Goal: Feedback & Contribution: Submit feedback/report problem

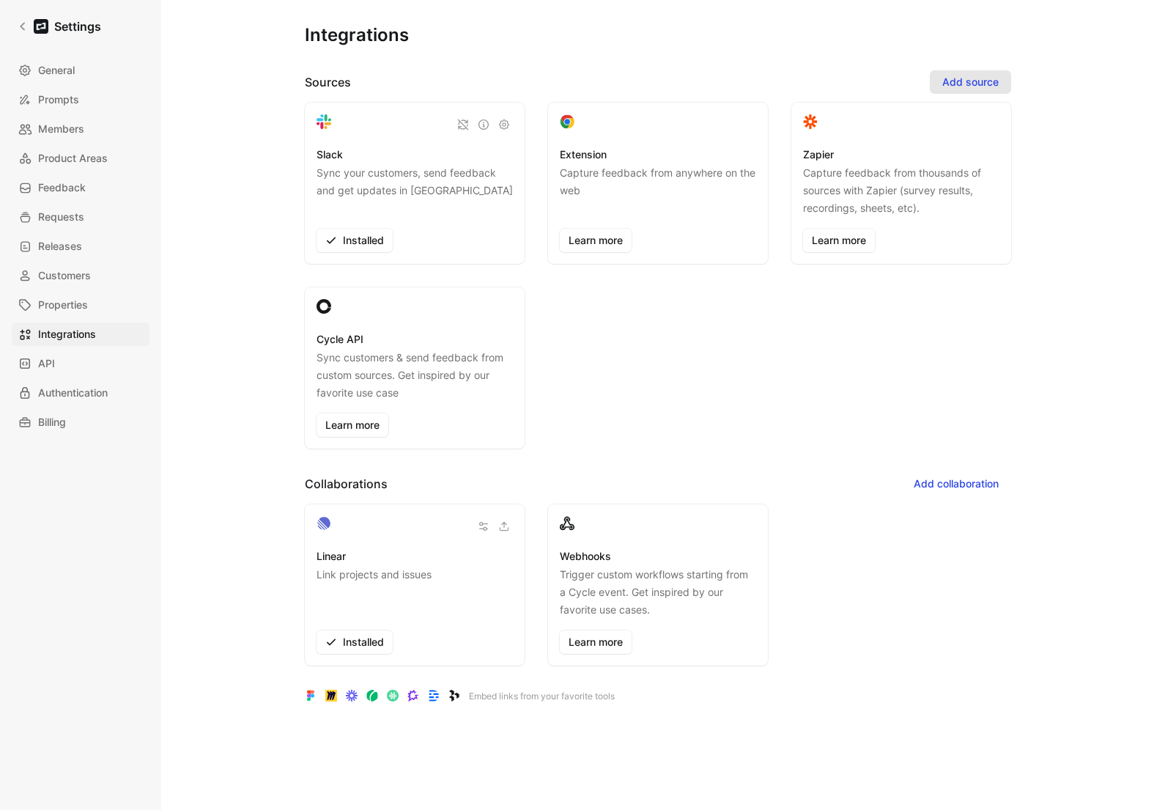
click at [973, 78] on span "Add source" at bounding box center [970, 82] width 56 height 18
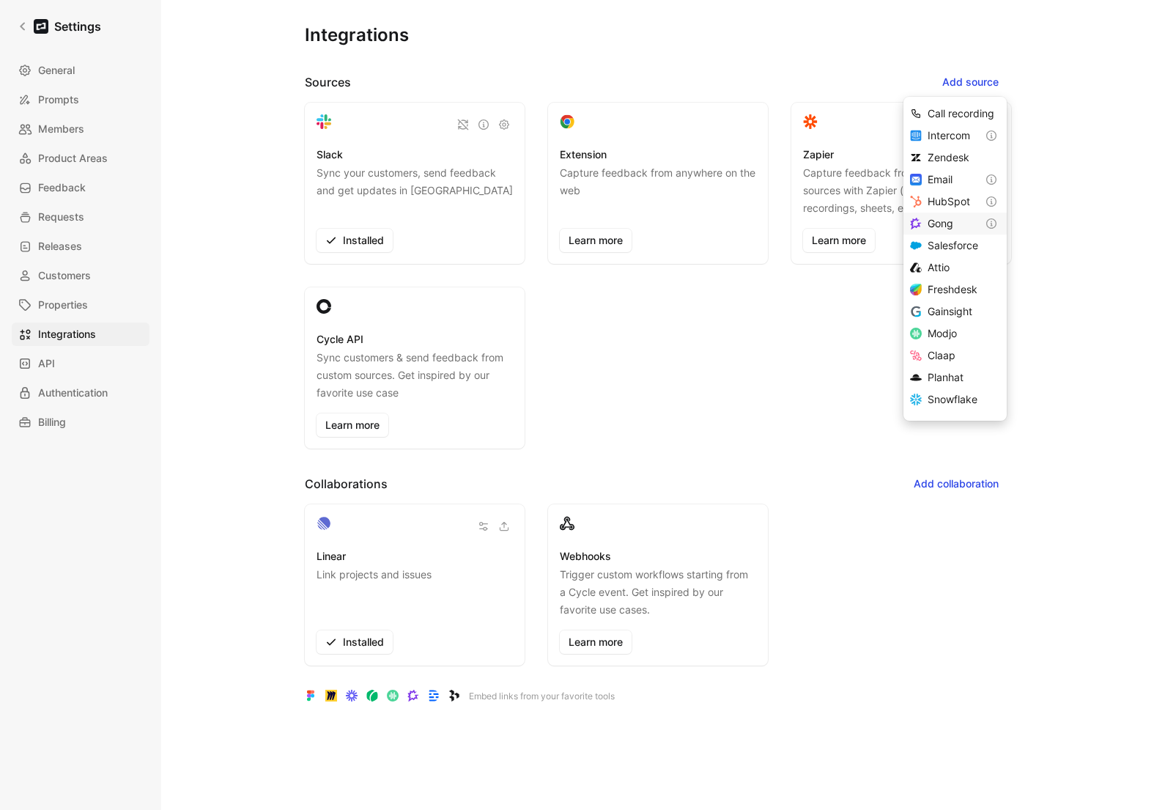
click at [933, 223] on span "Gong" at bounding box center [940, 223] width 26 height 12
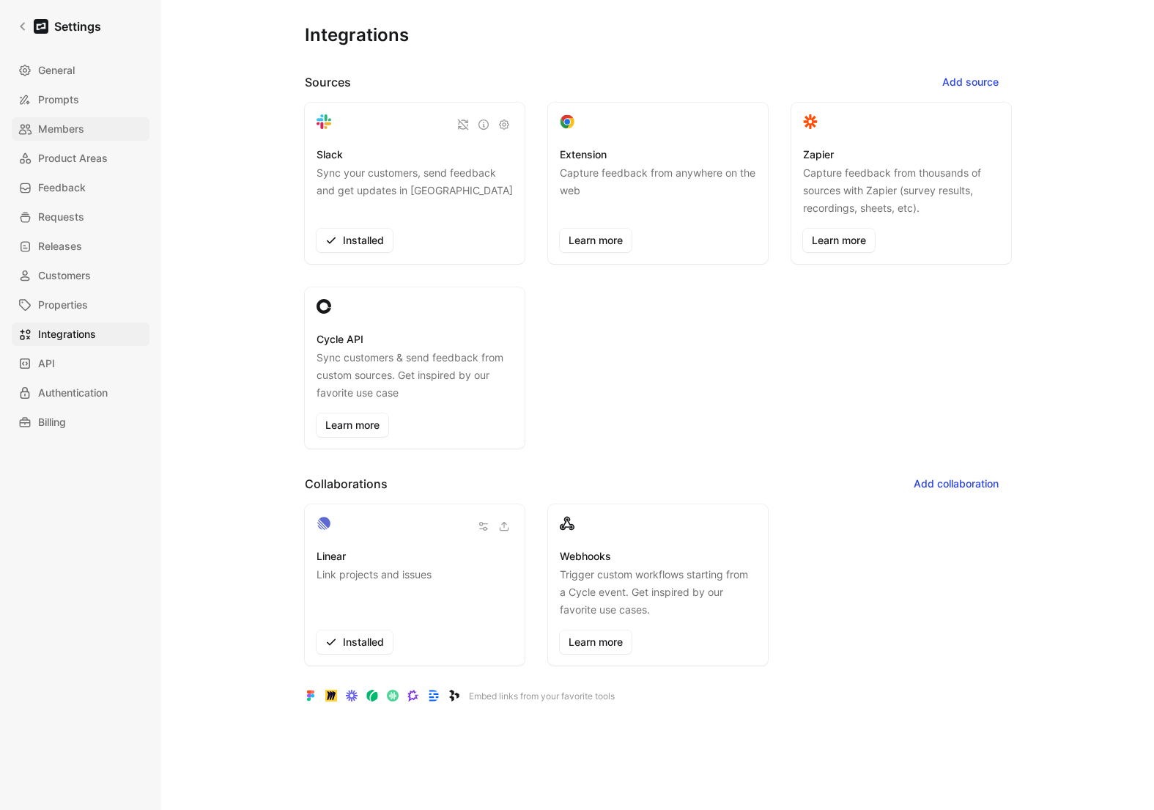
click at [52, 121] on span "Members" at bounding box center [61, 129] width 46 height 18
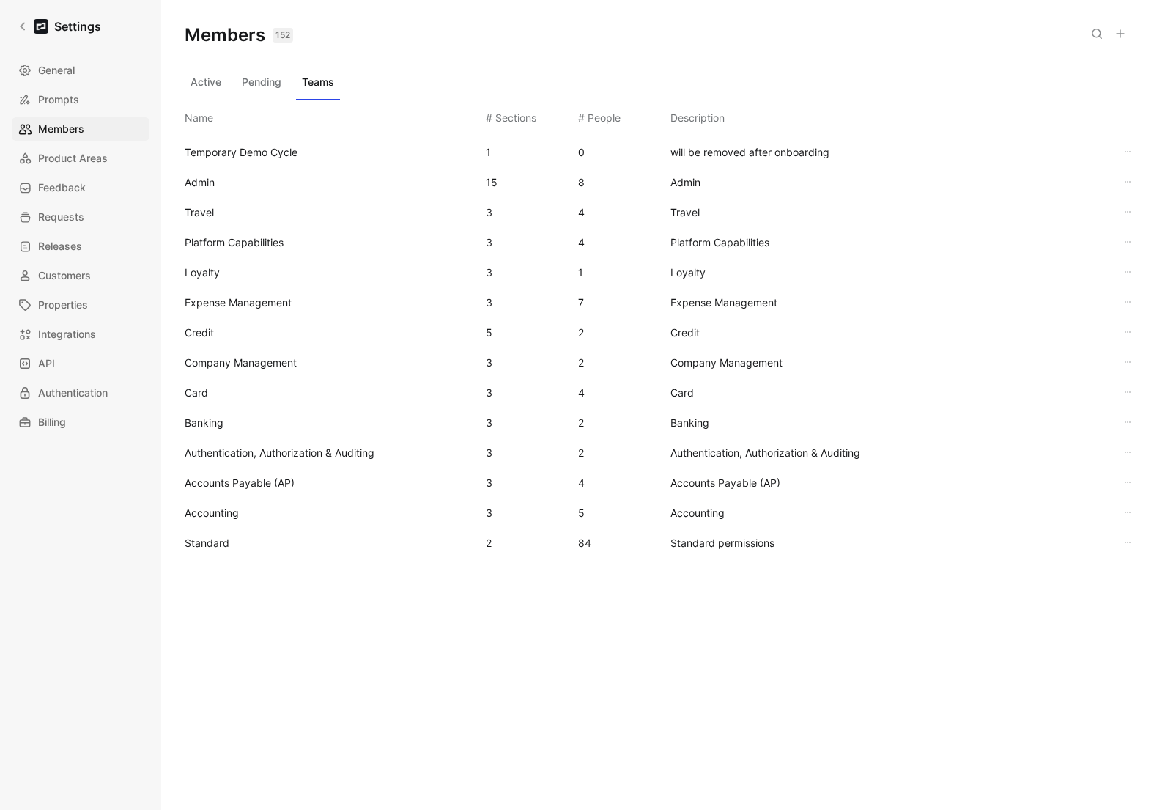
click at [199, 83] on button "Active" at bounding box center [206, 81] width 42 height 23
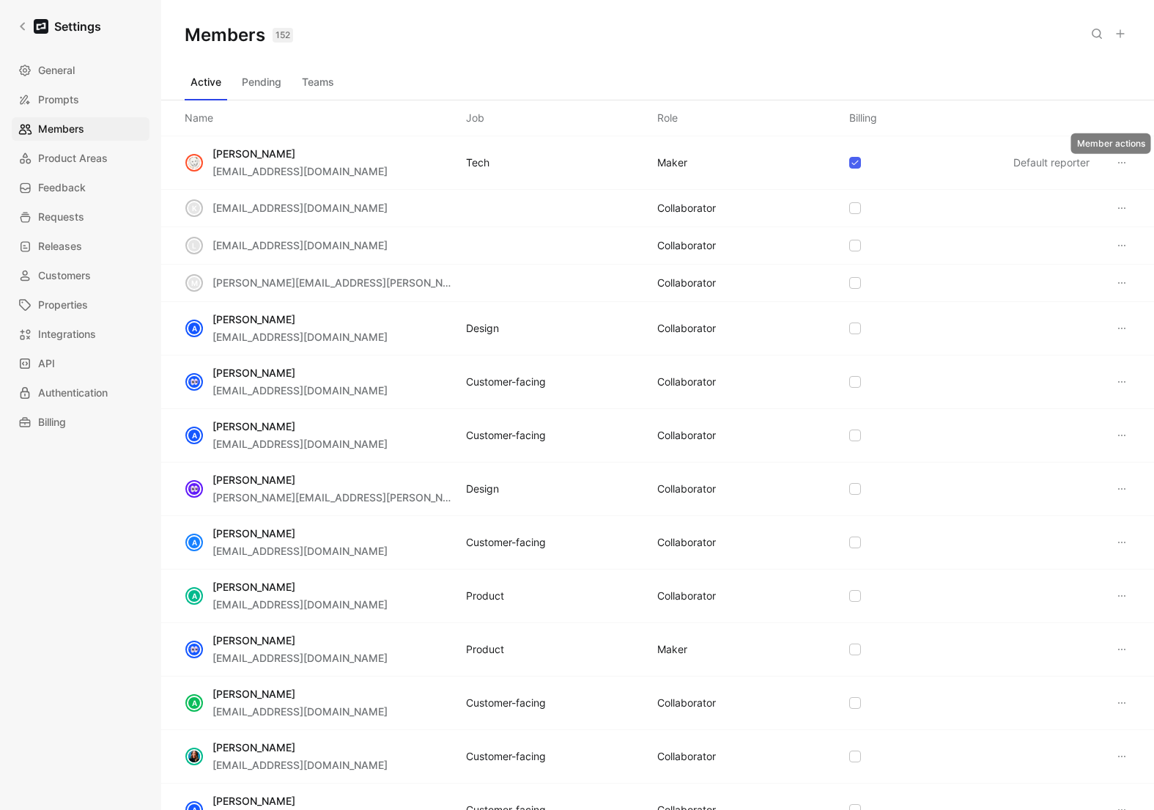
click at [1119, 165] on icon at bounding box center [1122, 163] width 12 height 12
click at [70, 332] on span "Integrations" at bounding box center [67, 334] width 58 height 18
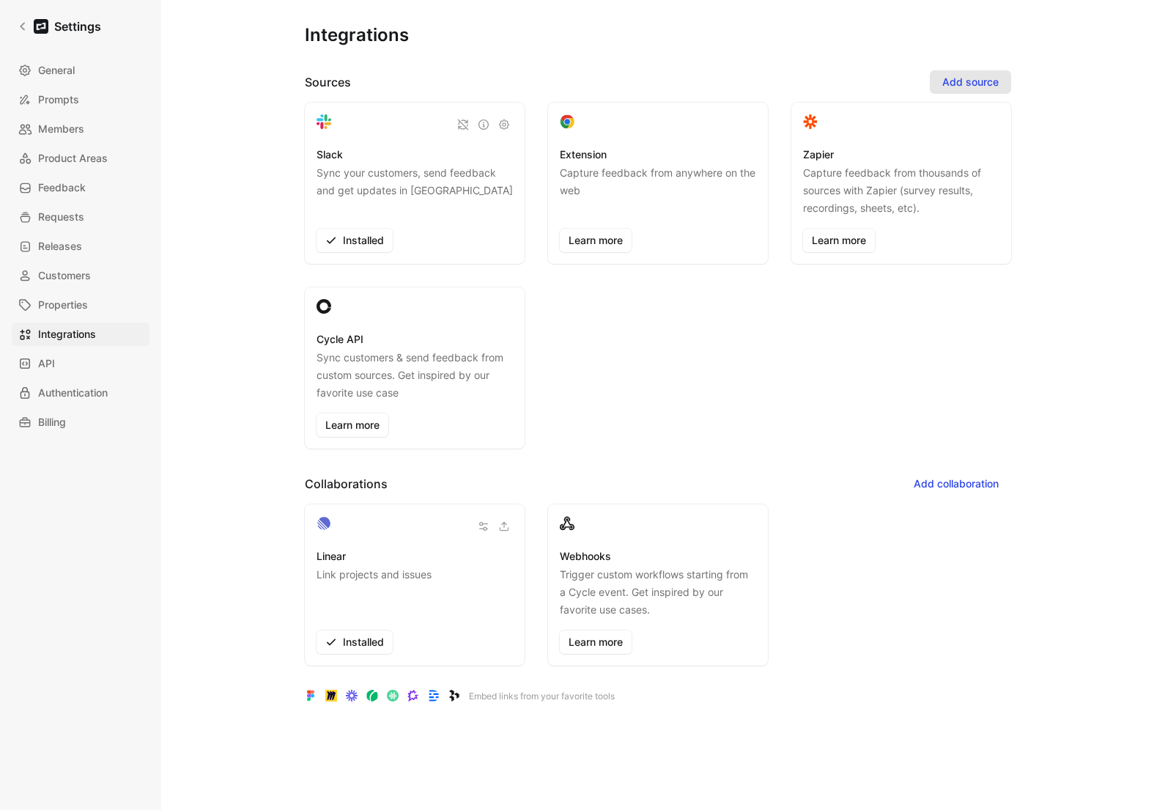
click at [970, 89] on span "Add source" at bounding box center [970, 82] width 56 height 18
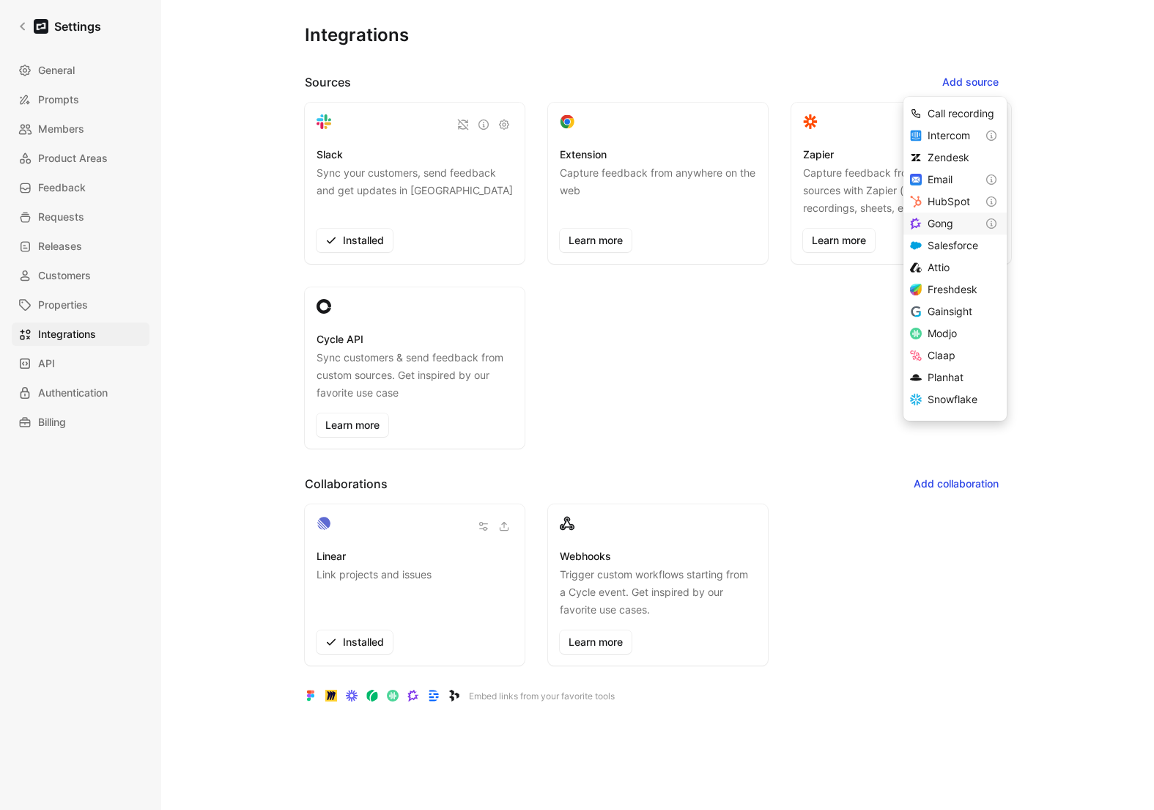
click at [943, 226] on span "Gong" at bounding box center [940, 223] width 26 height 12
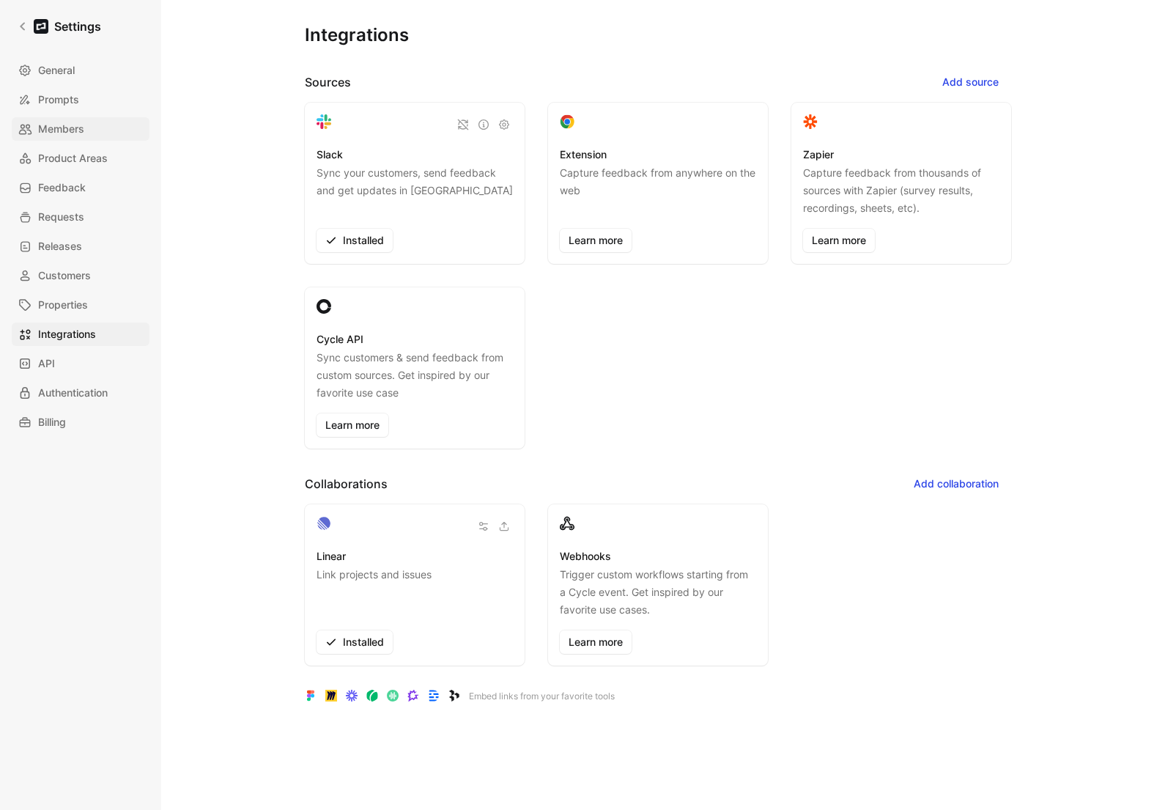
click at [69, 121] on span "Members" at bounding box center [61, 129] width 46 height 18
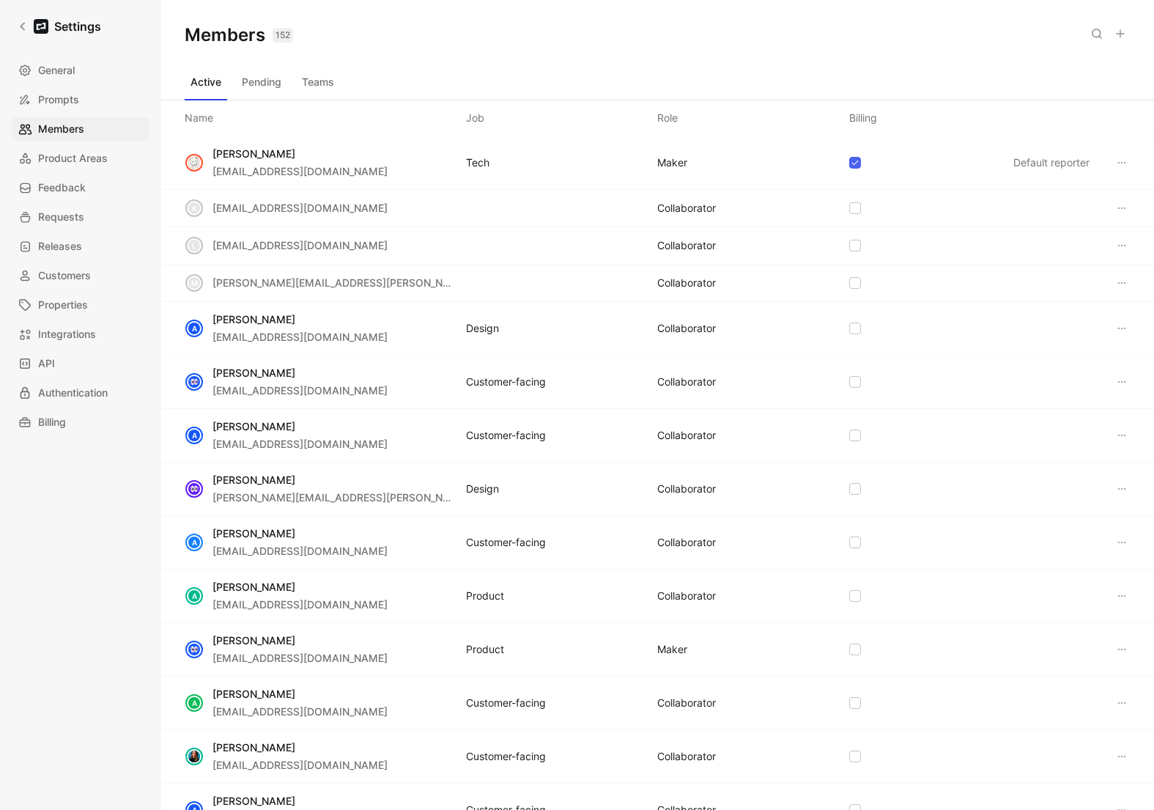
click at [239, 86] on button "Pending" at bounding box center [261, 81] width 51 height 23
click at [259, 85] on button "Pending" at bounding box center [261, 81] width 51 height 23
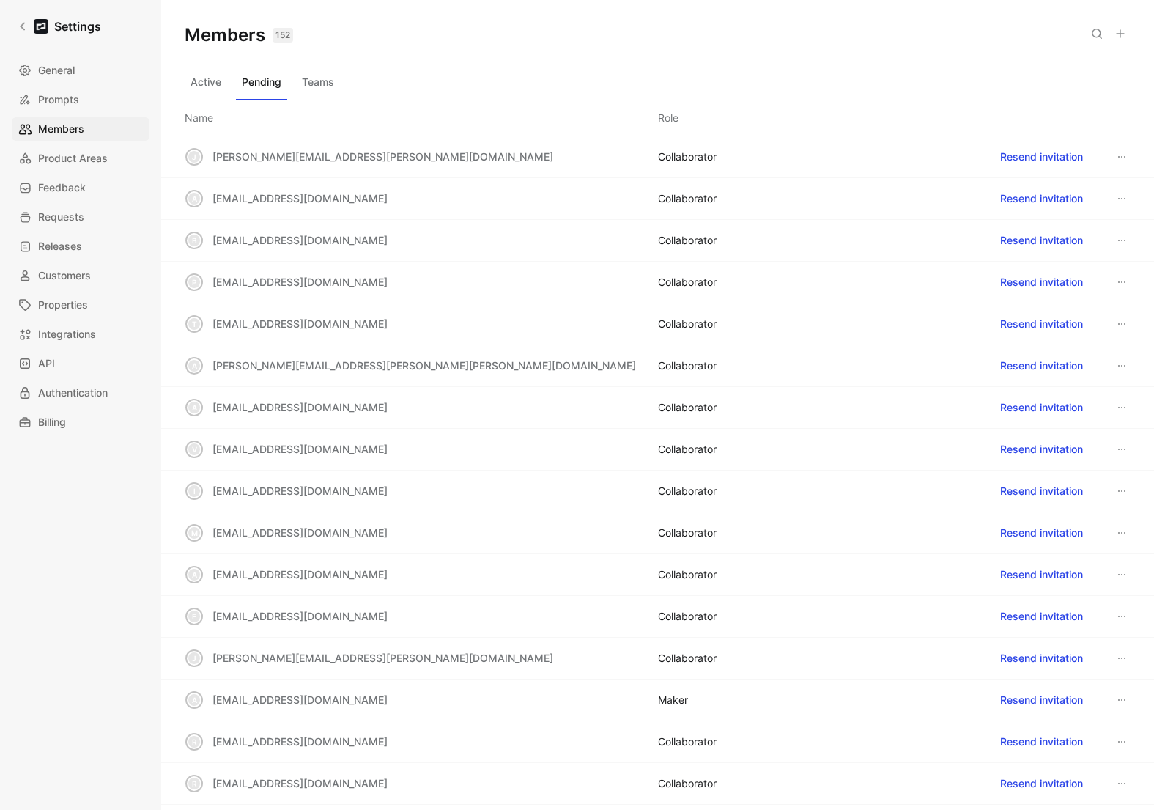
click at [312, 80] on button "Teams" at bounding box center [318, 81] width 44 height 23
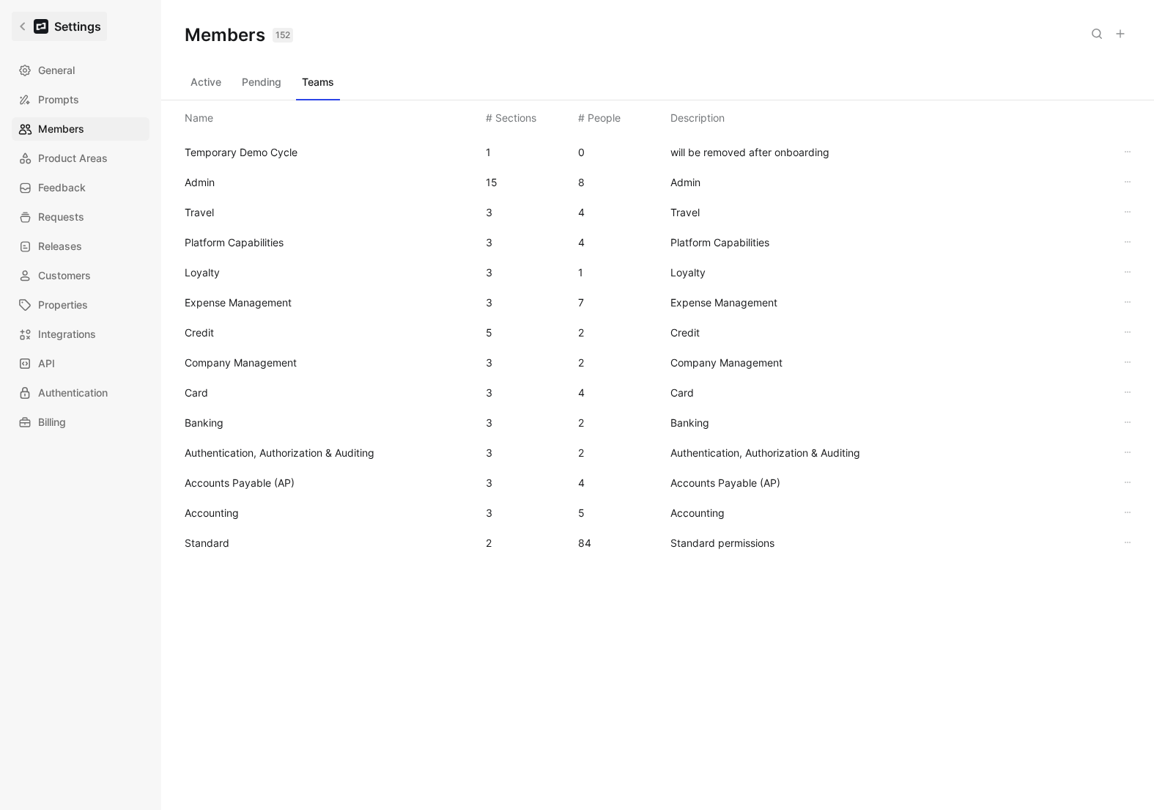
click at [23, 29] on icon at bounding box center [22, 27] width 5 height 8
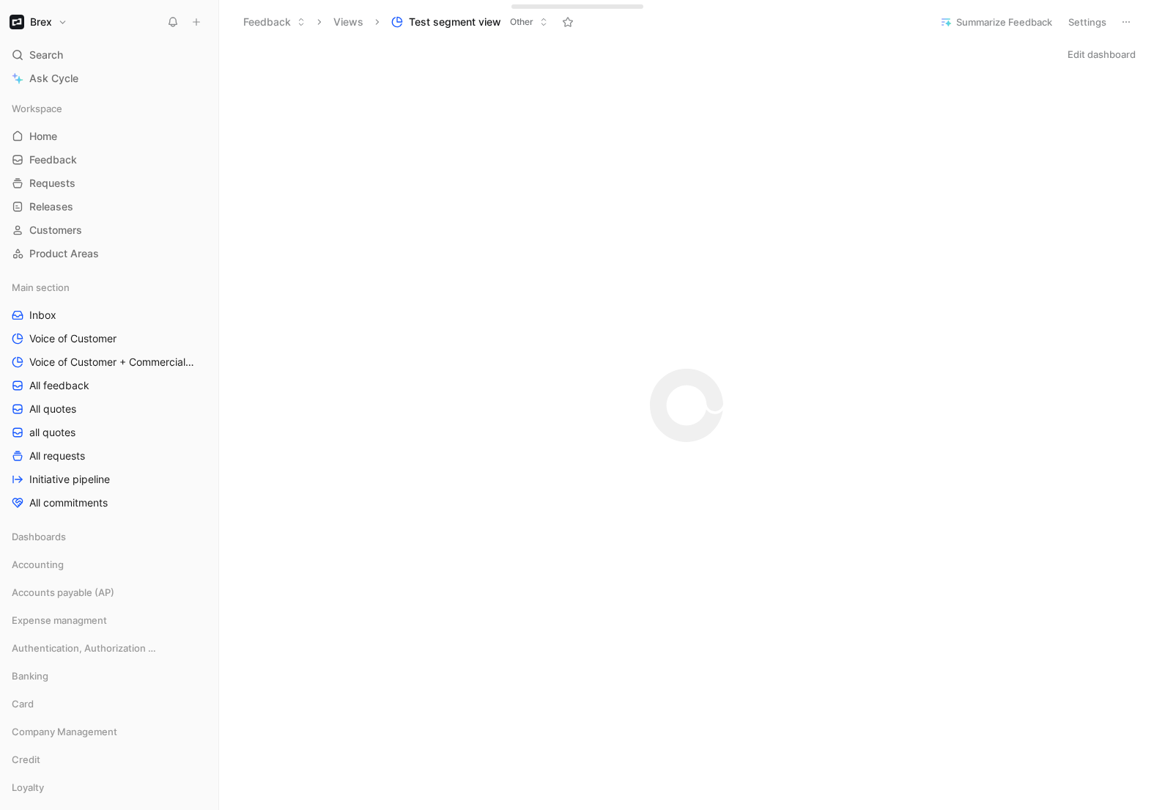
click at [56, 26] on button "Brex" at bounding box center [38, 22] width 65 height 21
click at [78, 89] on div "Account settings" at bounding box center [100, 94] width 180 height 23
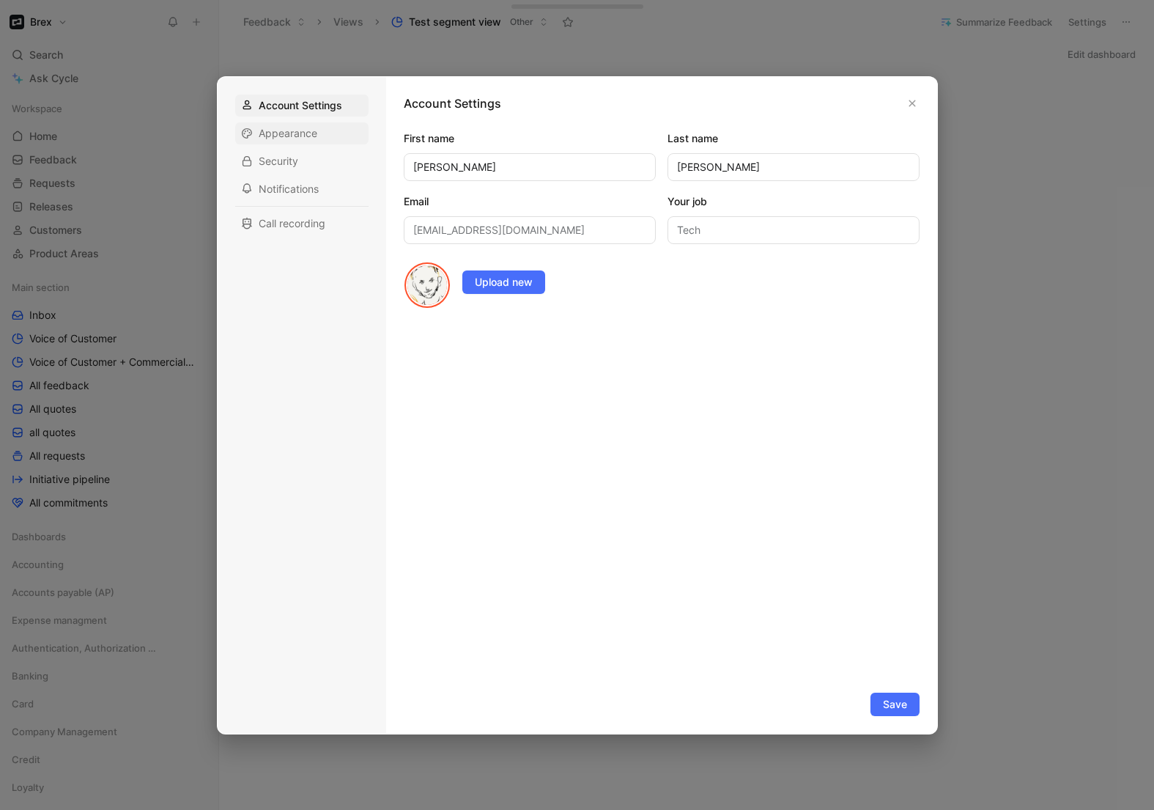
click at [283, 138] on span "Appearance" at bounding box center [288, 133] width 59 height 15
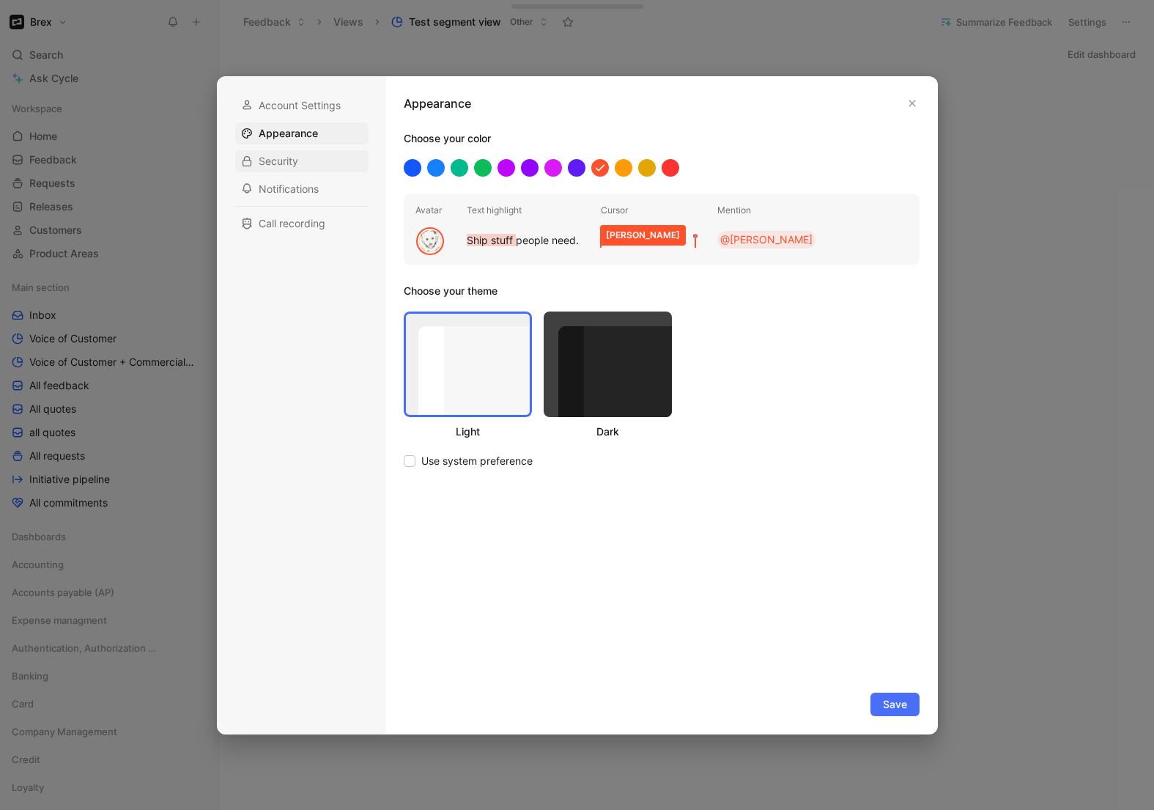
click at [282, 163] on span "Security" at bounding box center [279, 161] width 40 height 15
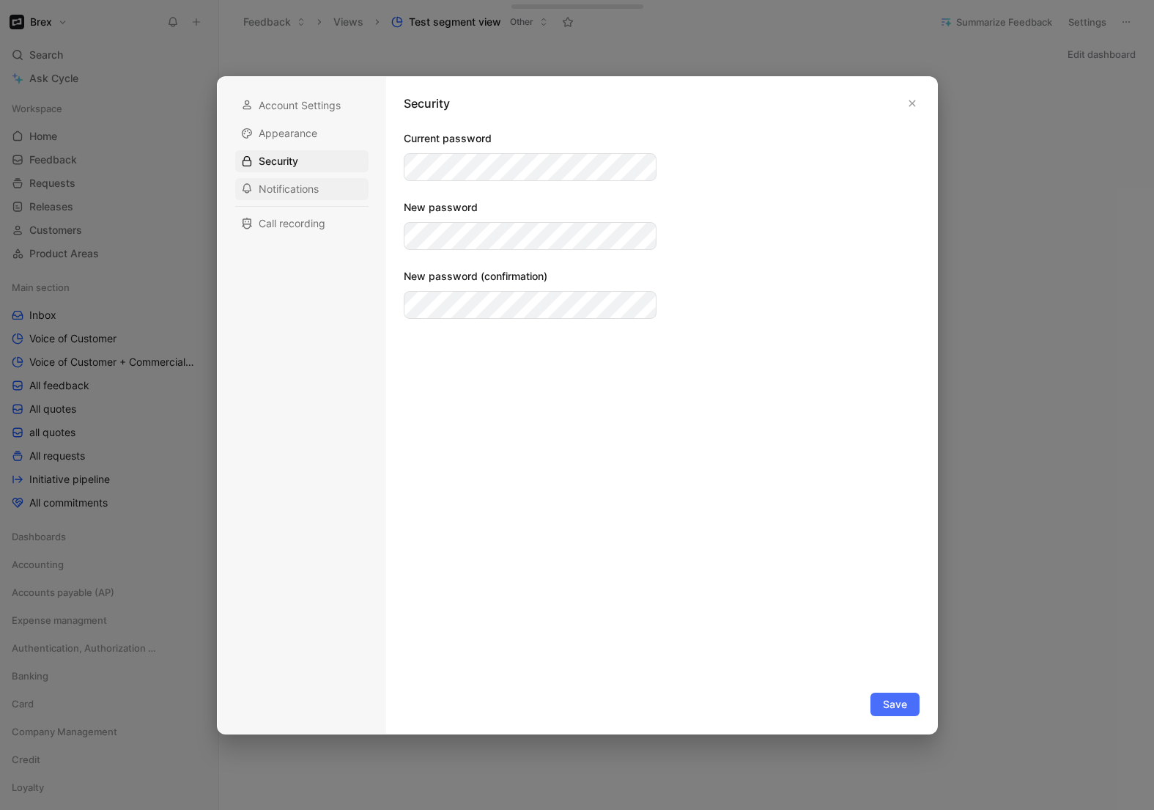
click at [292, 188] on span "Notifications" at bounding box center [289, 189] width 60 height 15
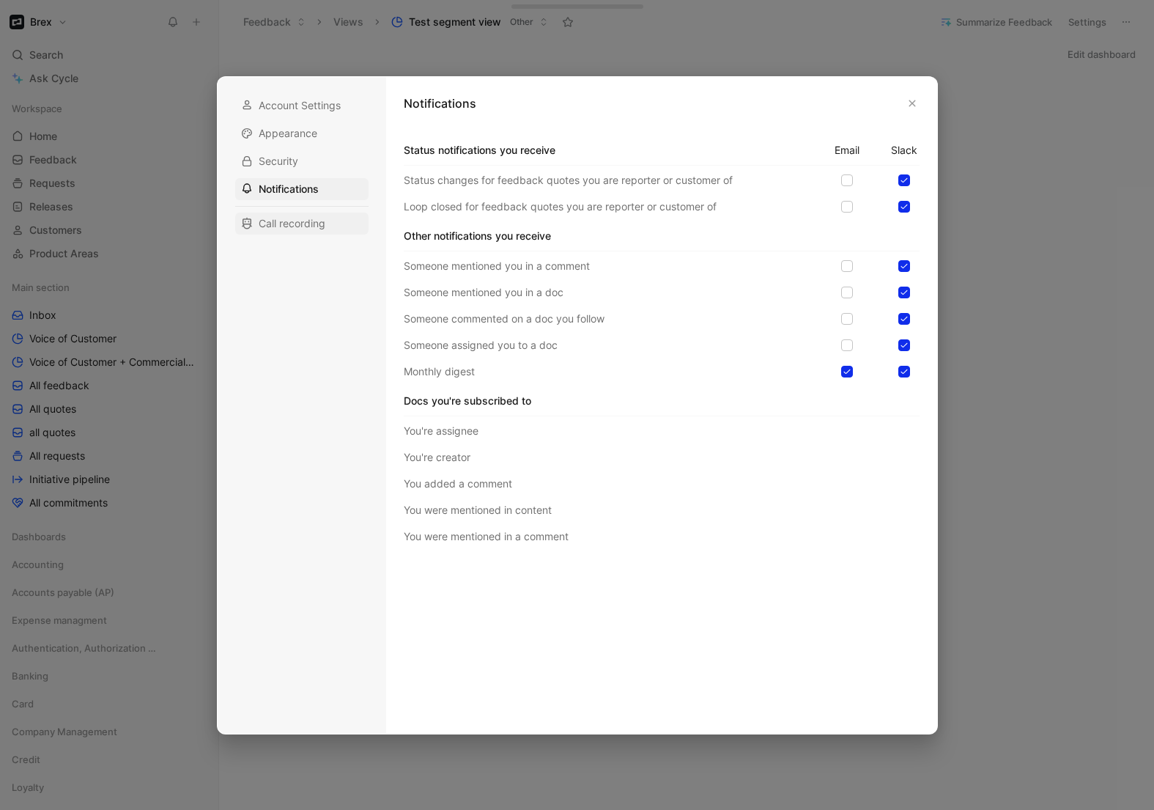
click at [298, 223] on span "Call recording" at bounding box center [292, 223] width 67 height 15
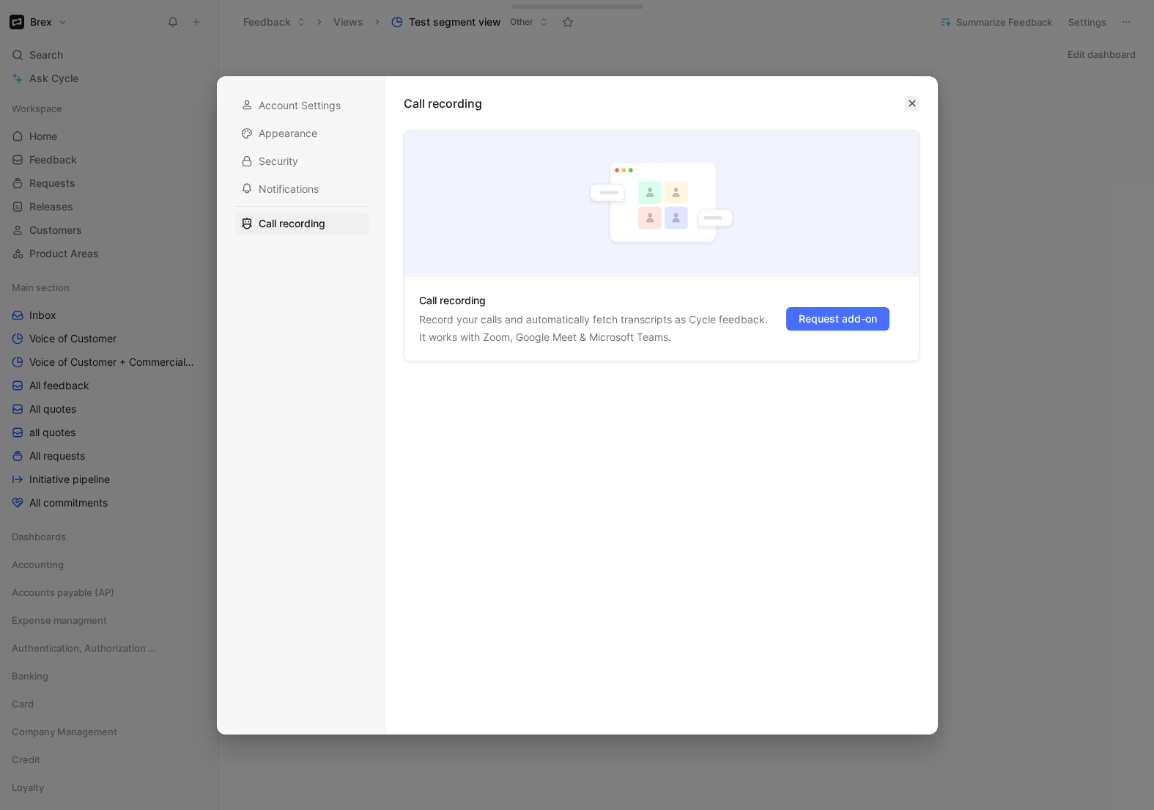
click at [912, 104] on icon "button" at bounding box center [911, 103] width 7 height 7
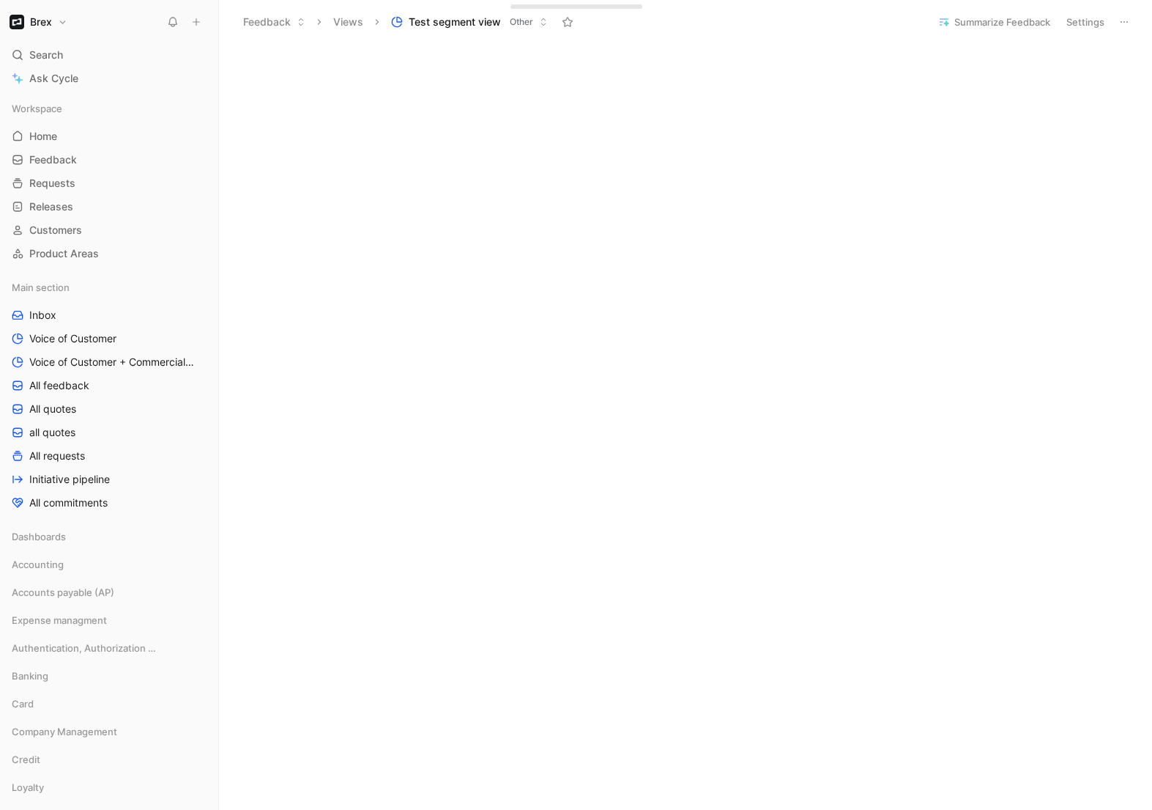
scroll to position [2364, 0]
click at [67, 386] on span "All feedback" at bounding box center [59, 385] width 60 height 15
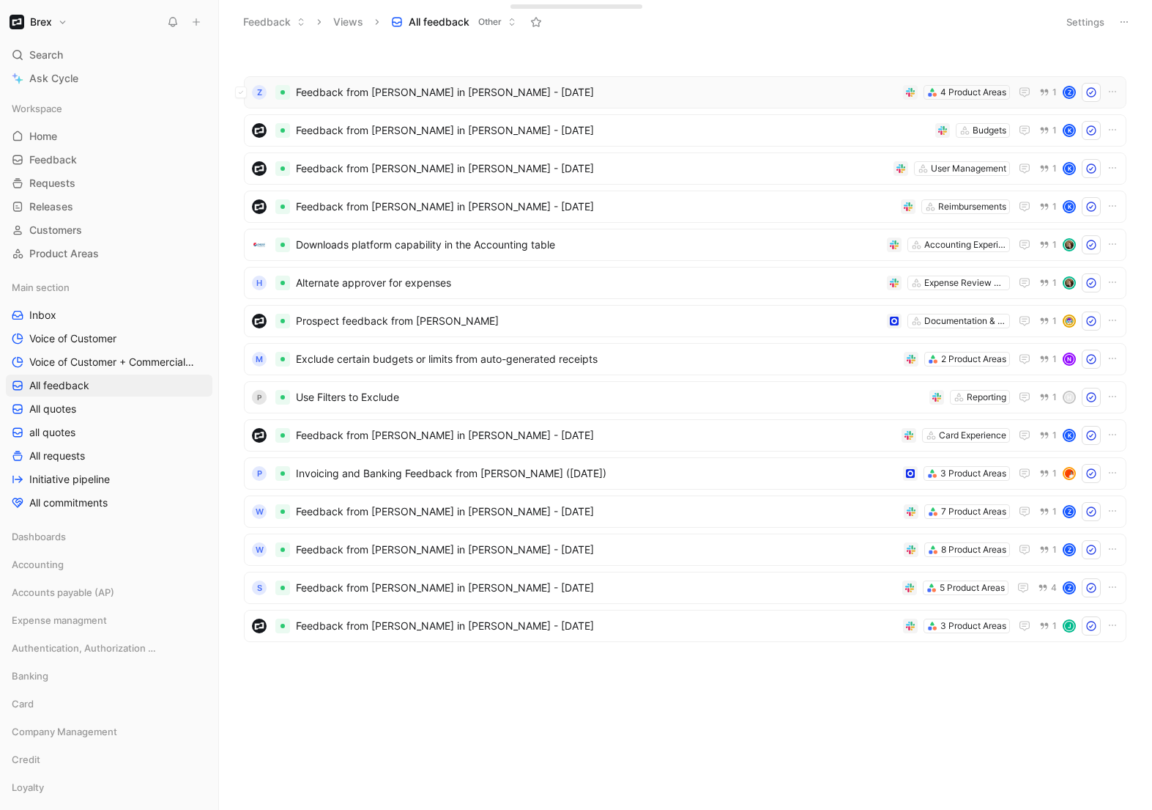
click at [377, 94] on span "Feedback from [PERSON_NAME] in [PERSON_NAME] - [DATE]" at bounding box center [596, 93] width 601 height 18
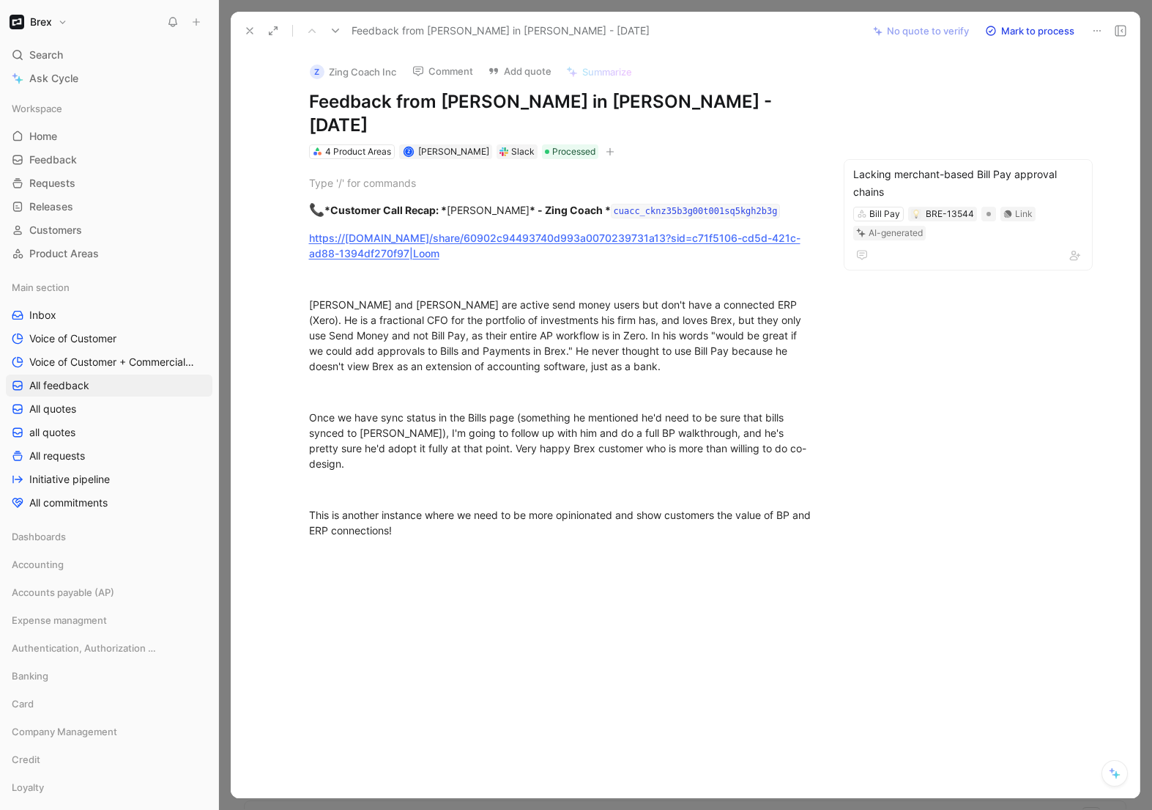
click at [248, 31] on icon at bounding box center [250, 31] width 12 height 12
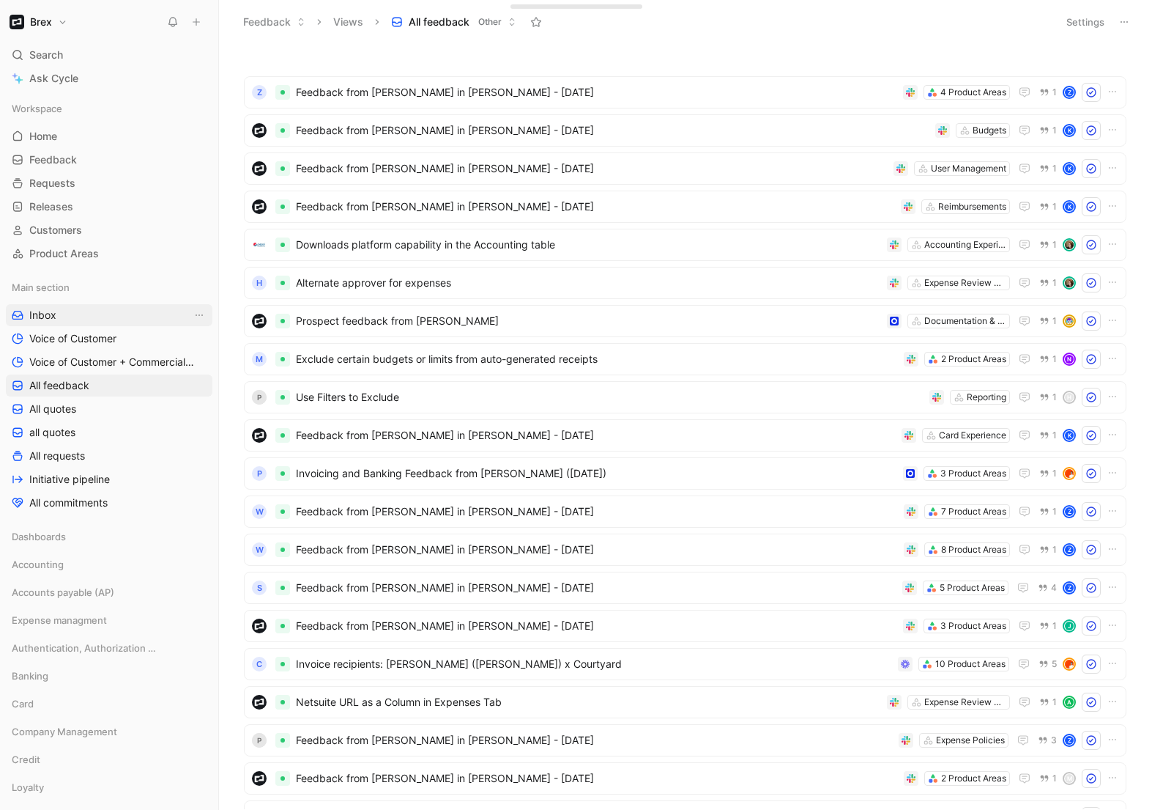
click at [63, 312] on link "Inbox" at bounding box center [109, 315] width 207 height 22
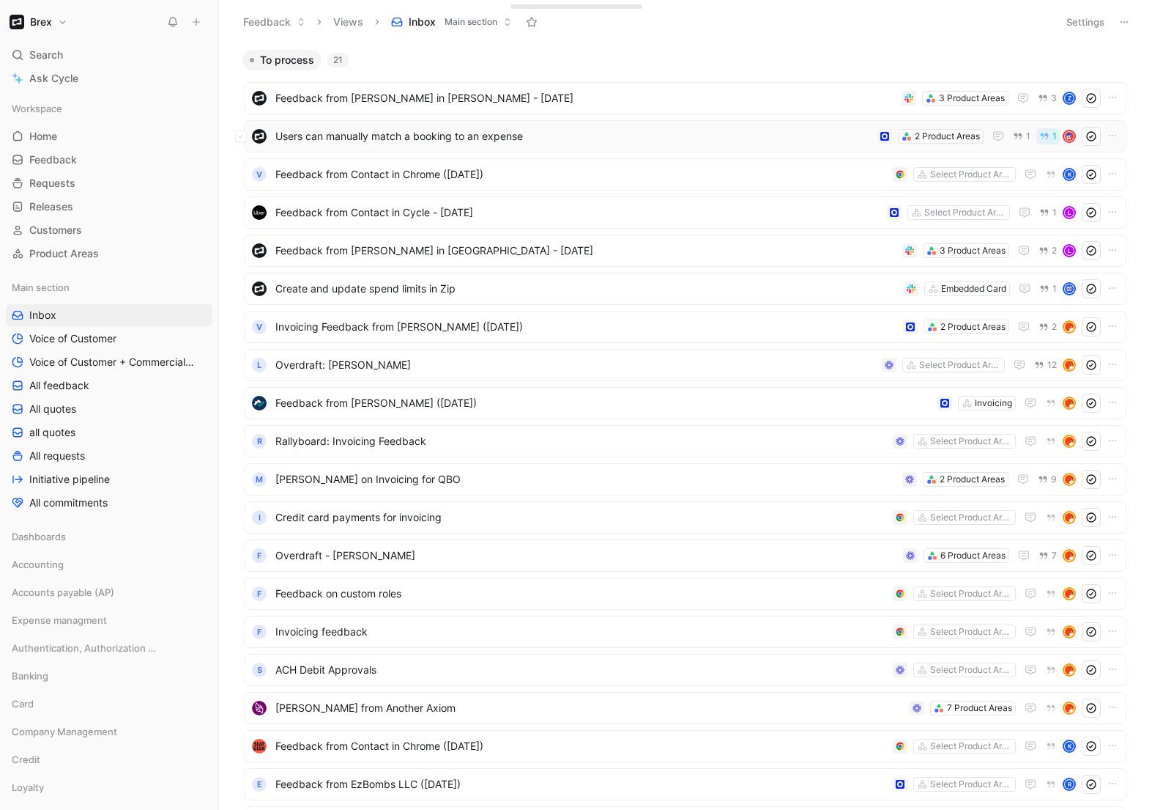
click at [628, 138] on span "Users can manually match a booking to an expense" at bounding box center [573, 136] width 596 height 18
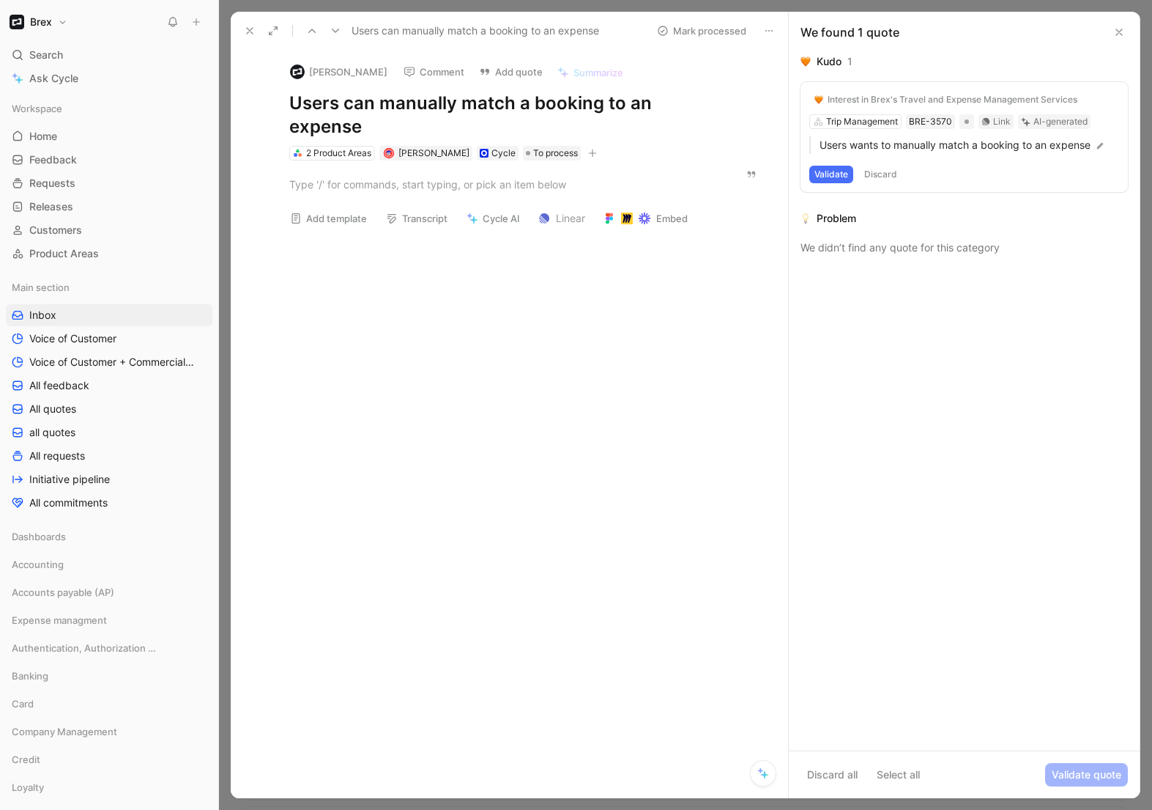
click at [244, 34] on icon at bounding box center [250, 31] width 12 height 12
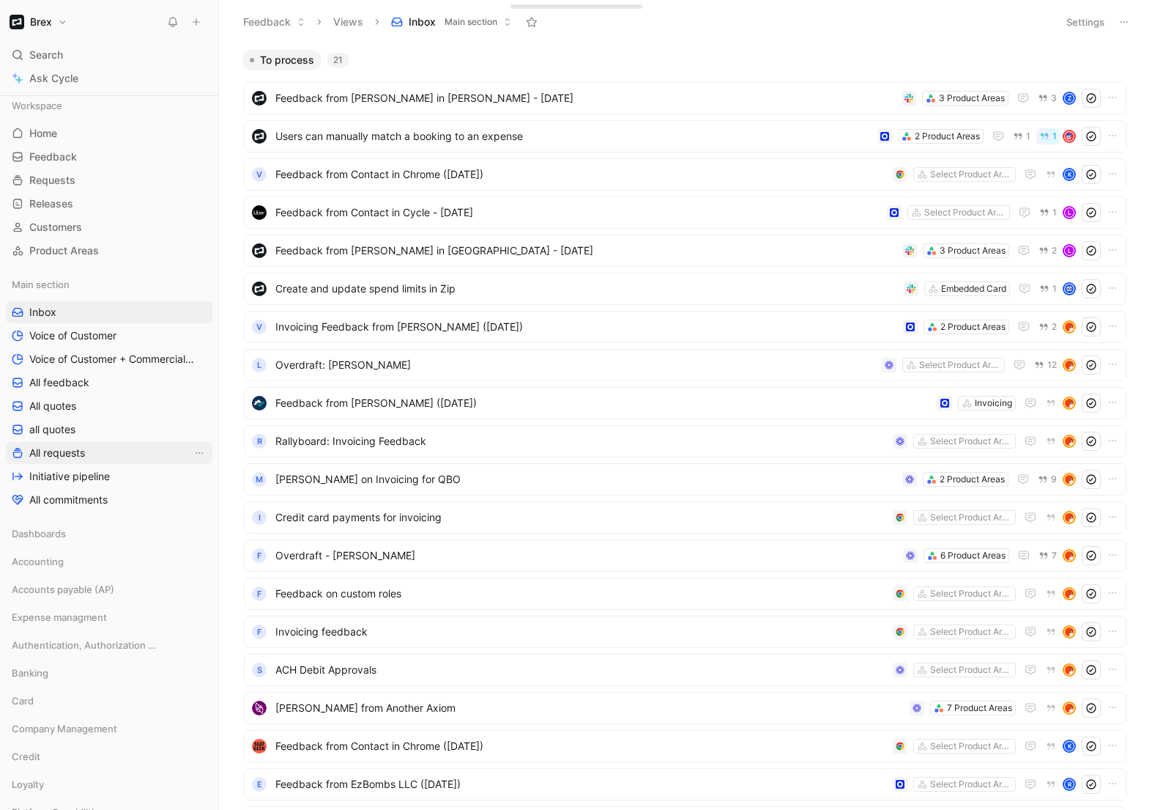
click at [67, 448] on span "All requests" at bounding box center [57, 452] width 56 height 15
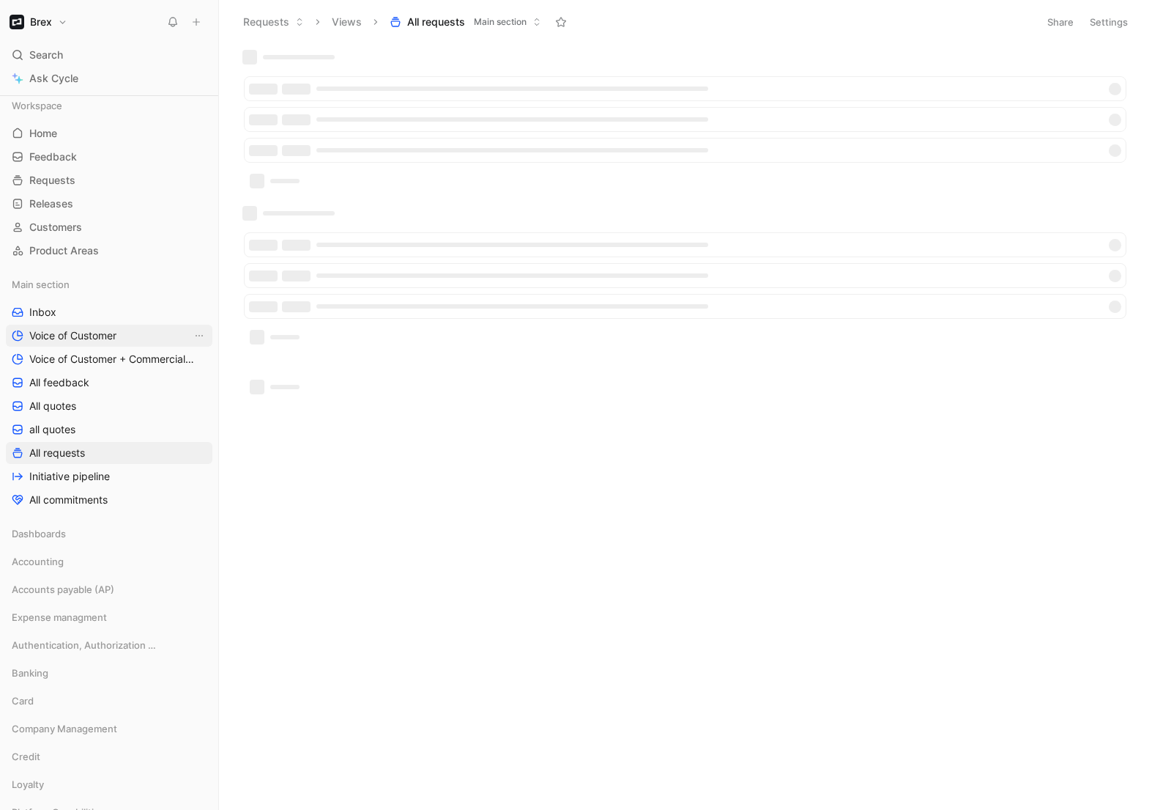
click at [68, 331] on span "Voice of Customer" at bounding box center [72, 335] width 87 height 15
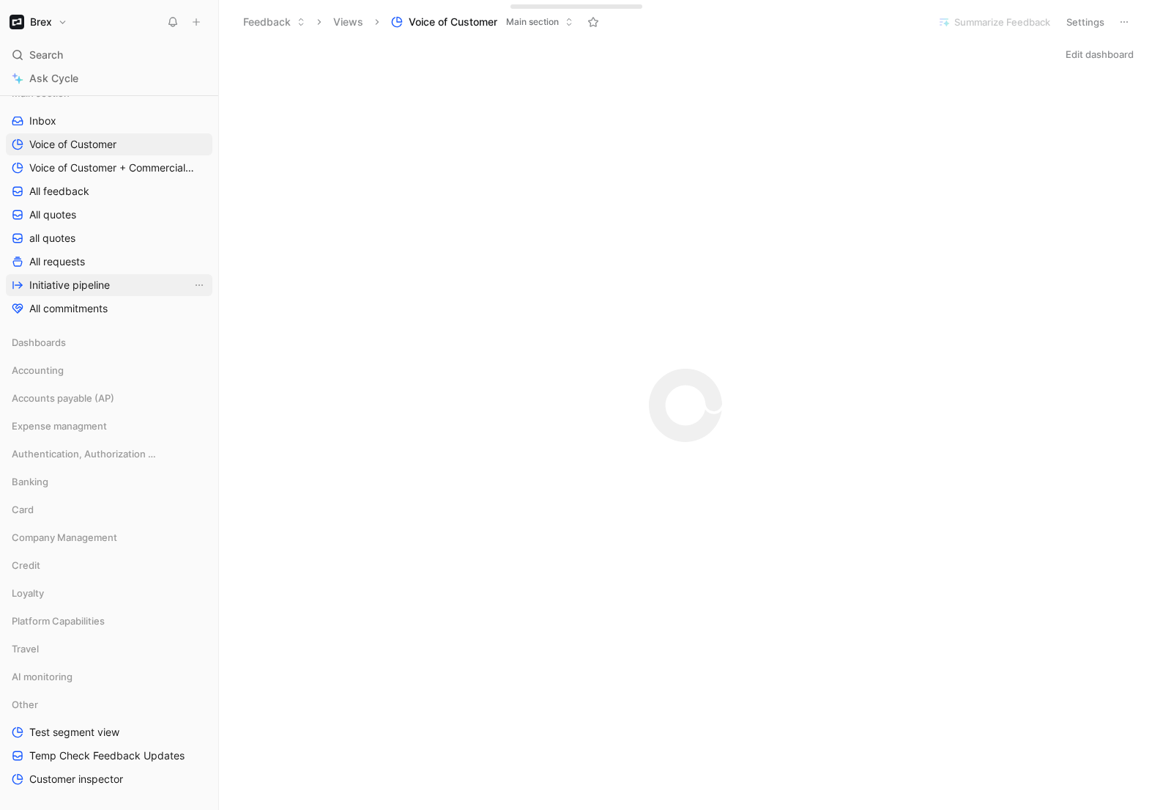
scroll to position [259, 0]
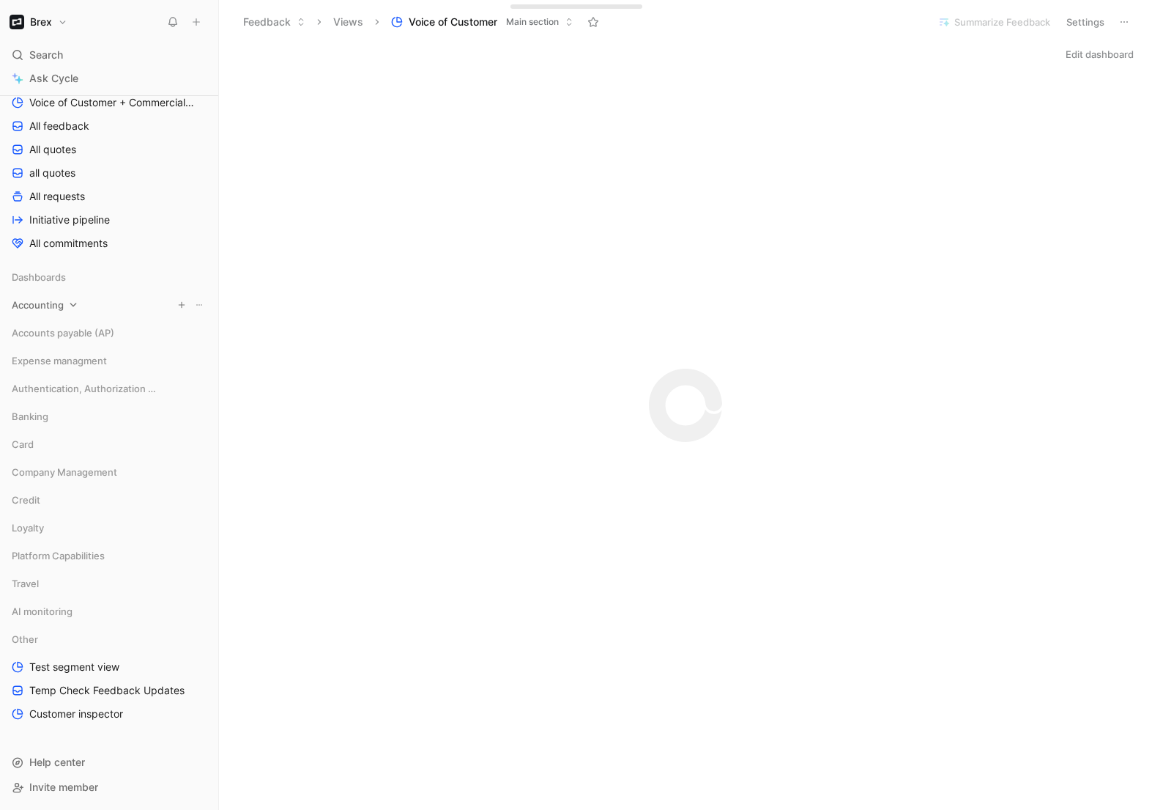
click at [65, 308] on div "Accounting" at bounding box center [109, 305] width 207 height 22
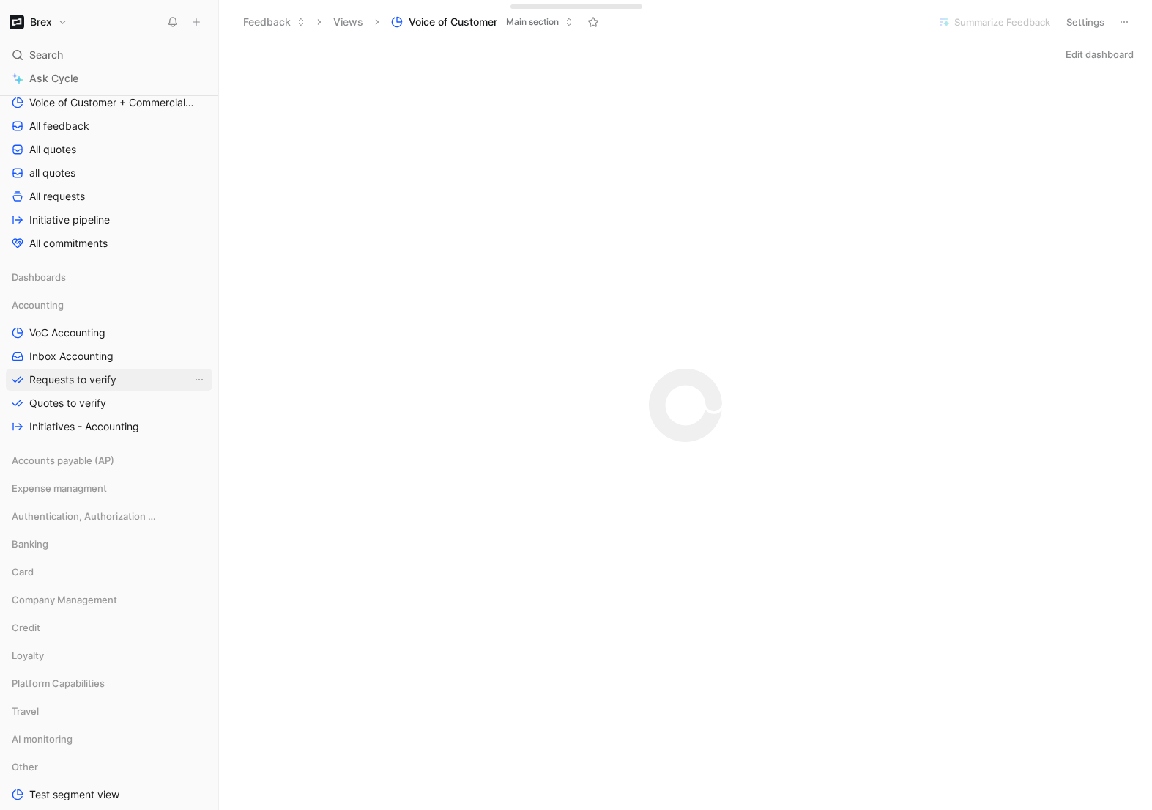
click at [65, 383] on span "Requests to verify" at bounding box center [72, 379] width 87 height 15
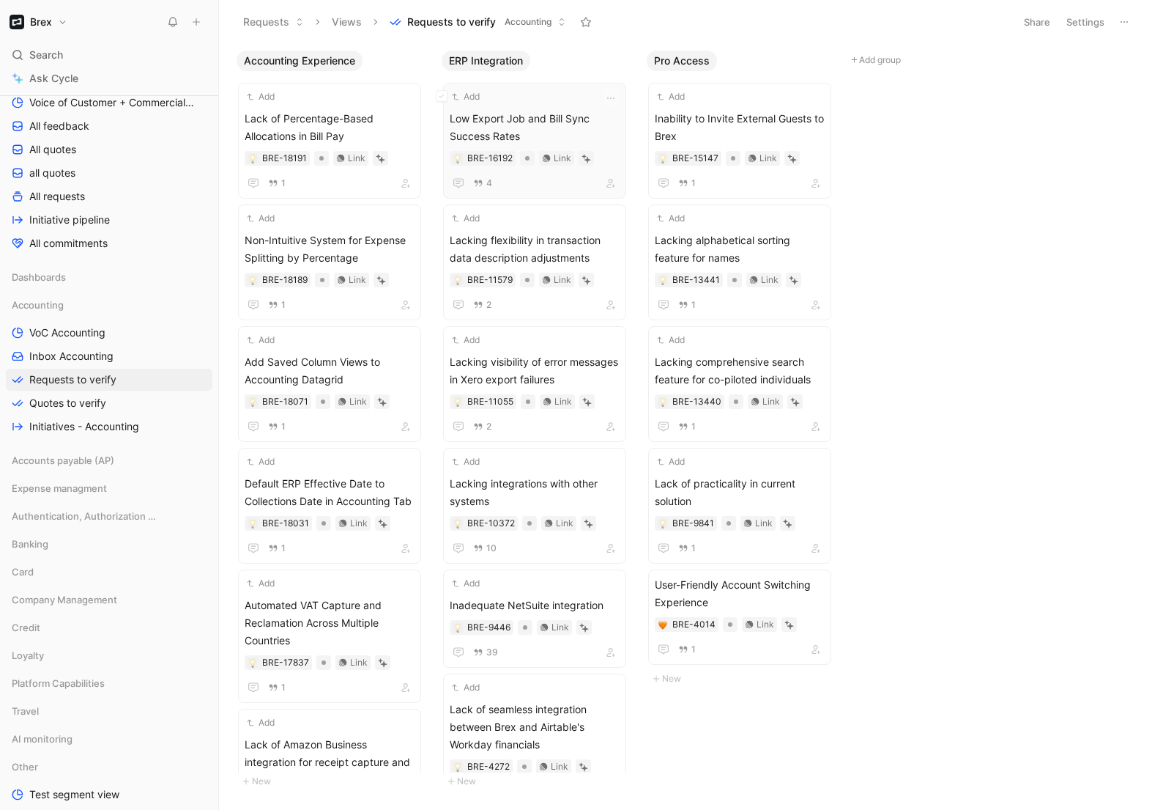
click at [544, 118] on span "Low Export Job and Bill Sync Success Rates" at bounding box center [535, 127] width 170 height 35
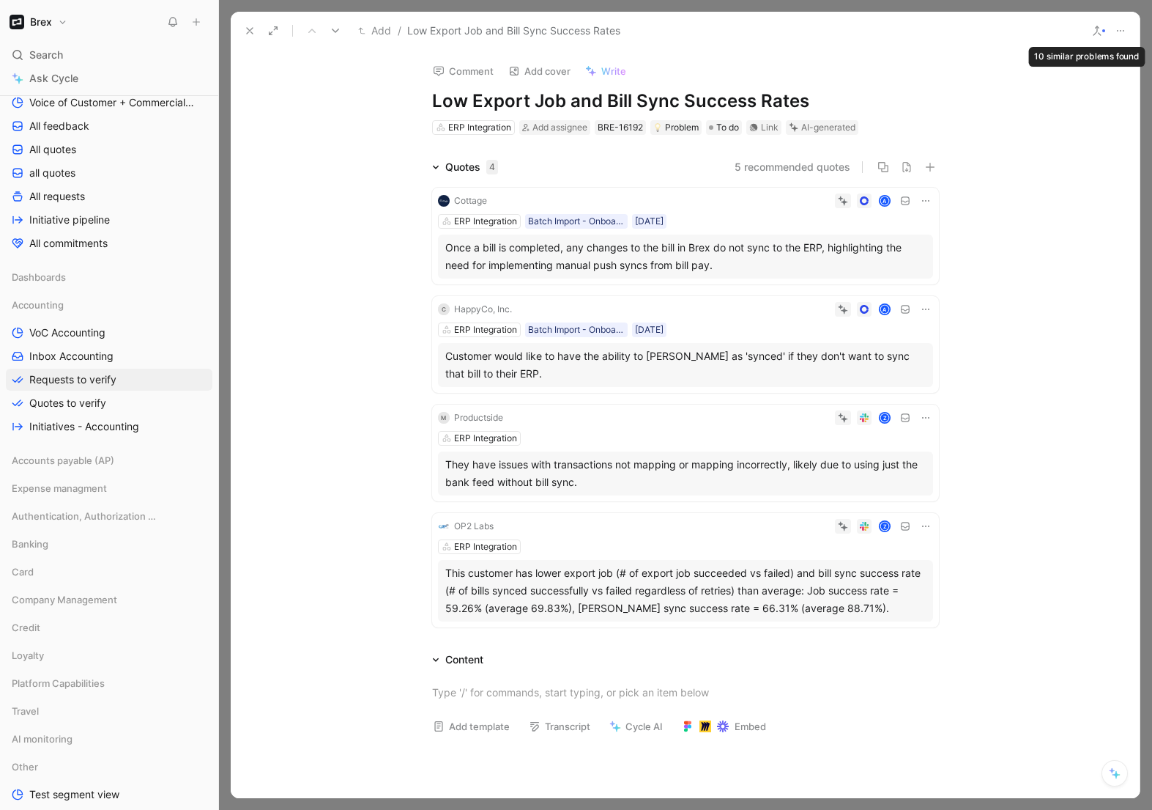
click at [1090, 37] on button at bounding box center [1097, 31] width 21 height 21
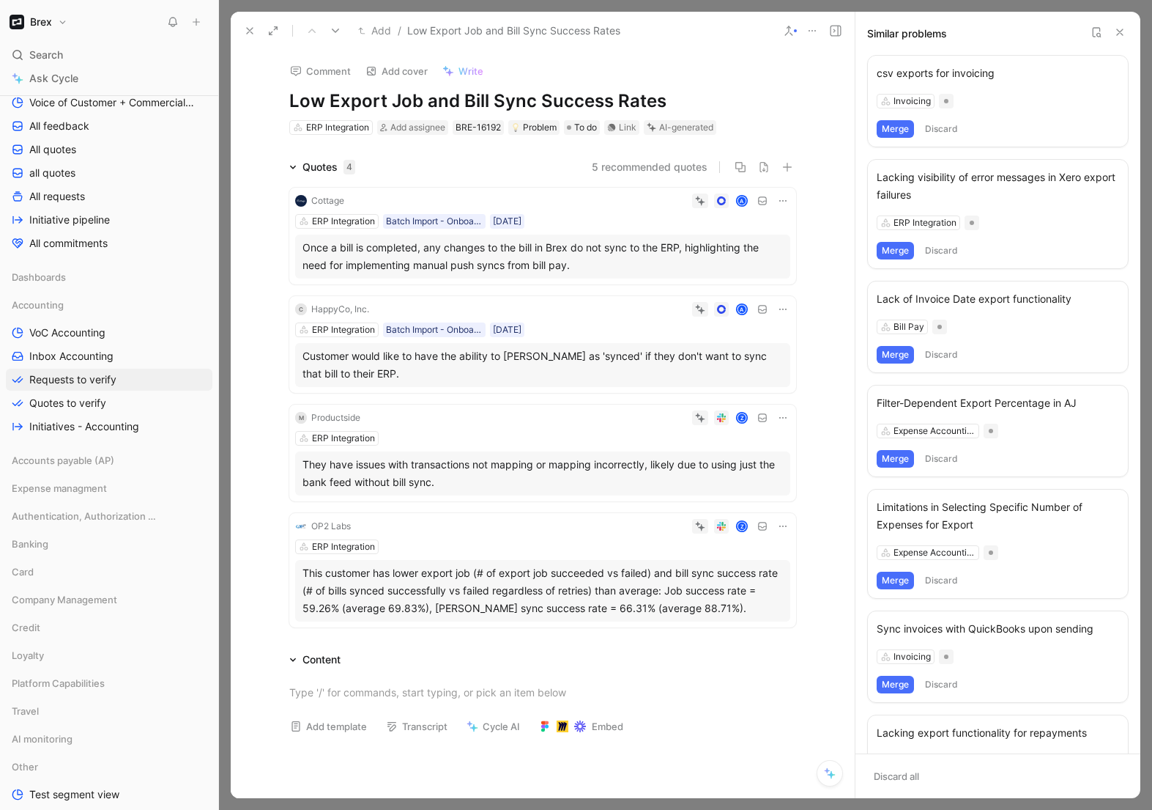
click at [1120, 36] on icon at bounding box center [1120, 32] width 12 height 12
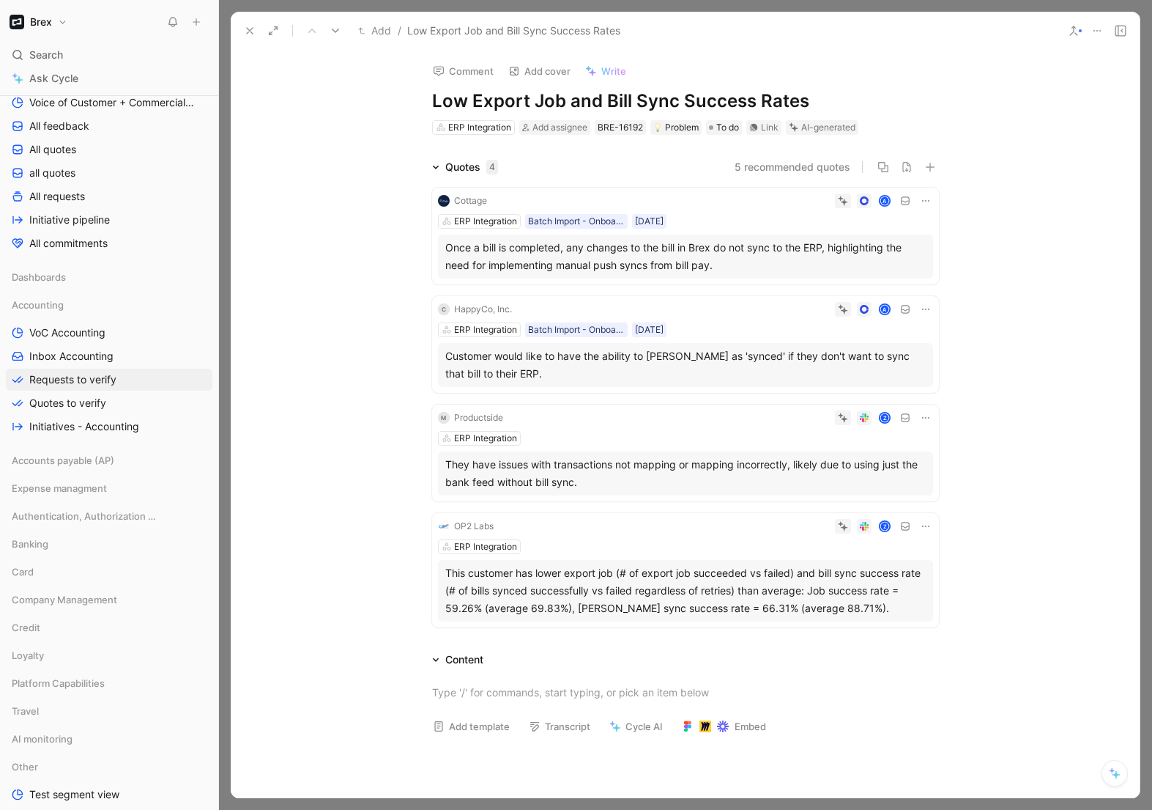
click at [248, 37] on button at bounding box center [250, 31] width 21 height 21
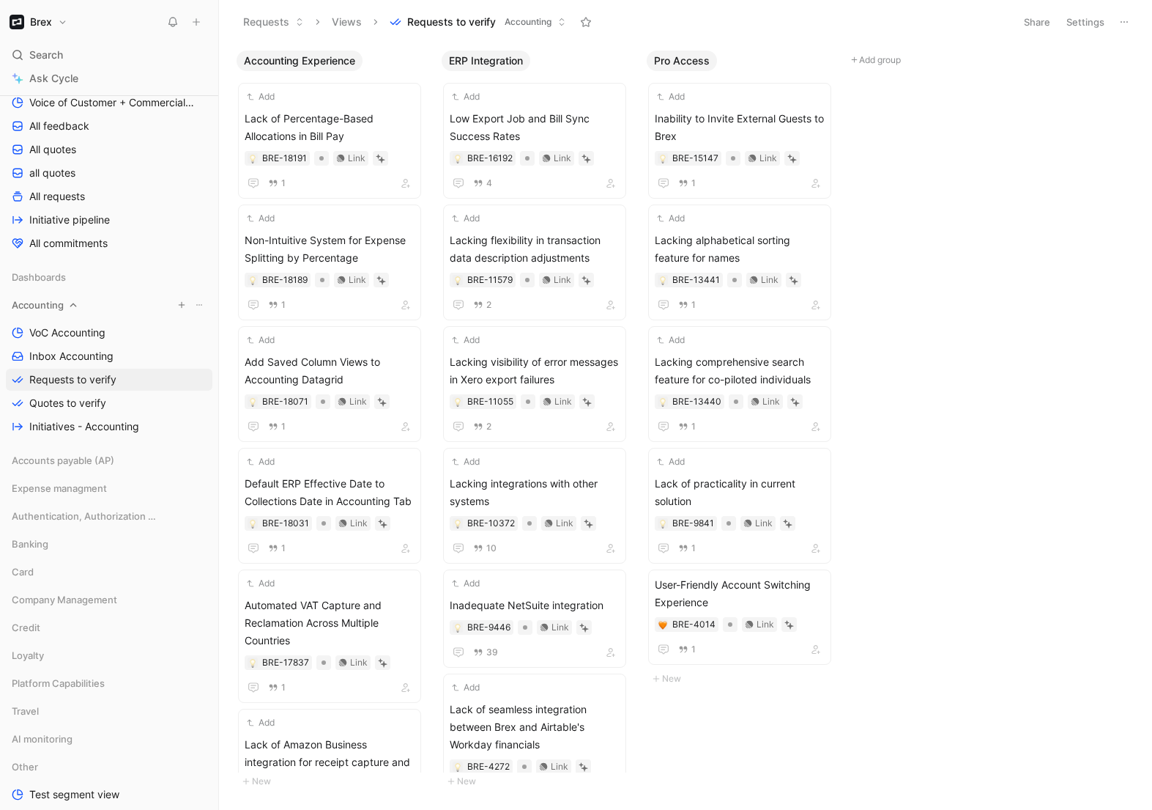
click at [70, 306] on icon at bounding box center [73, 305] width 10 height 10
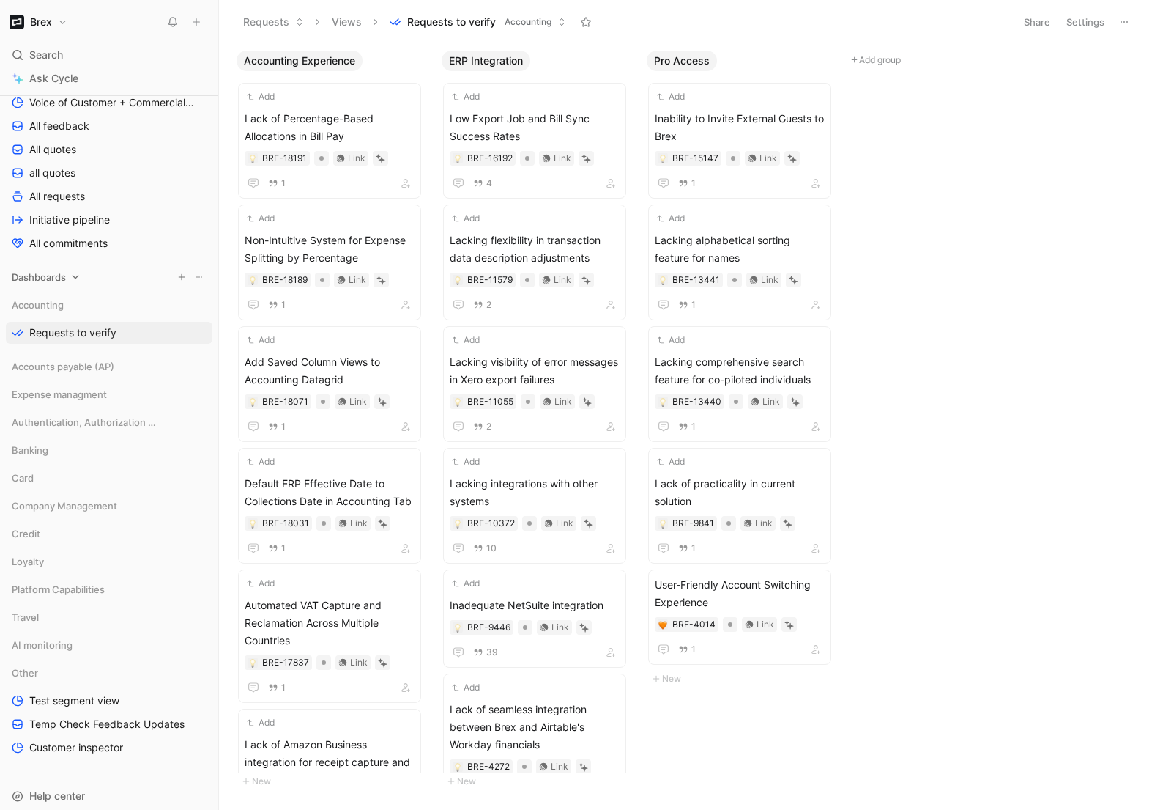
click at [68, 278] on div "Dashboards" at bounding box center [109, 277] width 207 height 22
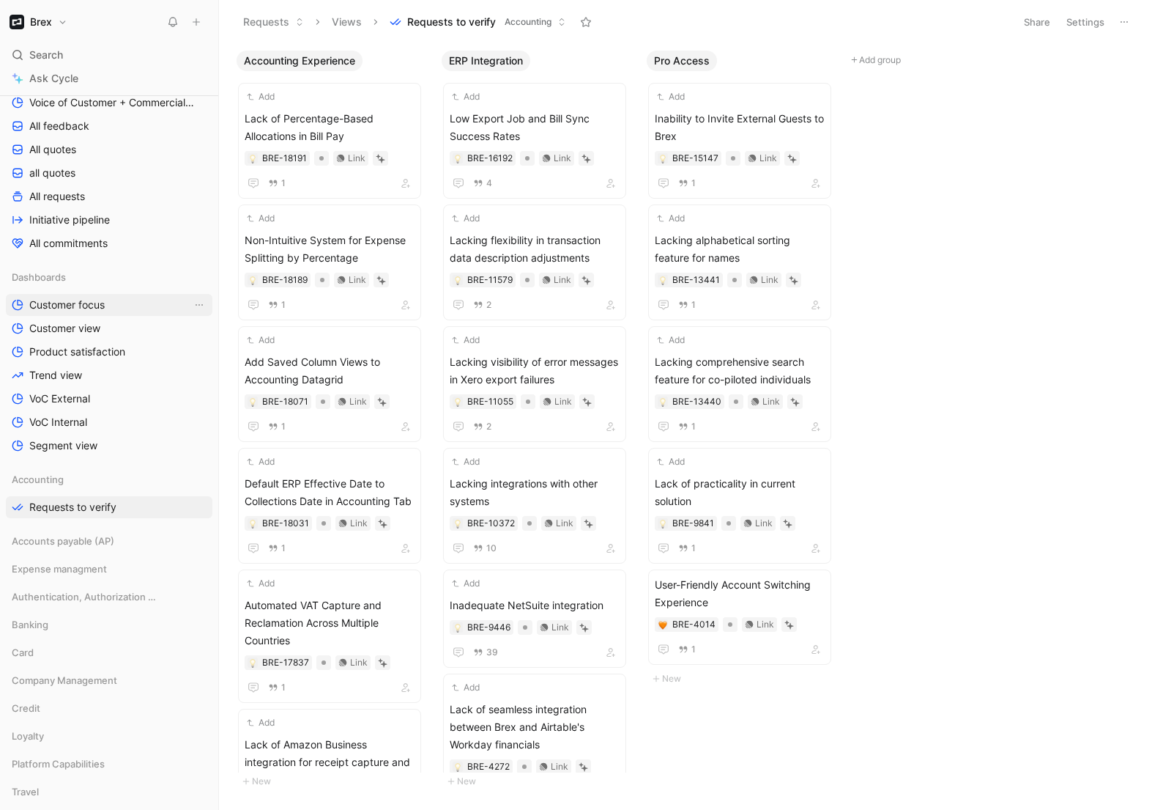
click at [54, 302] on span "Customer focus" at bounding box center [66, 304] width 75 height 15
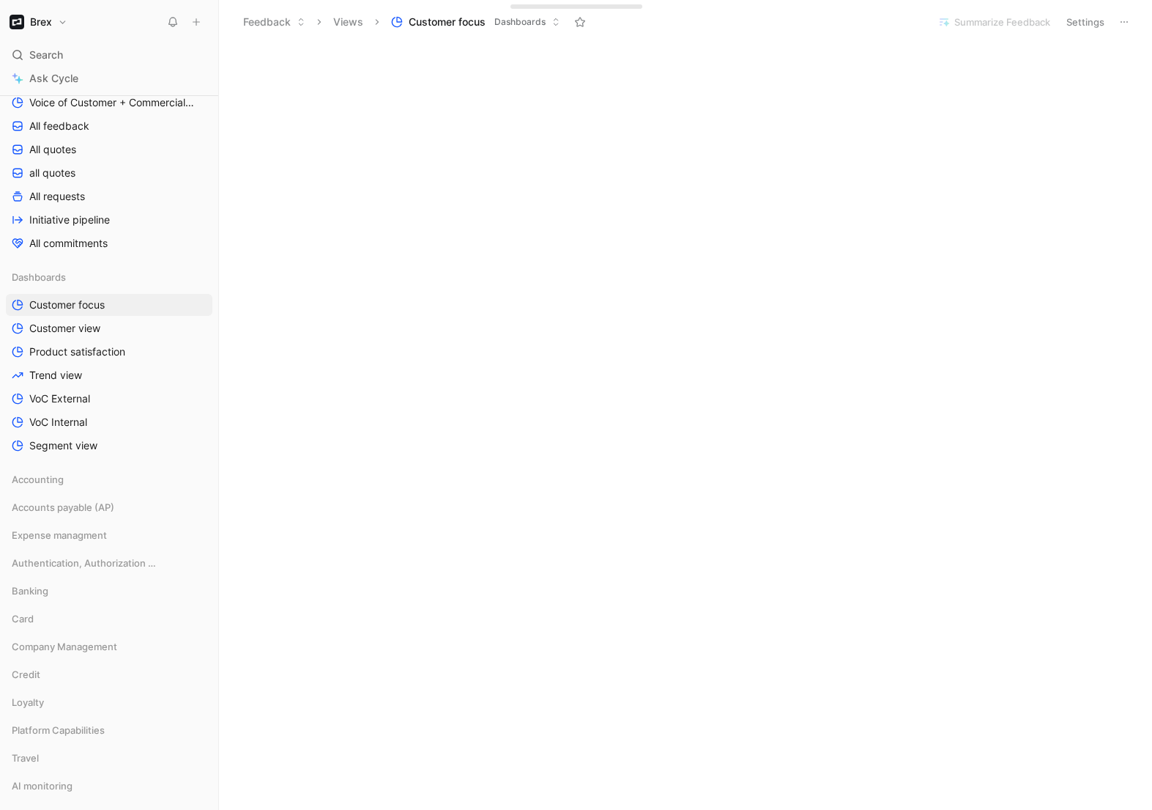
scroll to position [2171, 0]
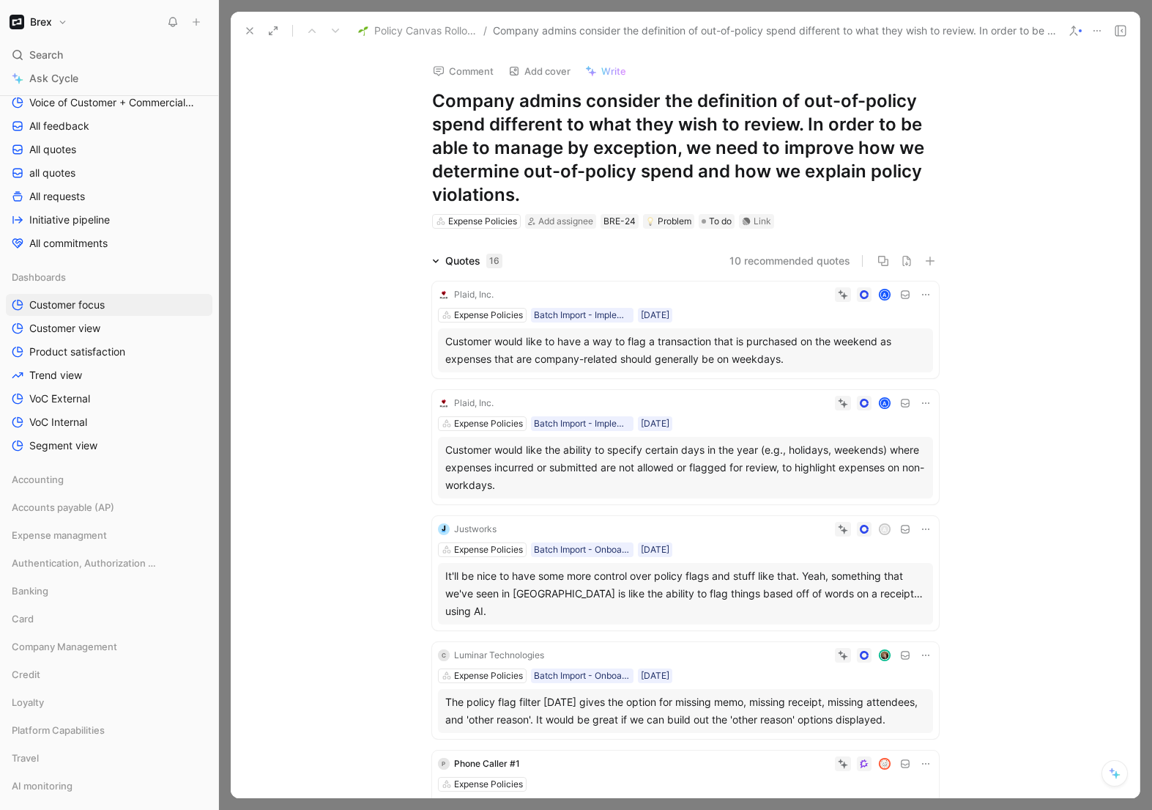
scroll to position [3, 0]
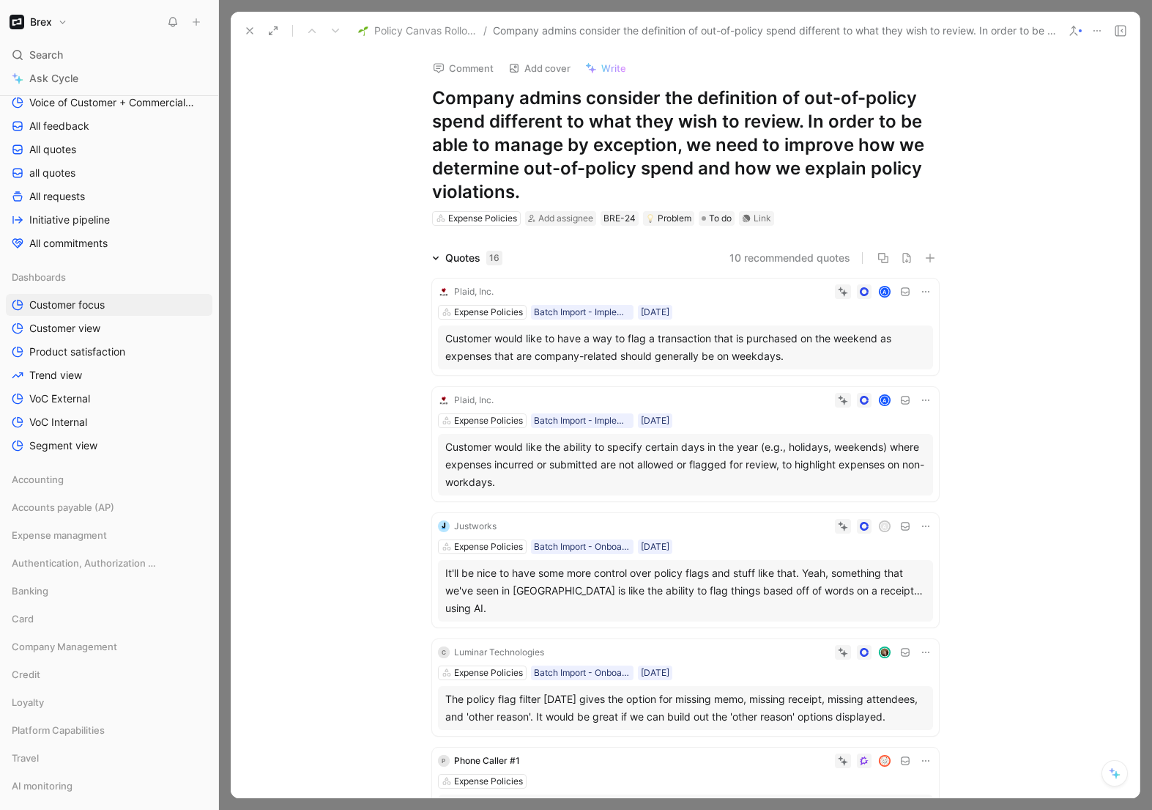
click at [434, 262] on div "Quotes 16" at bounding box center [467, 258] width 82 height 18
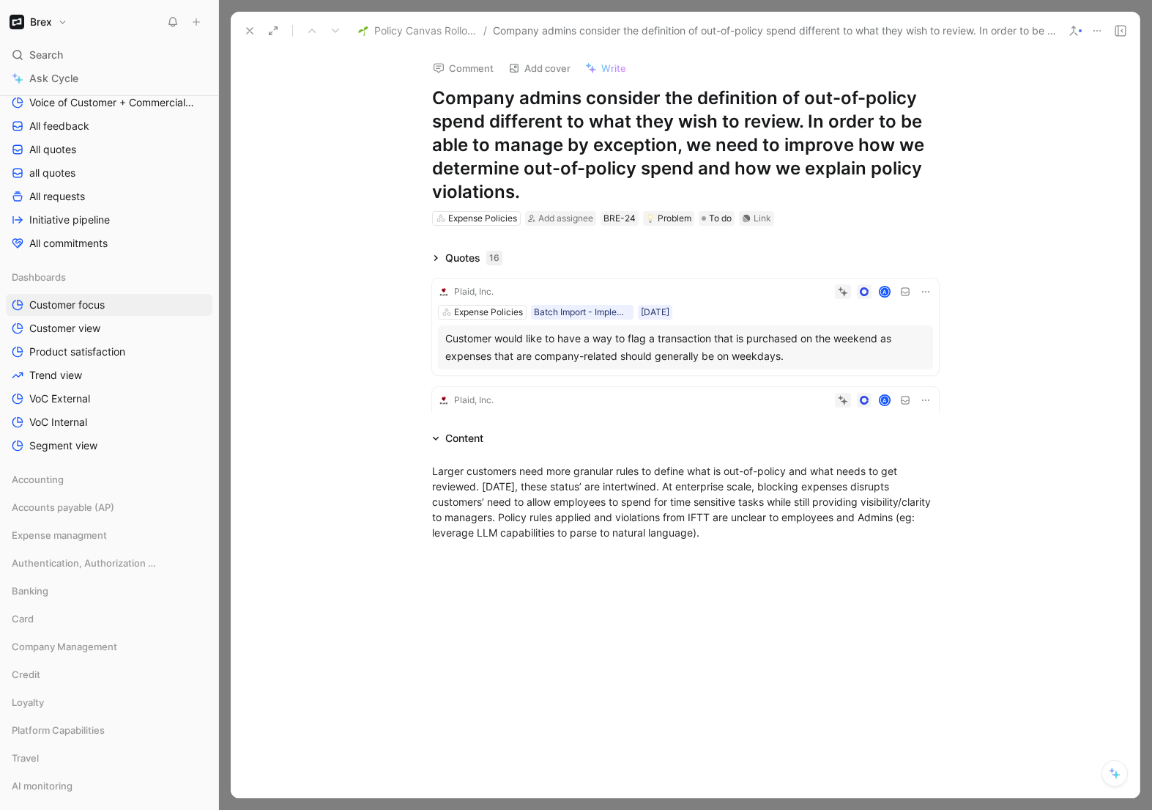
scroll to position [0, 0]
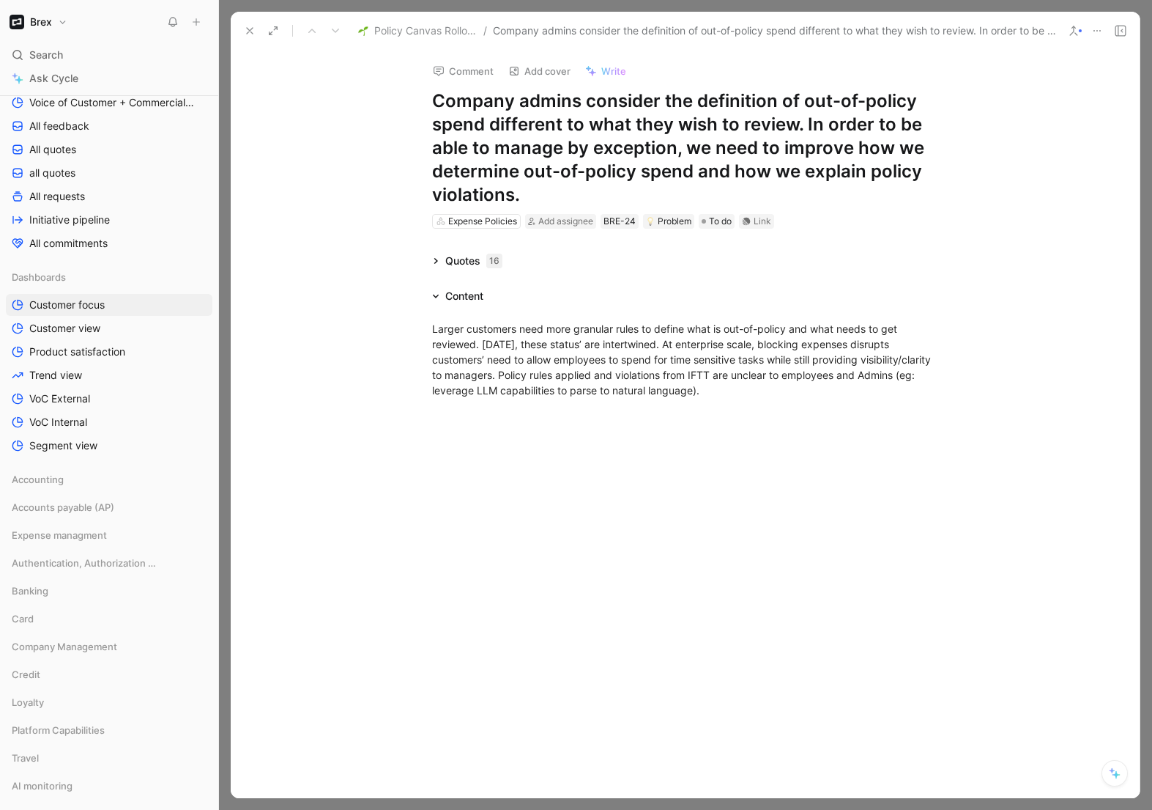
click at [437, 267] on div "Quotes 16" at bounding box center [467, 261] width 82 height 18
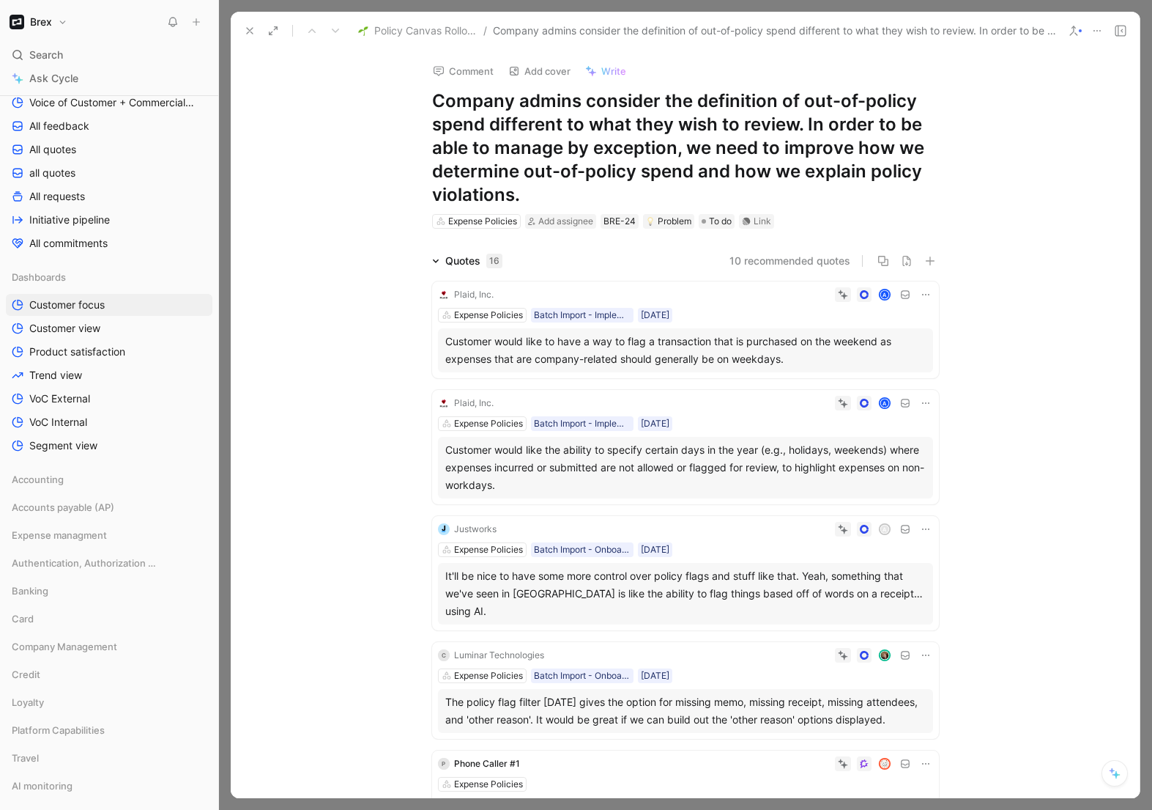
click at [255, 23] on button at bounding box center [250, 31] width 21 height 21
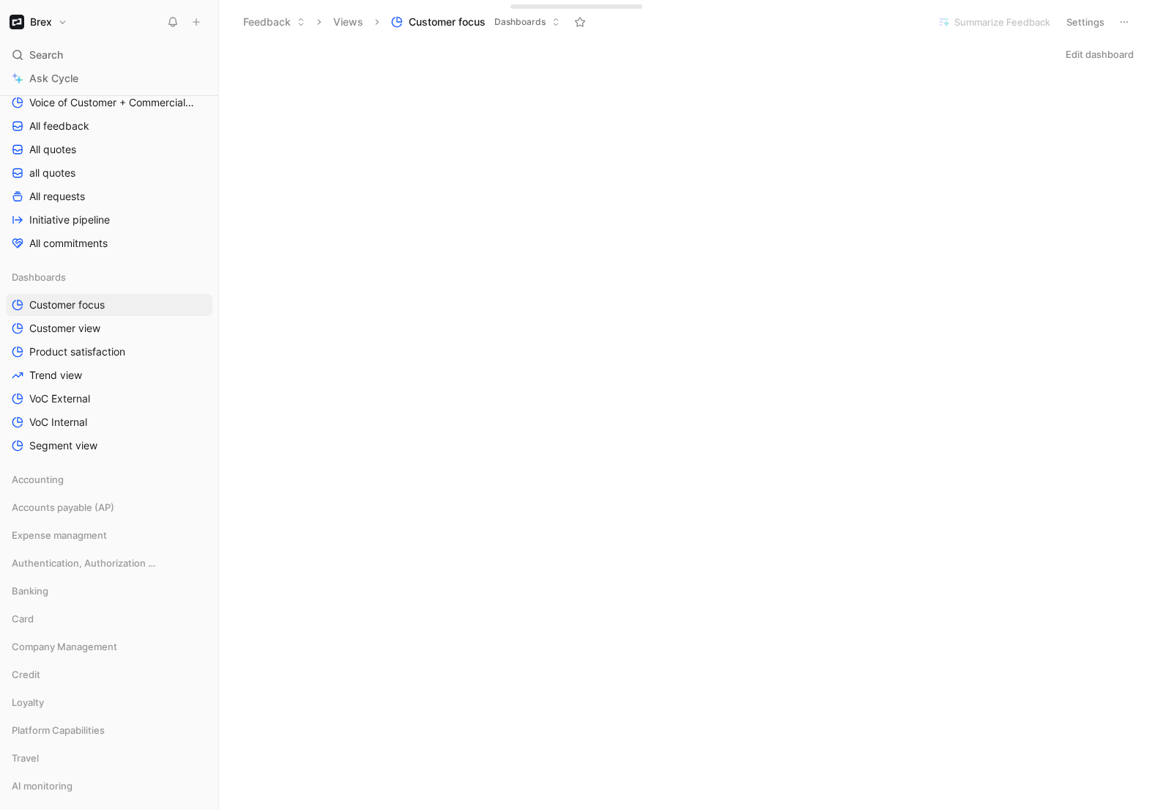
click at [49, 21] on h1 "Brex" at bounding box center [41, 21] width 22 height 13
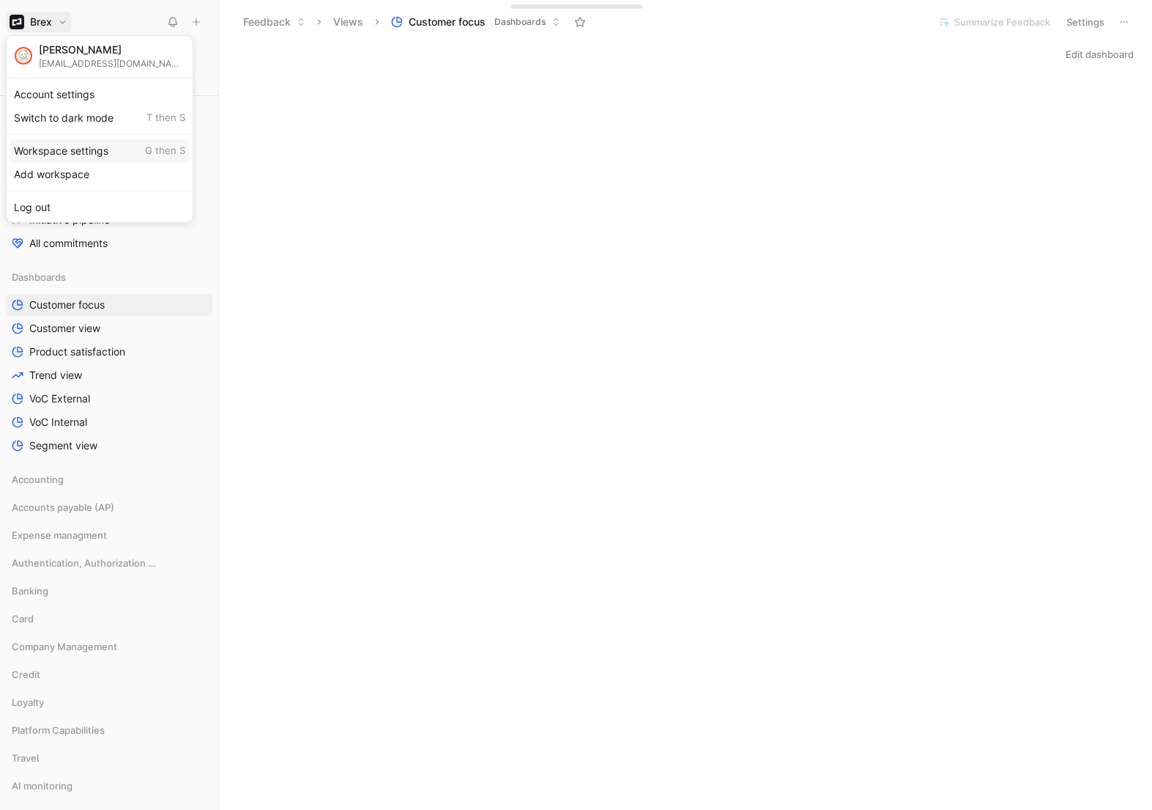
click at [69, 151] on div "Workspace settings G then S" at bounding box center [100, 150] width 180 height 23
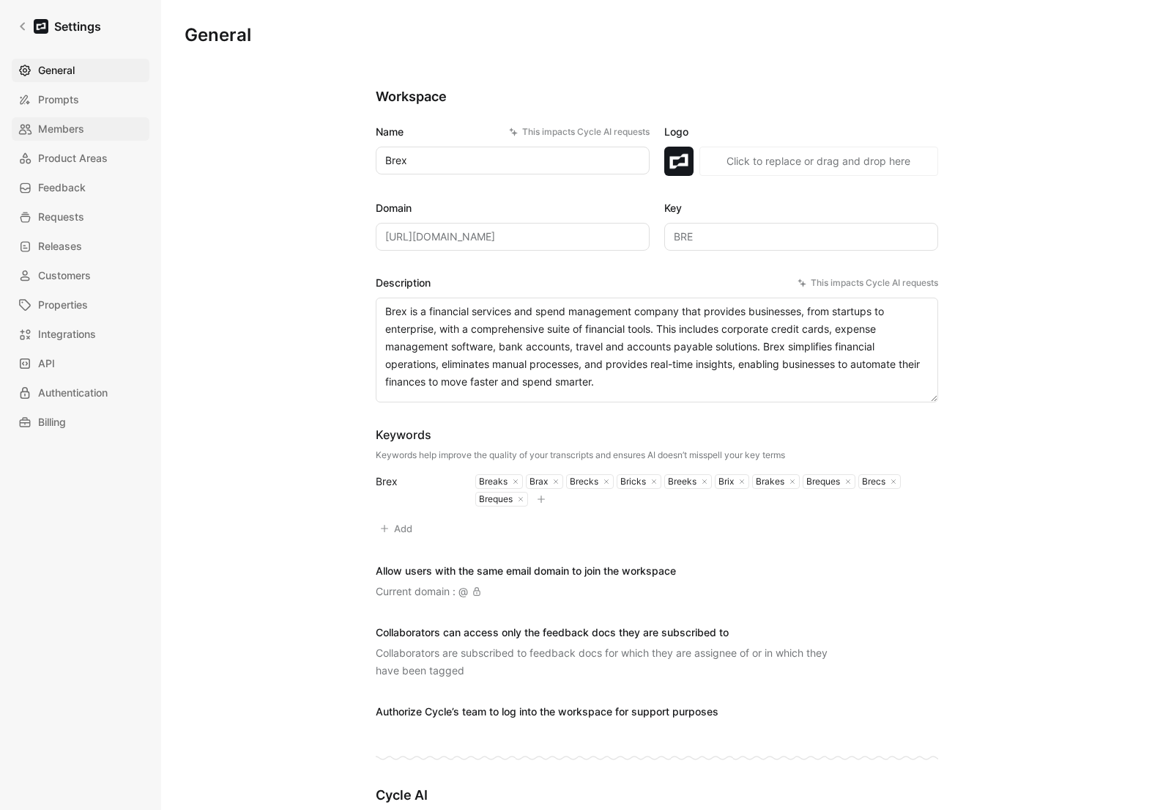
click at [28, 125] on icon at bounding box center [25, 129] width 14 height 14
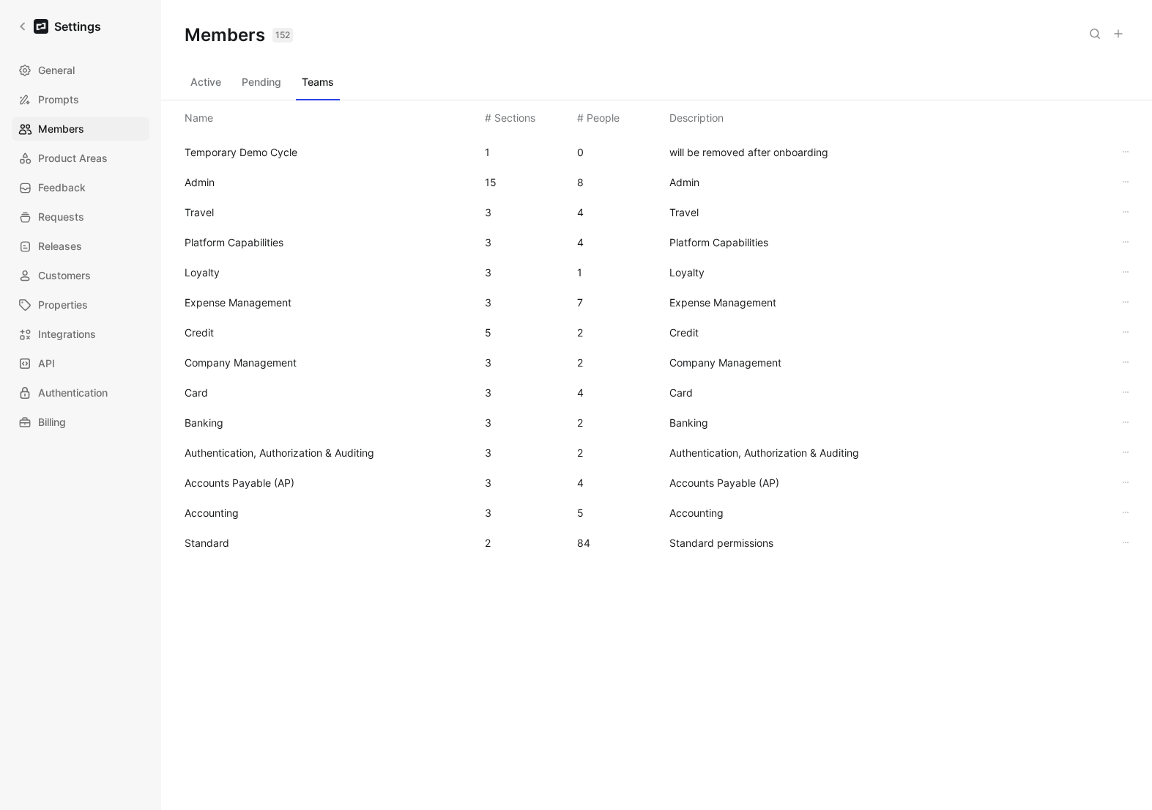
click at [227, 292] on div "Expense Management 3 7 Expense Management" at bounding box center [657, 302] width 968 height 30
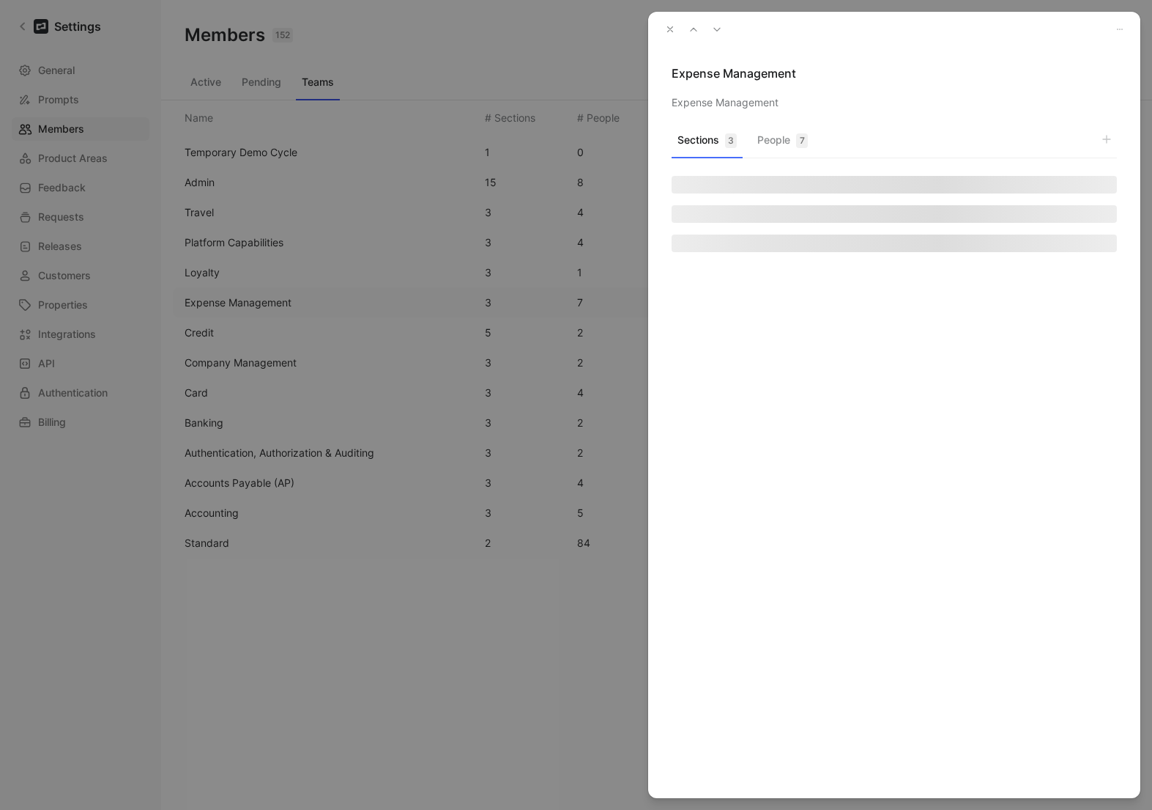
click at [761, 143] on button "People 7" at bounding box center [783, 144] width 62 height 29
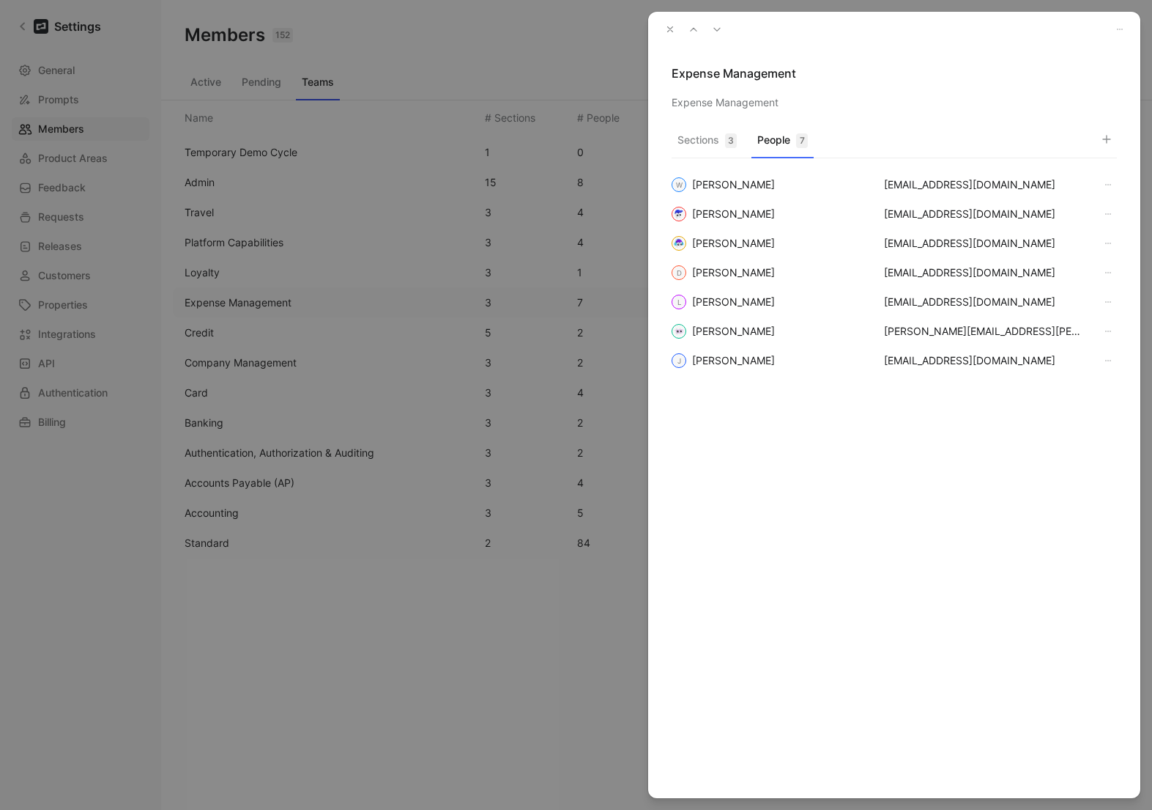
click at [670, 26] on icon "button" at bounding box center [670, 29] width 10 height 10
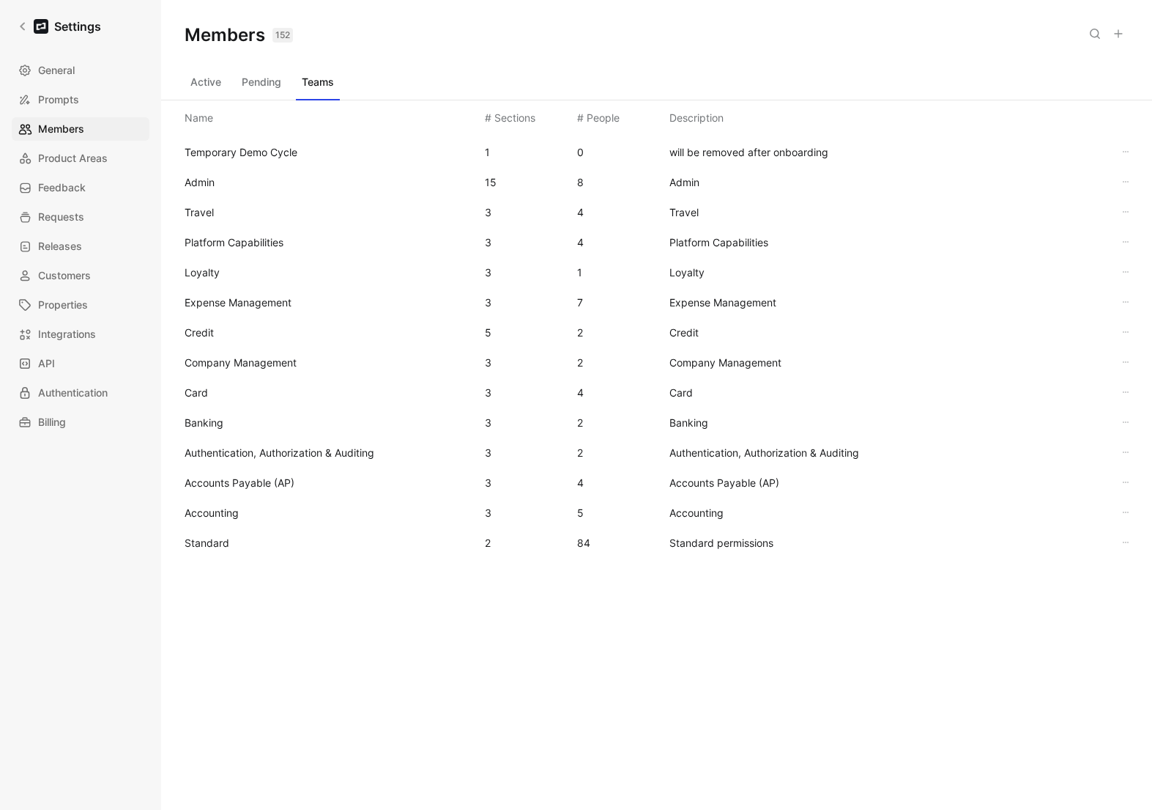
click at [262, 175] on span "Admin" at bounding box center [329, 183] width 289 height 18
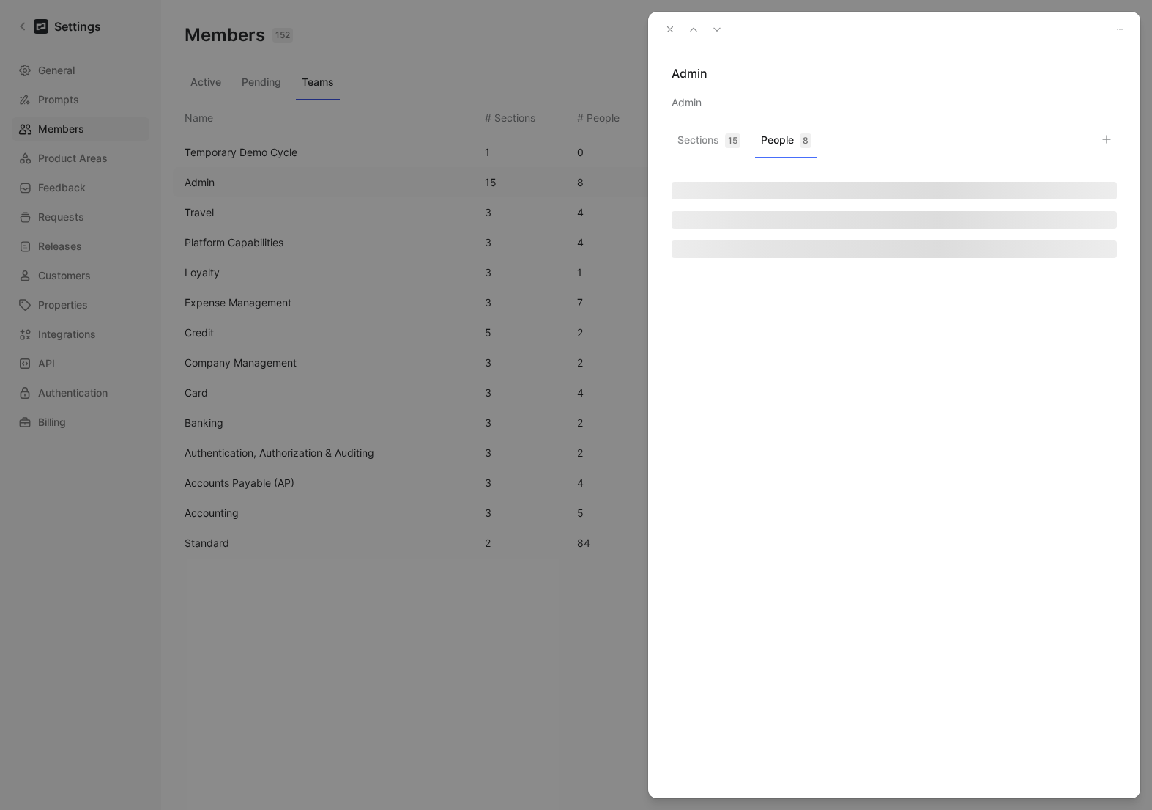
click at [789, 152] on button "People 8" at bounding box center [786, 144] width 62 height 29
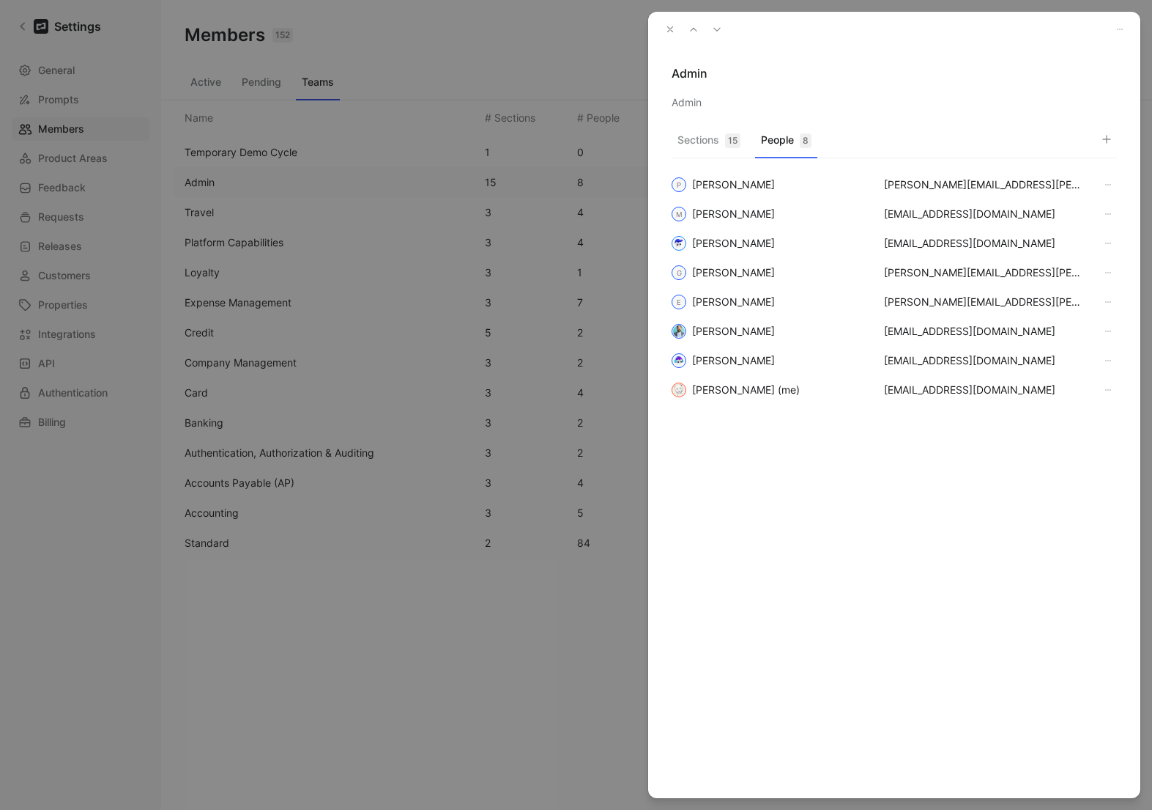
click at [675, 29] on button "button" at bounding box center [670, 29] width 21 height 21
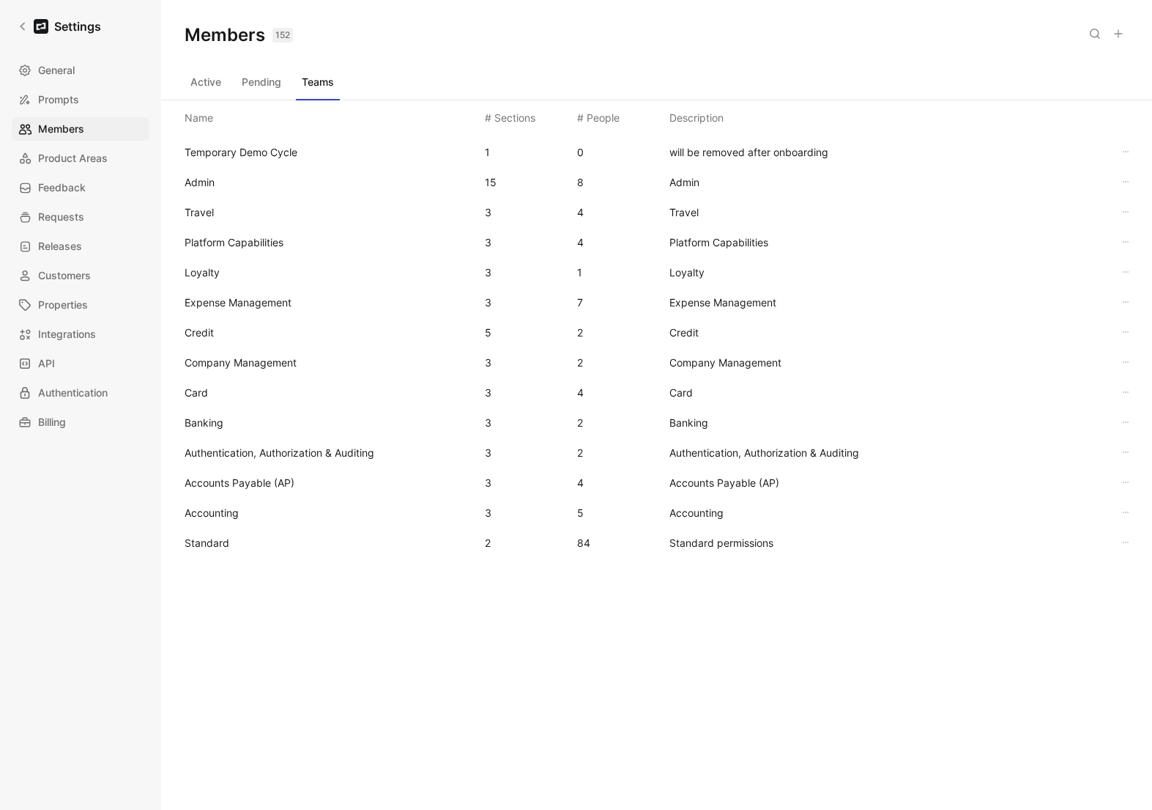
click at [233, 216] on span "Travel" at bounding box center [329, 213] width 289 height 18
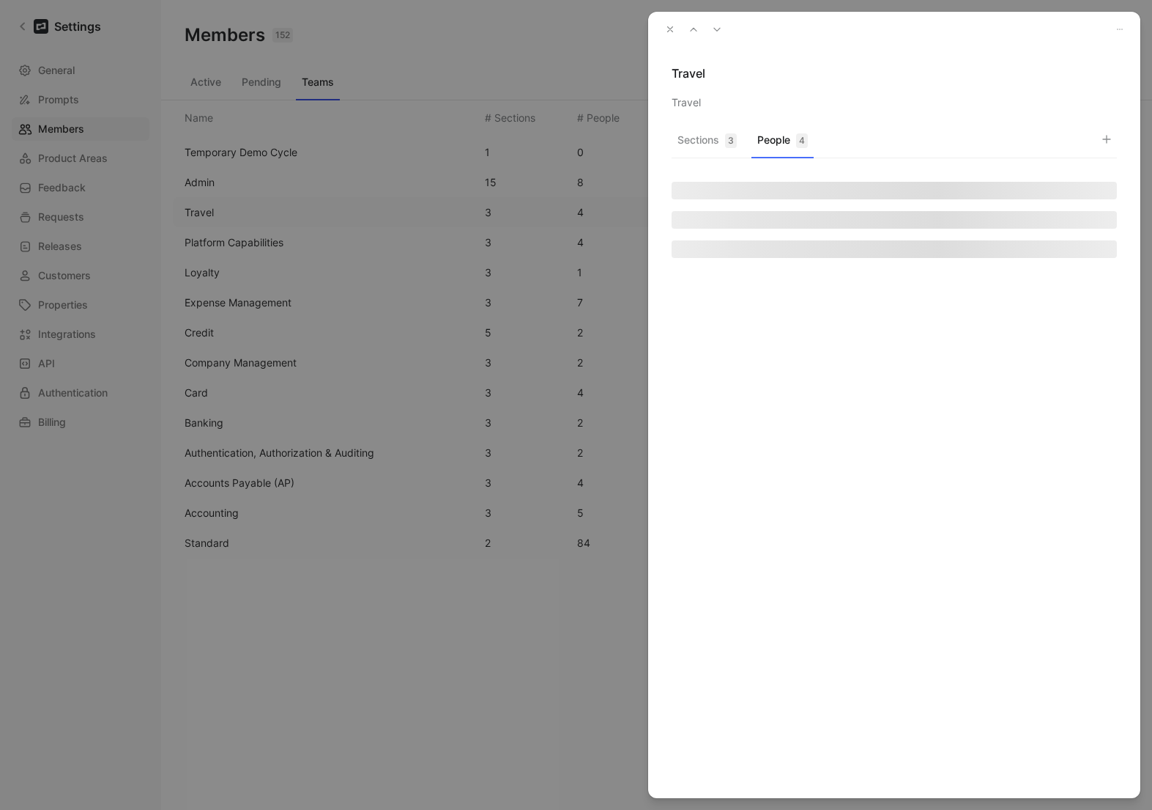
click at [801, 141] on div "4" at bounding box center [802, 140] width 12 height 15
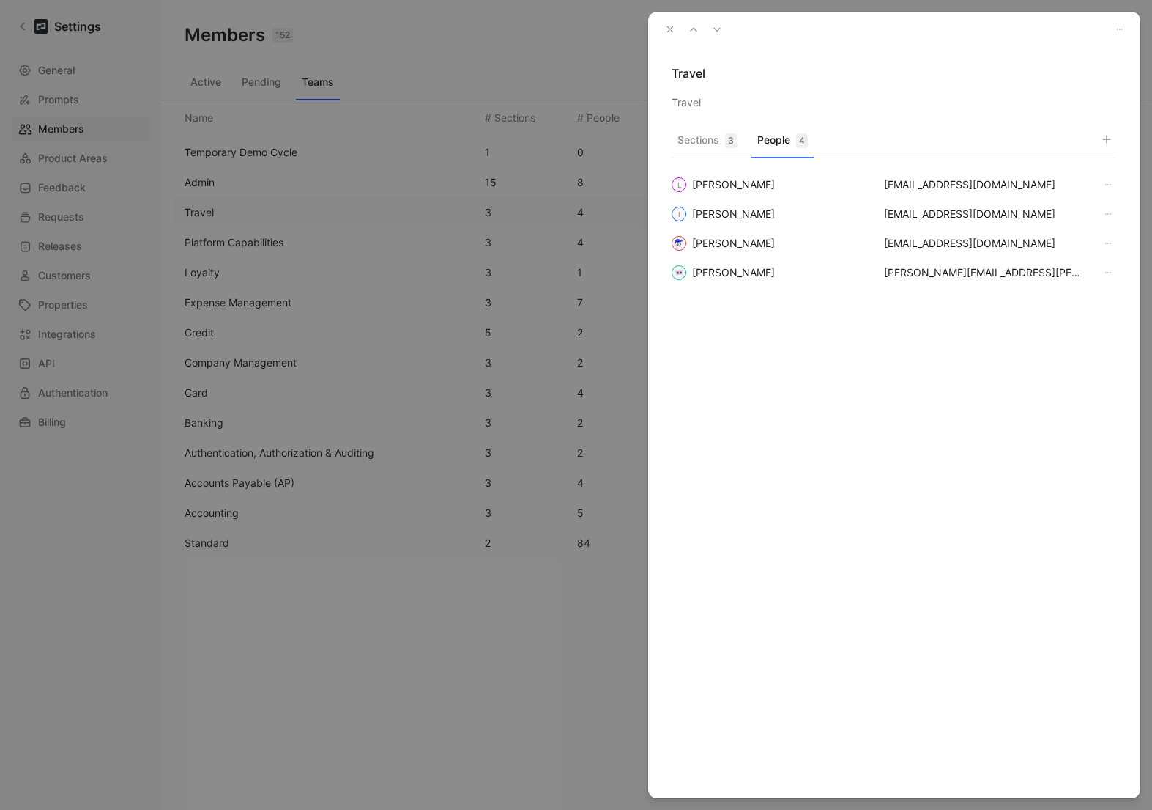
click at [670, 27] on icon "button" at bounding box center [670, 29] width 10 height 10
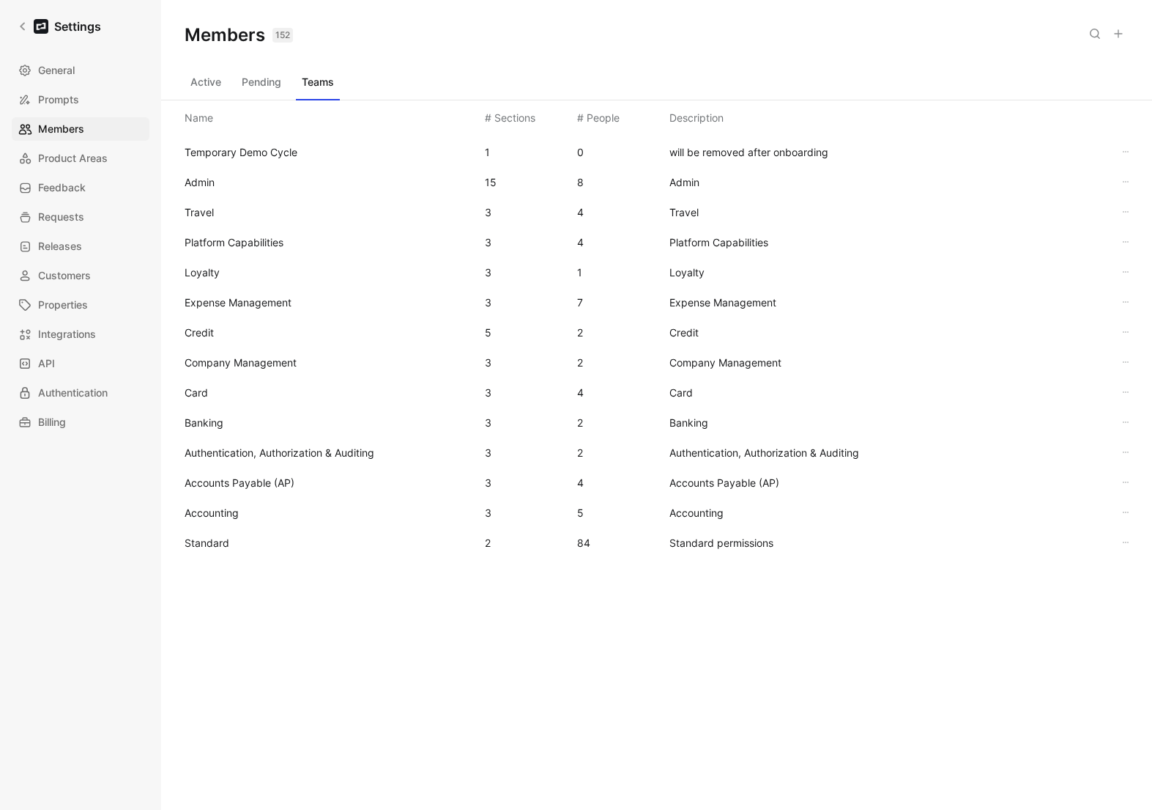
click at [239, 240] on span "Platform Capabilities" at bounding box center [234, 242] width 99 height 12
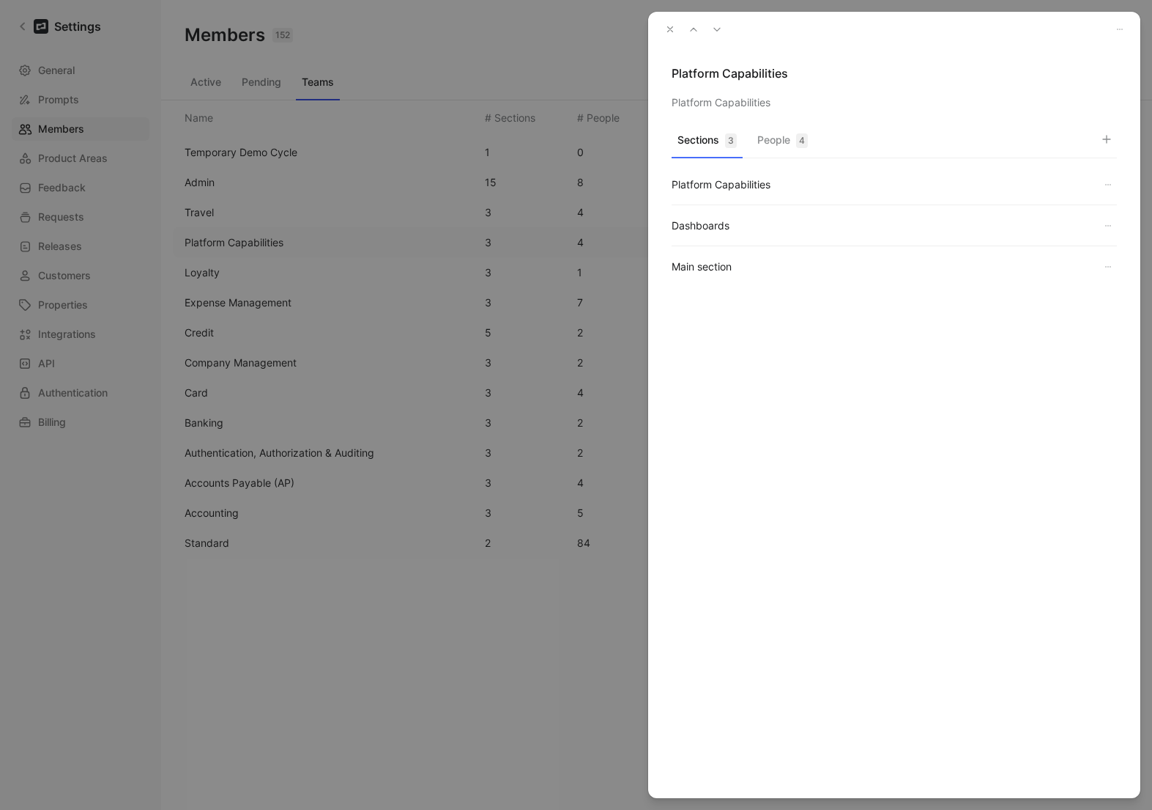
click at [776, 131] on button "People 4" at bounding box center [783, 144] width 62 height 29
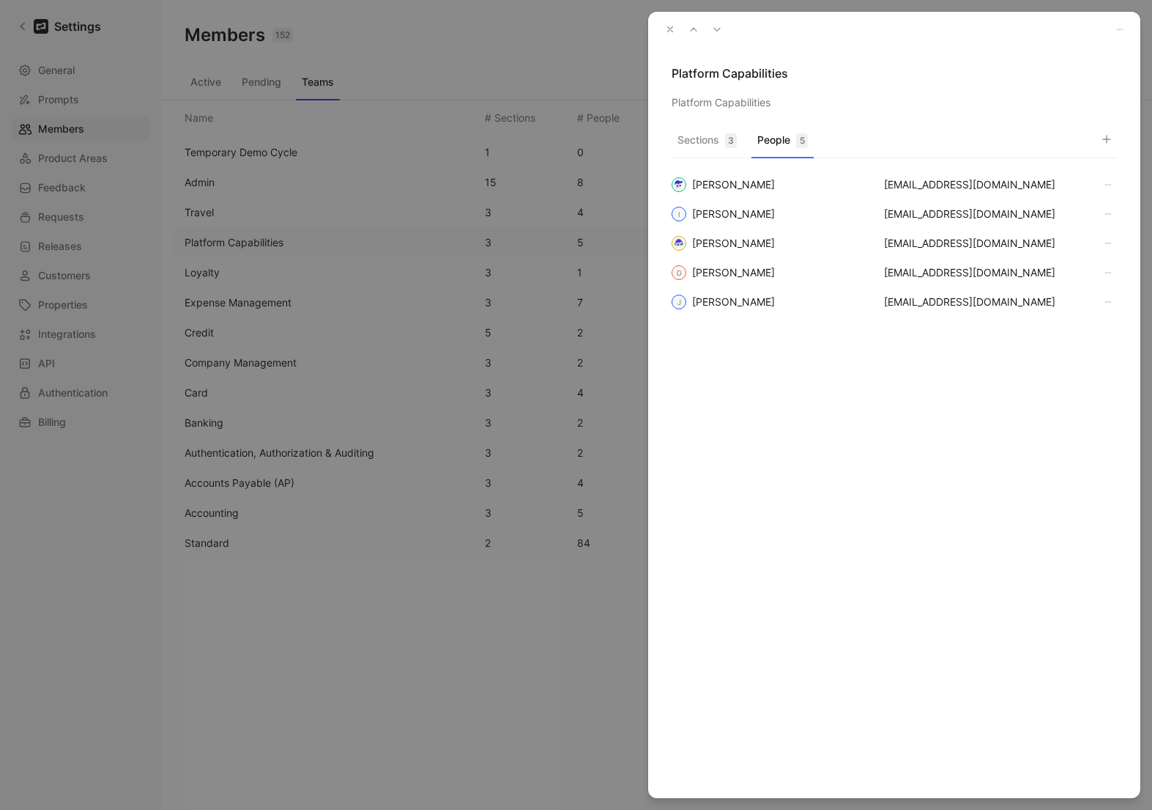
click at [670, 36] on button "button" at bounding box center [670, 29] width 21 height 21
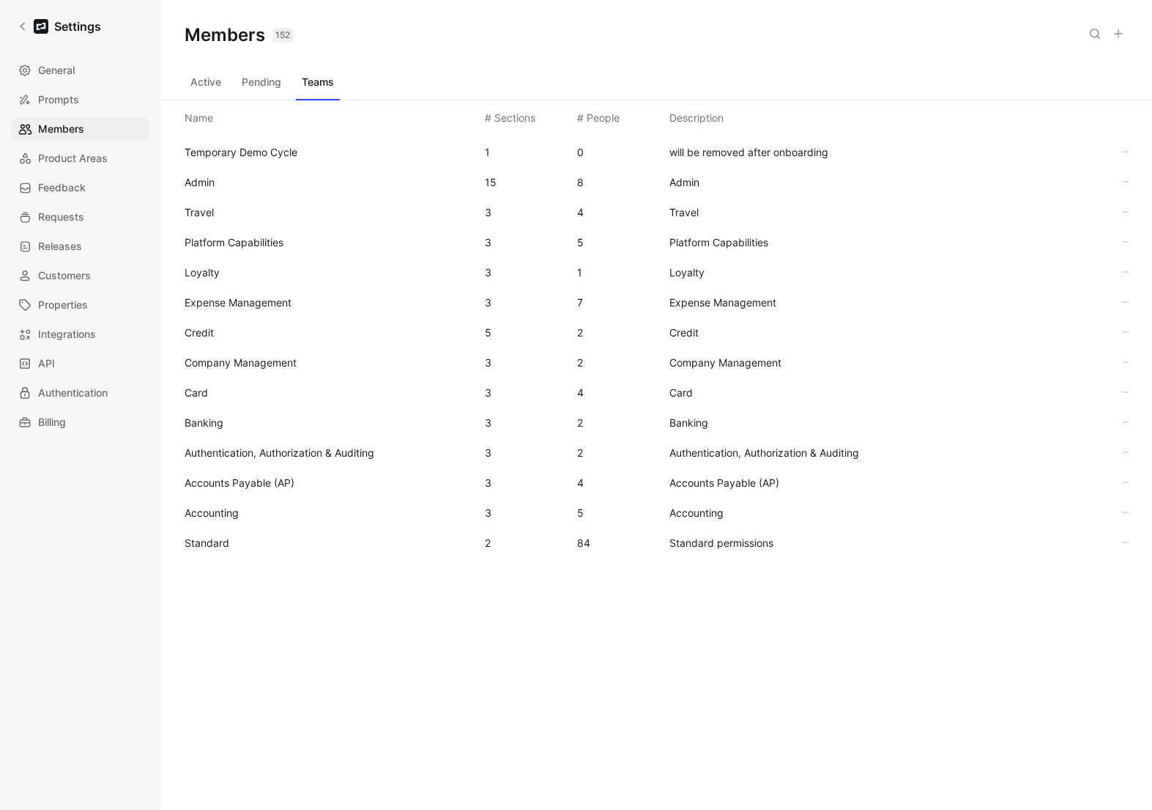
click at [266, 246] on span "Platform Capabilities" at bounding box center [234, 242] width 99 height 12
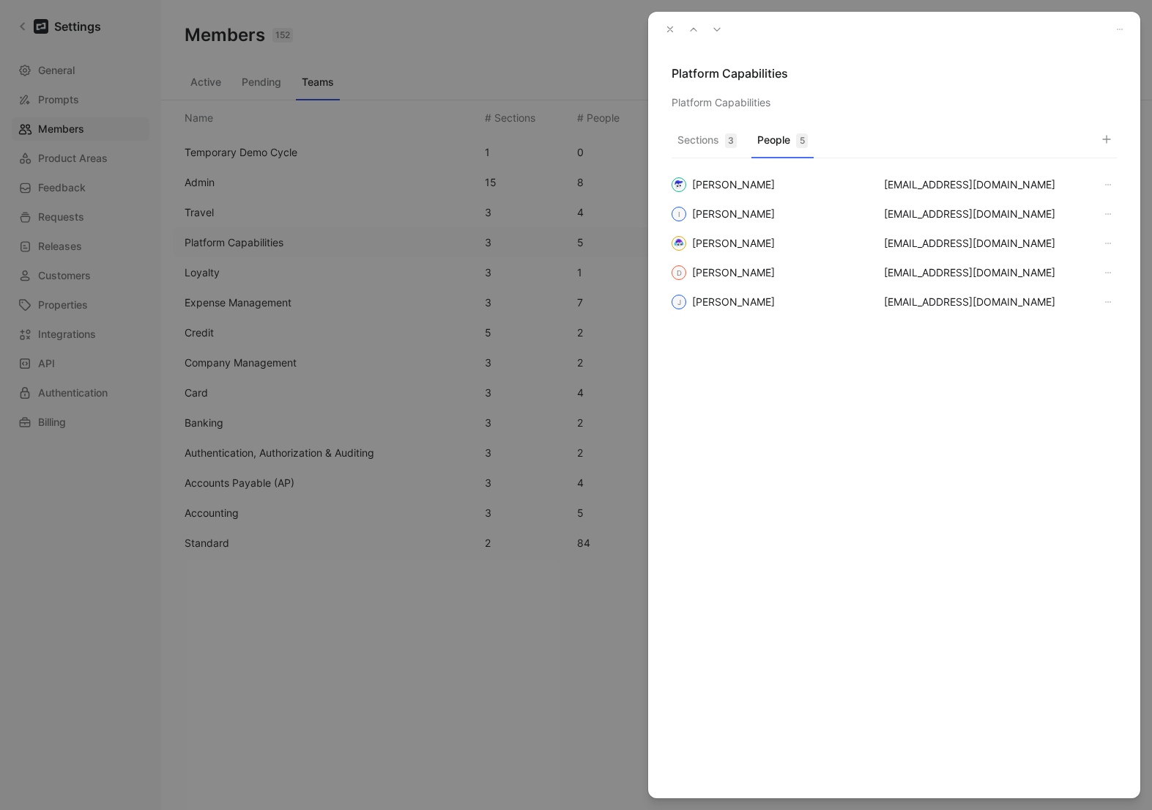
click at [779, 139] on button "People 5" at bounding box center [783, 144] width 62 height 29
click at [672, 33] on icon "button" at bounding box center [670, 29] width 10 height 10
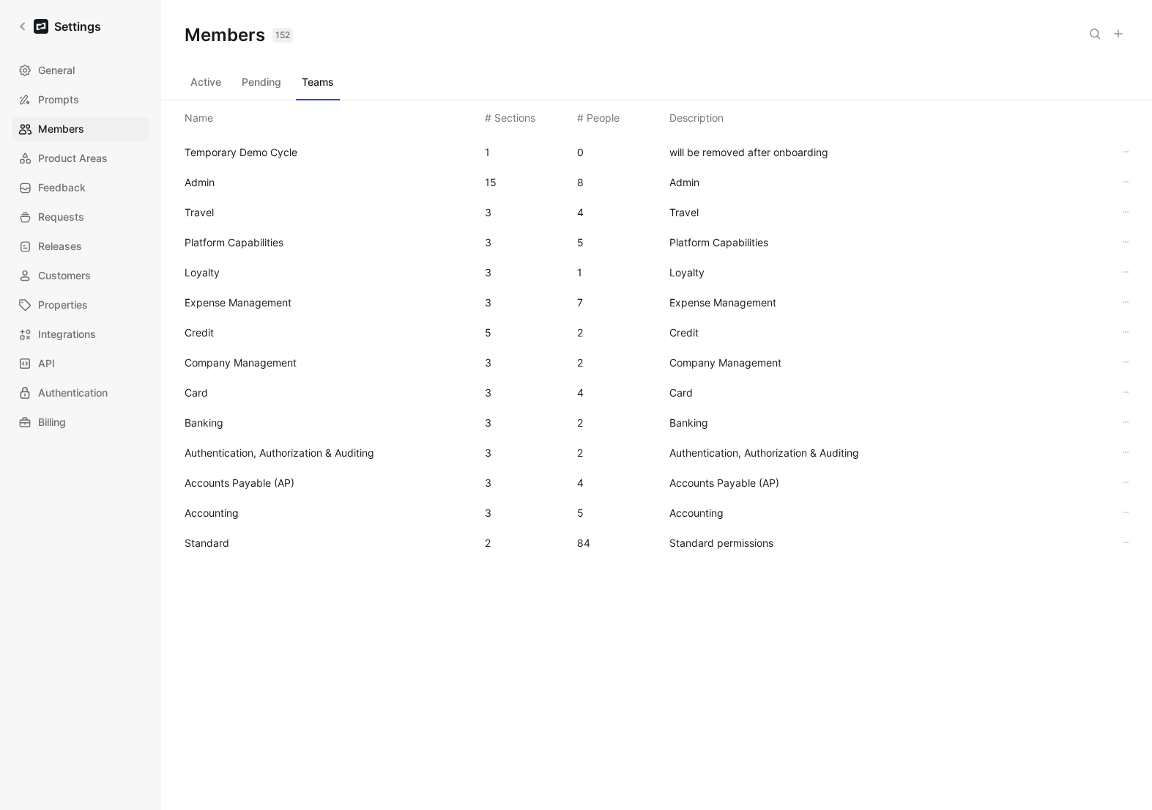
click at [220, 321] on div "Credit 5 2 Credit" at bounding box center [657, 332] width 968 height 30
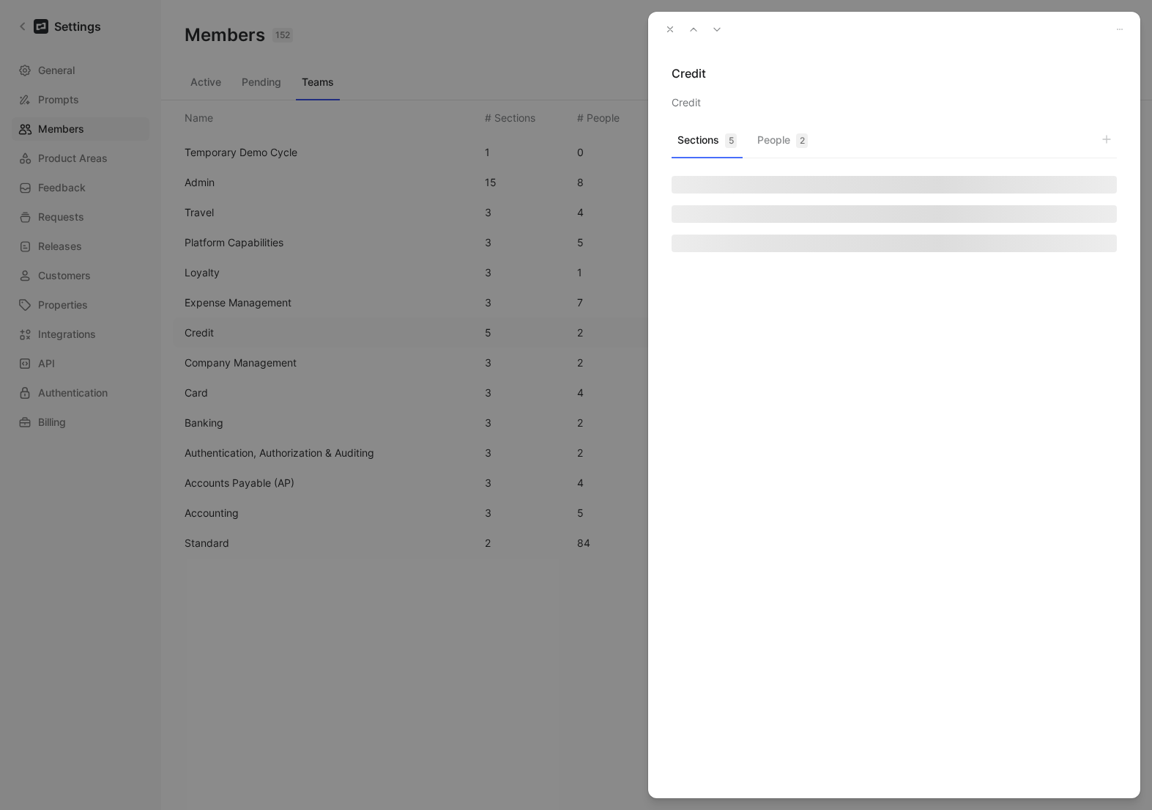
click at [798, 138] on div "2" at bounding box center [802, 140] width 12 height 15
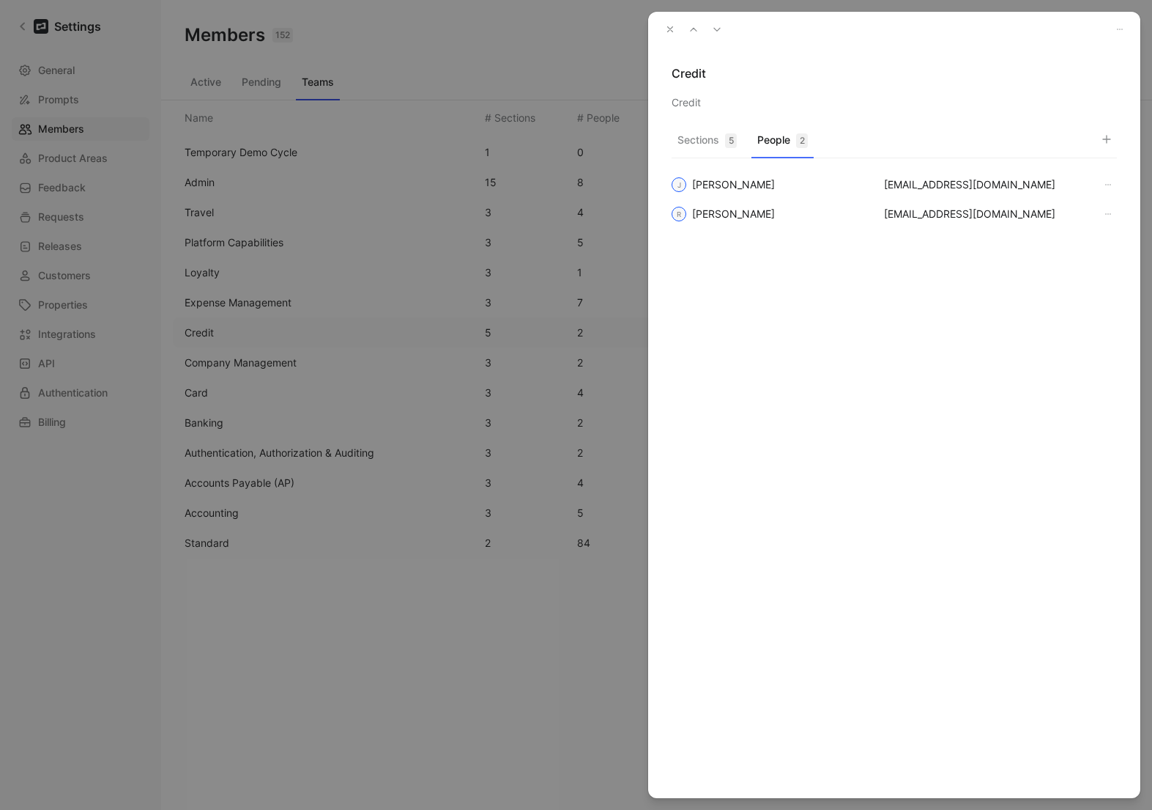
click at [673, 29] on icon "button" at bounding box center [670, 29] width 10 height 10
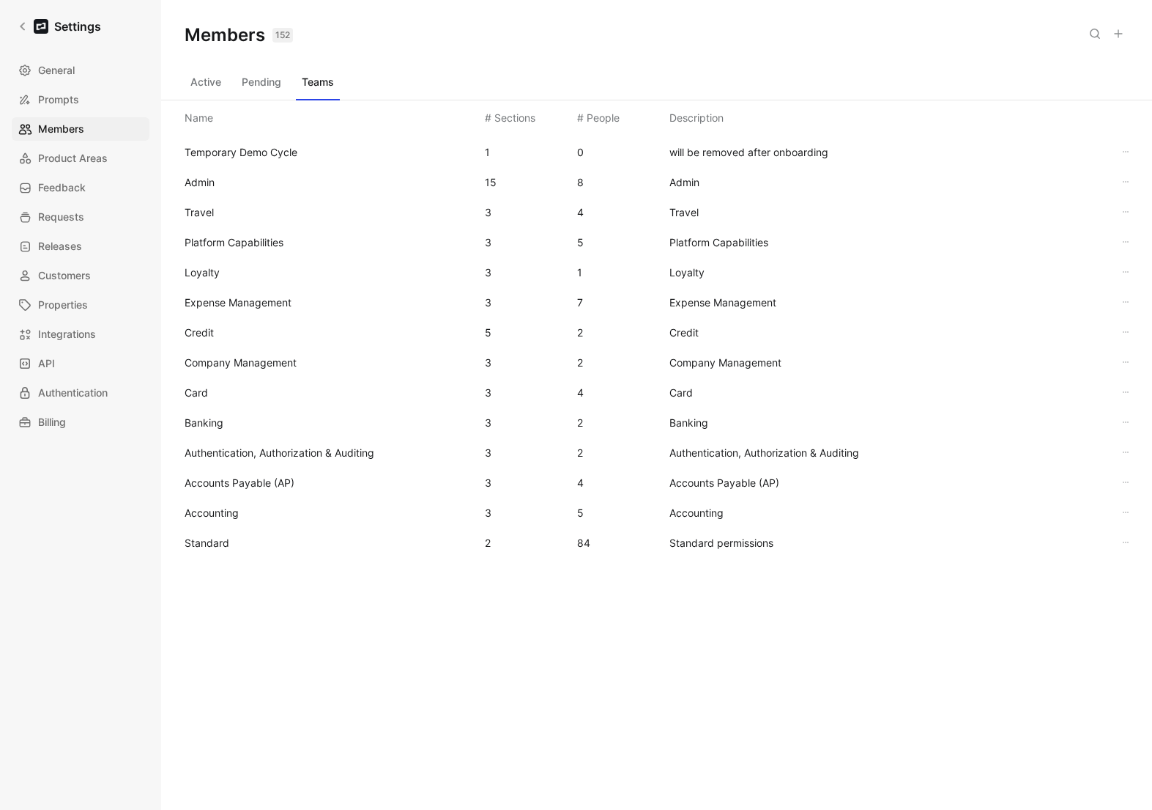
click at [241, 368] on span "Company Management" at bounding box center [329, 363] width 289 height 18
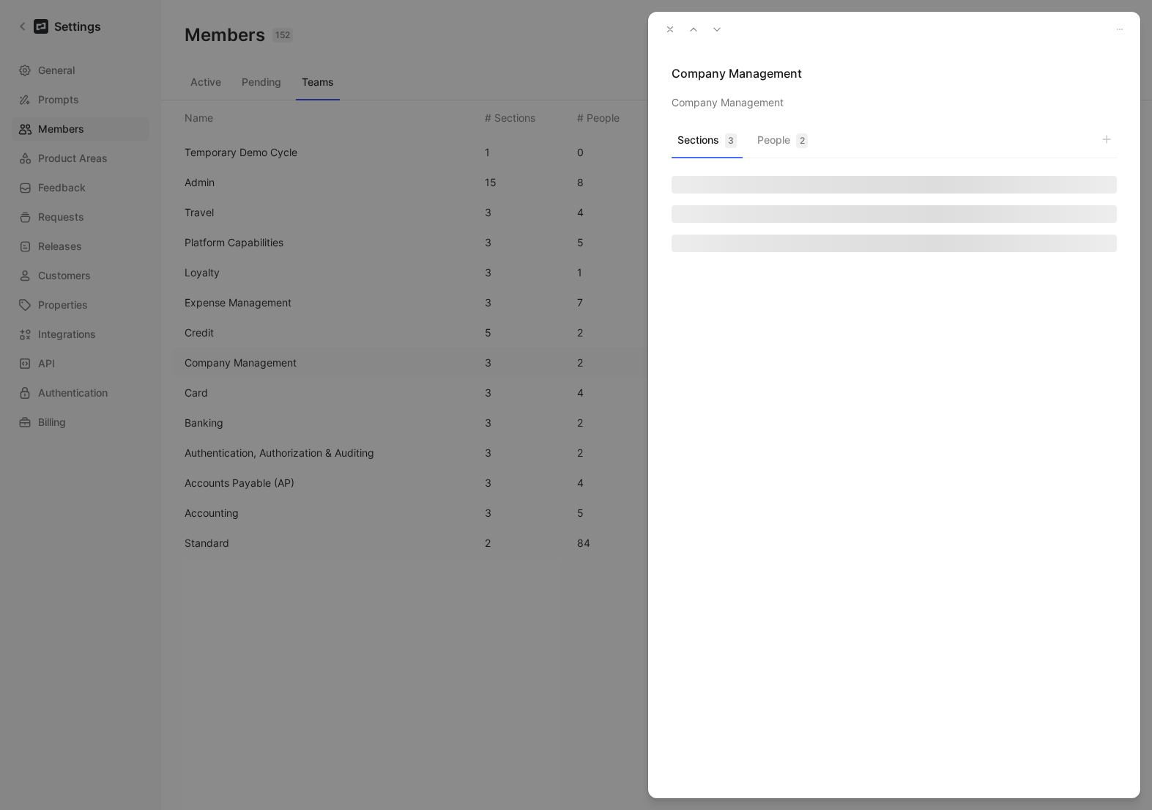
click at [789, 143] on button "People 2" at bounding box center [783, 144] width 62 height 29
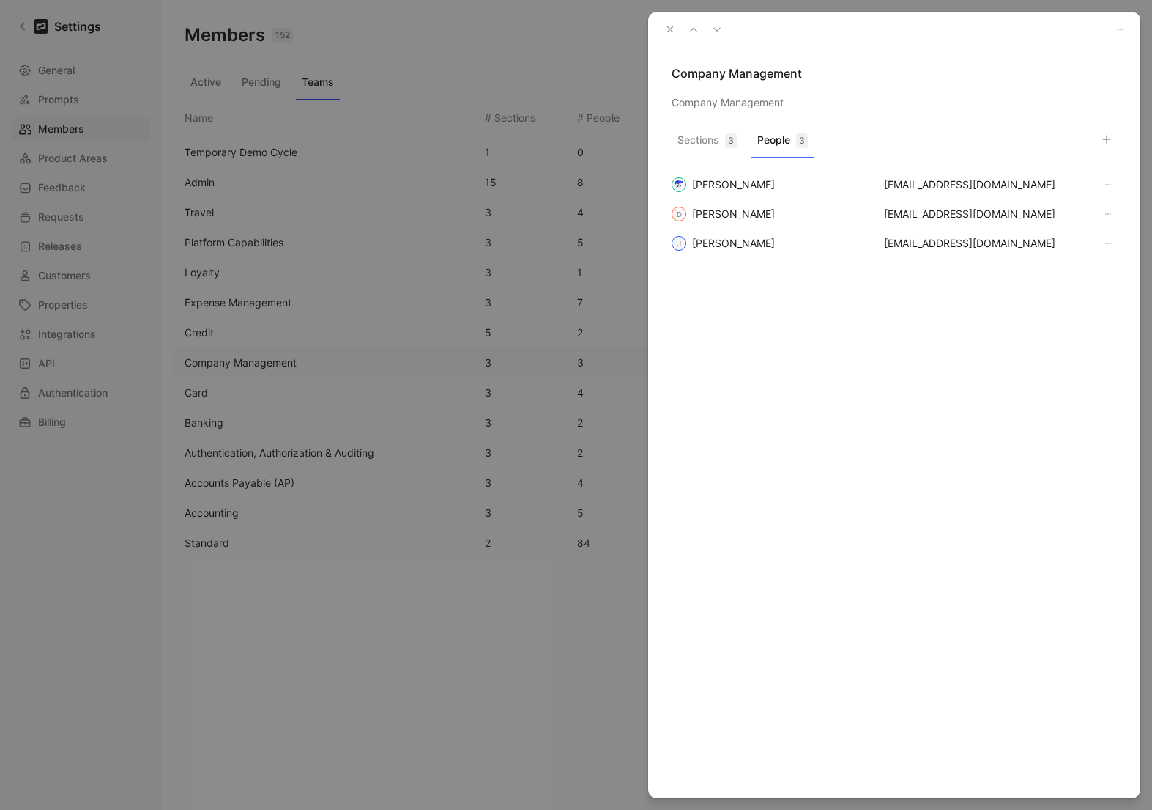
drag, startPoint x: 662, startPoint y: 31, endPoint x: 578, endPoint y: 83, distance: 98.4
click at [662, 31] on button "button" at bounding box center [670, 29] width 21 height 21
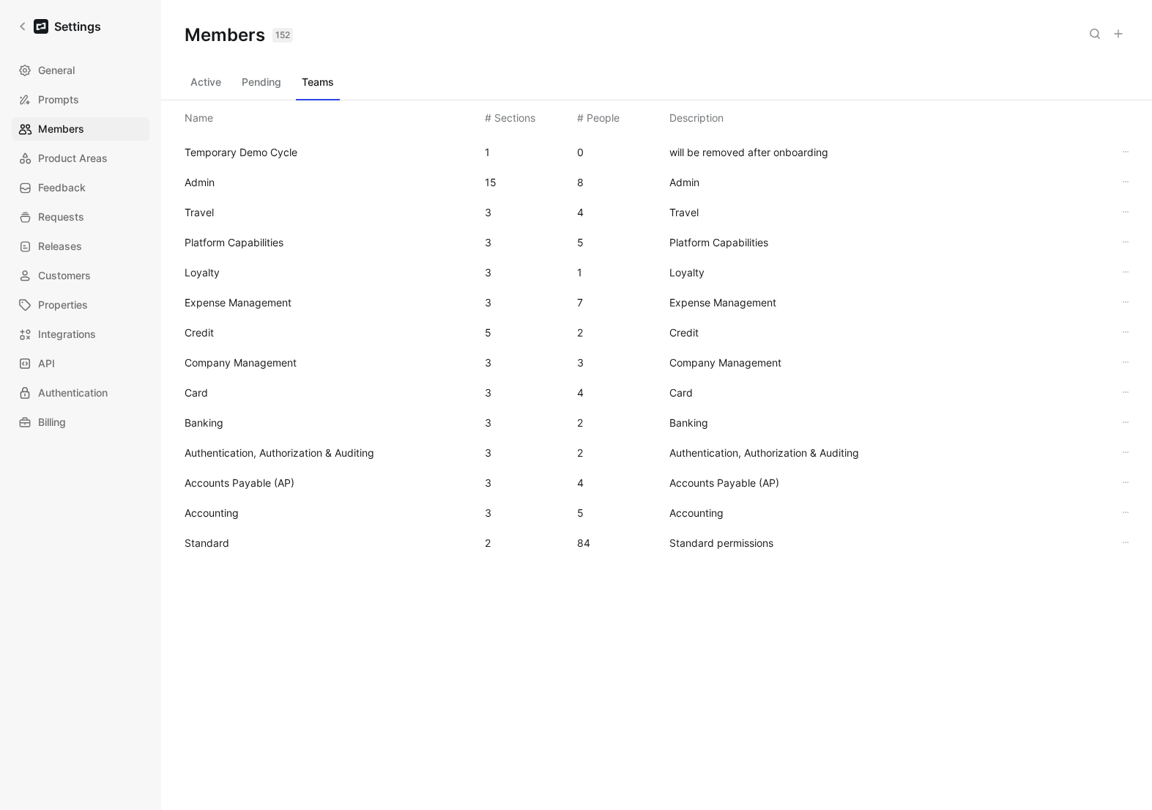
click at [279, 242] on span "Platform Capabilities" at bounding box center [234, 242] width 99 height 12
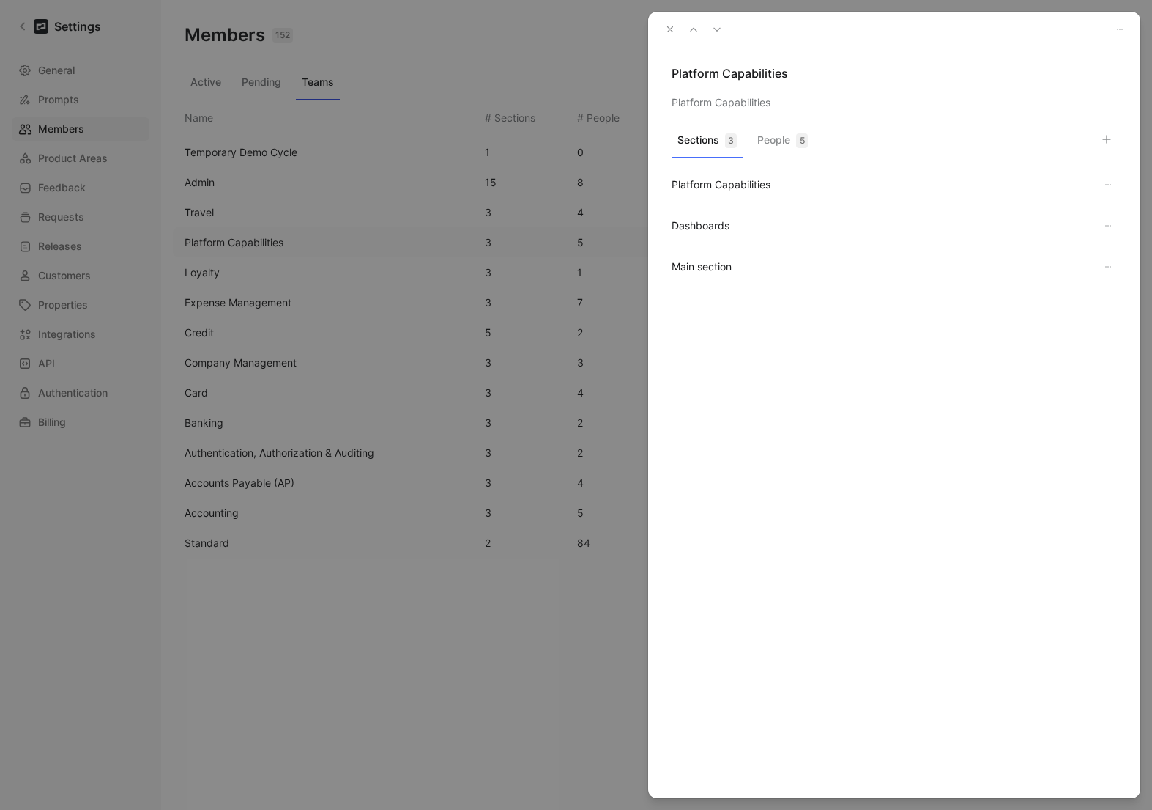
click at [769, 135] on button "People 5" at bounding box center [783, 144] width 62 height 29
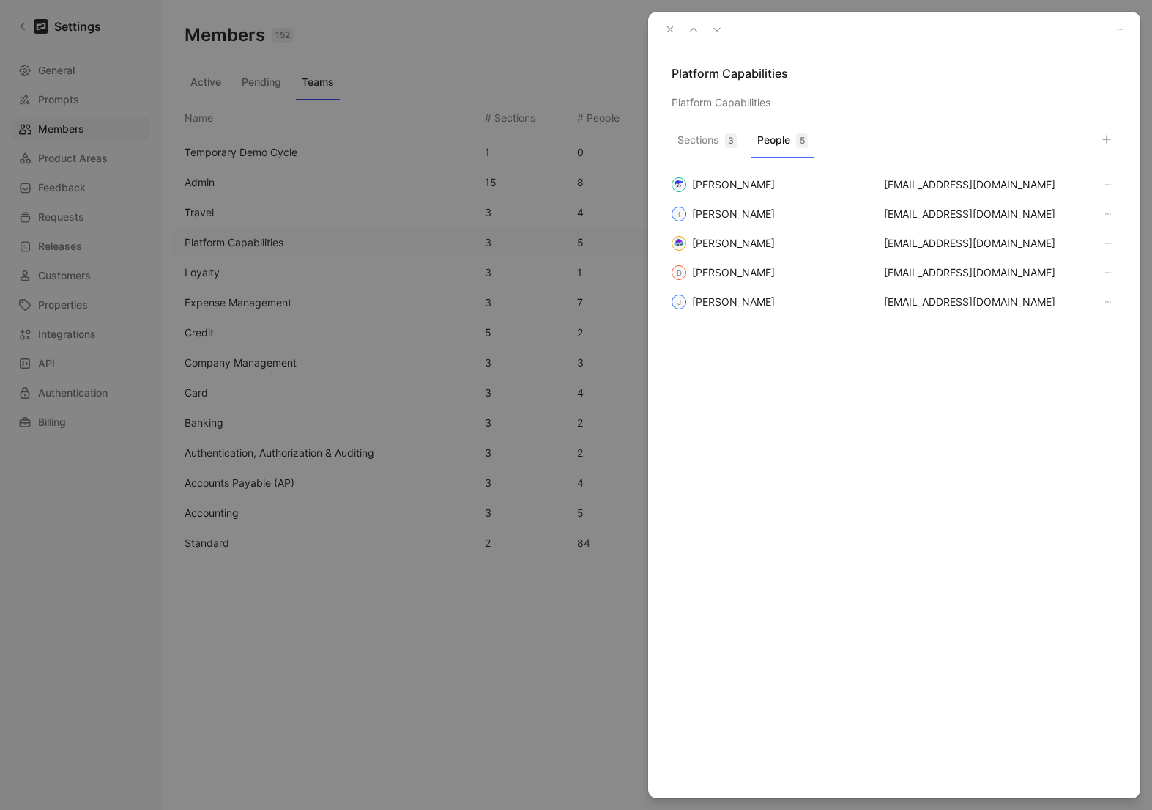
click at [673, 31] on use "button" at bounding box center [670, 29] width 5 height 5
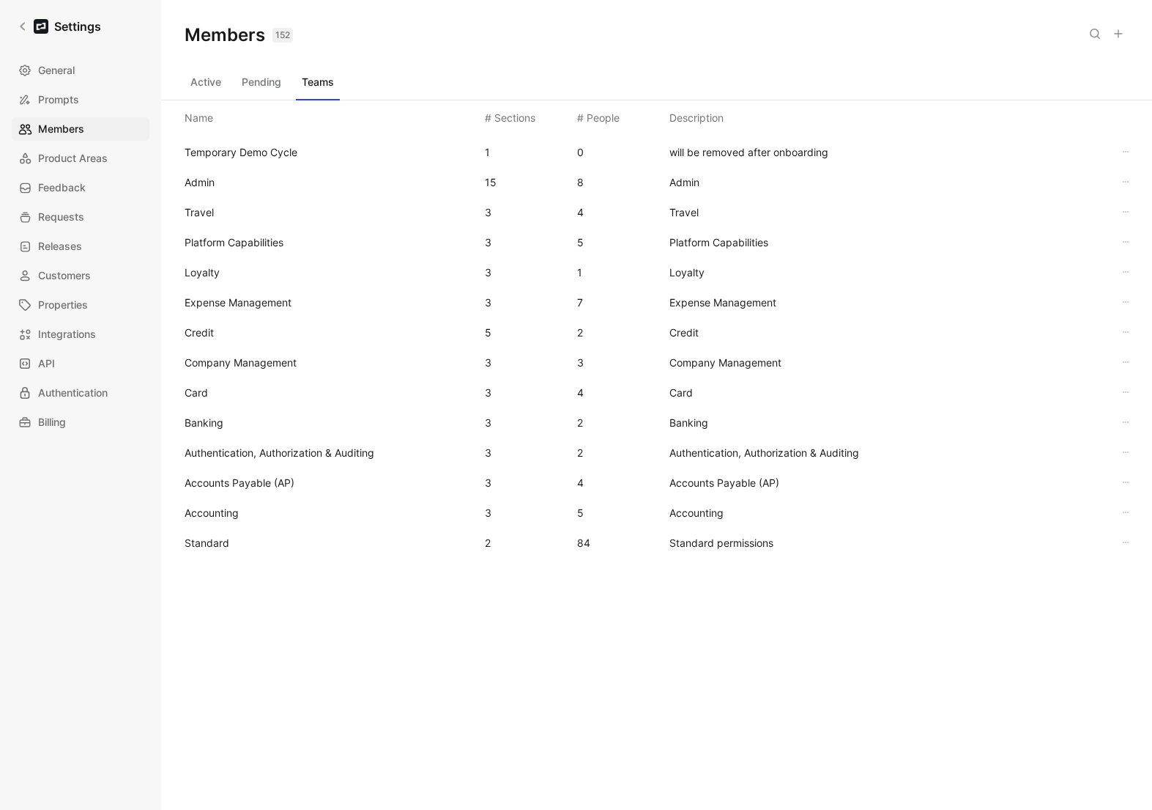
click at [237, 401] on div "Card 3 4 Card" at bounding box center [657, 392] width 968 height 30
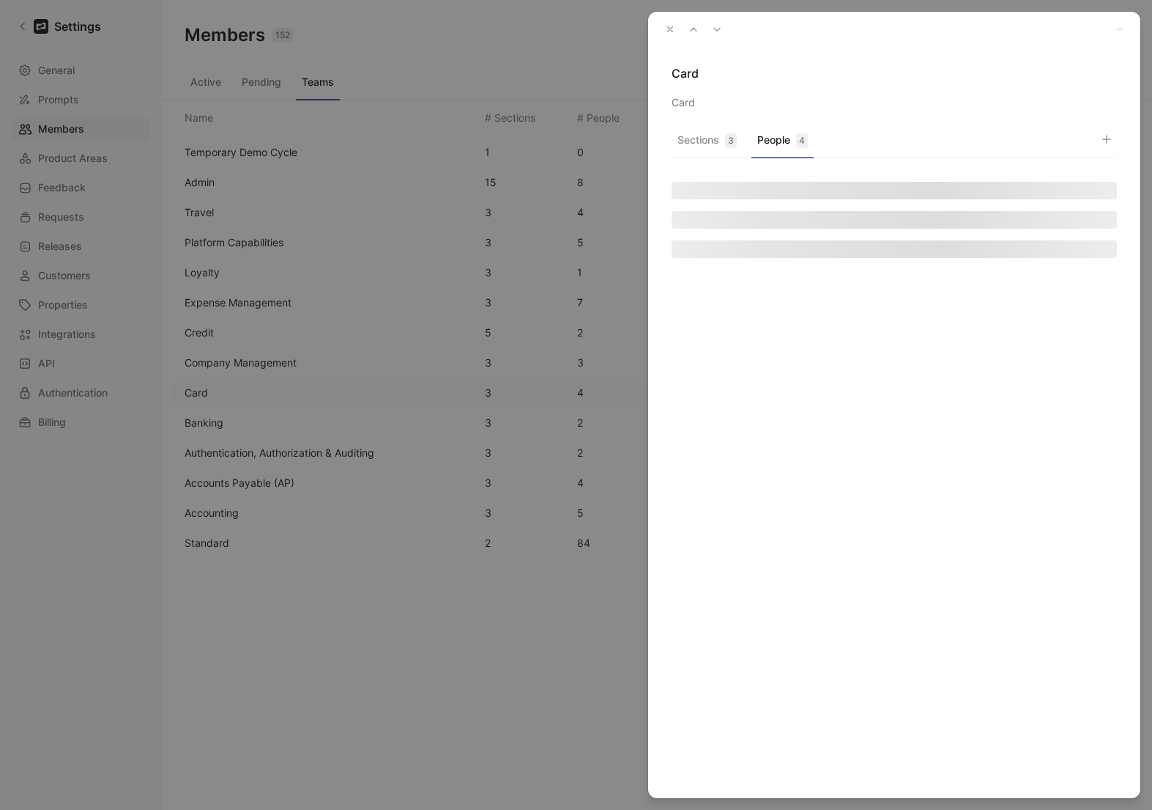
click at [777, 132] on button "People 4" at bounding box center [783, 144] width 62 height 29
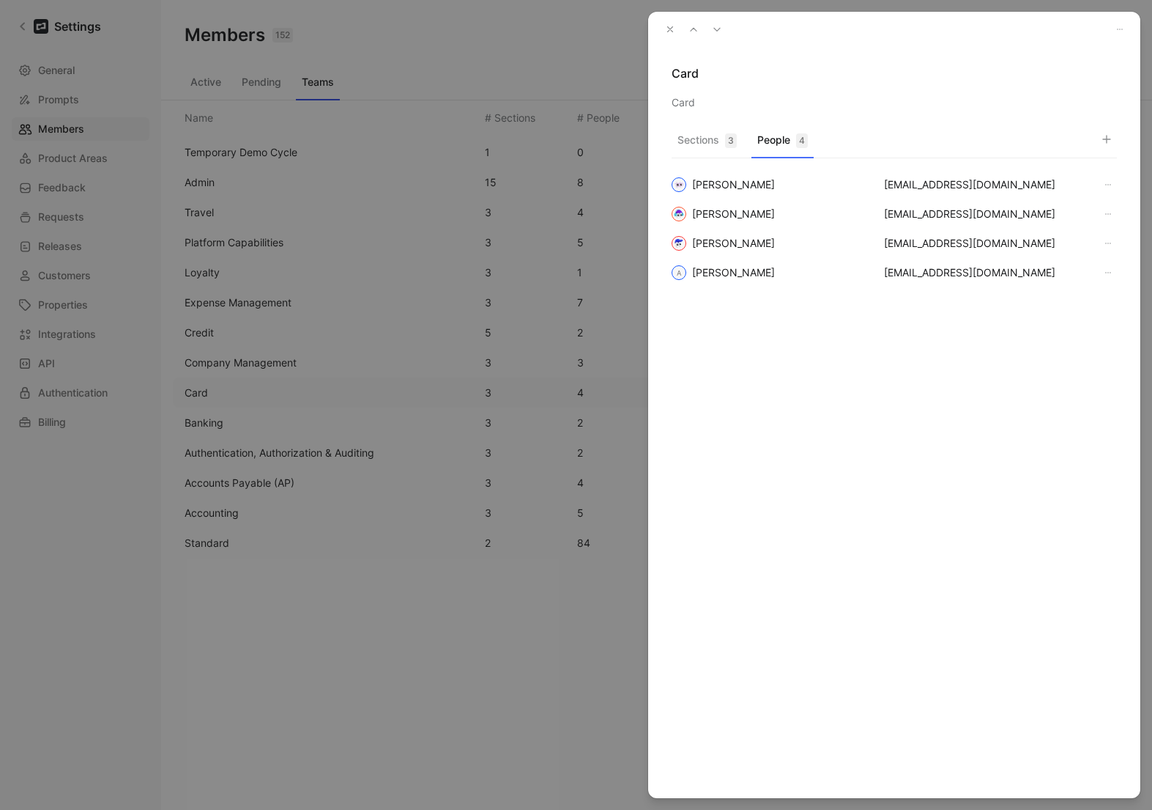
click at [674, 26] on icon "button" at bounding box center [670, 29] width 10 height 10
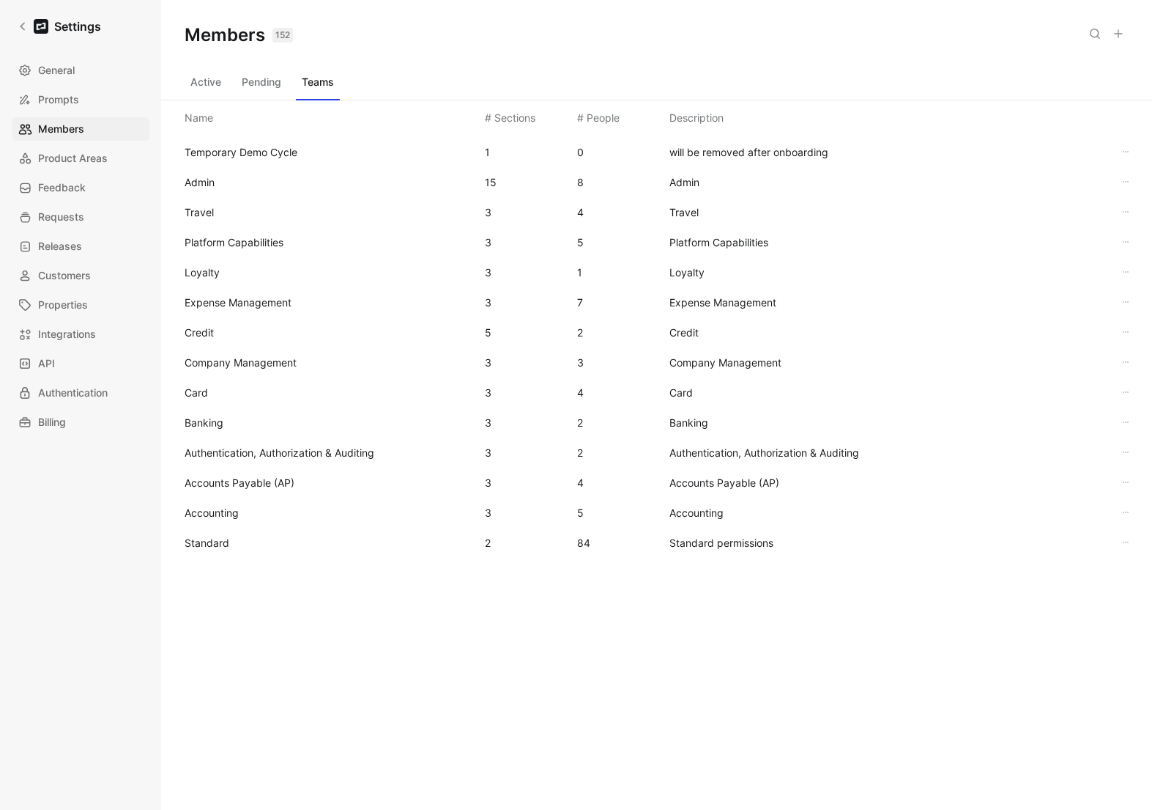
click at [228, 419] on span "Banking" at bounding box center [329, 423] width 289 height 18
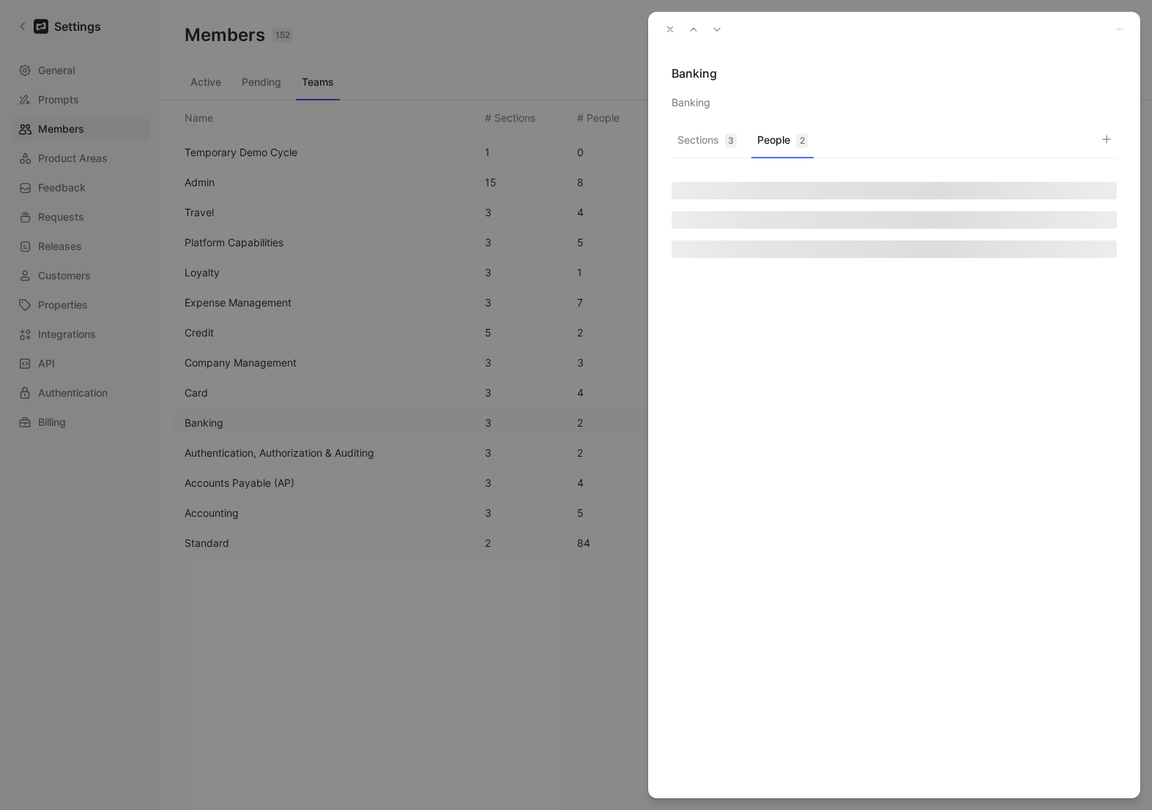
click at [799, 134] on div "2" at bounding box center [802, 140] width 12 height 15
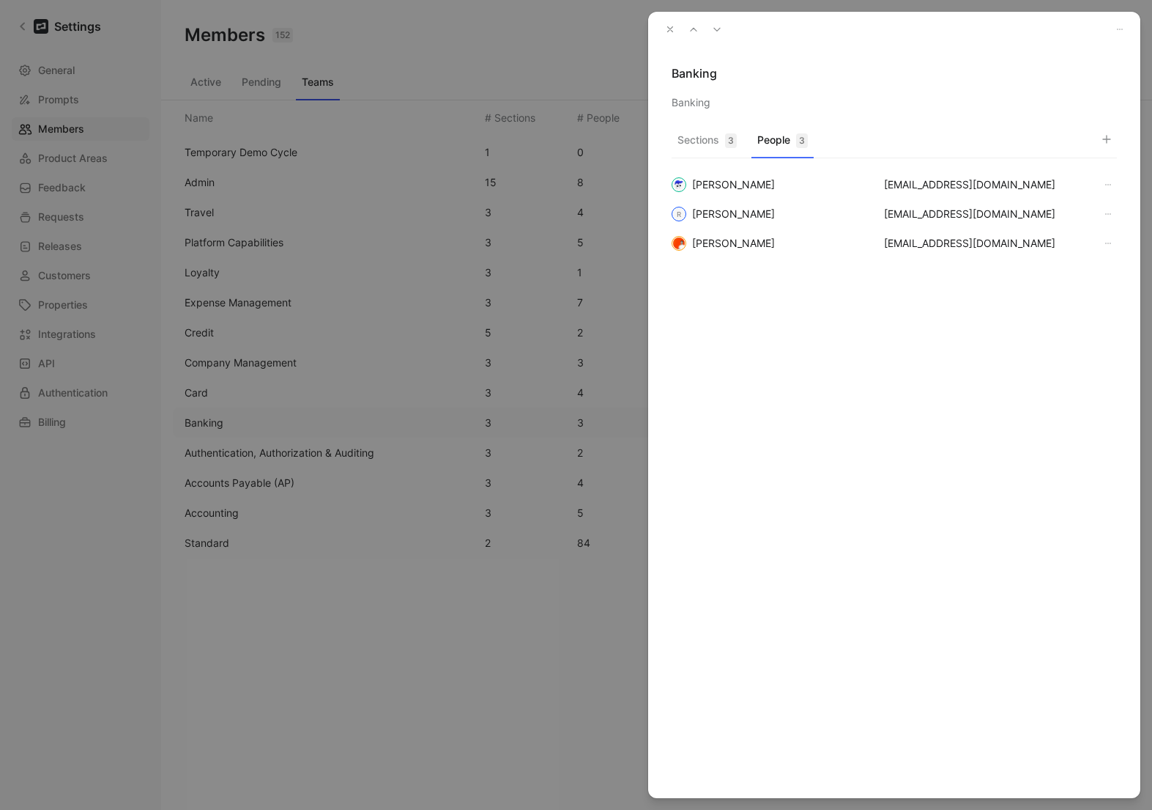
click at [672, 29] on icon "button" at bounding box center [670, 29] width 10 height 10
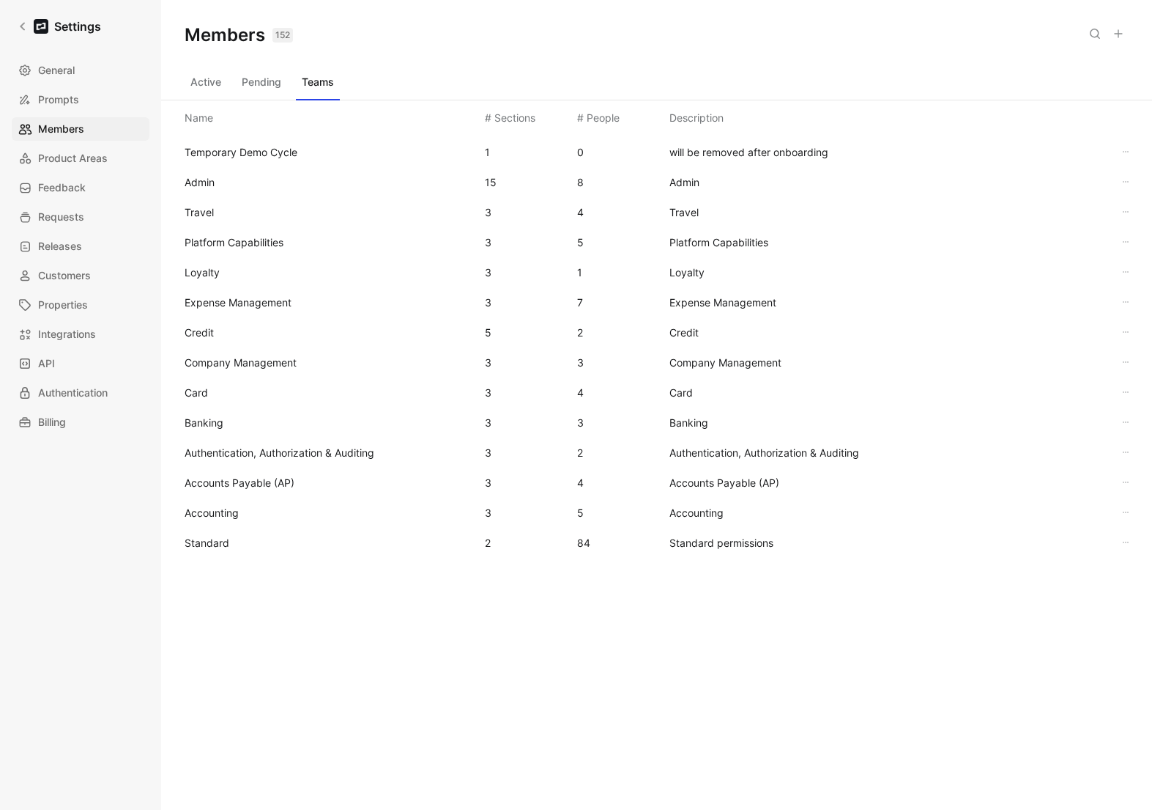
click at [279, 445] on span "Authentication, Authorization & Auditing" at bounding box center [329, 453] width 289 height 18
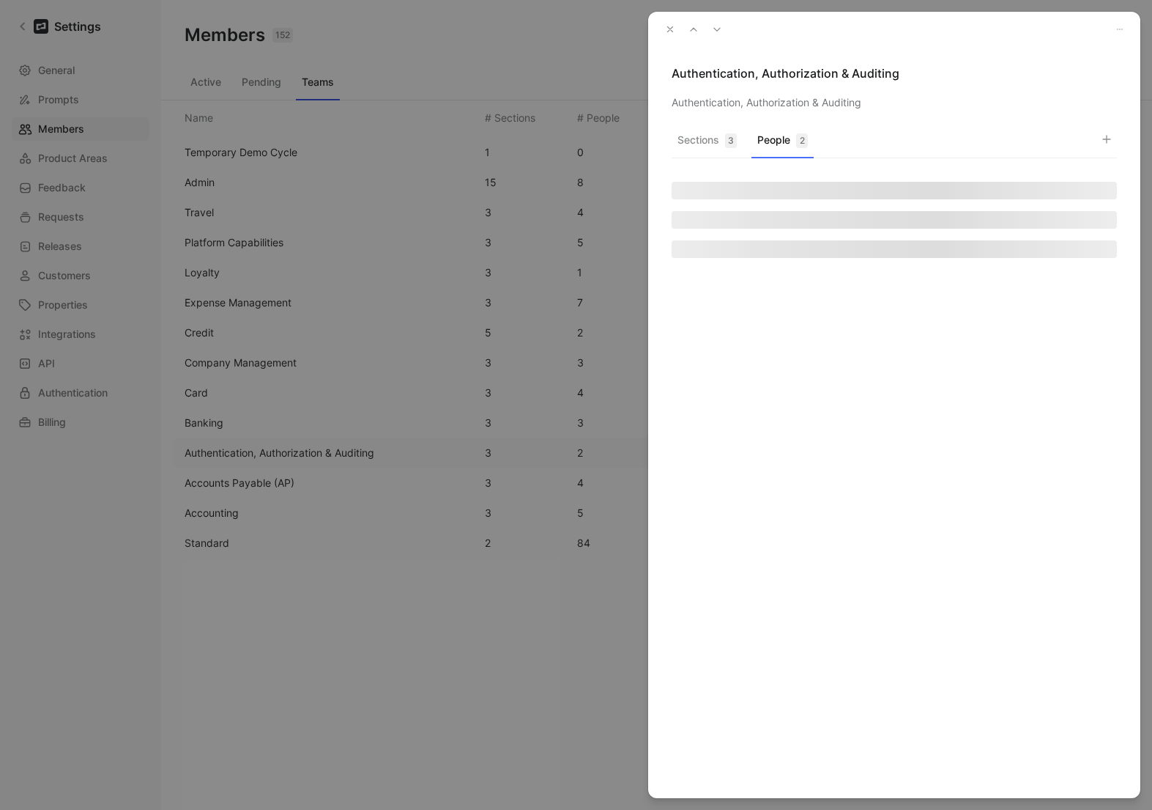
click at [788, 147] on button "People 2" at bounding box center [783, 144] width 62 height 29
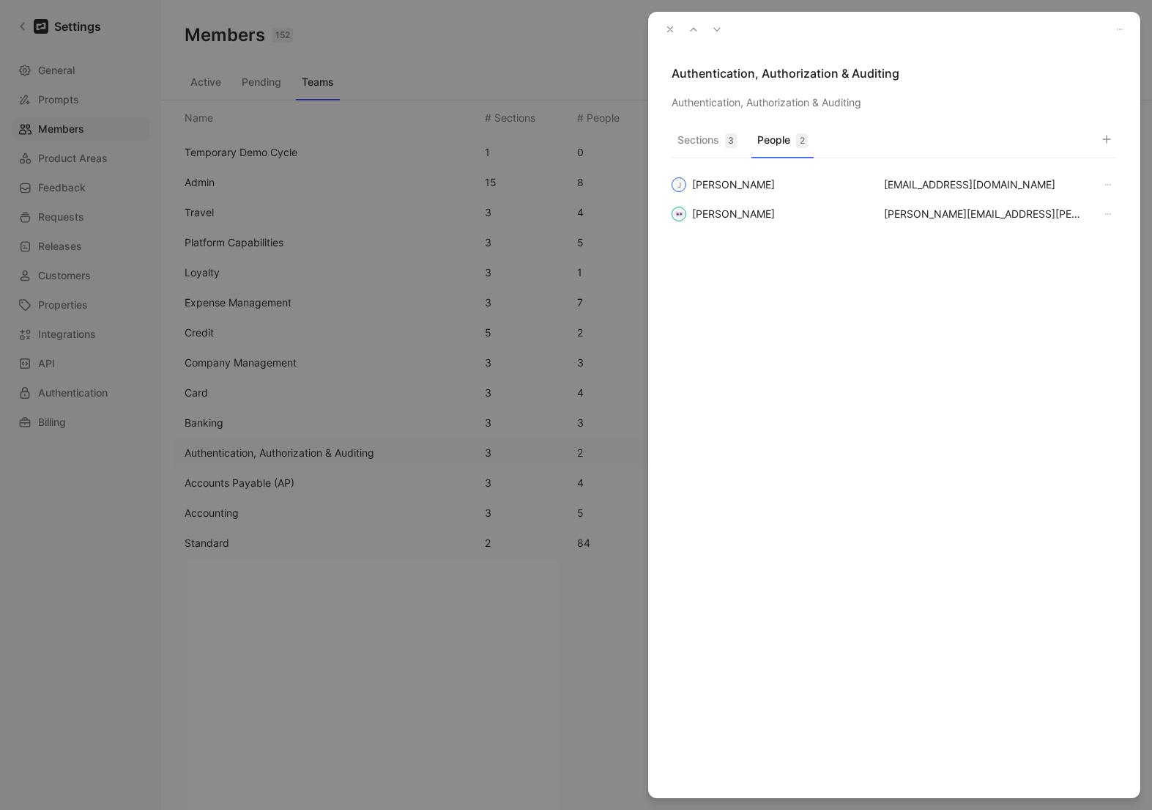
click at [670, 21] on button "button" at bounding box center [670, 29] width 21 height 21
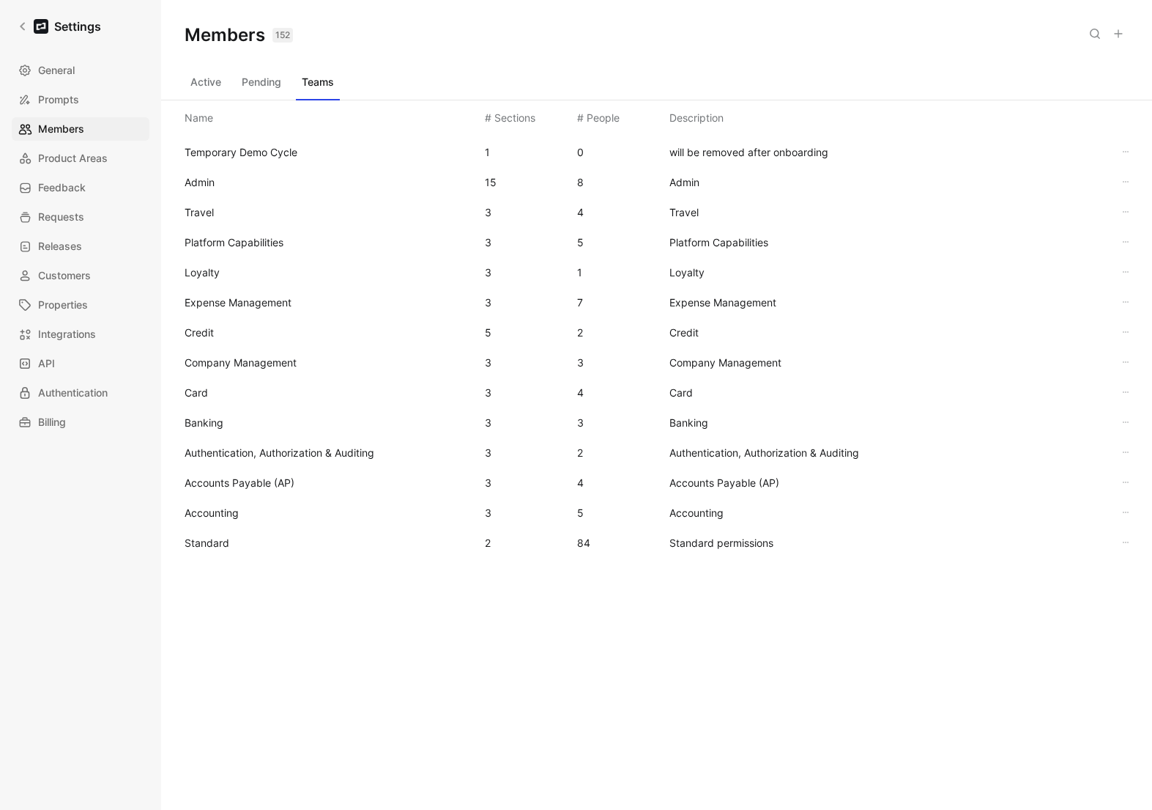
click at [201, 489] on span "Accounts Payable (AP)" at bounding box center [329, 483] width 289 height 18
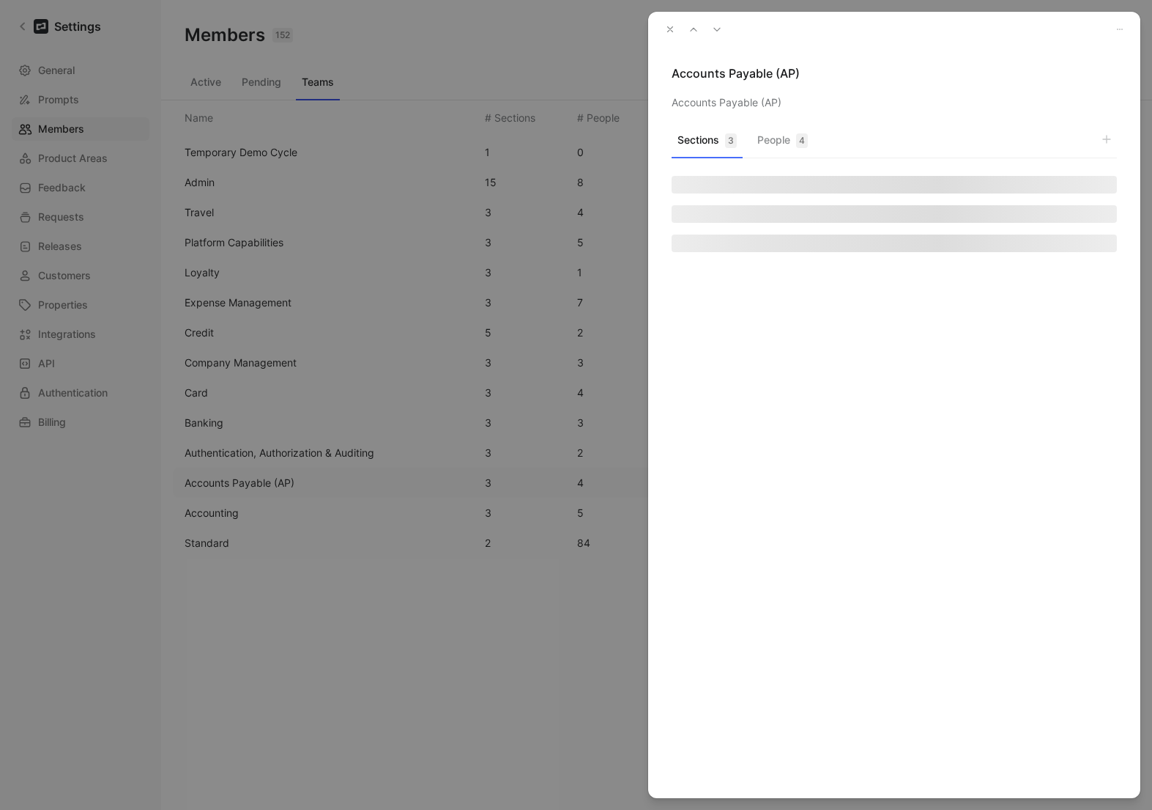
click at [775, 139] on button "People 4" at bounding box center [783, 144] width 62 height 29
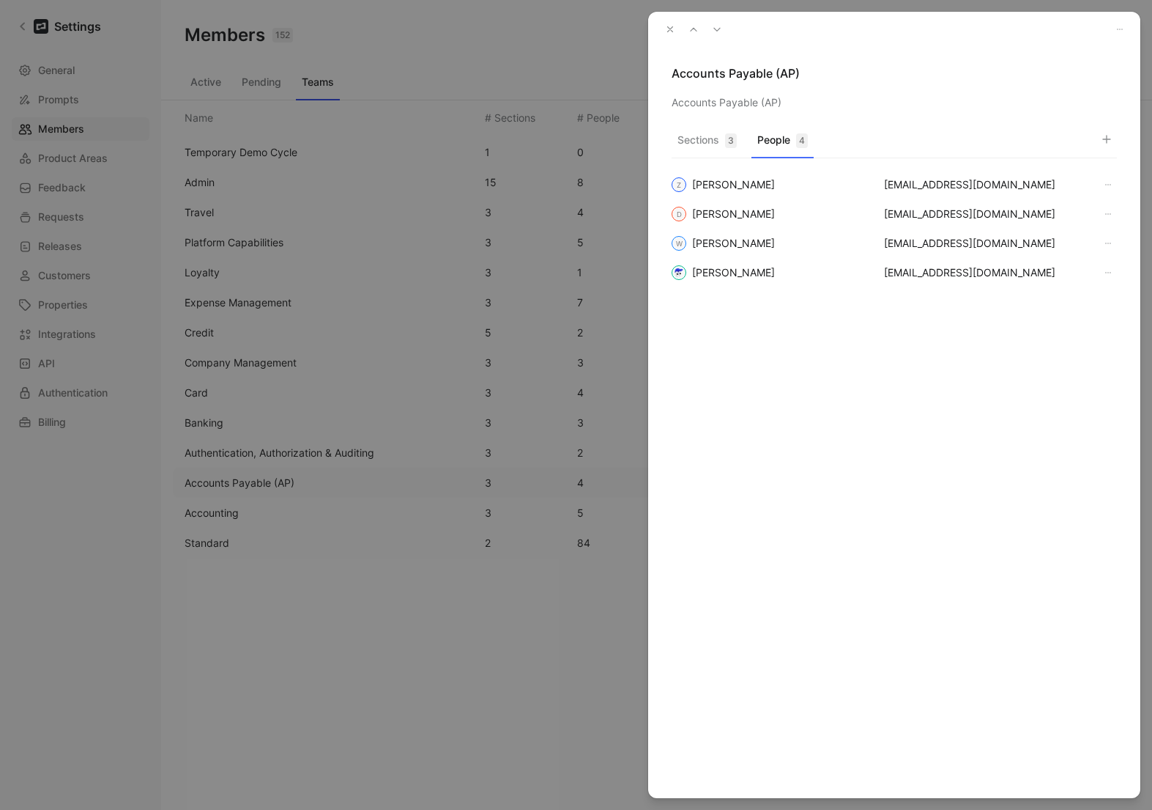
click at [665, 35] on button "button" at bounding box center [670, 29] width 21 height 21
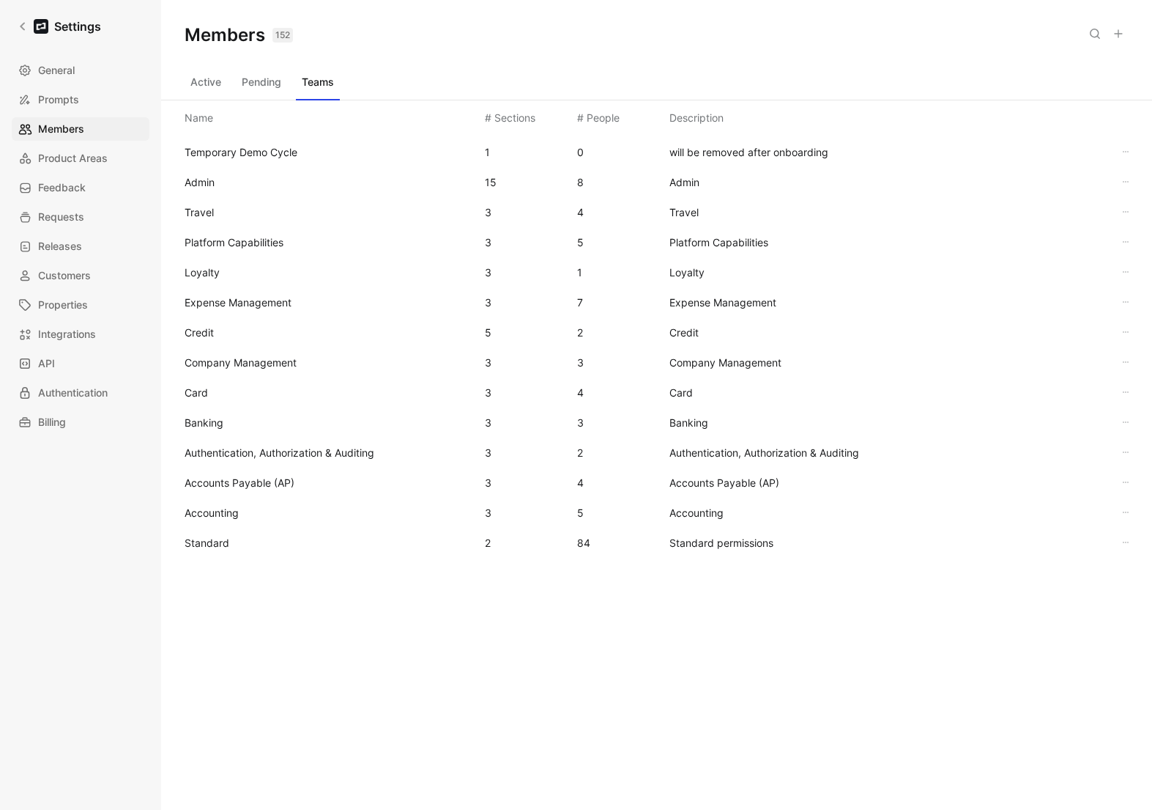
click at [251, 503] on div "Accounting 3 5 Accounting" at bounding box center [657, 512] width 968 height 30
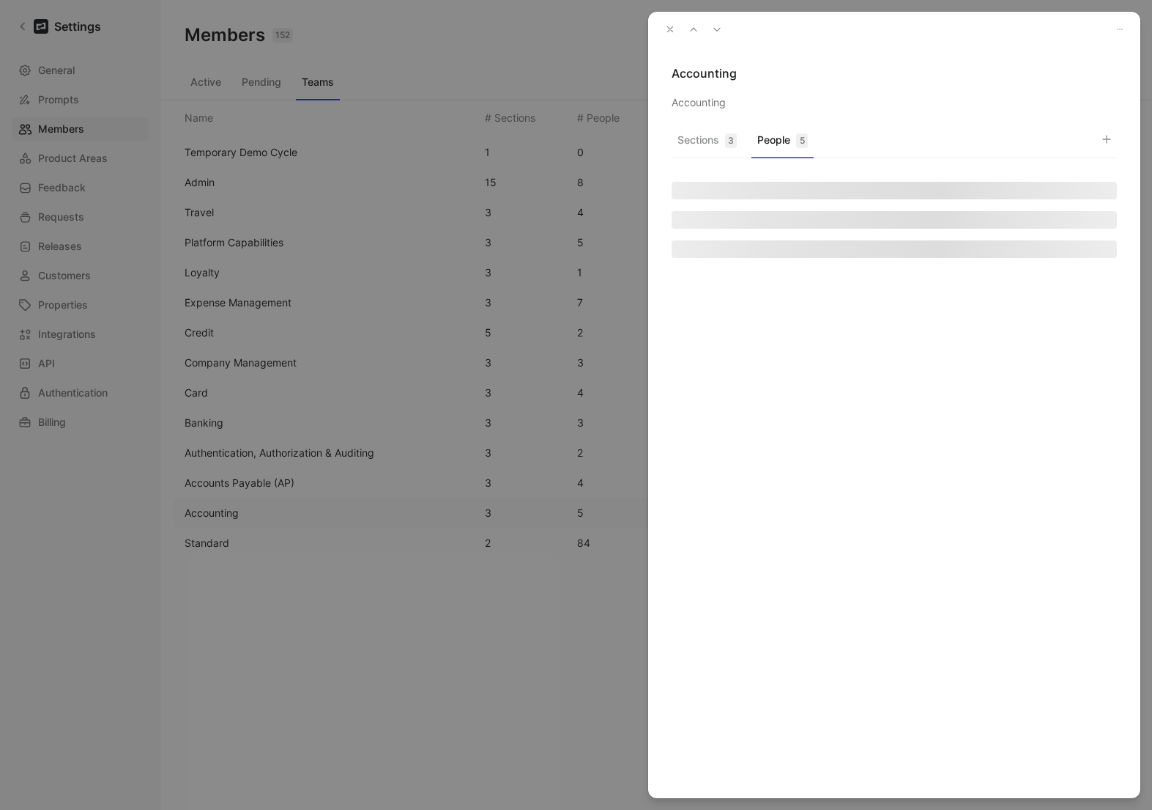
click at [774, 145] on button "People 5" at bounding box center [783, 144] width 62 height 29
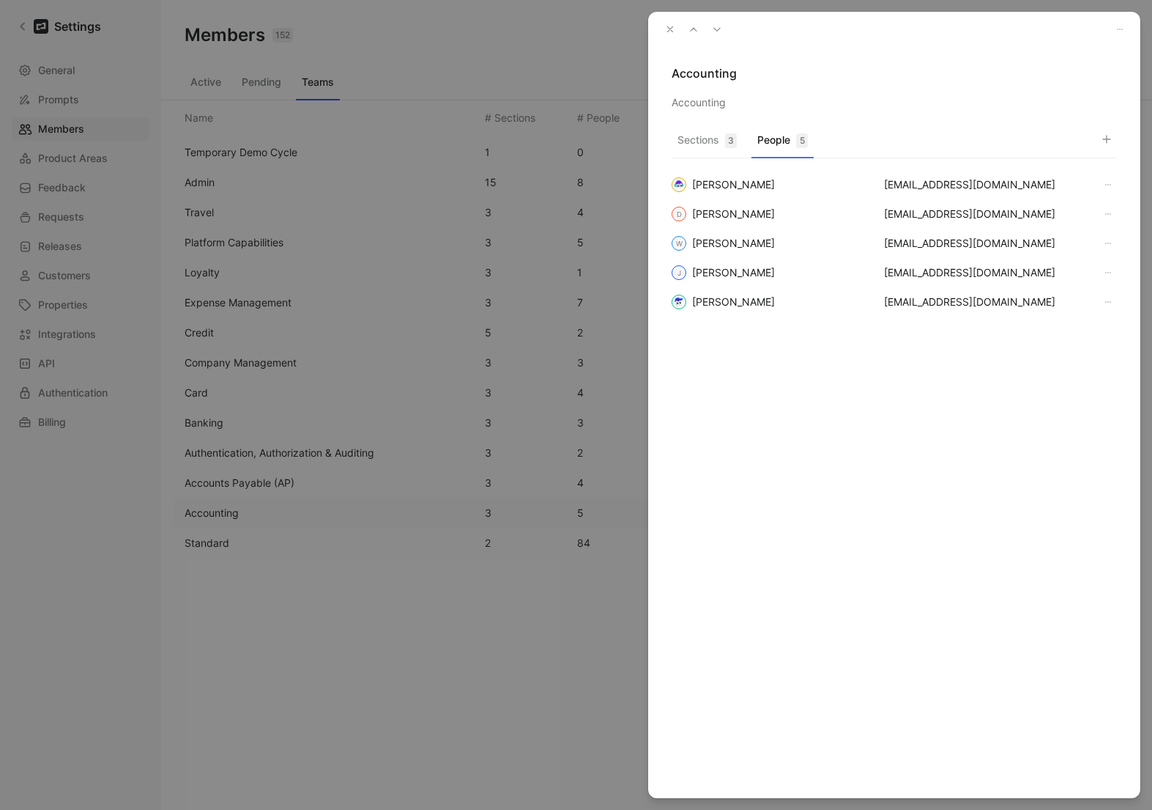
click at [671, 31] on icon "button" at bounding box center [670, 29] width 10 height 10
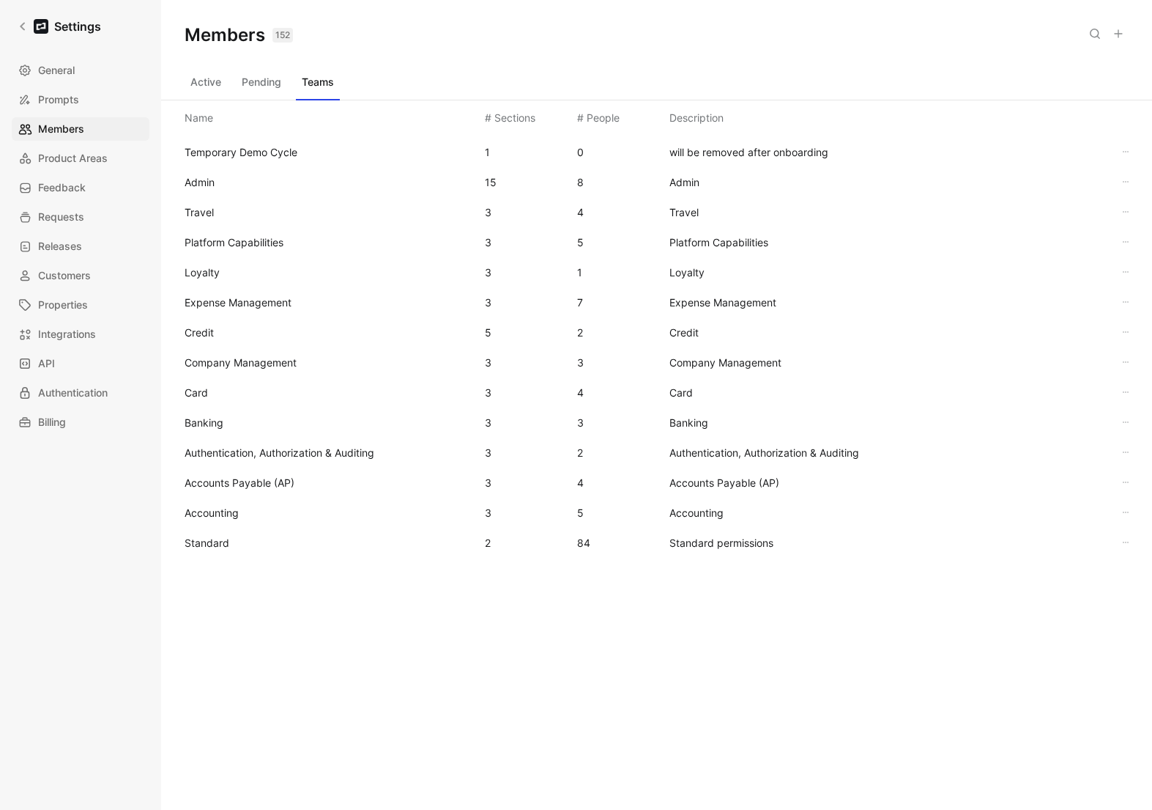
click at [260, 557] on div "Temporary Demo Cycle 1 0 will be removed after onboarding Admin 15 8 Admin Trav…" at bounding box center [656, 405] width 991 height 539
click at [264, 533] on div "Standard 2 84 Standard permissions" at bounding box center [657, 542] width 968 height 30
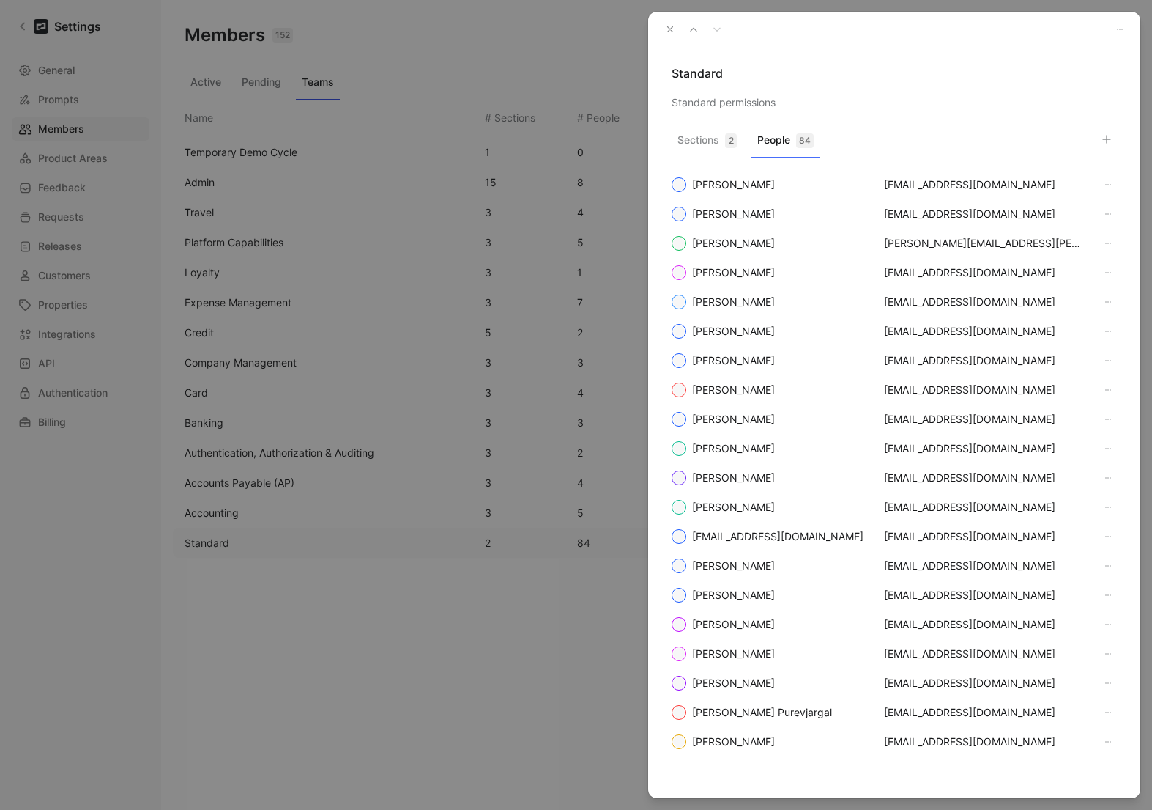
click at [799, 140] on div "84" at bounding box center [805, 140] width 18 height 15
click at [676, 32] on button "button" at bounding box center [670, 29] width 21 height 21
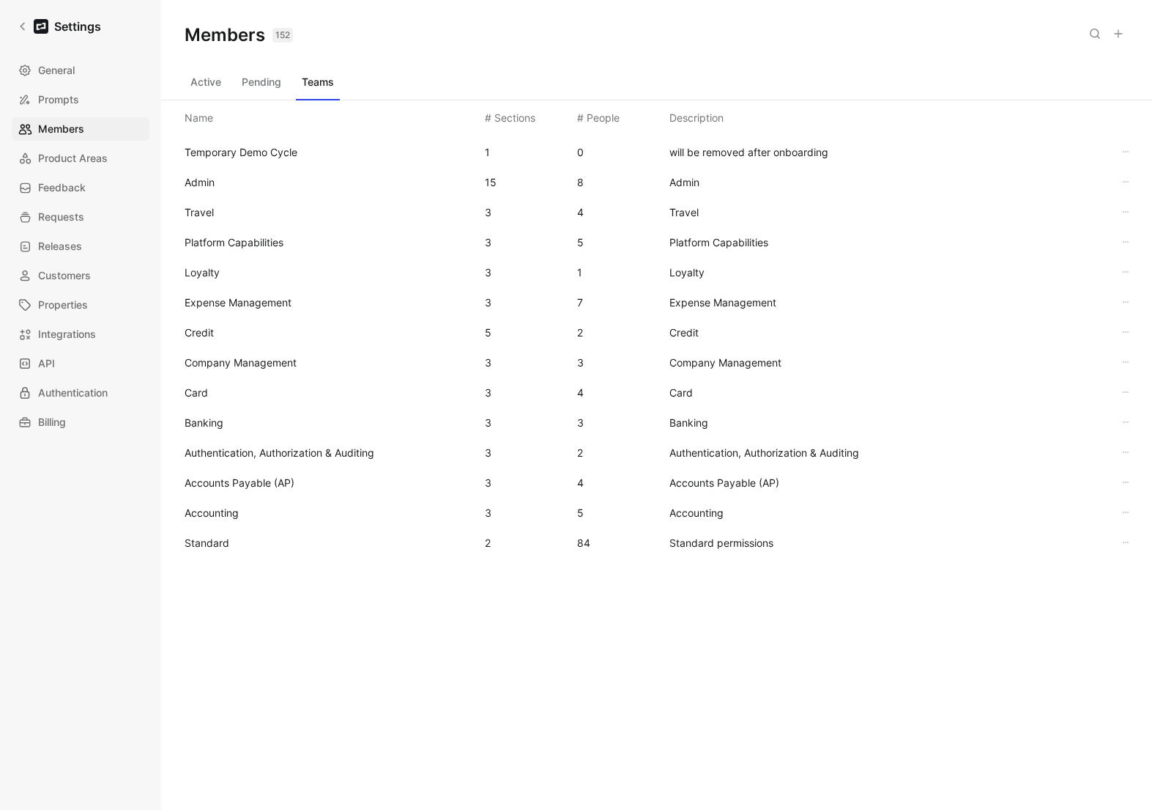
click at [206, 492] on div "Accounts Payable (AP) 3 4 Accounts Payable (AP)" at bounding box center [657, 482] width 968 height 30
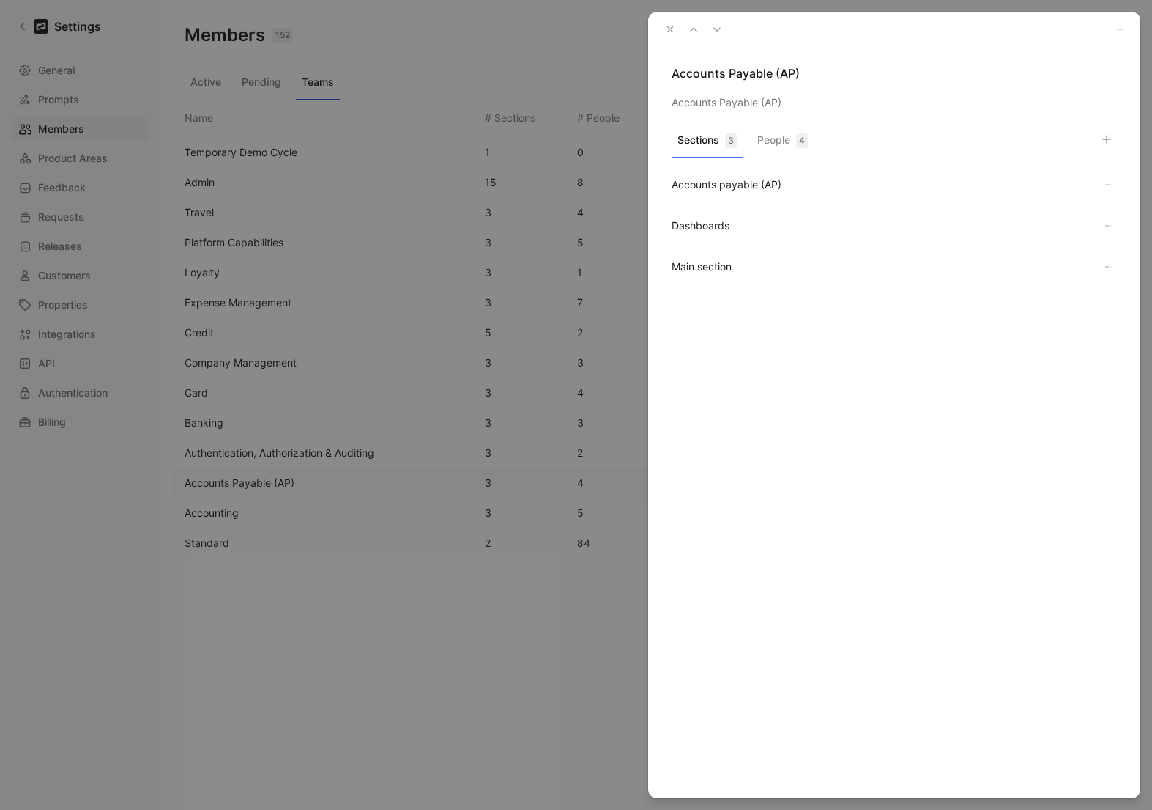
click at [777, 152] on button "People 4" at bounding box center [783, 144] width 62 height 29
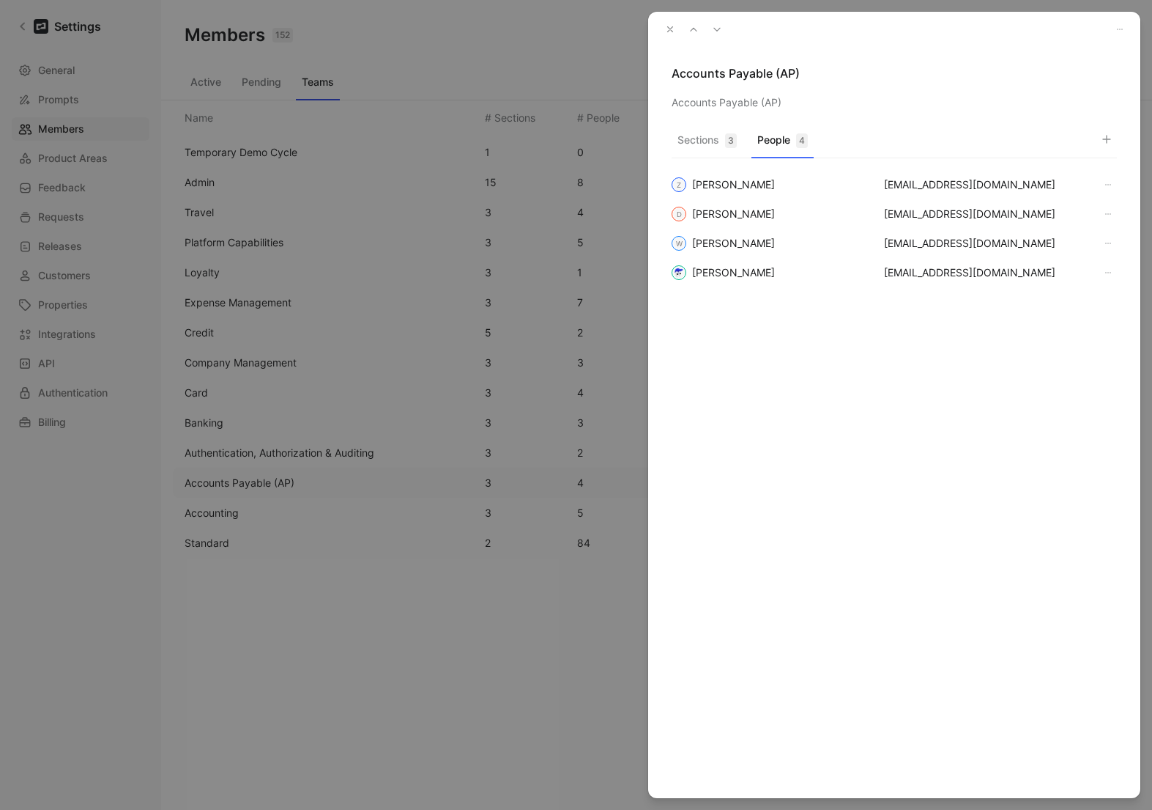
click at [665, 24] on icon "button" at bounding box center [670, 29] width 10 height 10
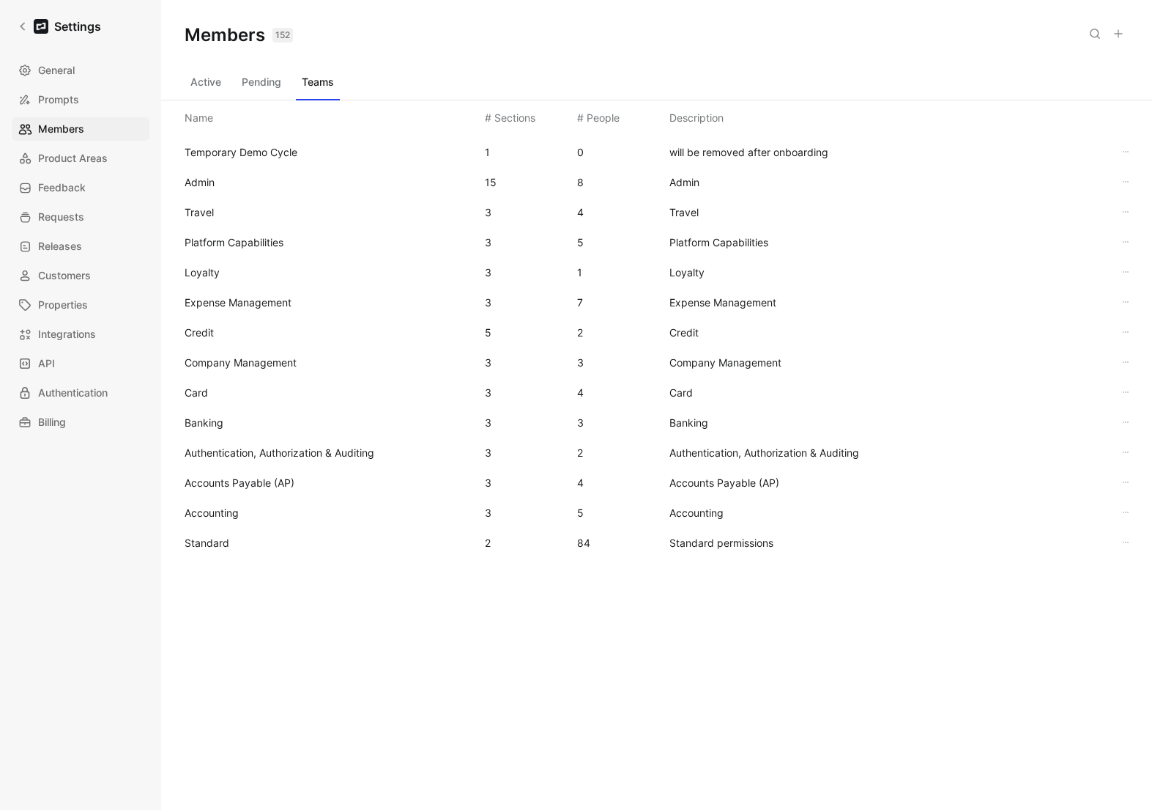
click at [218, 514] on span "Accounting" at bounding box center [212, 512] width 54 height 12
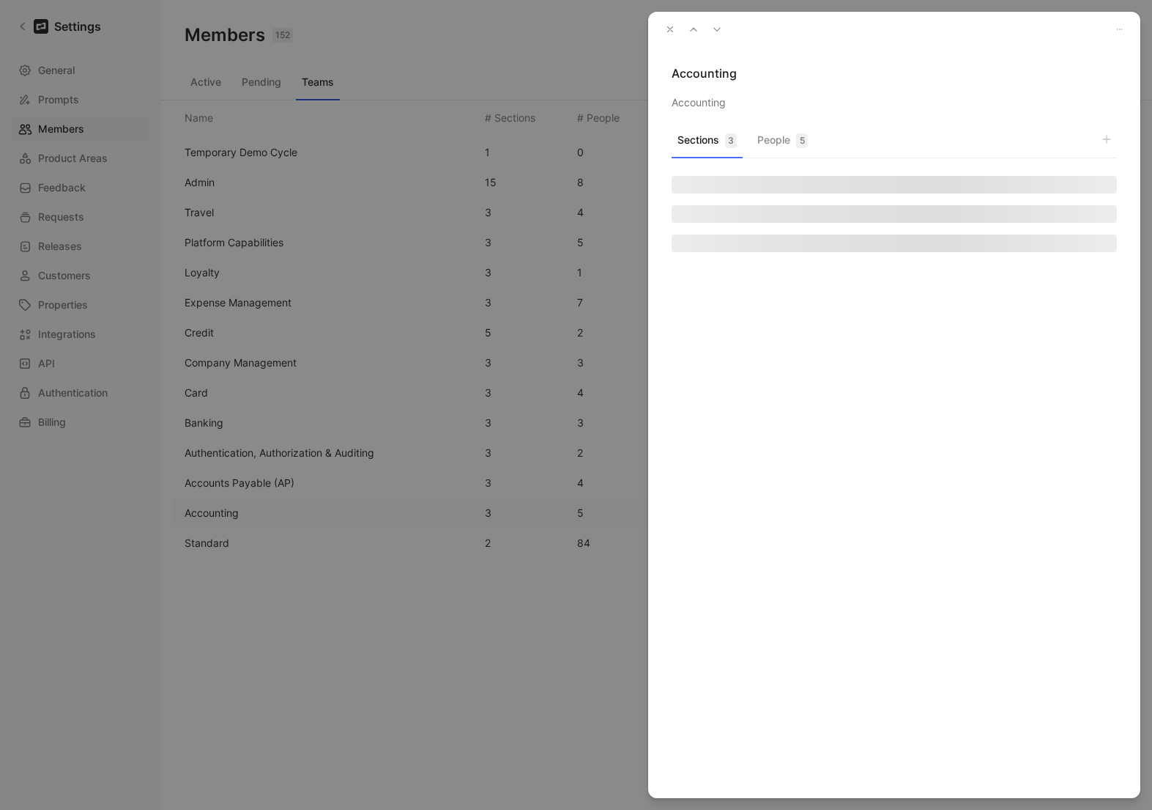
click at [763, 139] on button "People 5" at bounding box center [783, 144] width 62 height 29
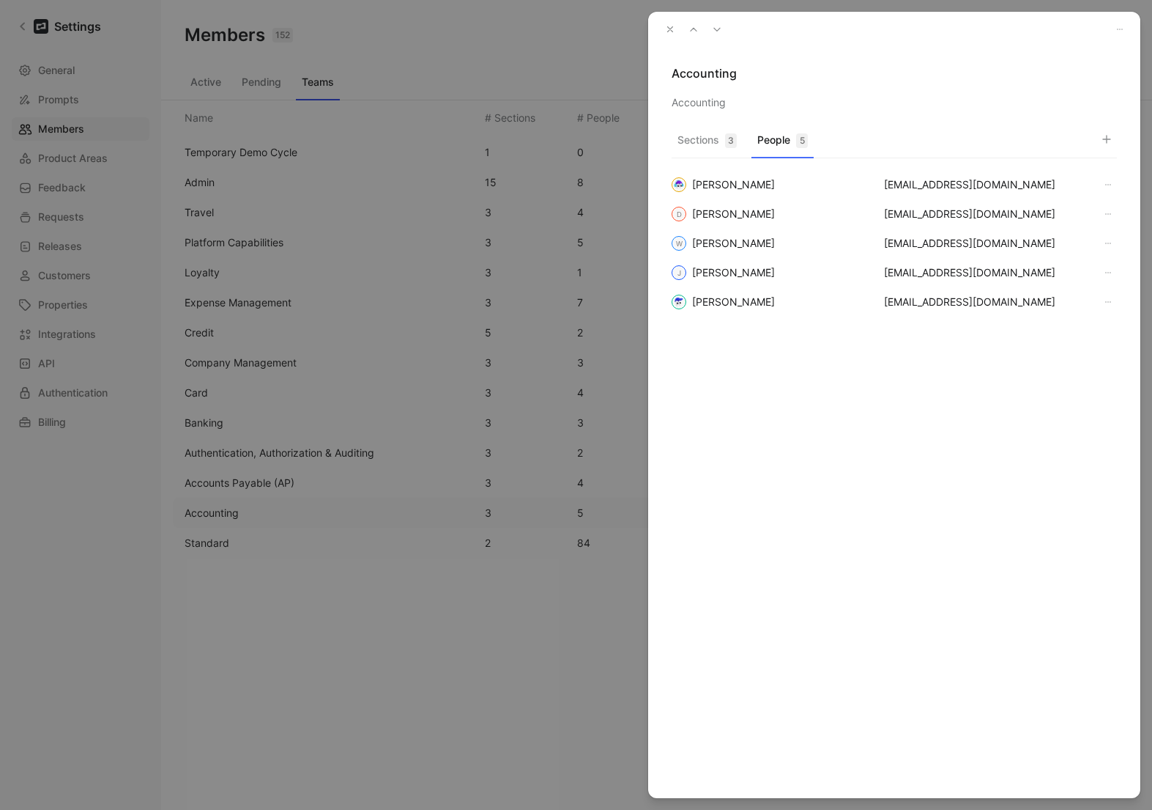
click at [671, 31] on use "button" at bounding box center [670, 29] width 5 height 5
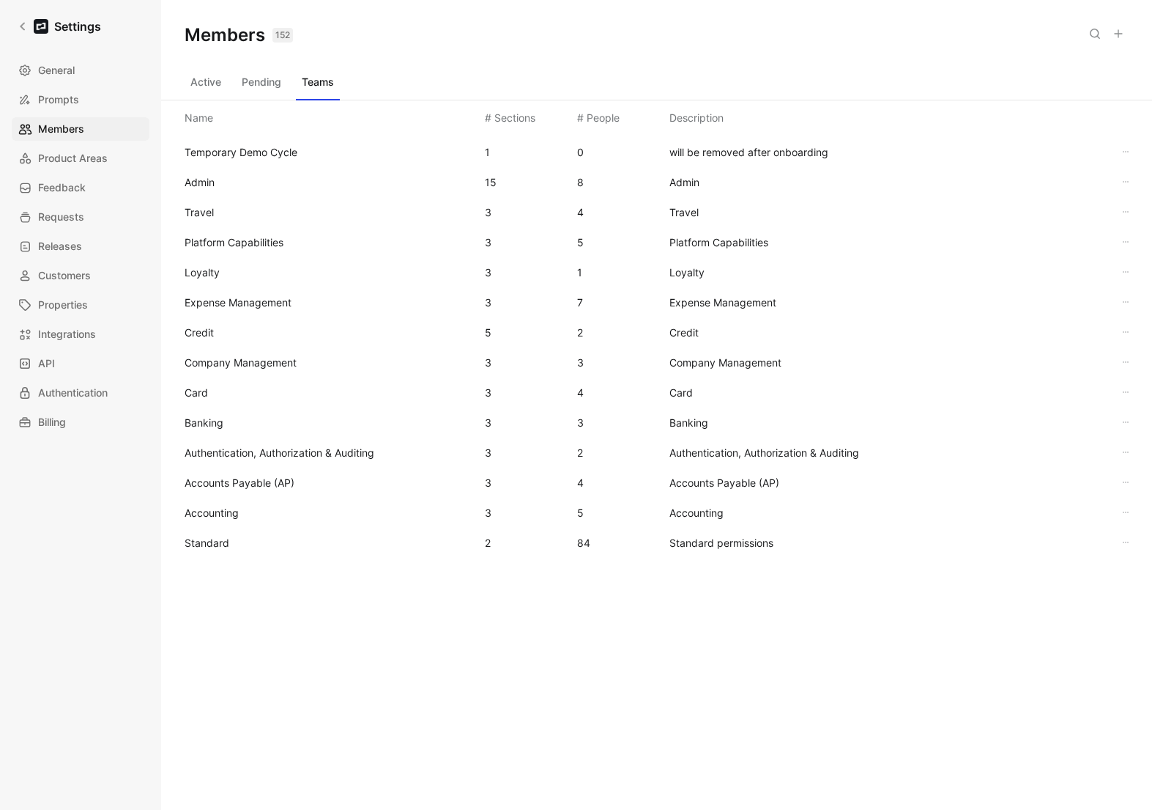
click at [240, 423] on span "Banking" at bounding box center [329, 423] width 289 height 18
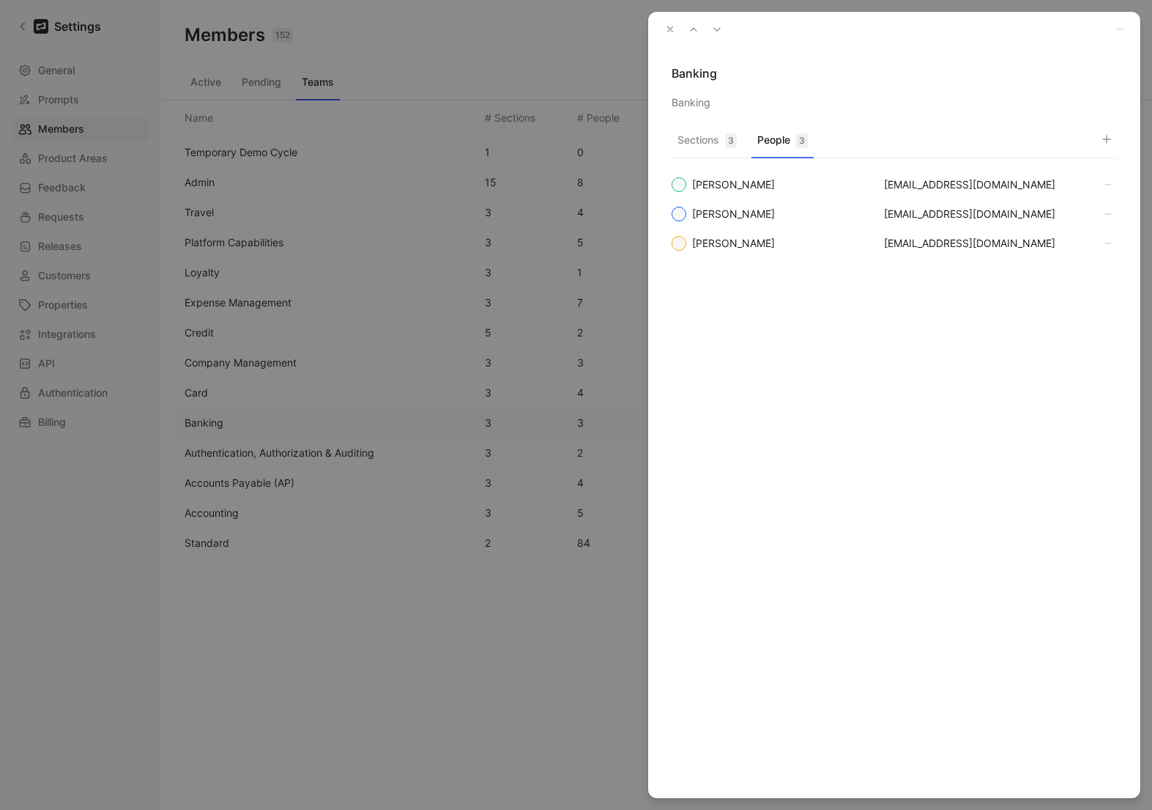
click at [783, 138] on button "People 3" at bounding box center [783, 144] width 62 height 29
click at [672, 31] on icon "button" at bounding box center [670, 29] width 10 height 10
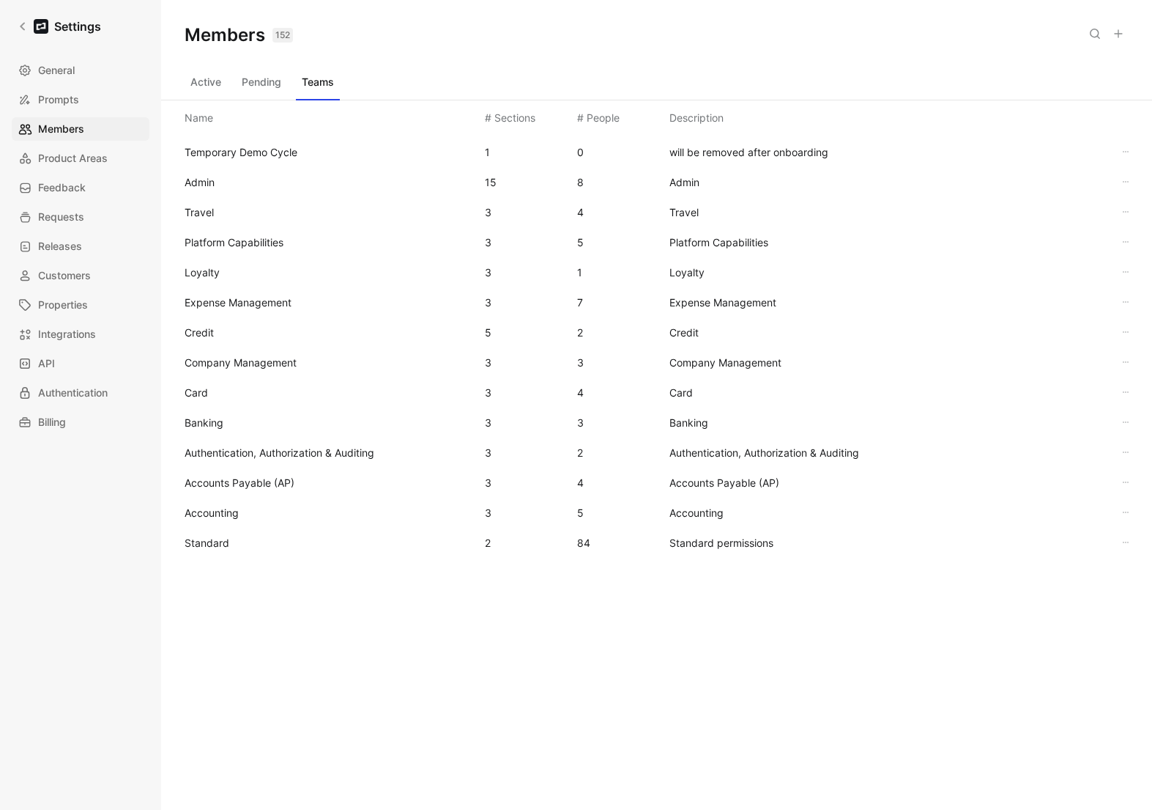
click at [192, 388] on span "Card" at bounding box center [196, 392] width 23 height 12
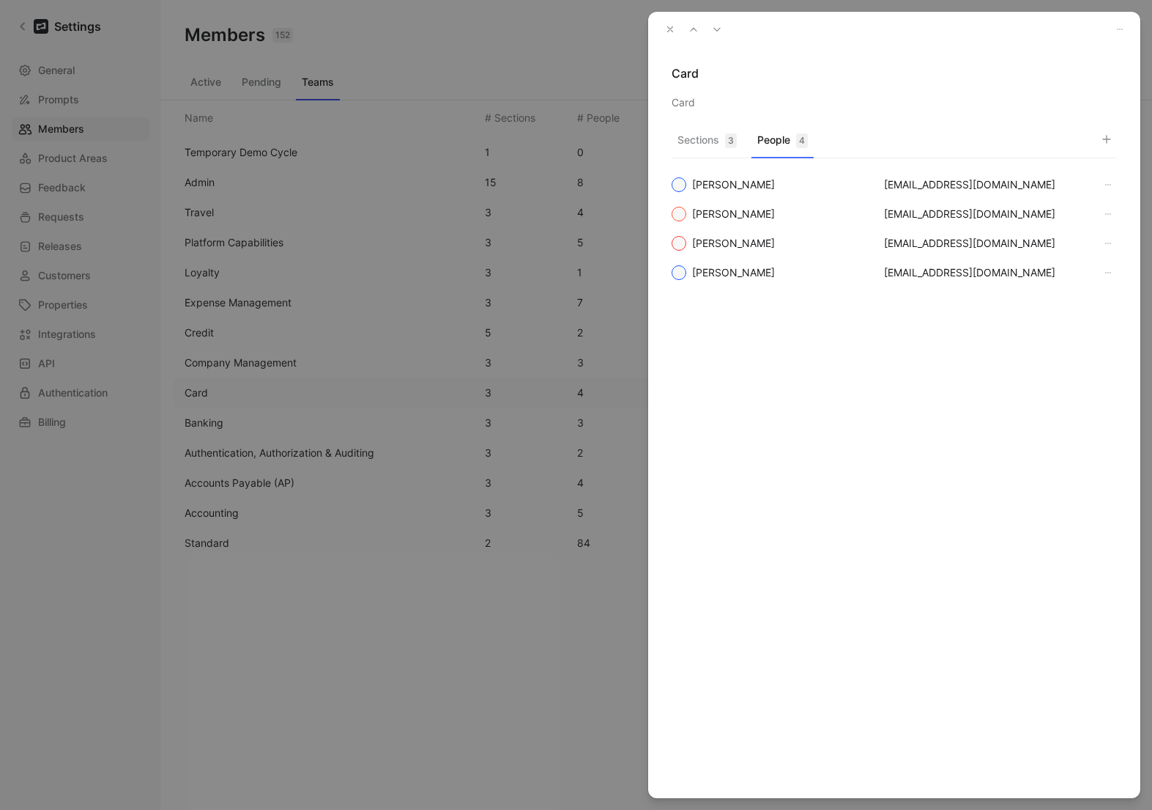
click at [771, 156] on button "People 4" at bounding box center [783, 144] width 62 height 29
click at [674, 29] on icon "button" at bounding box center [670, 29] width 10 height 10
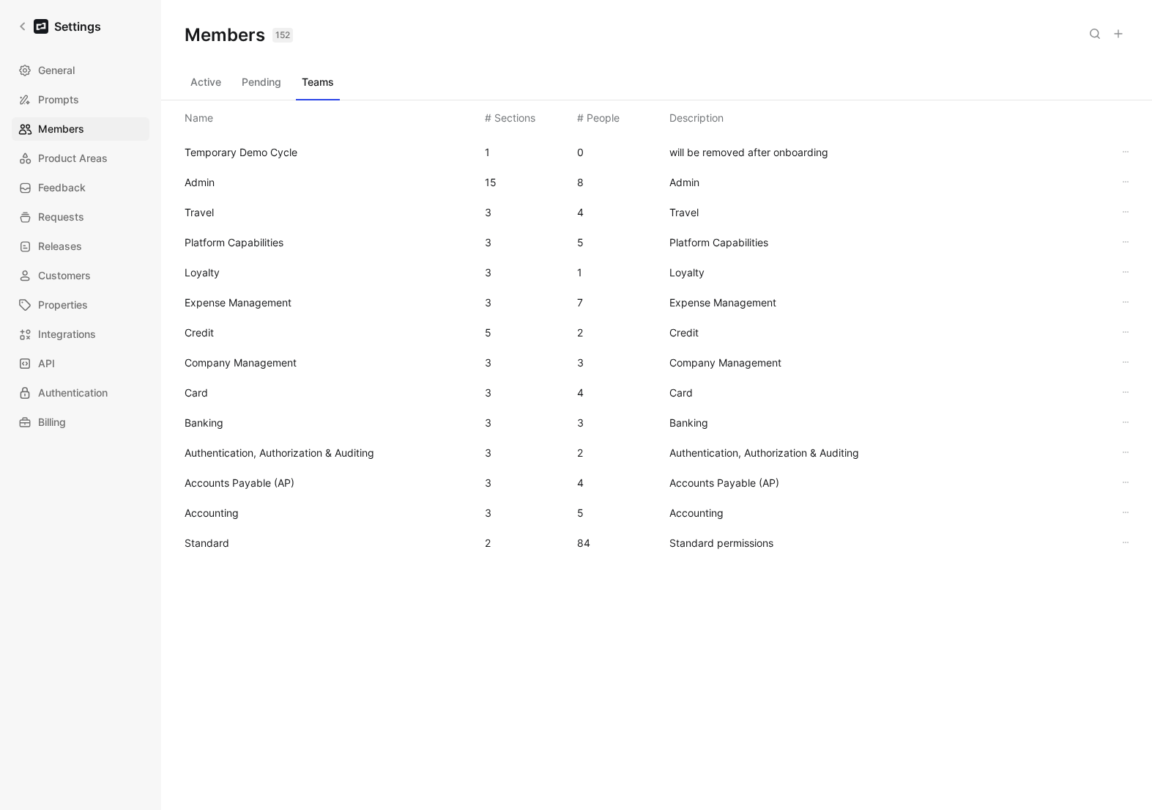
click at [257, 548] on span "Standard" at bounding box center [329, 543] width 289 height 18
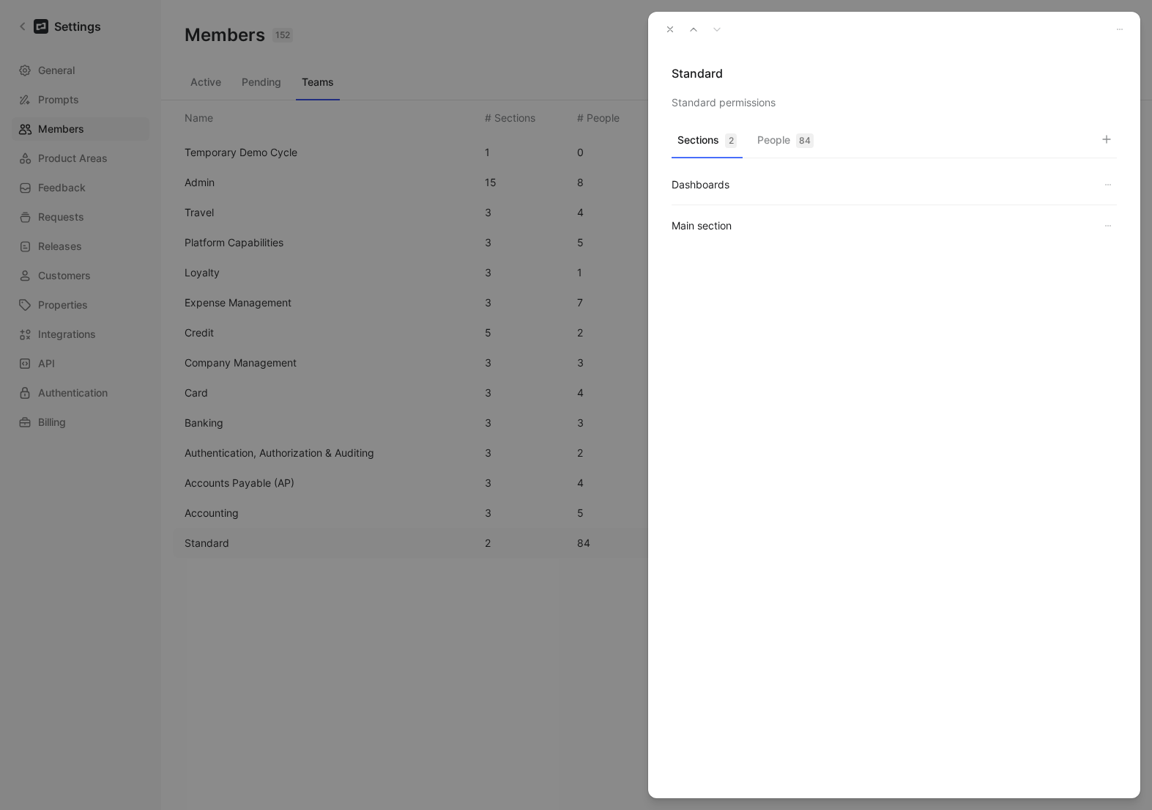
click at [780, 139] on button "People 84" at bounding box center [786, 144] width 68 height 29
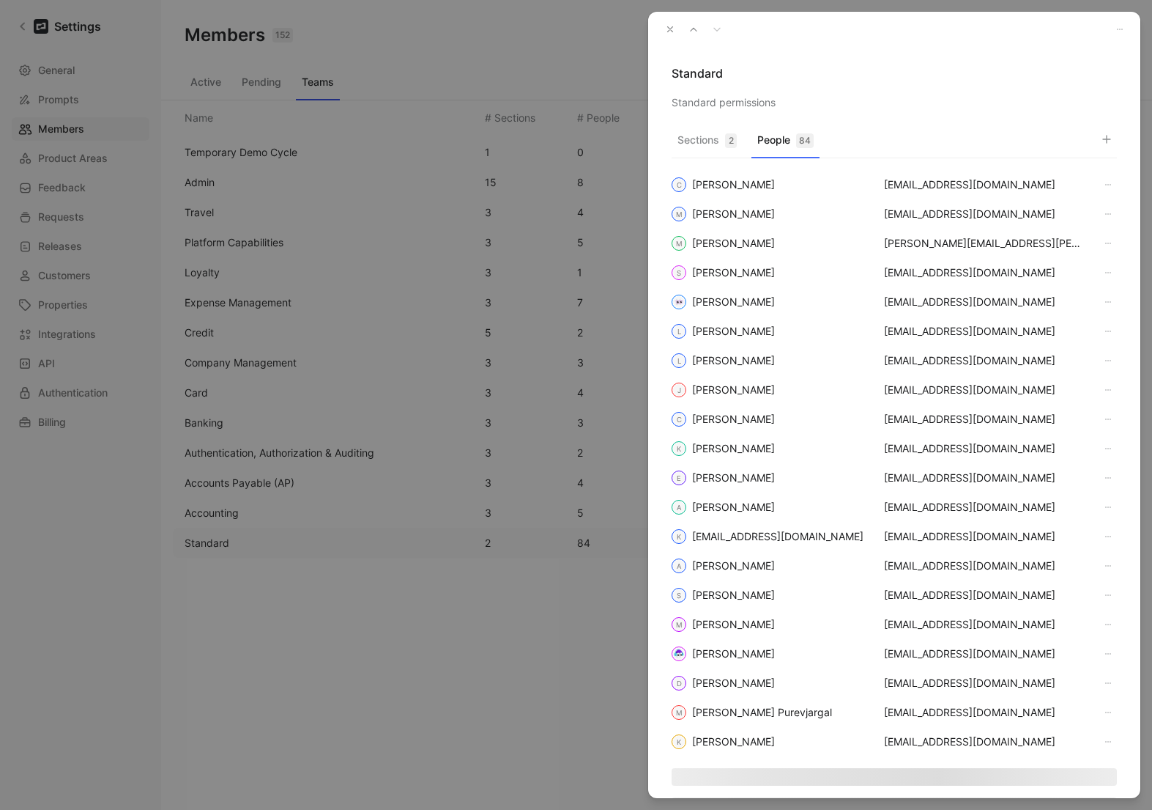
click at [1116, 143] on button "button" at bounding box center [1107, 139] width 21 height 21
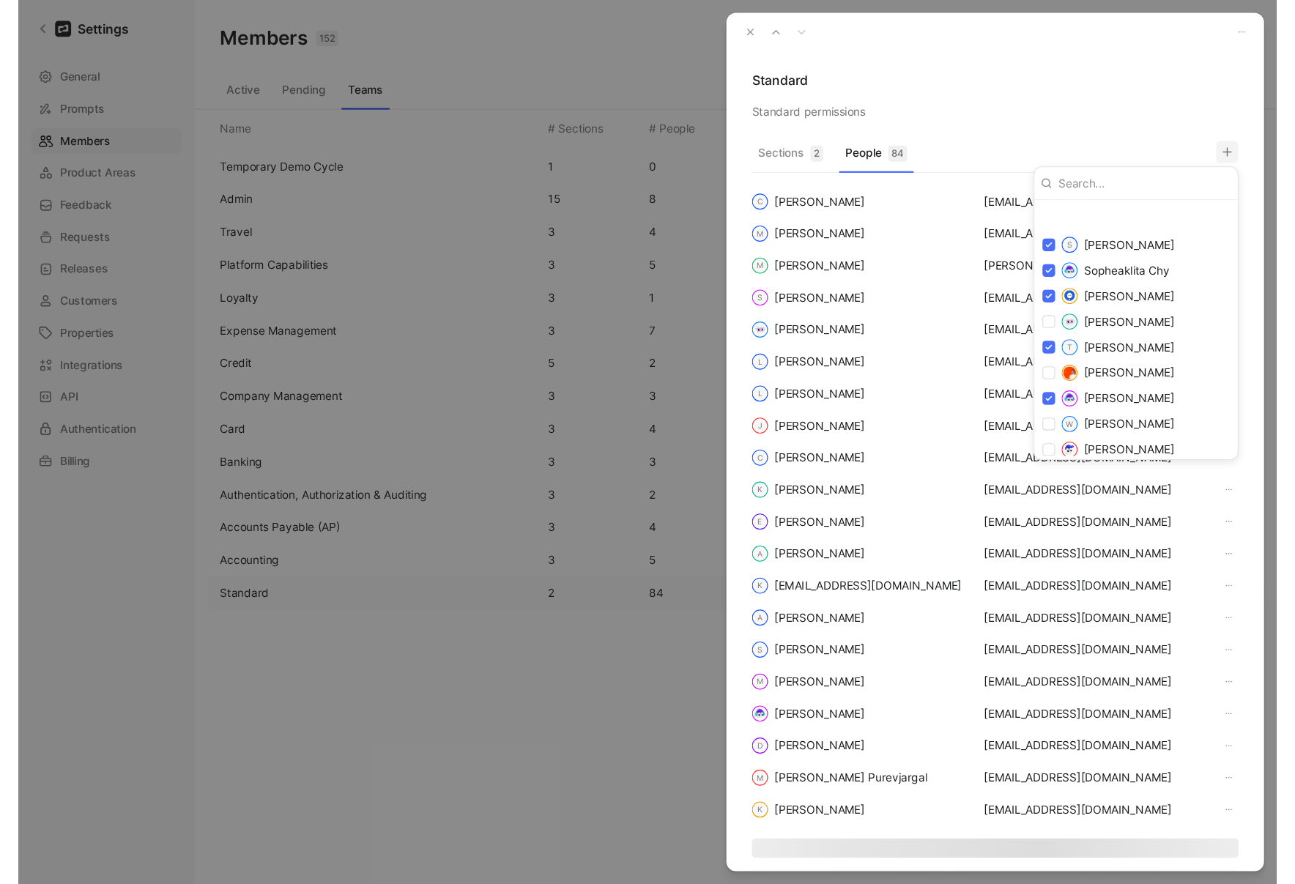
scroll to position [2327, 0]
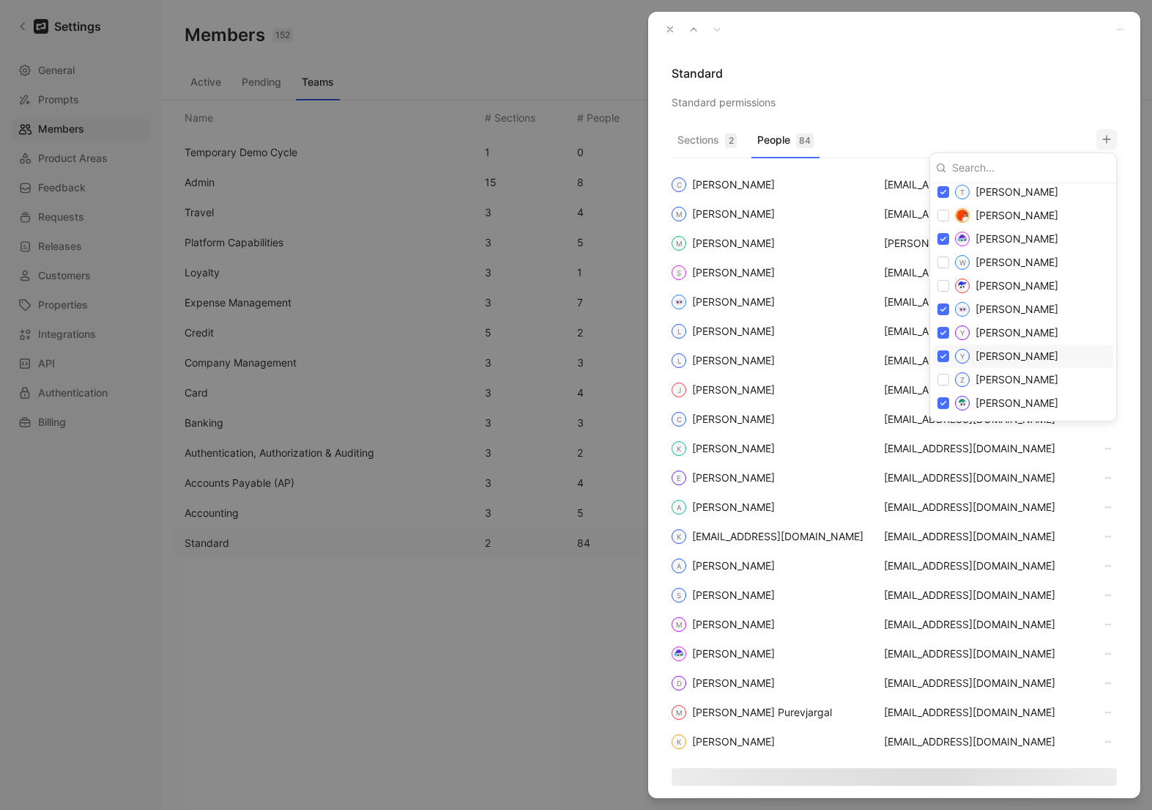
click at [666, 29] on div at bounding box center [576, 405] width 1152 height 810
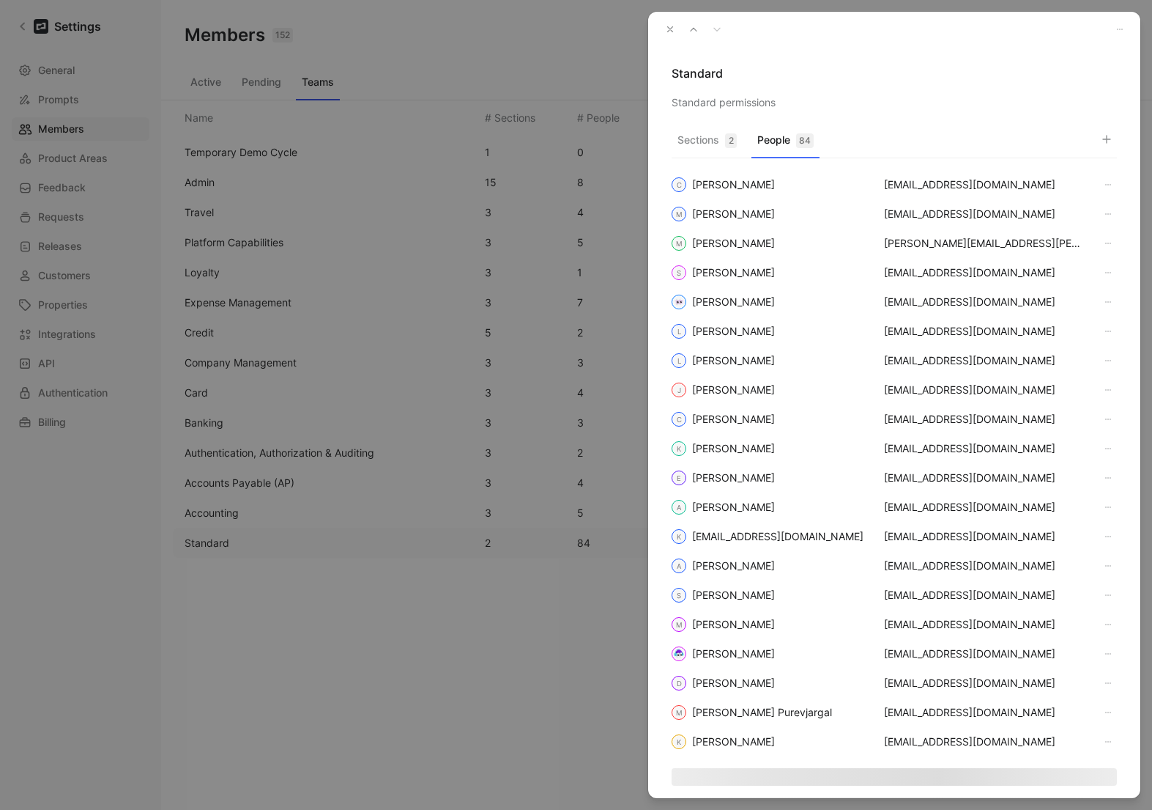
click at [668, 26] on icon "button" at bounding box center [670, 29] width 10 height 10
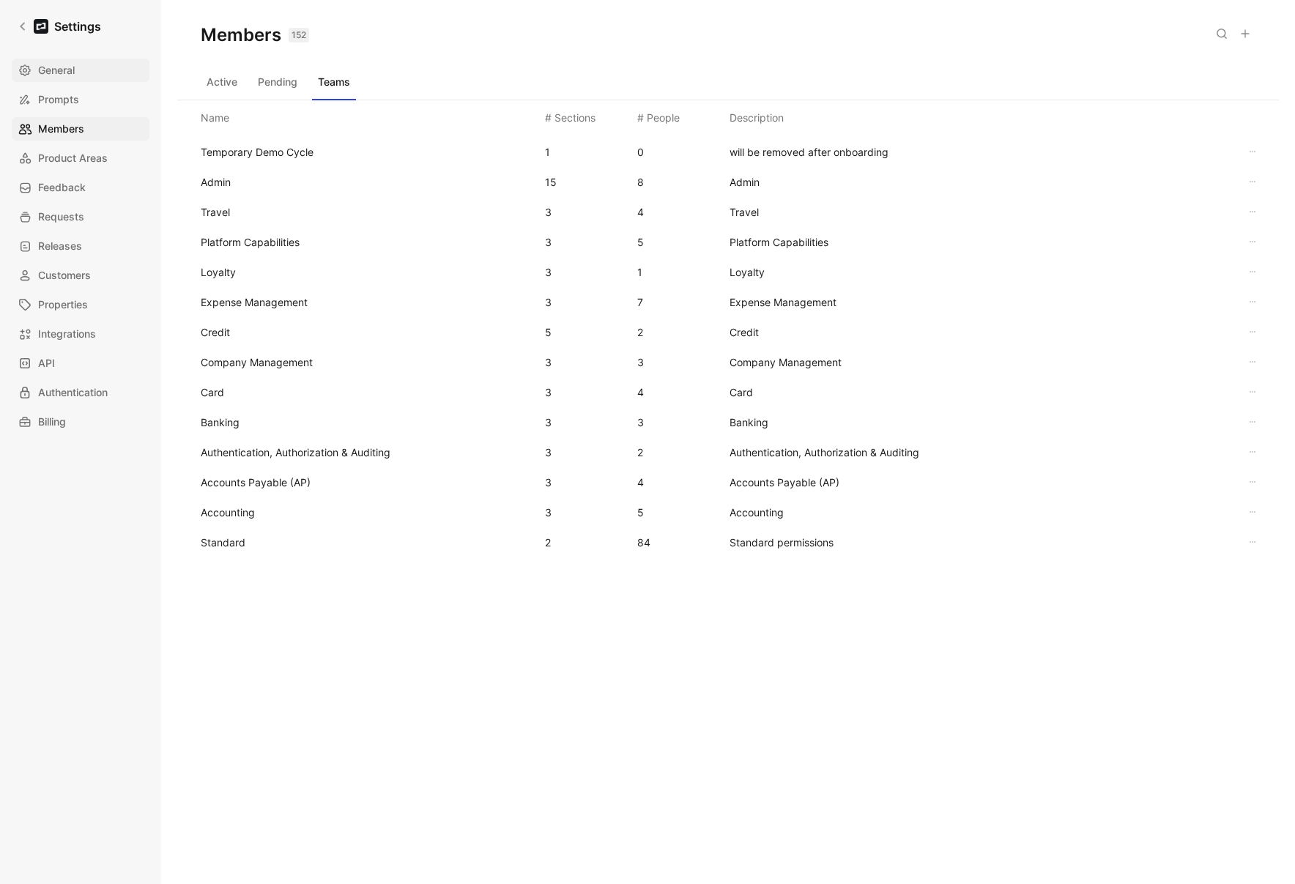
click at [38, 67] on span "General" at bounding box center [56, 71] width 37 height 18
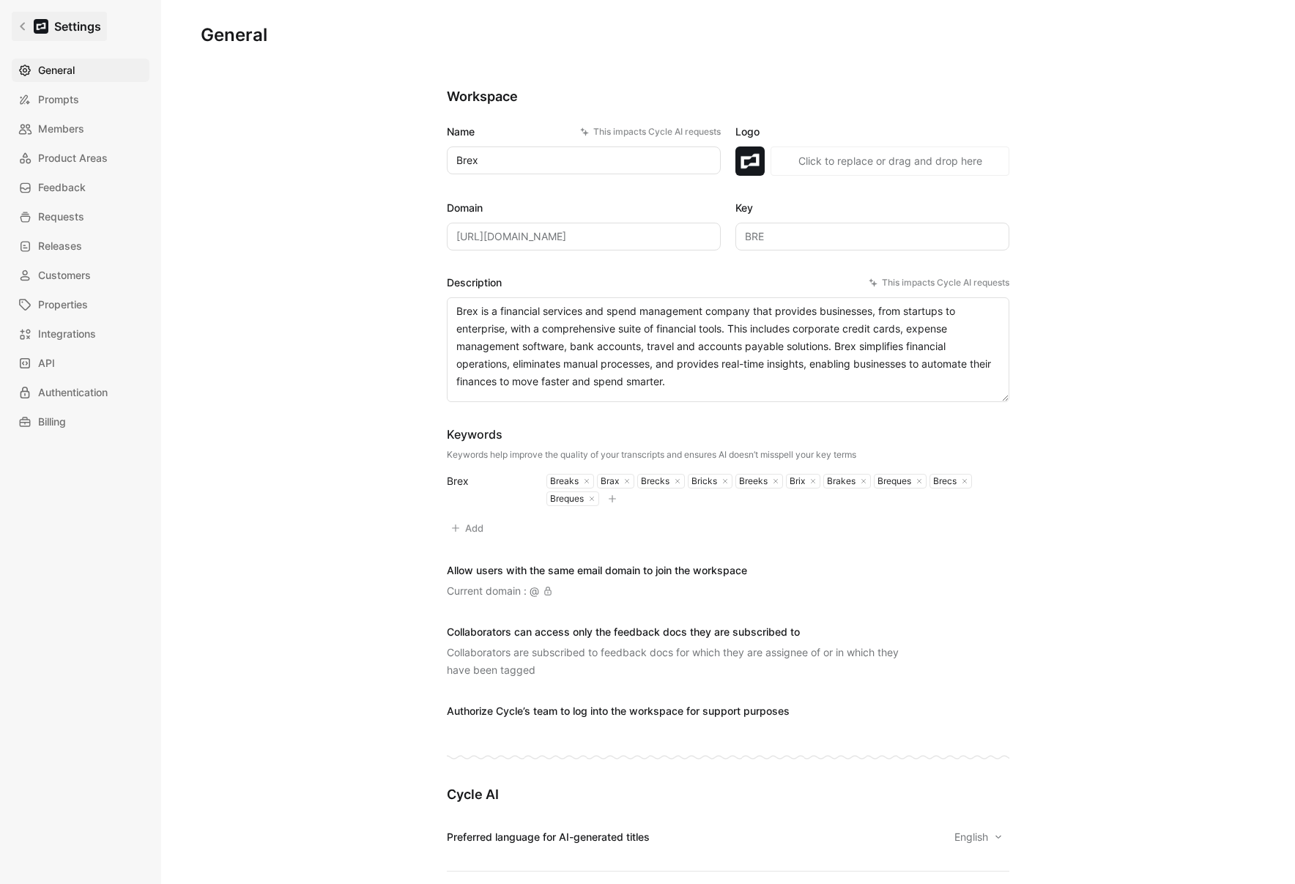
click at [23, 21] on icon at bounding box center [23, 26] width 10 height 10
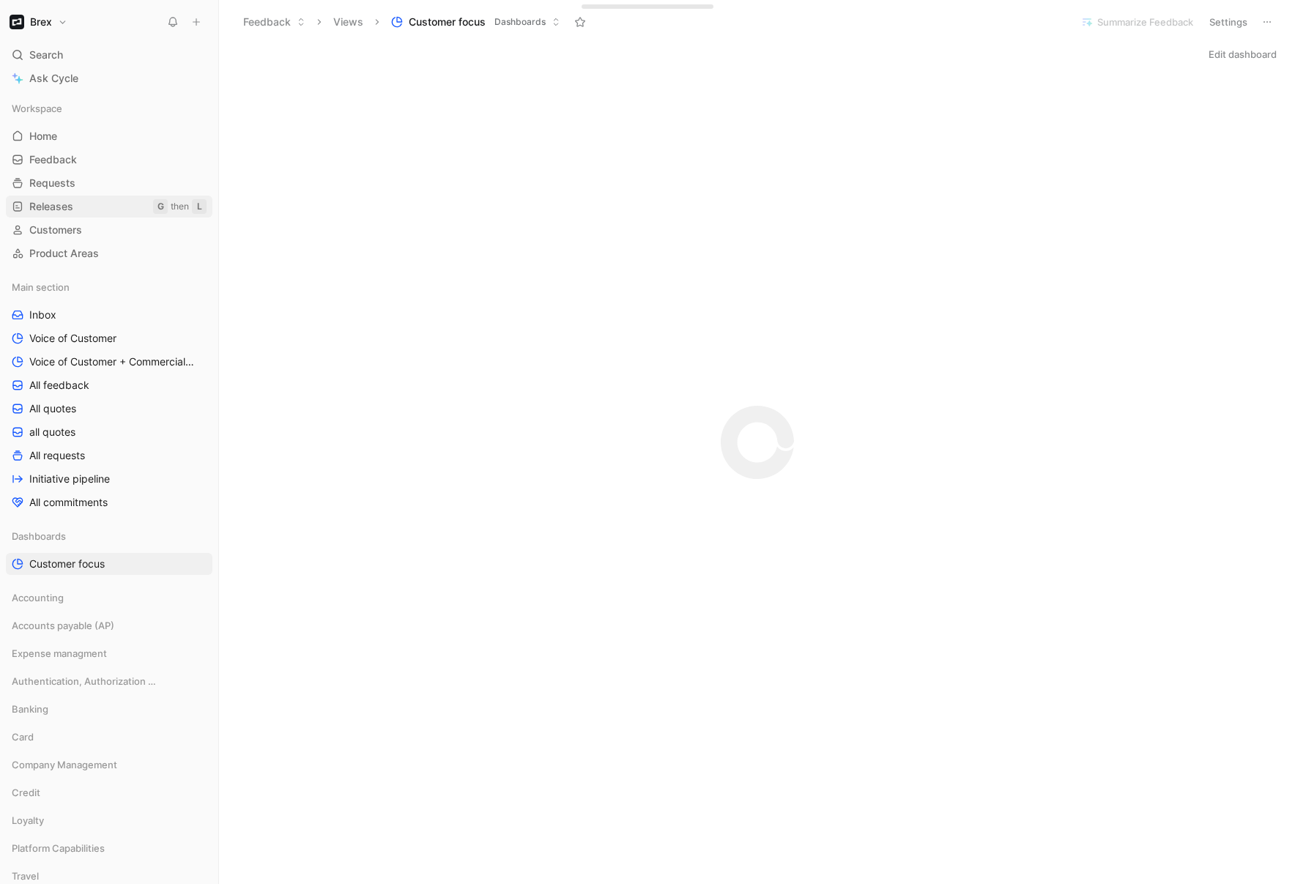
click at [62, 204] on span "Releases" at bounding box center [51, 206] width 44 height 15
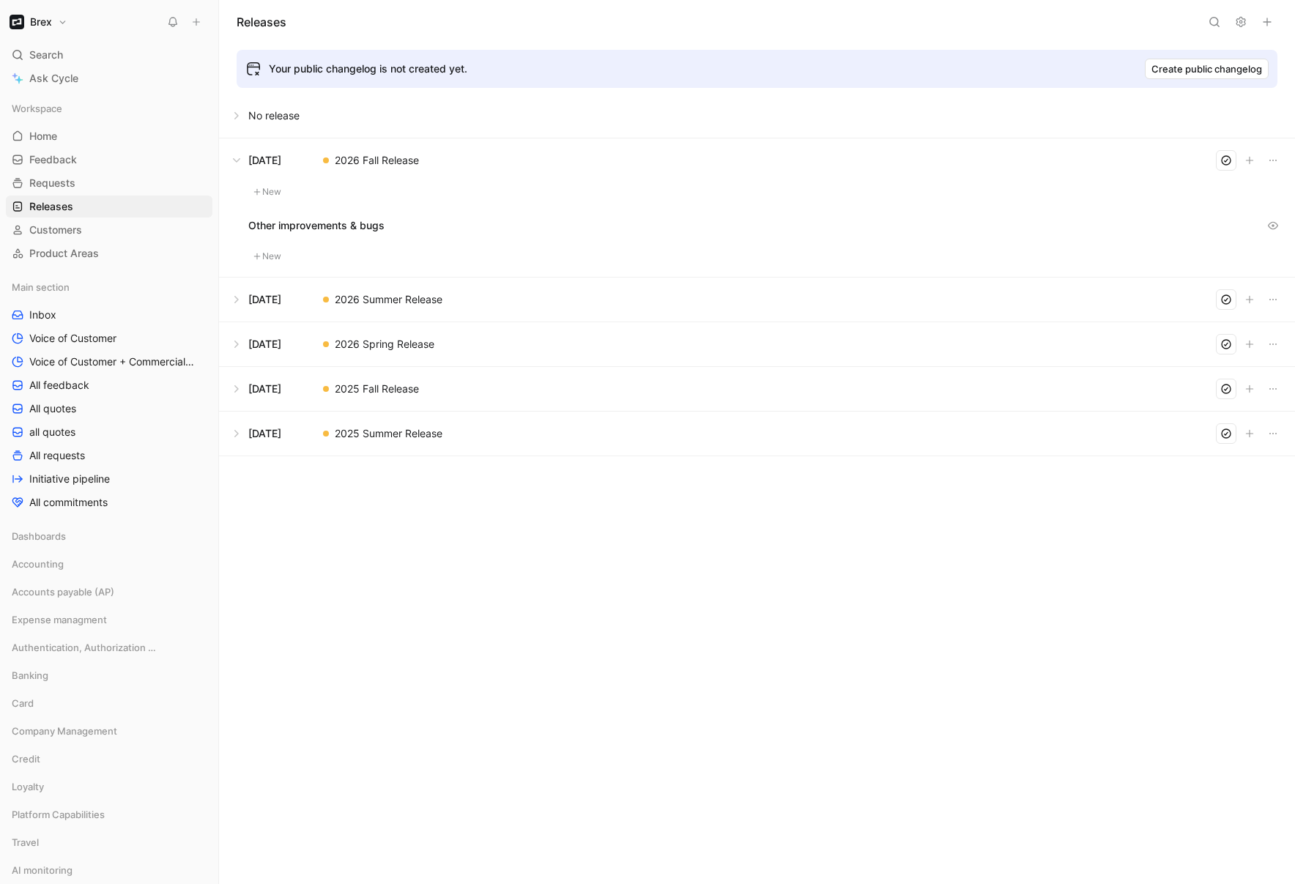
click at [234, 390] on button at bounding box center [757, 389] width 1075 height 44
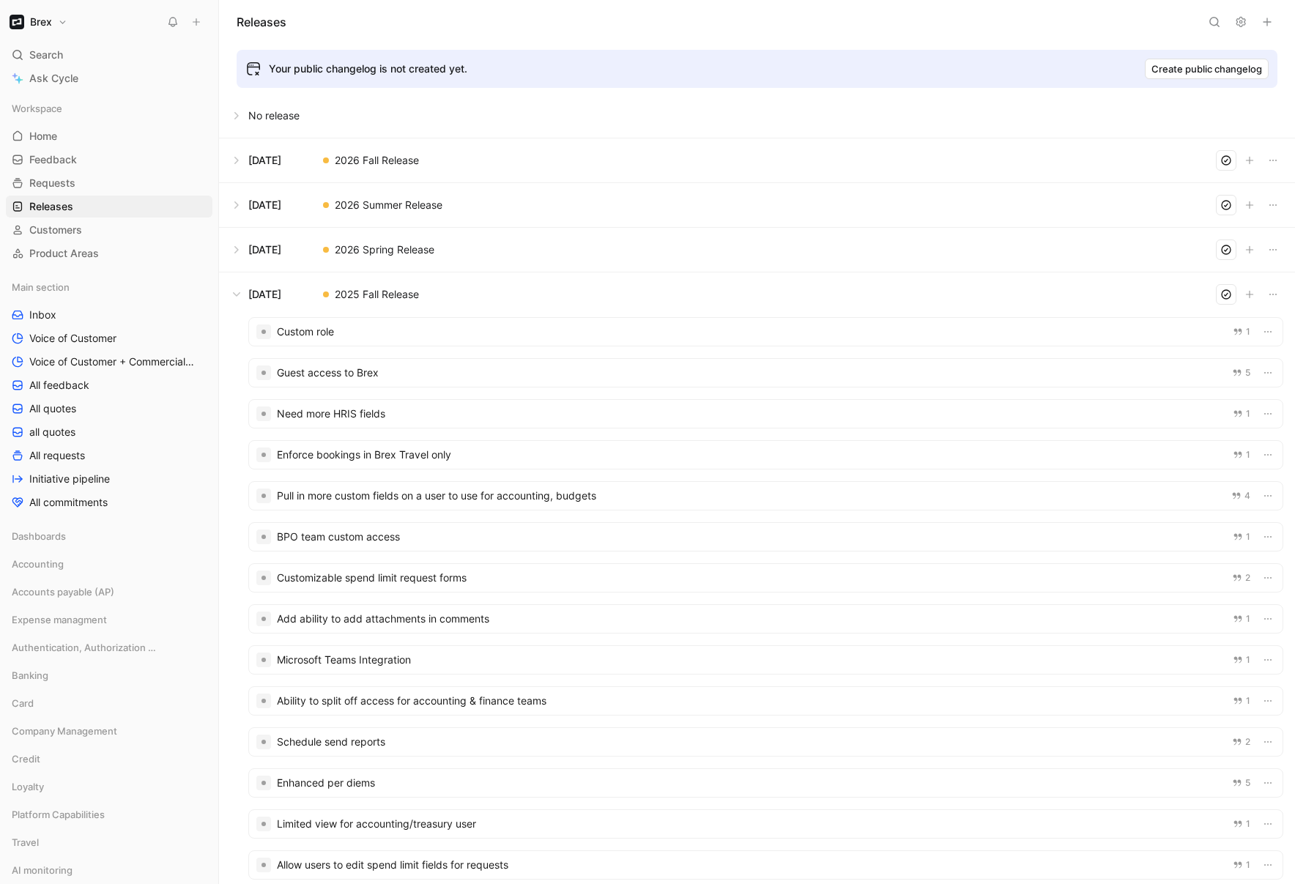
click at [237, 247] on button at bounding box center [757, 250] width 1075 height 44
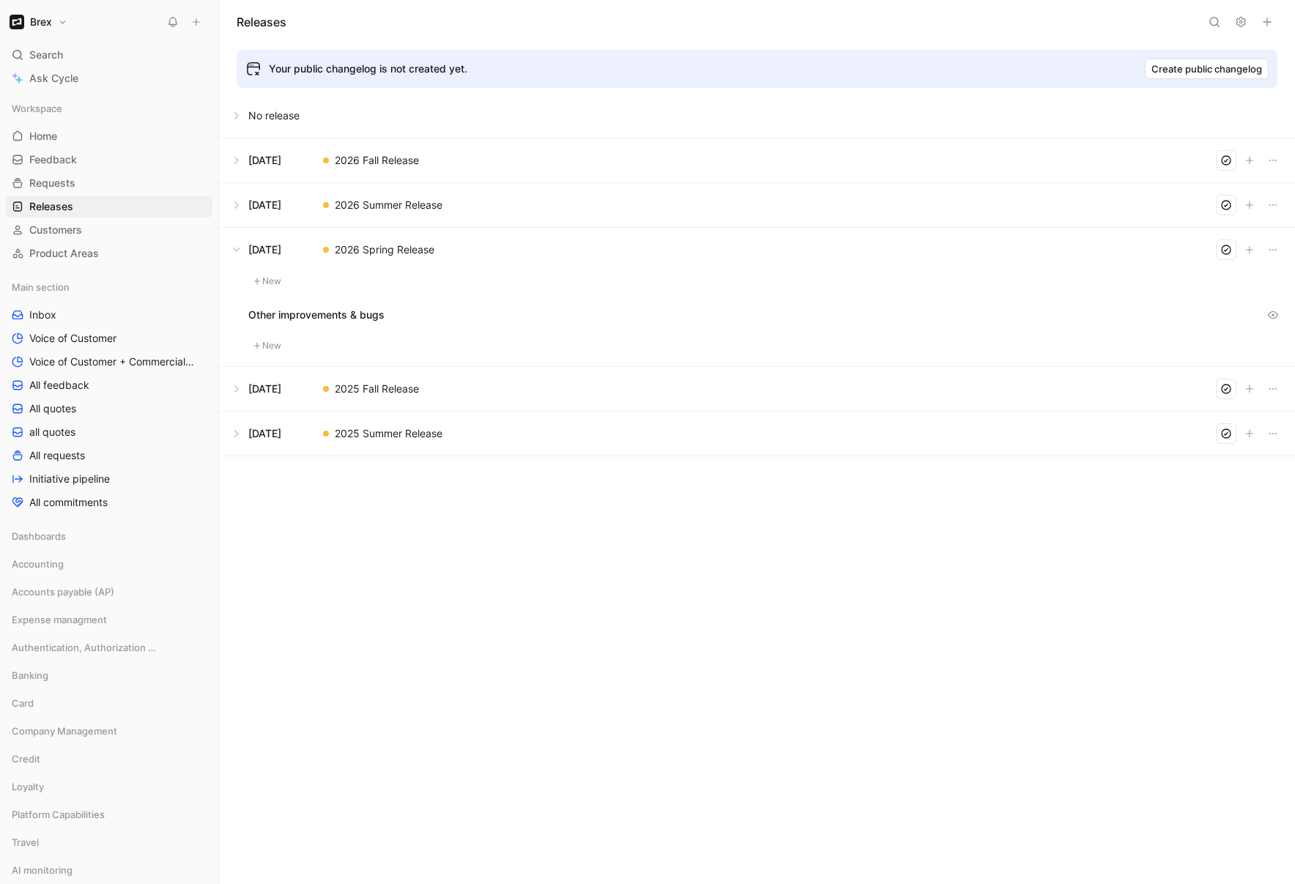
click at [236, 386] on button at bounding box center [757, 389] width 1075 height 44
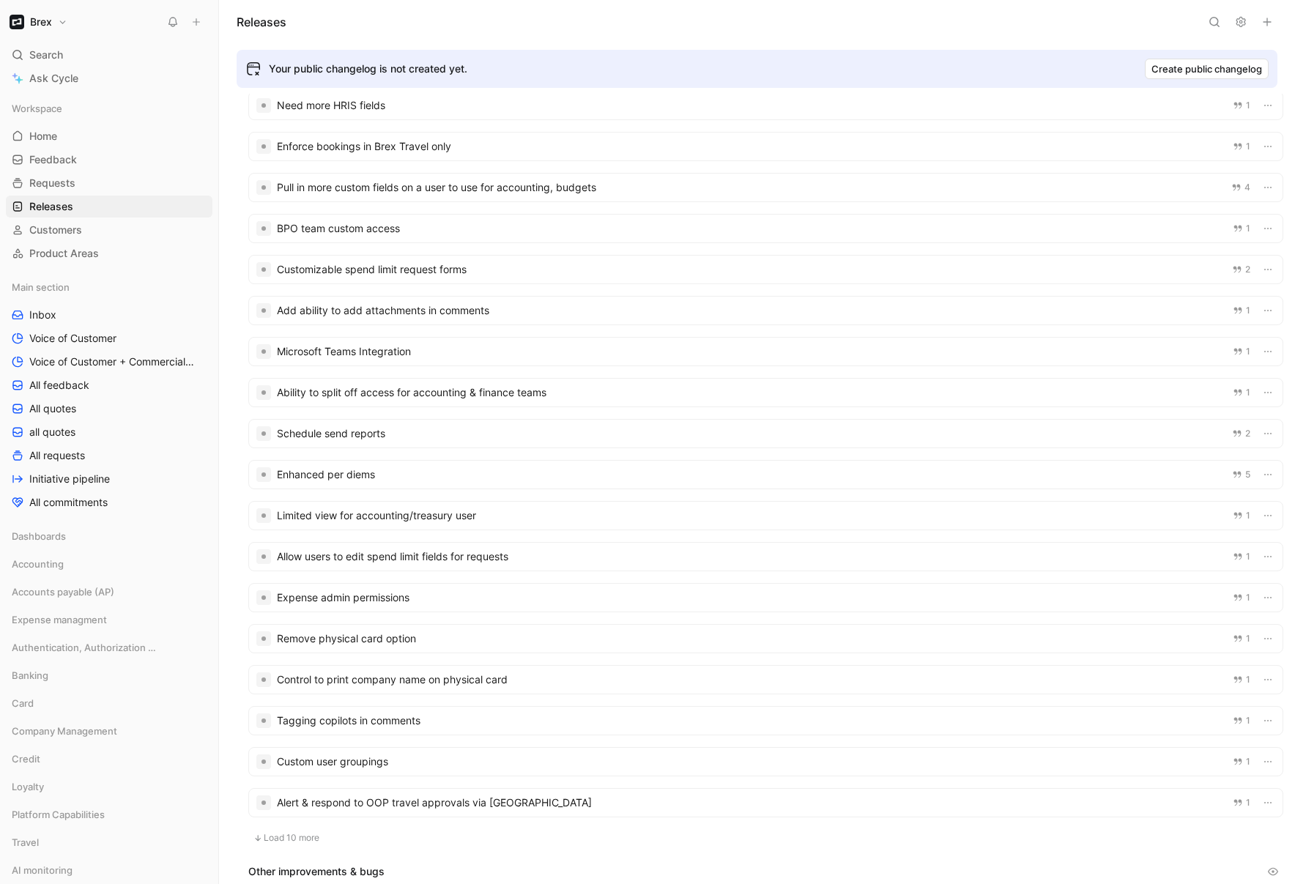
scroll to position [138, 0]
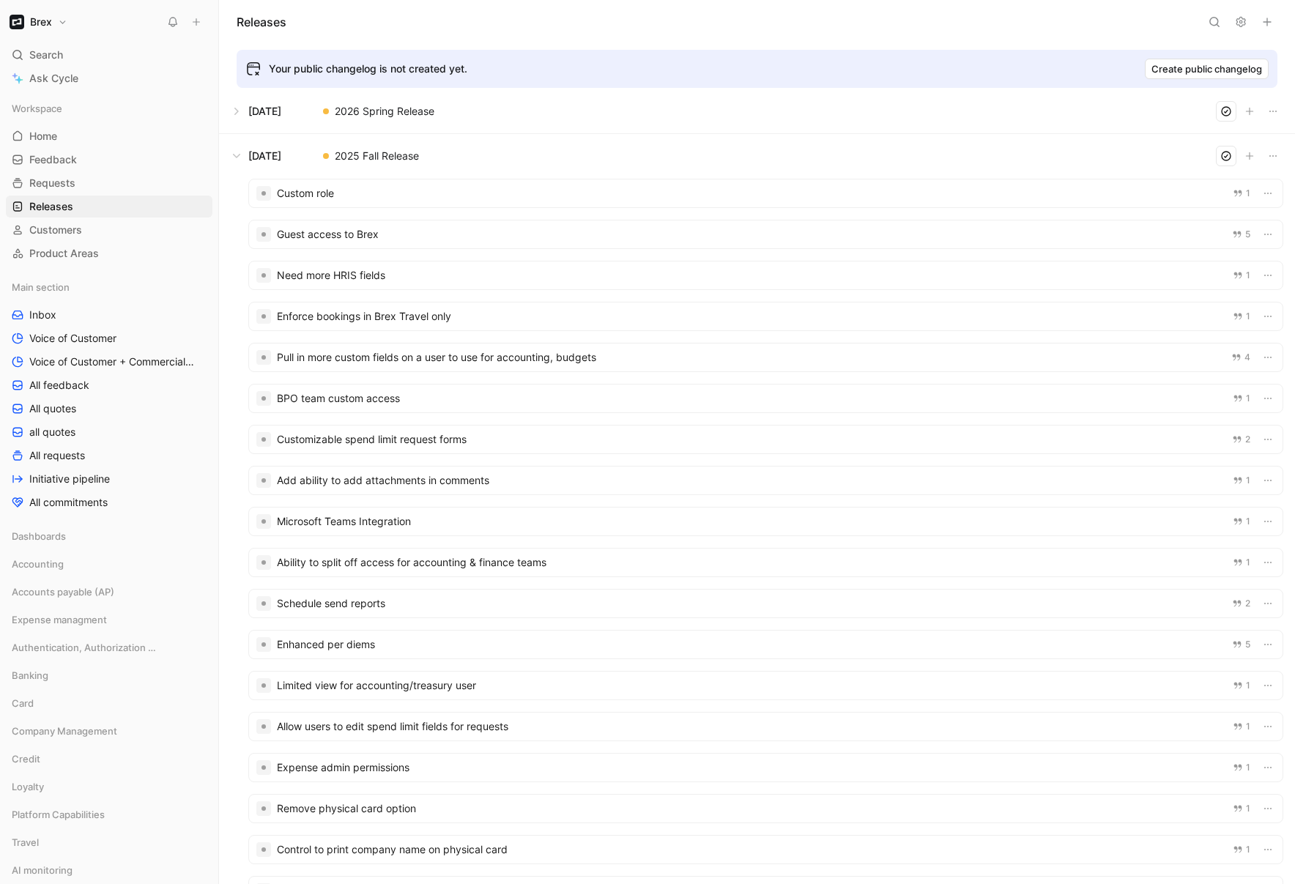
click at [494, 361] on div at bounding box center [766, 358] width 1034 height 28
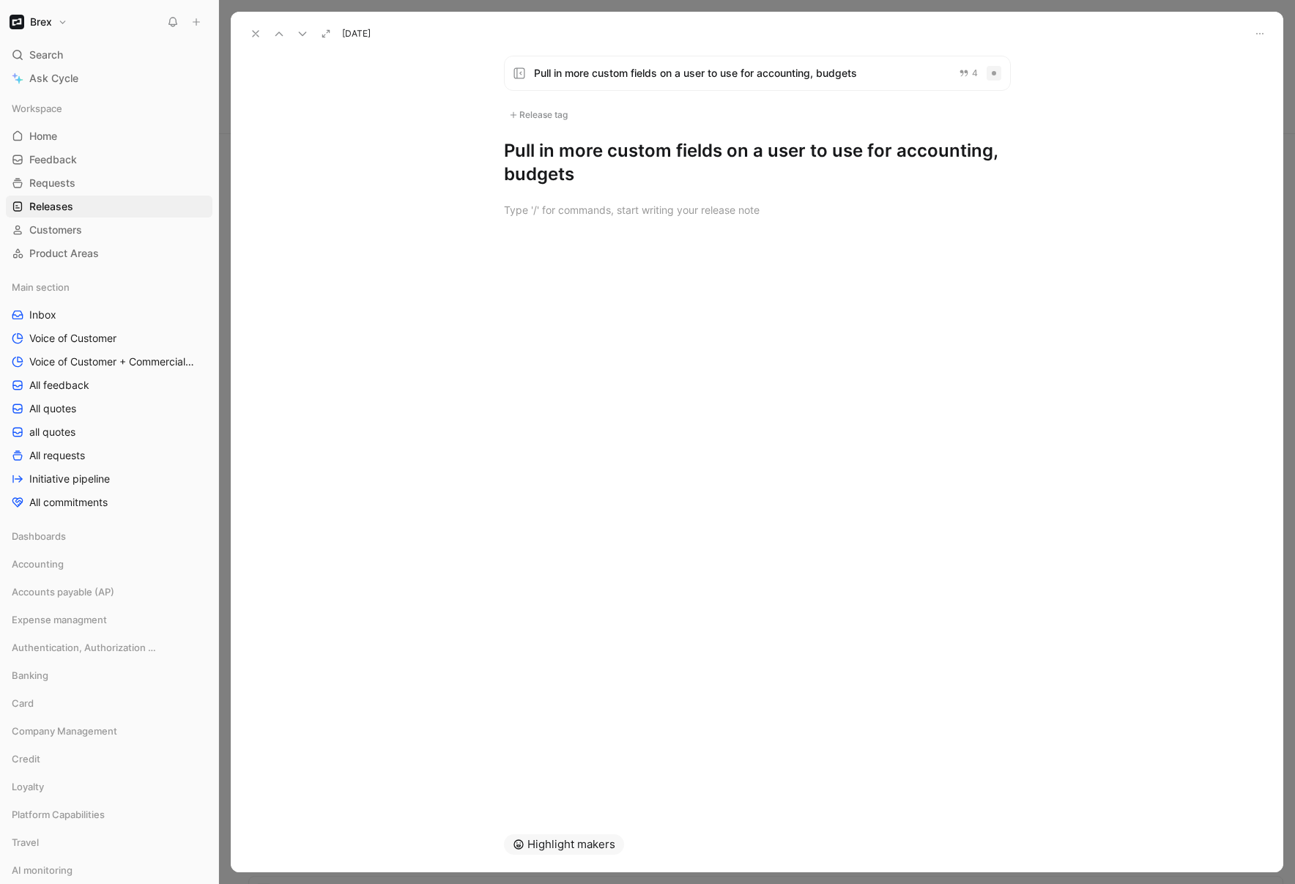
click at [809, 75] on span "Pull in more custom fields on a user to use for accounting, budgets" at bounding box center [740, 73] width 413 height 18
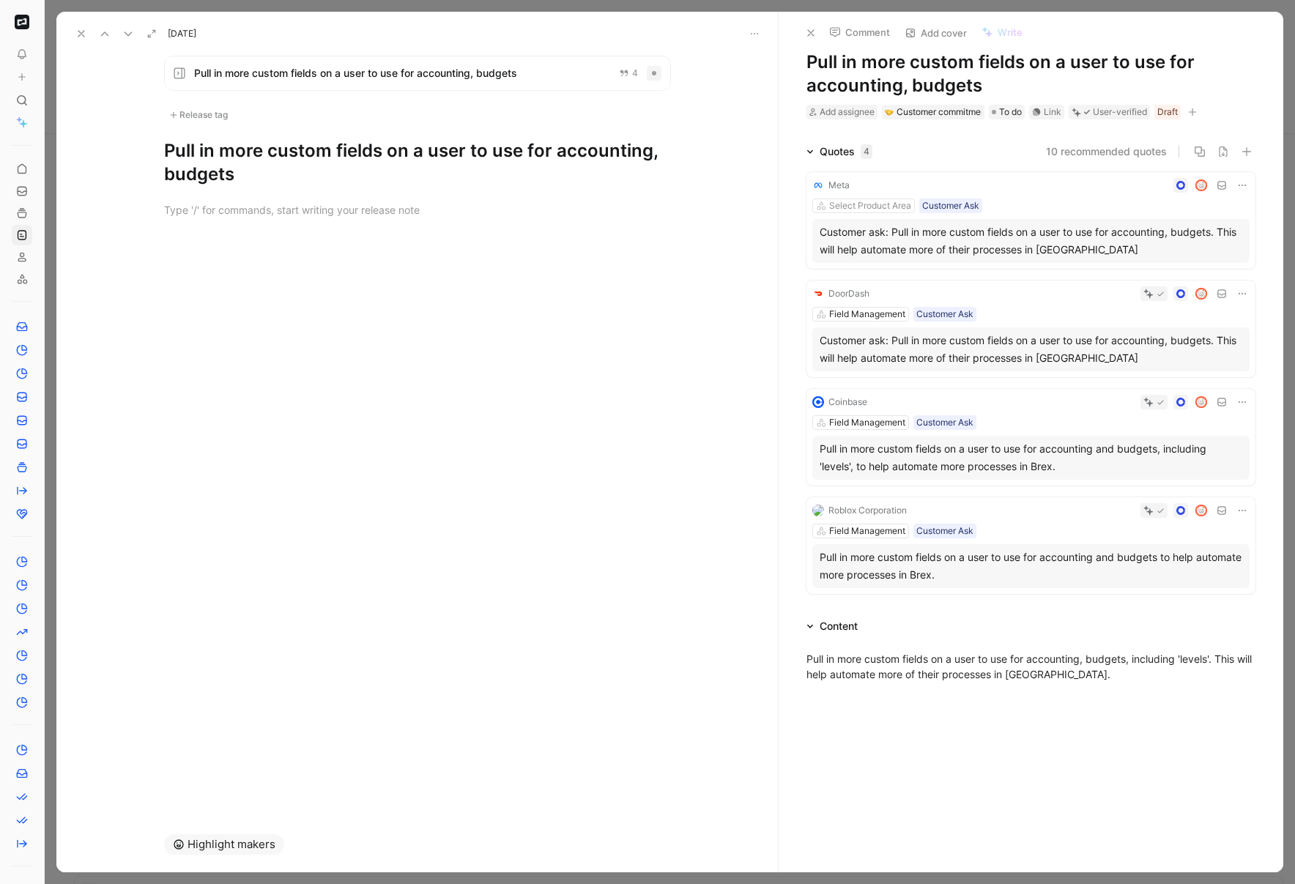
click at [814, 30] on icon at bounding box center [811, 33] width 12 height 12
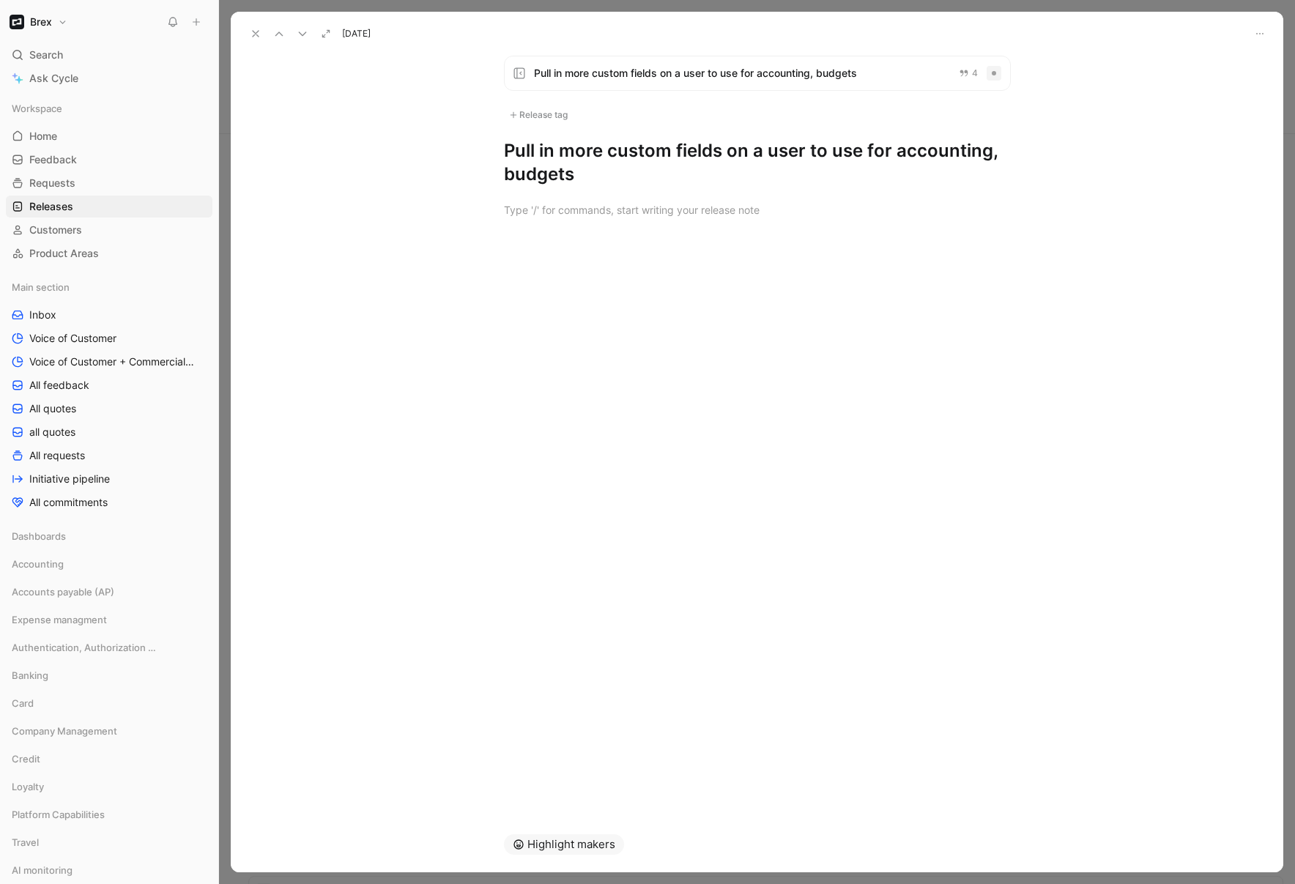
click at [371, 35] on span "Oct 19, 2025" at bounding box center [356, 34] width 29 height 12
click at [567, 72] on span "Pull in more custom fields on a user to use for accounting, budgets" at bounding box center [740, 73] width 413 height 18
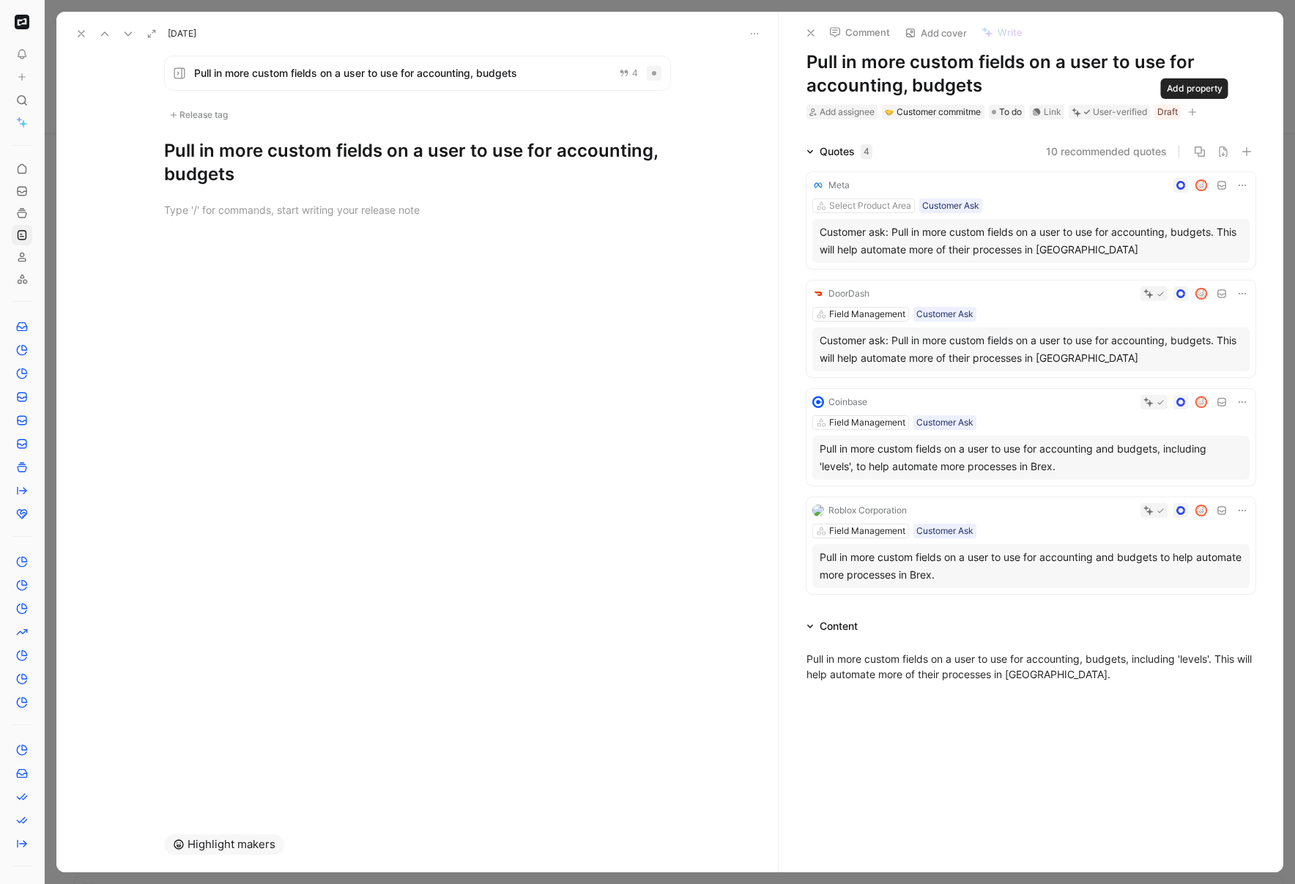
click at [1153, 106] on button "button" at bounding box center [1192, 112] width 15 height 15
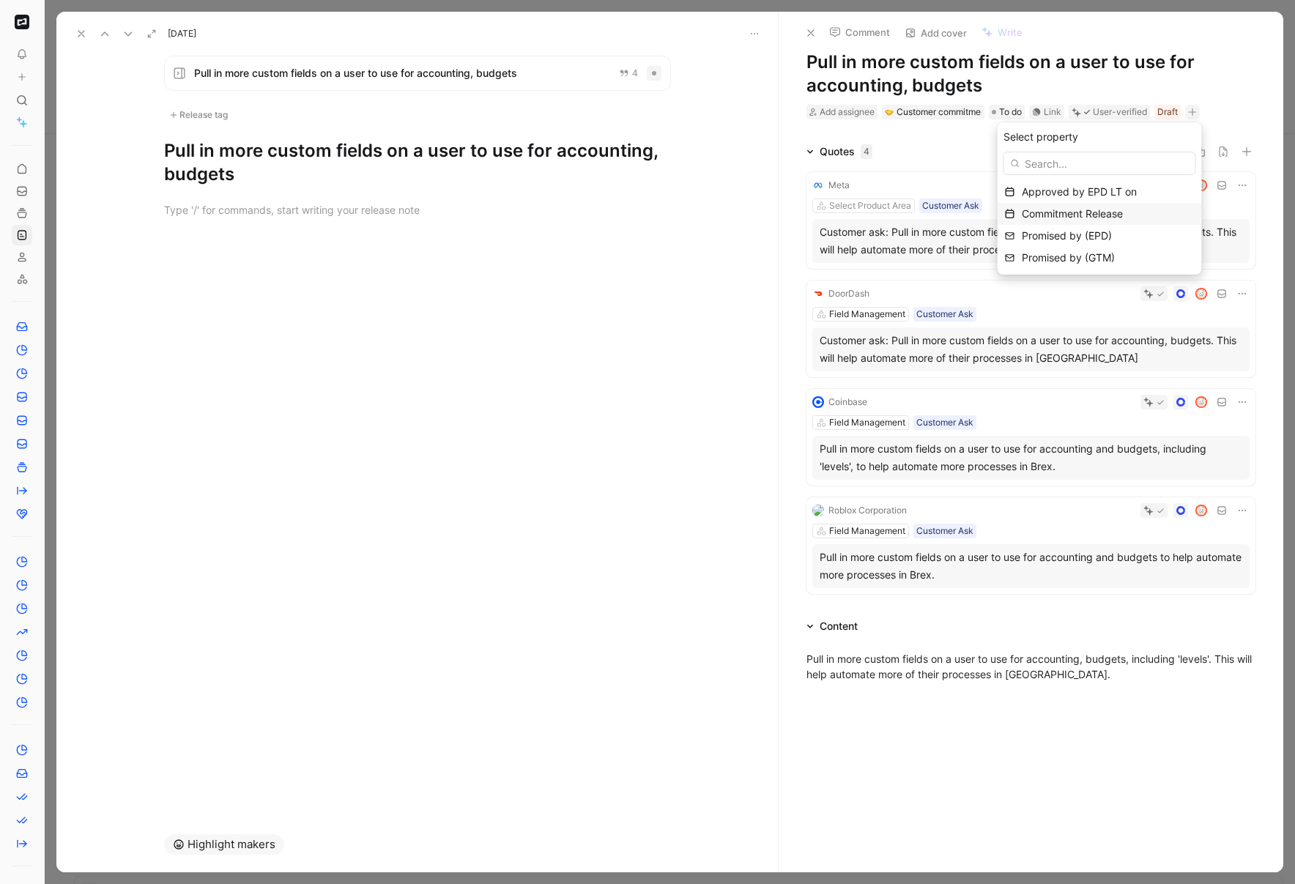
click at [1062, 212] on span "Commitment Release" at bounding box center [1072, 213] width 101 height 12
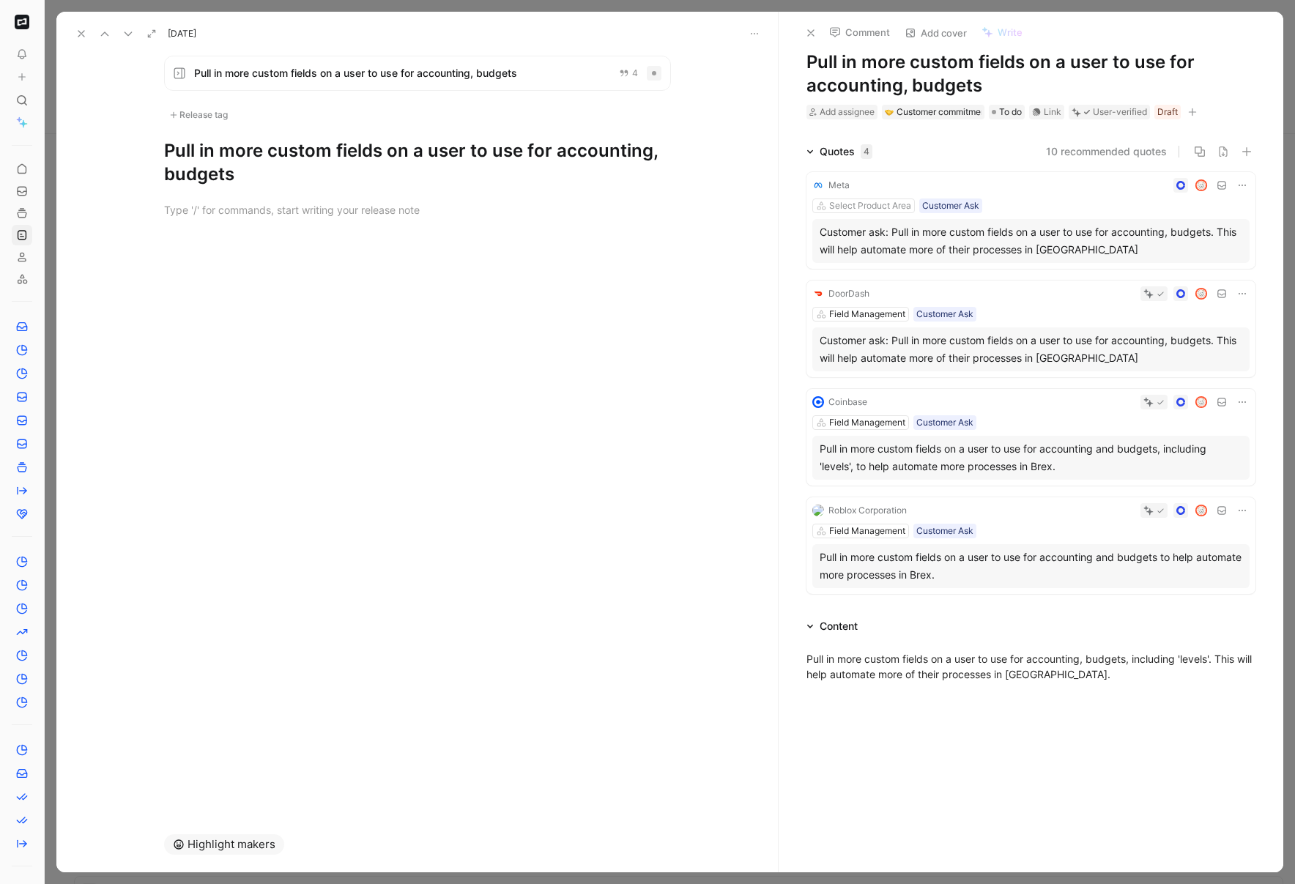
click at [805, 34] on icon at bounding box center [811, 33] width 12 height 12
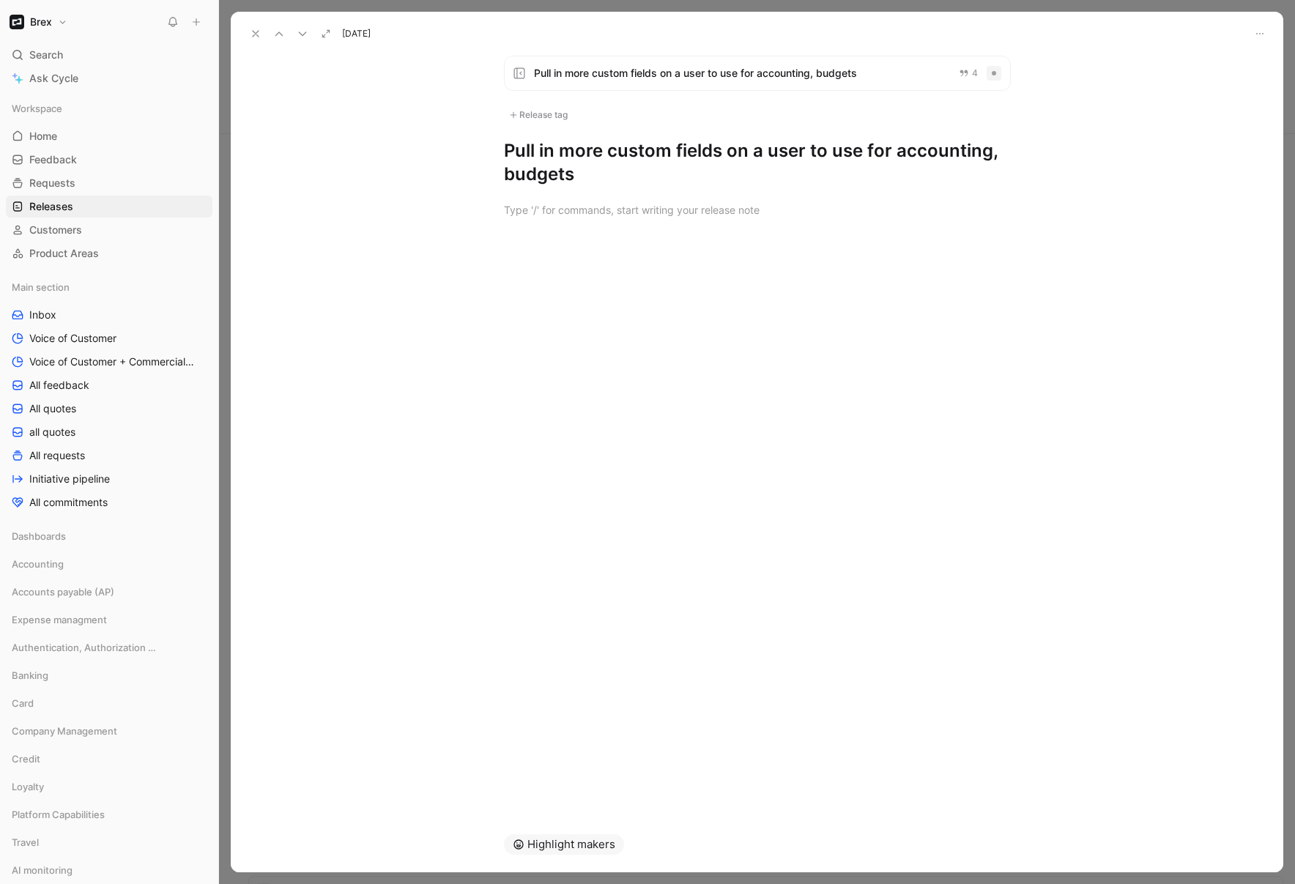
click at [1153, 28] on div "Oct 19, 2025" at bounding box center [757, 28] width 1053 height 32
click at [1153, 32] on button "button" at bounding box center [1260, 34] width 18 height 18
click at [303, 32] on div at bounding box center [647, 442] width 1295 height 884
click at [301, 32] on icon at bounding box center [303, 34] width 12 height 12
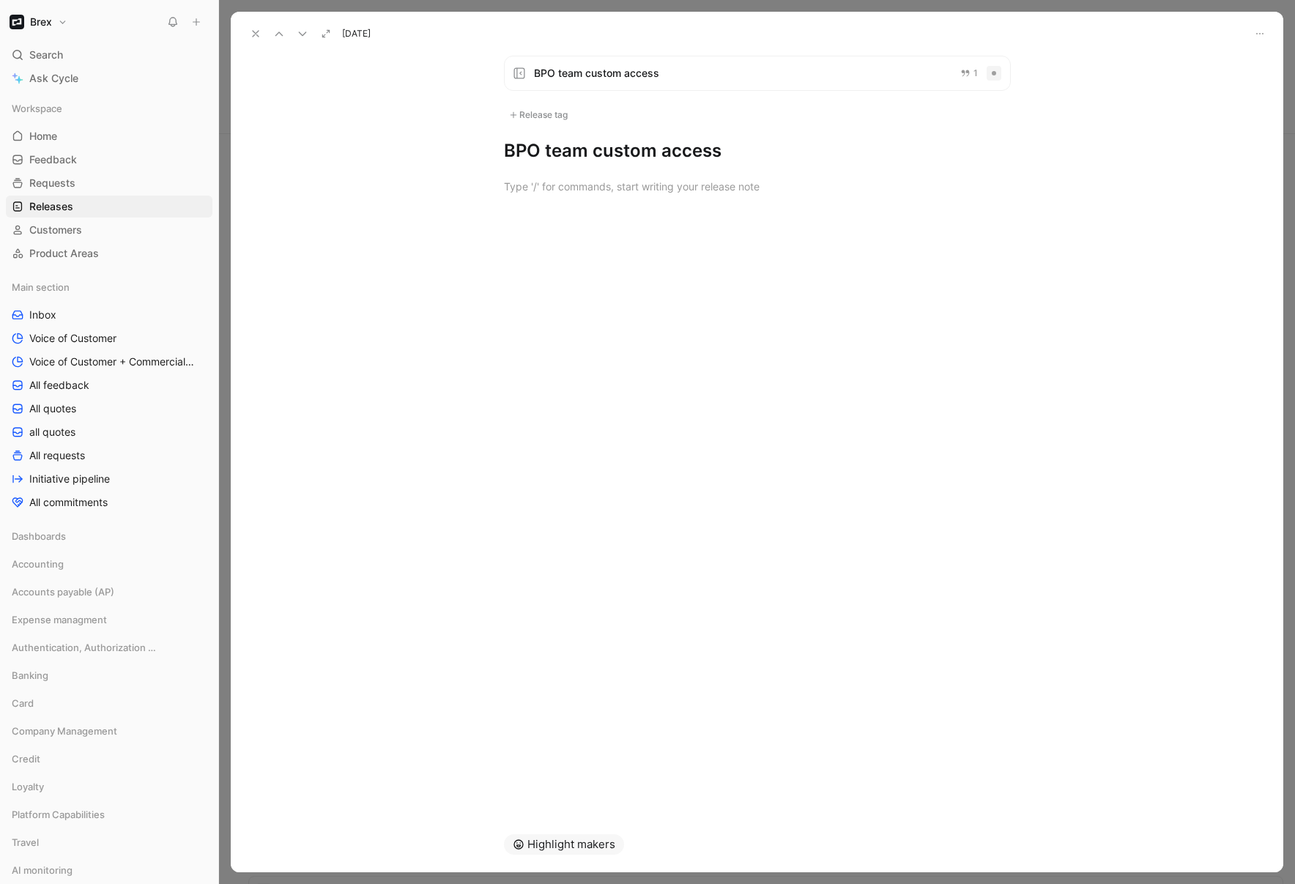
click at [251, 34] on icon at bounding box center [256, 34] width 12 height 12
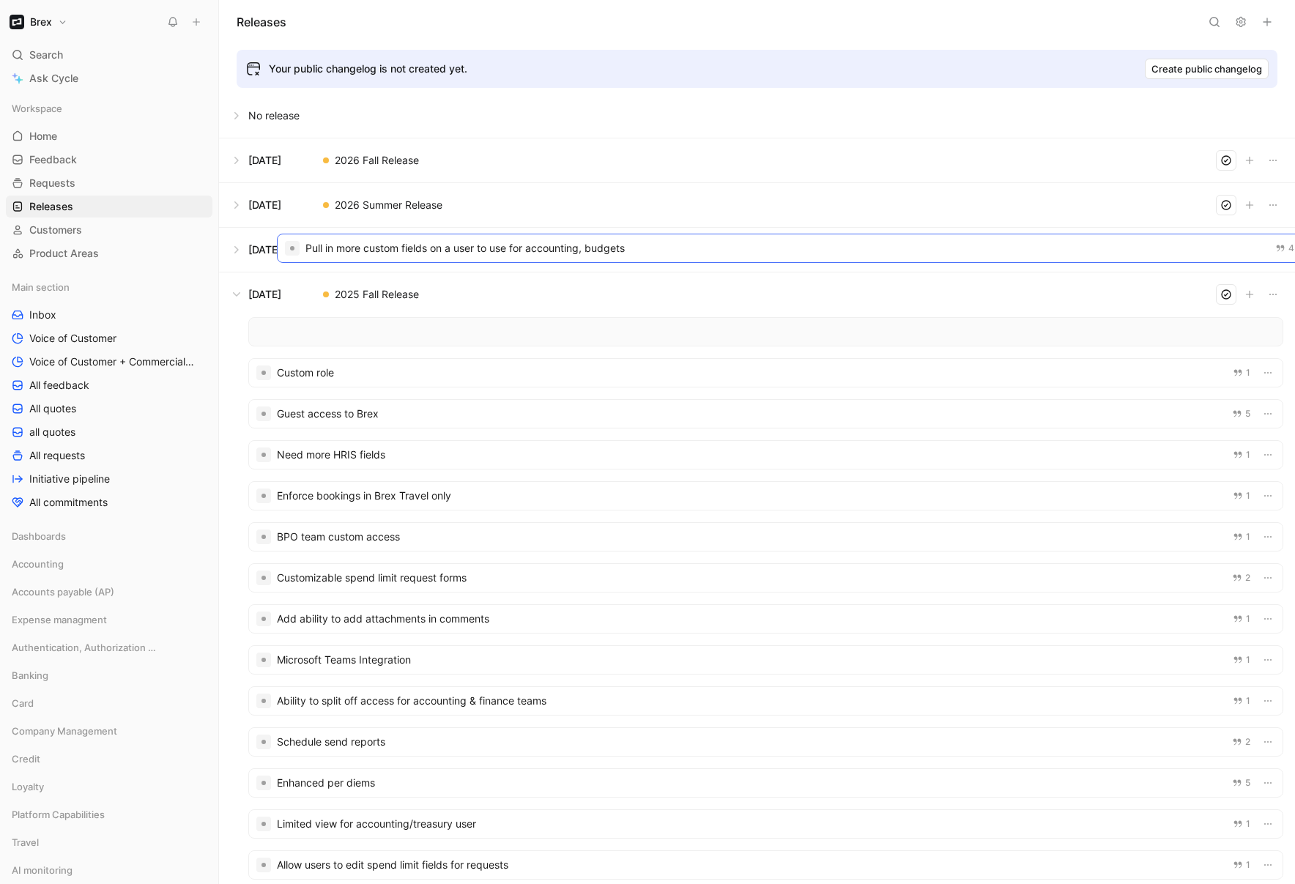
drag, startPoint x: 289, startPoint y: 355, endPoint x: 318, endPoint y: 246, distance: 112.8
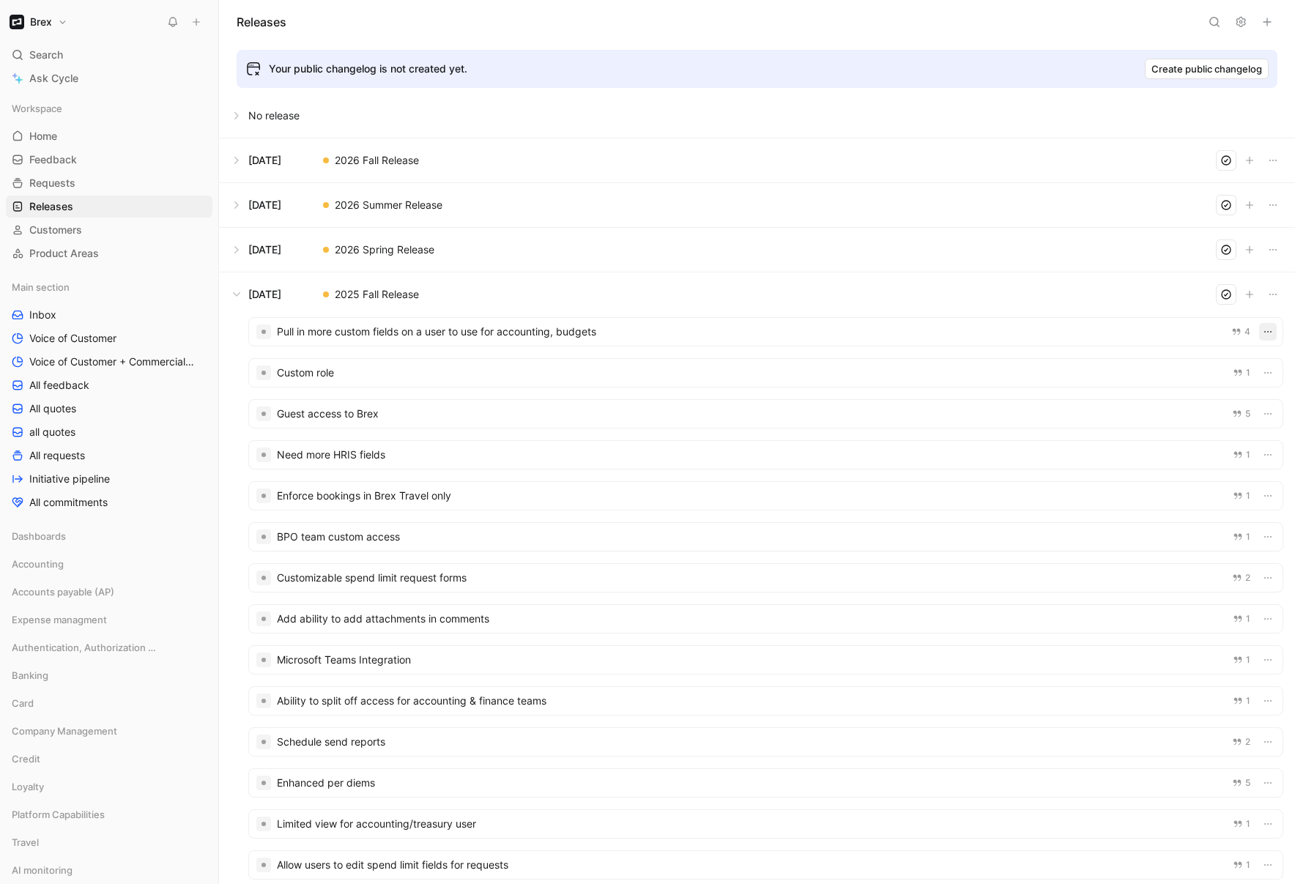
click at [1153, 329] on button "button" at bounding box center [1268, 332] width 18 height 18
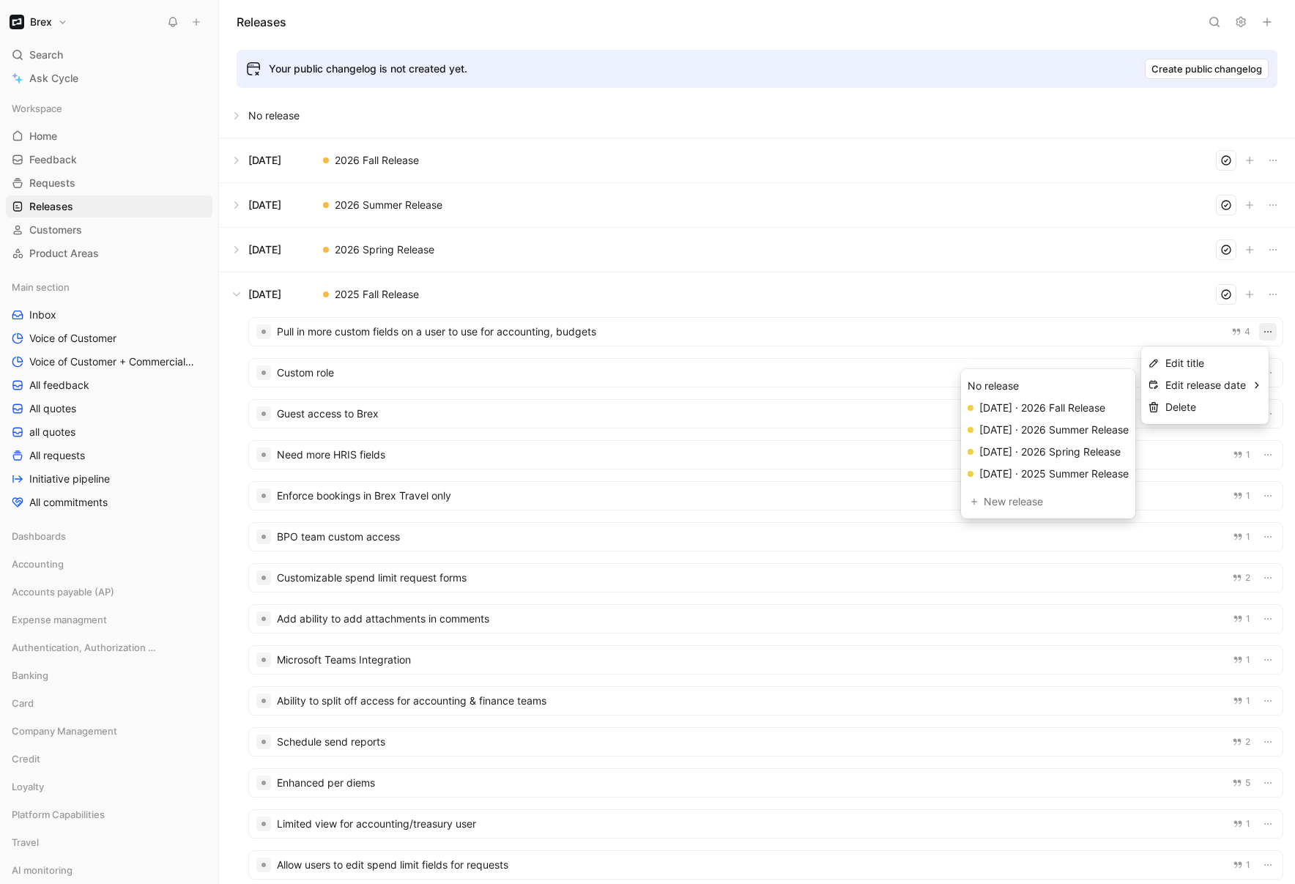
click at [937, 292] on div at bounding box center [647, 442] width 1295 height 884
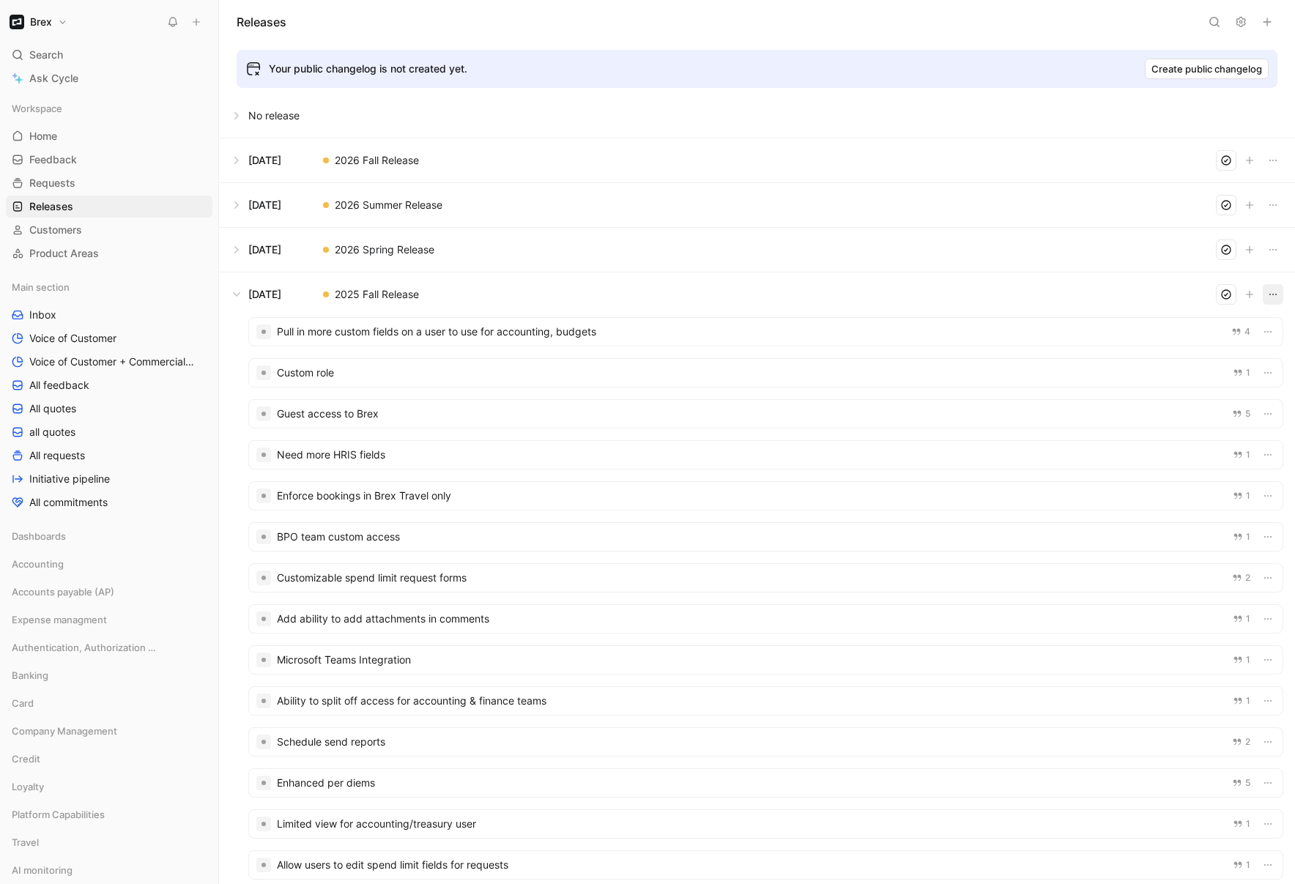
click at [1153, 299] on icon "button" at bounding box center [1273, 295] width 12 height 12
click at [1153, 331] on icon "button" at bounding box center [1268, 332] width 12 height 12
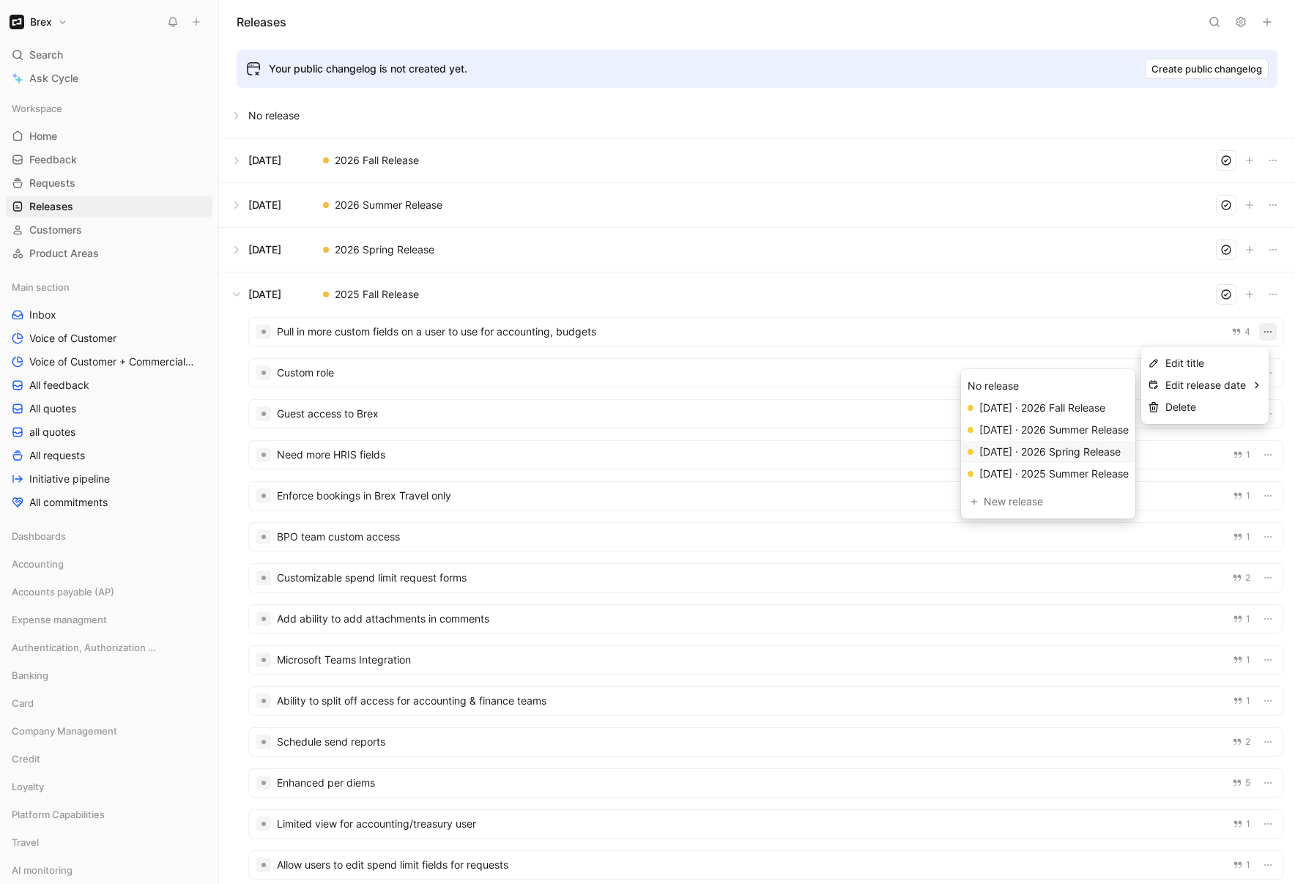
click at [1034, 453] on div "Mar 07, 2026 · 2026 Spring Release" at bounding box center [1049, 452] width 141 height 18
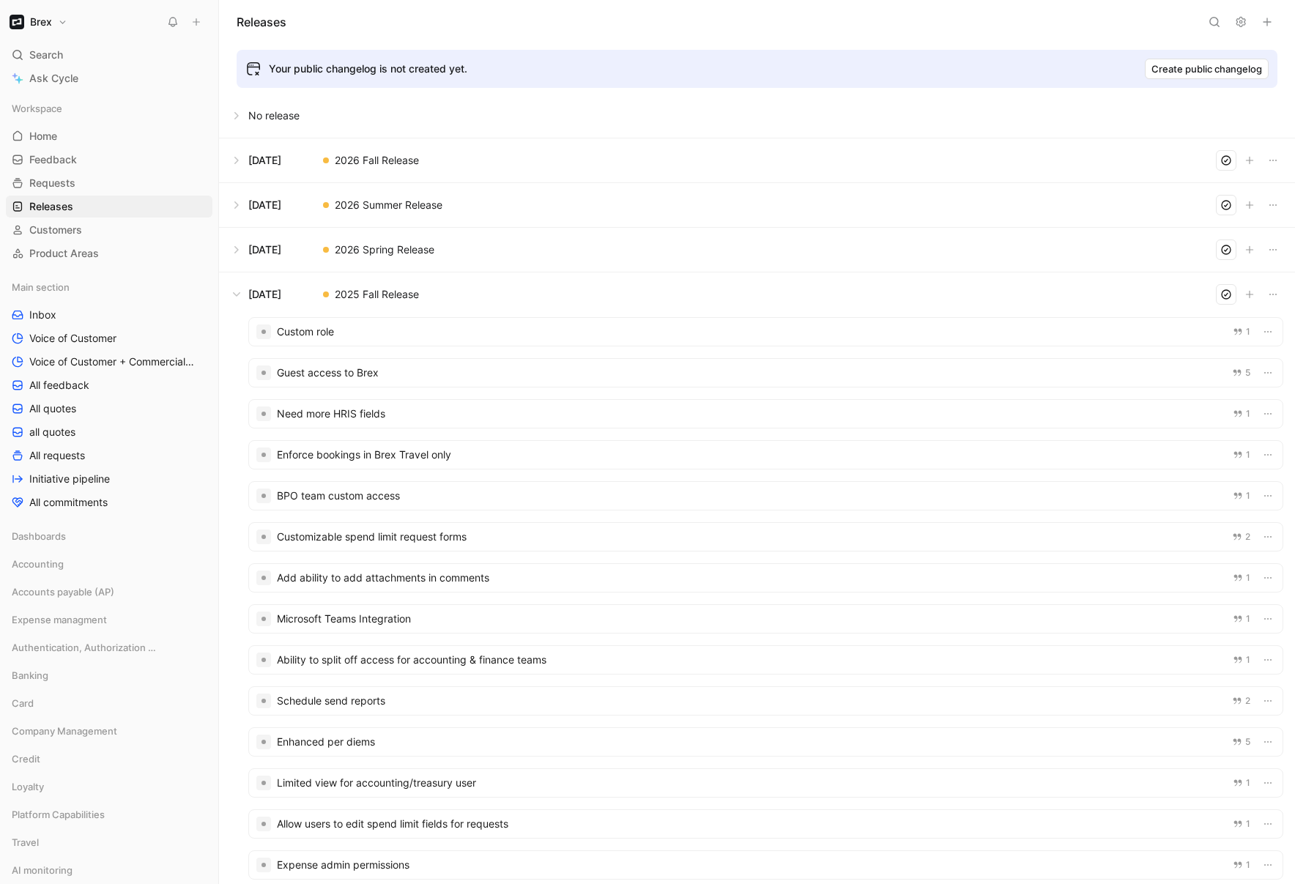
click at [238, 254] on button at bounding box center [757, 250] width 1075 height 44
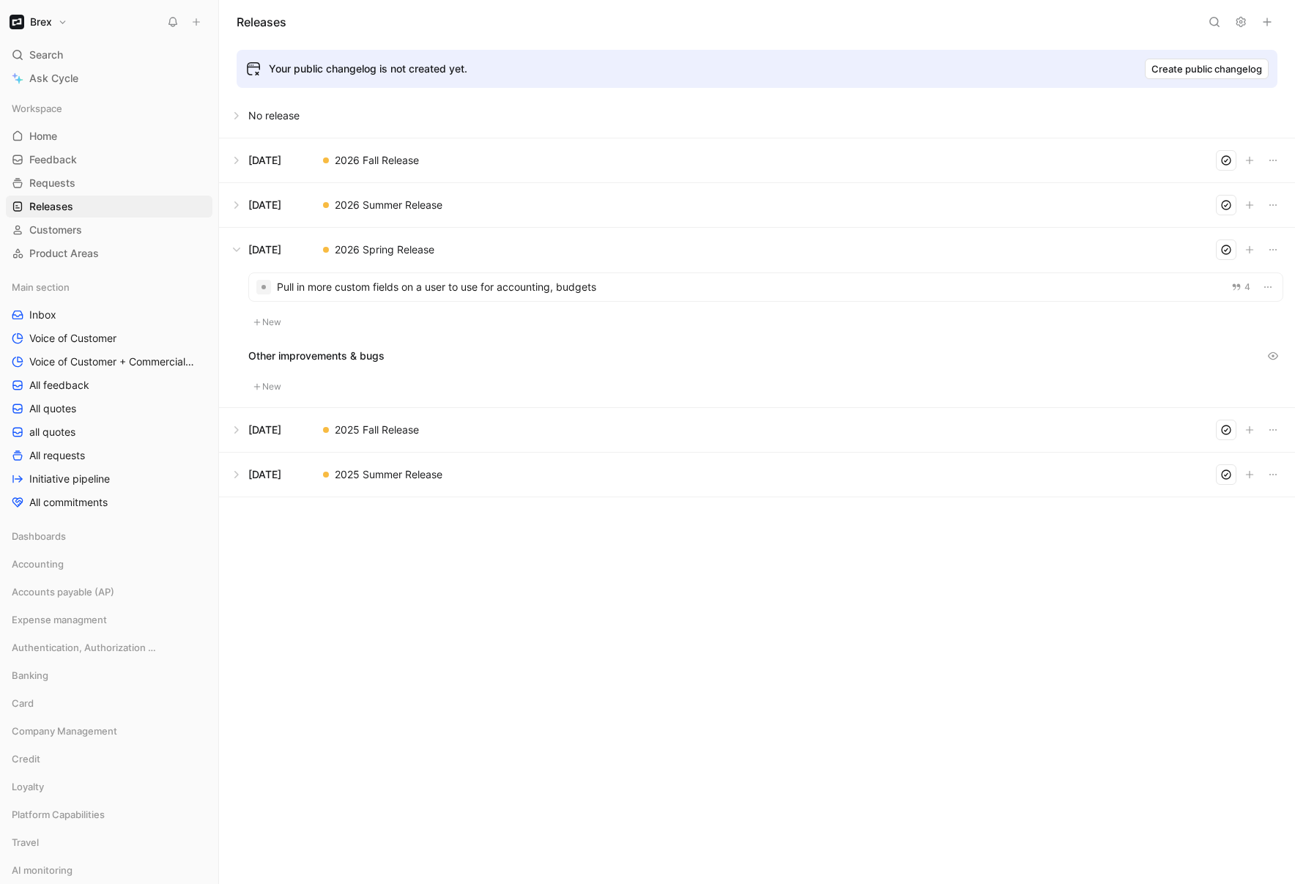
click at [236, 250] on button at bounding box center [757, 250] width 1075 height 44
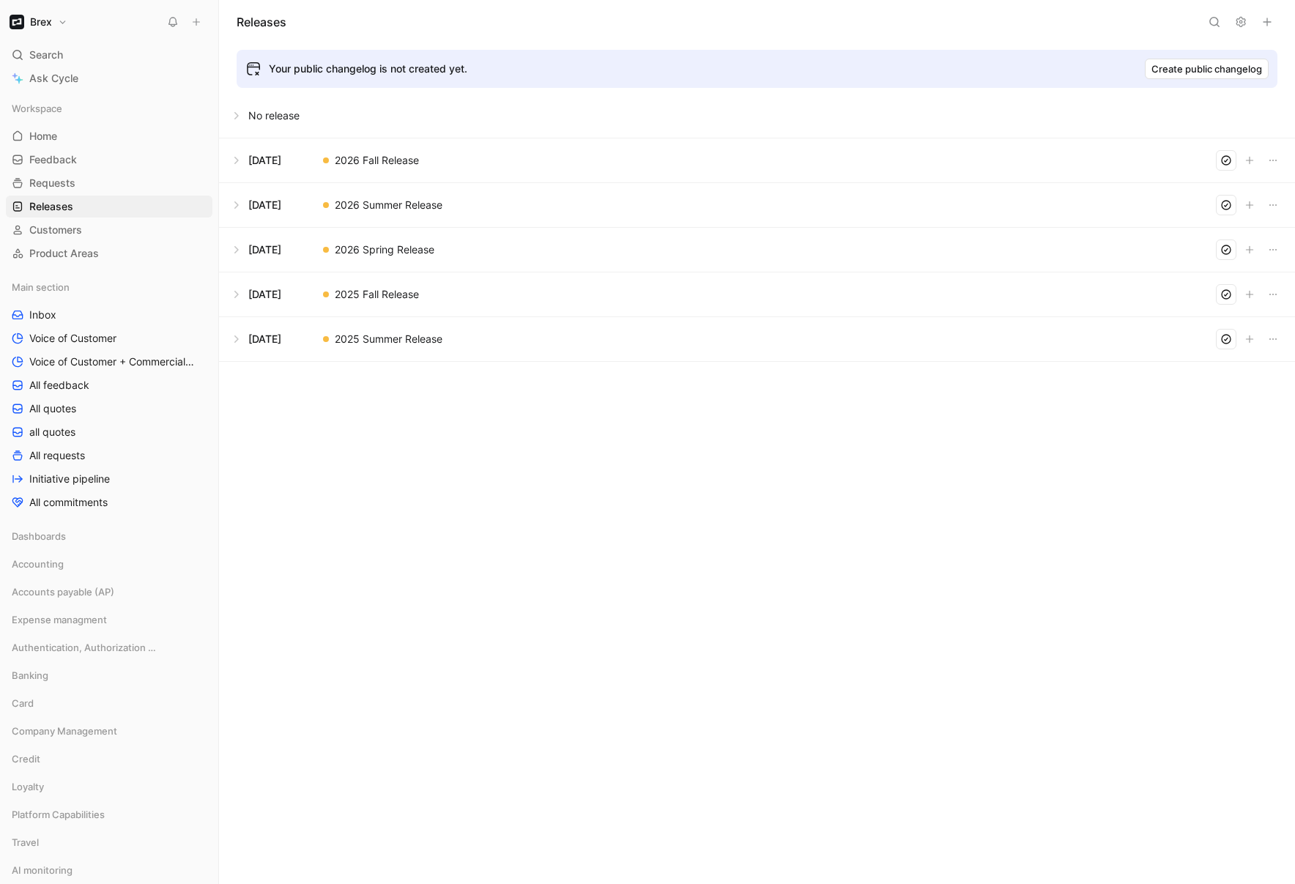
click at [242, 297] on button at bounding box center [757, 295] width 1075 height 44
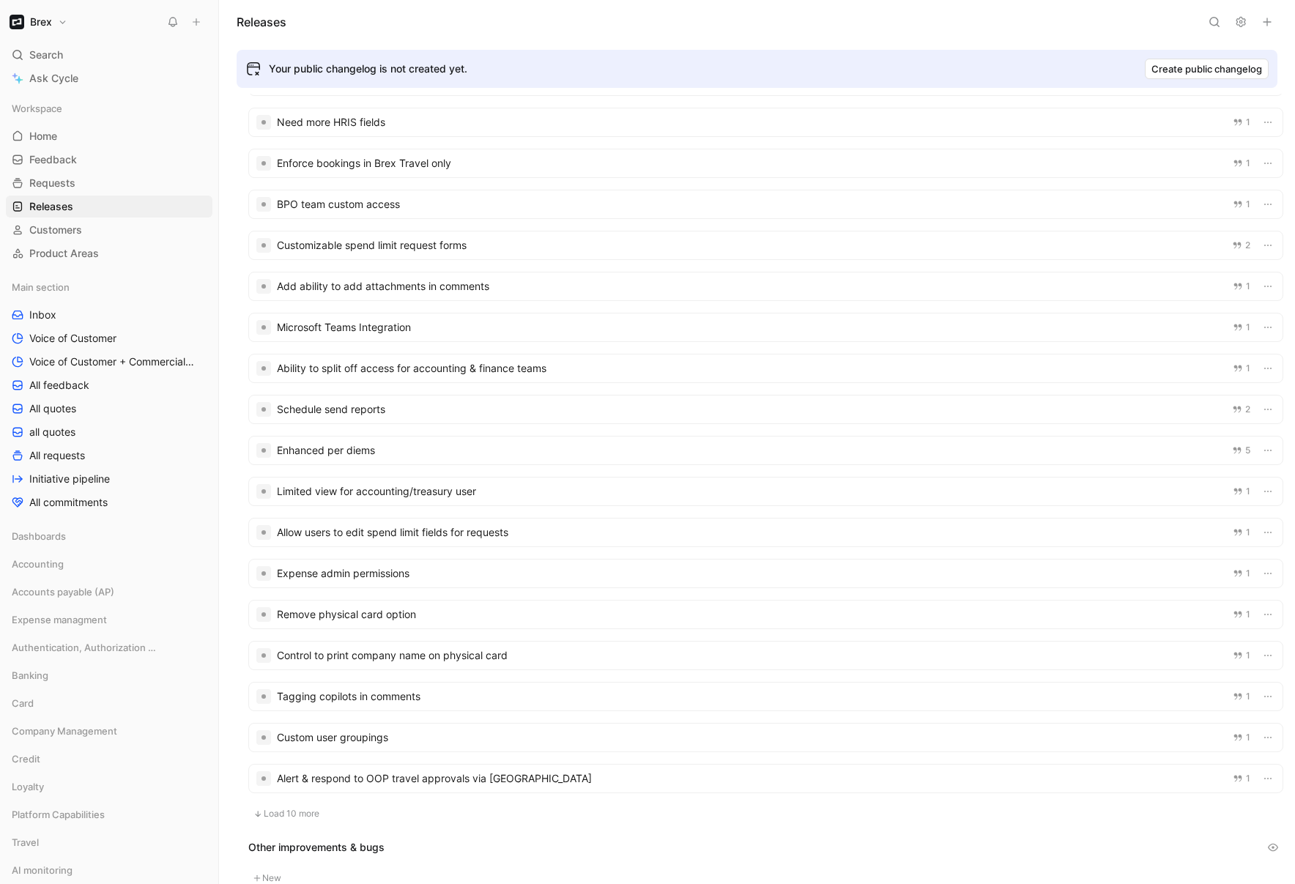
scroll to position [352, 0]
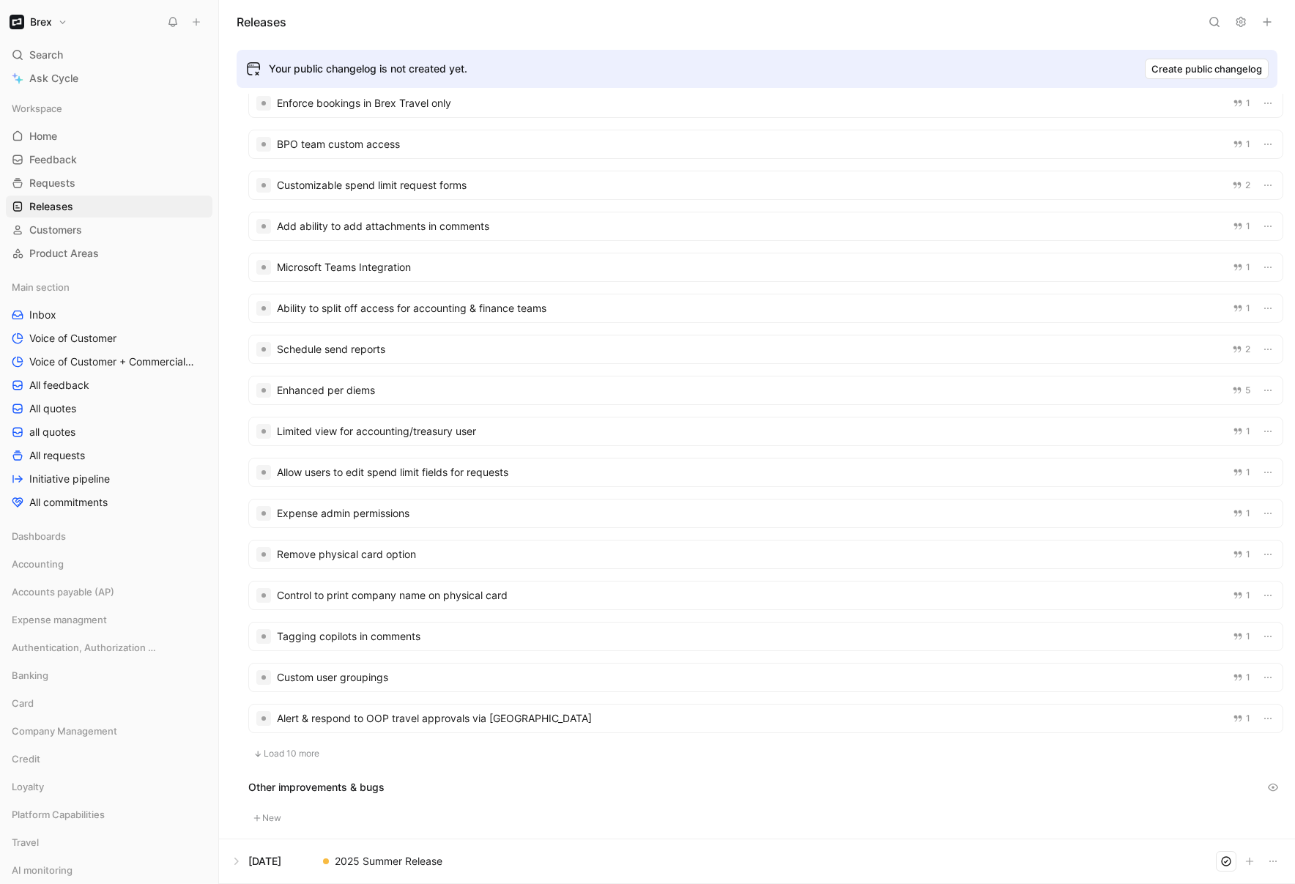
click at [286, 749] on button "Load 10 more" at bounding box center [286, 754] width 76 height 18
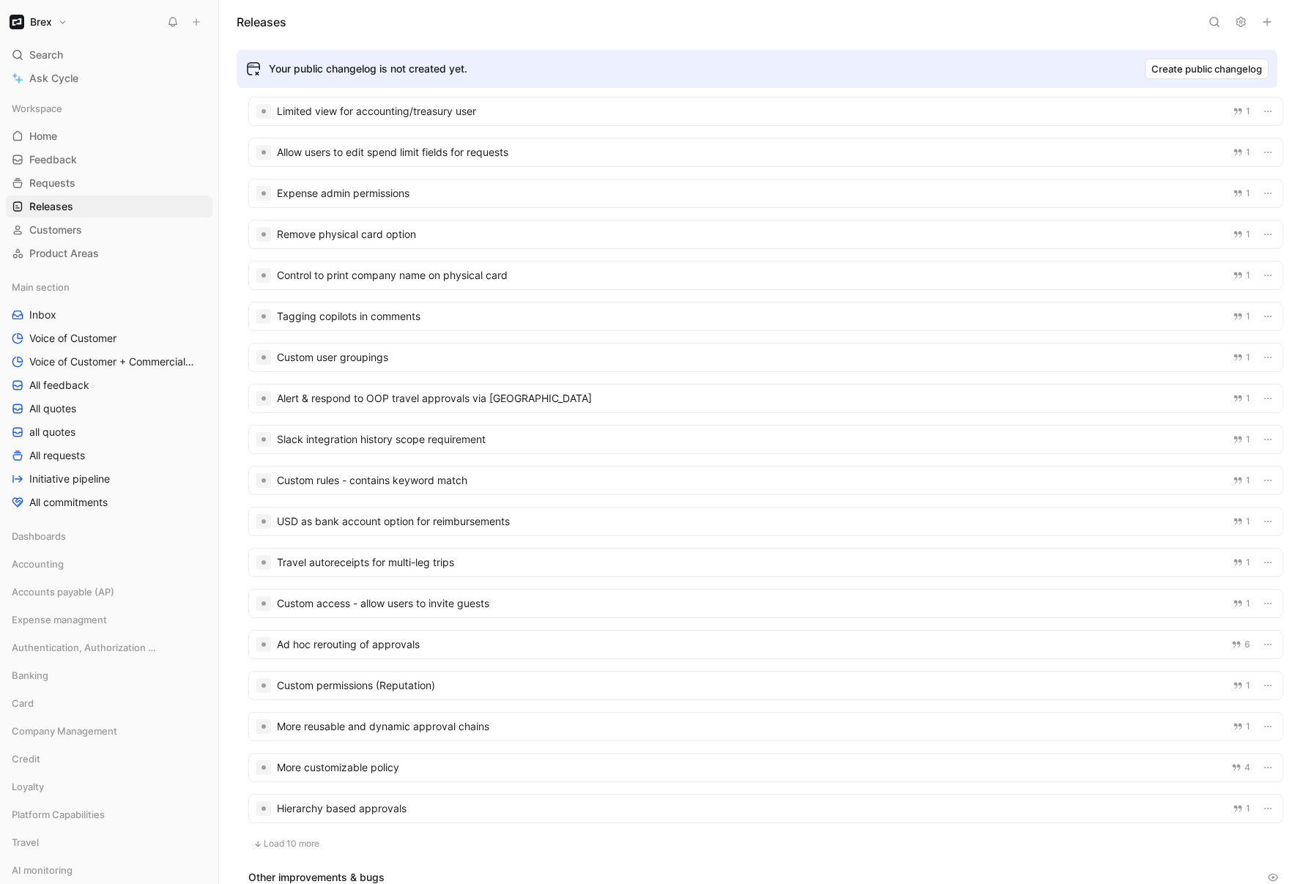
scroll to position [762, 0]
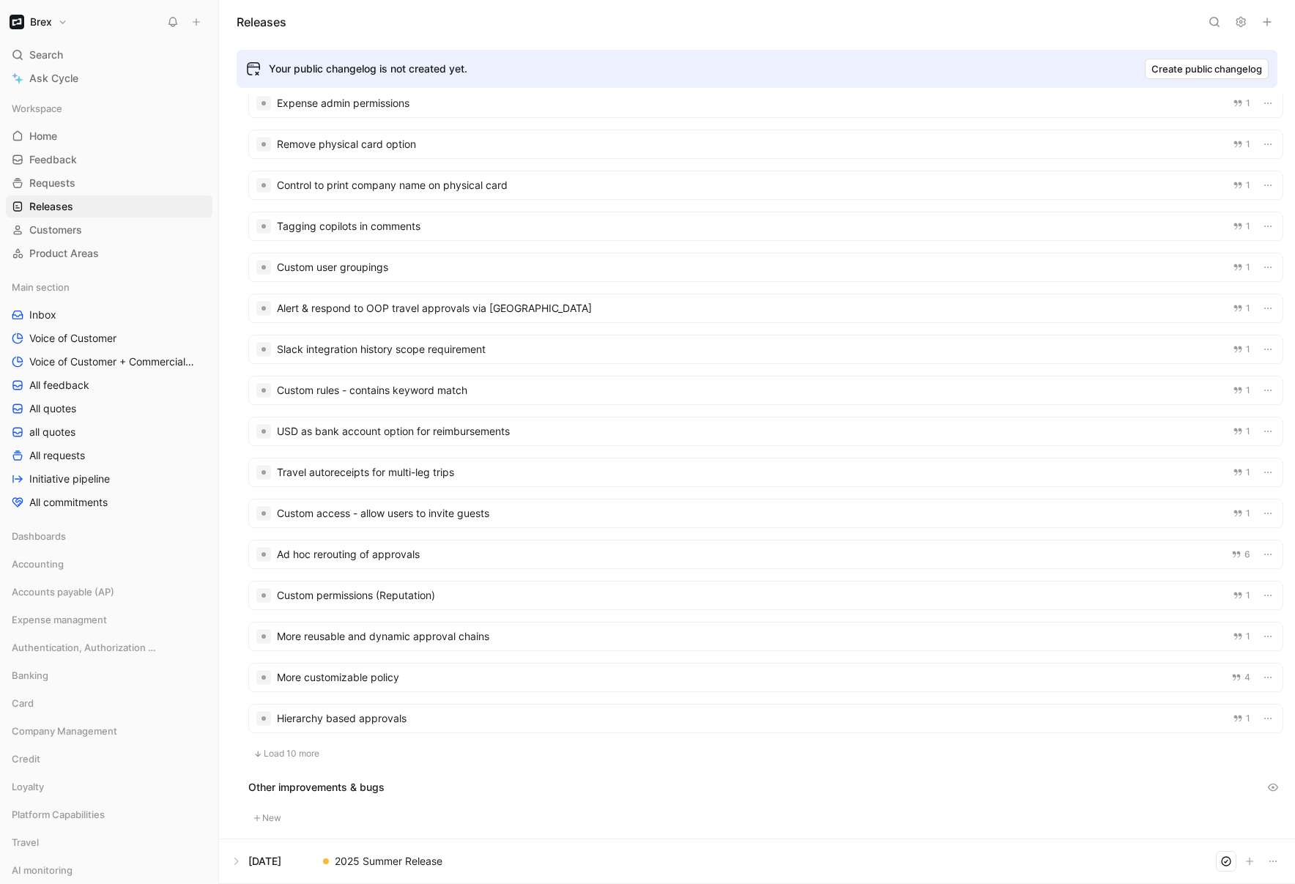
click at [292, 747] on button "Load 10 more" at bounding box center [286, 754] width 76 height 18
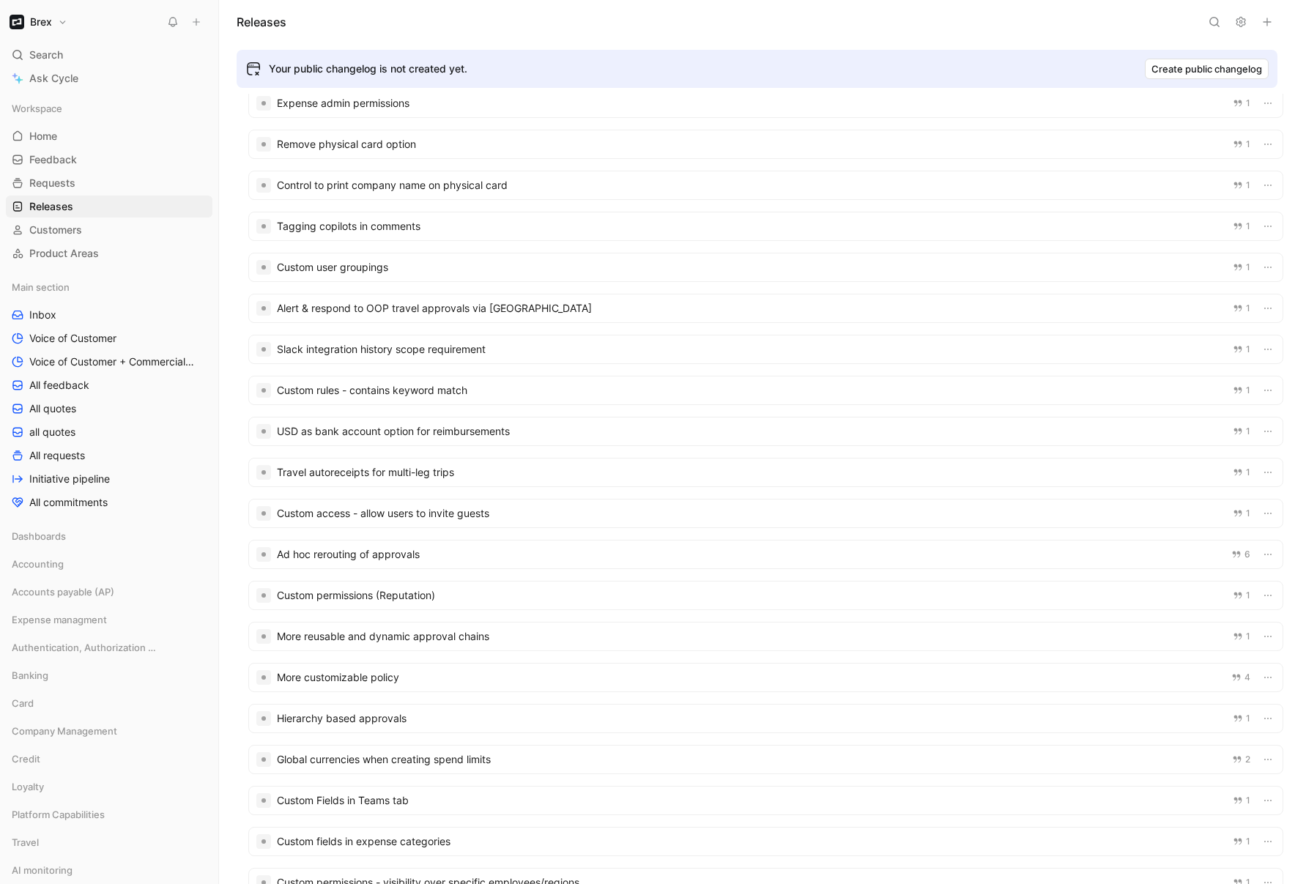
scroll to position [866, 0]
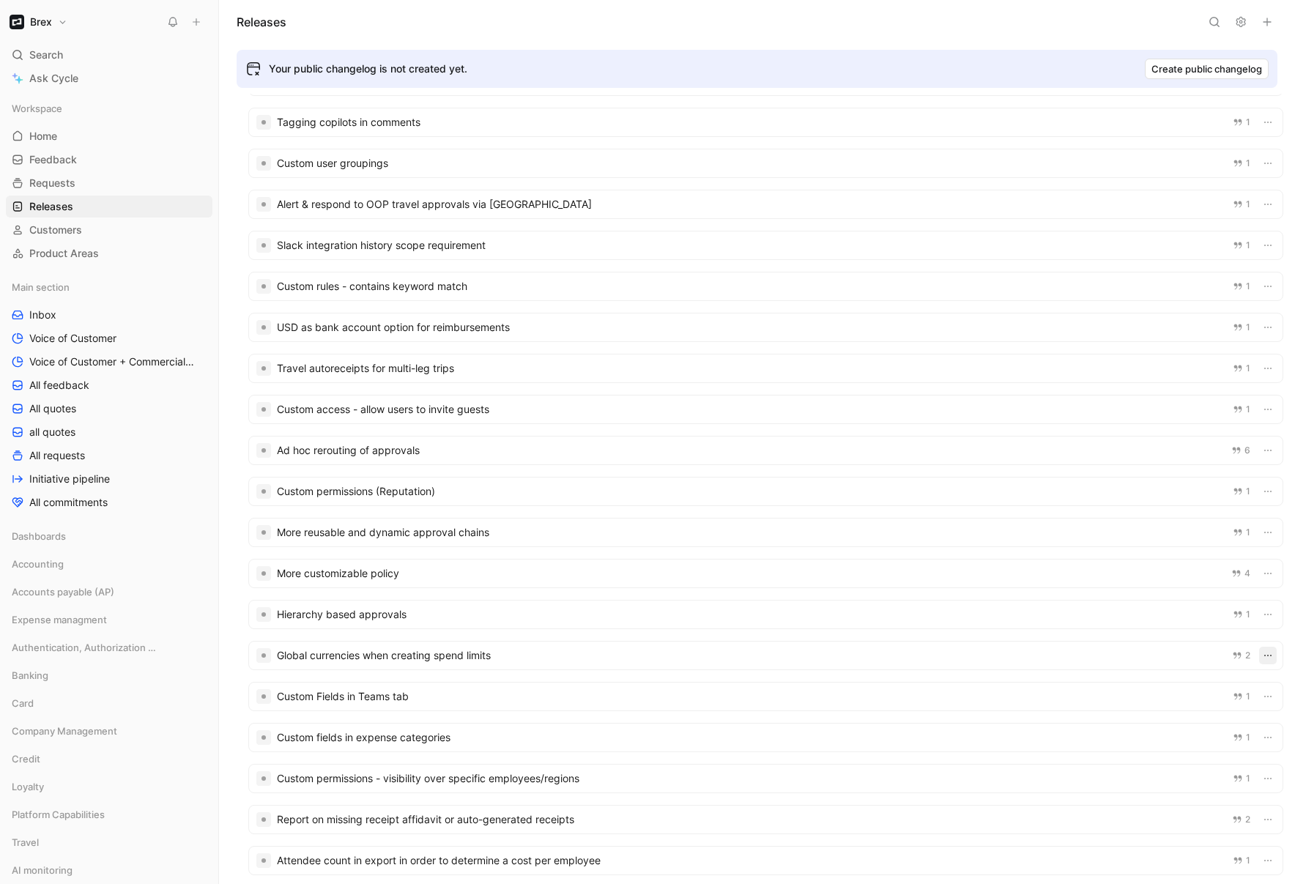
click at [1153, 659] on icon "button" at bounding box center [1268, 656] width 12 height 12
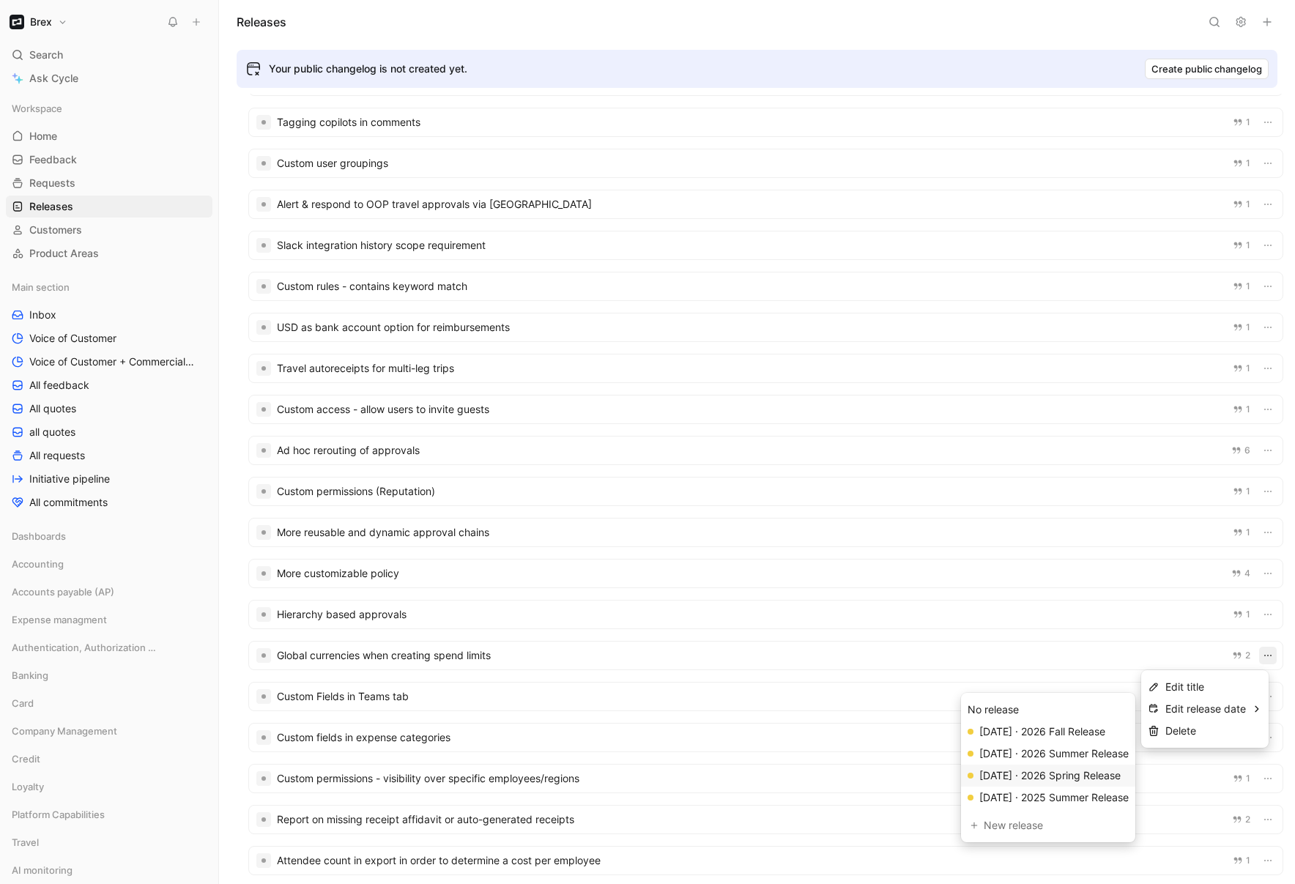
click at [1053, 779] on div "Mar 07, 2026 · 2026 Spring Release" at bounding box center [1049, 776] width 141 height 18
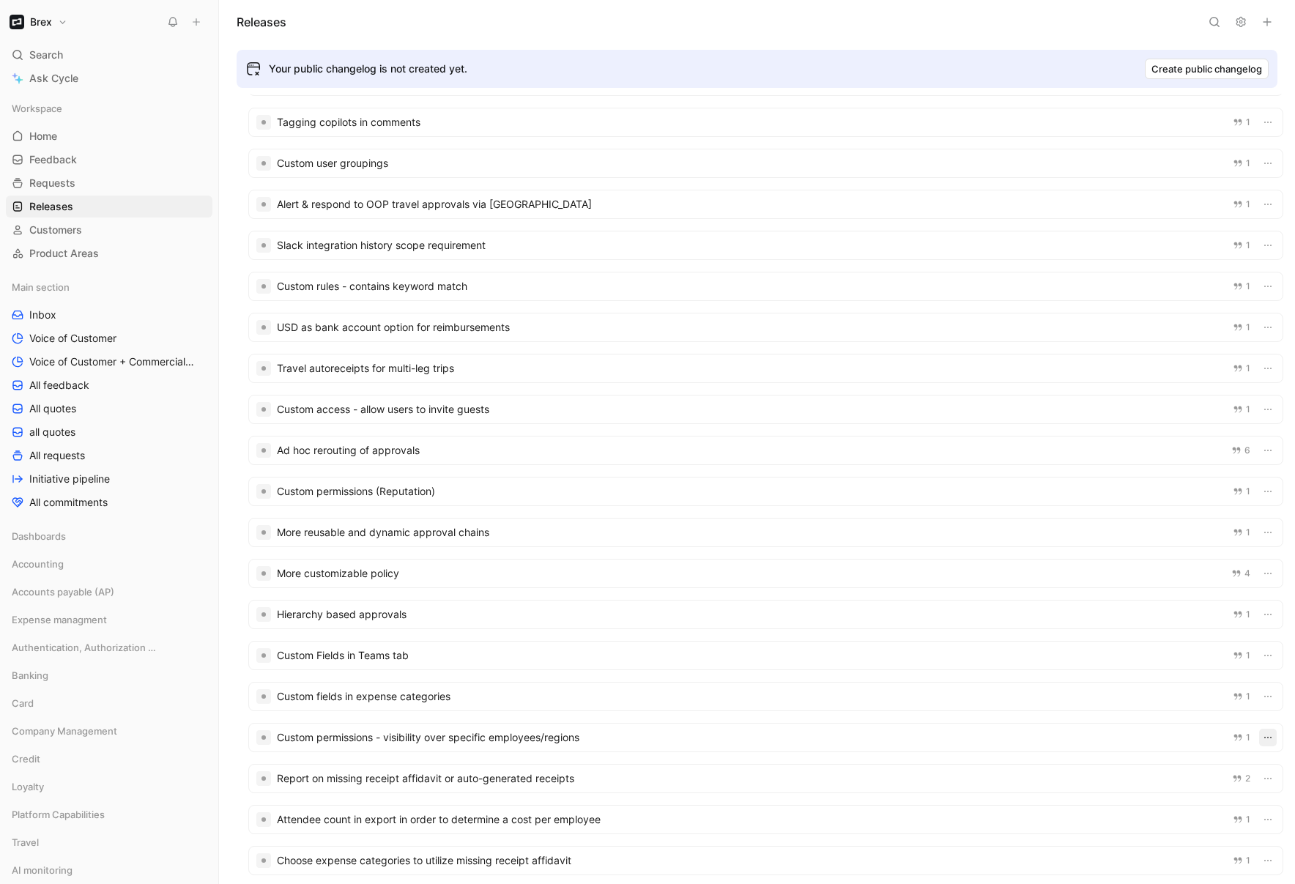
click at [1153, 738] on icon "button" at bounding box center [1268, 738] width 12 height 12
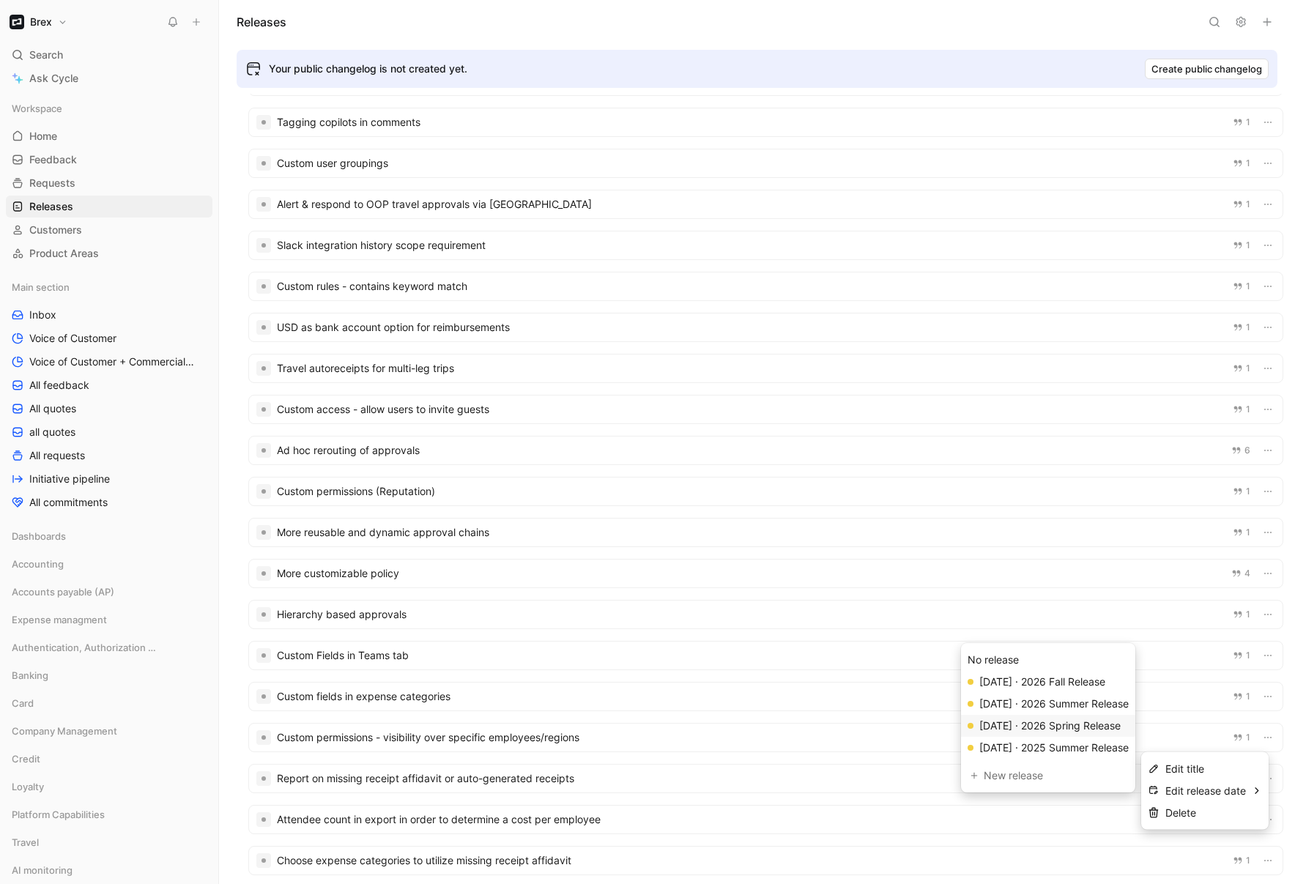
click at [1053, 730] on div "Mar 07, 2026 · 2026 Spring Release" at bounding box center [1049, 726] width 141 height 18
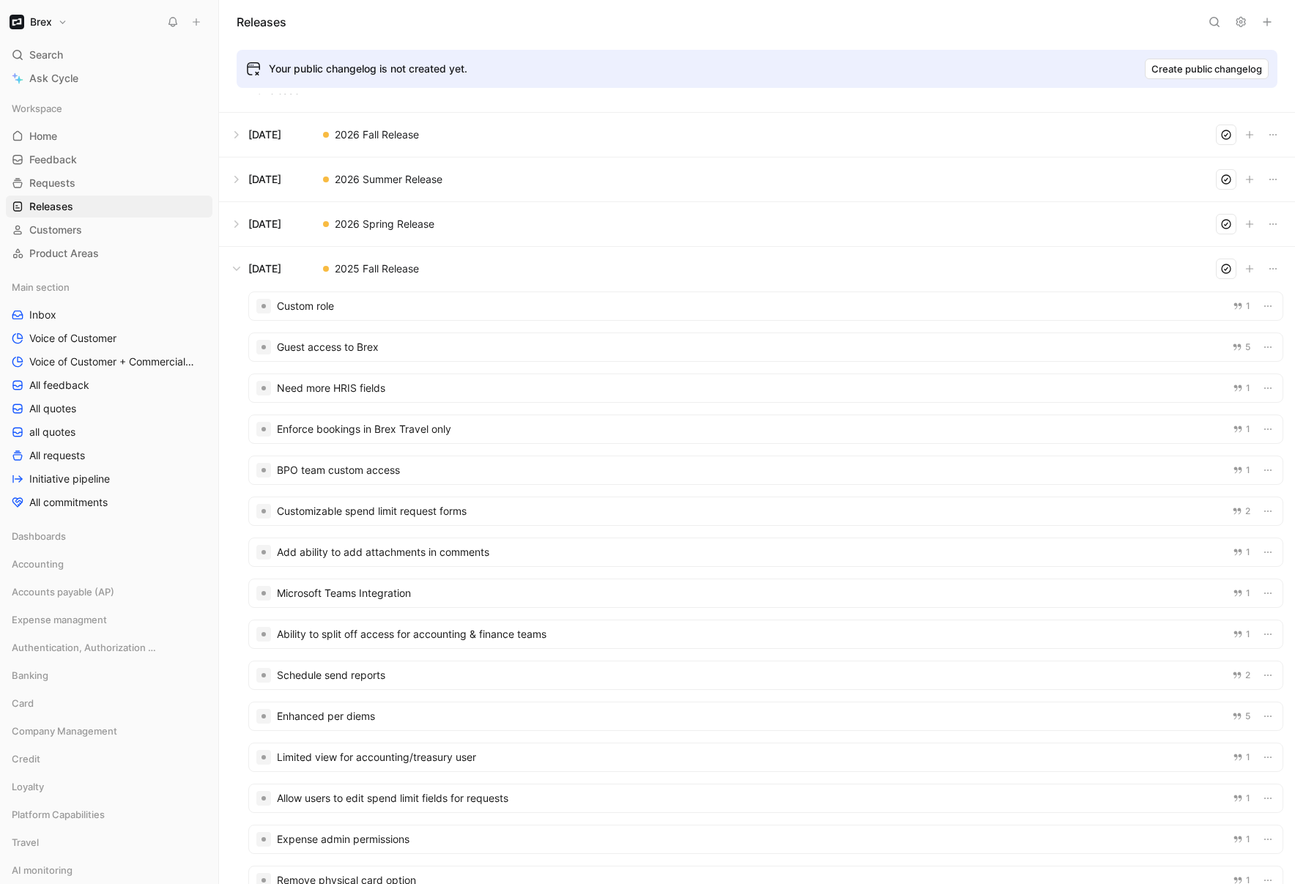
scroll to position [0, 0]
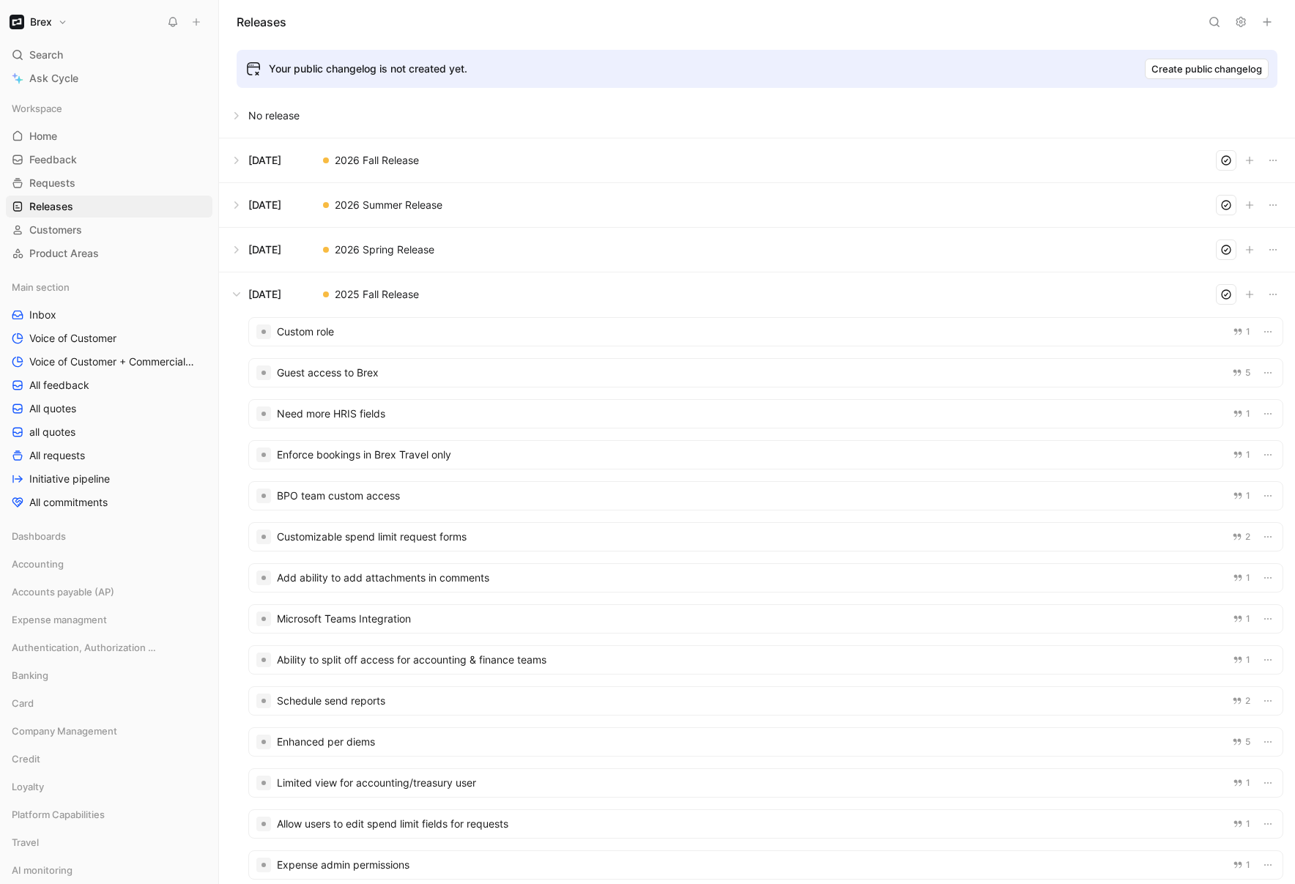
click at [245, 289] on button at bounding box center [757, 295] width 1075 height 44
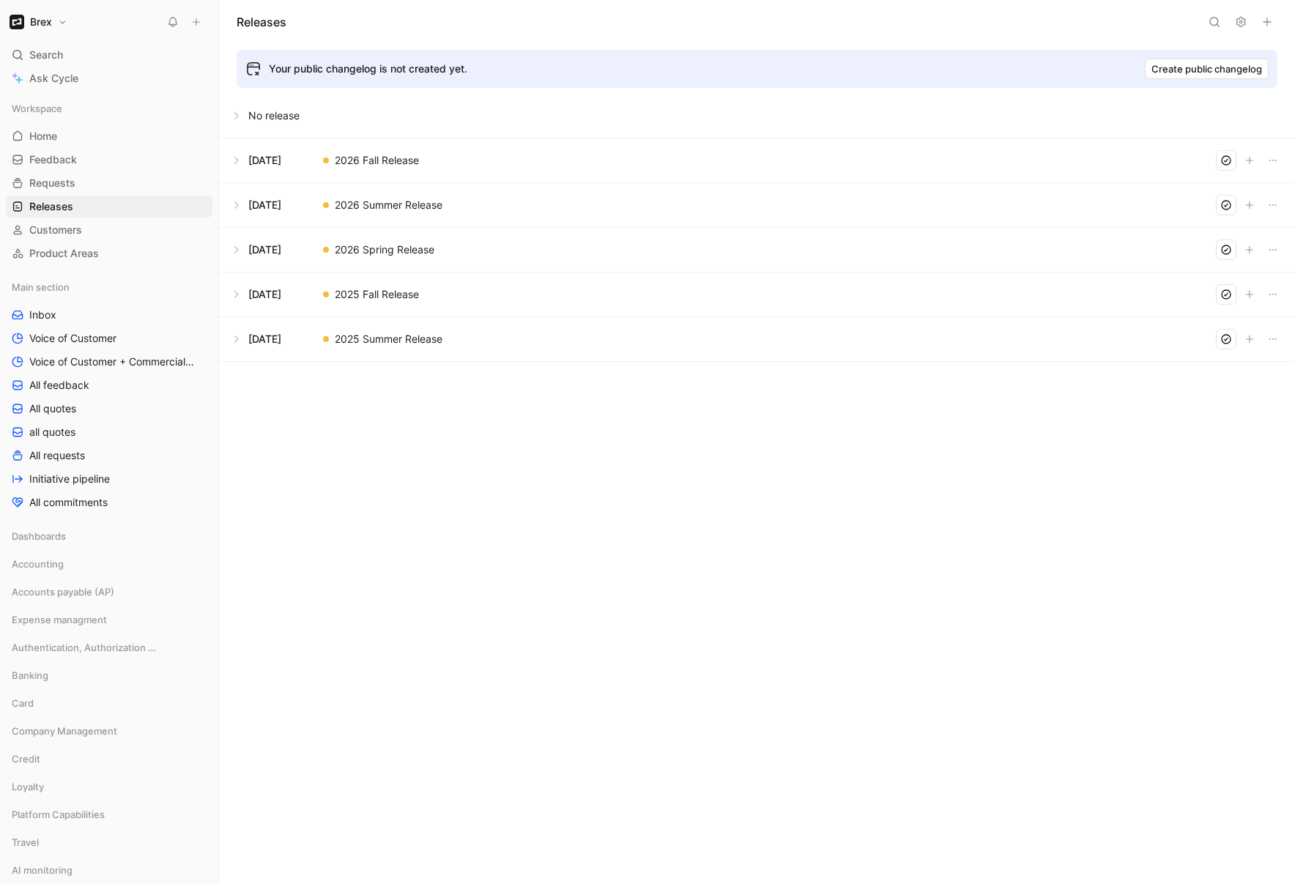
click at [234, 242] on button at bounding box center [757, 250] width 1075 height 44
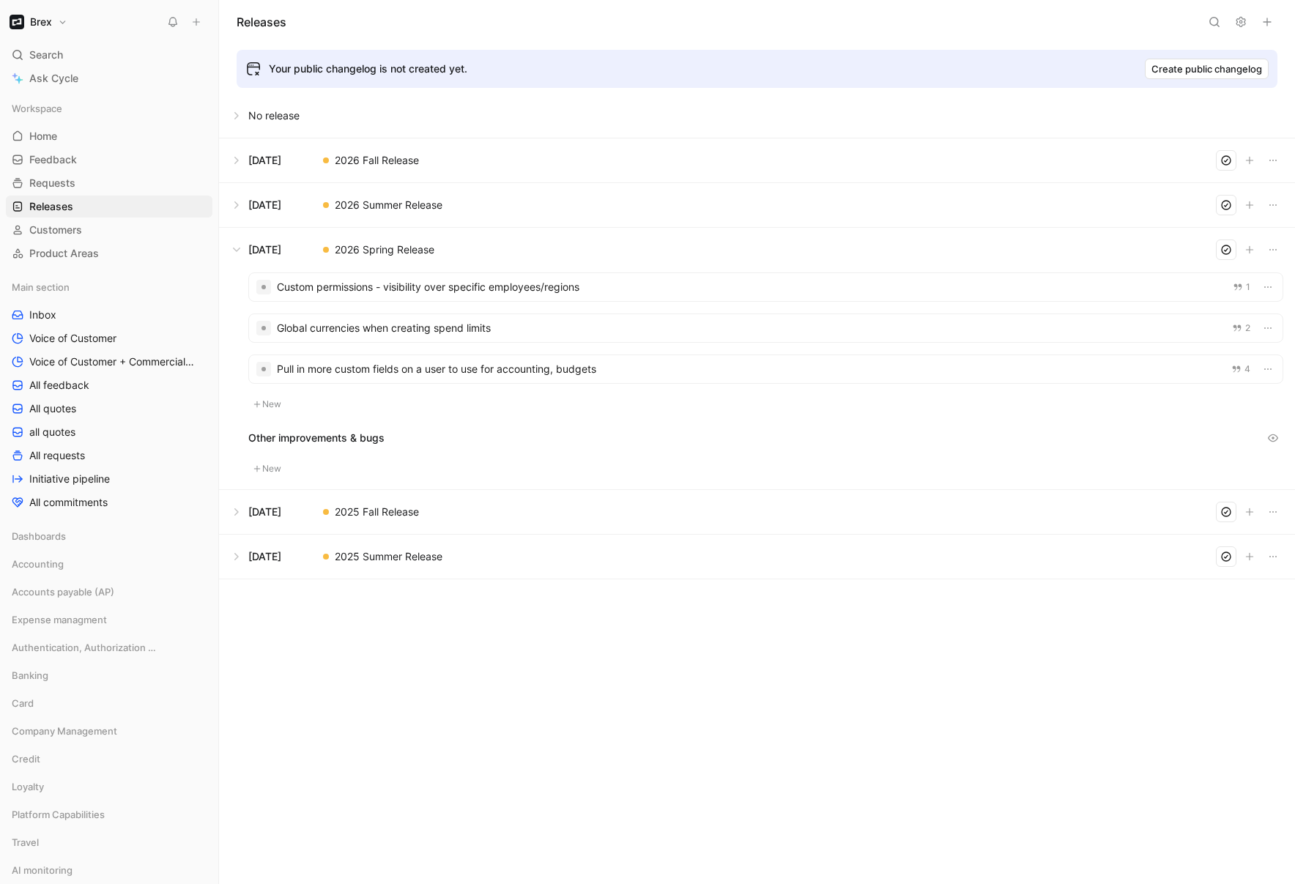
click at [517, 648] on div "Releases Your public changelog is not created yet. Create public changelog No r…" at bounding box center [757, 442] width 1076 height 884
click at [422, 359] on div at bounding box center [766, 369] width 1034 height 28
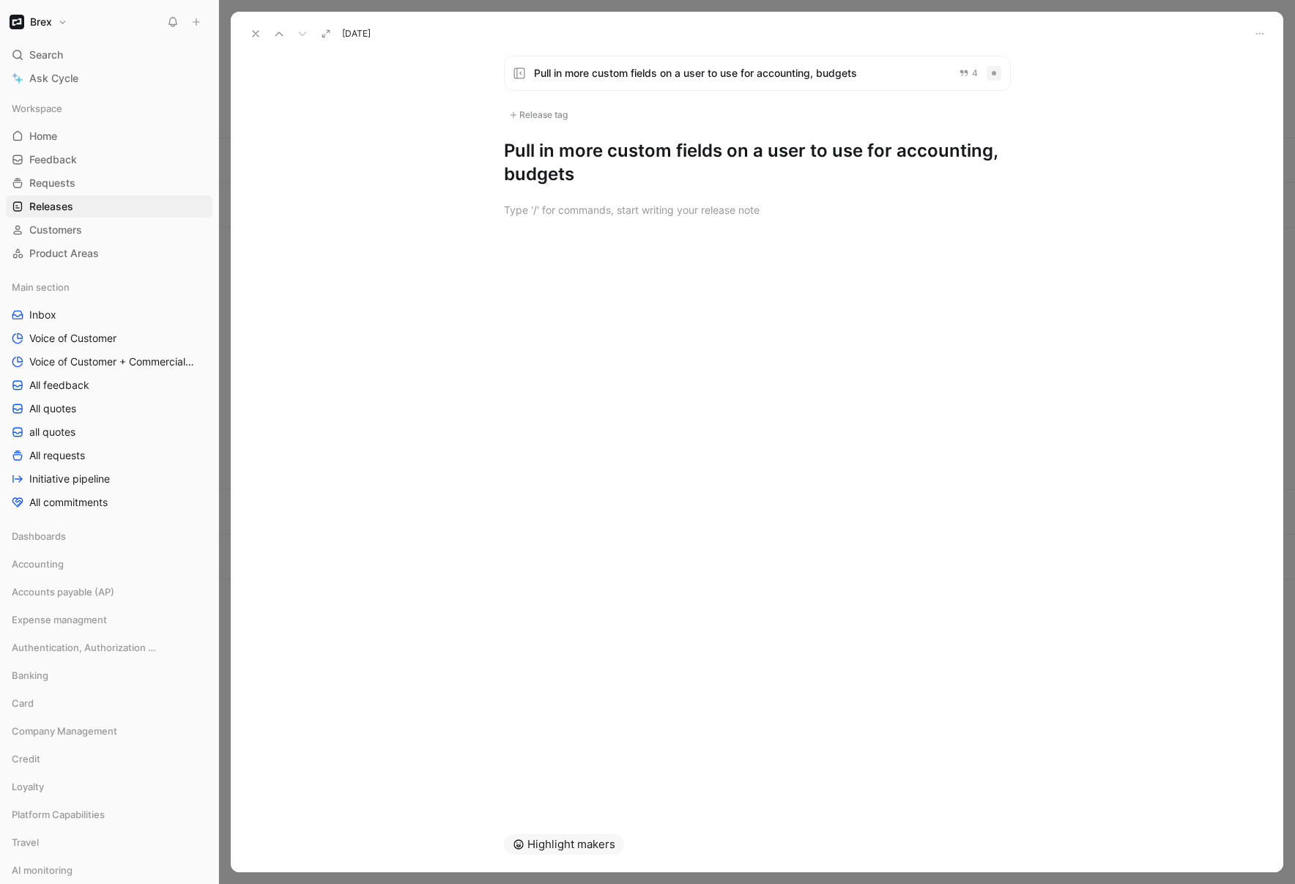
click at [256, 26] on button at bounding box center [255, 33] width 21 height 21
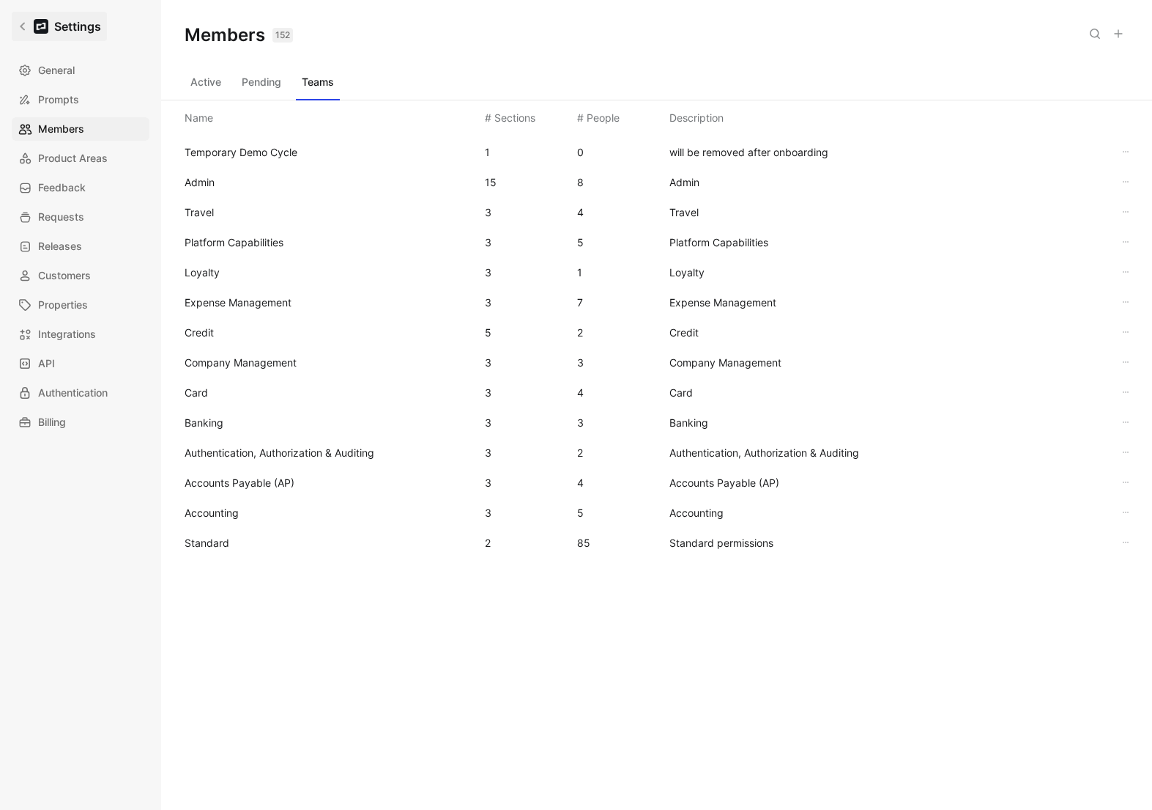
click at [23, 29] on icon at bounding box center [22, 27] width 5 height 8
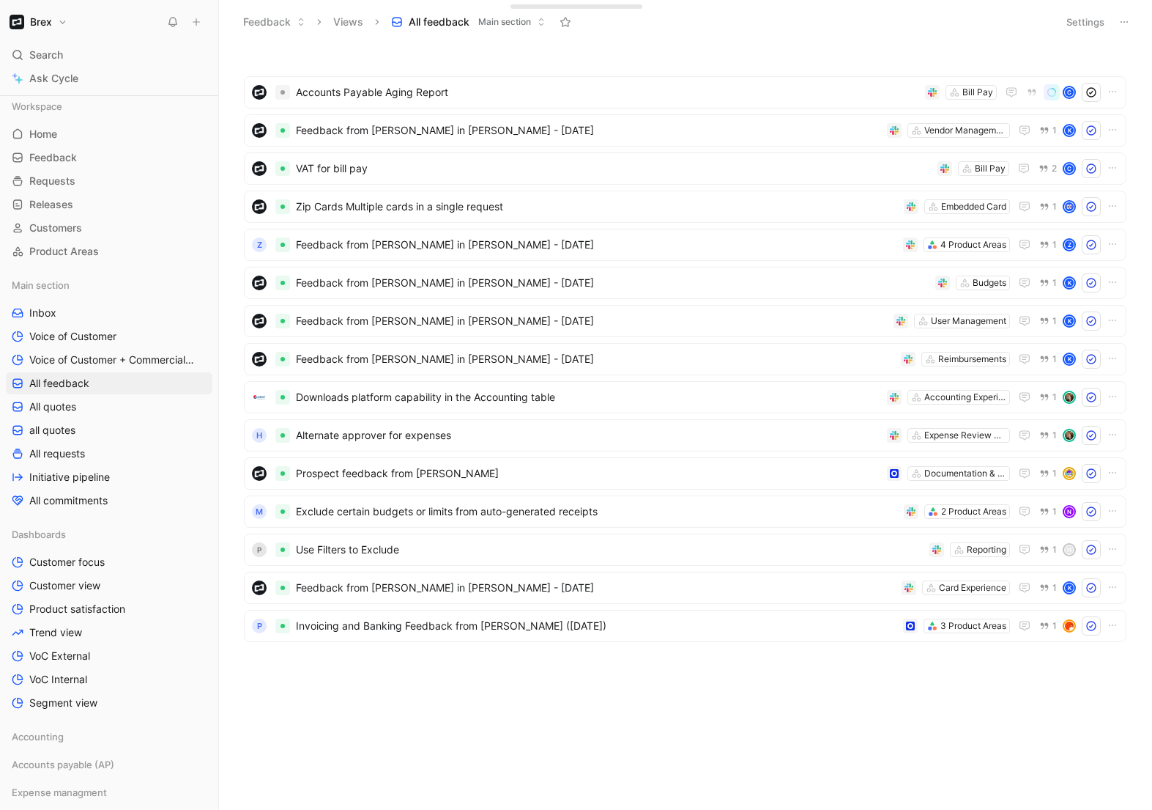
scroll to position [3, 0]
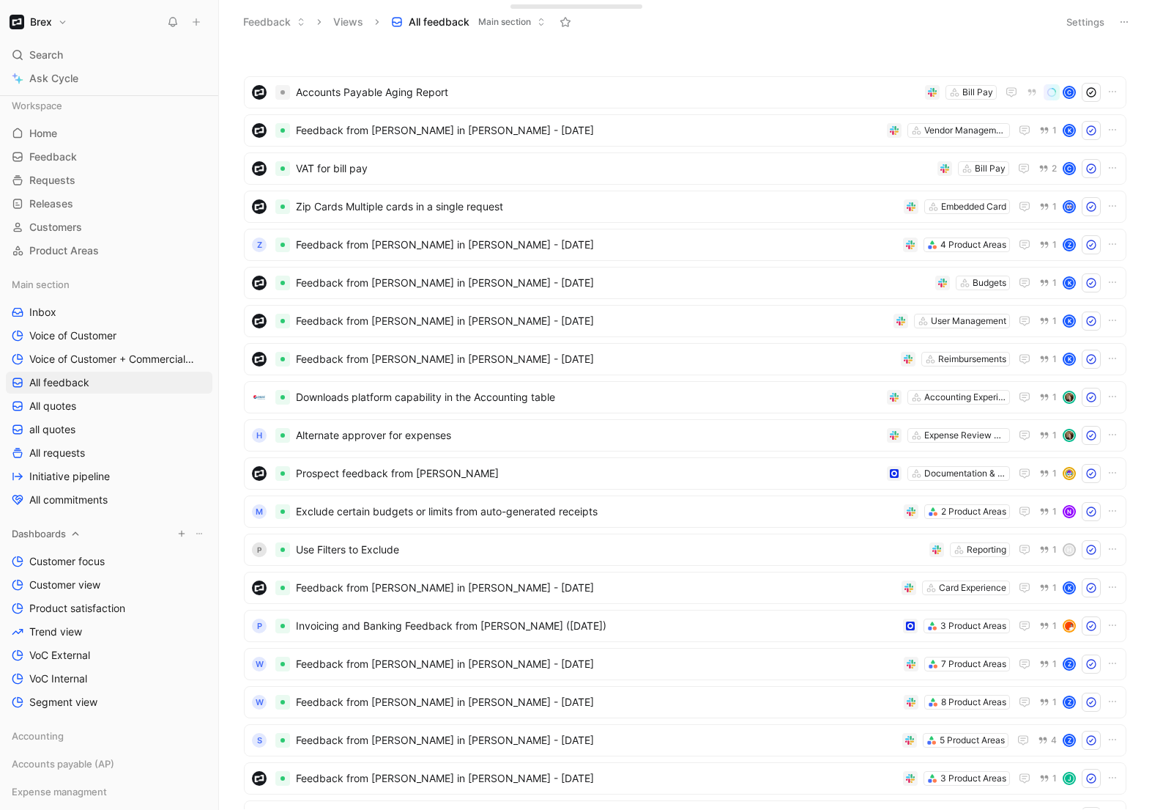
click at [70, 536] on div "Dashboards" at bounding box center [109, 533] width 207 height 22
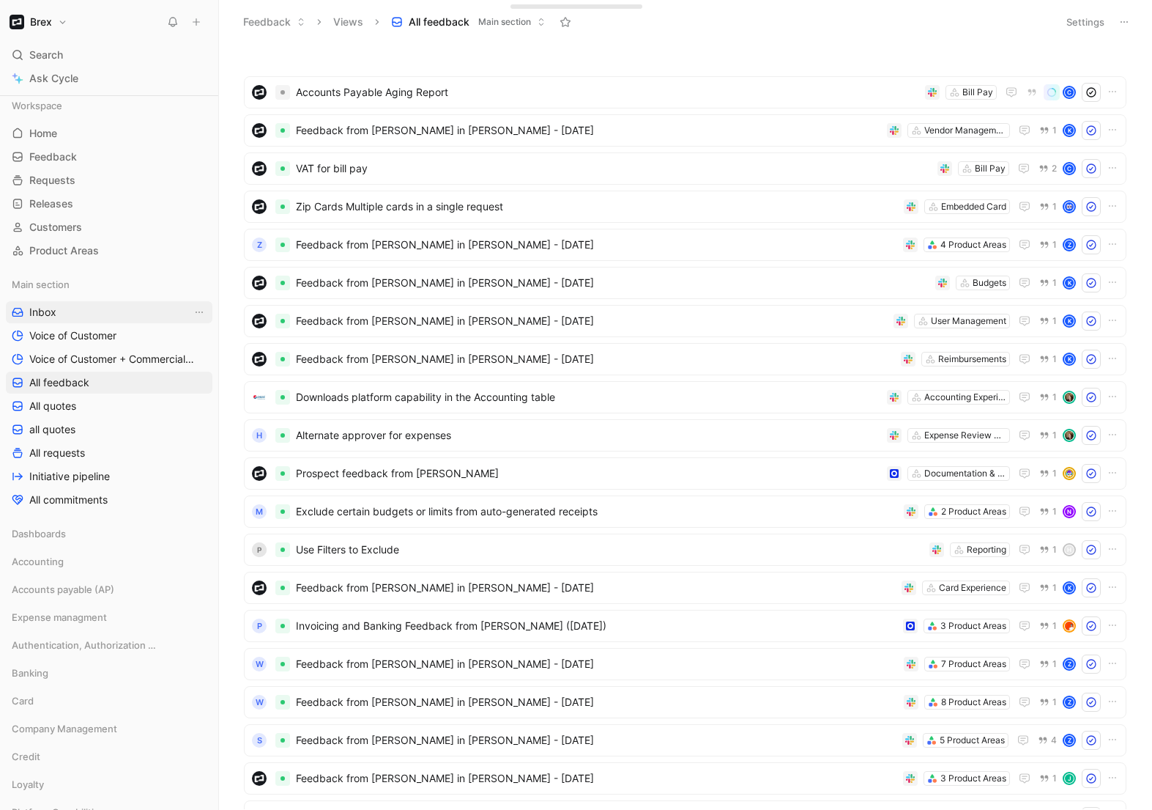
click at [70, 317] on link "Inbox" at bounding box center [109, 312] width 207 height 22
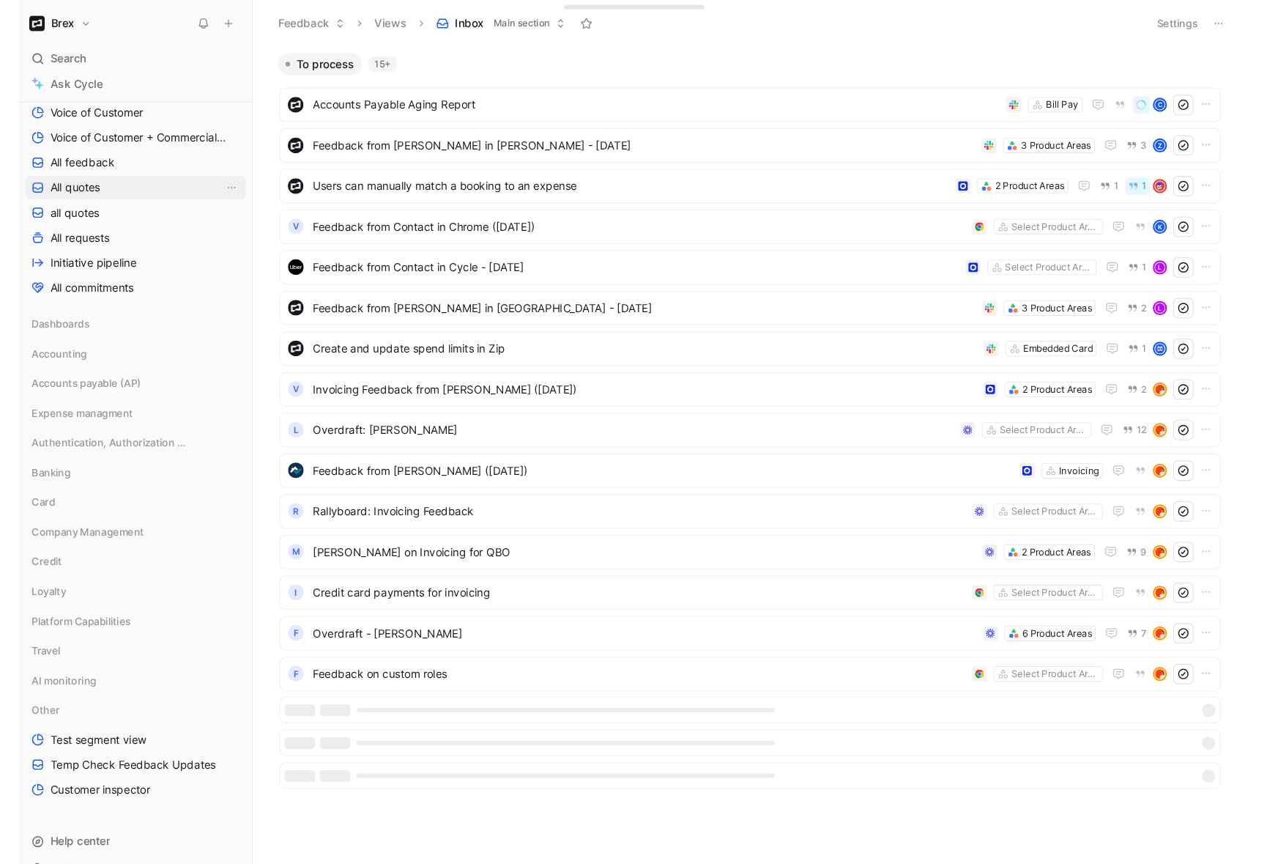
scroll to position [259, 0]
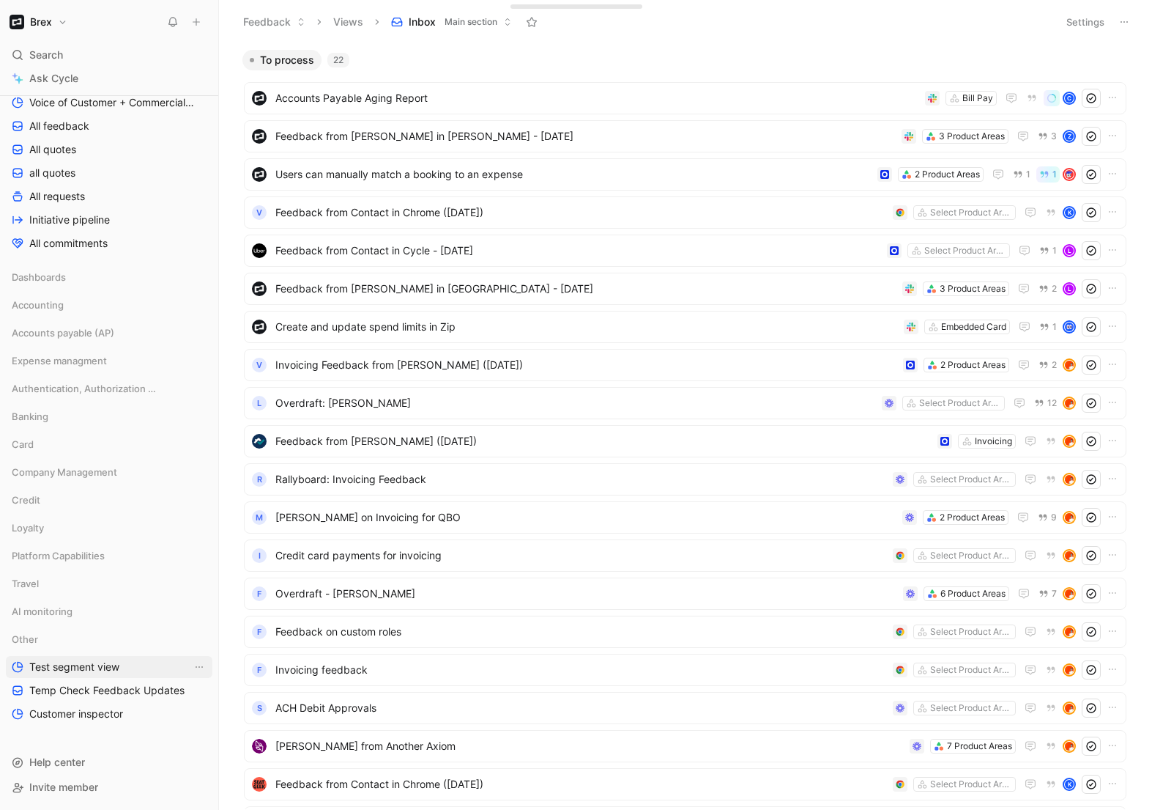
click at [77, 665] on span "Test segment view" at bounding box center [74, 666] width 90 height 15
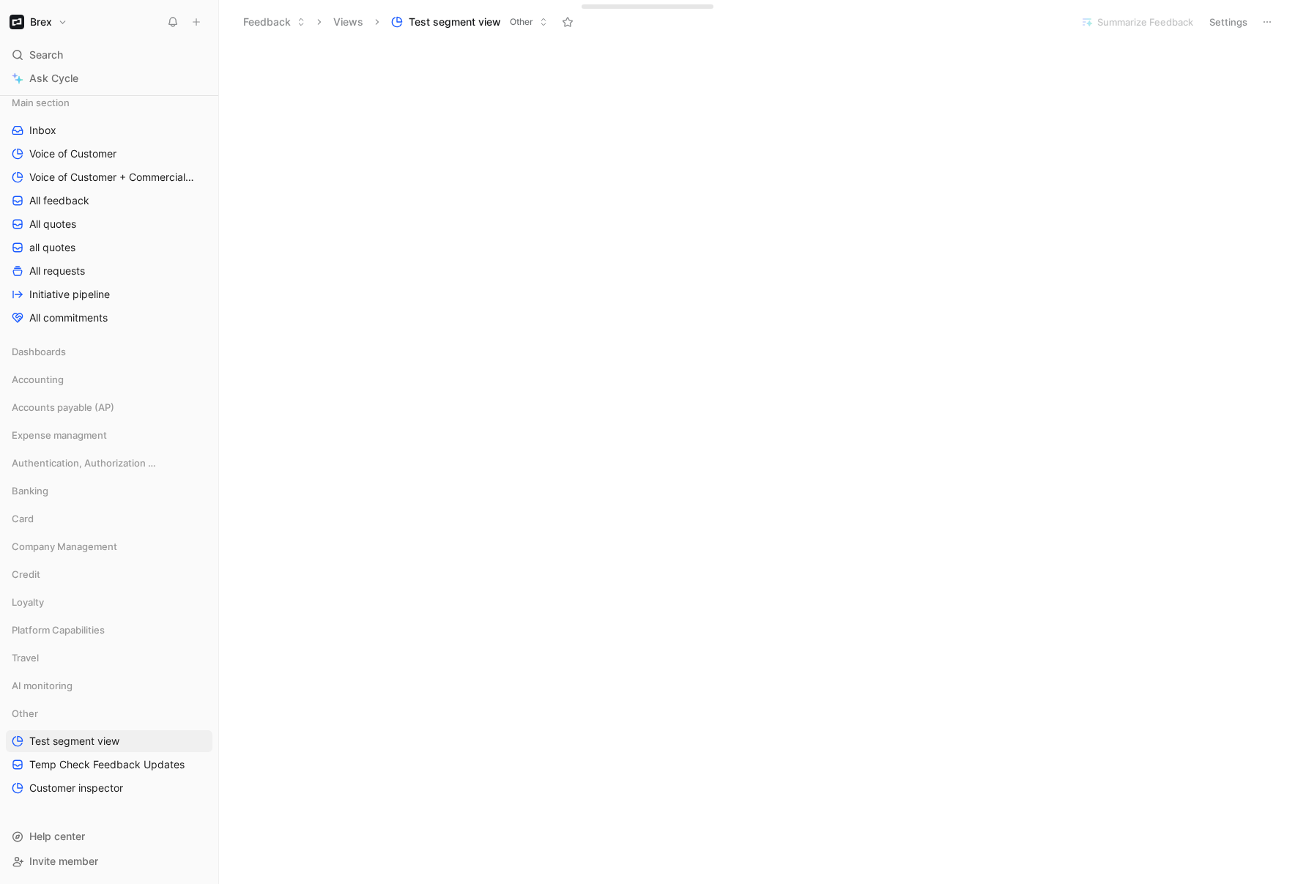
scroll to position [3454, 0]
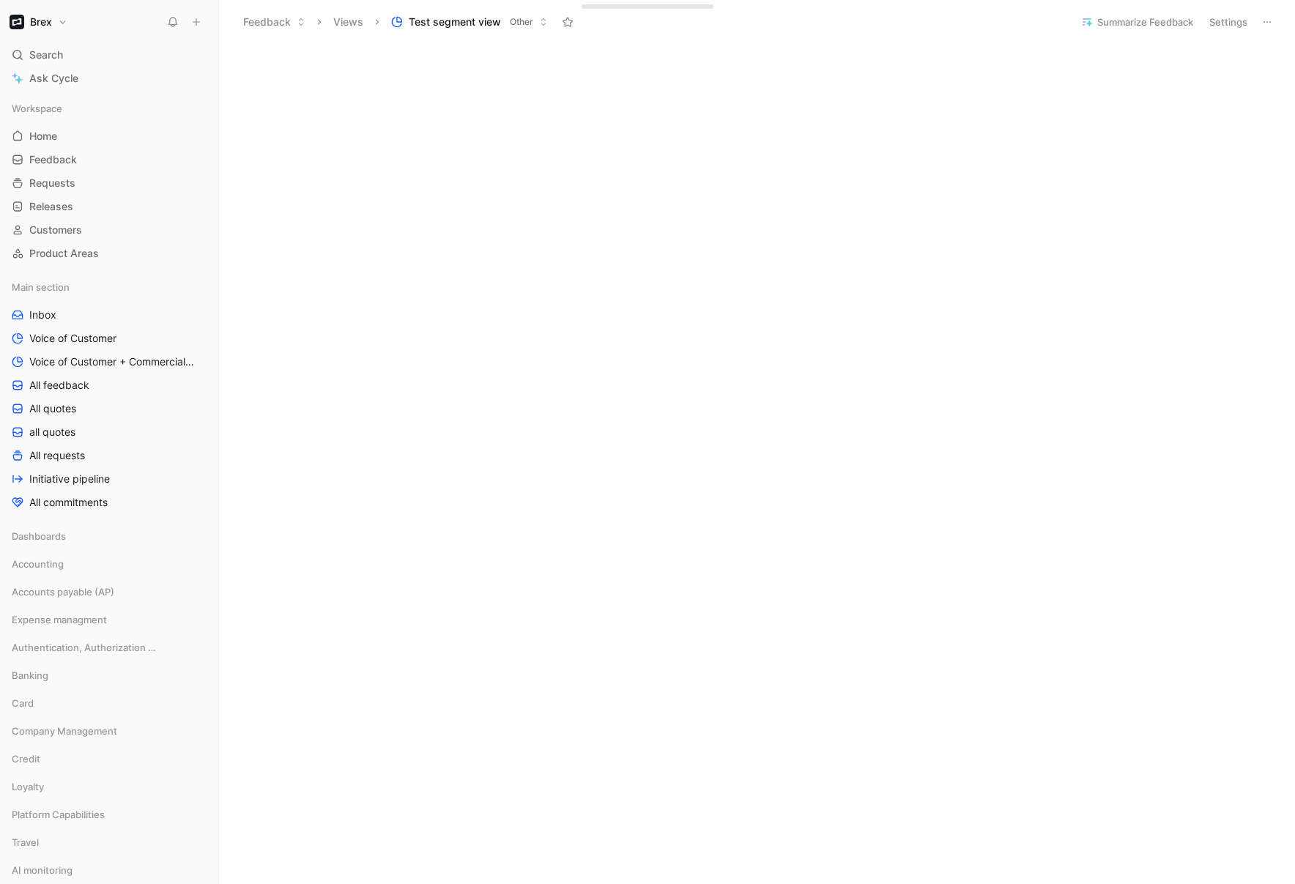
click at [196, 23] on icon at bounding box center [196, 22] width 10 height 10
click at [275, 55] on button "New request r" at bounding box center [294, 52] width 157 height 25
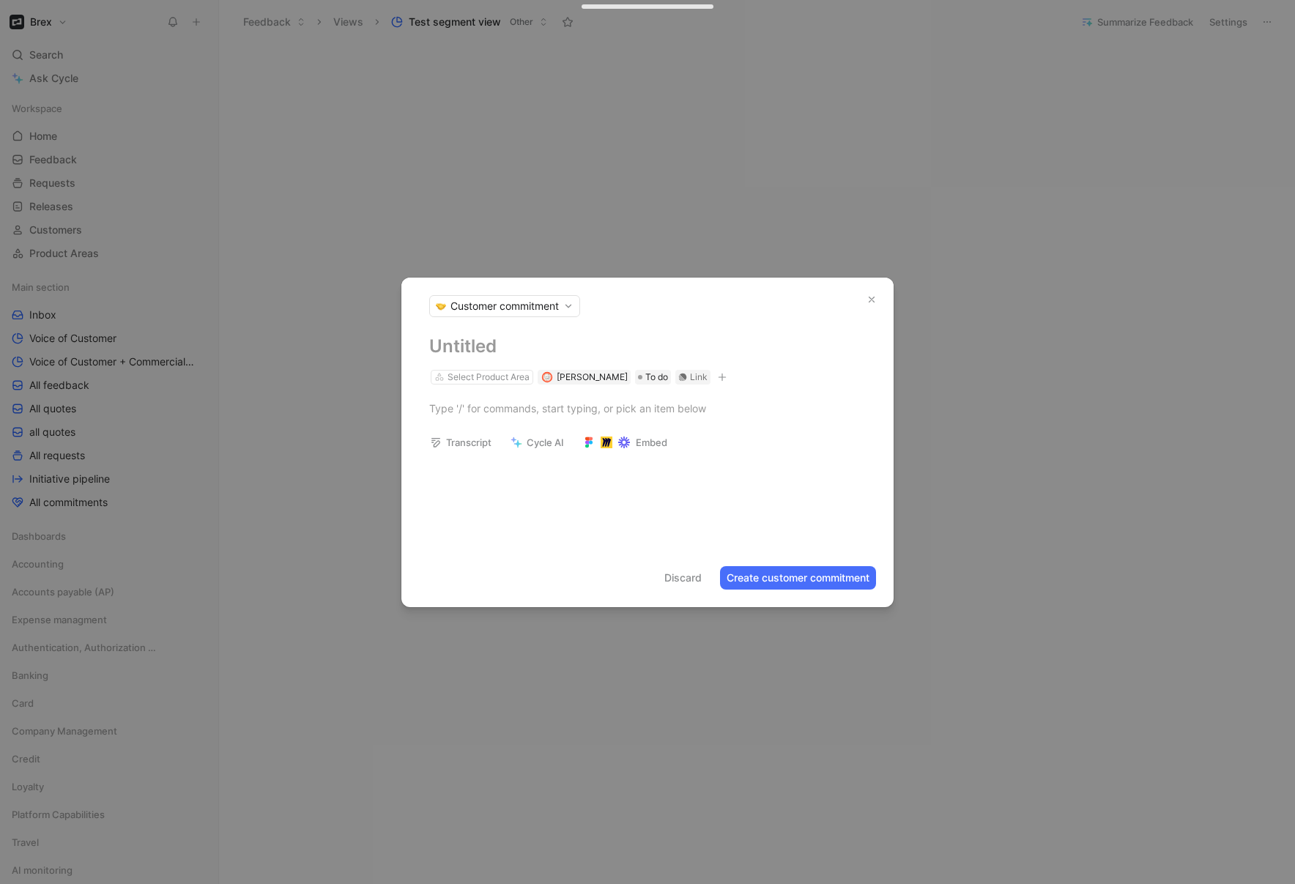
click at [463, 348] on h1 at bounding box center [647, 346] width 437 height 23
click at [495, 410] on div at bounding box center [647, 408] width 437 height 15
click at [521, 407] on div at bounding box center [647, 408] width 437 height 15
click at [464, 374] on div "Select Product Area" at bounding box center [489, 377] width 82 height 15
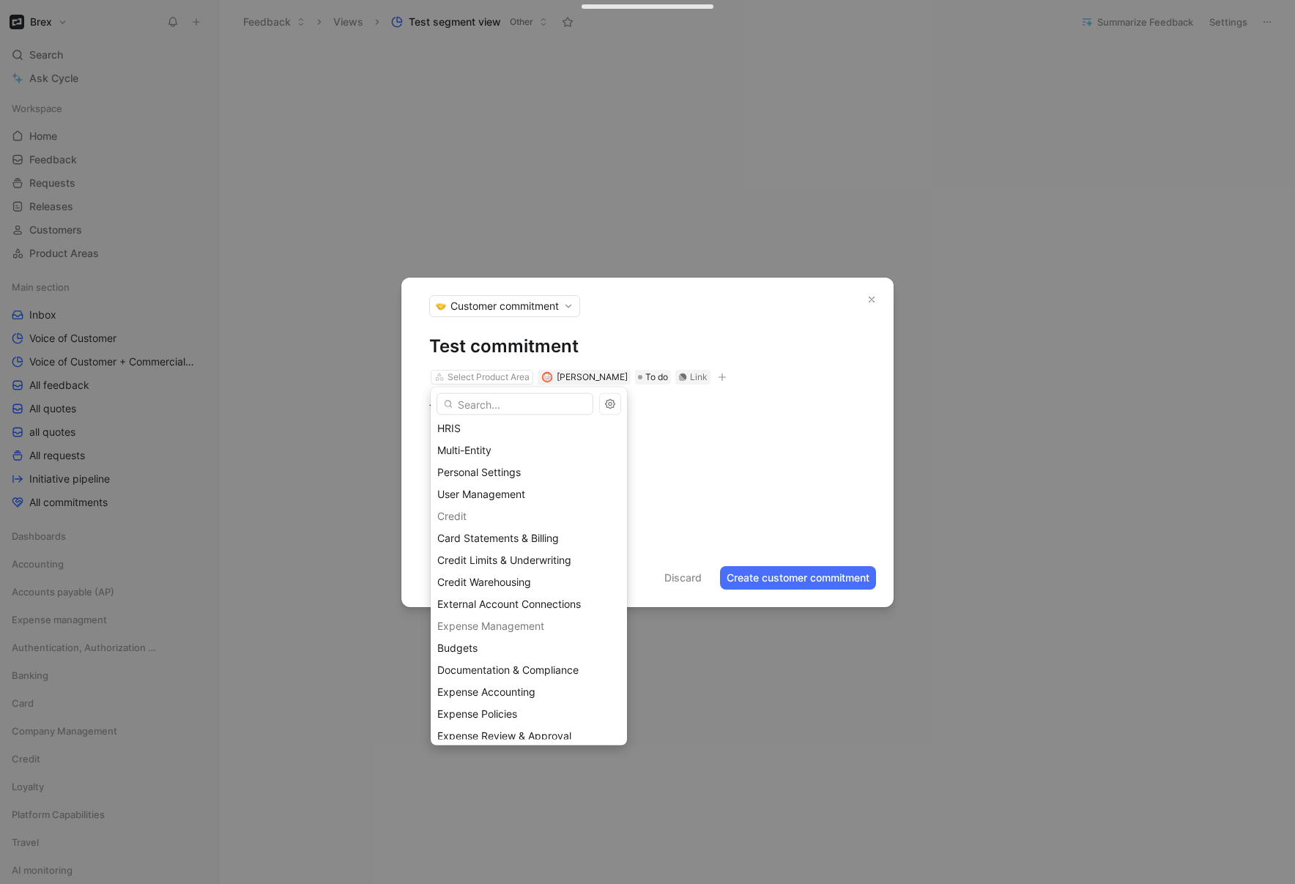
scroll to position [1549, 0]
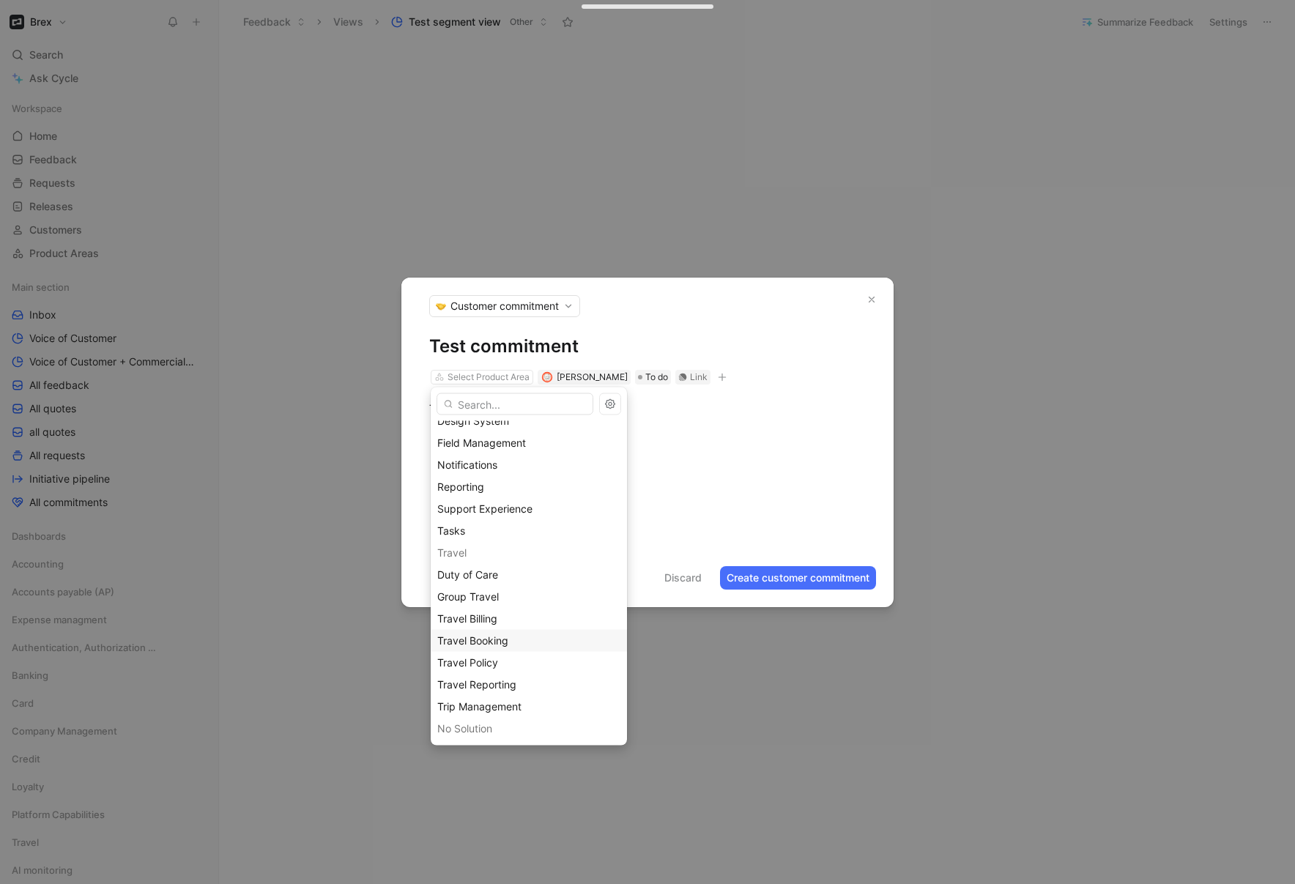
click at [494, 641] on span "Travel Booking" at bounding box center [472, 640] width 71 height 12
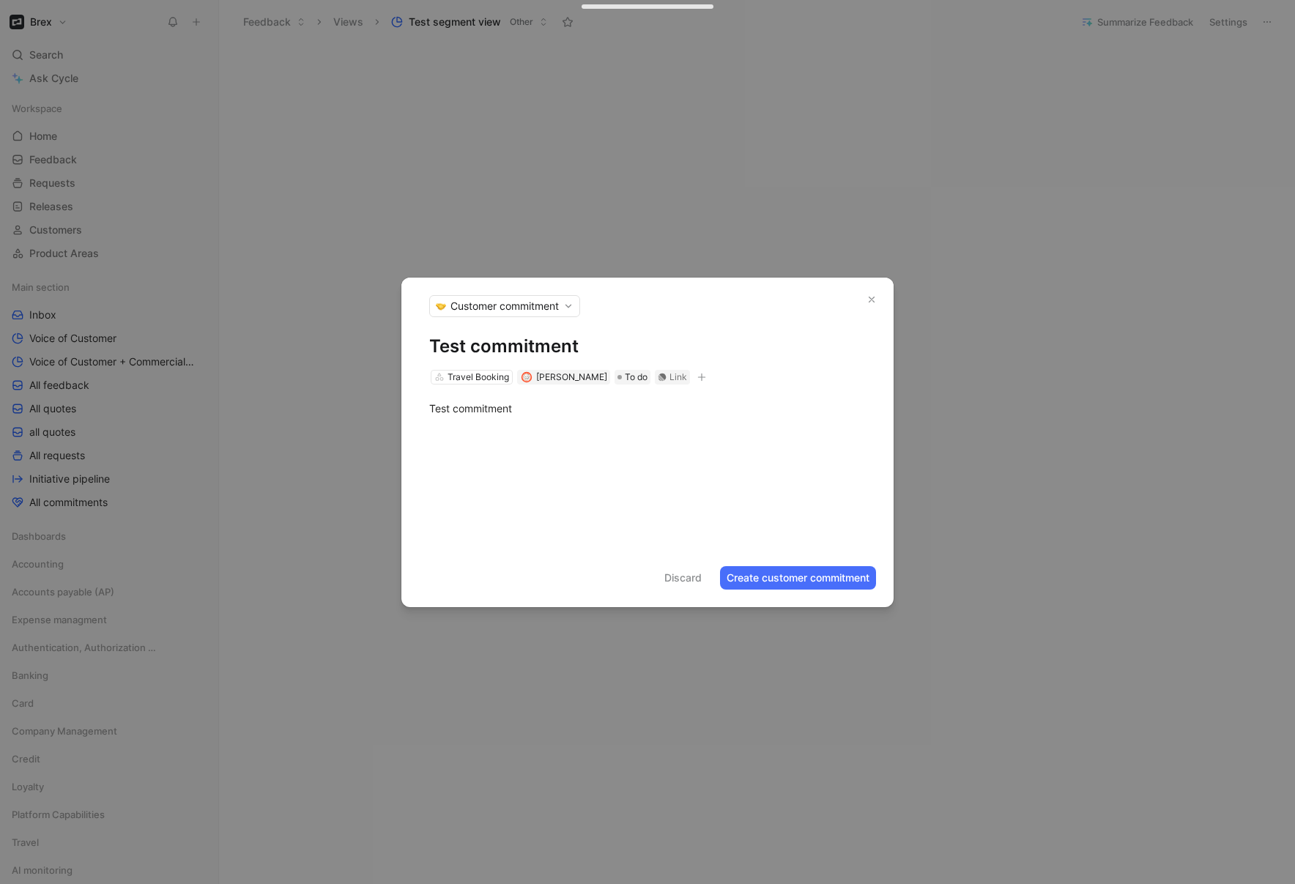
click at [598, 433] on div at bounding box center [647, 441] width 492 height 18
click at [697, 379] on icon "button" at bounding box center [701, 377] width 9 height 9
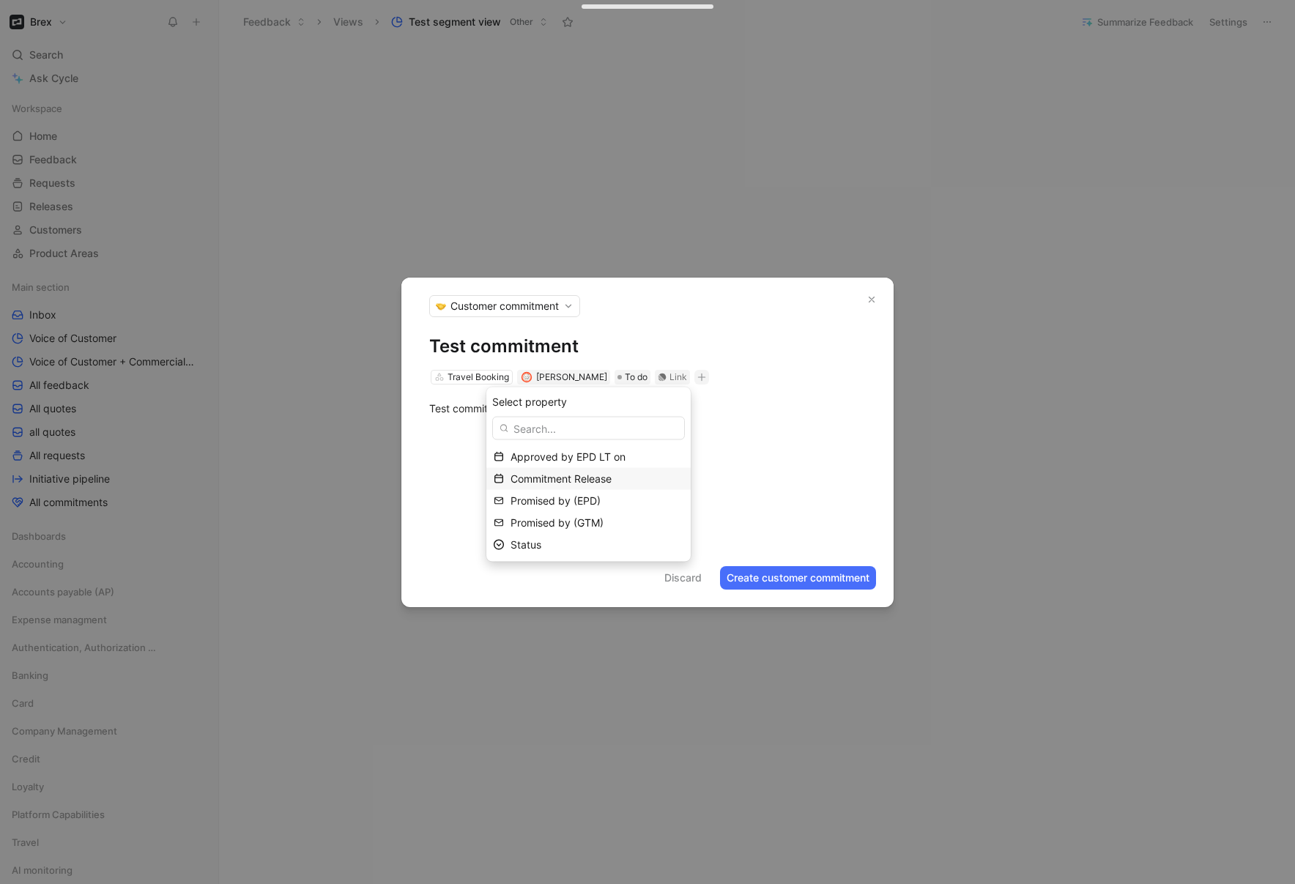
click at [604, 480] on span "Commitment Release" at bounding box center [561, 479] width 101 height 12
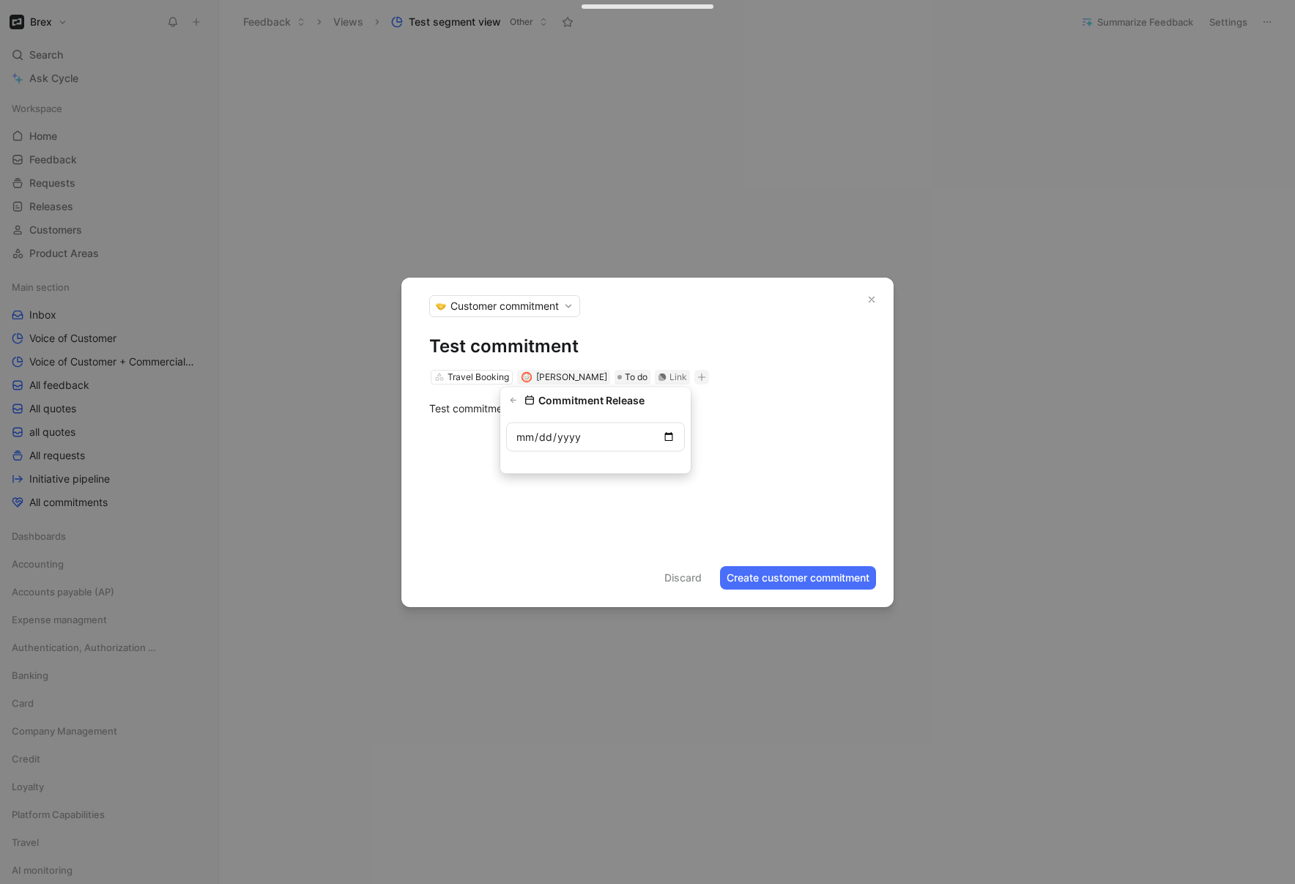
click at [663, 437] on input "date" at bounding box center [595, 437] width 179 height 29
click at [737, 427] on div "Test commitment" at bounding box center [647, 409] width 492 height 48
click at [767, 580] on button "Create customer commitment" at bounding box center [798, 577] width 156 height 23
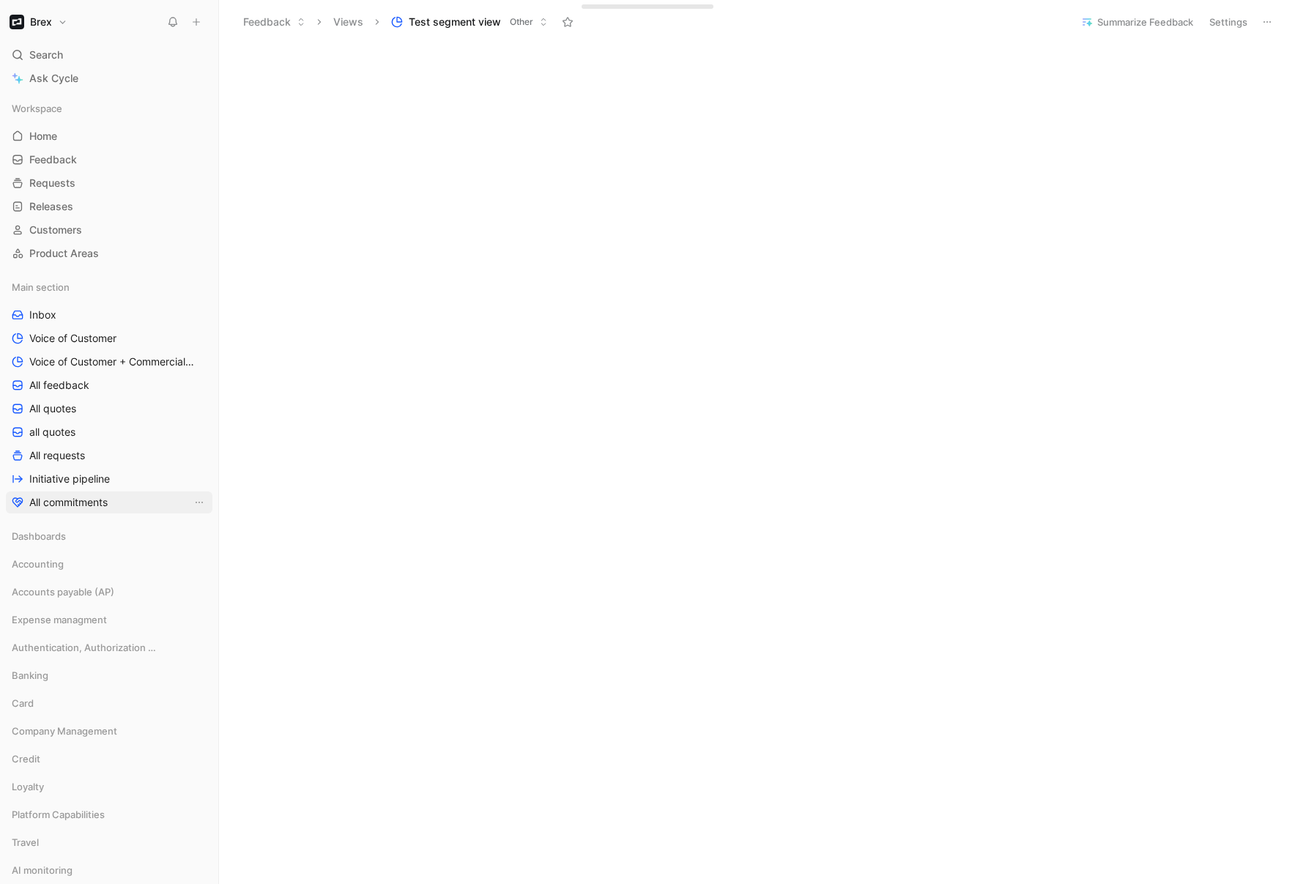
click at [81, 500] on span "All commitments" at bounding box center [68, 502] width 78 height 15
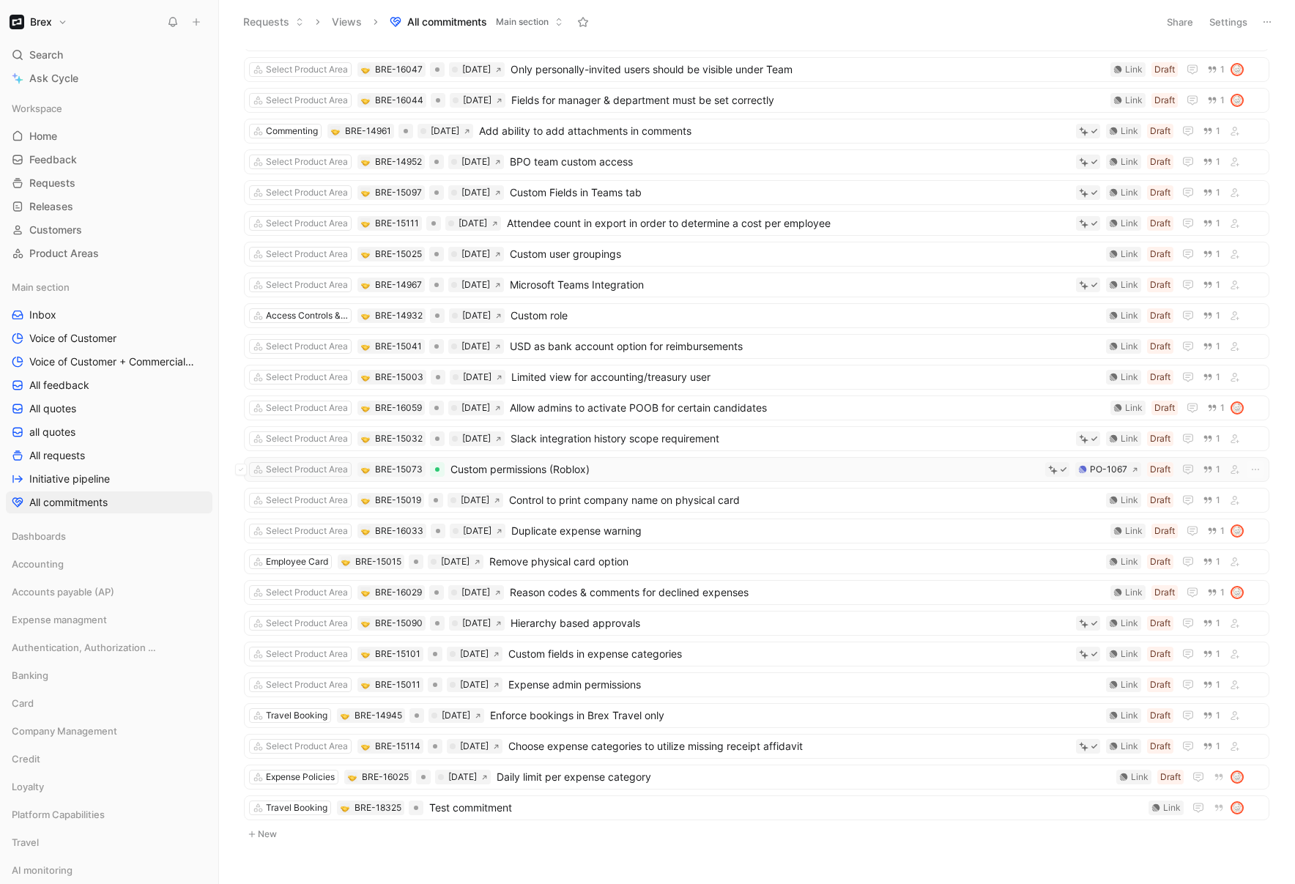
scroll to position [1068, 0]
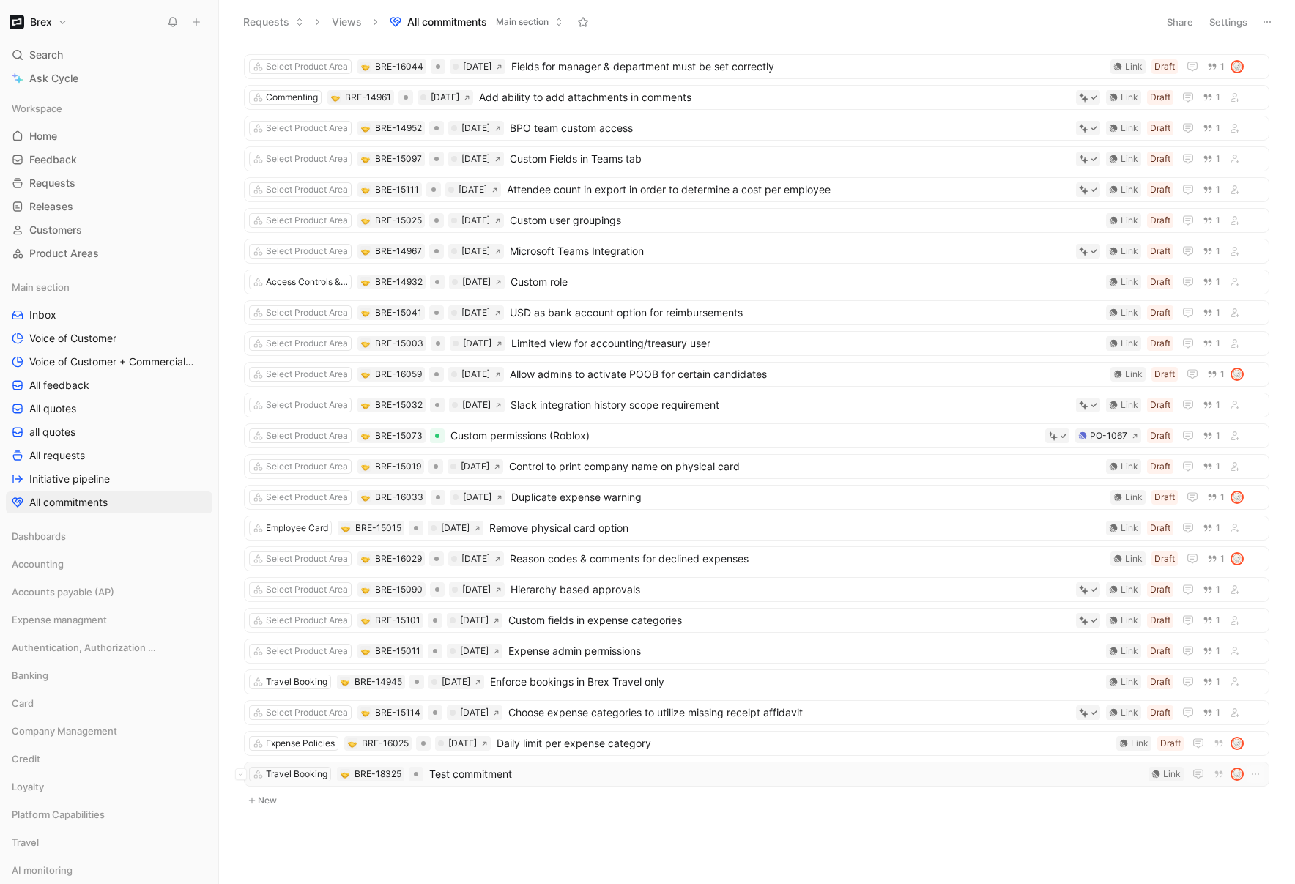
click at [585, 771] on span "Test commitment" at bounding box center [786, 775] width 714 height 18
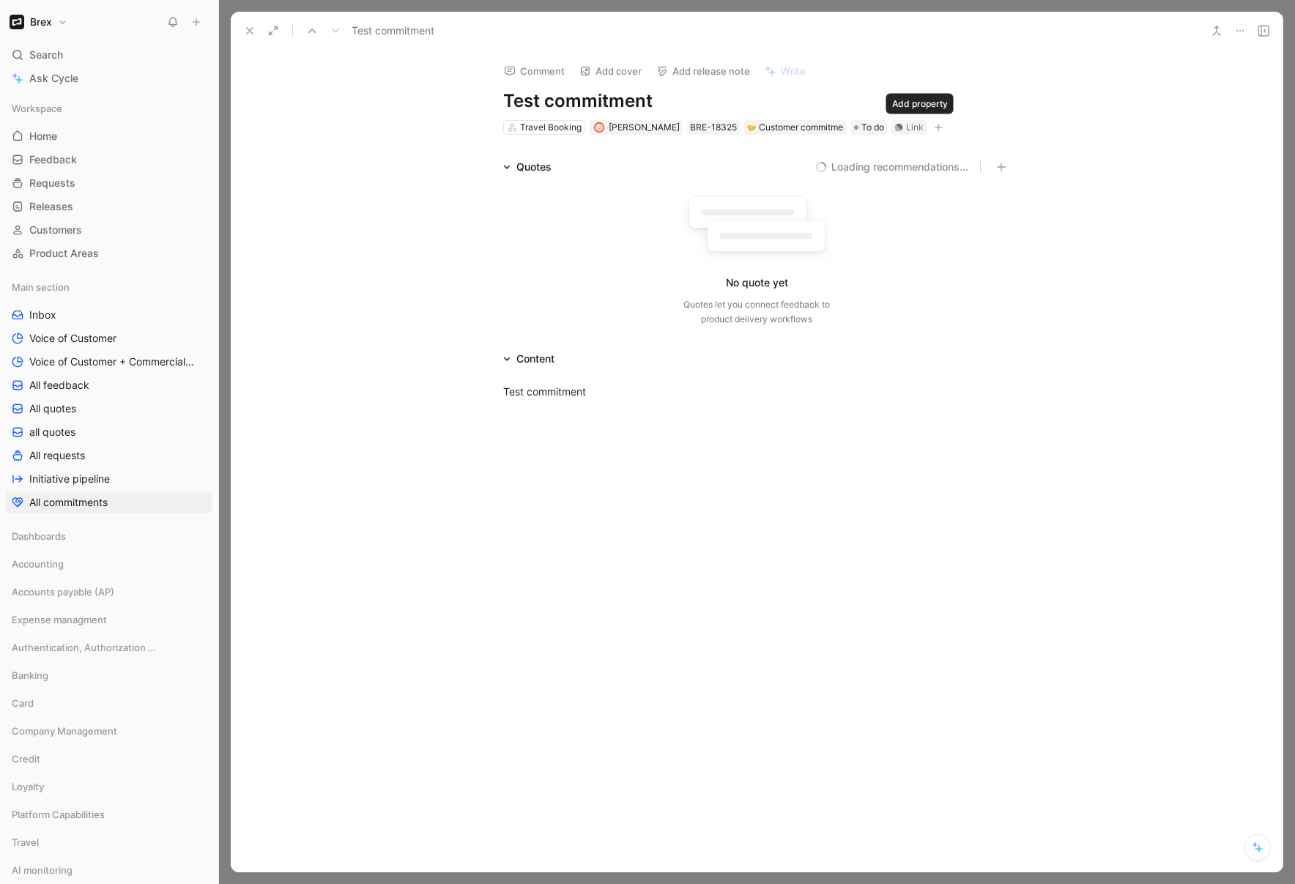
click at [934, 126] on icon "button" at bounding box center [938, 127] width 9 height 9
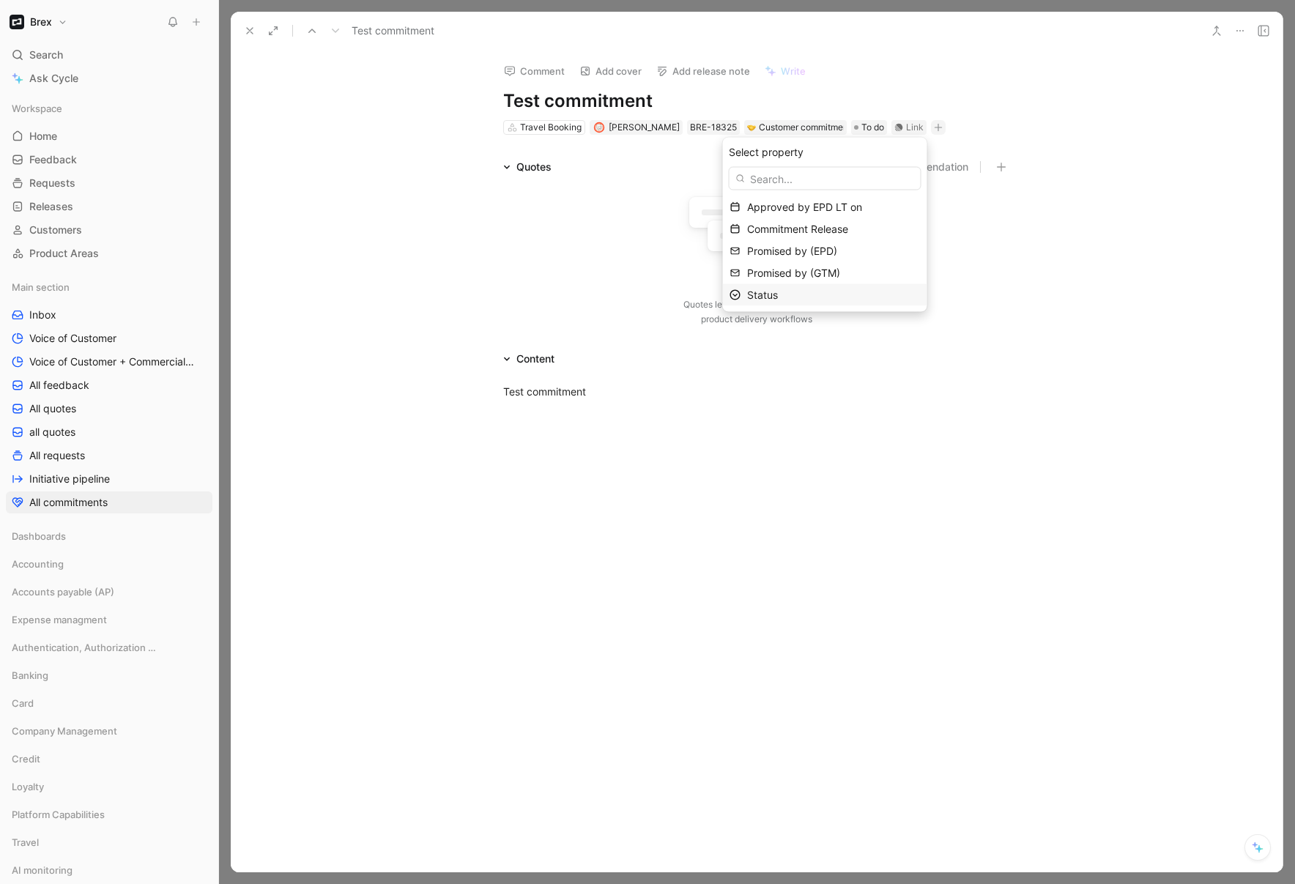
click at [755, 298] on div "Status" at bounding box center [825, 295] width 204 height 22
click at [719, 75] on button "Add release note" at bounding box center [703, 71] width 107 height 21
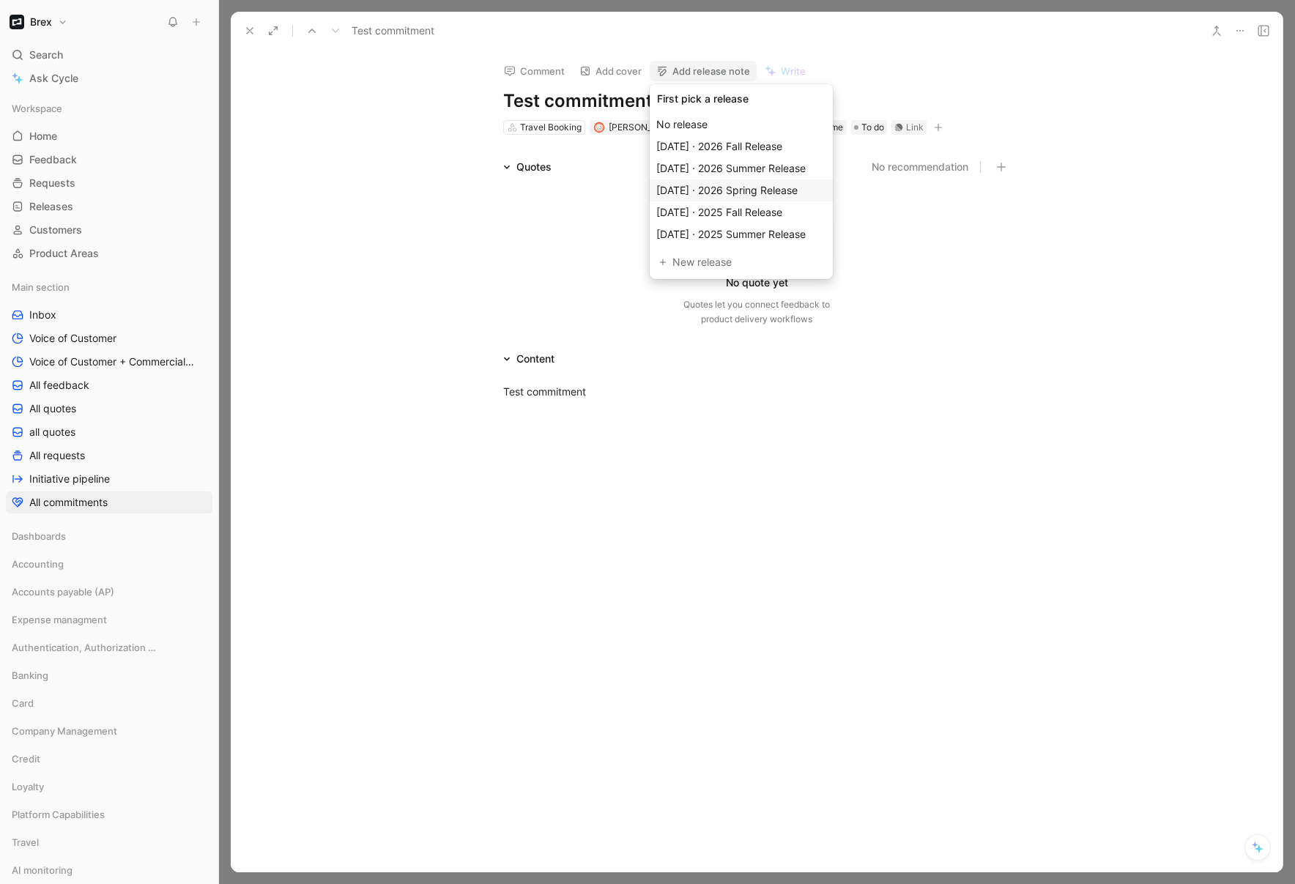
click at [796, 193] on span "Mar 07, 2026 · 2026 Spring Release" at bounding box center [726, 190] width 141 height 12
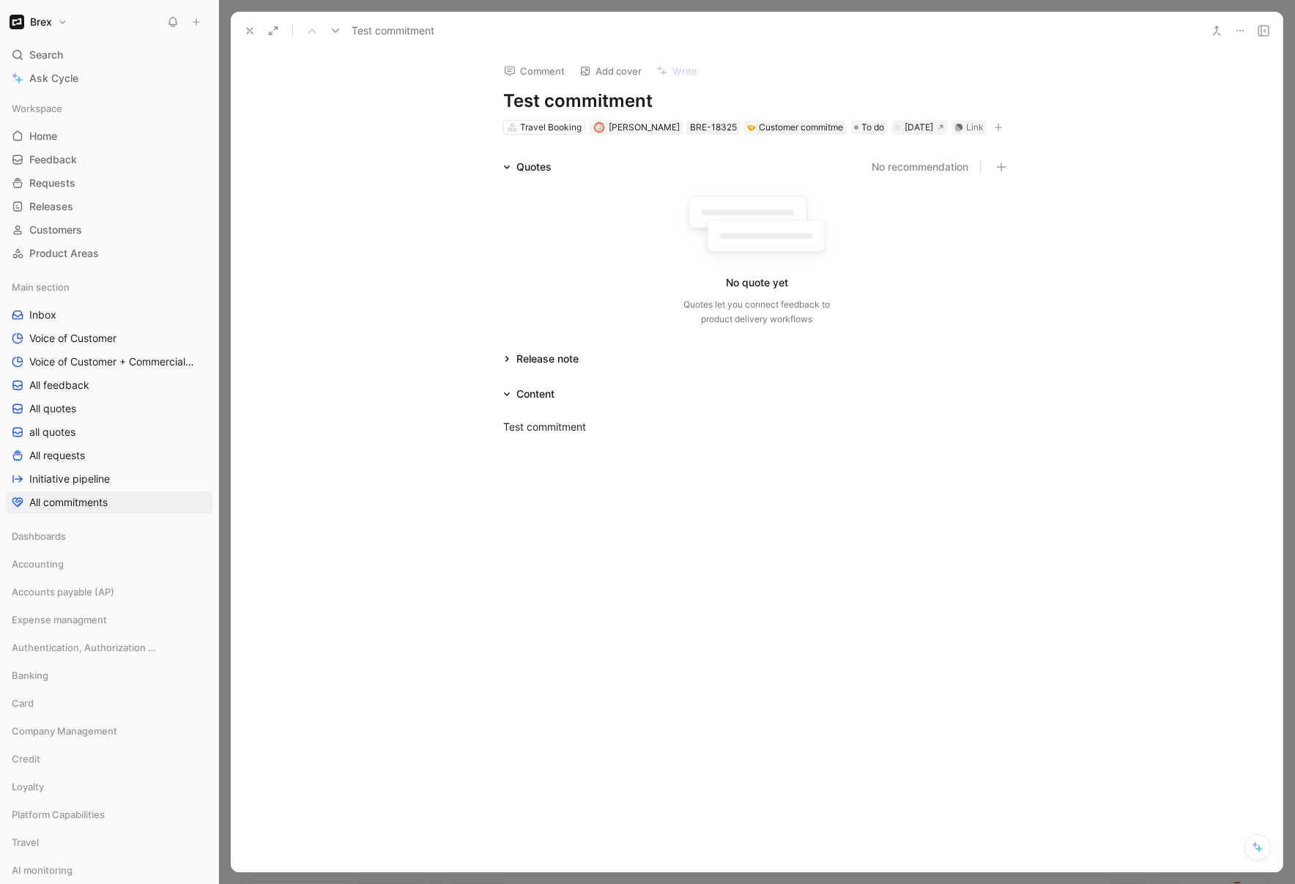
click at [870, 451] on div "Test commitment" at bounding box center [757, 427] width 1052 height 48
click at [252, 28] on use at bounding box center [250, 31] width 6 height 6
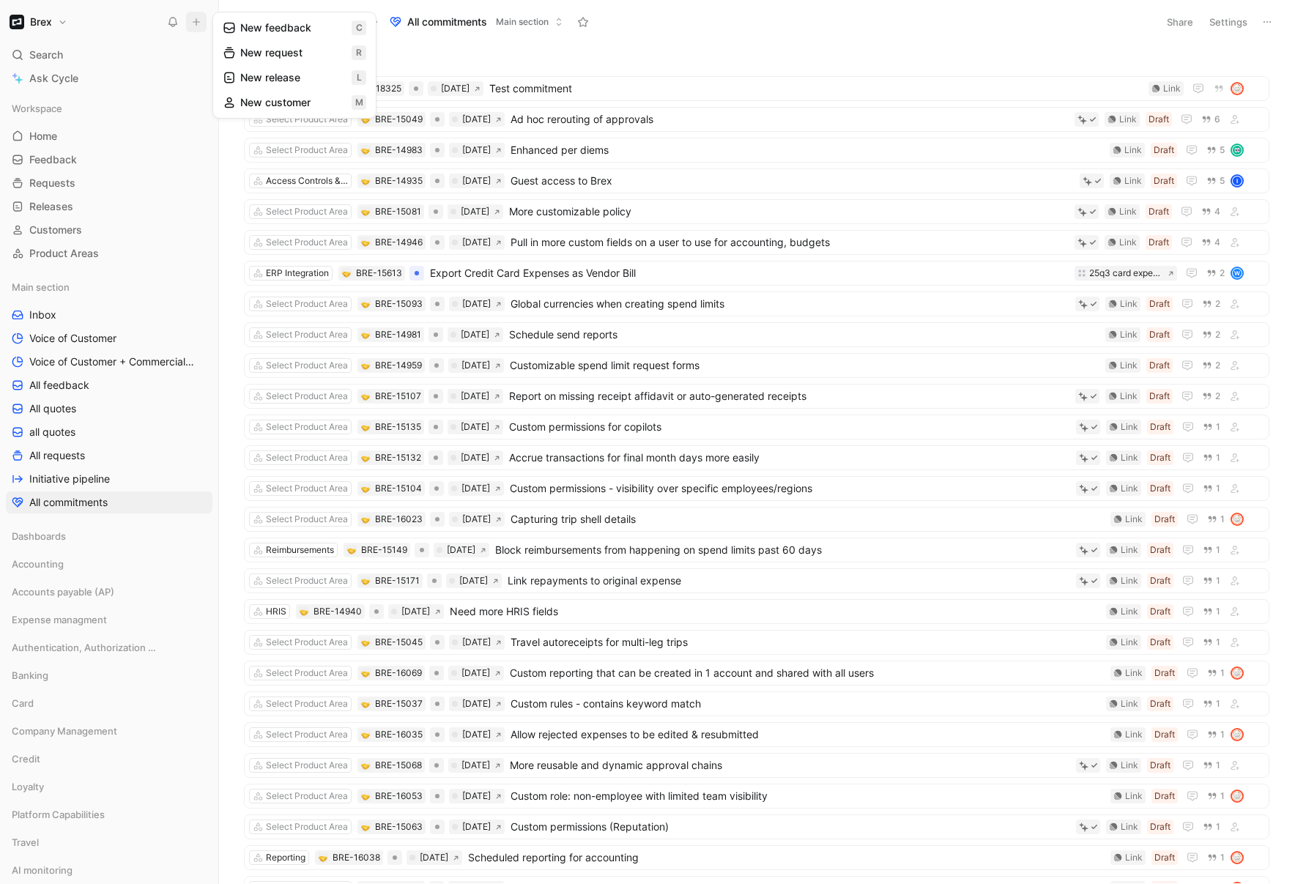
click at [292, 56] on button "New request r" at bounding box center [294, 52] width 157 height 25
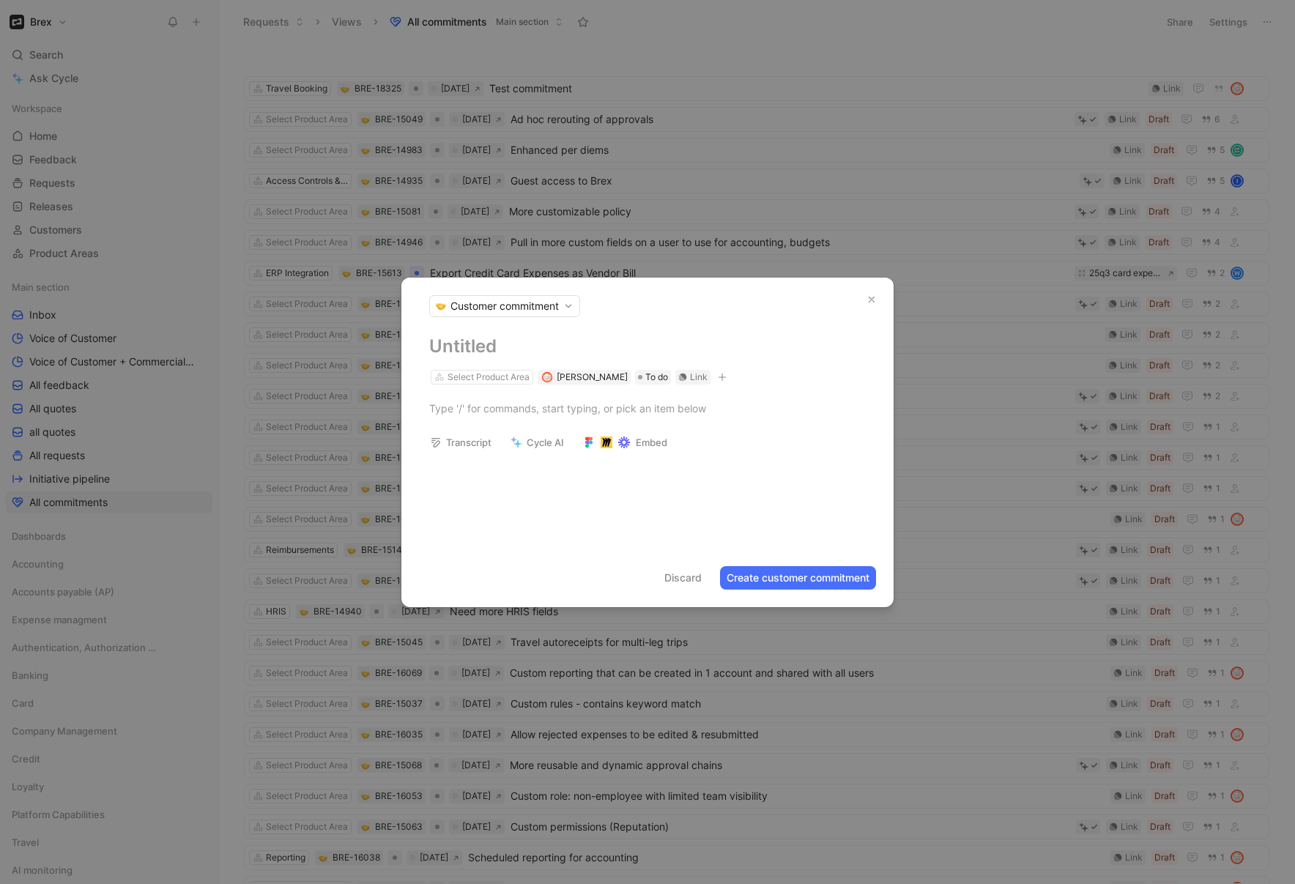
click at [548, 308] on span "Customer commitment" at bounding box center [505, 306] width 108 height 15
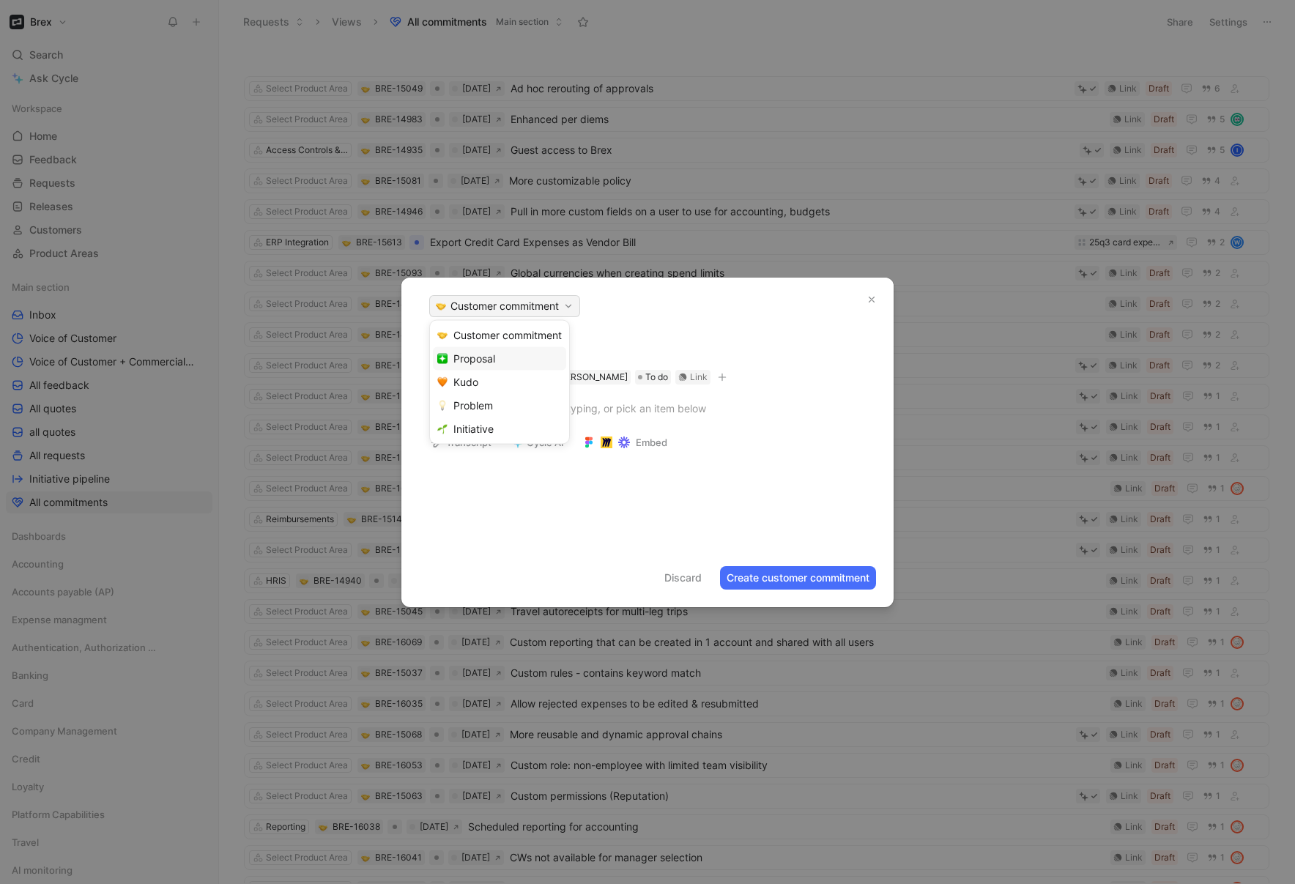
click at [517, 359] on div "Proposal" at bounding box center [499, 358] width 133 height 23
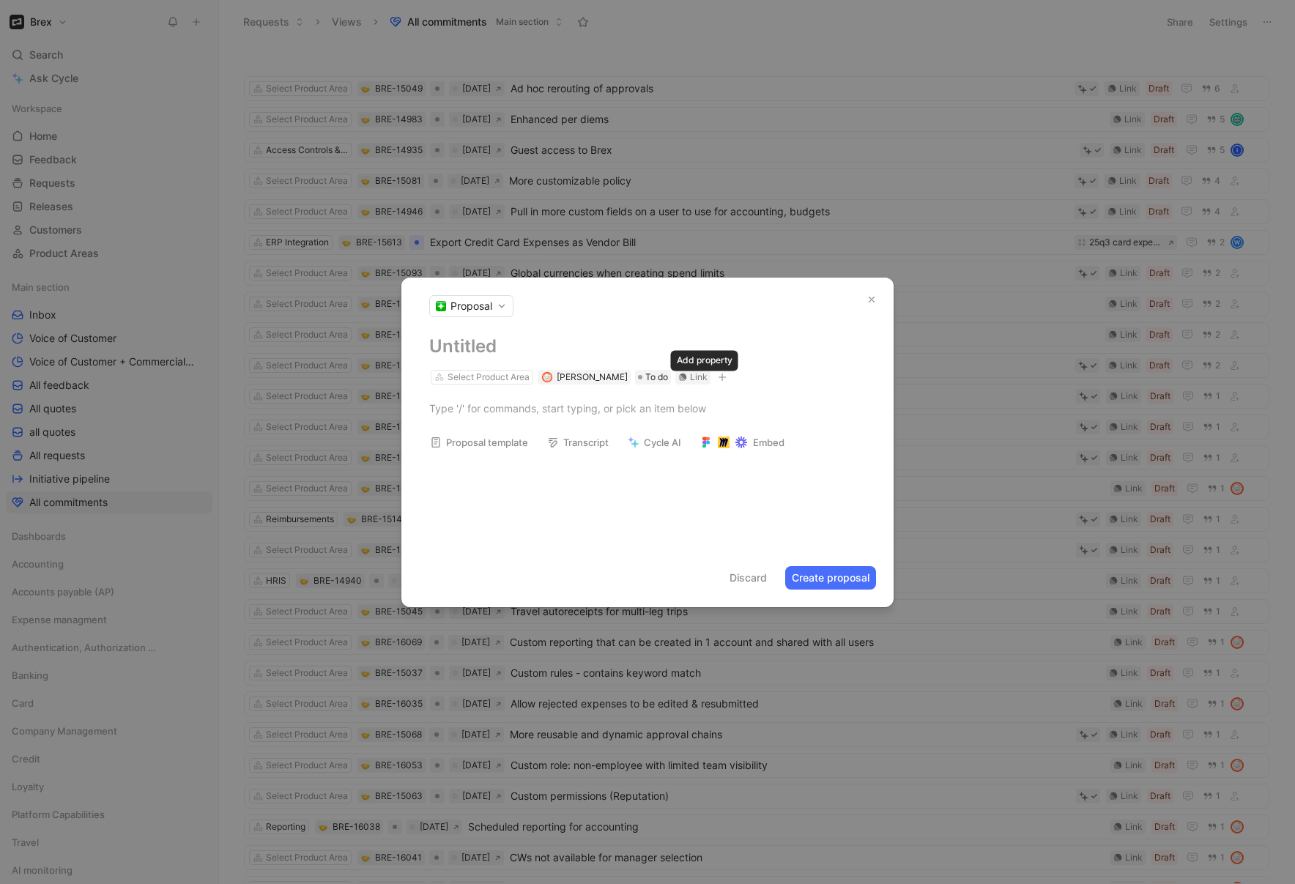
click at [718, 378] on icon "button" at bounding box center [722, 377] width 9 height 9
click at [553, 475] on span "Status" at bounding box center [547, 479] width 31 height 12
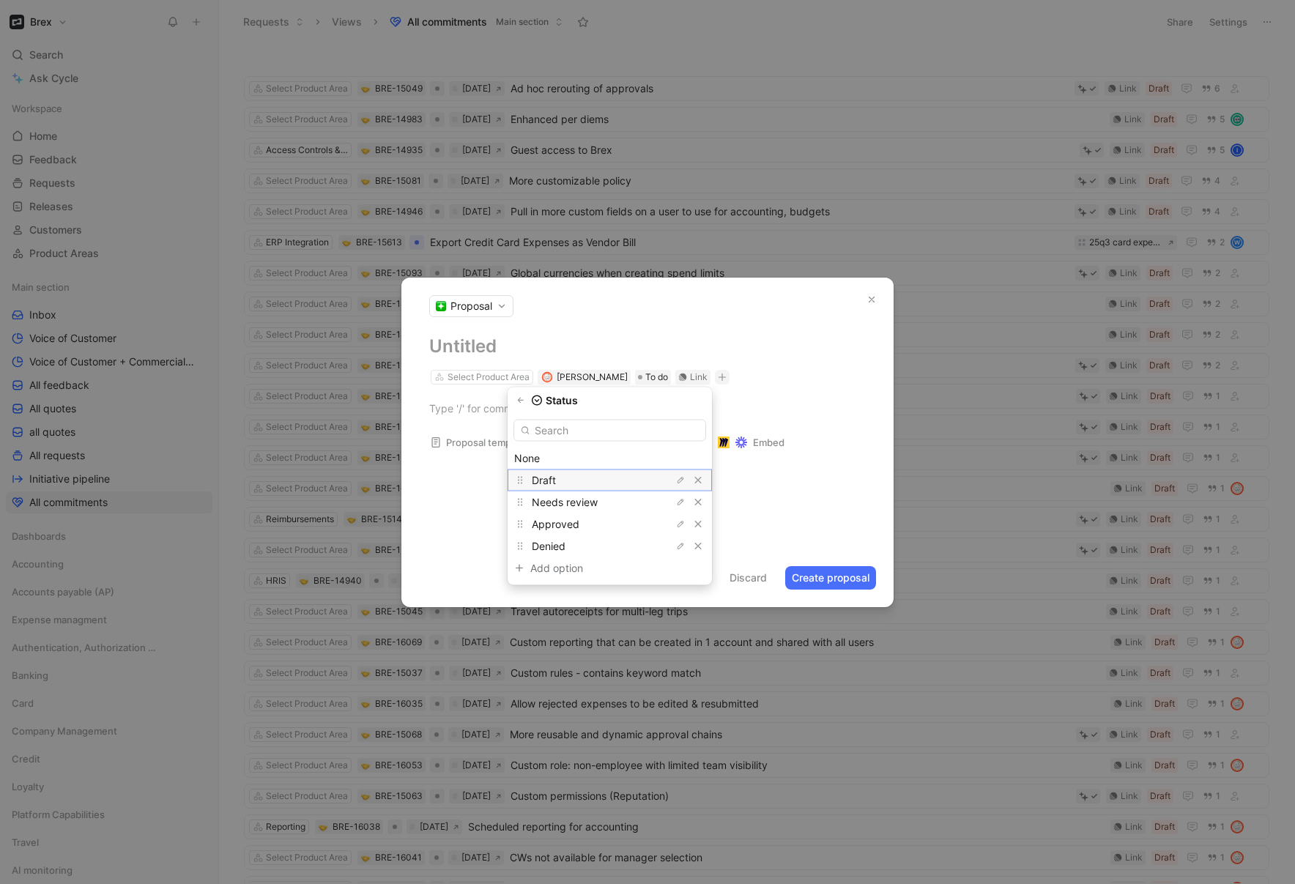
click at [555, 478] on span "Draft" at bounding box center [544, 480] width 24 height 12
click at [838, 374] on div "Select Product Area James Wallis To do Link Draft" at bounding box center [647, 377] width 437 height 18
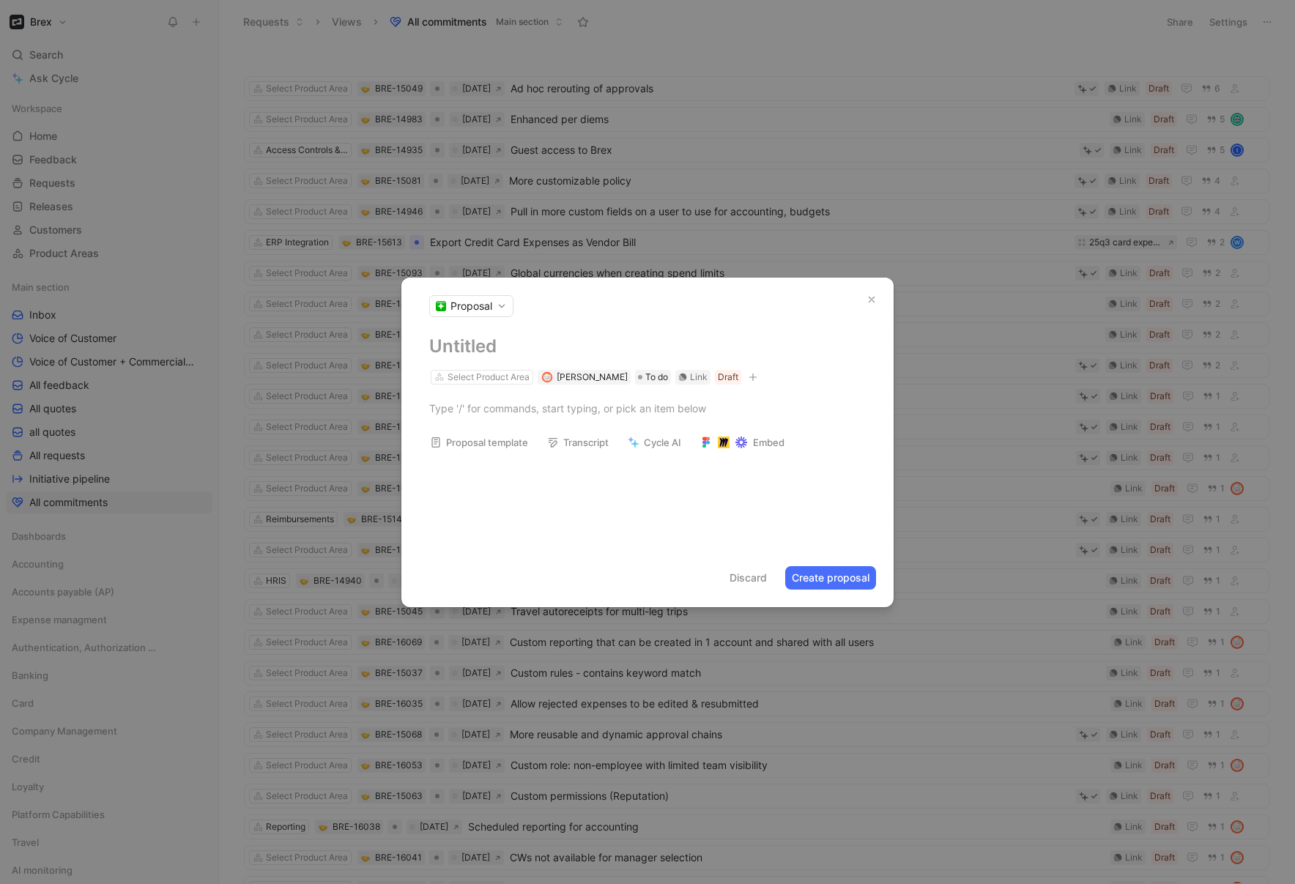
click at [478, 312] on span "Proposal" at bounding box center [472, 306] width 42 height 15
click at [459, 363] on span "Proposal" at bounding box center [474, 359] width 42 height 14
click at [548, 410] on div at bounding box center [647, 408] width 437 height 15
click at [741, 578] on button "Discard" at bounding box center [748, 577] width 51 height 23
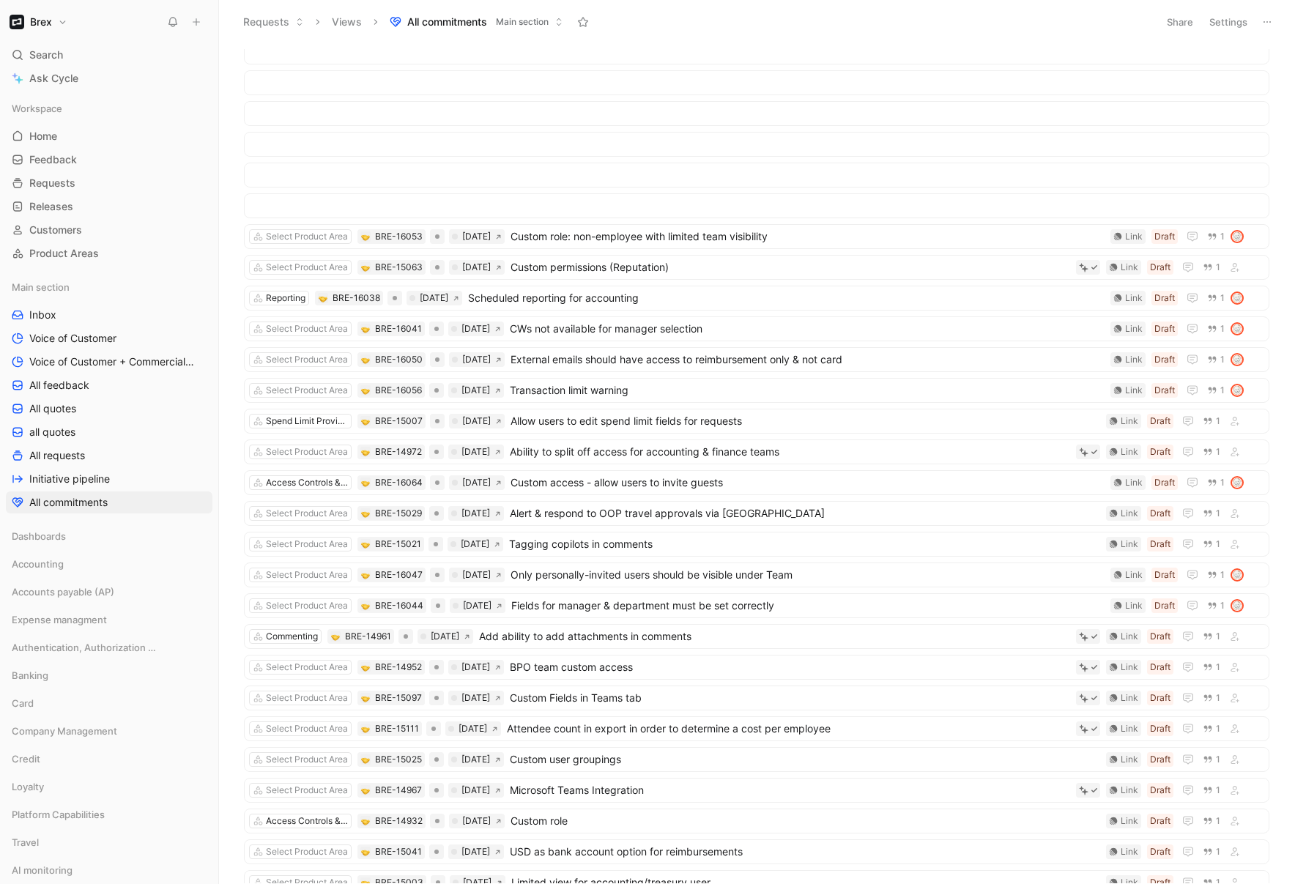
scroll to position [1068, 0]
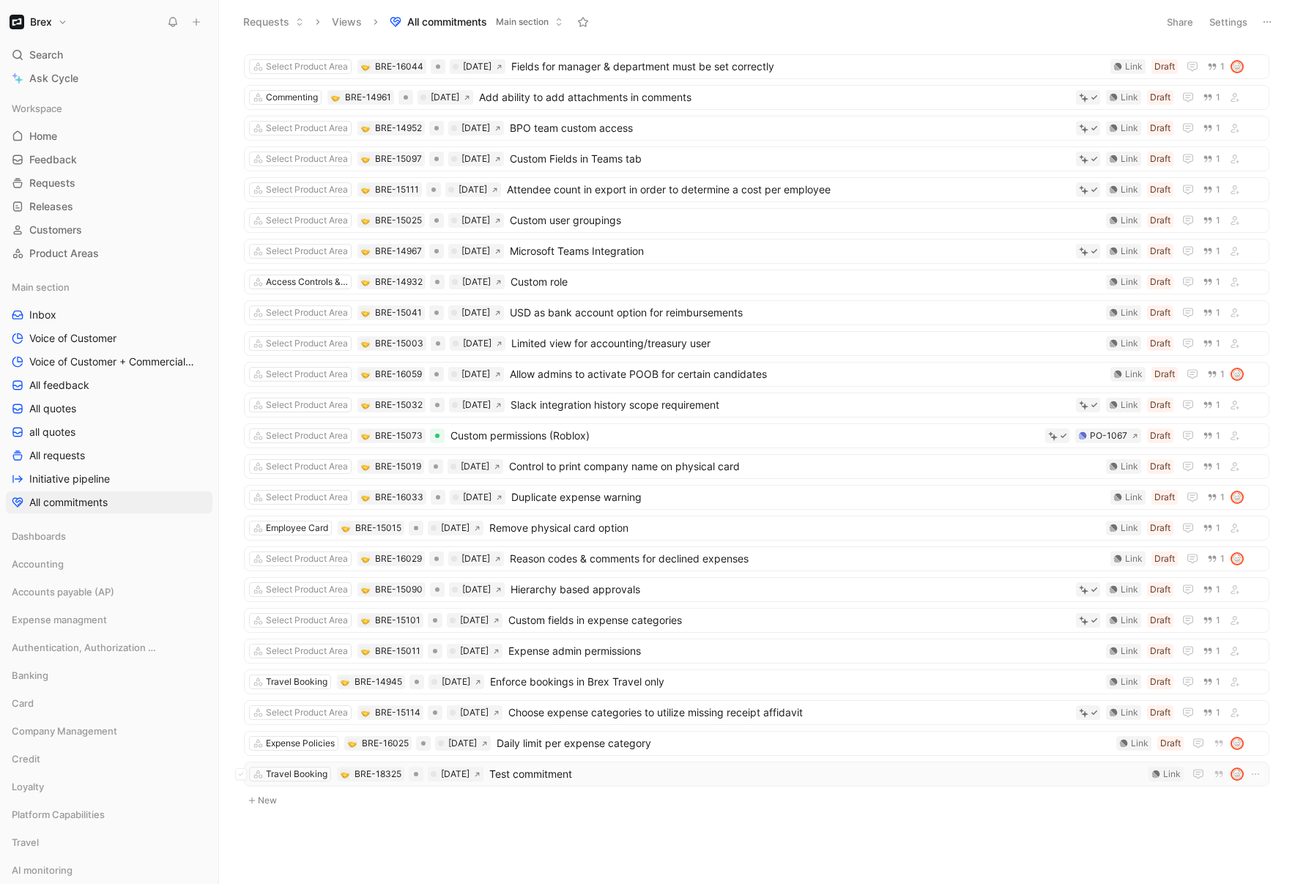
click at [708, 779] on span "Test commitment" at bounding box center [815, 775] width 653 height 18
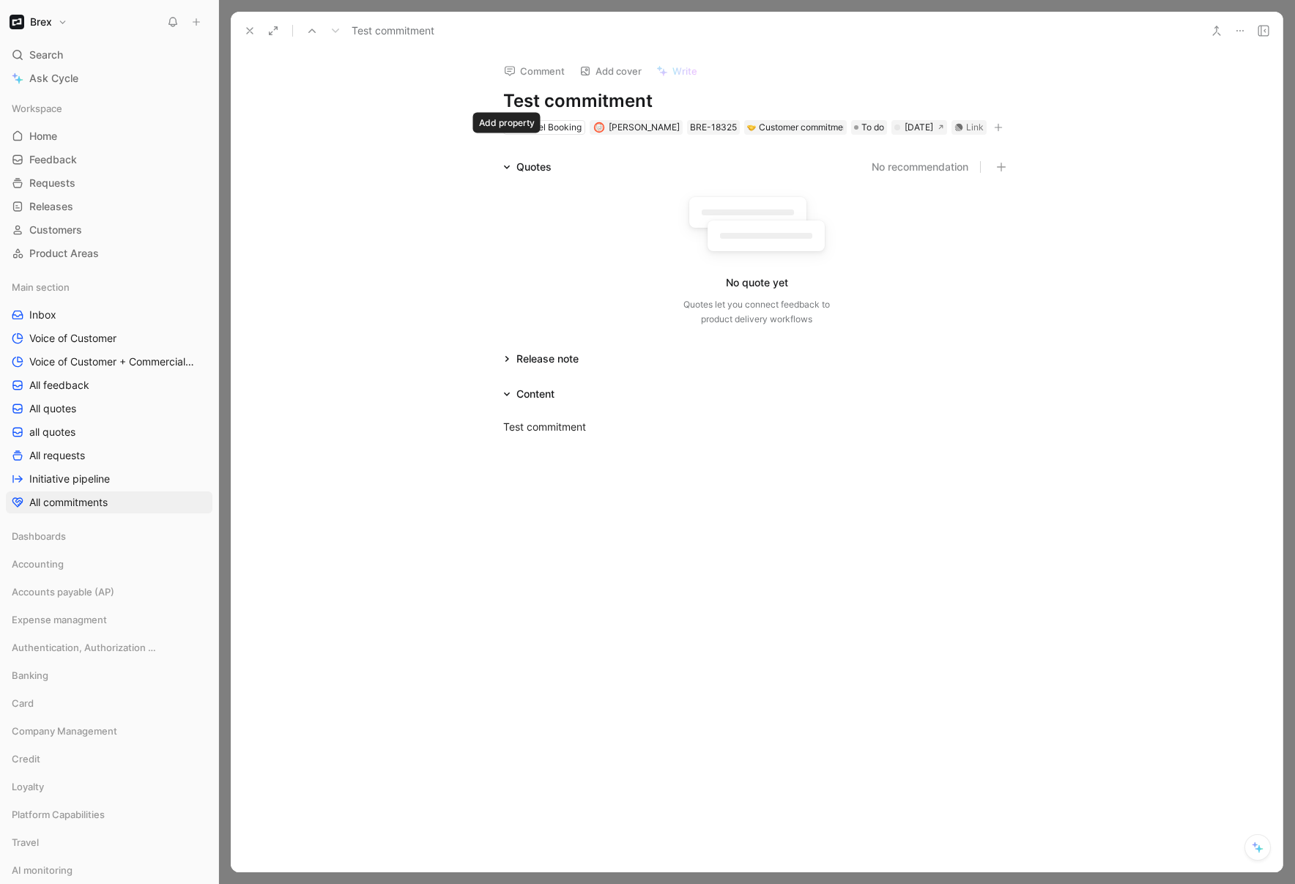
click at [991, 135] on button "button" at bounding box center [998, 127] width 15 height 15
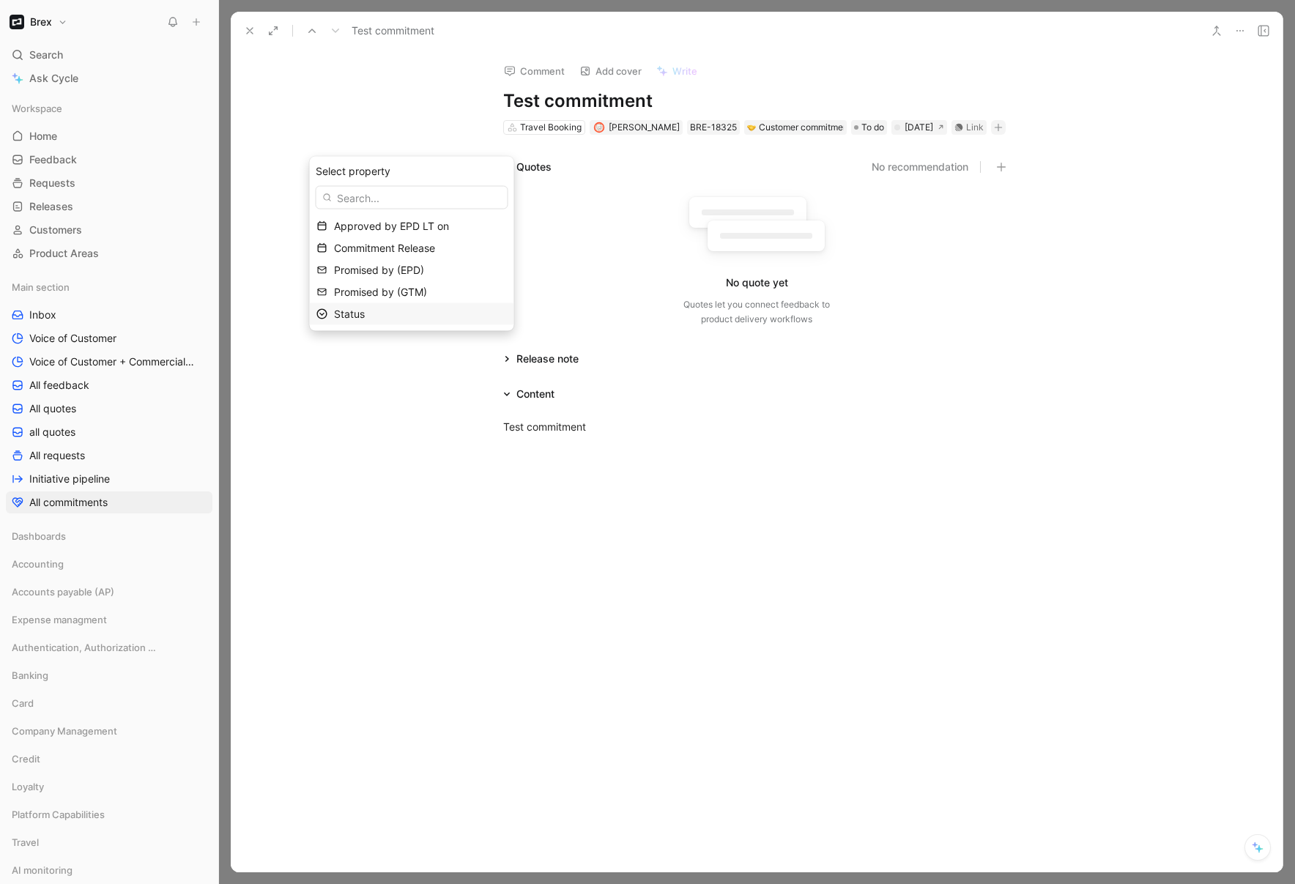
click at [384, 316] on div "Status" at bounding box center [421, 314] width 174 height 18
click at [374, 251] on div "Draft" at bounding box center [389, 250] width 110 height 18
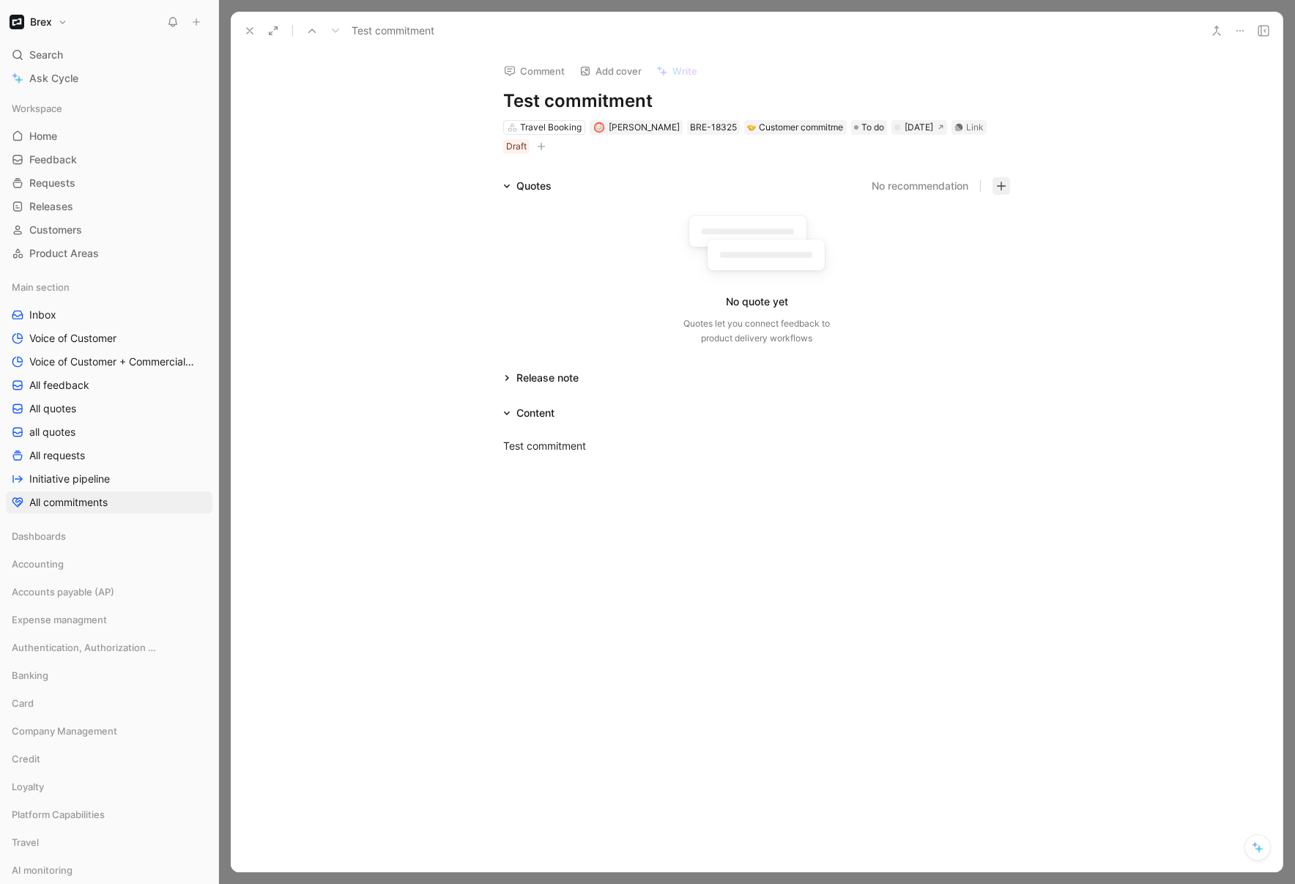
click at [996, 188] on icon "button" at bounding box center [1001, 186] width 10 height 10
click at [1237, 31] on icon at bounding box center [1240, 31] width 12 height 12
click at [1166, 134] on div "Delete" at bounding box center [1177, 128] width 133 height 18
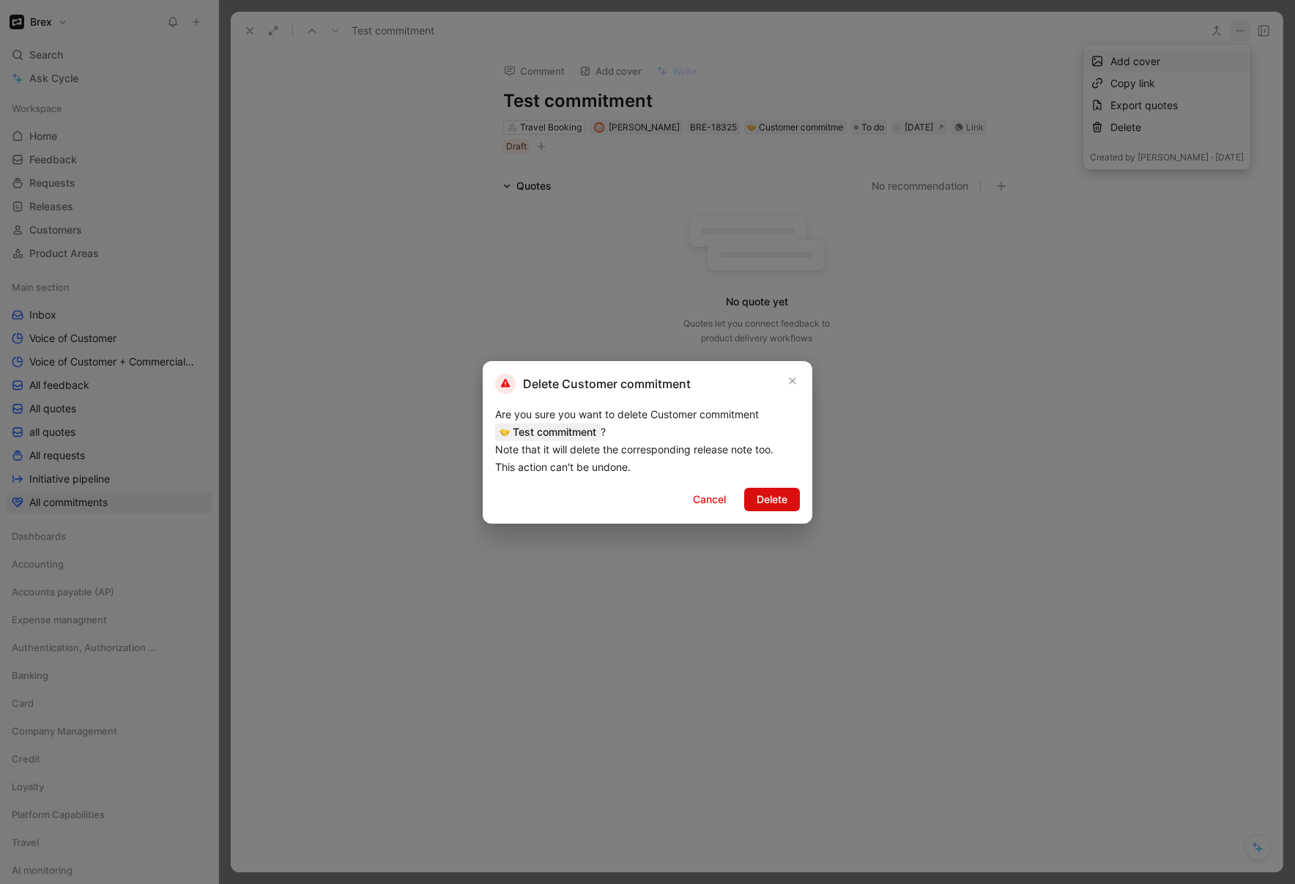
click at [773, 497] on span "Delete" at bounding box center [772, 500] width 31 height 18
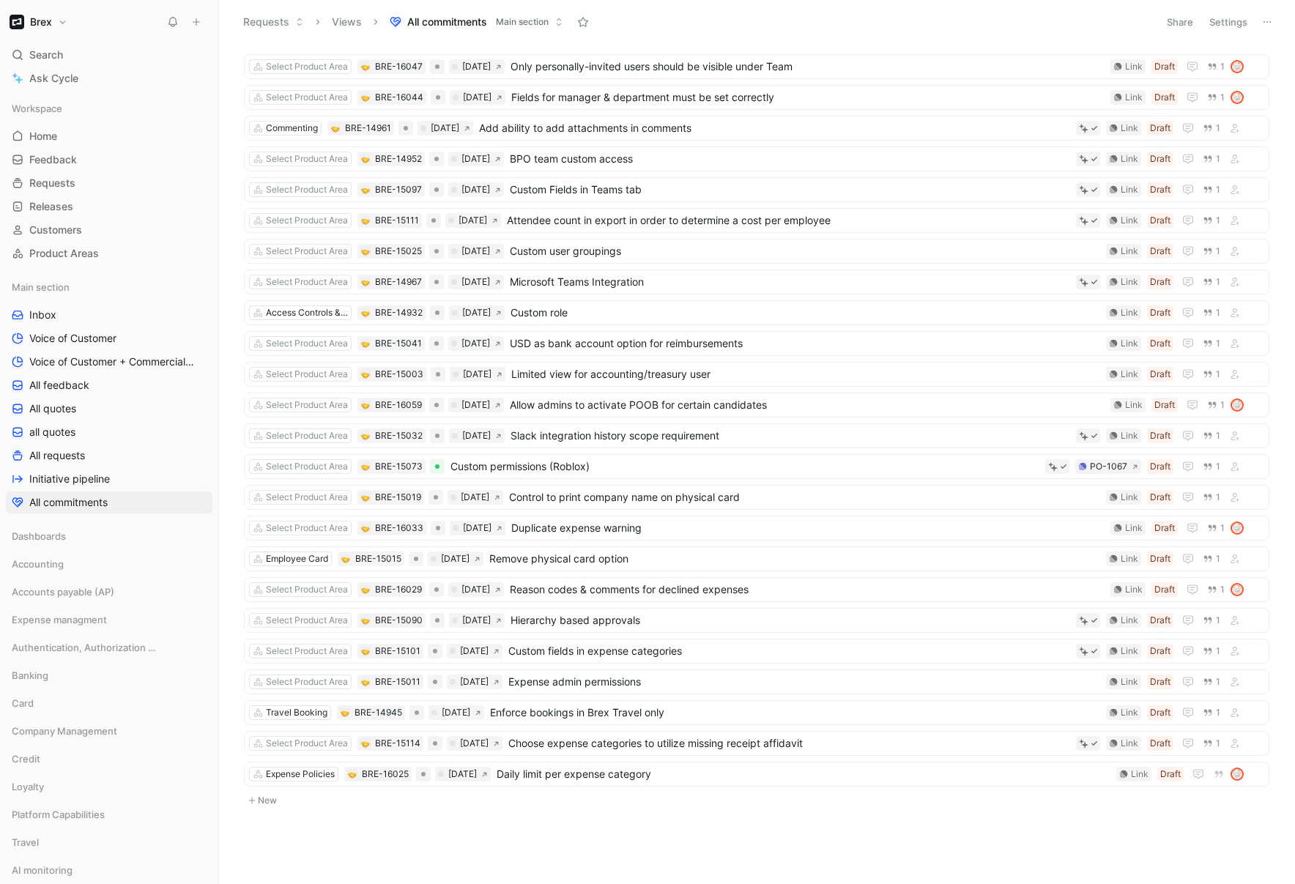
scroll to position [1037, 0]
click at [750, 779] on span "Daily limit per expense category" at bounding box center [804, 775] width 614 height 18
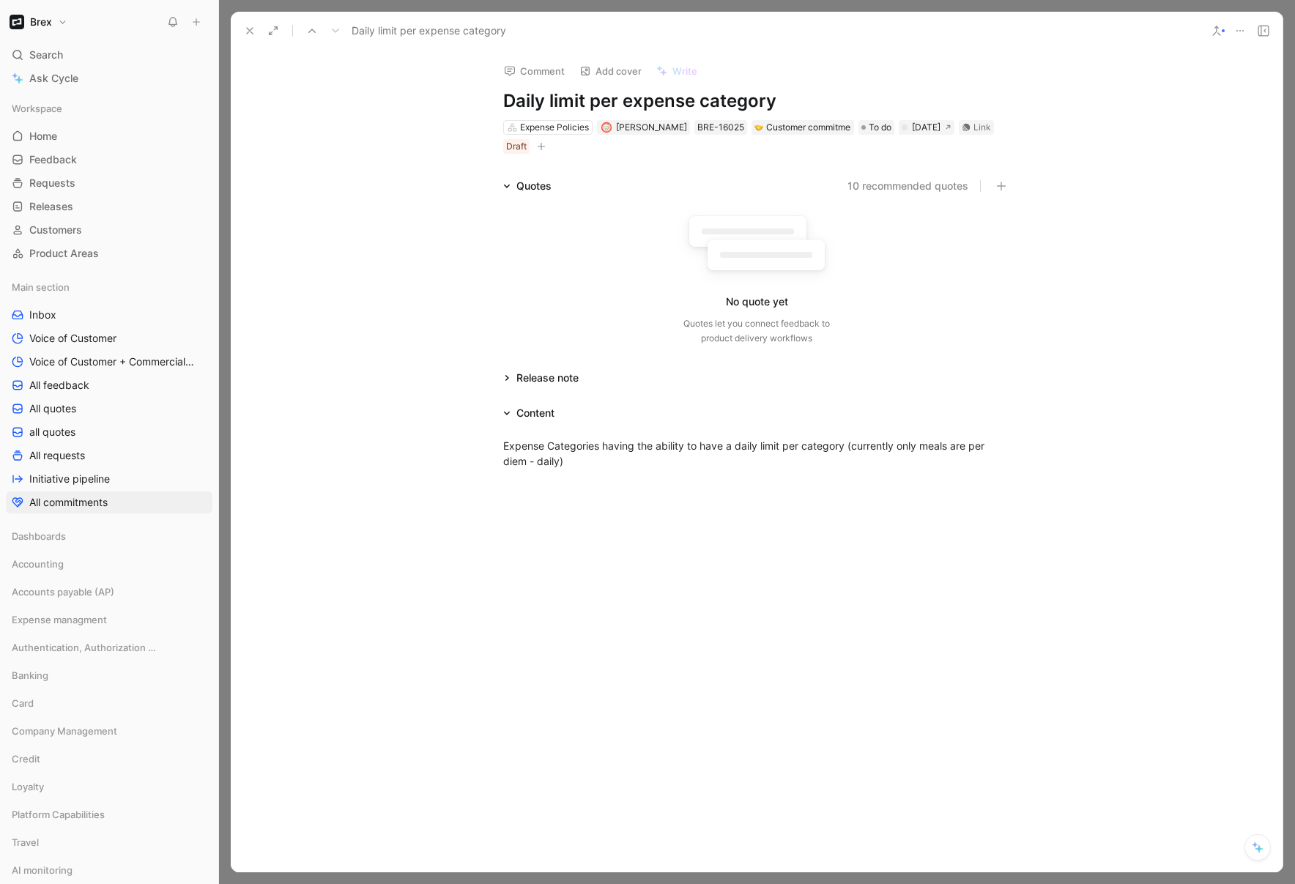
click at [248, 29] on use at bounding box center [250, 31] width 6 height 6
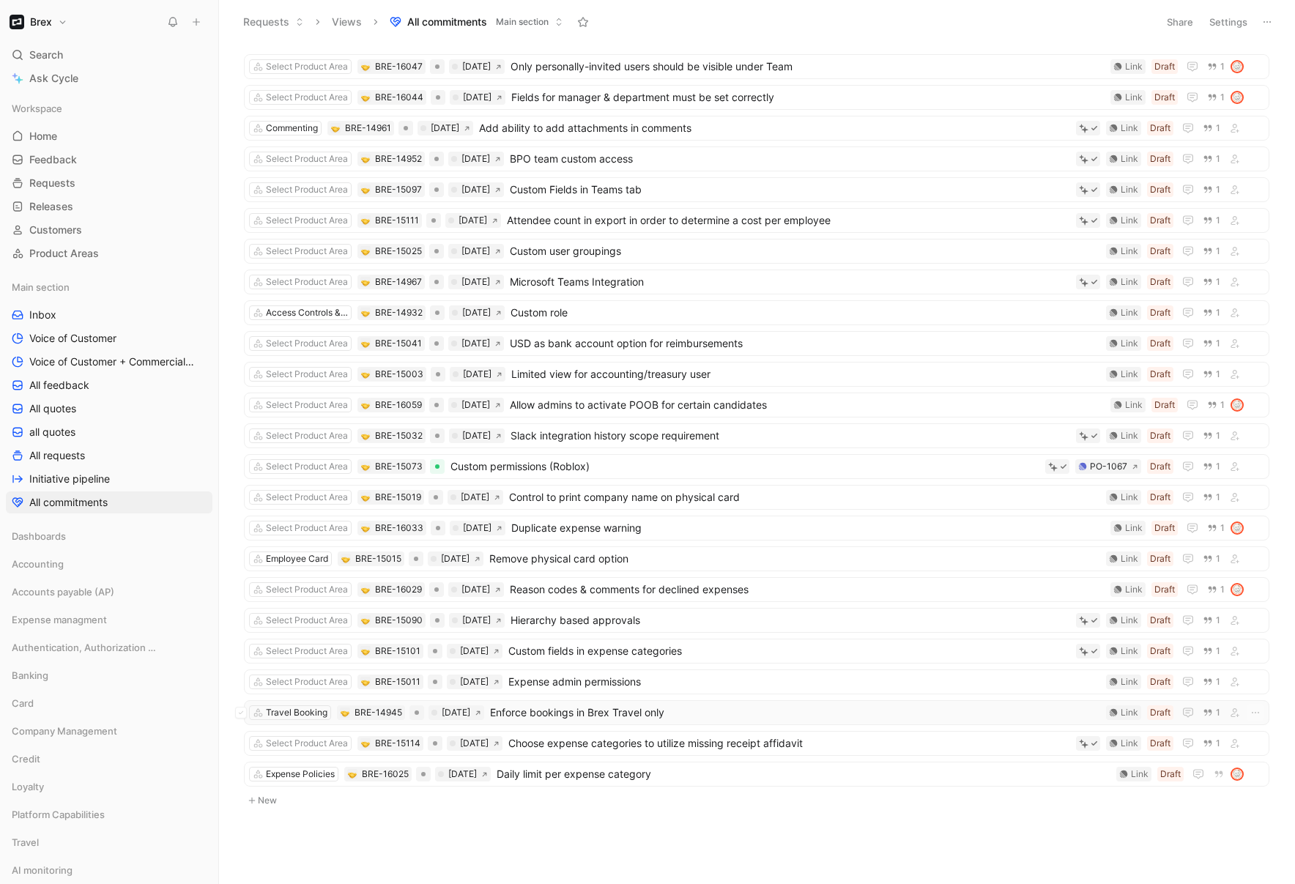
click at [631, 714] on span "Enforce bookings in Brex Travel only" at bounding box center [795, 713] width 610 height 18
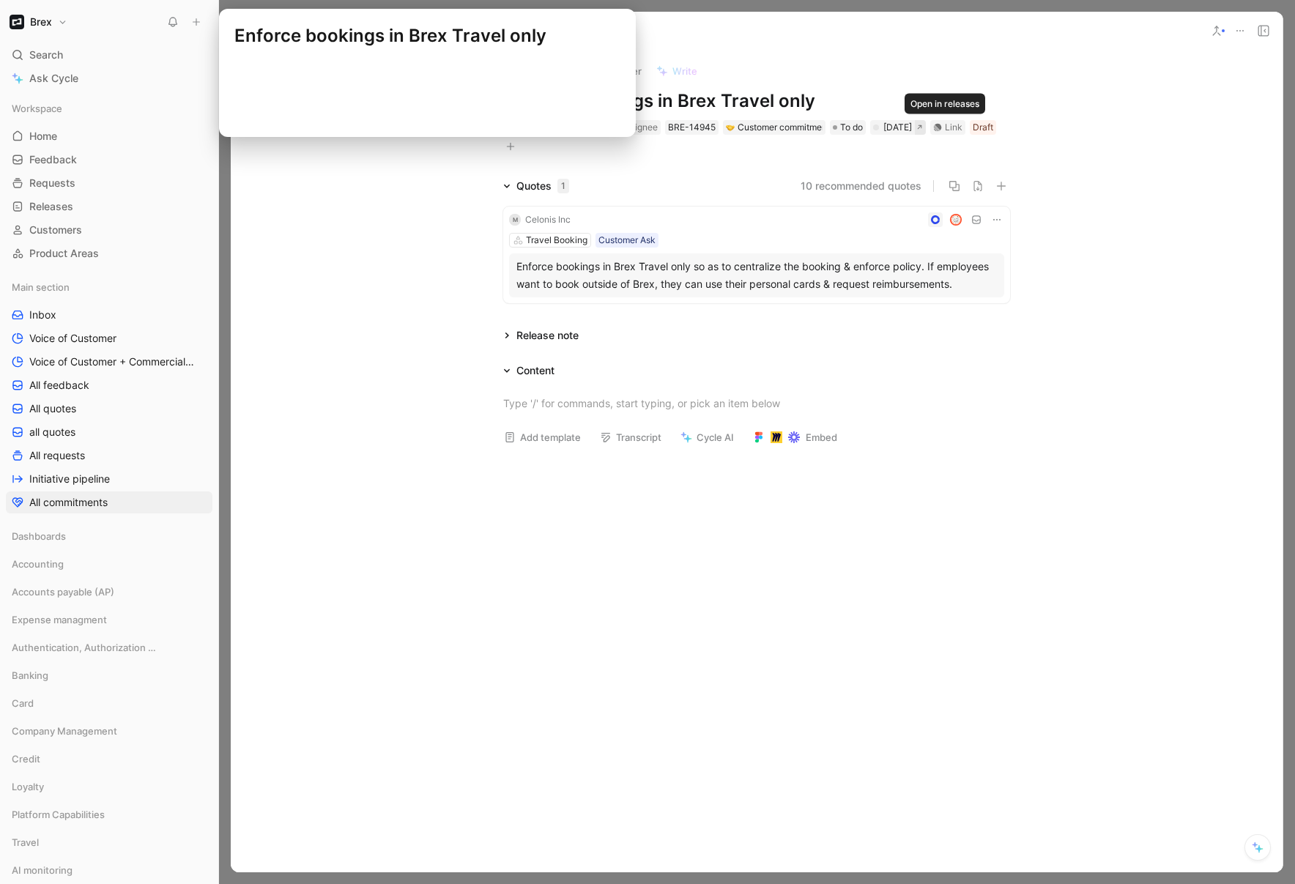
click at [923, 125] on icon at bounding box center [919, 127] width 7 height 7
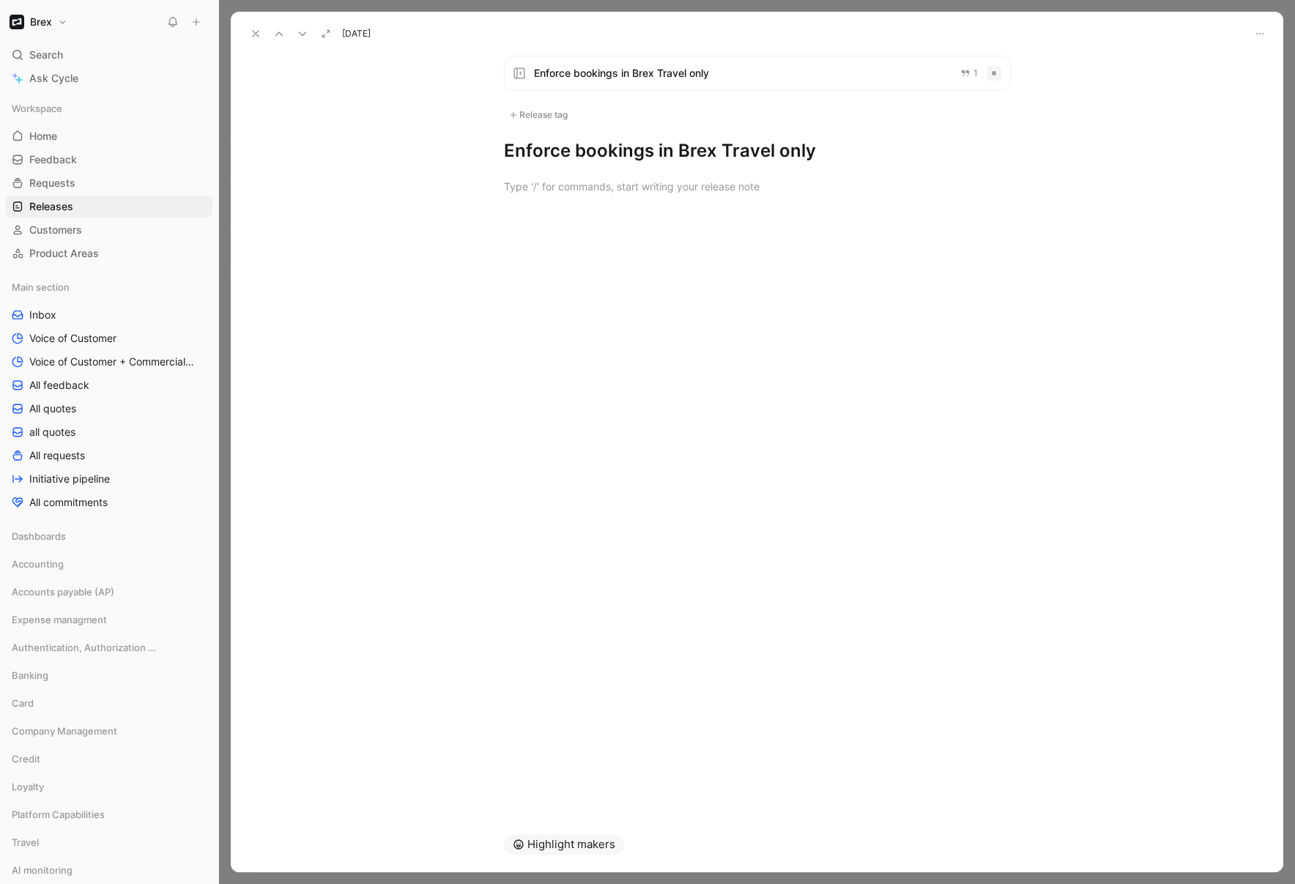
click at [253, 33] on icon at bounding box center [256, 34] width 12 height 12
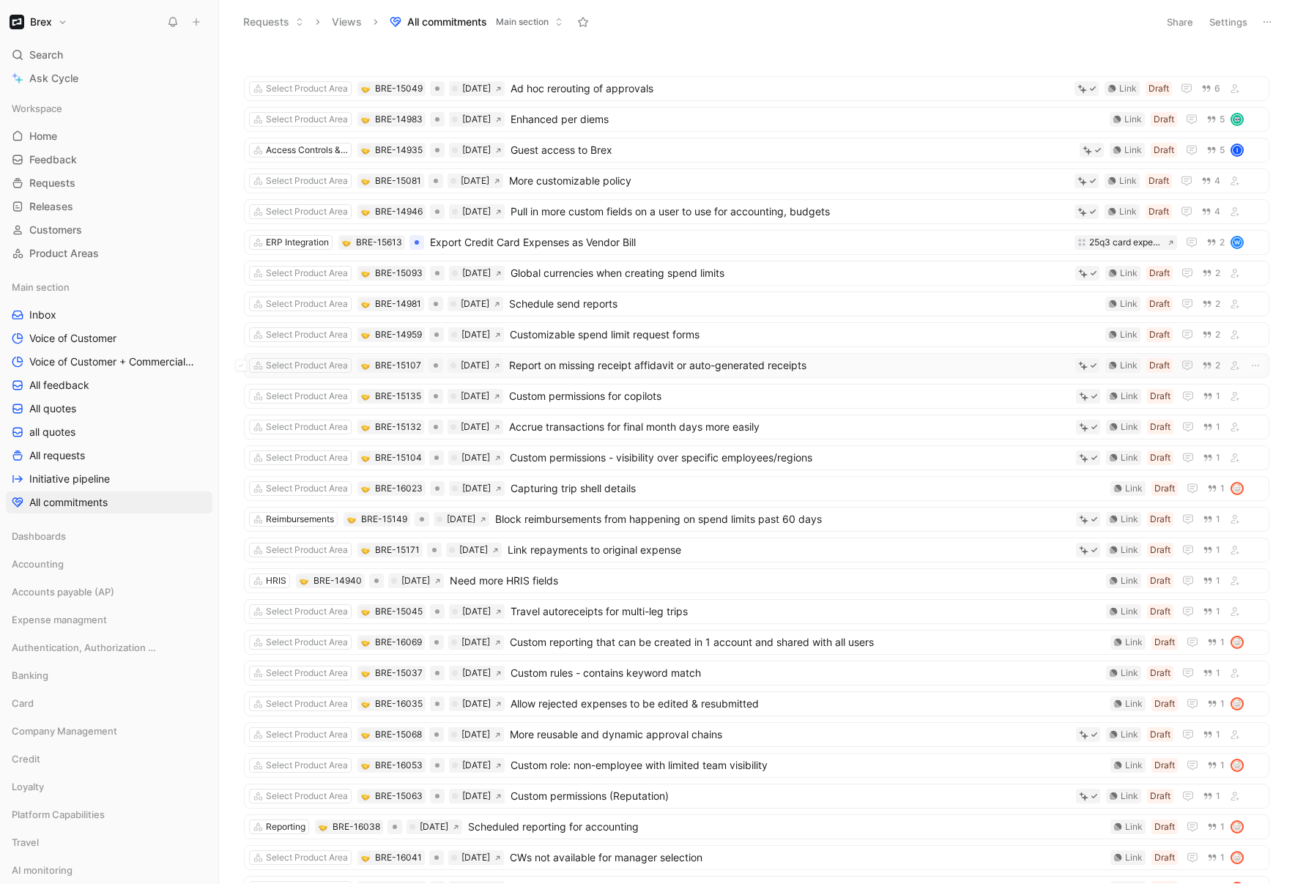
click at [744, 371] on span "Report on missing receipt affidavit or auto-generated receipts" at bounding box center [789, 366] width 560 height 18
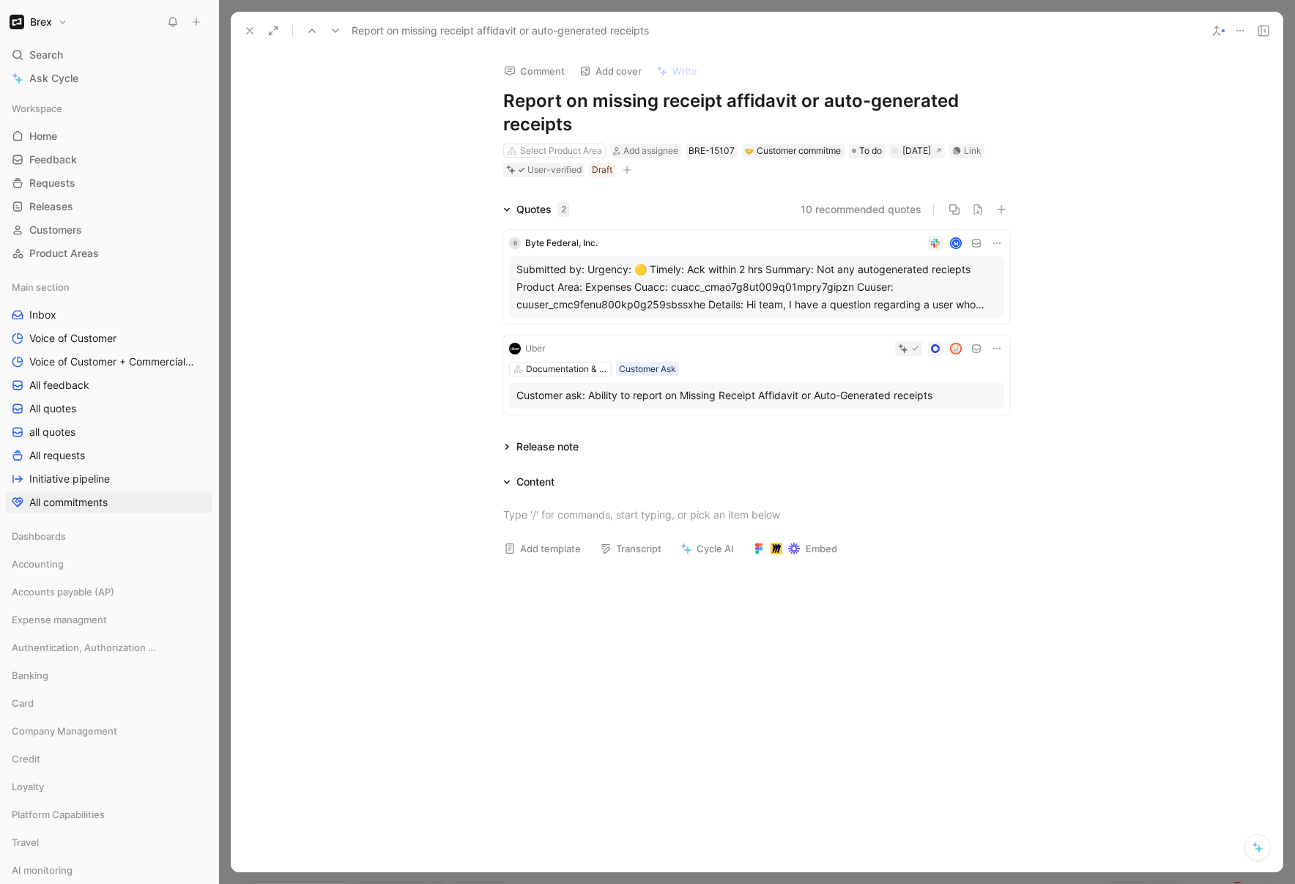
drag, startPoint x: 245, startPoint y: 26, endPoint x: 271, endPoint y: 30, distance: 26.0
click at [245, 26] on icon at bounding box center [250, 31] width 12 height 12
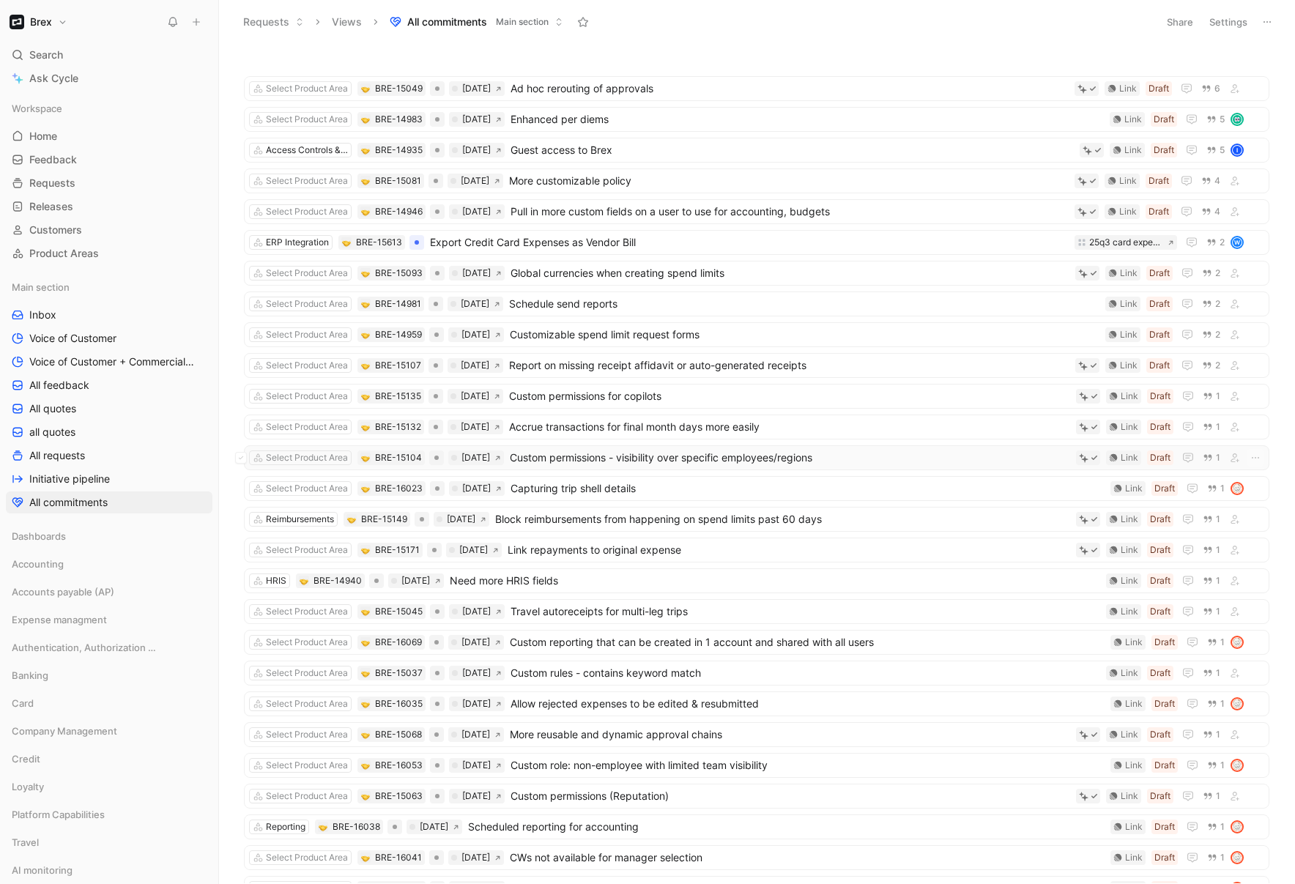
click at [596, 448] on div "Select Product Area BRE-15104 Oct 19, 2025 Custom permissions - visibility over…" at bounding box center [757, 457] width 1026 height 25
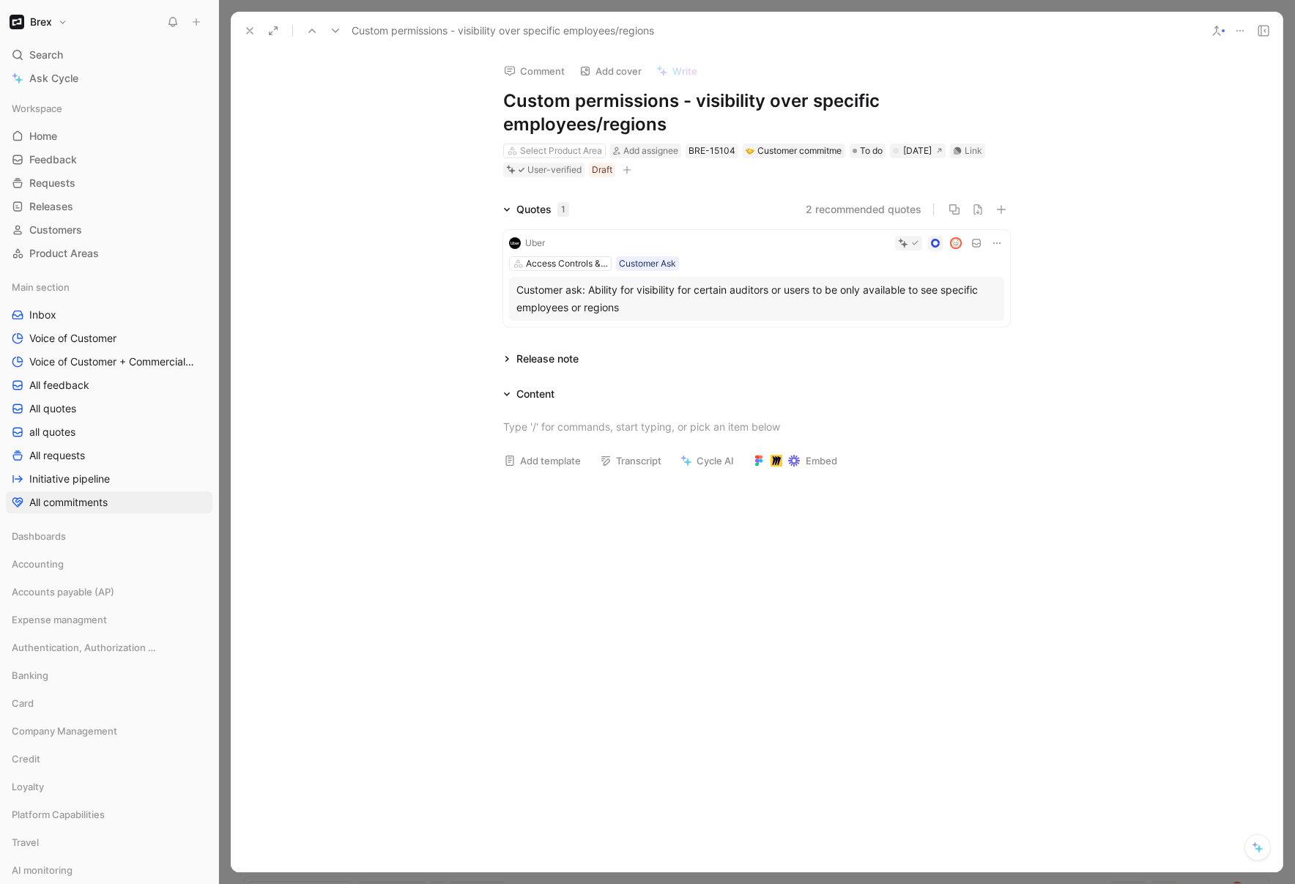
click at [244, 31] on icon at bounding box center [250, 31] width 12 height 12
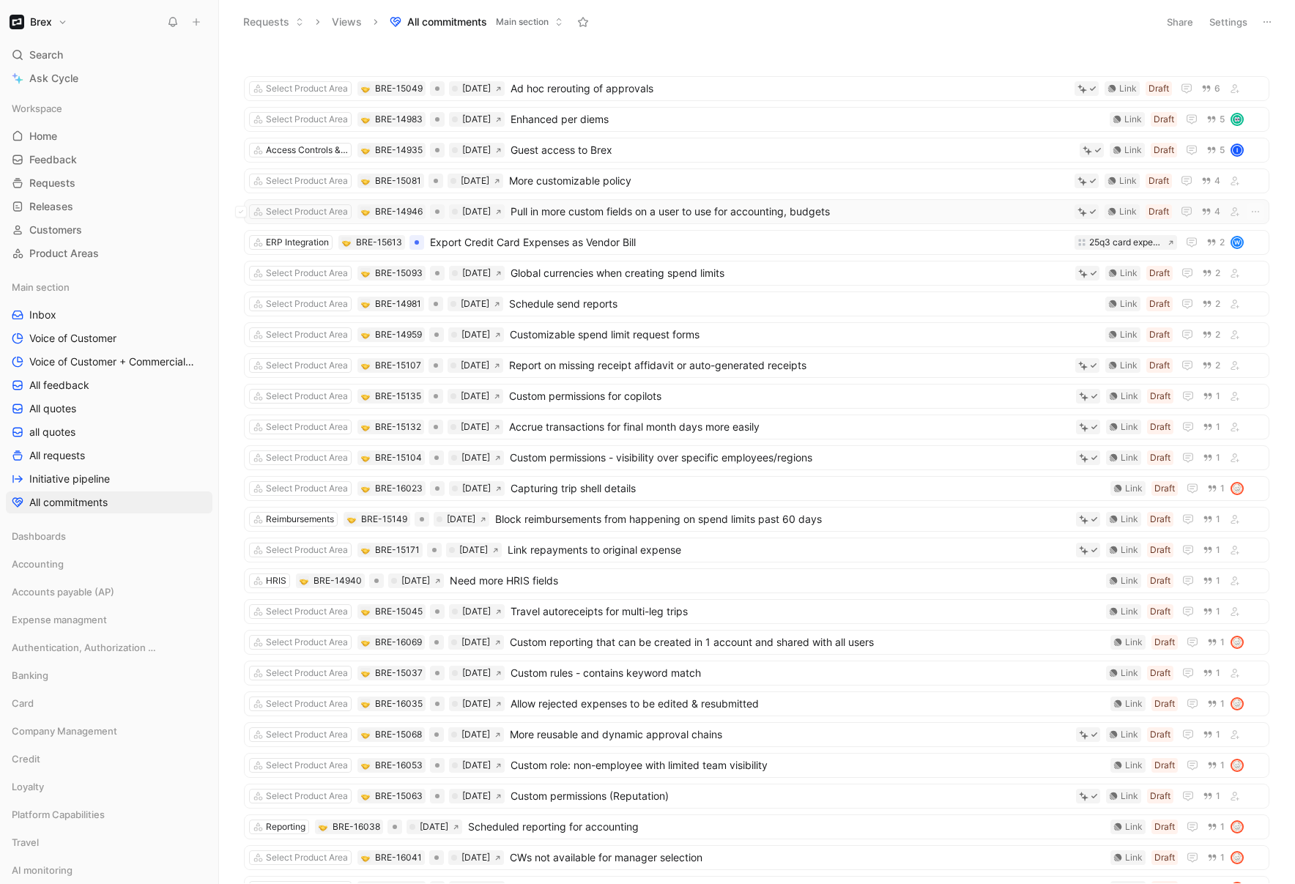
click at [615, 212] on span "Pull in more custom fields on a user to use for accounting, budgets" at bounding box center [790, 212] width 558 height 18
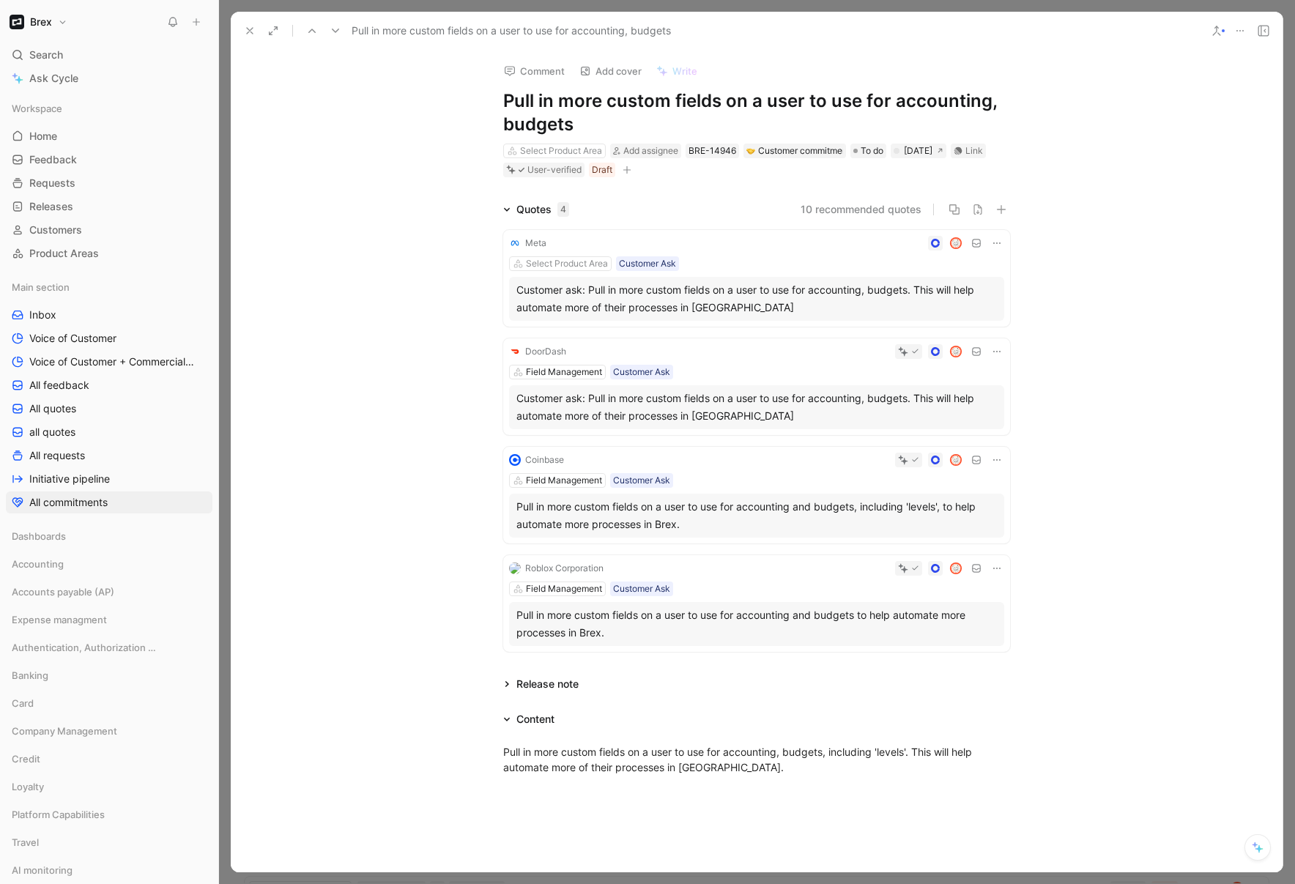
drag, startPoint x: 581, startPoint y: 119, endPoint x: 497, endPoint y: 103, distance: 85.1
click at [497, 103] on div "Comment Add cover Write Pull in more custom fields on a user to use for account…" at bounding box center [756, 115] width 563 height 128
copy h1 "Pull in more custom fields on a user to use for accounting, budgets"
click at [247, 29] on icon at bounding box center [250, 31] width 12 height 12
click at [247, 29] on button "Requests" at bounding box center [274, 22] width 74 height 22
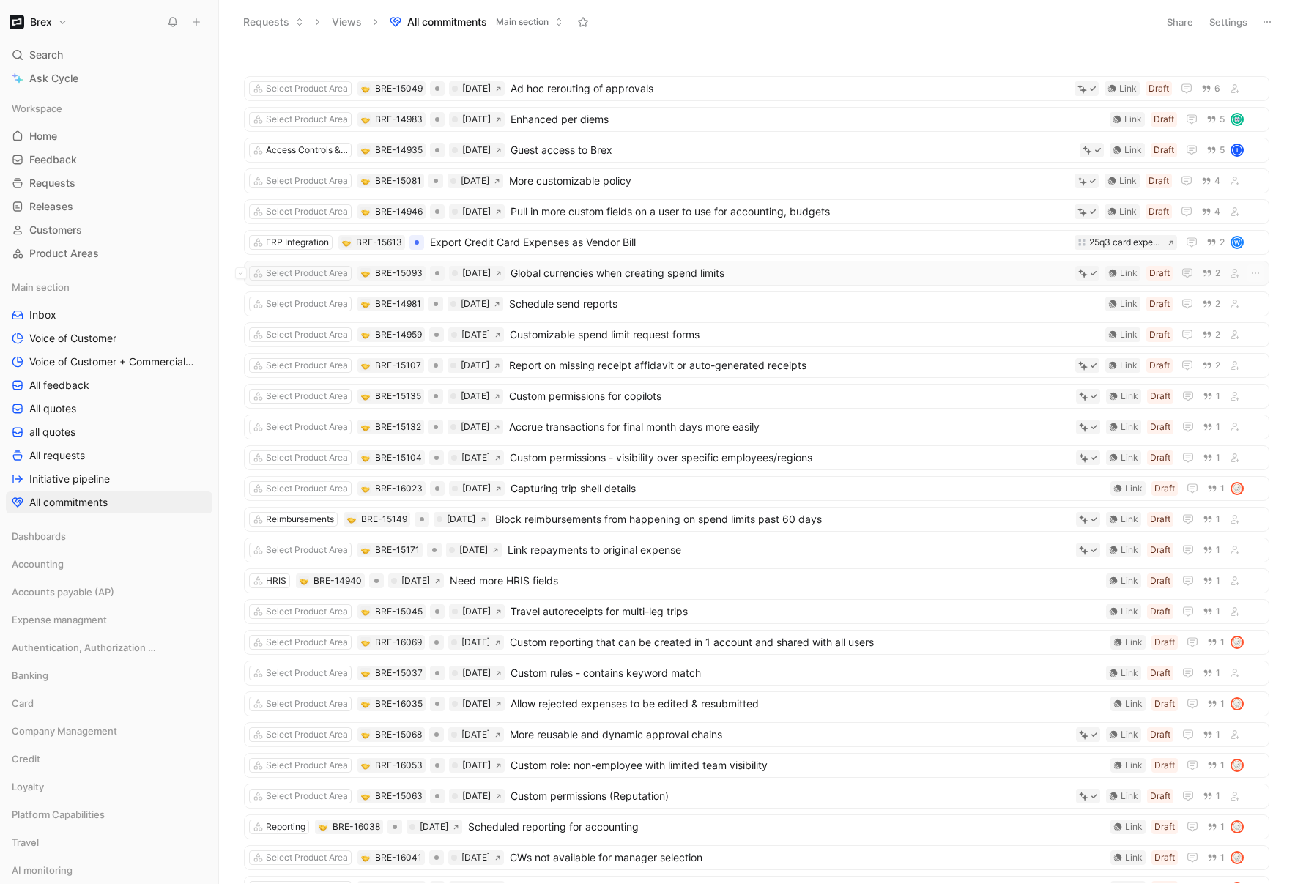
click at [812, 267] on span "Global currencies when creating spend limits" at bounding box center [790, 273] width 559 height 18
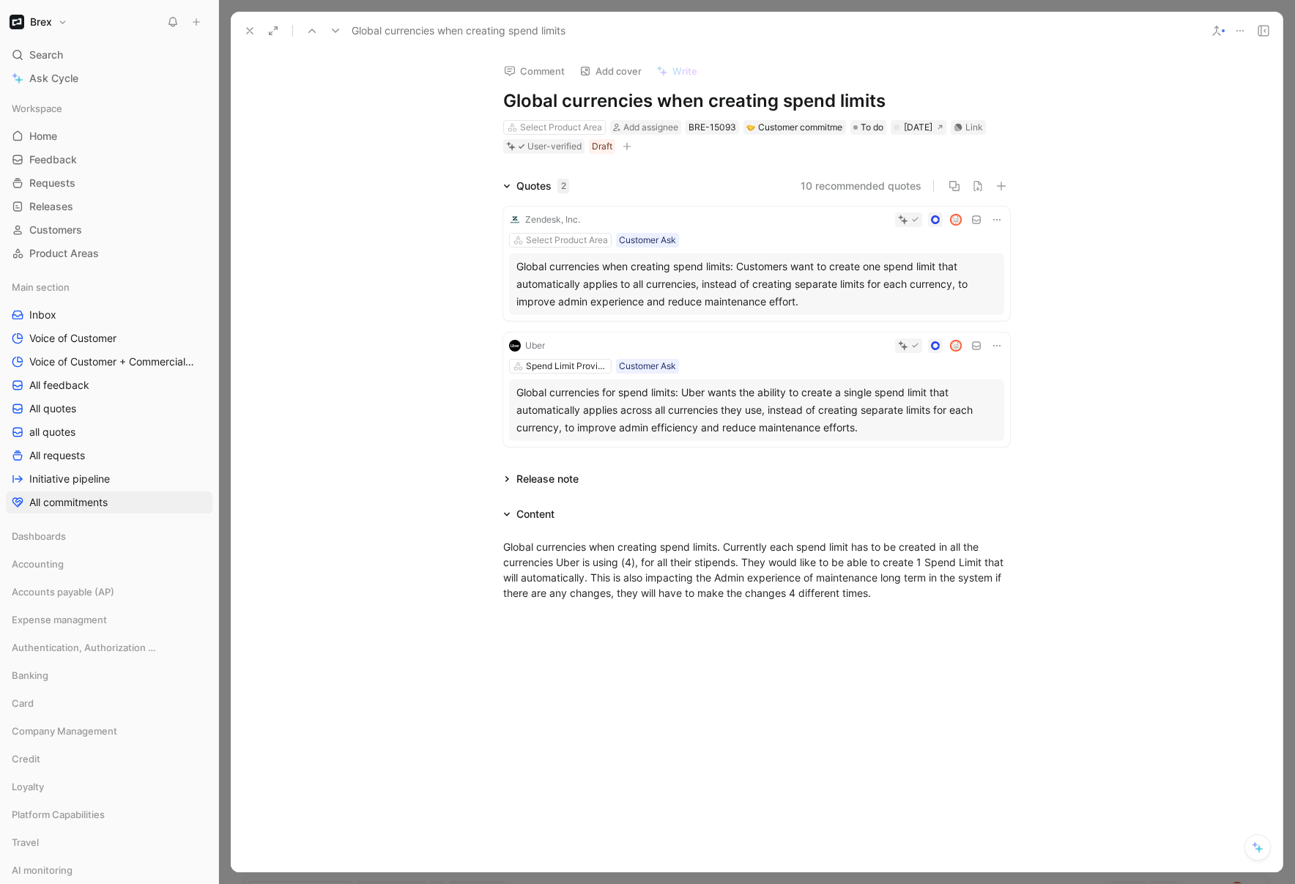
click at [634, 99] on h1 "Global currencies when creating spend limits" at bounding box center [756, 100] width 507 height 23
click at [636, 97] on h1 "Global currencies when creating spend limits" at bounding box center [756, 100] width 507 height 23
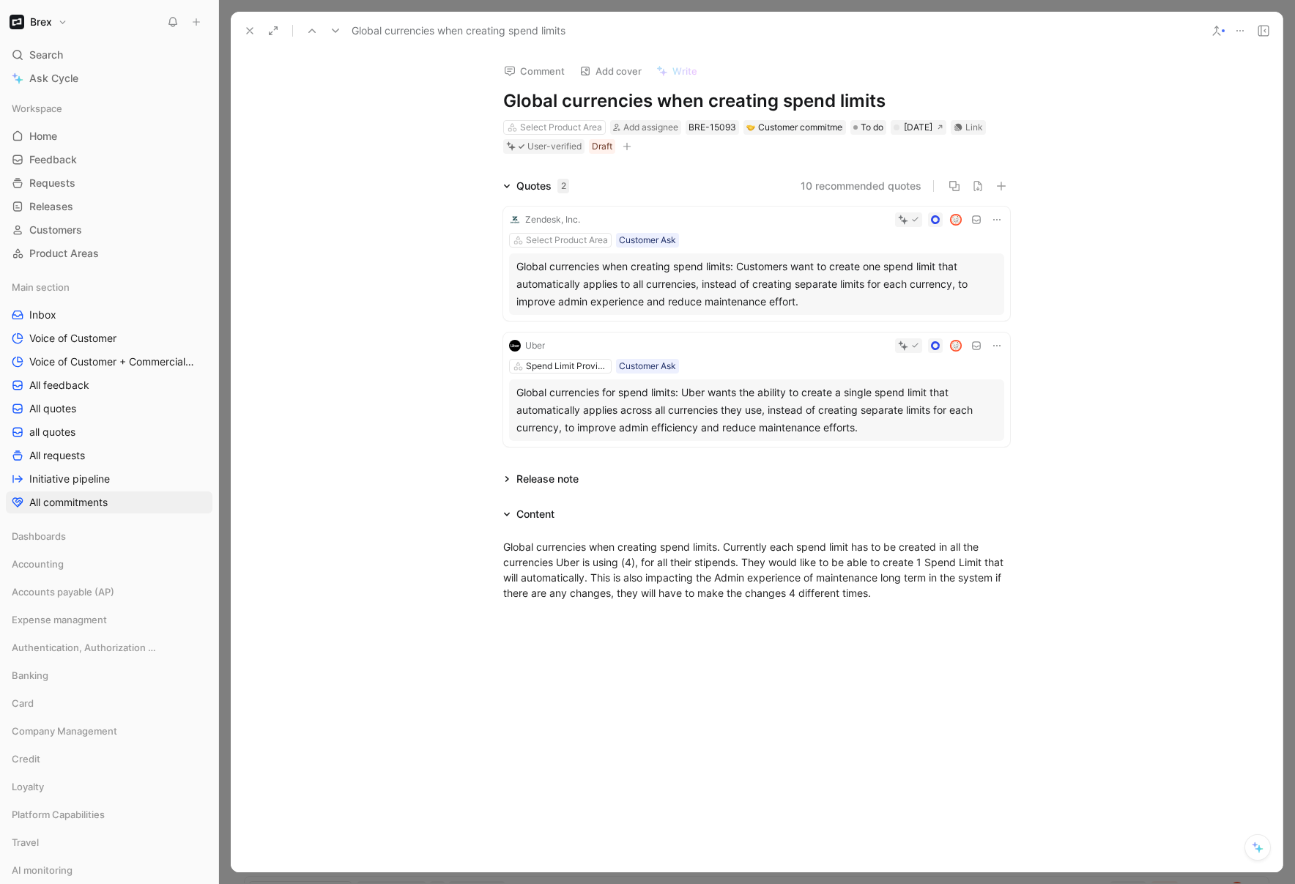
click at [636, 97] on h1 "Global currencies when creating spend limits" at bounding box center [756, 100] width 507 height 23
copy h1 "Global currencies when creating spend limits"
click at [250, 36] on icon at bounding box center [250, 31] width 12 height 12
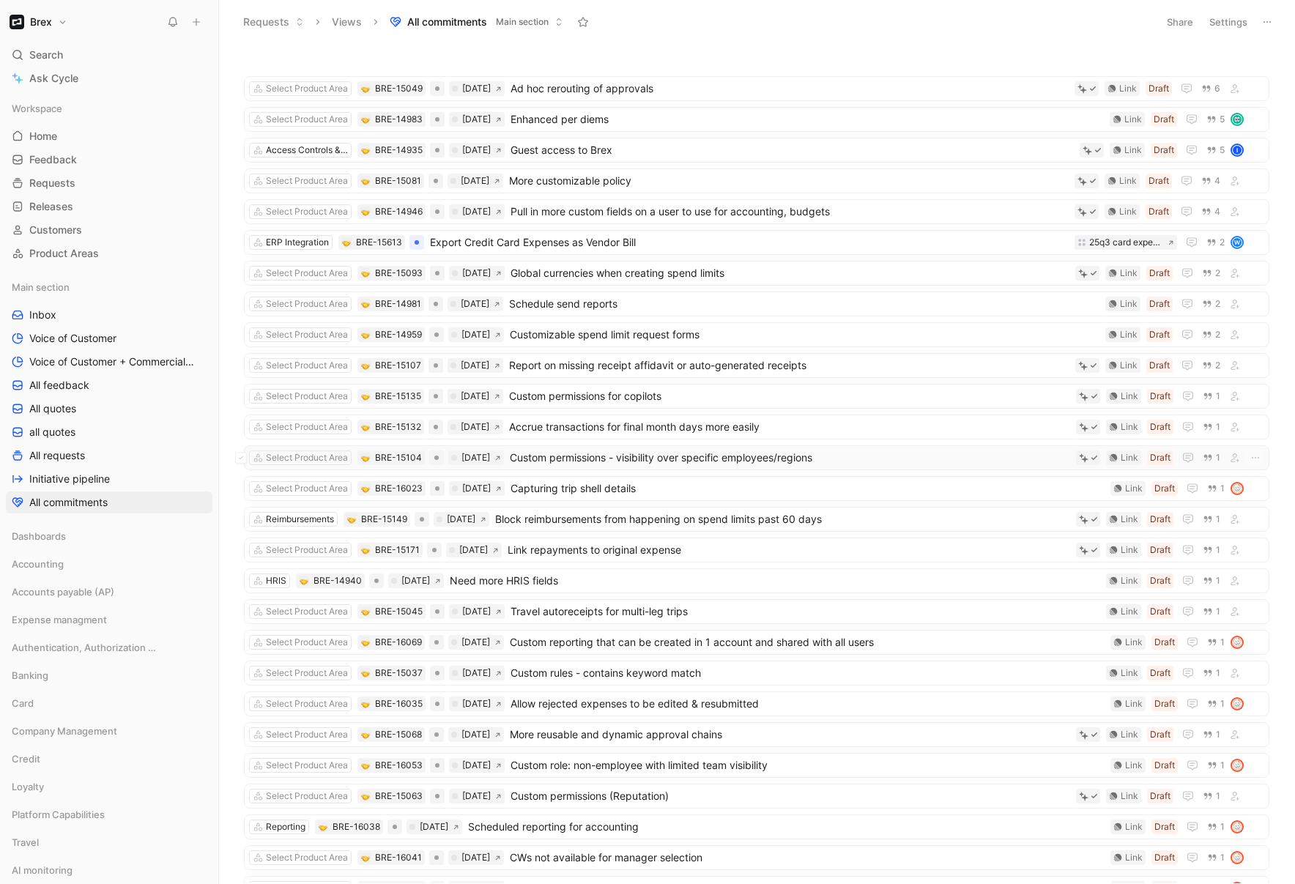
click at [601, 462] on span "Custom permissions - visibility over specific employees/regions" at bounding box center [790, 458] width 560 height 18
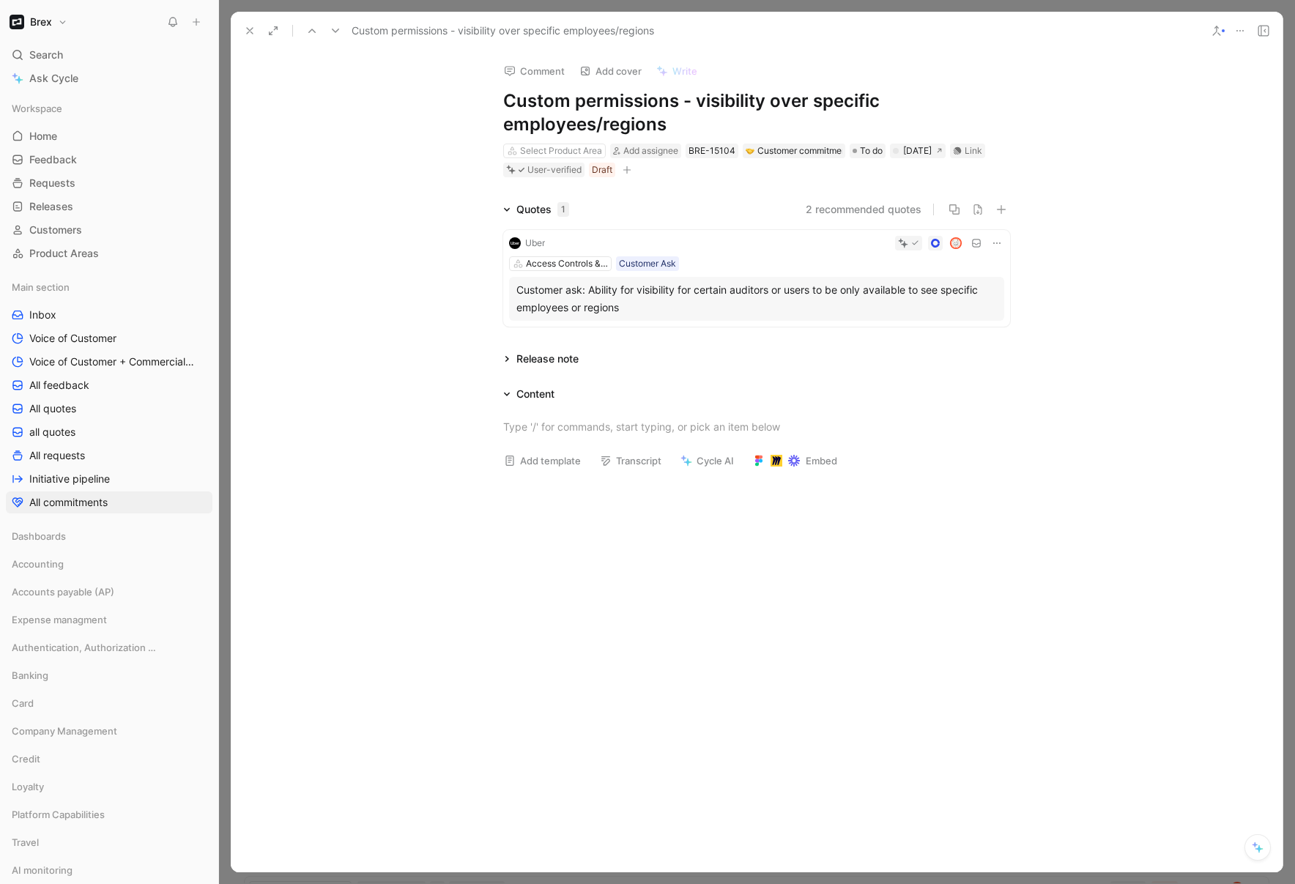
click at [587, 103] on h1 "Custom permissions - visibility over specific employees/regions" at bounding box center [756, 112] width 507 height 47
copy h1 "Custom permissions - visibility over specific employees/regions"
drag, startPoint x: 248, startPoint y: 30, endPoint x: 390, endPoint y: 6, distance: 144.2
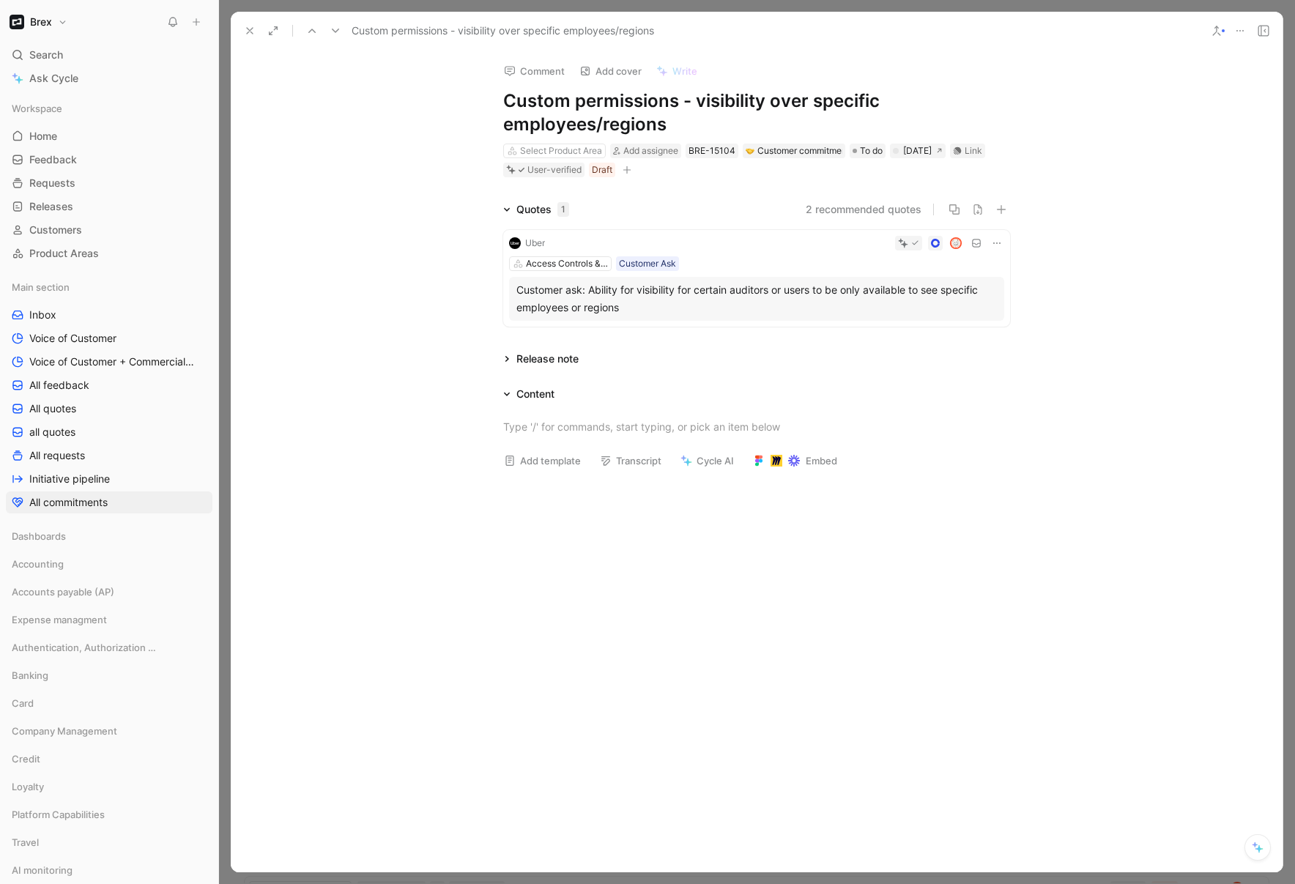
click at [247, 30] on icon at bounding box center [250, 31] width 12 height 12
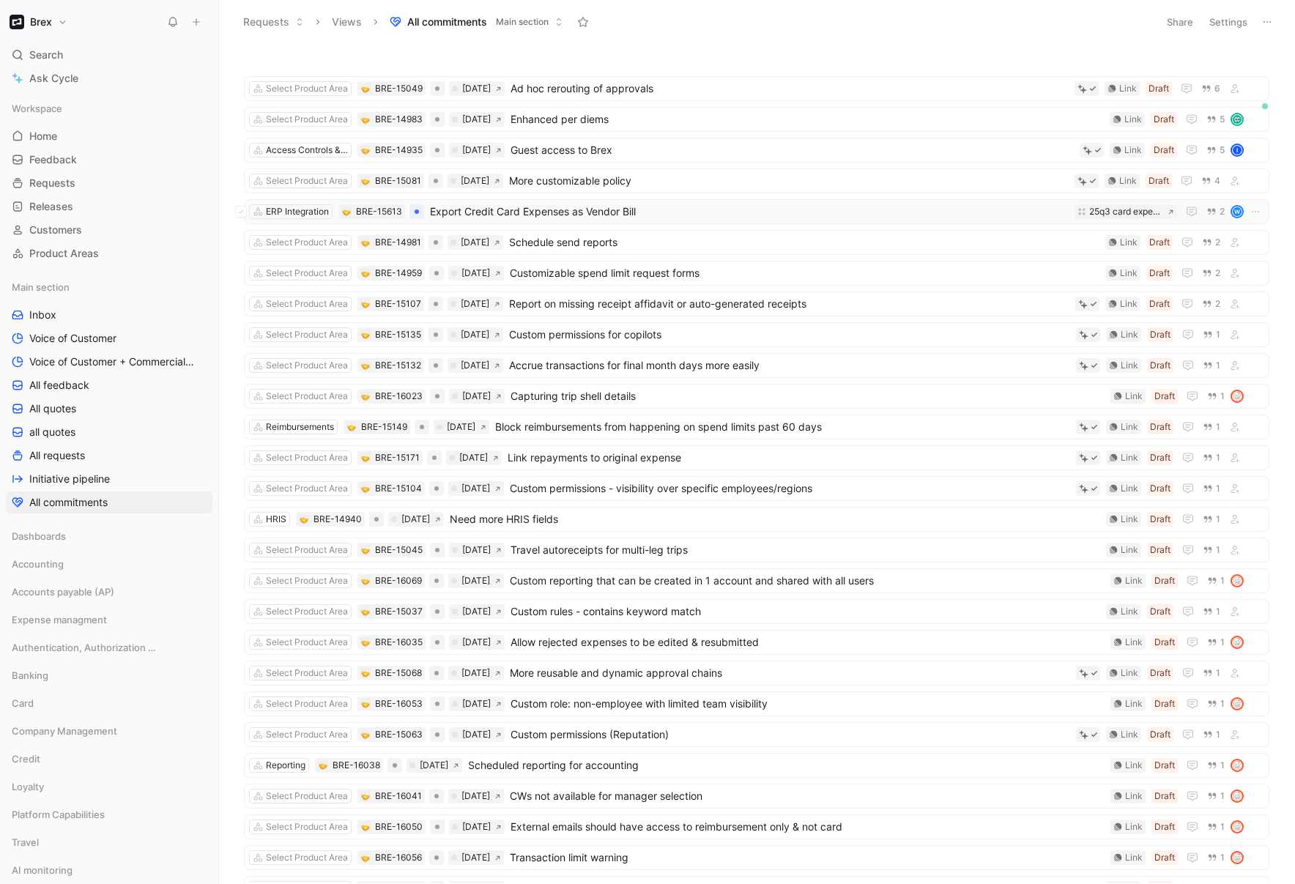
click at [714, 214] on span "Export Credit Card Expenses as Vendor Bill" at bounding box center [749, 212] width 639 height 18
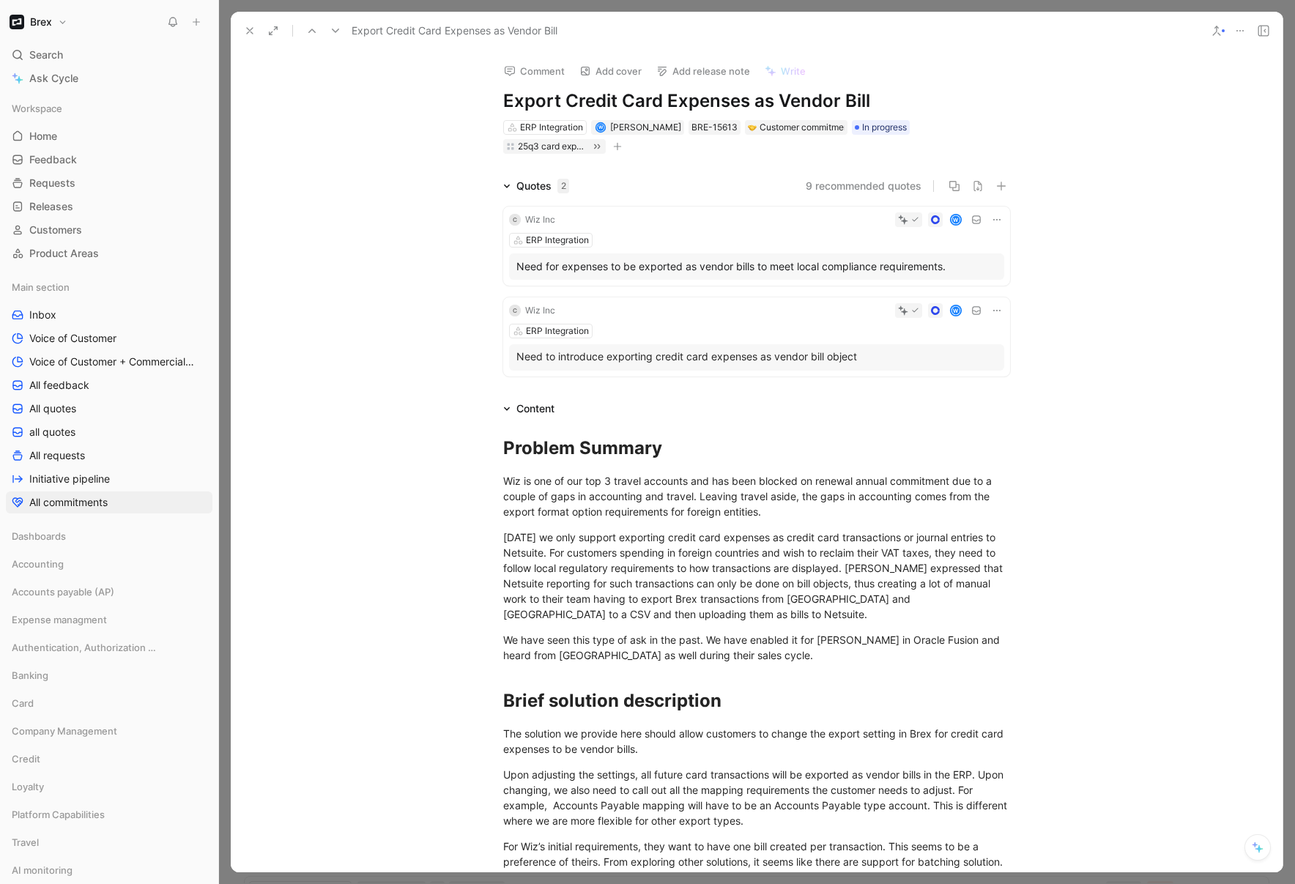
click at [247, 28] on use at bounding box center [250, 31] width 6 height 6
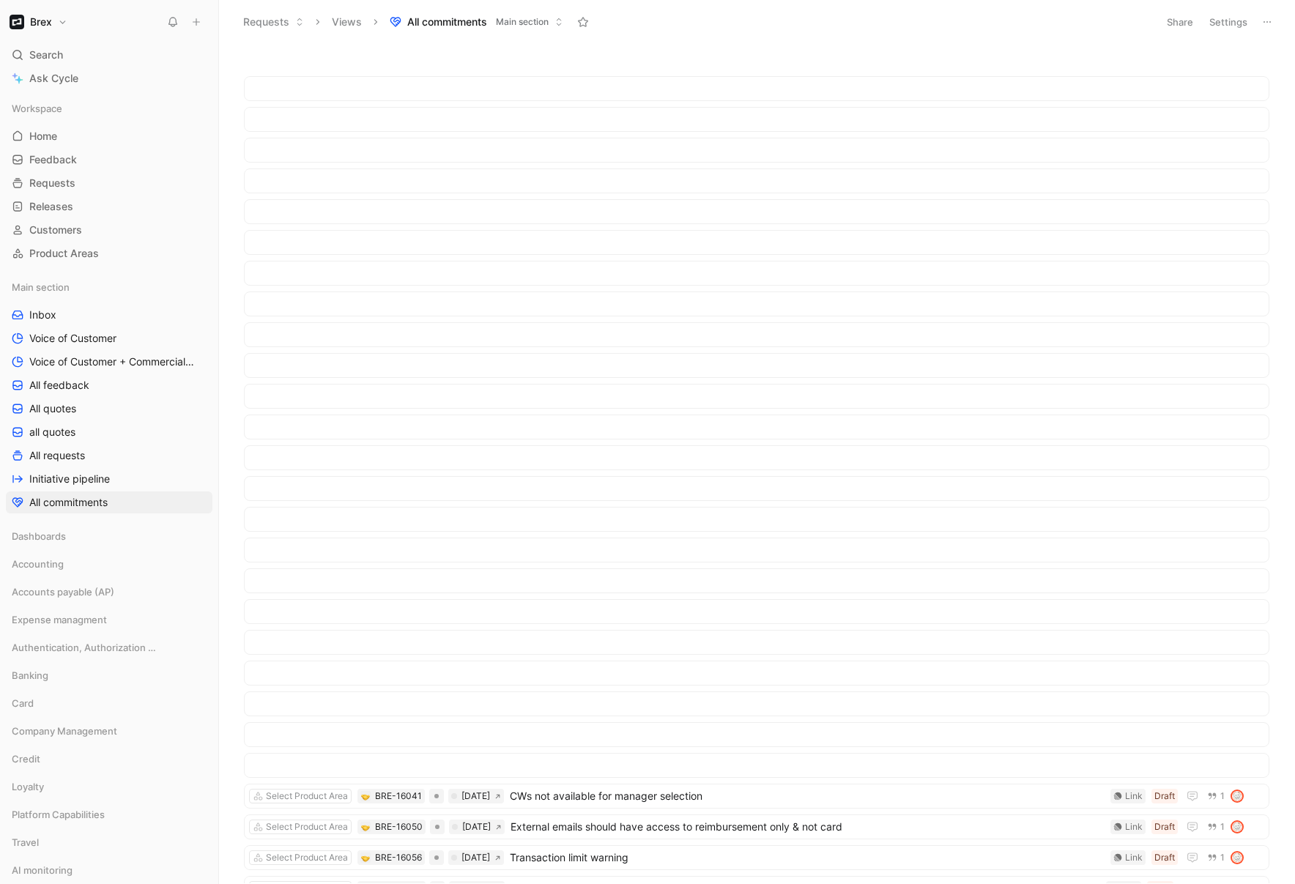
scroll to position [1037, 0]
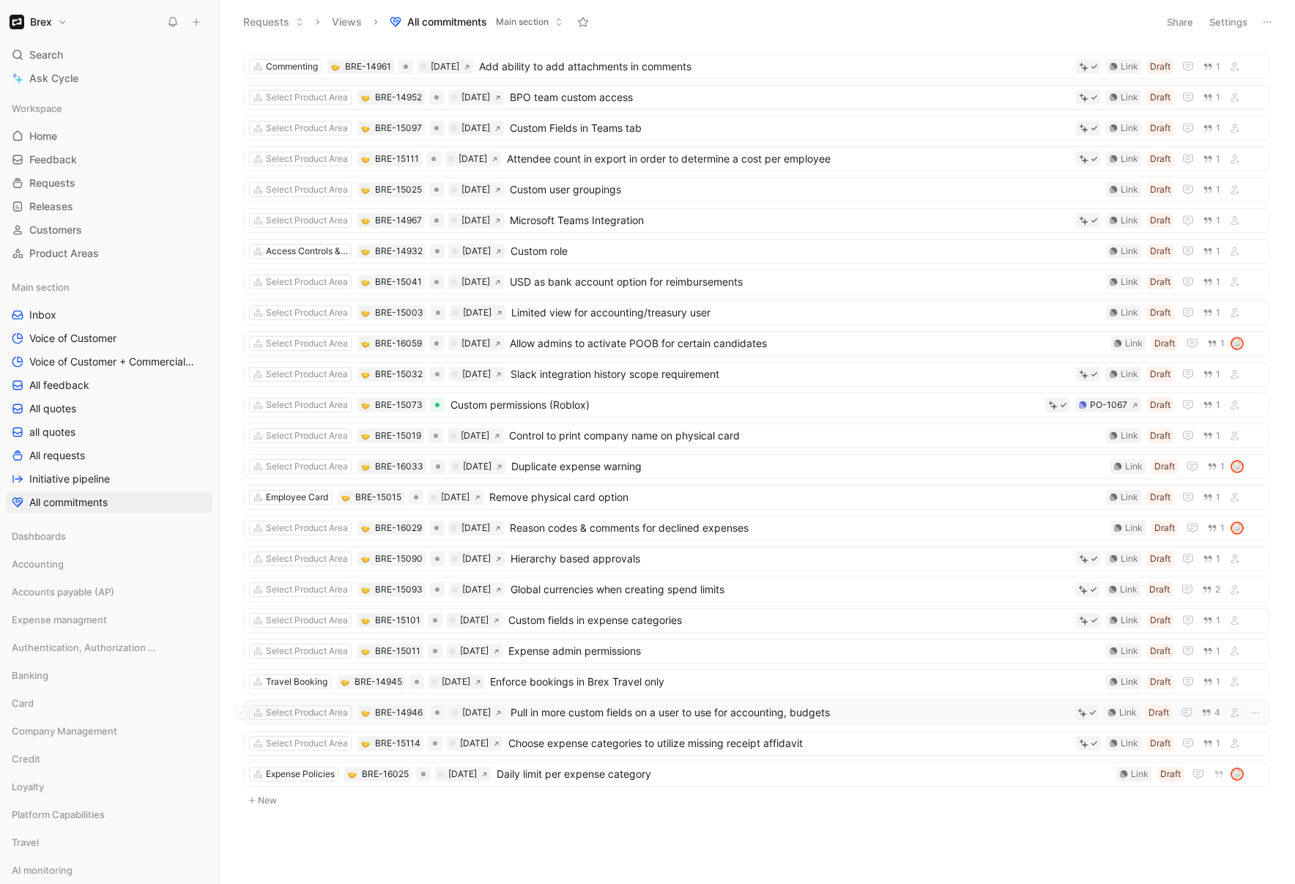
click at [680, 715] on span "Pull in more custom fields on a user to use for accounting, budgets" at bounding box center [790, 713] width 558 height 18
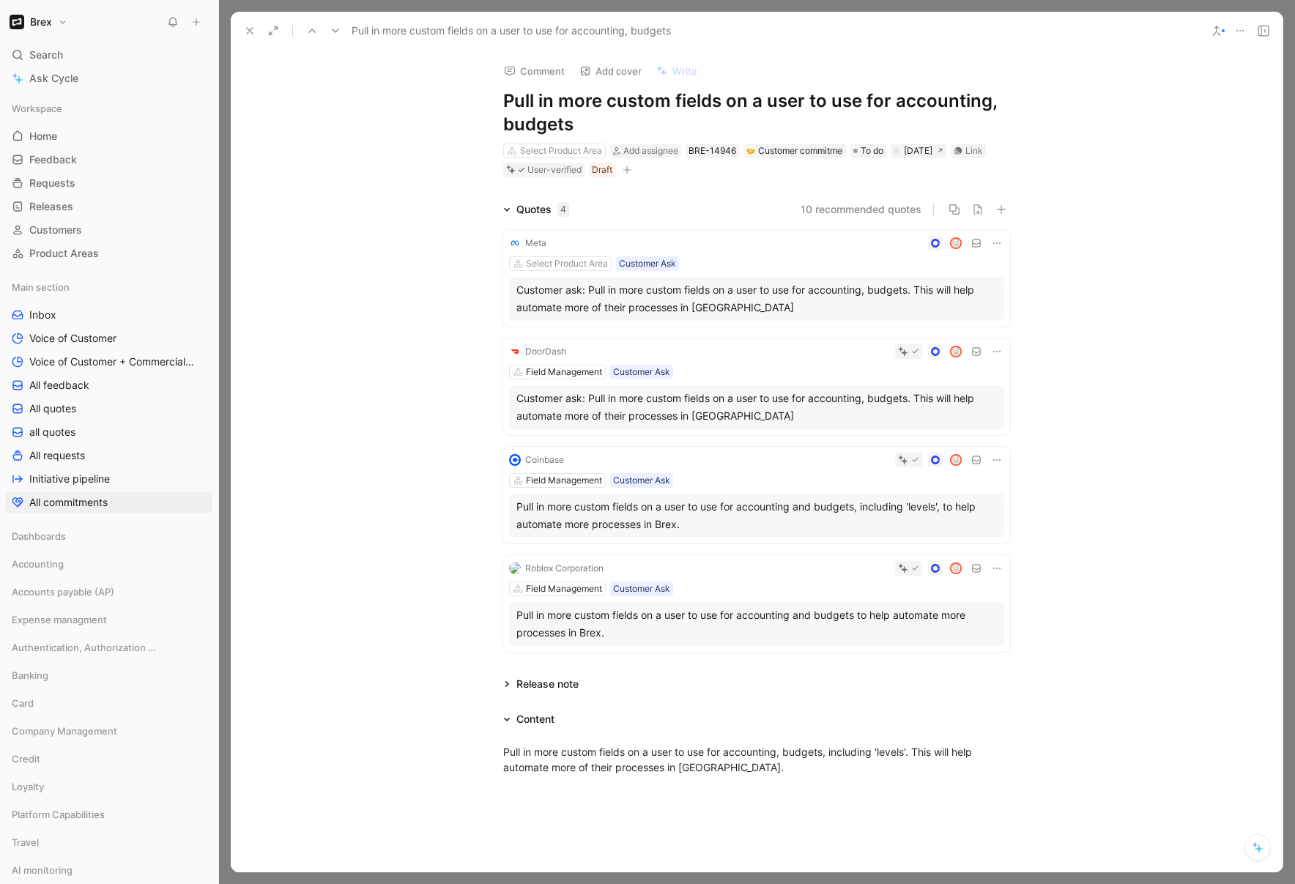
click at [770, 179] on div "Comment Add cover Write Pull in more custom fields on a user to use for account…" at bounding box center [757, 462] width 1052 height 822
click at [506, 114] on h1 "Pull in more custom fields on a user to use for accounting, budgets" at bounding box center [756, 112] width 507 height 47
copy h1 "Pull in more custom fields on a user to use for accounting, budgets"
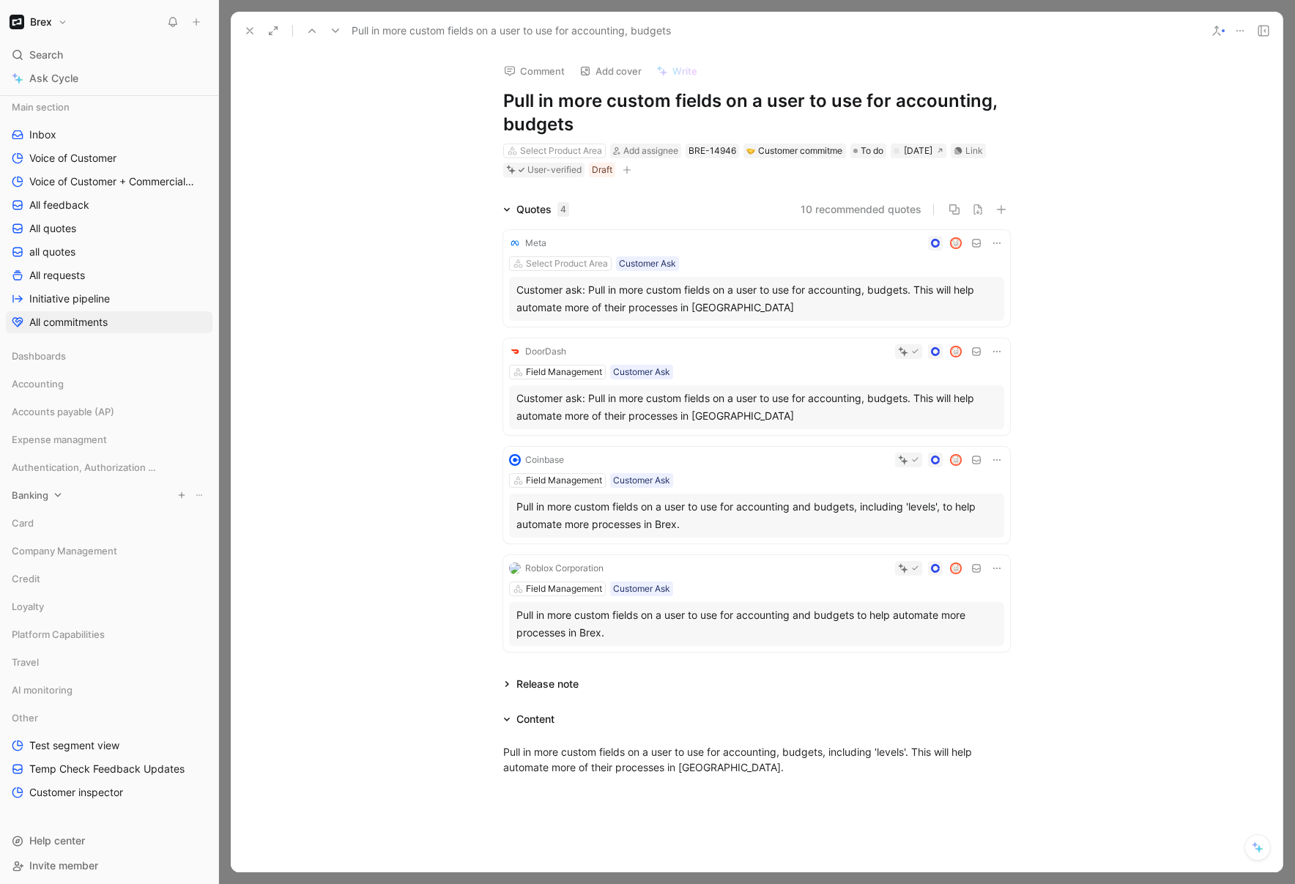
scroll to position [185, 0]
click at [101, 743] on span "Test segment view" at bounding box center [74, 741] width 90 height 15
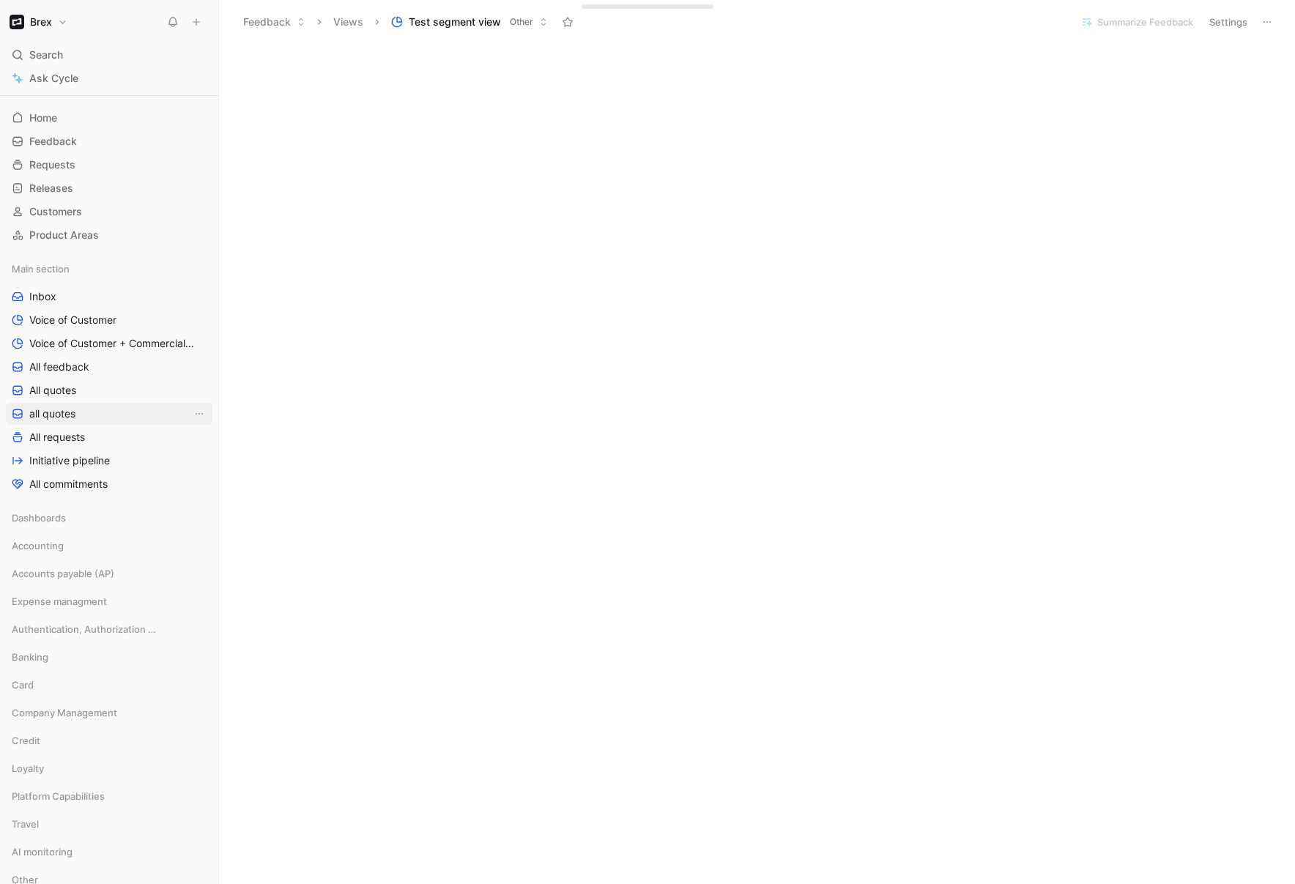
scroll to position [18, 0]
click at [79, 300] on link "Inbox" at bounding box center [109, 297] width 207 height 22
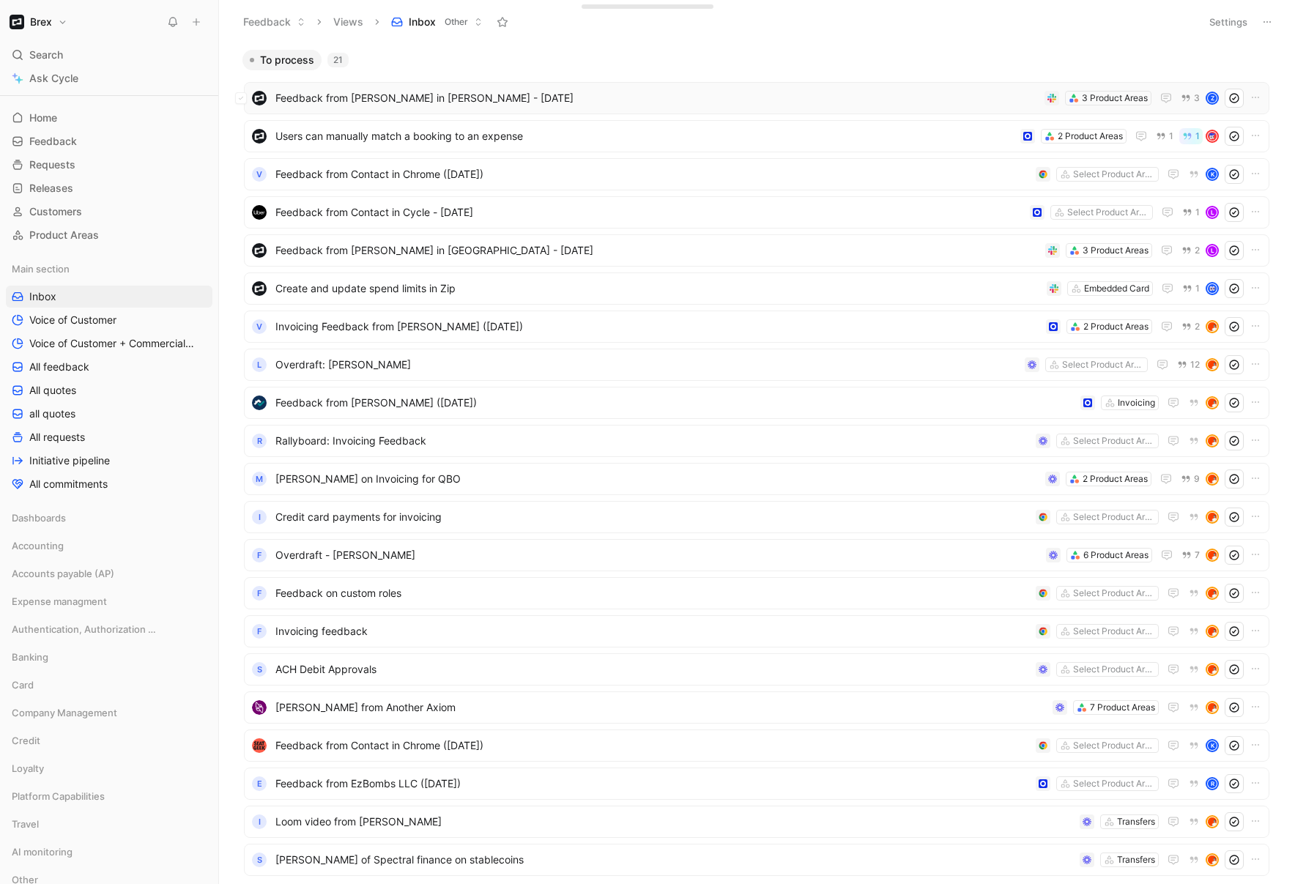
click at [470, 95] on span "Feedback from [PERSON_NAME] in [PERSON_NAME] - [DATE]" at bounding box center [656, 98] width 763 height 18
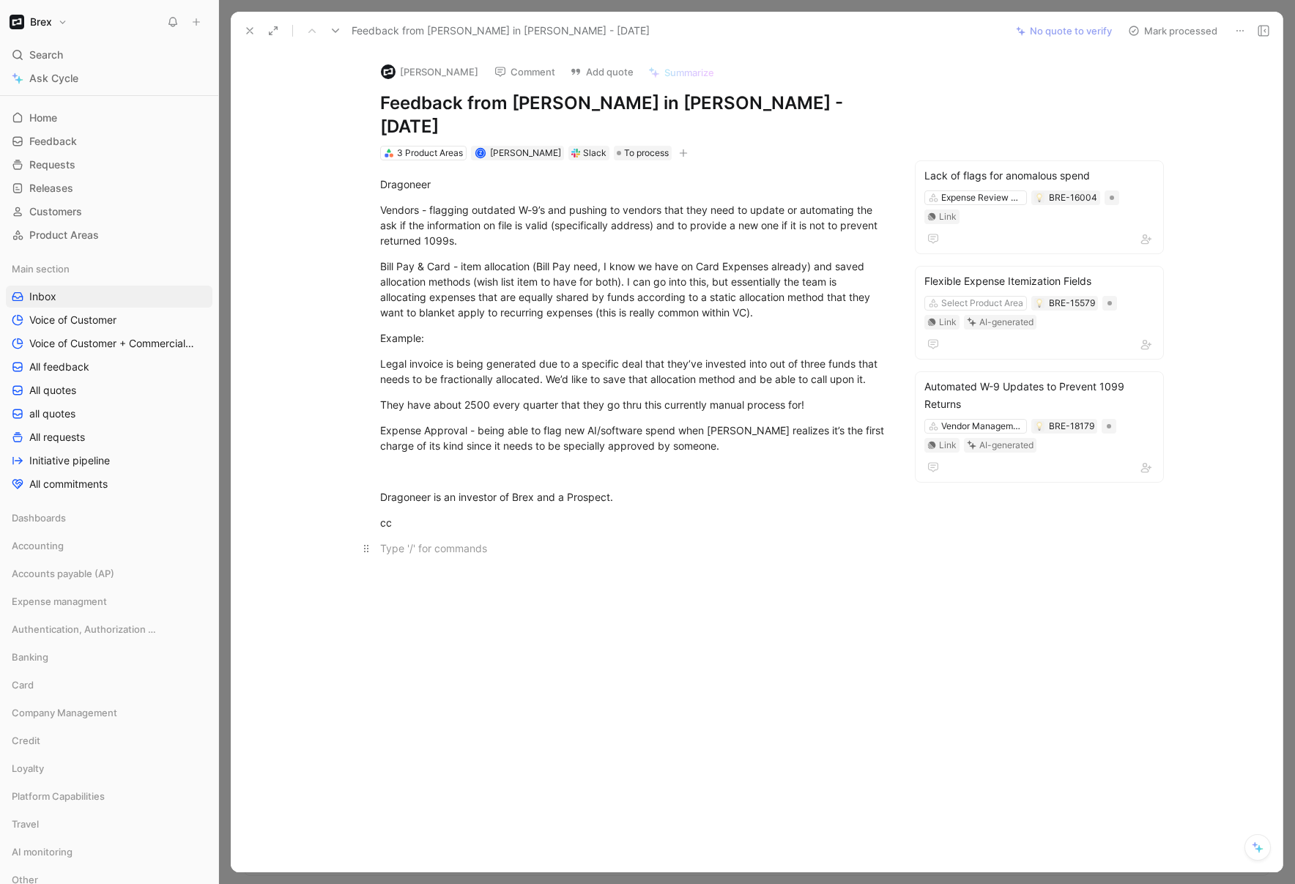
click at [514, 541] on div at bounding box center [633, 548] width 507 height 15
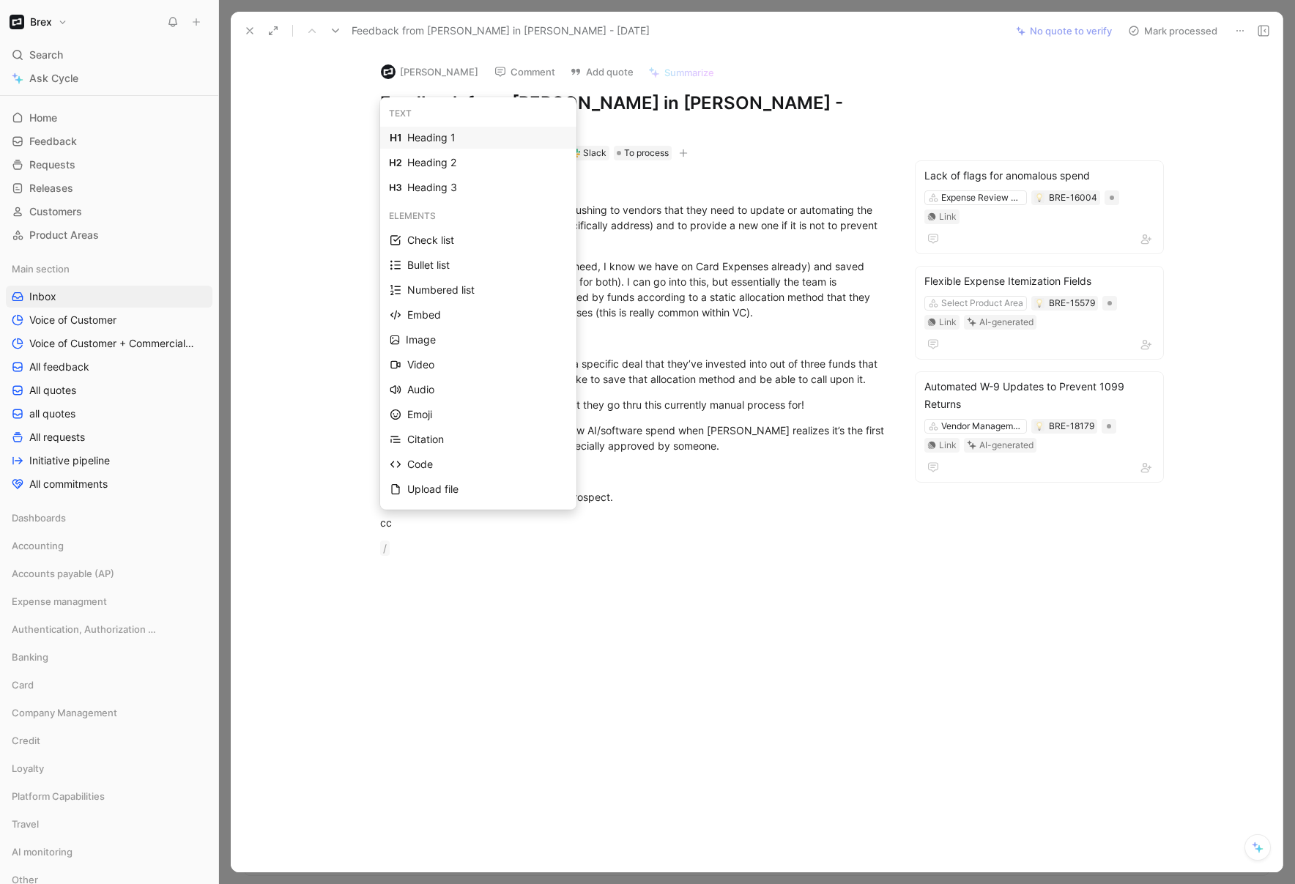
click at [700, 489] on div "Dragoneer is an investor of Brex and a Prospect." at bounding box center [633, 496] width 507 height 15
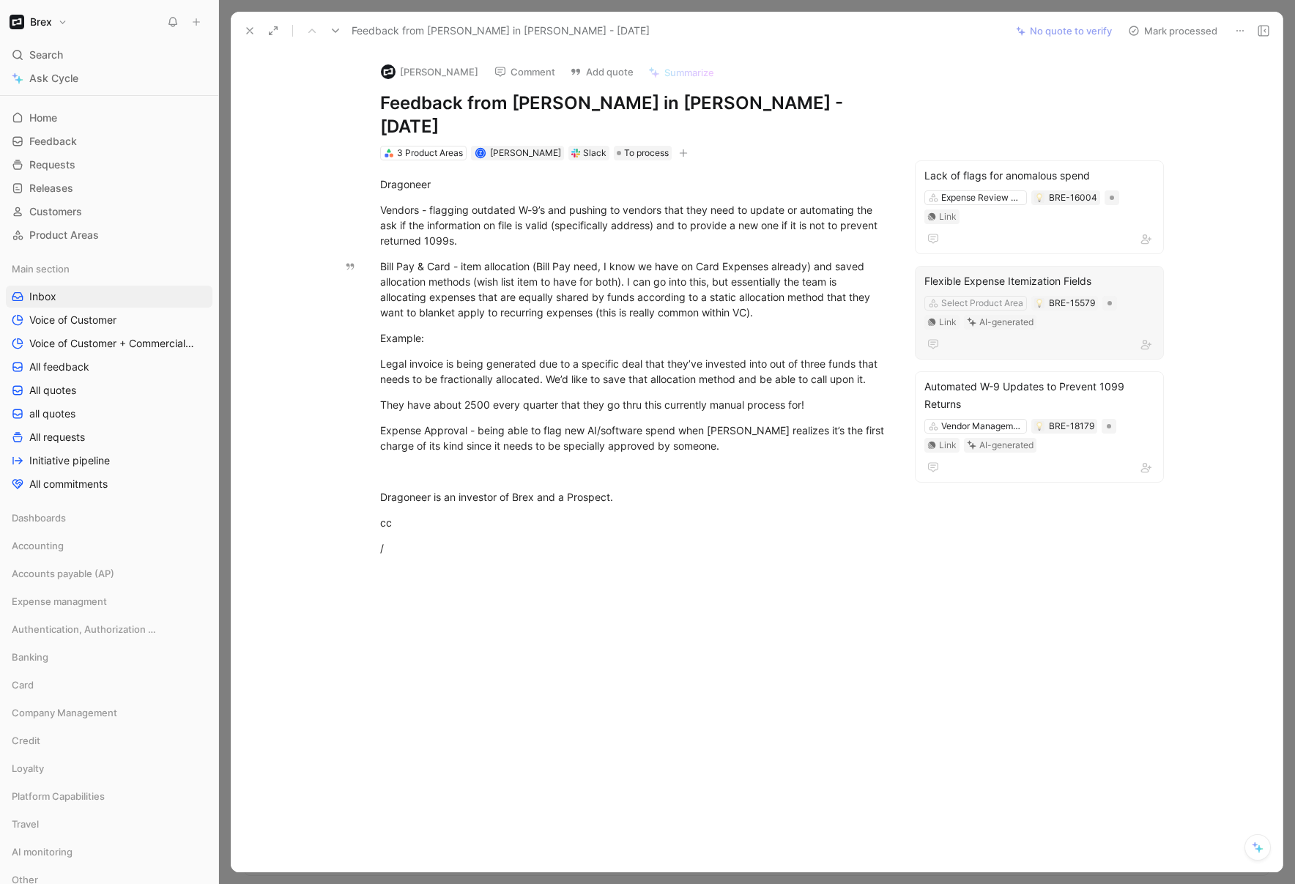
click at [1077, 273] on div "Flexible Expense Itemization Fields" at bounding box center [1040, 282] width 230 height 18
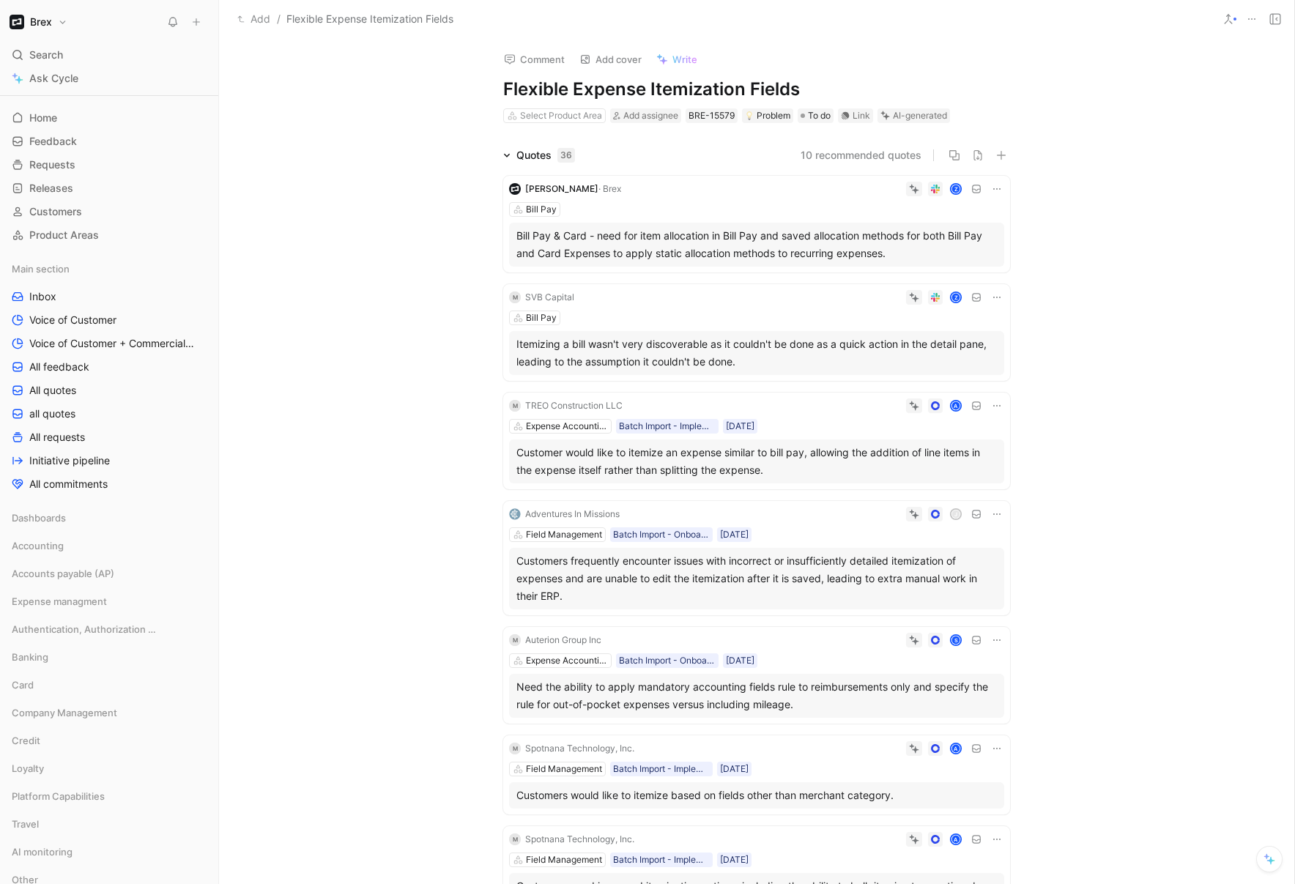
click at [50, 20] on h1 "Brex" at bounding box center [41, 21] width 22 height 13
click at [81, 149] on div "Workspace settings G then S" at bounding box center [100, 150] width 180 height 23
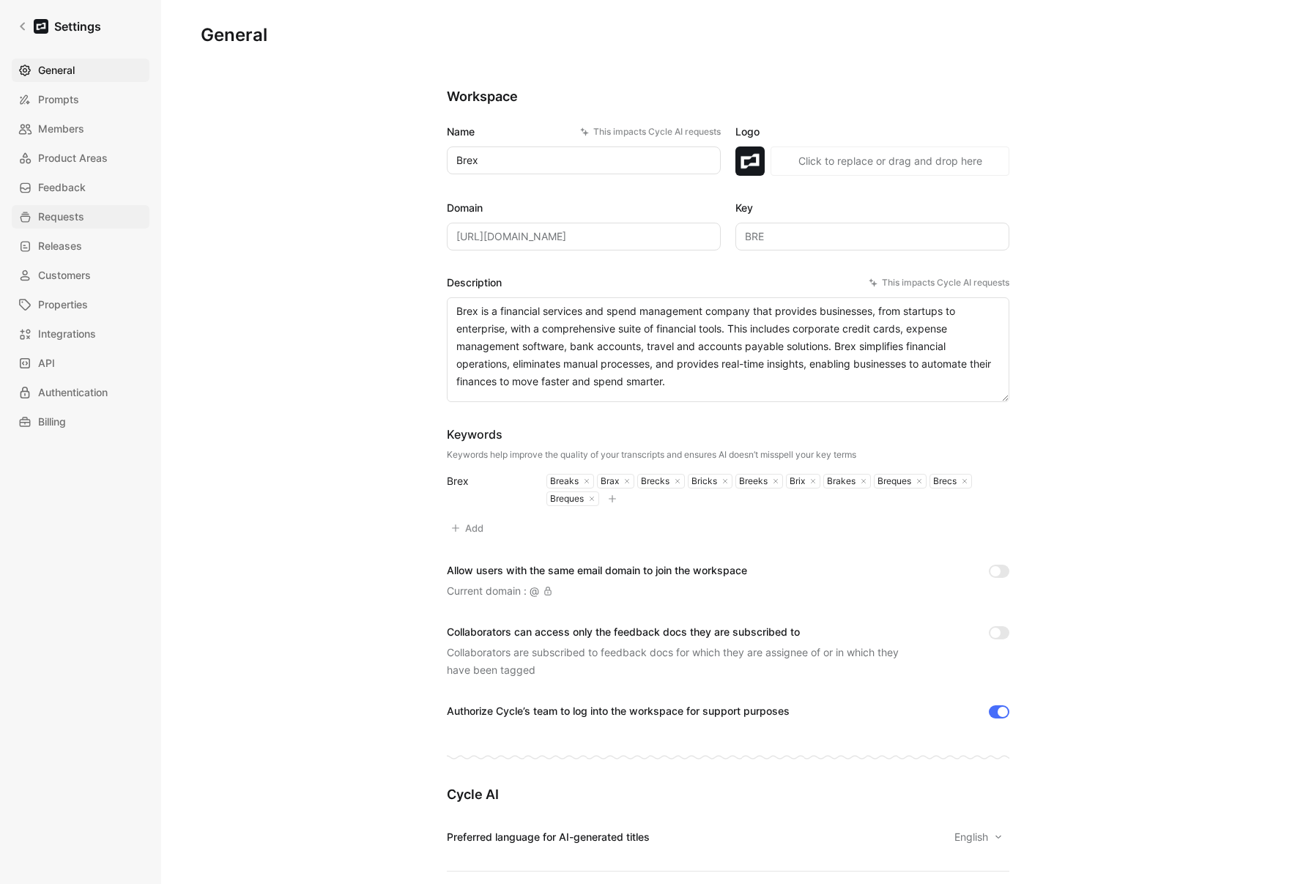
click at [53, 221] on span "Requests" at bounding box center [61, 217] width 46 height 18
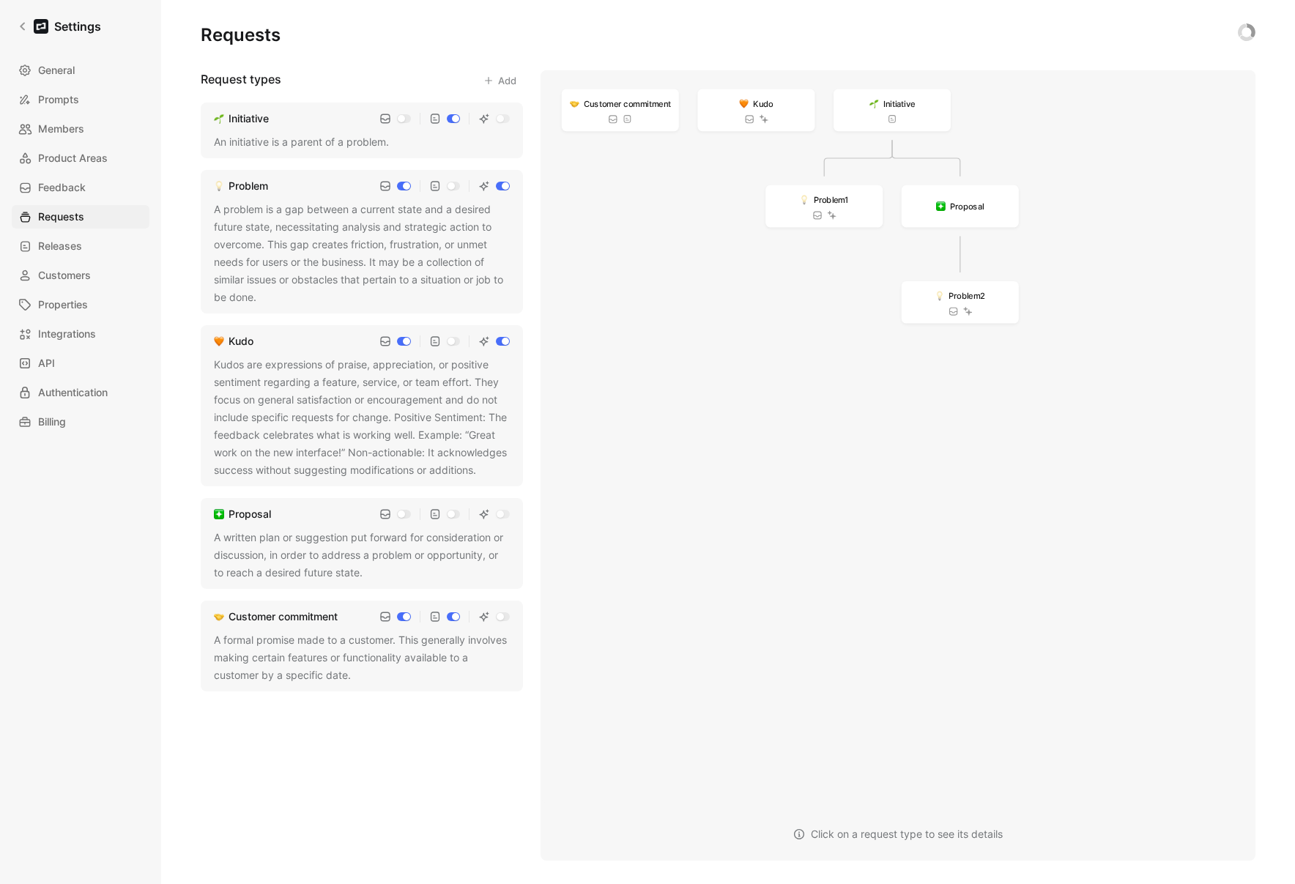
click at [313, 133] on div "An initiative is a parent of a problem." at bounding box center [362, 142] width 296 height 18
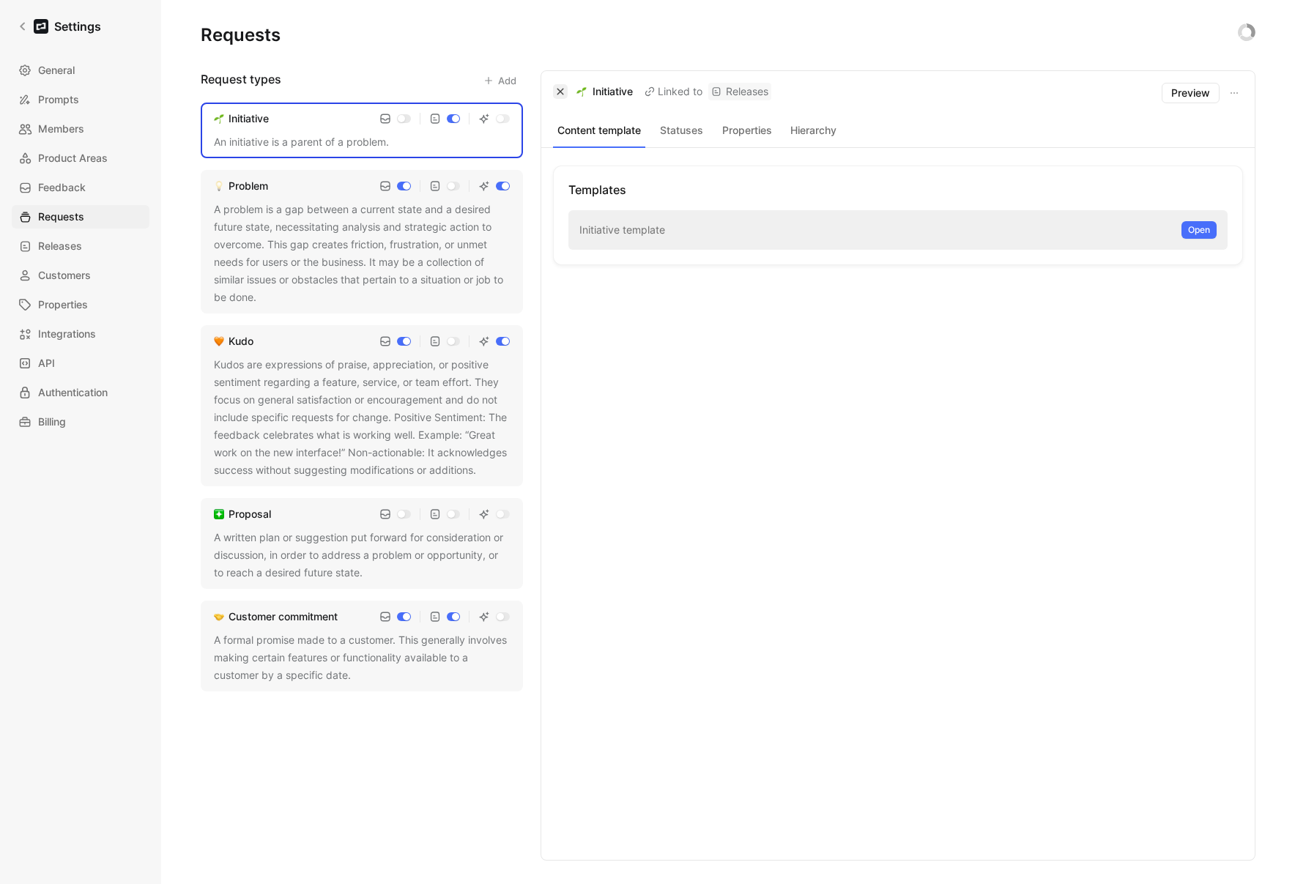
click at [555, 86] on button "button" at bounding box center [560, 91] width 15 height 15
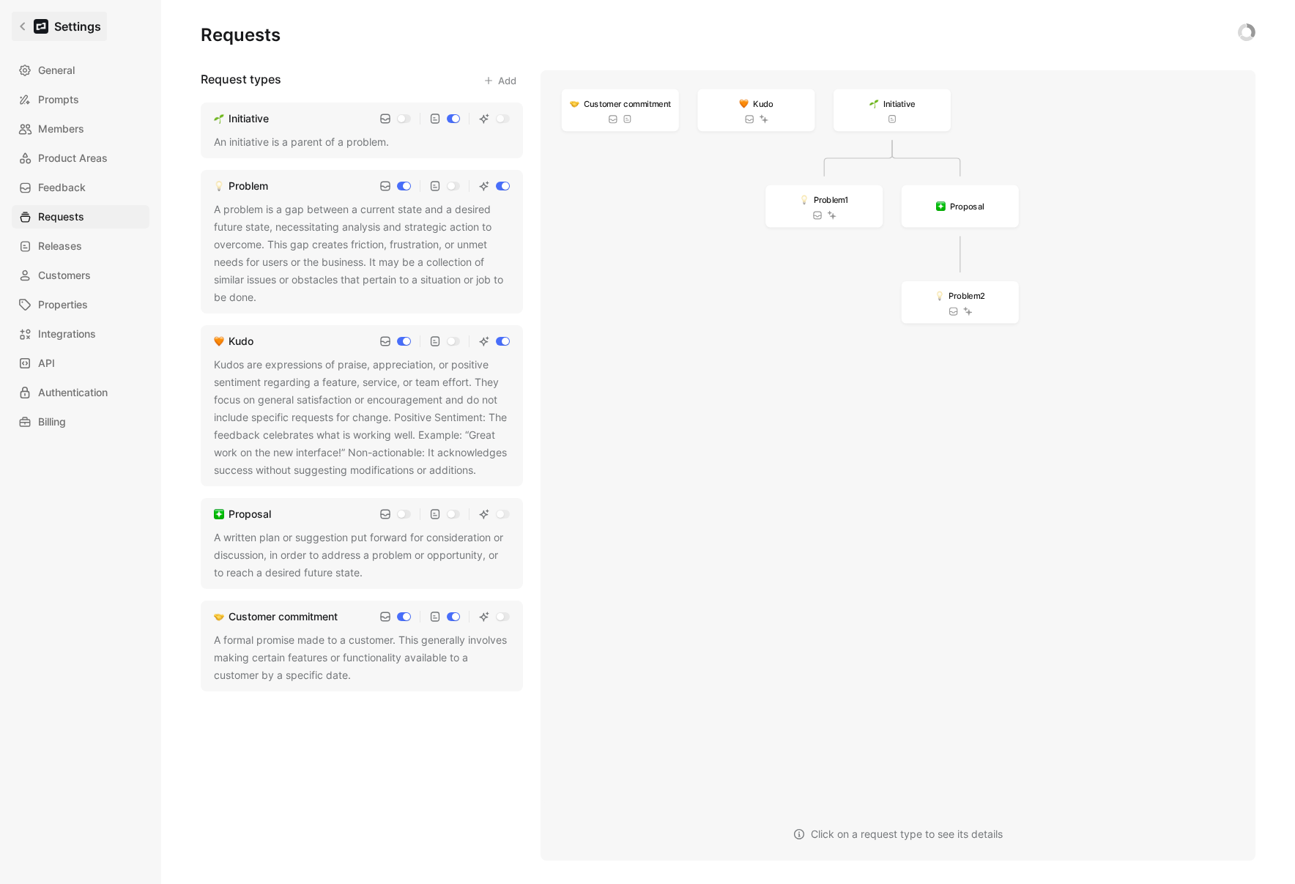
click at [26, 22] on icon at bounding box center [23, 26] width 10 height 10
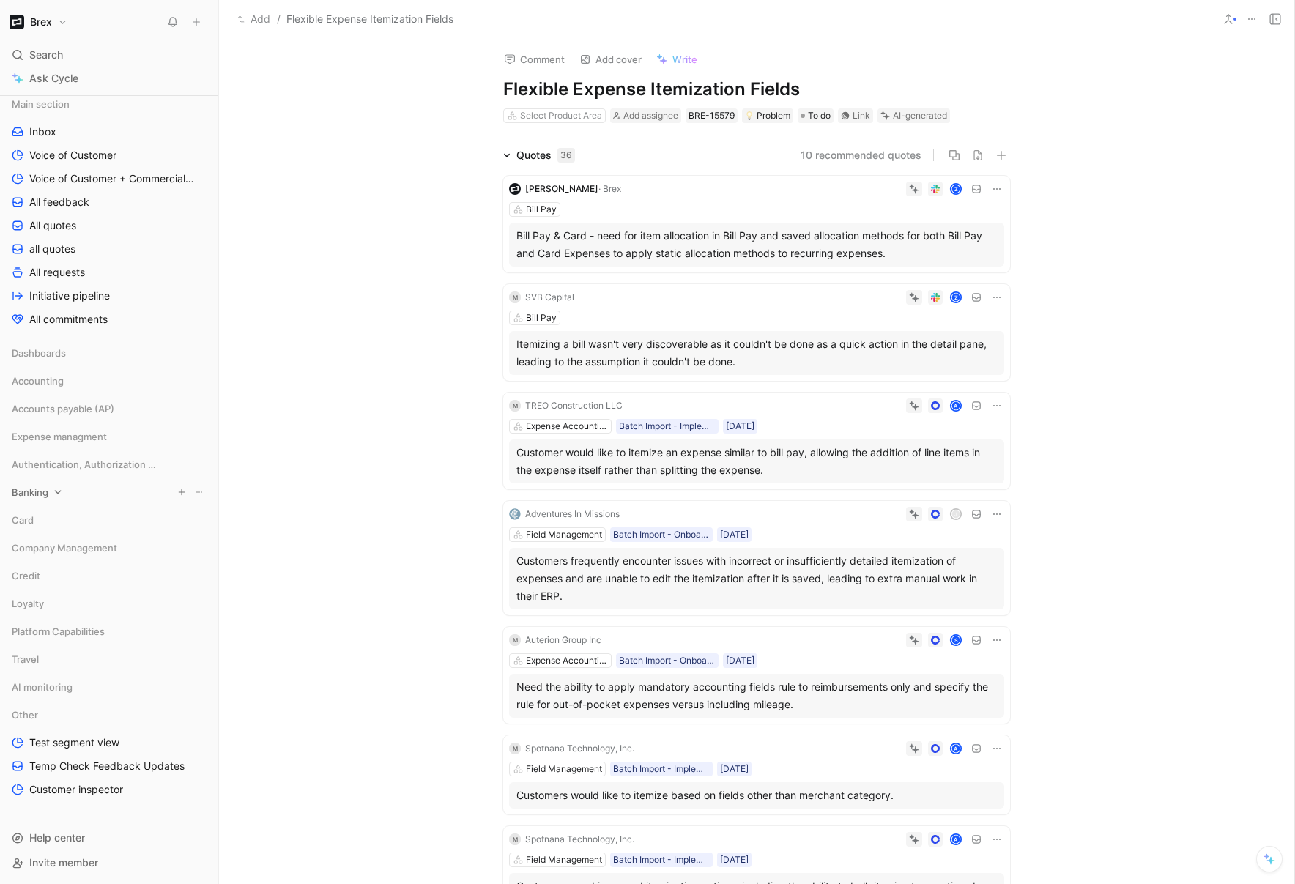
scroll to position [185, 0]
click at [90, 741] on span "Test segment view" at bounding box center [74, 741] width 90 height 15
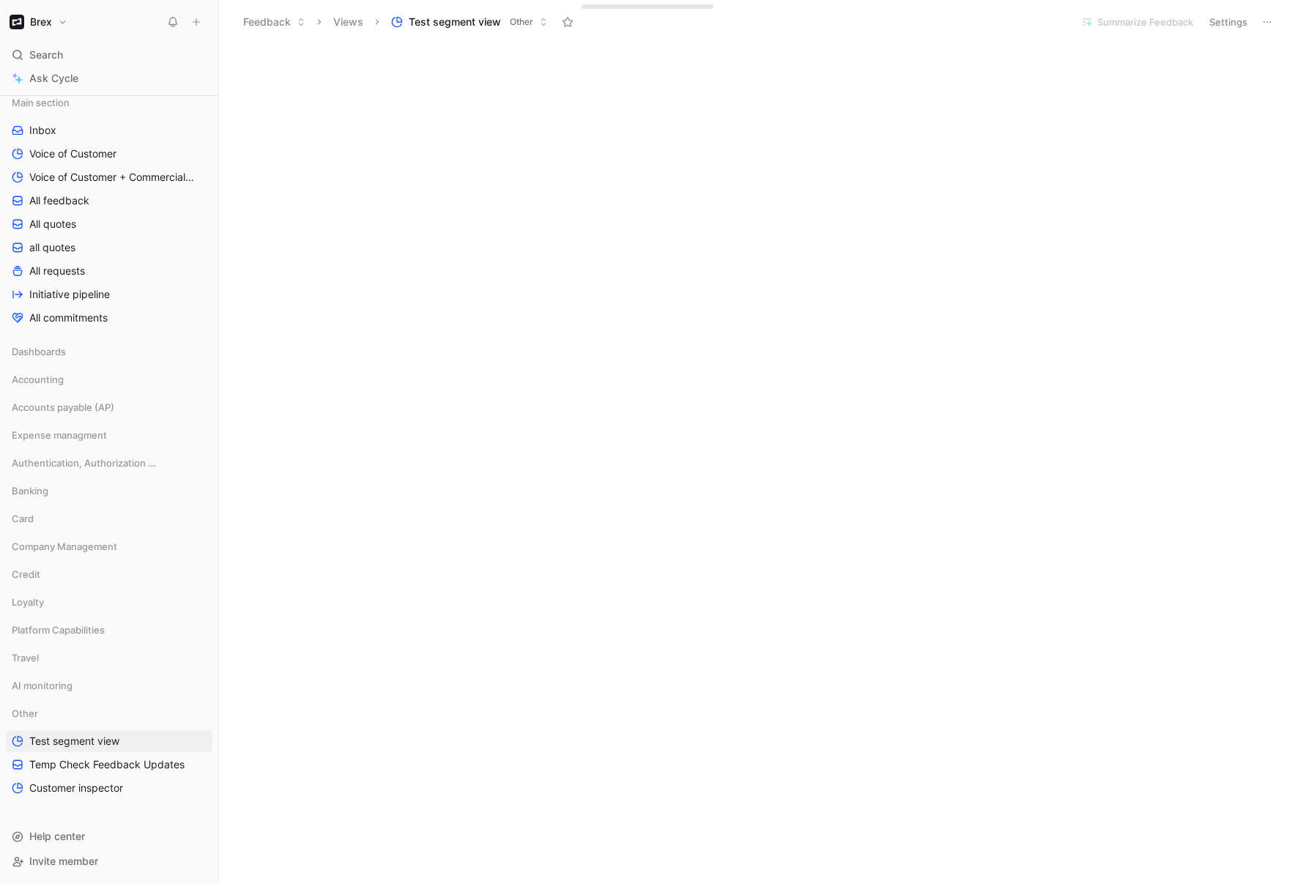
scroll to position [3429, 0]
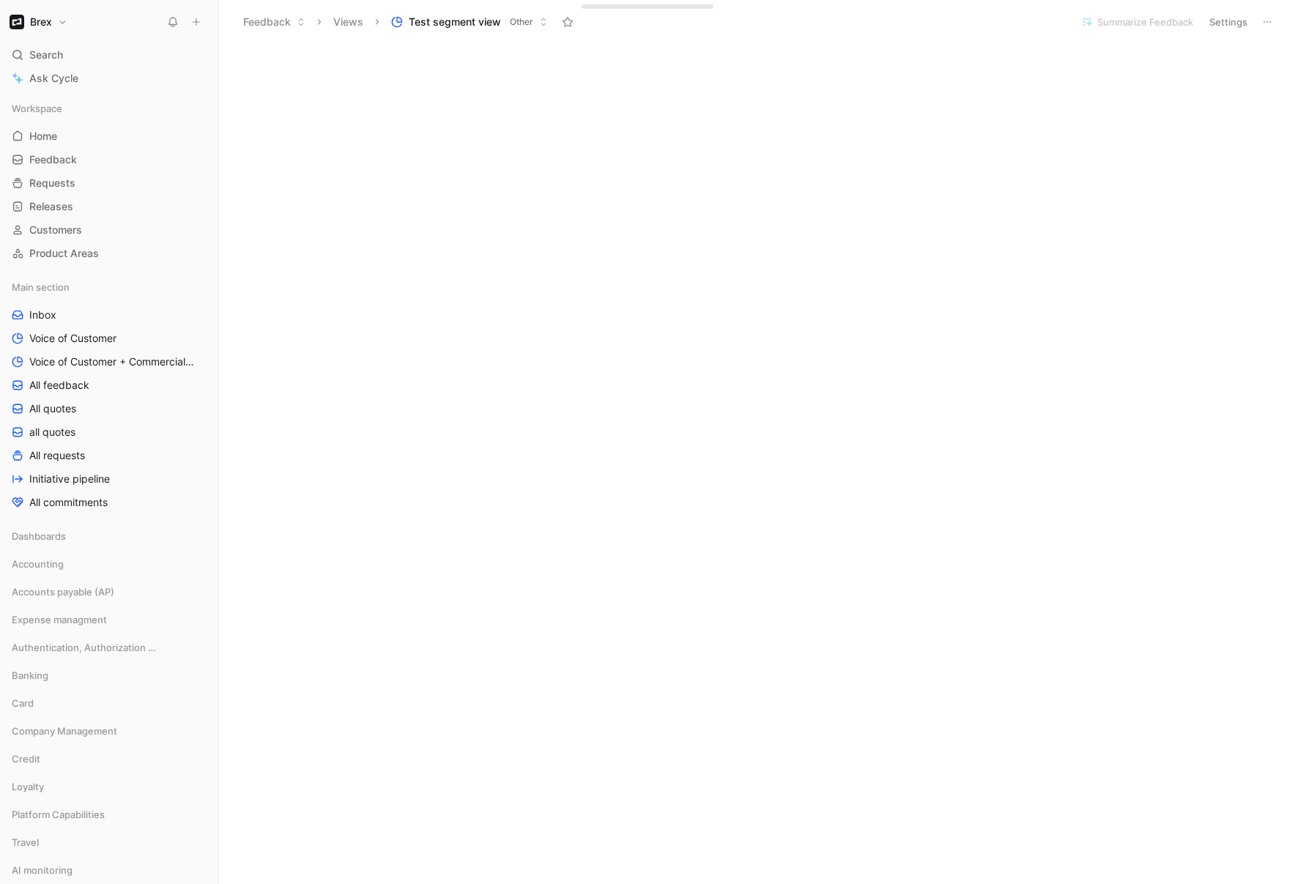
scroll to position [2467, 0]
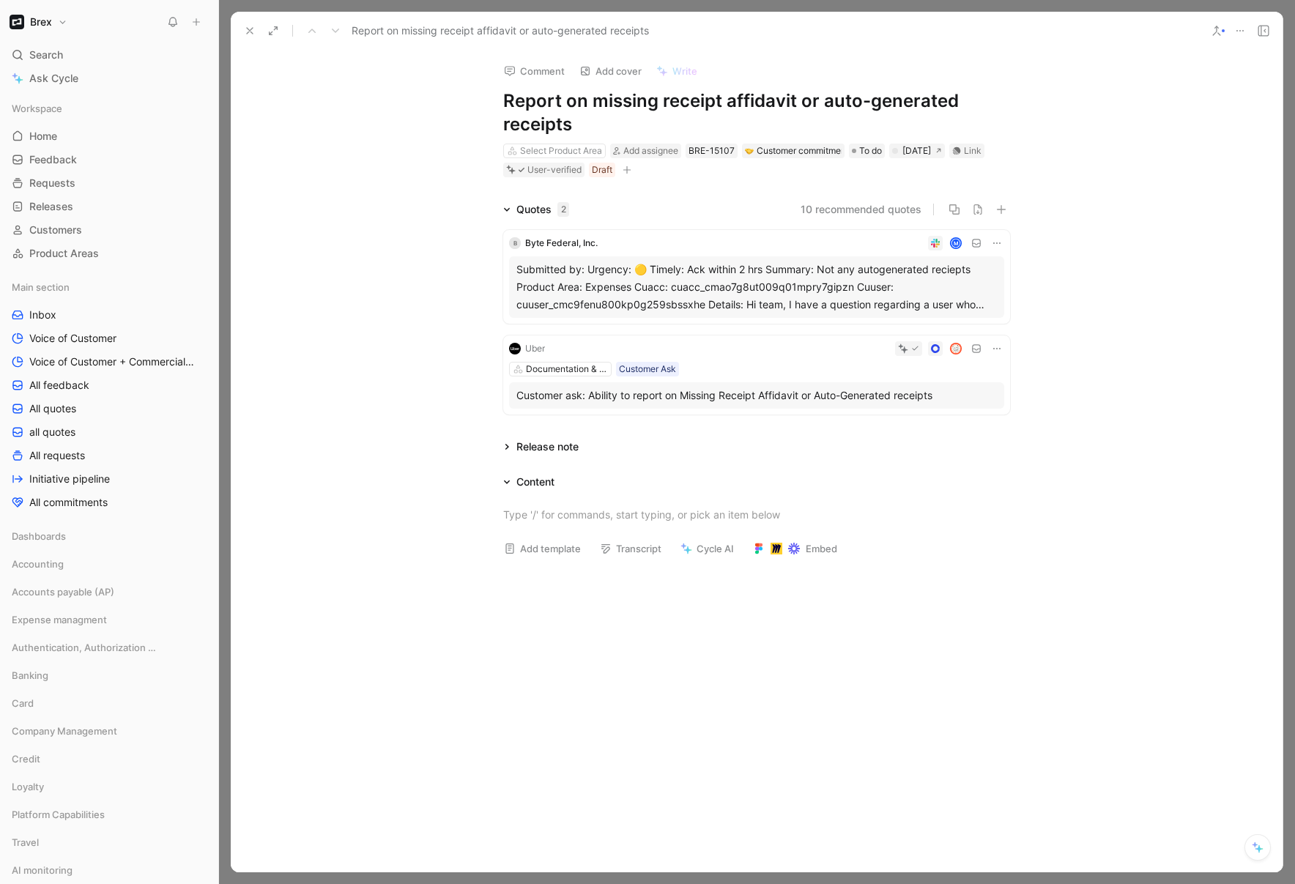
click at [247, 28] on use at bounding box center [250, 31] width 6 height 6
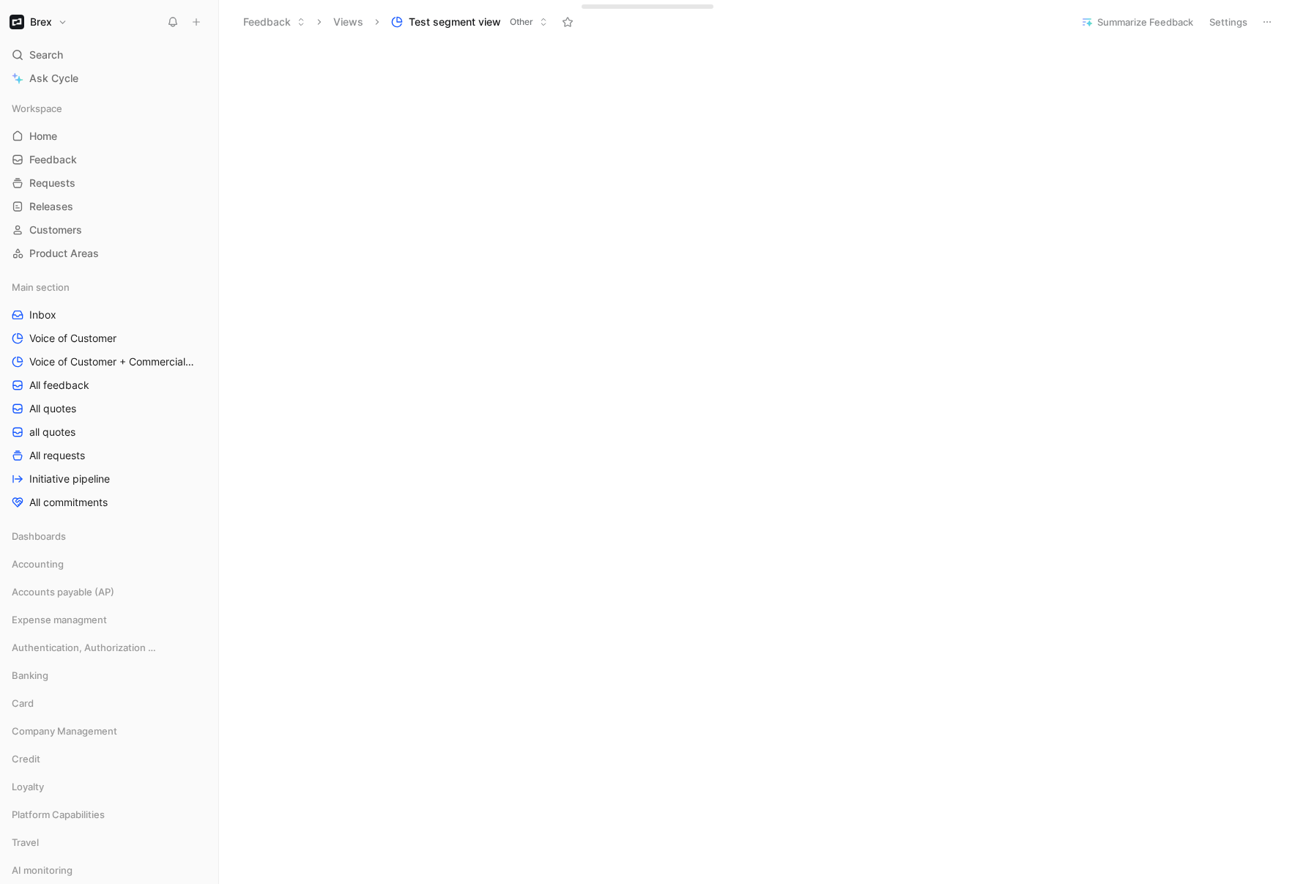
scroll to position [3169, 0]
click at [1233, 57] on button "Edit dashboard" at bounding box center [1242, 54] width 81 height 21
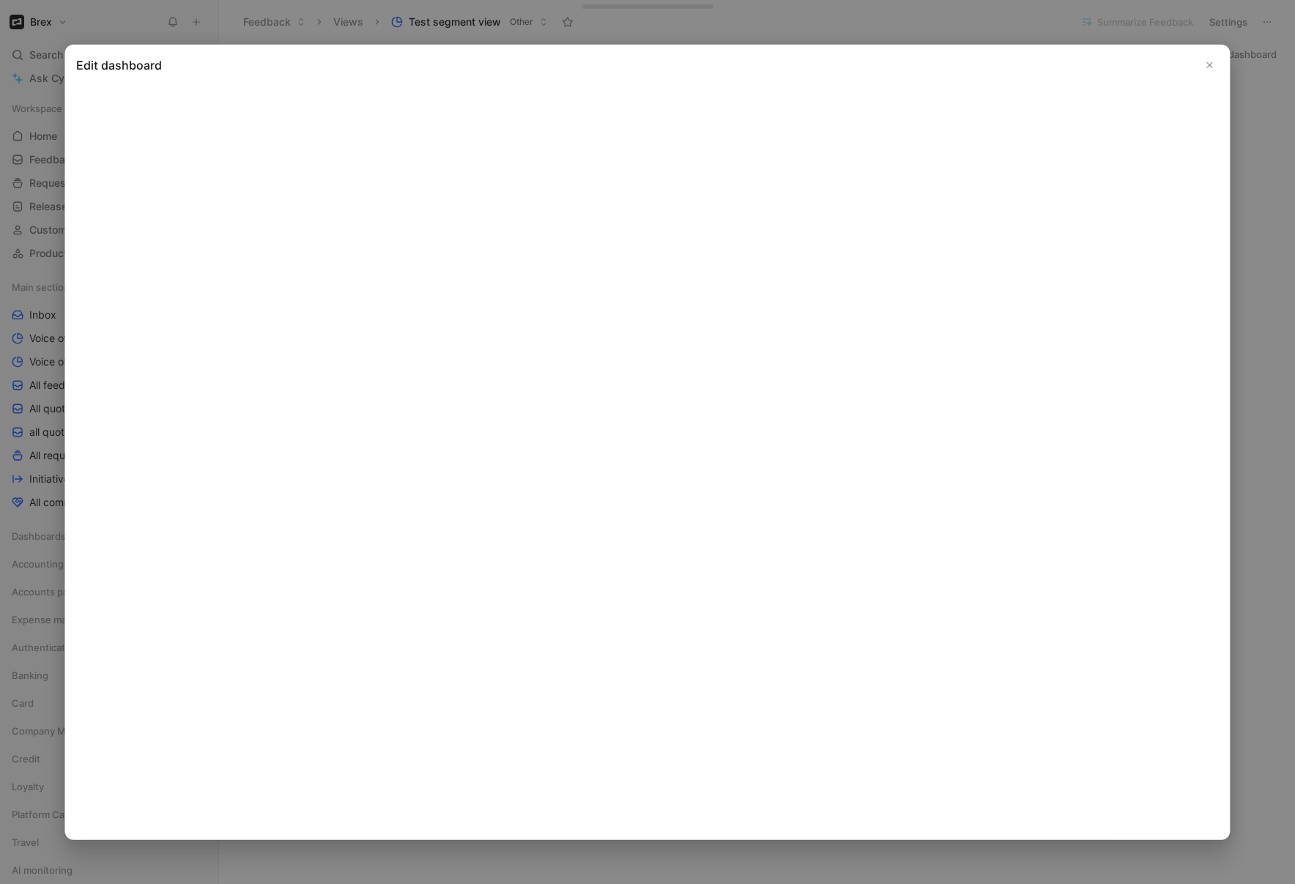
click at [1211, 66] on use "Close" at bounding box center [1209, 64] width 5 height 5
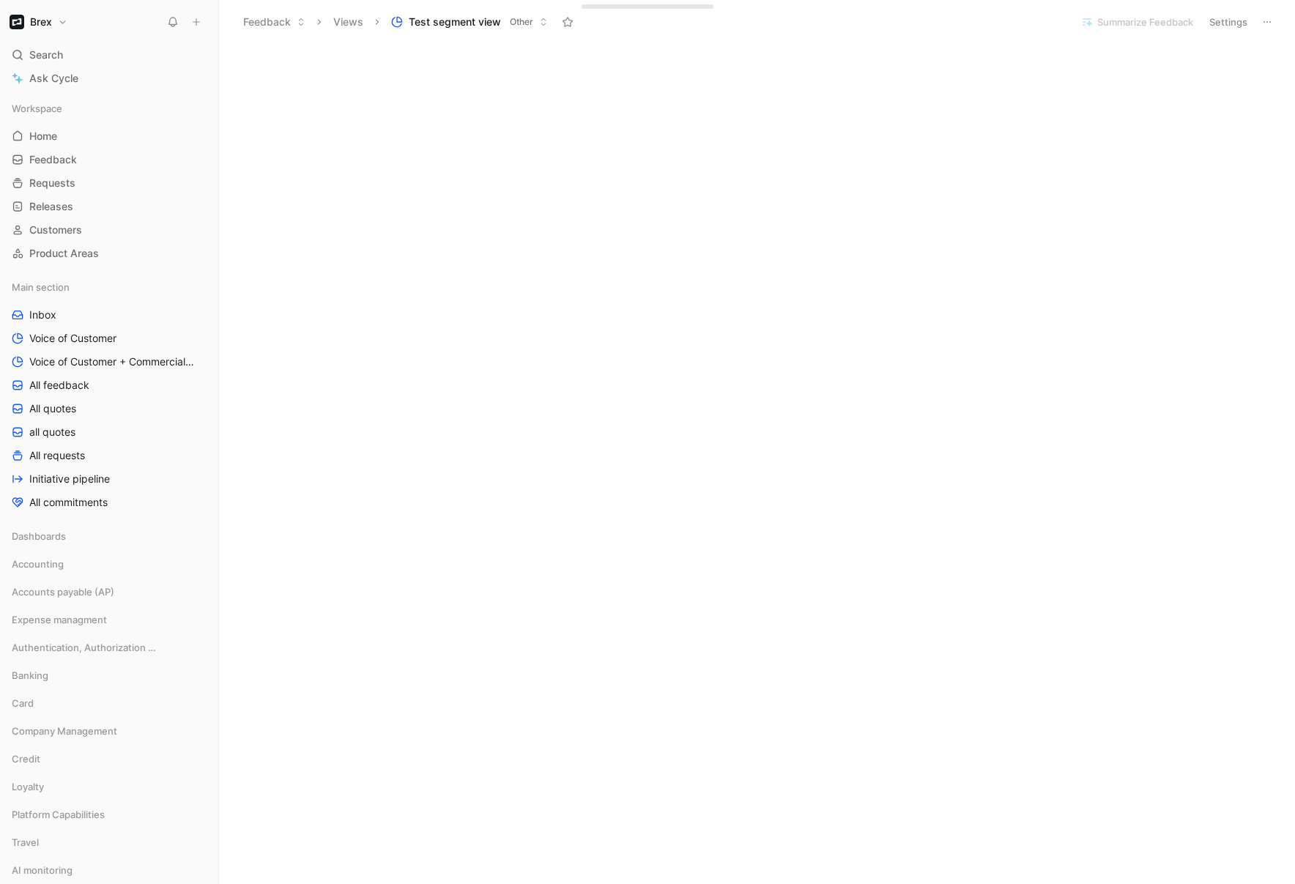
scroll to position [3751, 0]
click at [1242, 58] on button "Edit dashboard" at bounding box center [1242, 51] width 81 height 21
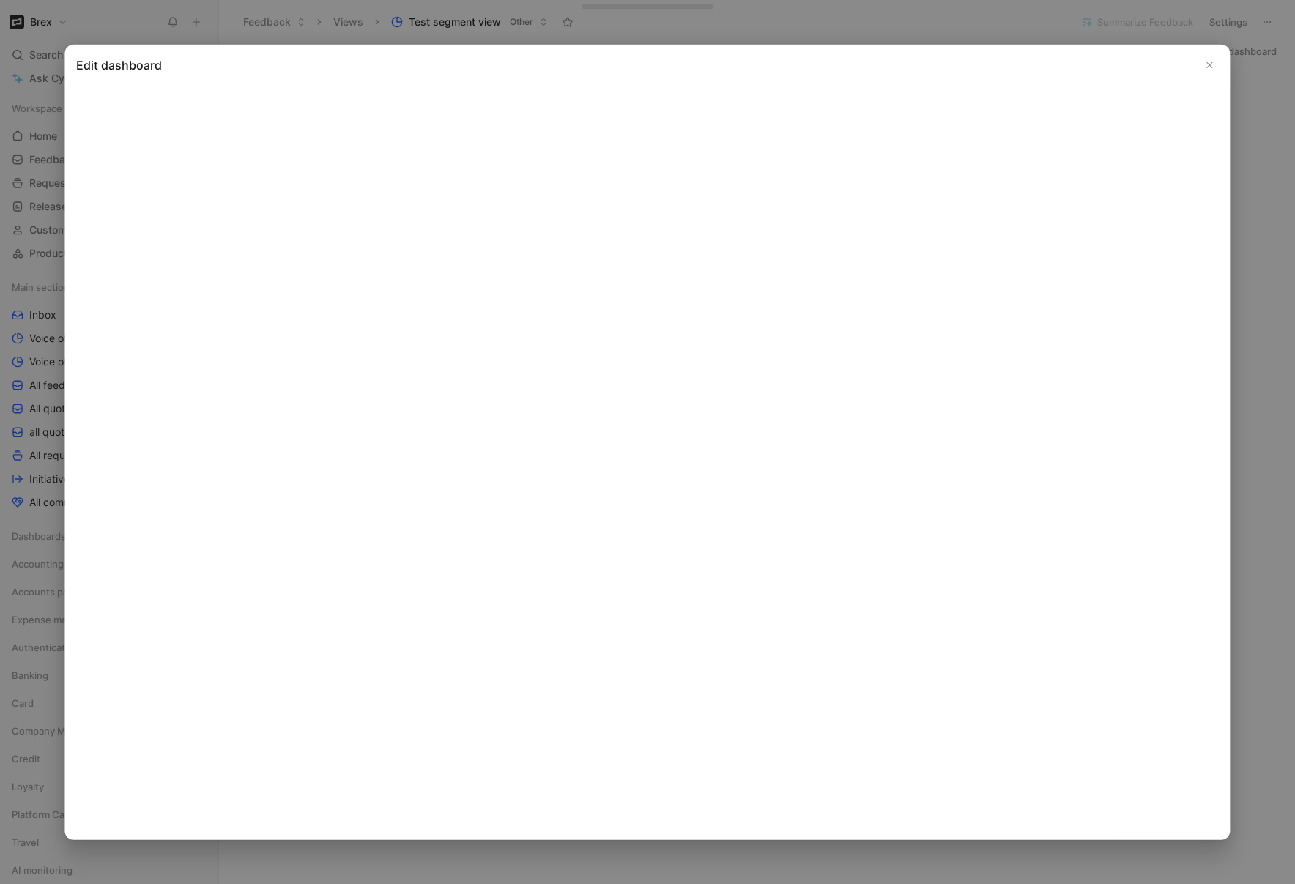
click at [1207, 63] on icon "Close" at bounding box center [1210, 64] width 10 height 10
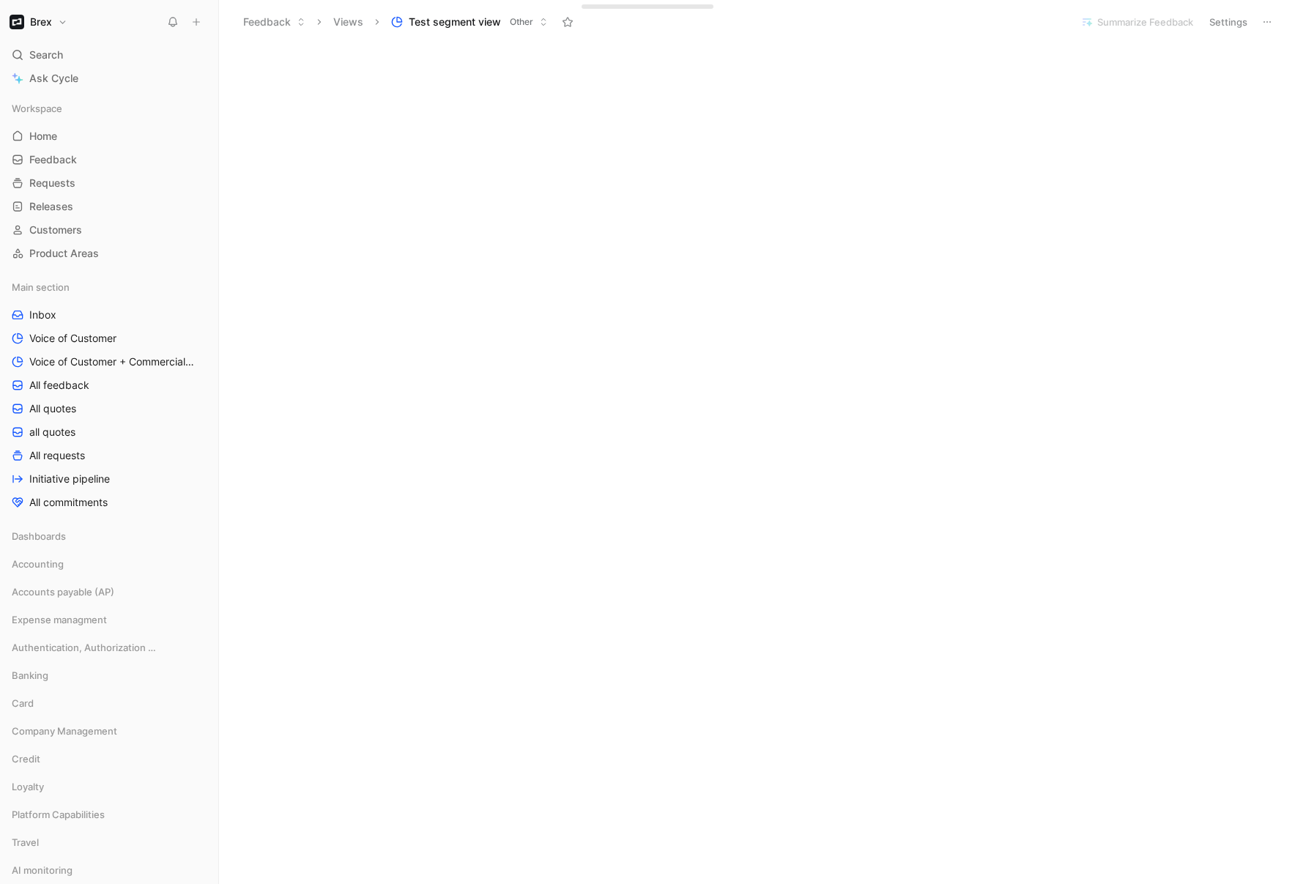
scroll to position [3518, 0]
click at [43, 21] on h1 "Brex" at bounding box center [41, 21] width 22 height 13
click at [50, 147] on div "Workspace settings G then S" at bounding box center [100, 150] width 180 height 23
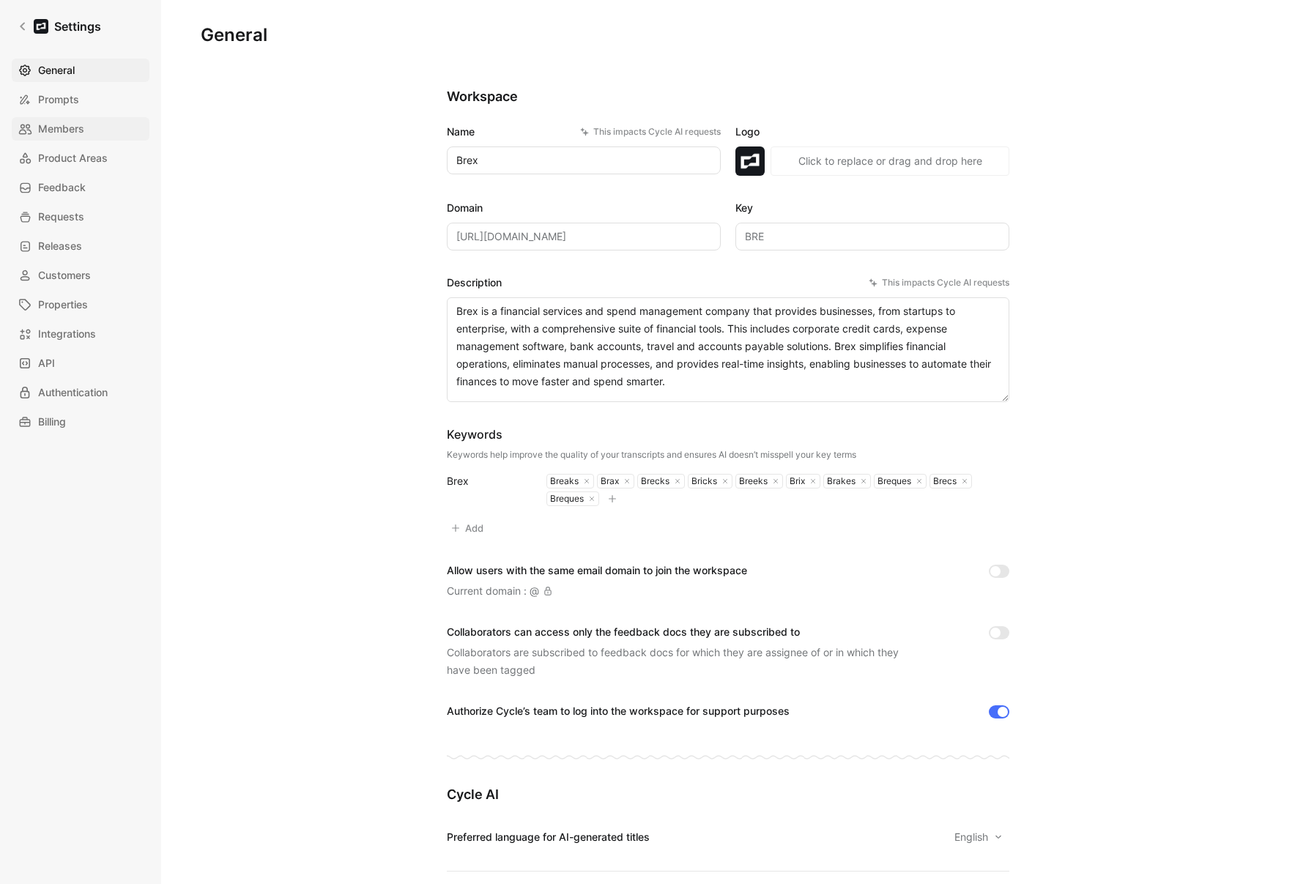
click at [56, 132] on span "Members" at bounding box center [61, 129] width 46 height 18
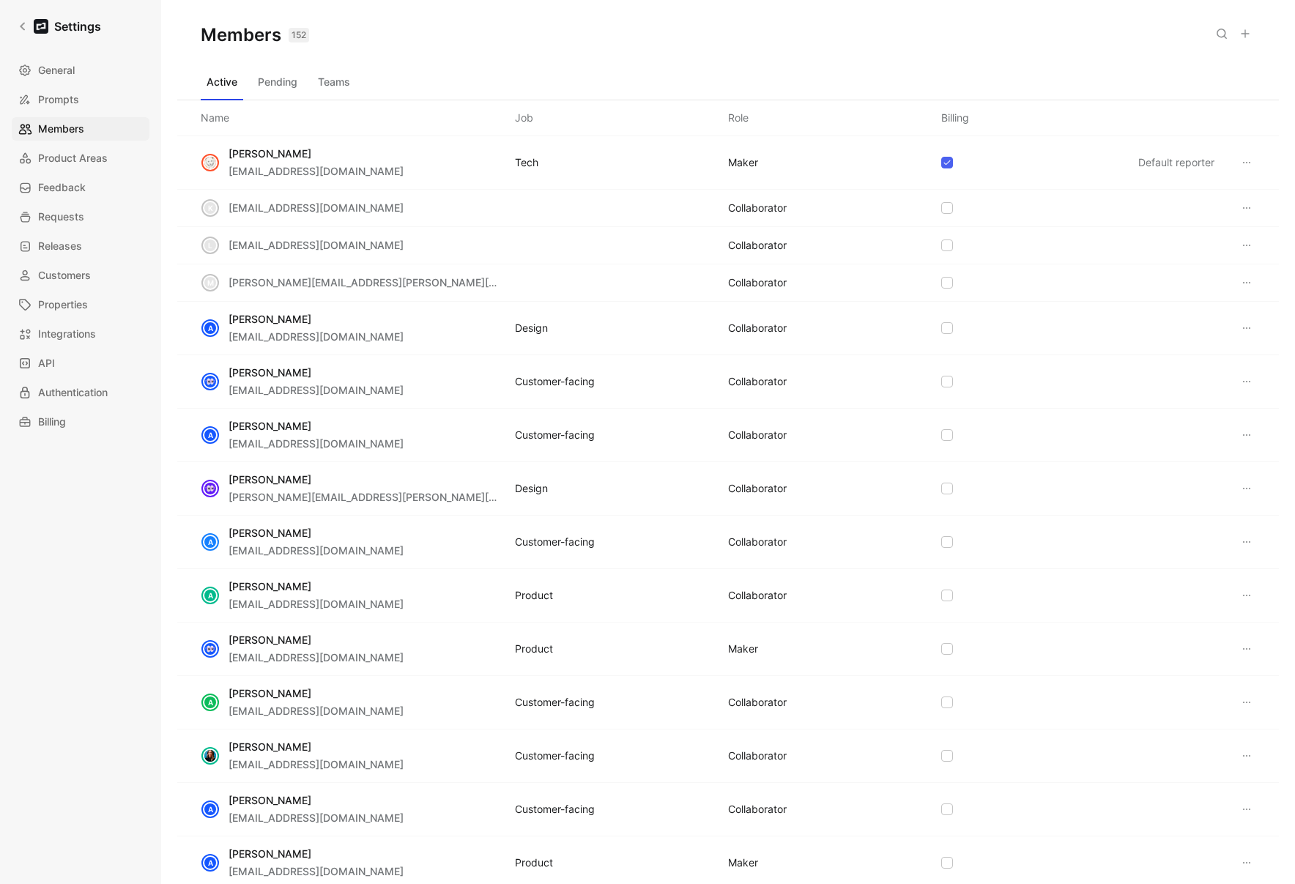
click at [325, 85] on button "Teams" at bounding box center [334, 81] width 44 height 23
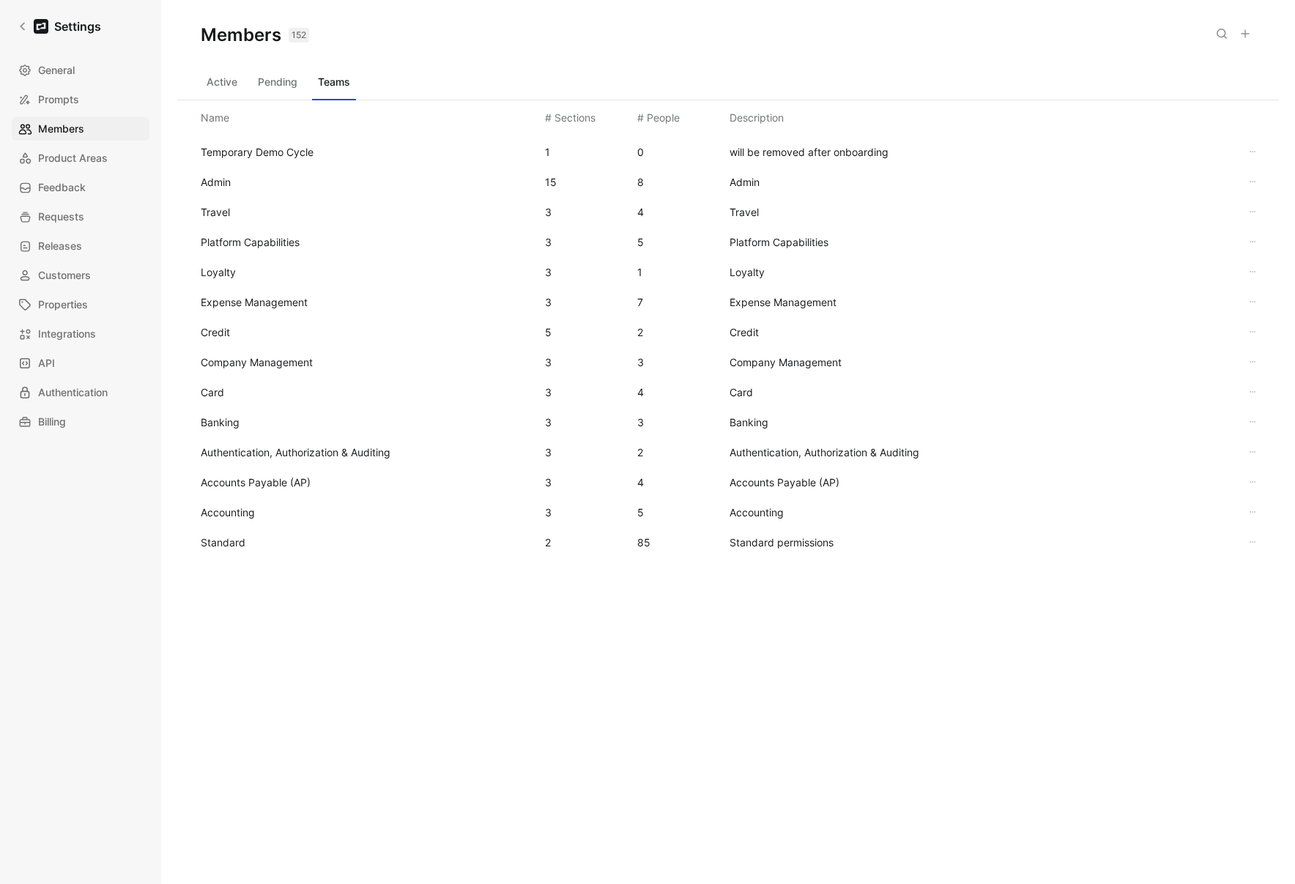
click at [232, 538] on span "Standard" at bounding box center [223, 542] width 45 height 12
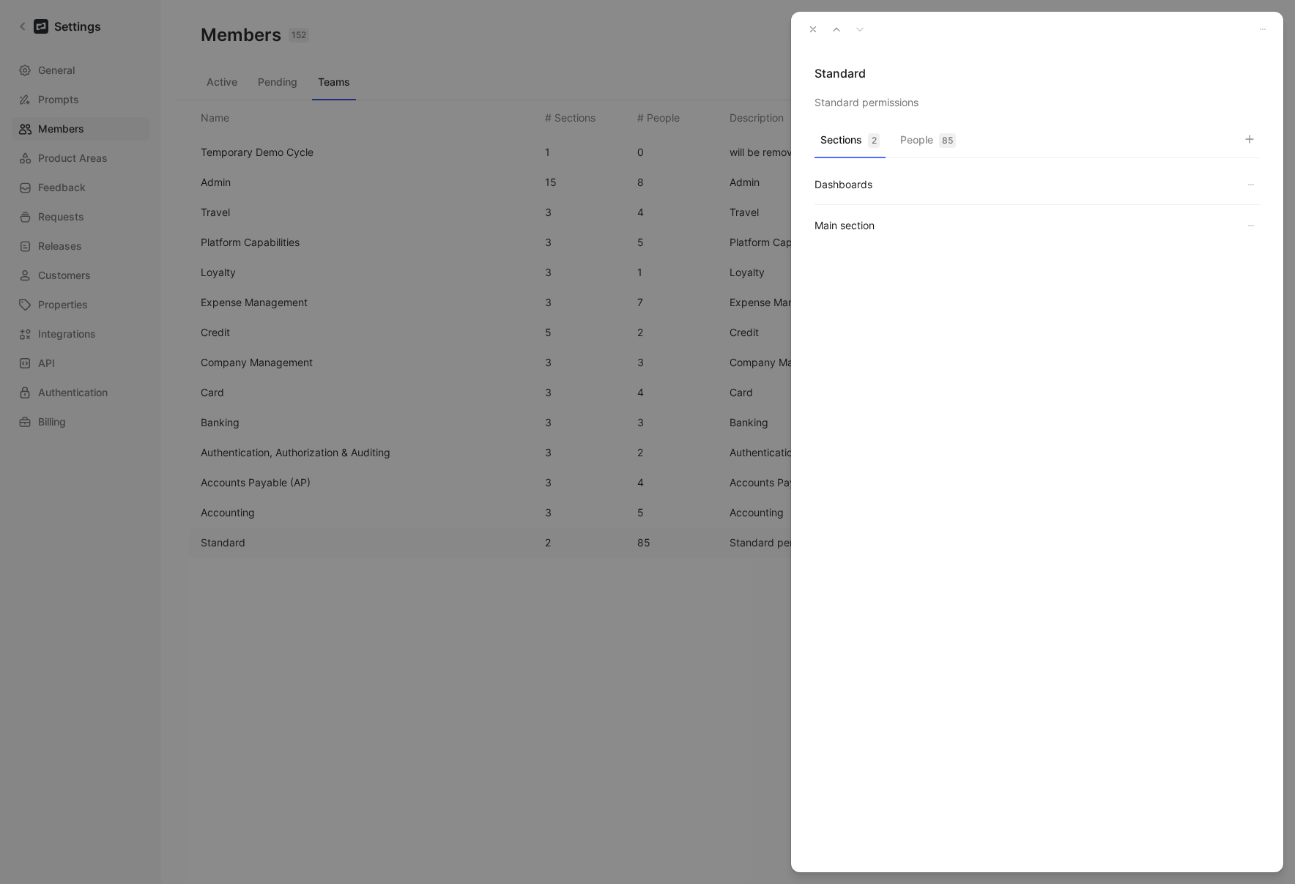
click at [916, 135] on button "People 85" at bounding box center [927, 144] width 67 height 29
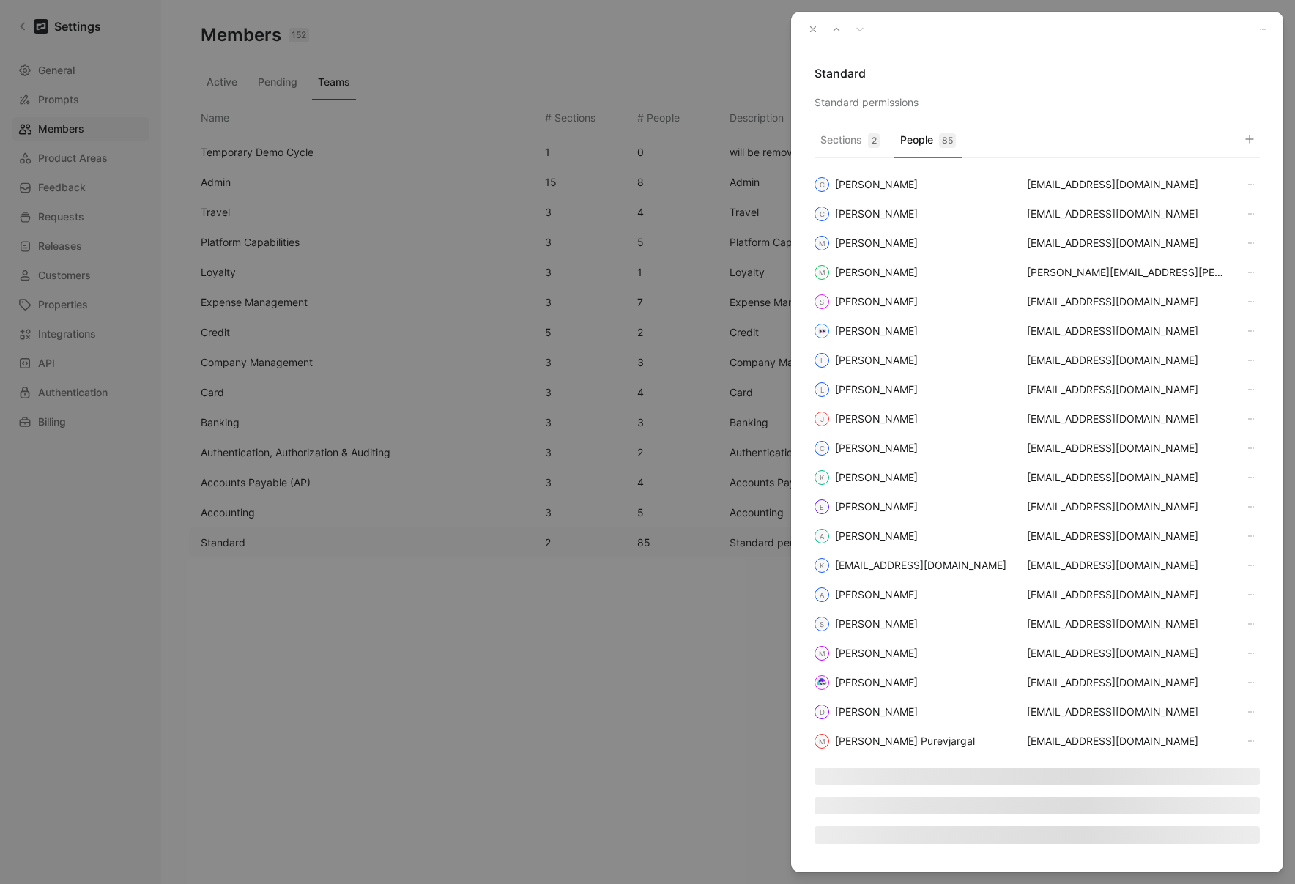
click at [1259, 135] on button "button" at bounding box center [1250, 139] width 21 height 21
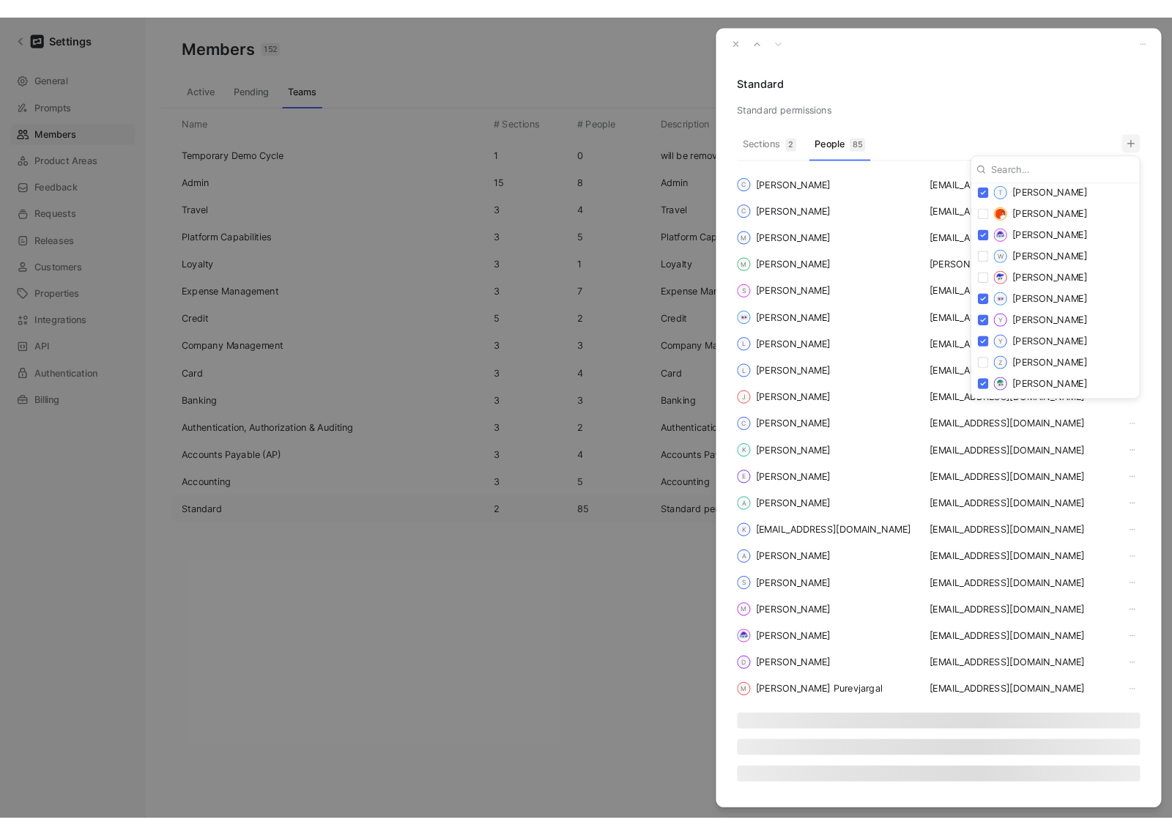
scroll to position [2327, 0]
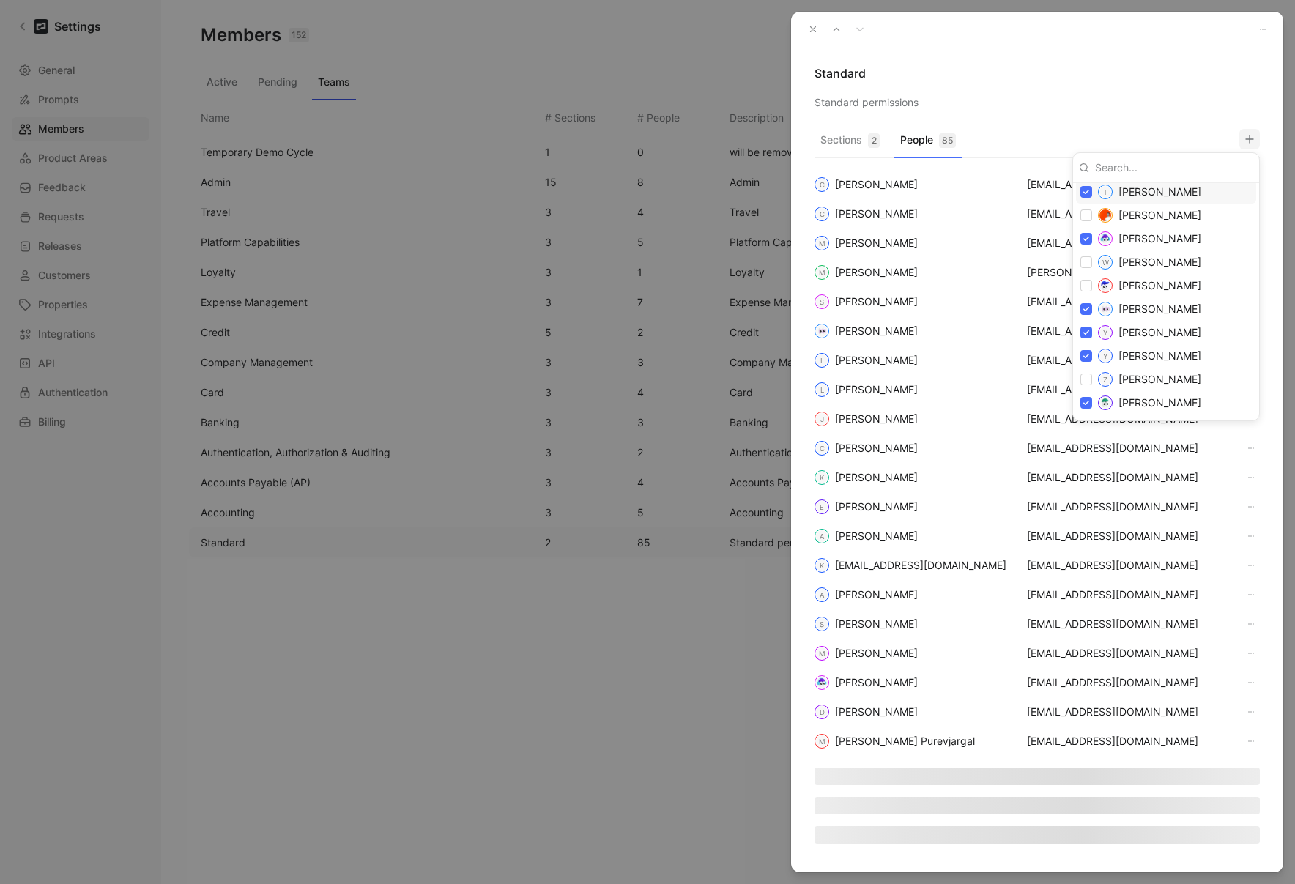
click at [1085, 100] on div at bounding box center [647, 442] width 1295 height 884
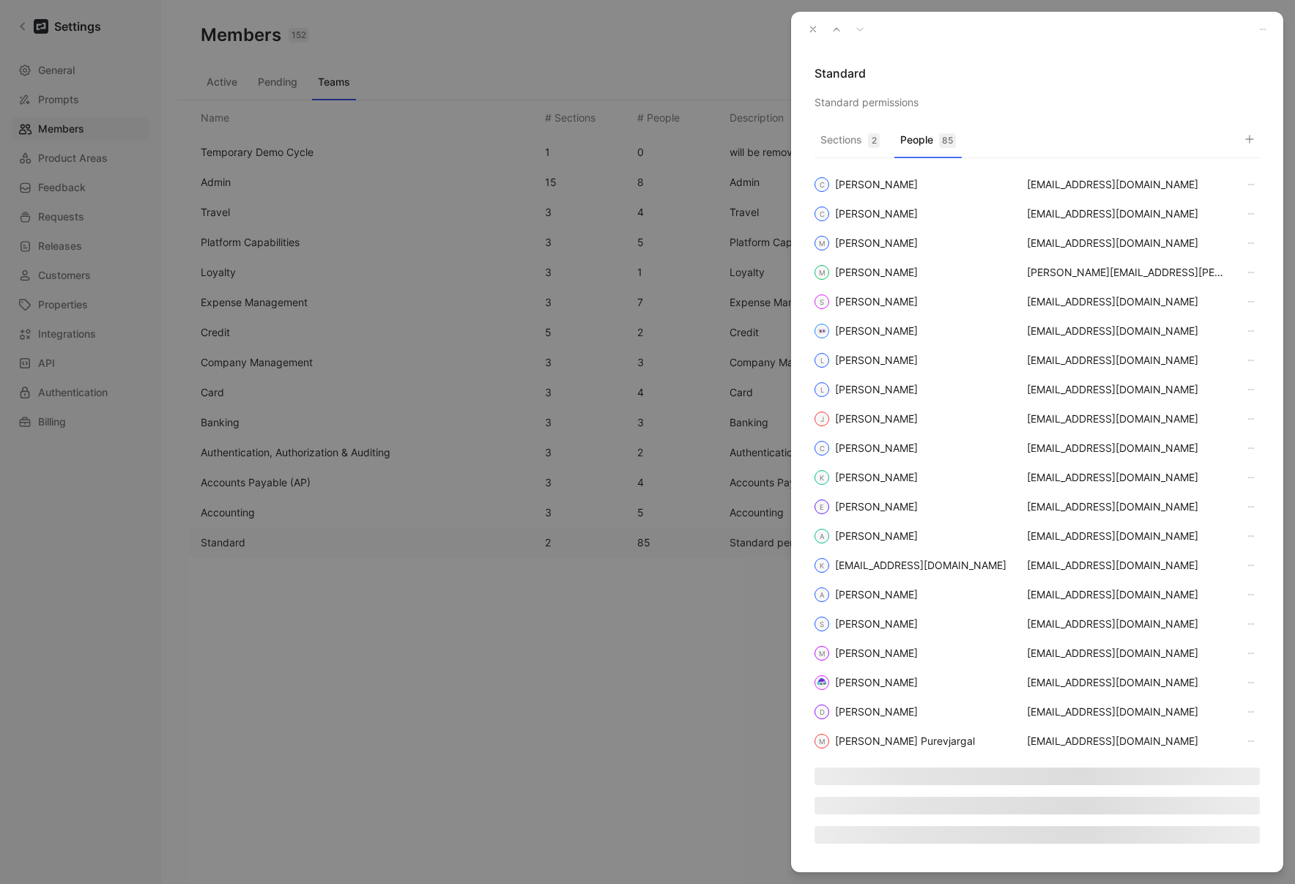
click at [807, 32] on button "button" at bounding box center [813, 29] width 21 height 21
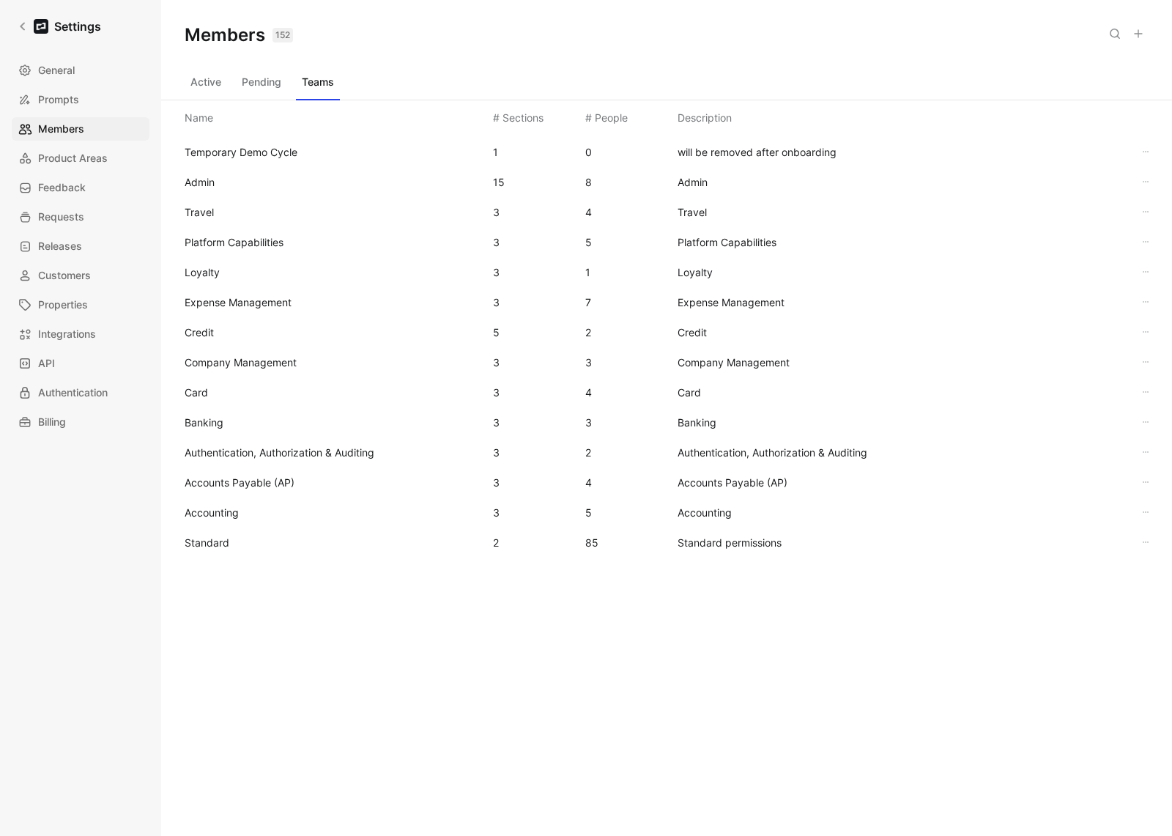
click at [242, 548] on span "Standard" at bounding box center [333, 543] width 297 height 18
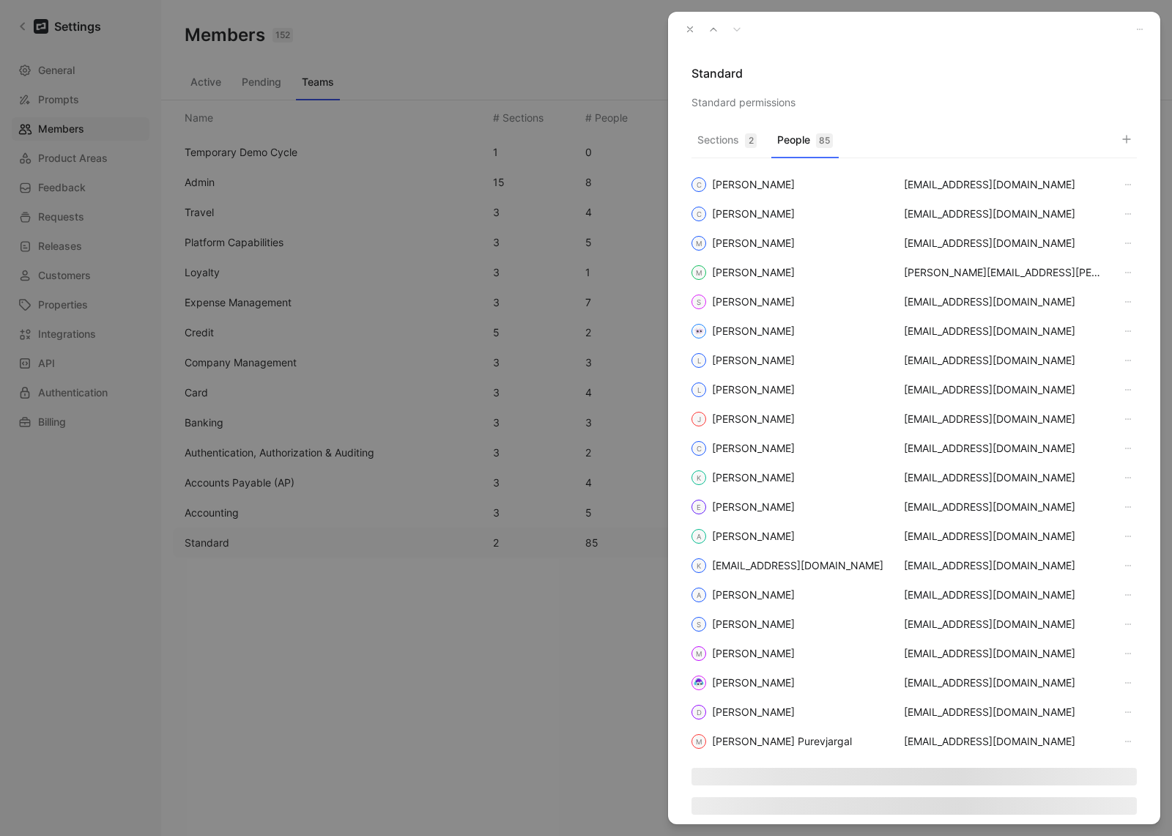
click at [818, 149] on button "People 85" at bounding box center [804, 144] width 67 height 29
click at [1135, 140] on button "button" at bounding box center [1126, 139] width 21 height 21
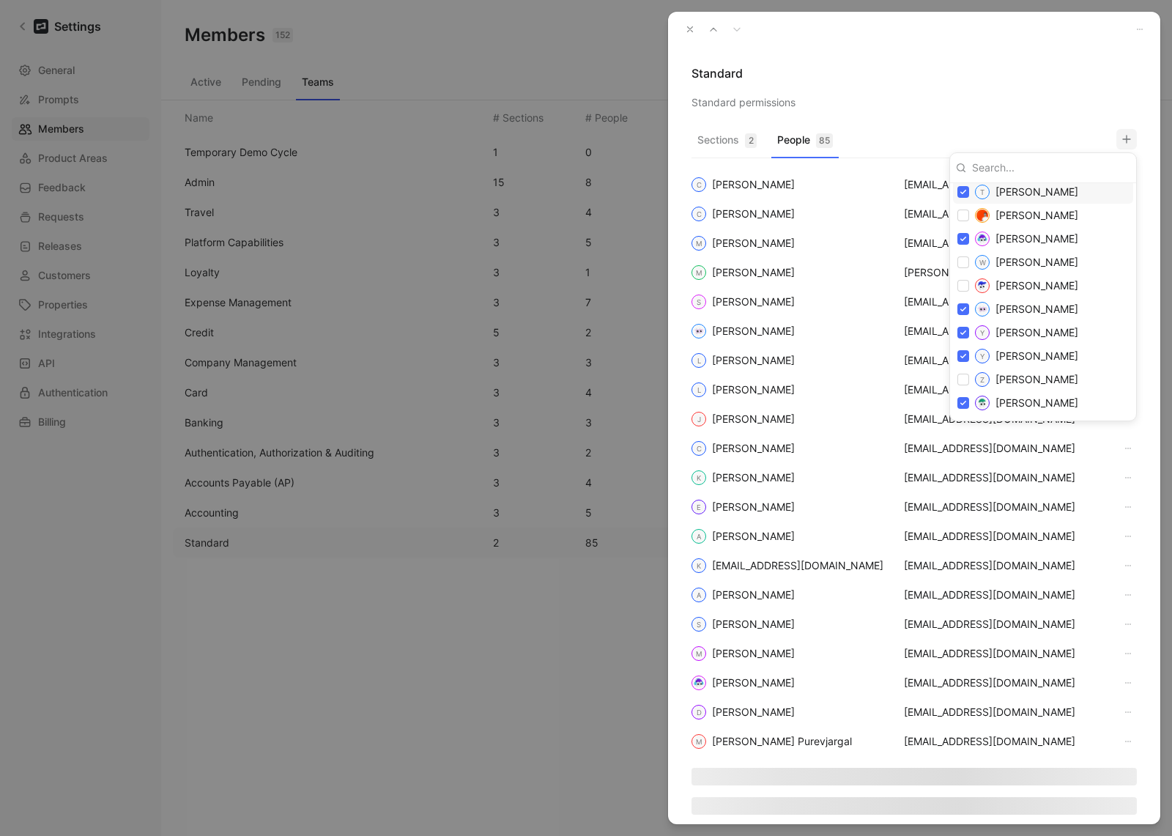
click at [985, 95] on div at bounding box center [586, 418] width 1172 height 836
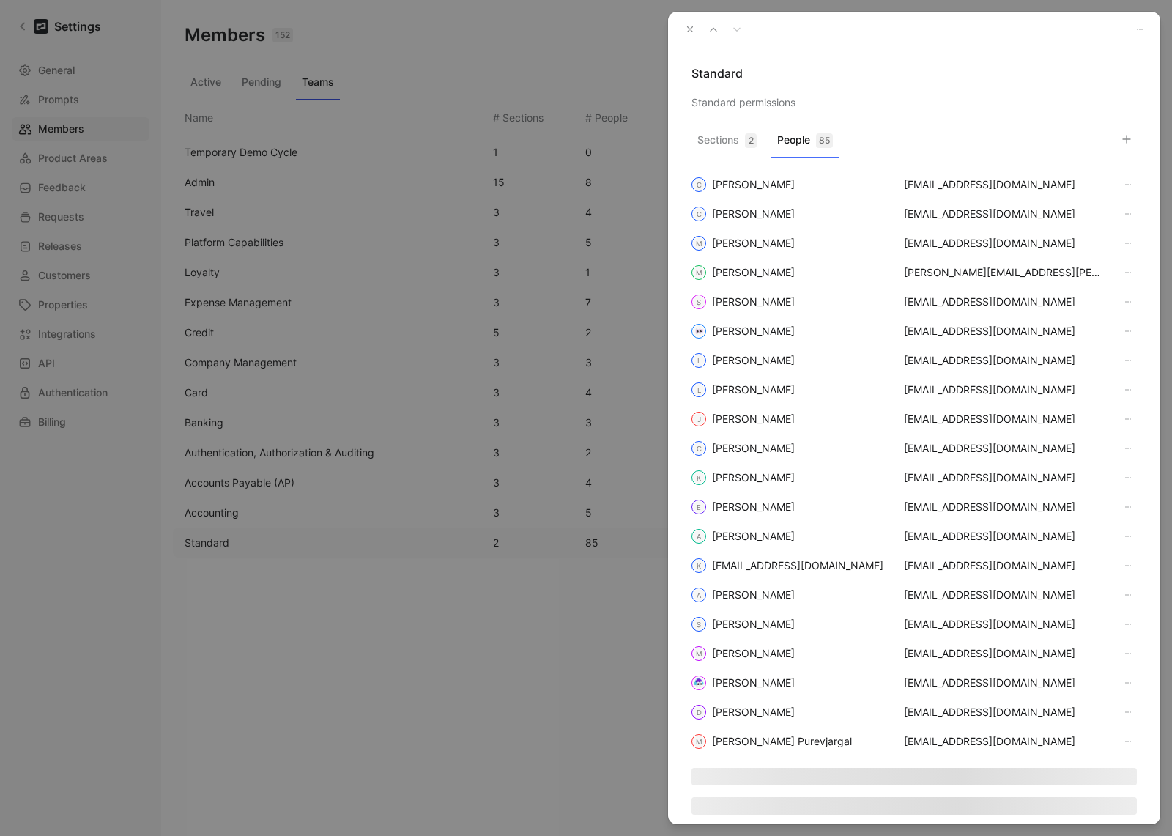
click at [695, 27] on button "button" at bounding box center [690, 29] width 21 height 21
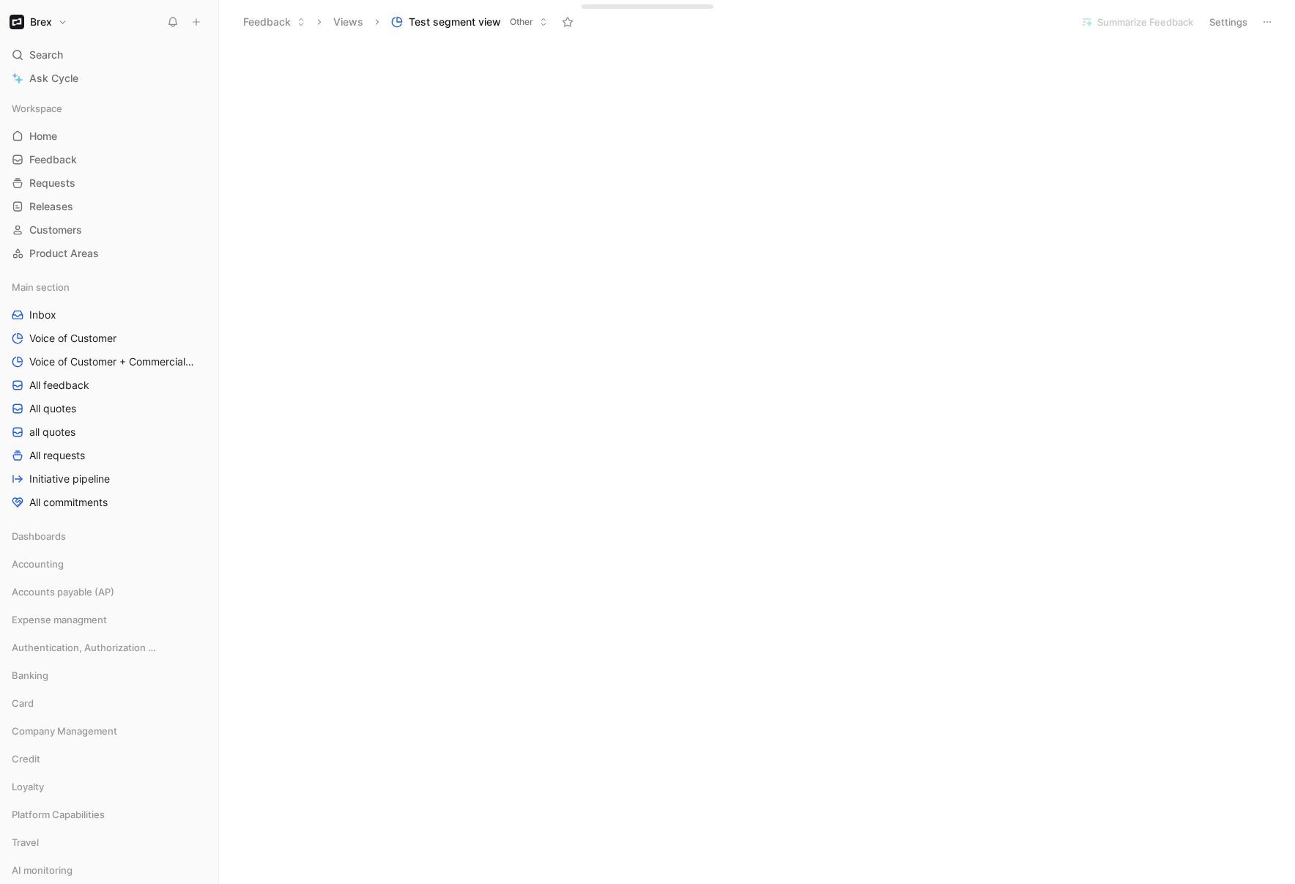
scroll to position [3949, 0]
click at [56, 308] on link "Inbox" at bounding box center [109, 315] width 207 height 22
click at [64, 385] on span "All feedback" at bounding box center [59, 385] width 60 height 15
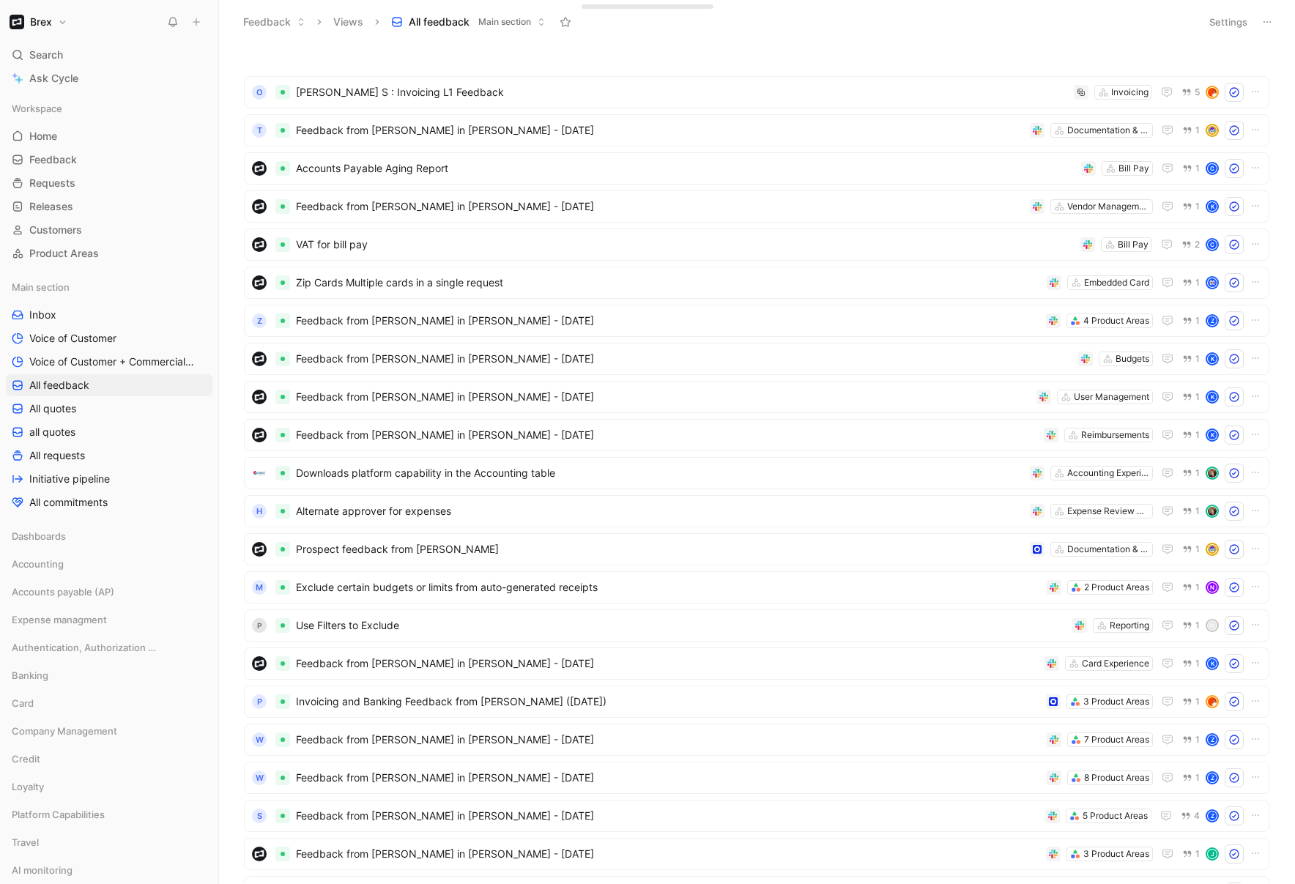
click at [1236, 23] on button "Settings" at bounding box center [1228, 22] width 51 height 21
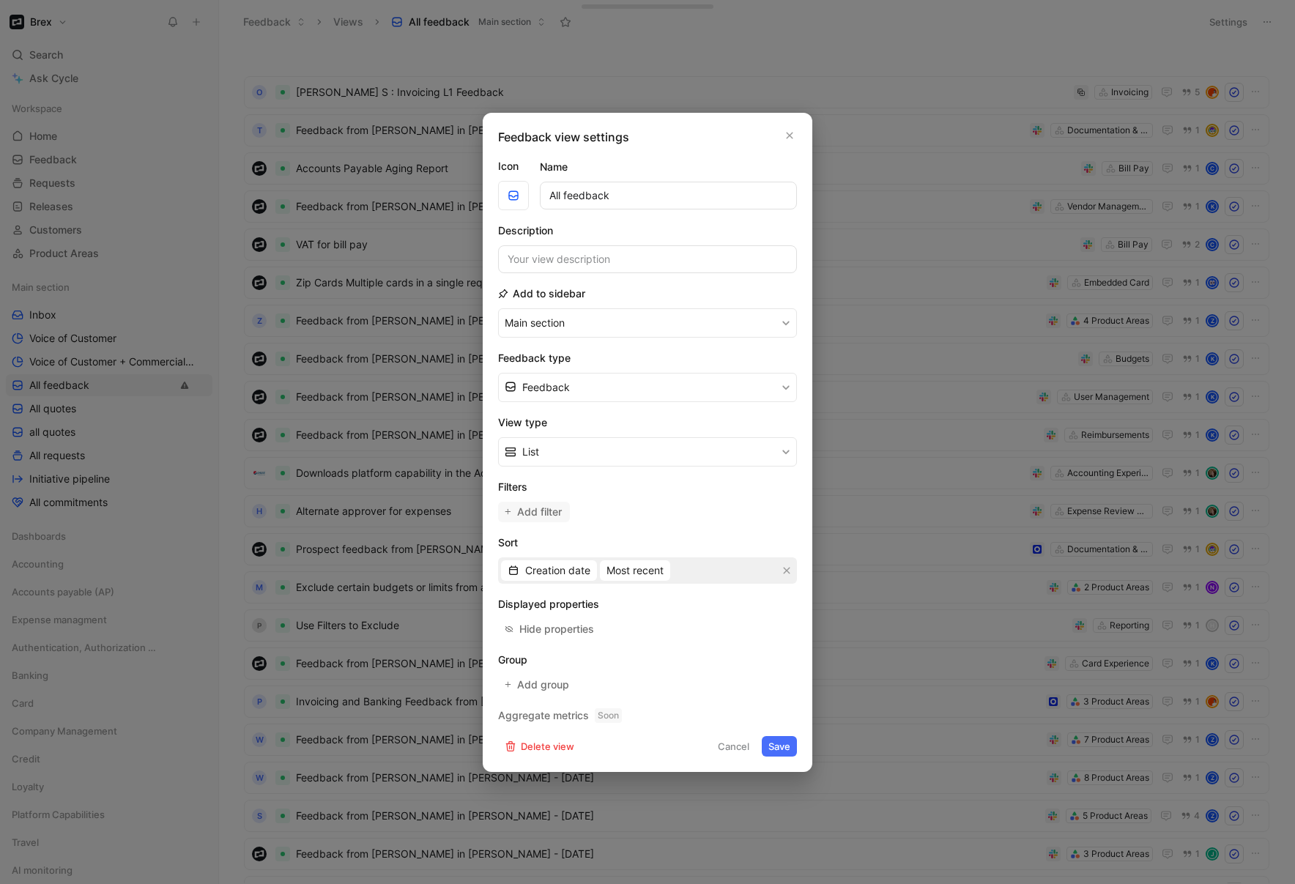
click at [528, 507] on span "Add filter" at bounding box center [540, 512] width 46 height 18
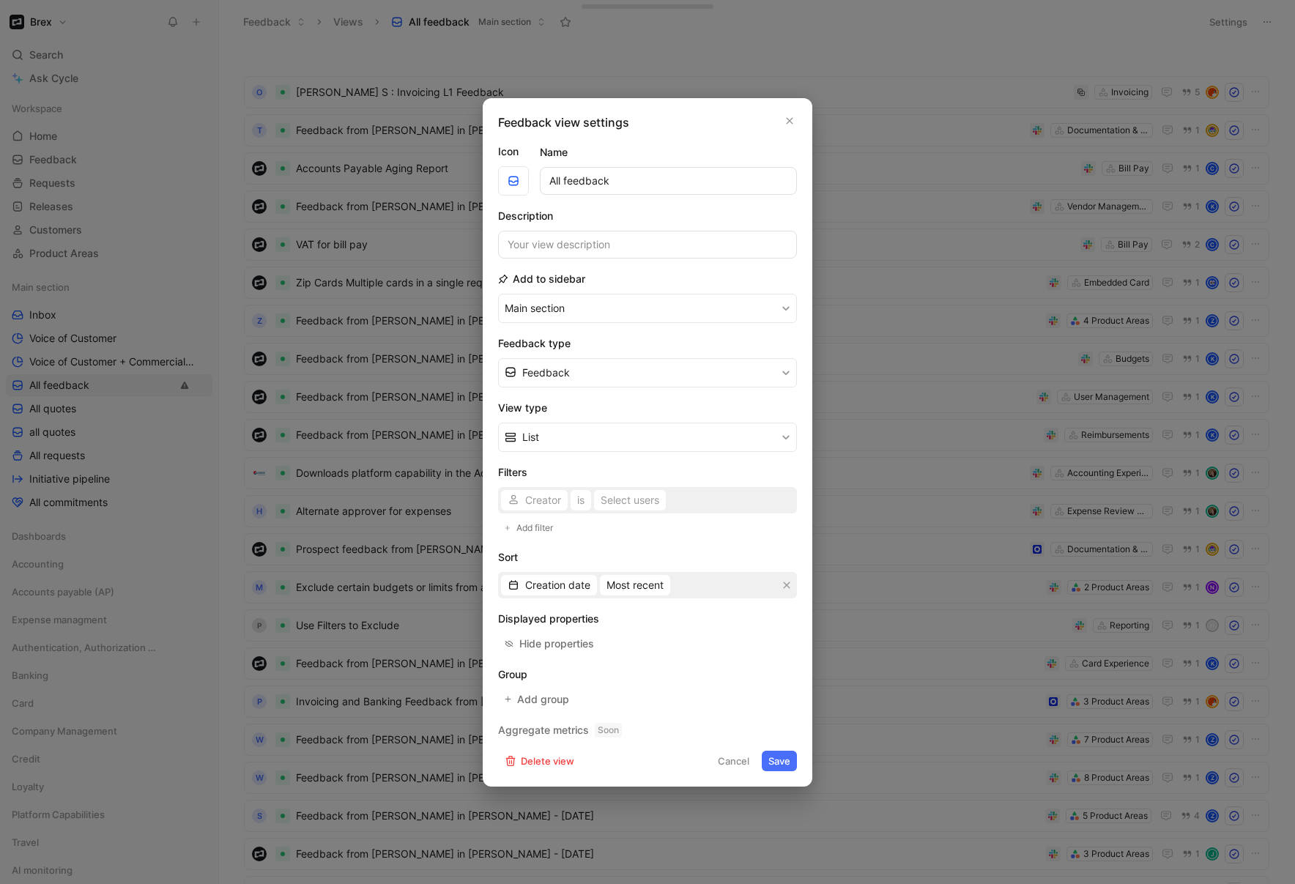
click at [544, 497] on div "Creator is Select users" at bounding box center [647, 500] width 299 height 26
click at [539, 503] on span "Creator" at bounding box center [543, 501] width 36 height 18
click at [594, 462] on form "Icon Name All feedback Description Add to sidebar Main section Feedback type Fe…" at bounding box center [647, 457] width 299 height 629
click at [734, 756] on button "Cancel" at bounding box center [733, 761] width 45 height 21
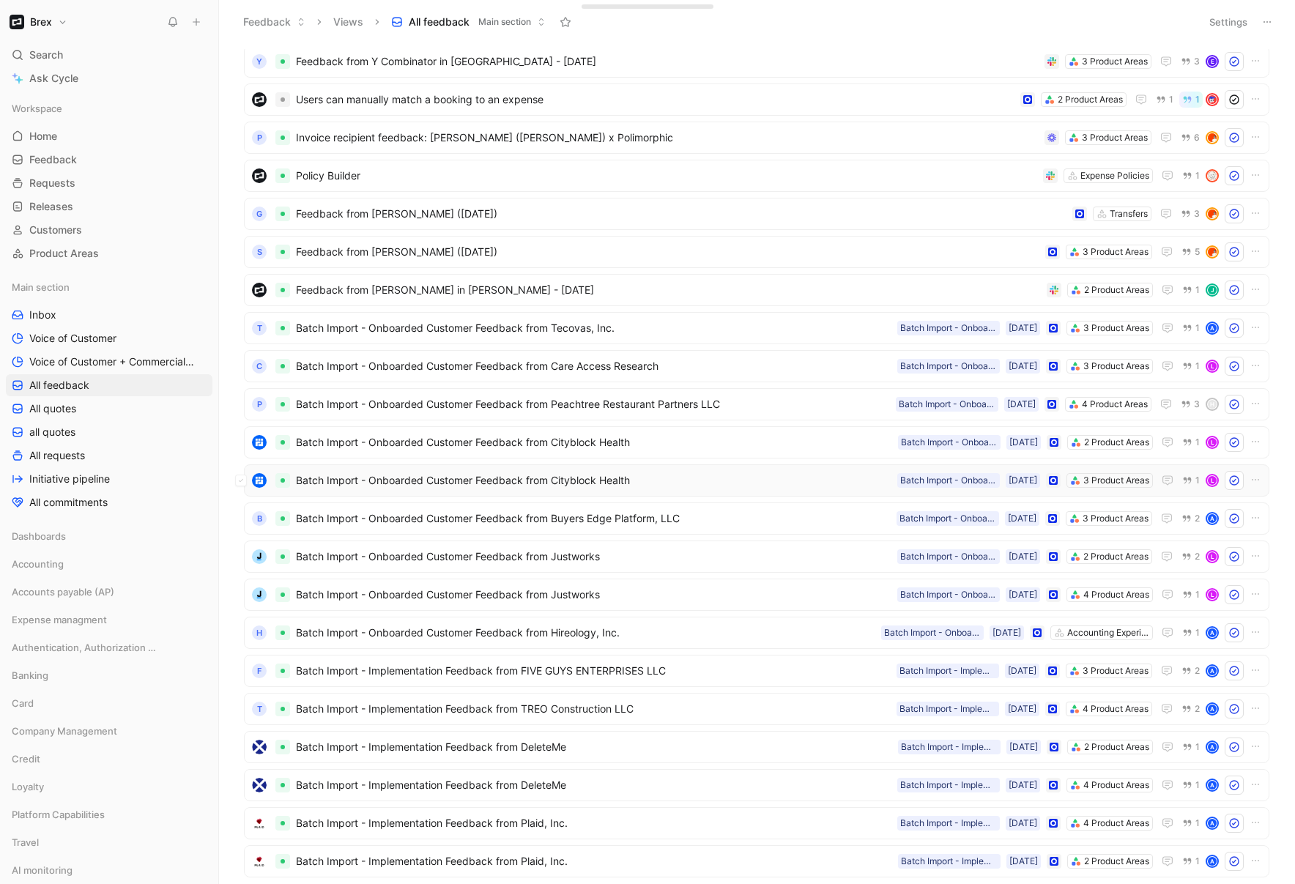
scroll to position [2041, 0]
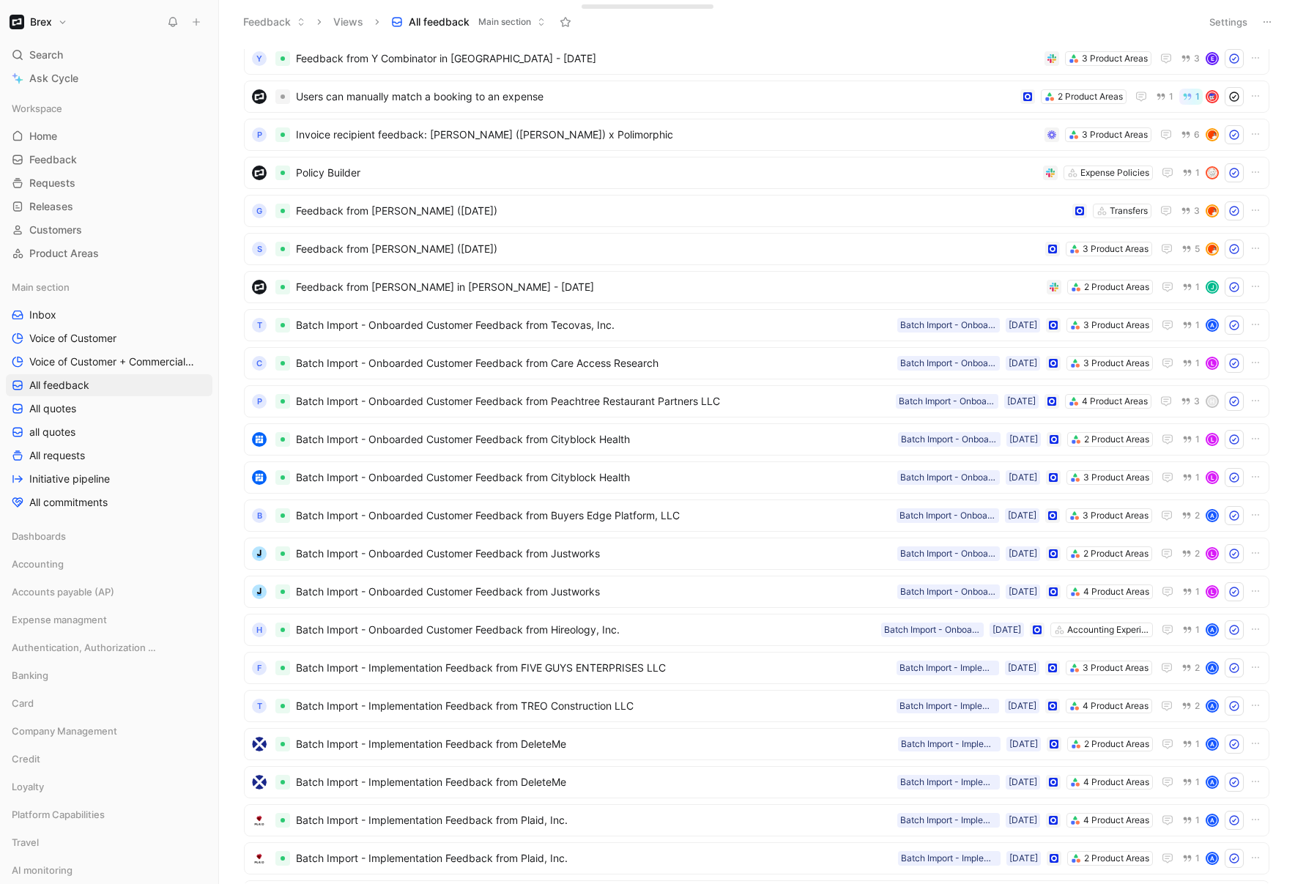
click at [759, 327] on span "Batch Import - Onboarded Customer Feedback from Tecovas, Inc." at bounding box center [594, 325] width 596 height 18
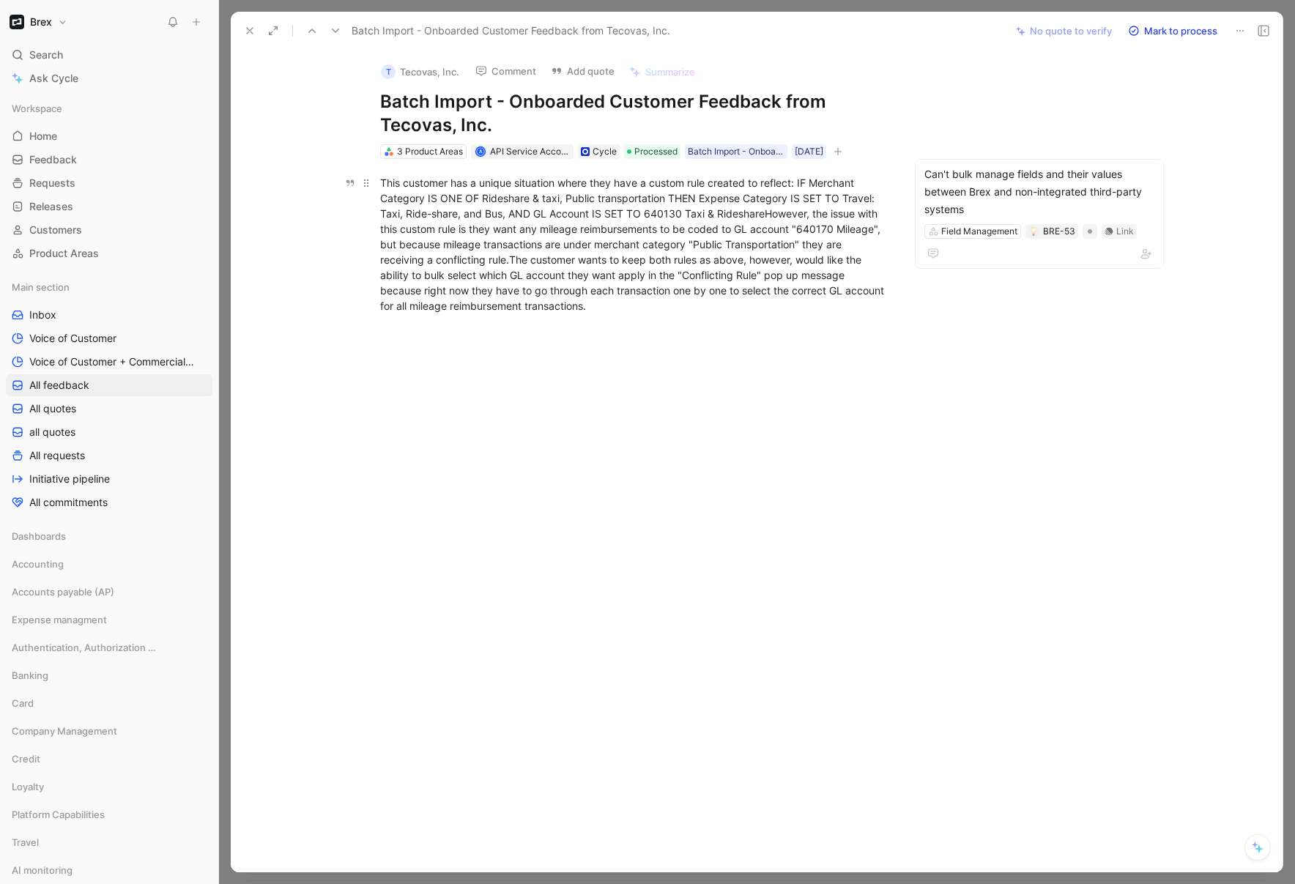
click at [766, 212] on div "This customer has a unique situation where they have a custom rule created to r…" at bounding box center [633, 244] width 507 height 138
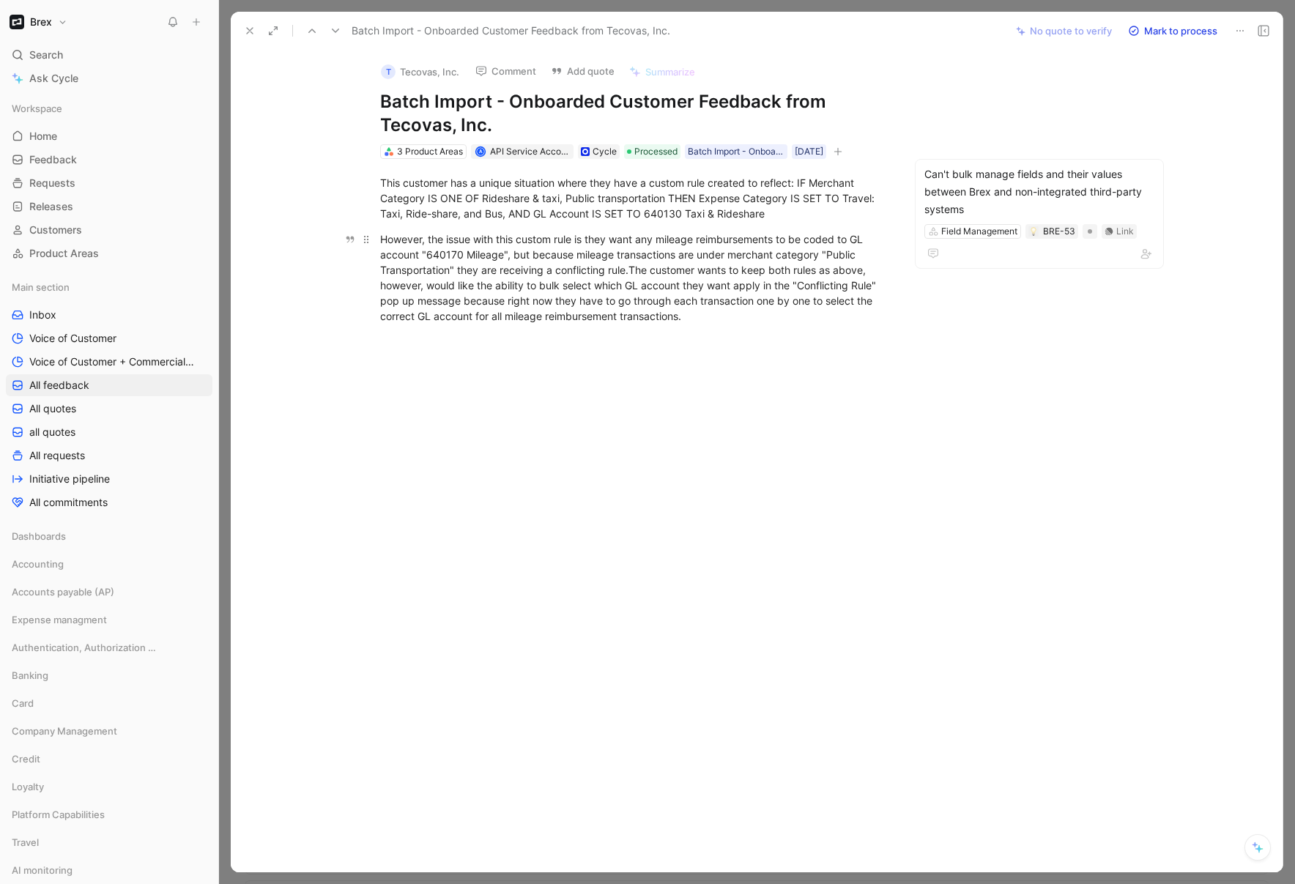
click at [634, 267] on div "However, the issue with this custom rule is they want any mileage reimbursement…" at bounding box center [633, 277] width 507 height 92
click at [999, 175] on div "Can't bulk manage fields and their values between Brex and non-integrated third…" at bounding box center [1040, 192] width 230 height 53
click at [248, 25] on icon at bounding box center [250, 31] width 12 height 12
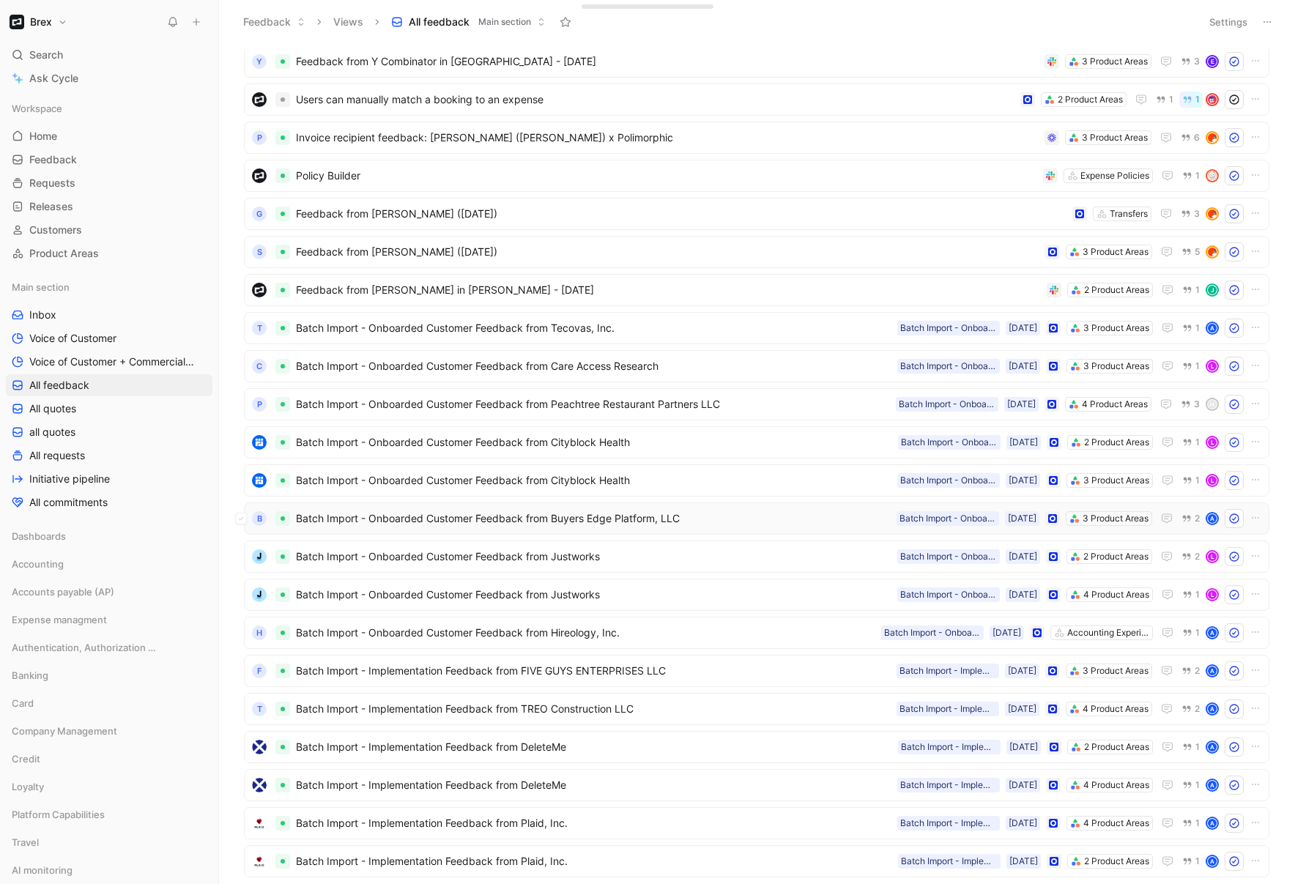
scroll to position [2245, 0]
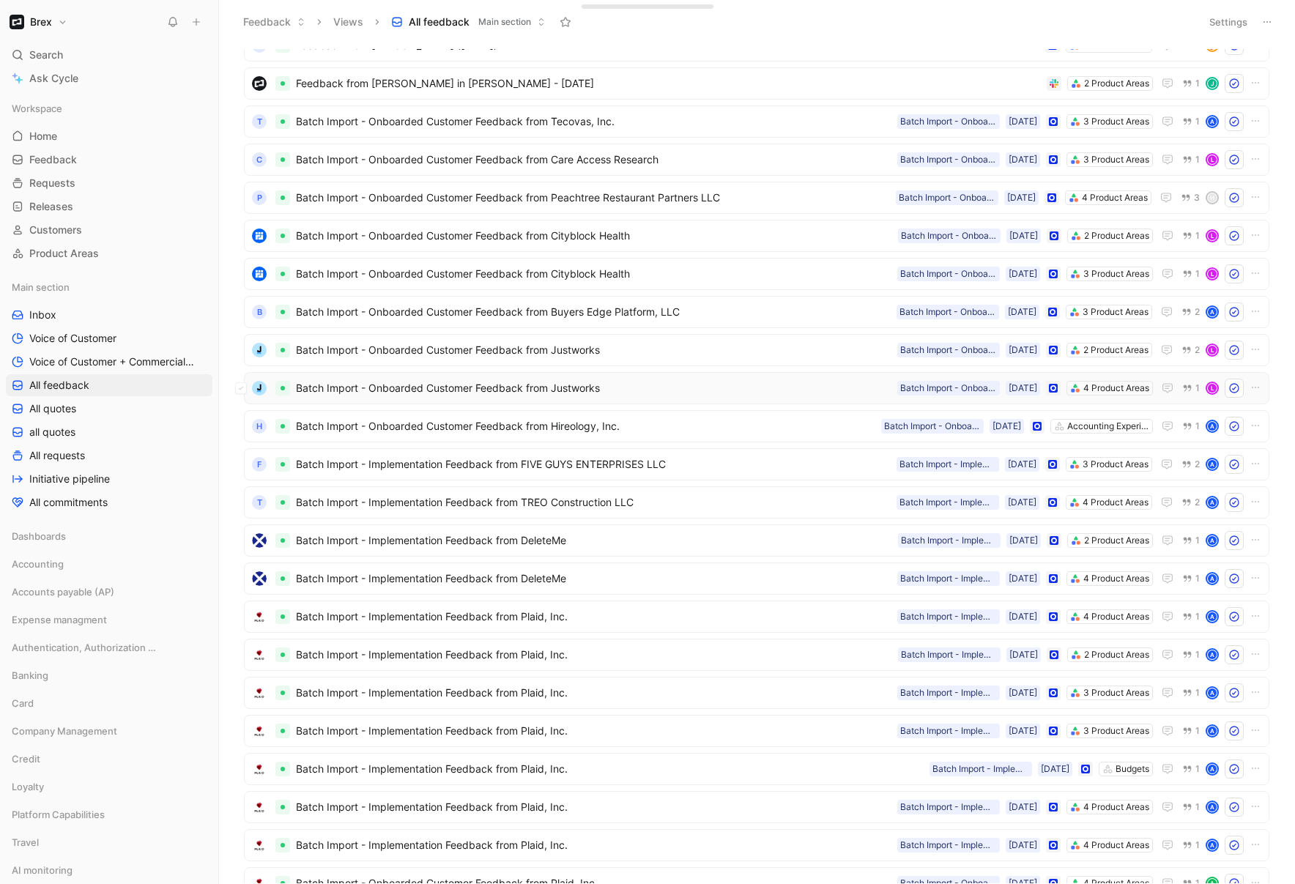
click at [575, 388] on span "Batch Import - Onboarded Customer Feedback from Justworks" at bounding box center [594, 388] width 596 height 18
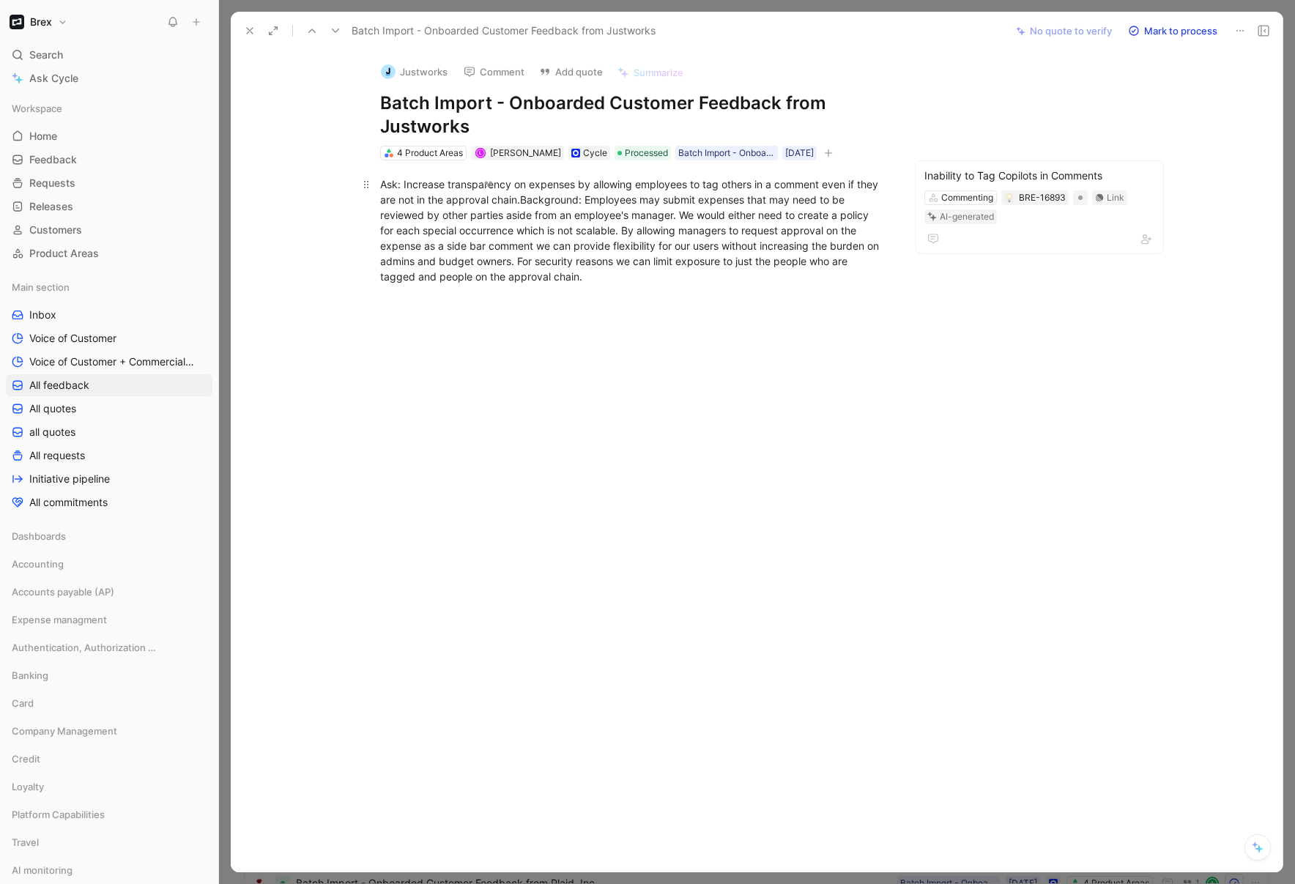
click at [503, 193] on div "Ask: Increase transparency on expenses by allowing employees to tag others in a…" at bounding box center [633, 231] width 507 height 108
click at [502, 186] on div "Ask: Increase transparency on expenses by allowing employees to tag others in a…" at bounding box center [633, 231] width 507 height 108
drag, startPoint x: 502, startPoint y: 184, endPoint x: 463, endPoint y: 185, distance: 38.8
click at [463, 185] on div "Ask: Increase transparency on expenses by allowing employees to tag others in a…" at bounding box center [633, 231] width 507 height 108
click at [543, 240] on div "Ask: Increase transparency on expenses by allowing employees to tag others in a…" at bounding box center [633, 231] width 507 height 108
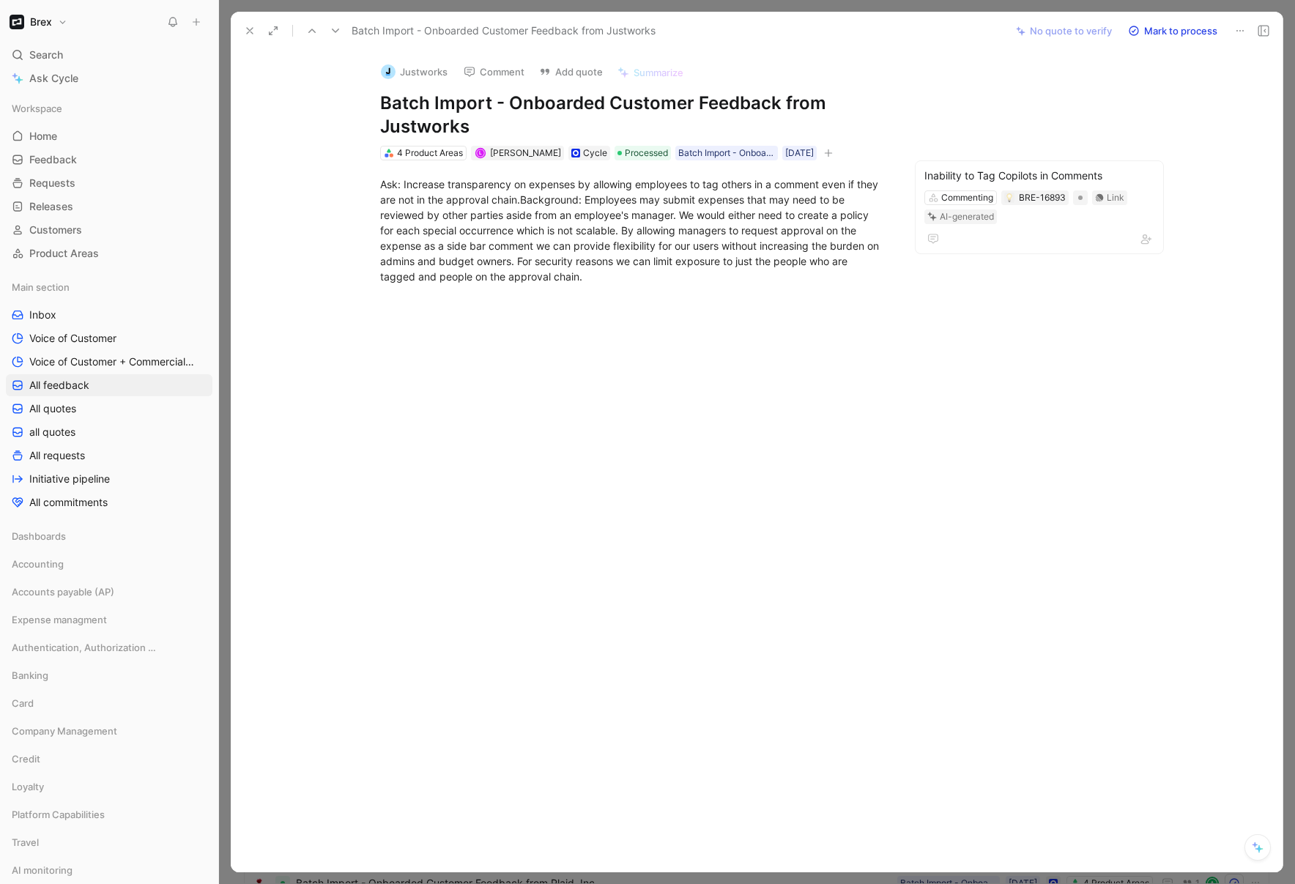
click at [666, 379] on div at bounding box center [634, 432] width 744 height 265
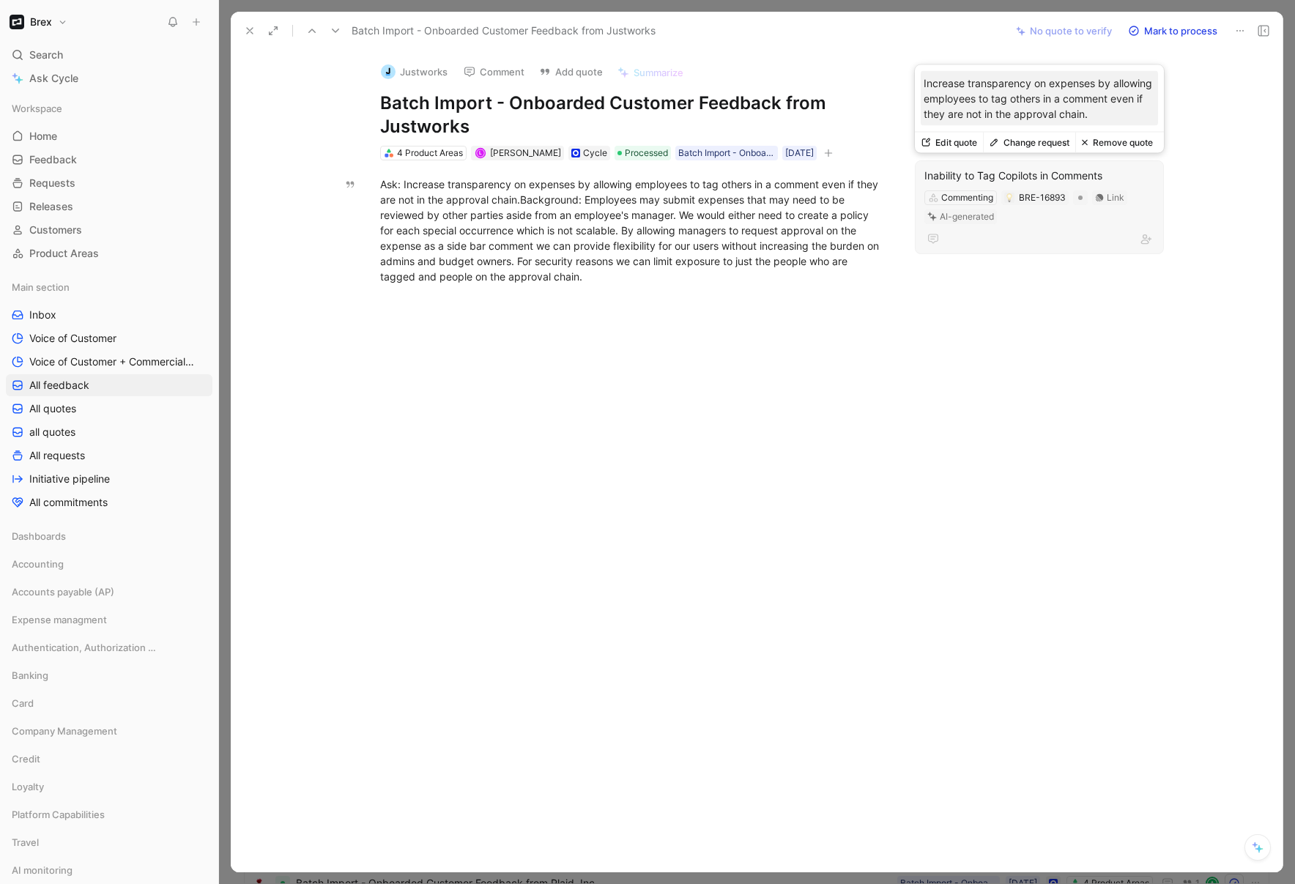
click at [984, 169] on div "Inability to Tag Copilots in Comments" at bounding box center [1040, 176] width 230 height 18
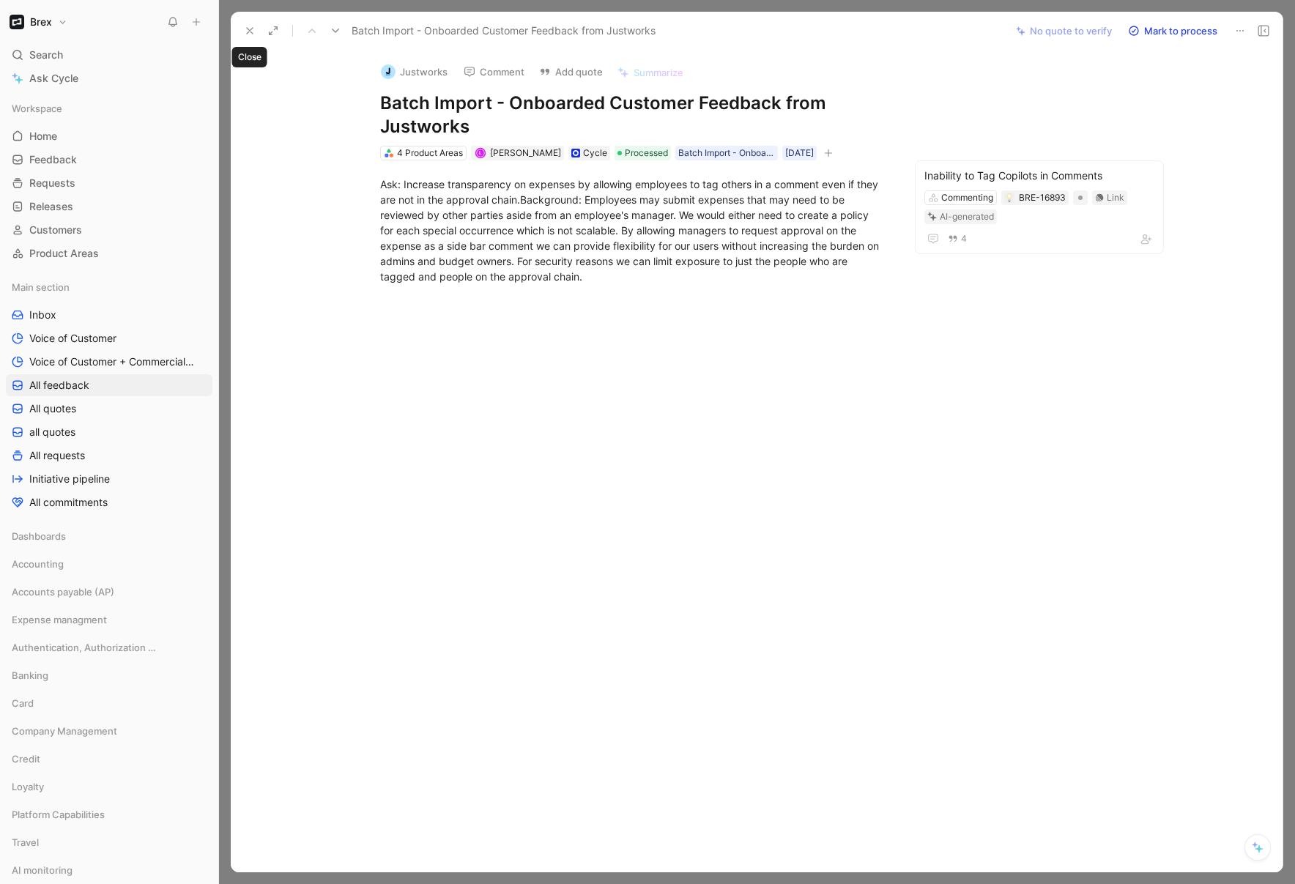
click at [246, 25] on icon at bounding box center [250, 31] width 12 height 12
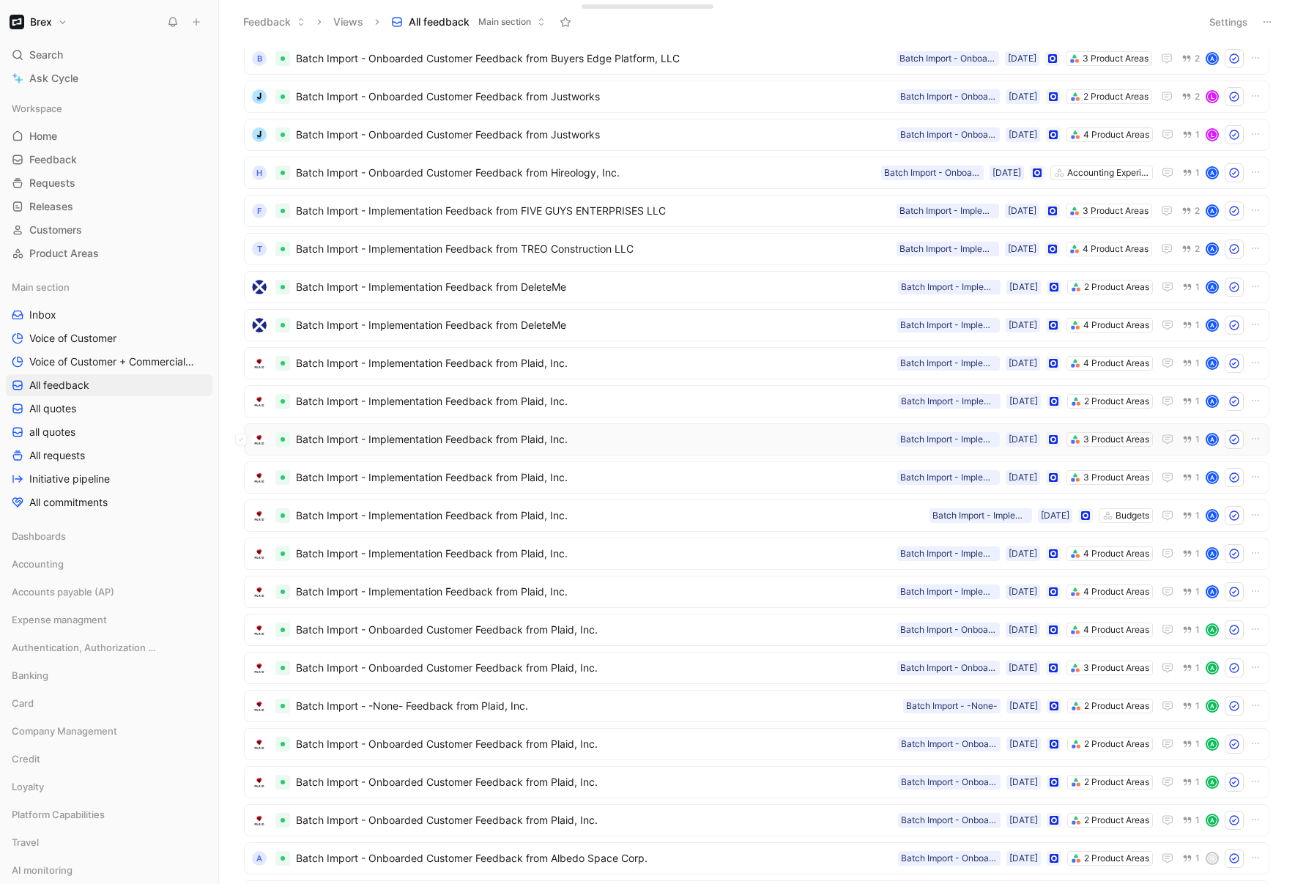
scroll to position [2522, 0]
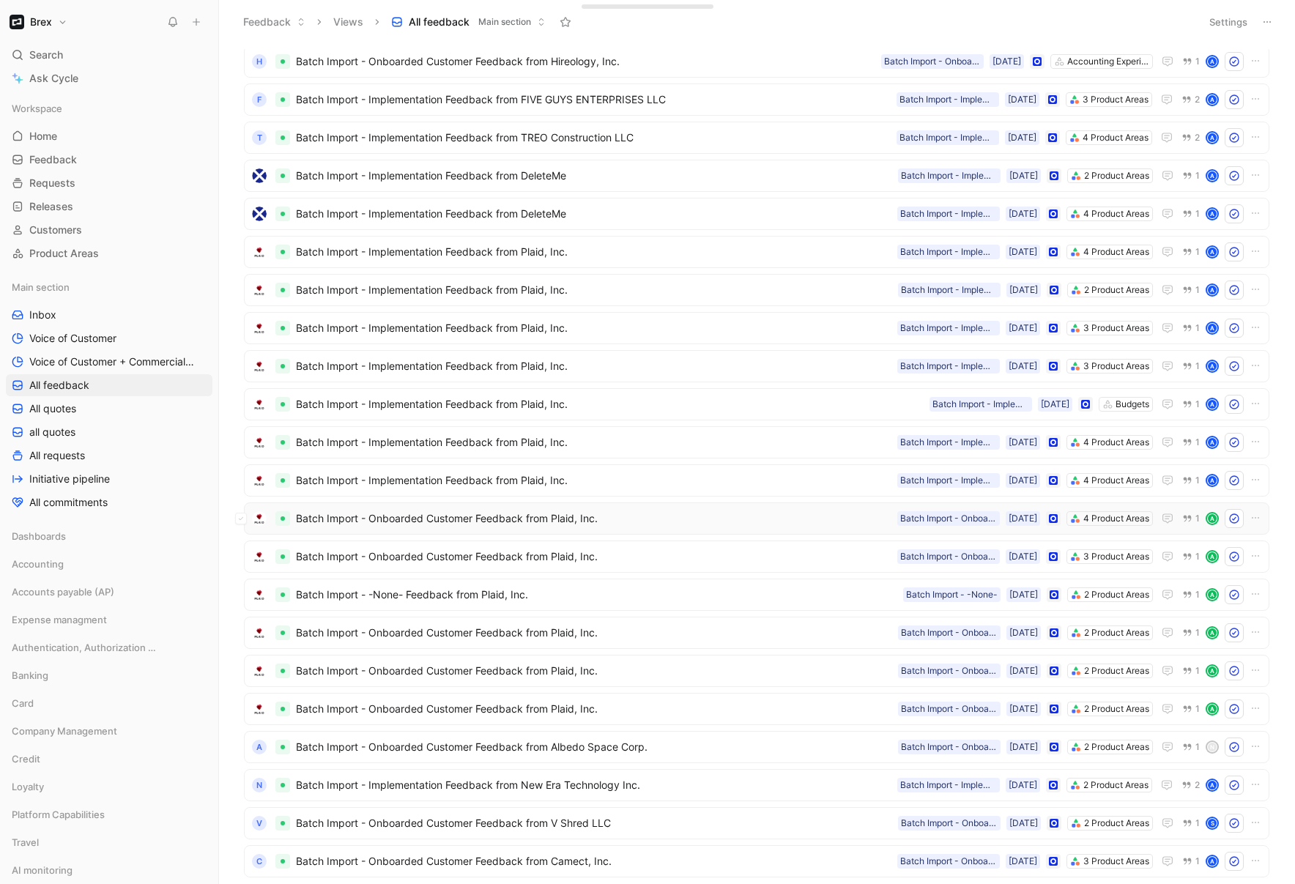
click at [636, 520] on span "Batch Import - Onboarded Customer Feedback from Plaid, Inc." at bounding box center [594, 519] width 596 height 18
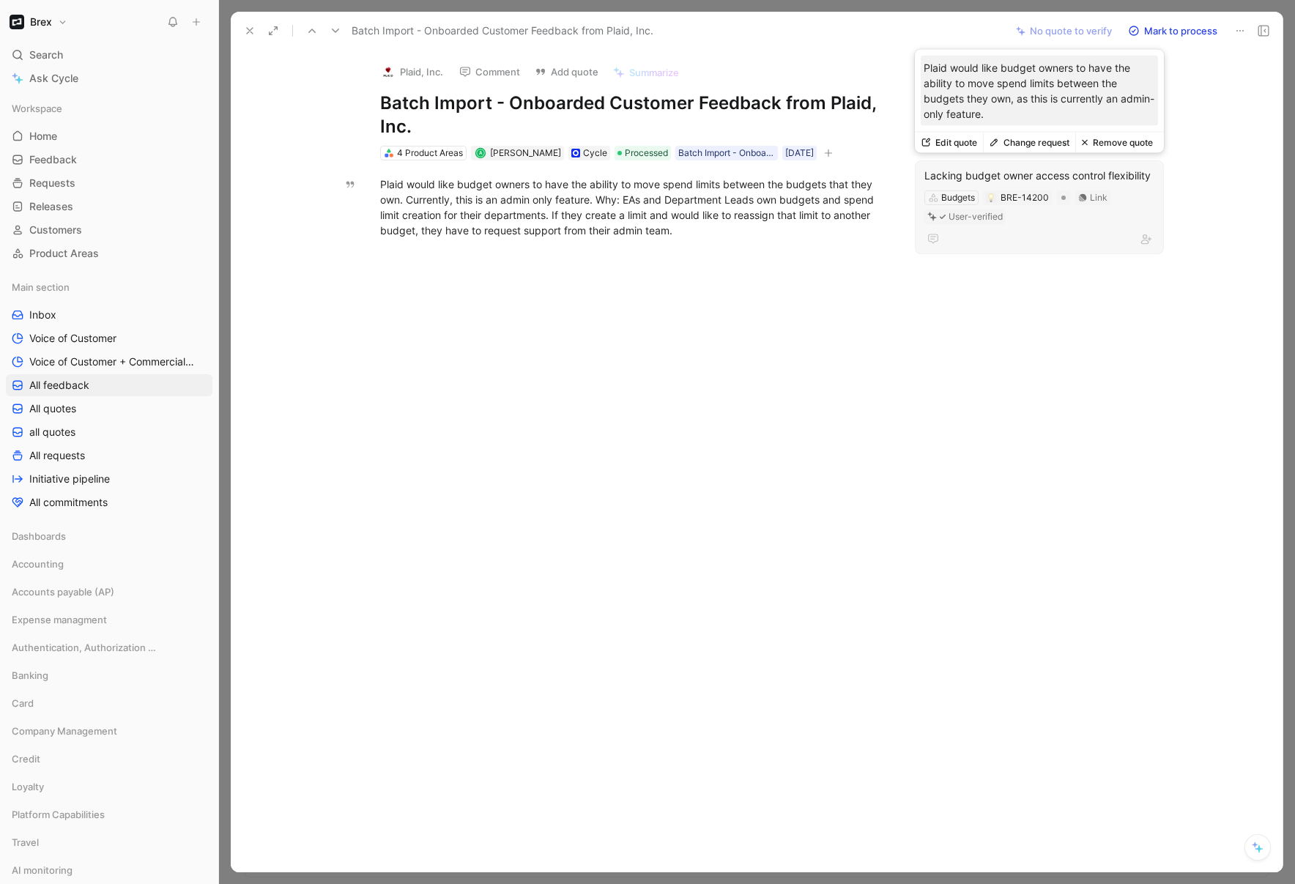
click at [1007, 170] on div "Lacking budget owner access control flexibility" at bounding box center [1040, 176] width 230 height 18
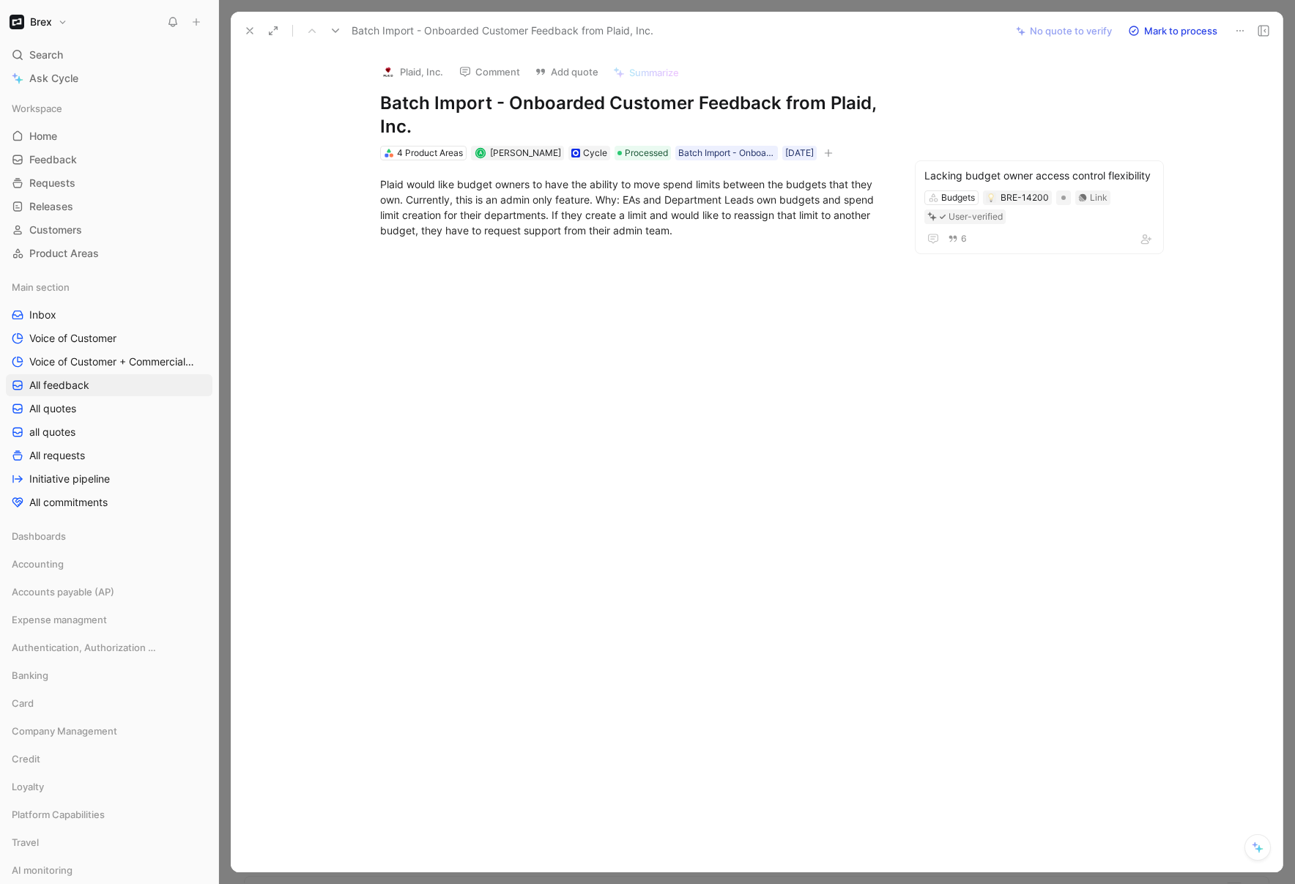
click at [249, 26] on icon at bounding box center [250, 31] width 12 height 12
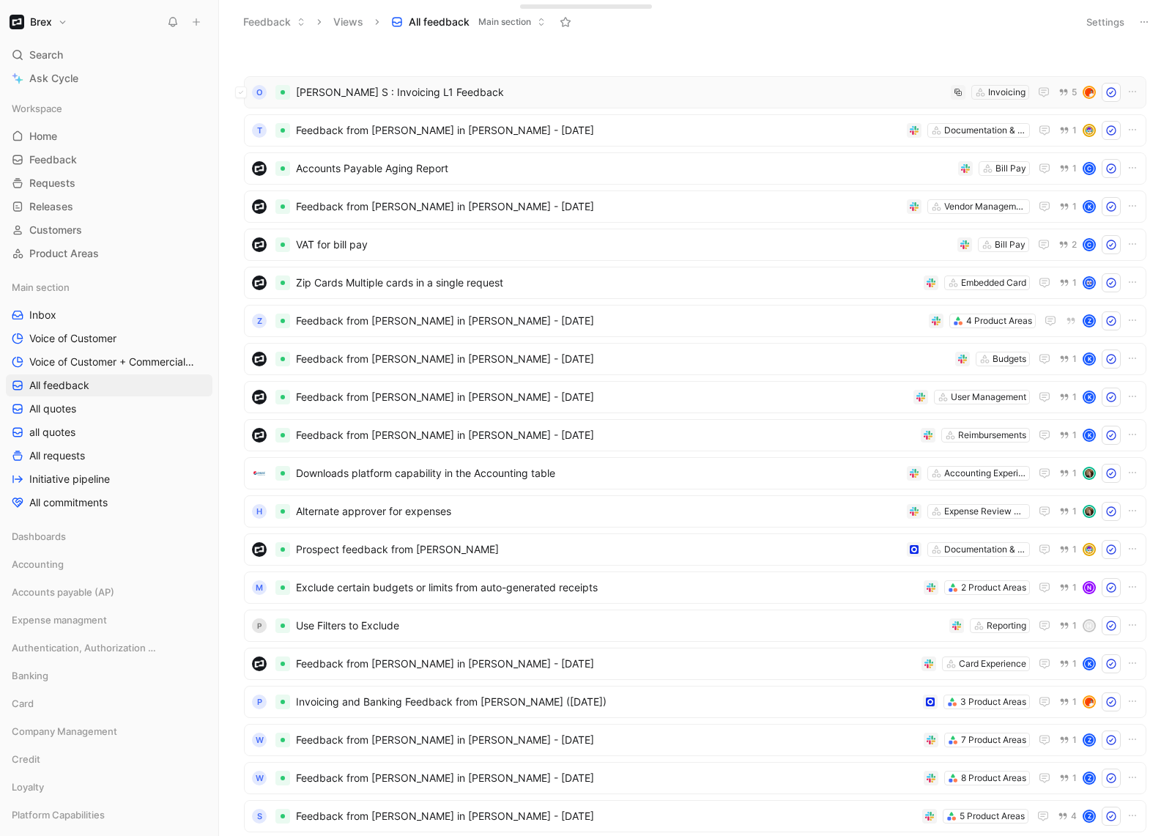
click at [531, 84] on span "[PERSON_NAME] S : Invoicing L1 Feedback" at bounding box center [620, 93] width 649 height 18
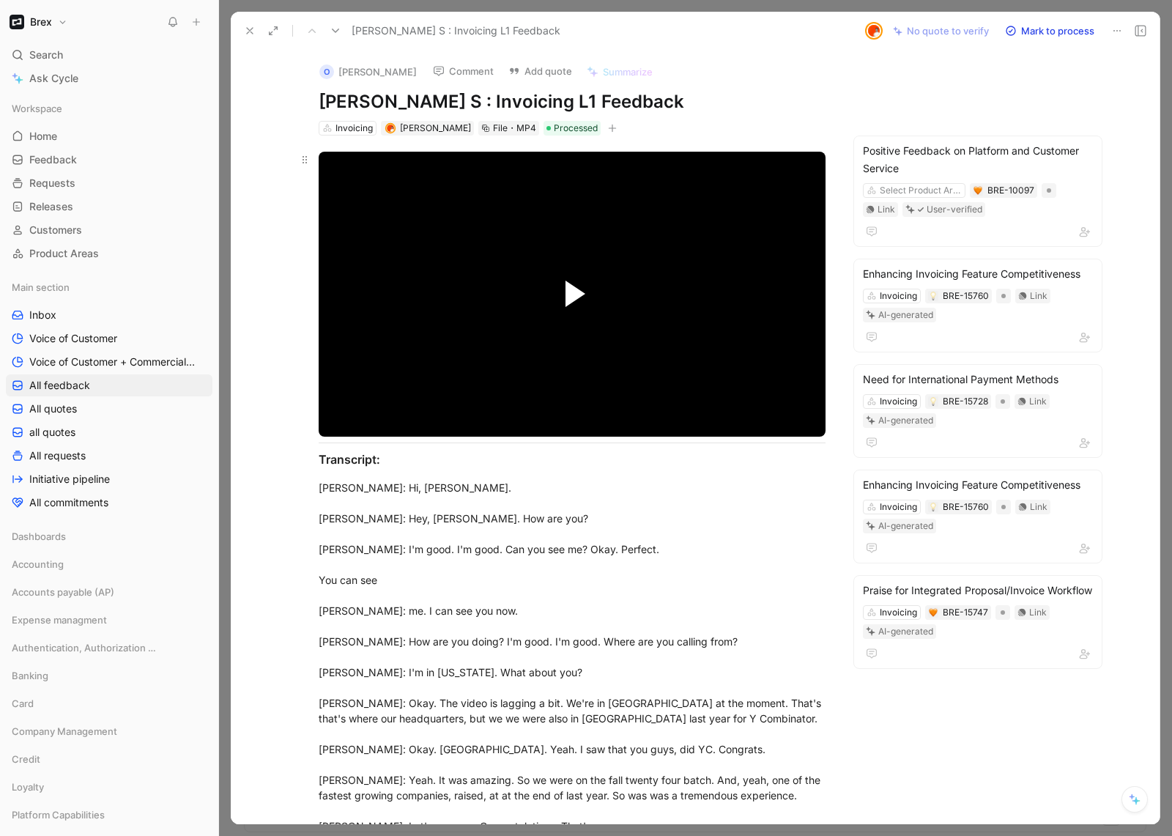
click at [566, 290] on span "Video Player" at bounding box center [576, 294] width 20 height 26
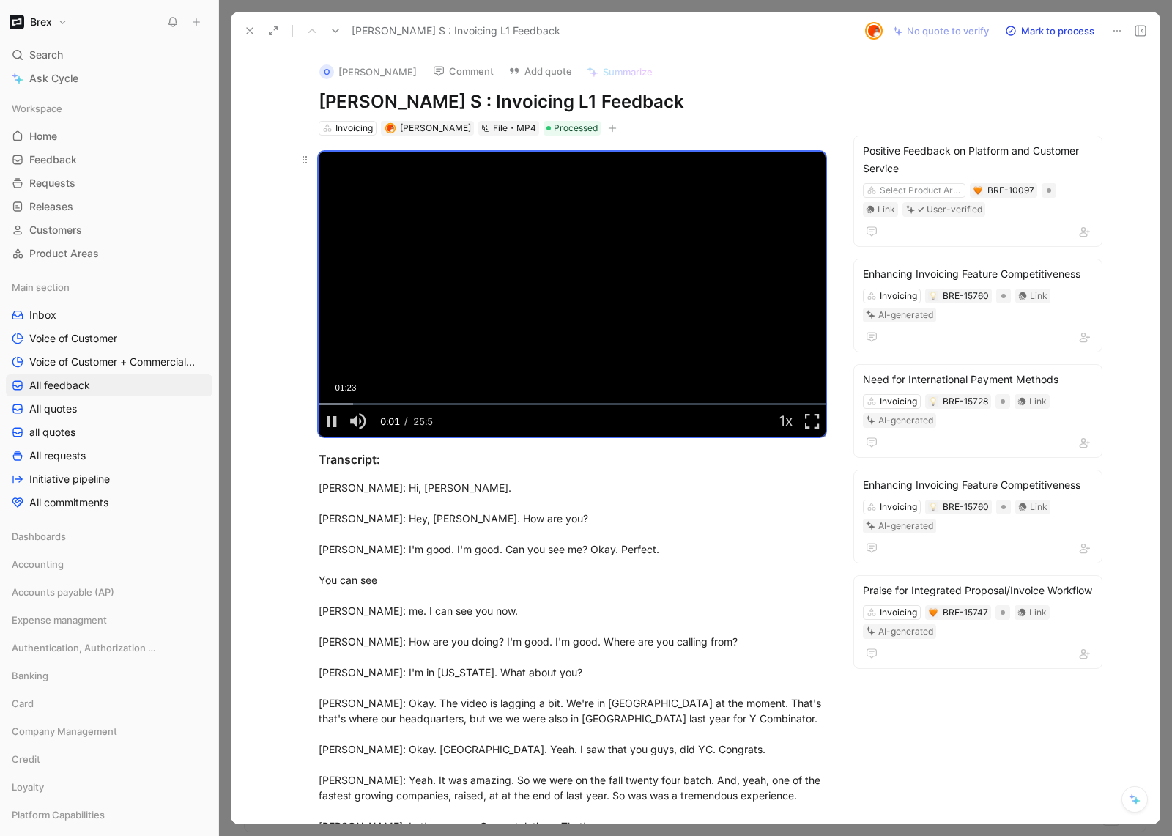
click at [346, 404] on div "01:23" at bounding box center [346, 404] width 1 height 2
click at [389, 403] on div "03:35" at bounding box center [389, 404] width 1 height 2
click at [422, 403] on div "05:16" at bounding box center [422, 404] width 1 height 2
click at [464, 403] on div "Loaded : 67.41% 07:40 07:40" at bounding box center [572, 404] width 507 height 2
click at [514, 403] on div "Loaded : 67.41% 10:08 07:40" at bounding box center [572, 404] width 507 height 2
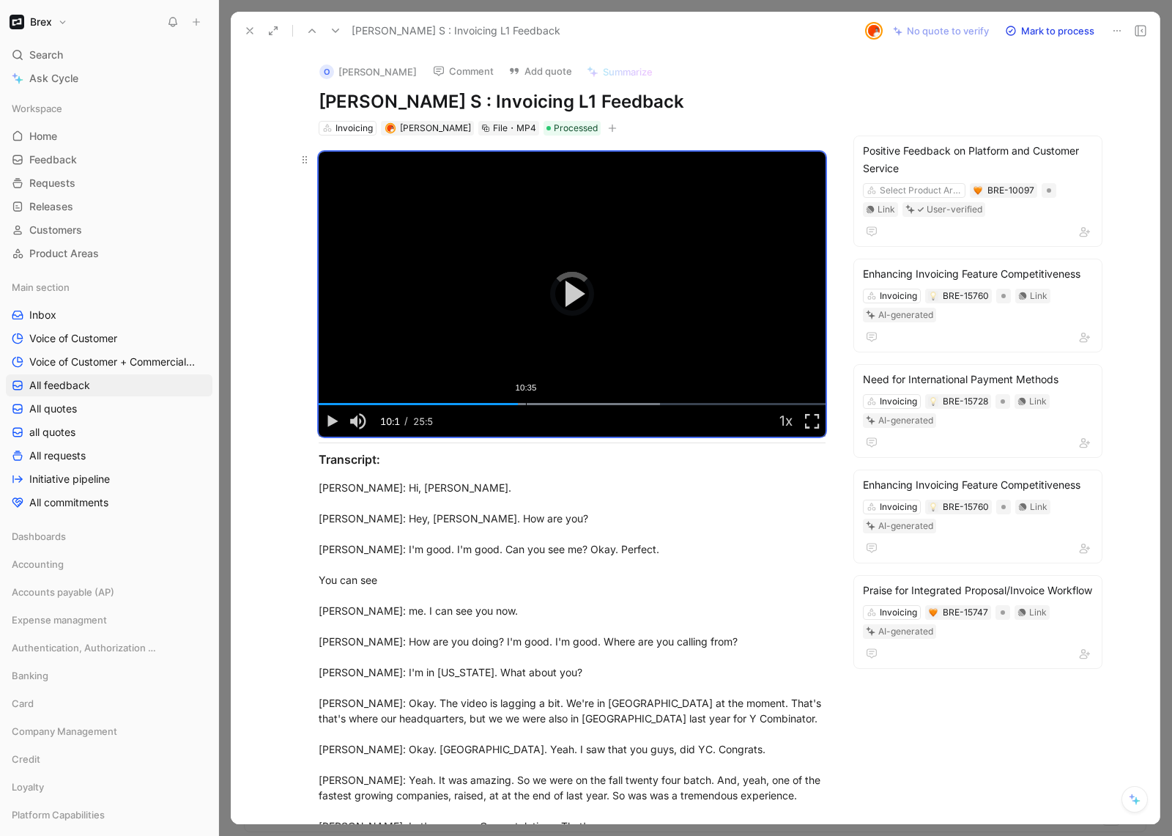
click at [550, 403] on div "Loaded : 67.41% 10:35 10:10" at bounding box center [572, 404] width 507 height 2
click at [332, 421] on span "Video Player" at bounding box center [332, 421] width 26 height 0
click at [247, 30] on icon at bounding box center [250, 31] width 12 height 12
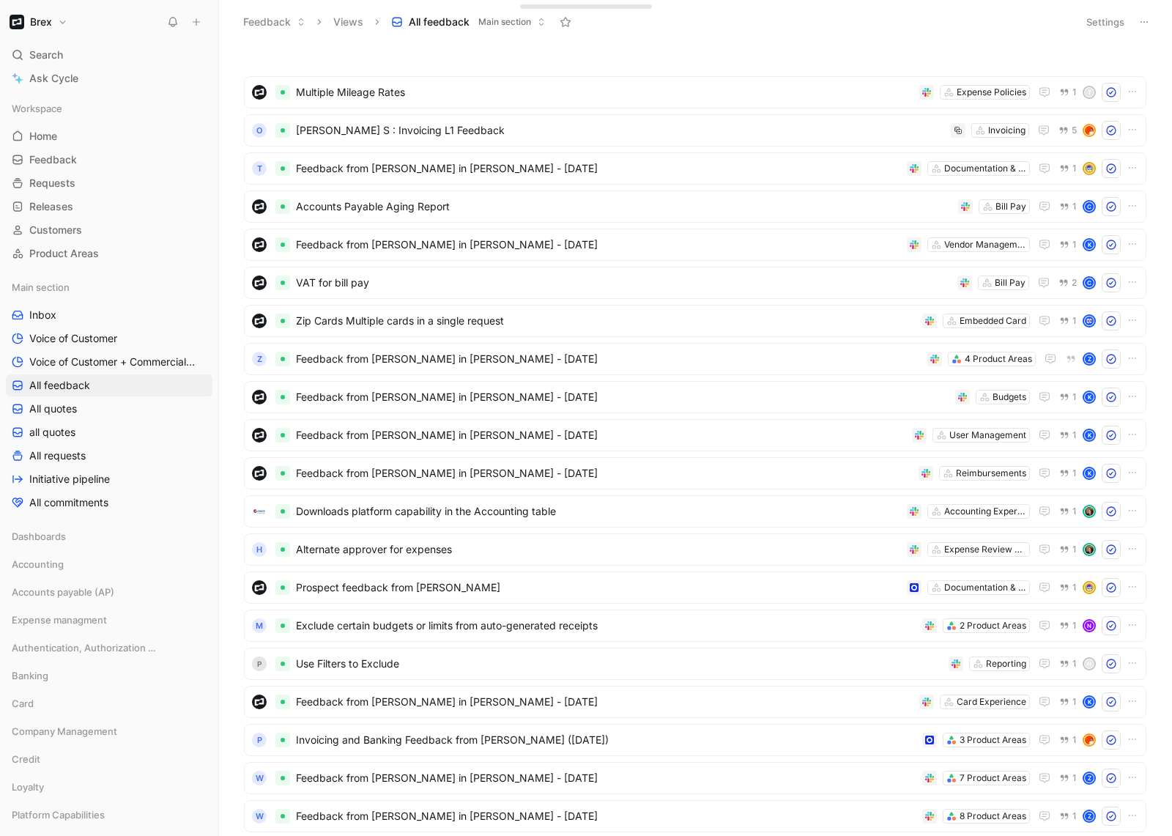
click at [199, 21] on icon at bounding box center [196, 22] width 10 height 10
click at [254, 31] on button "New feedback c" at bounding box center [294, 27] width 157 height 25
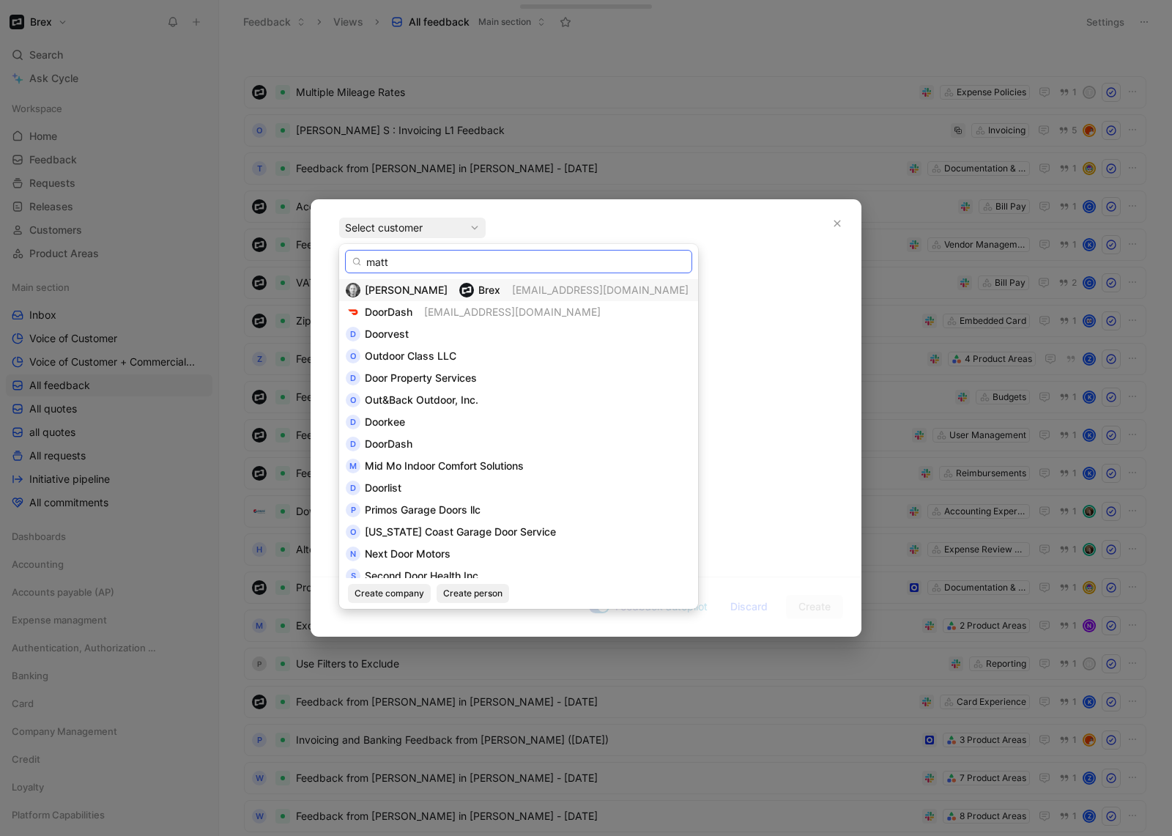
paste input "Matt Derkach"
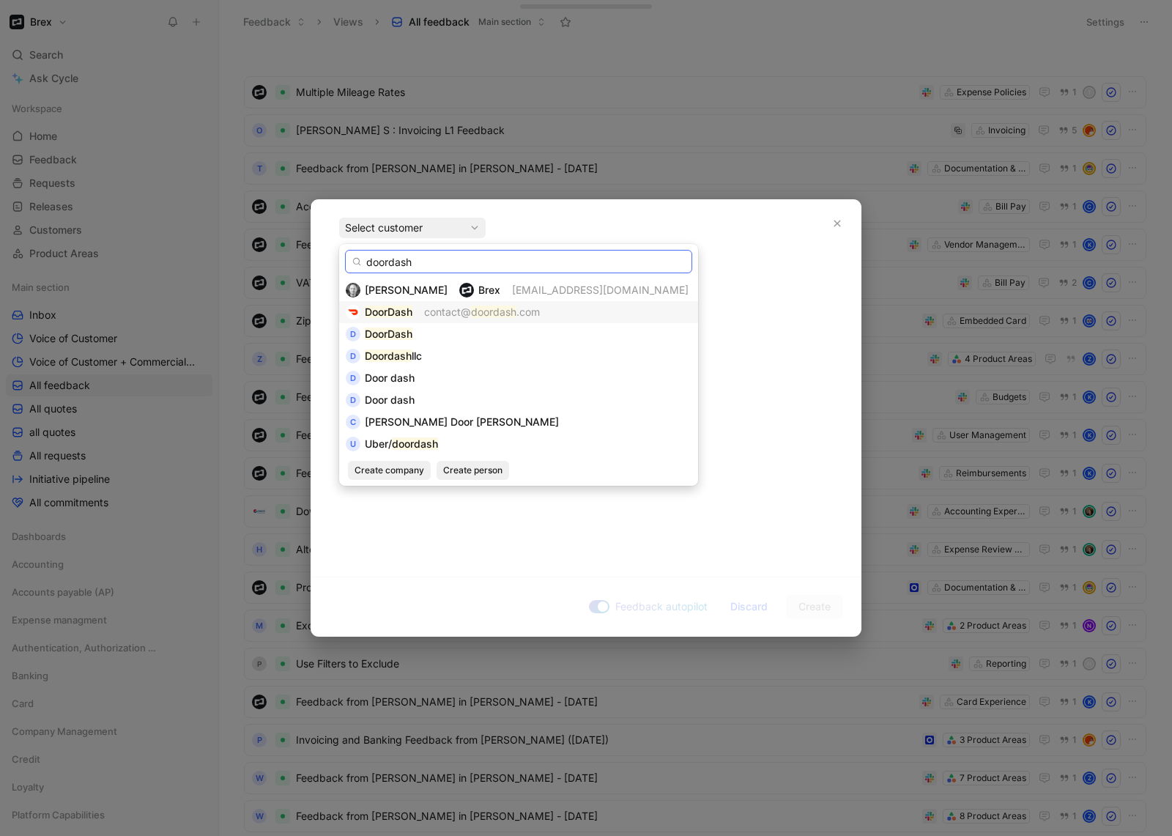
type input "doordash"
click at [373, 312] on mark "DoorDash" at bounding box center [389, 311] width 48 height 12
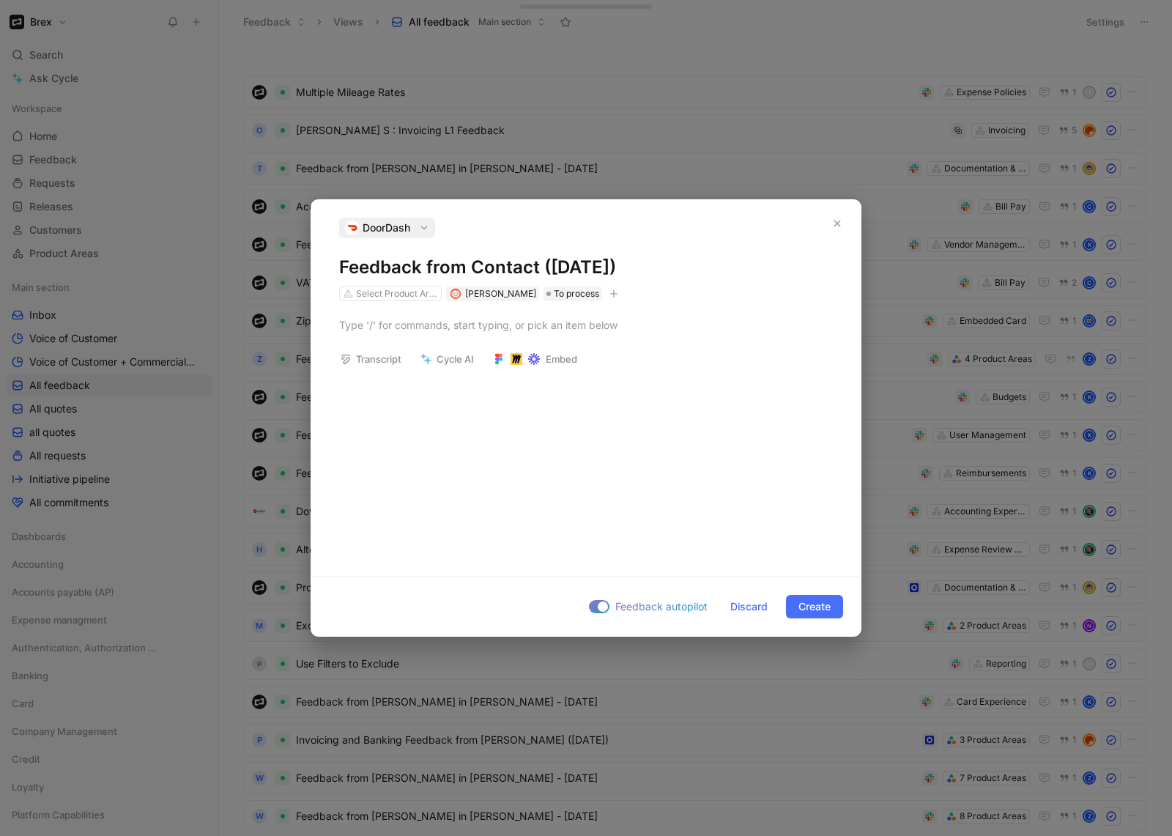
click at [610, 295] on icon "button" at bounding box center [614, 293] width 9 height 9
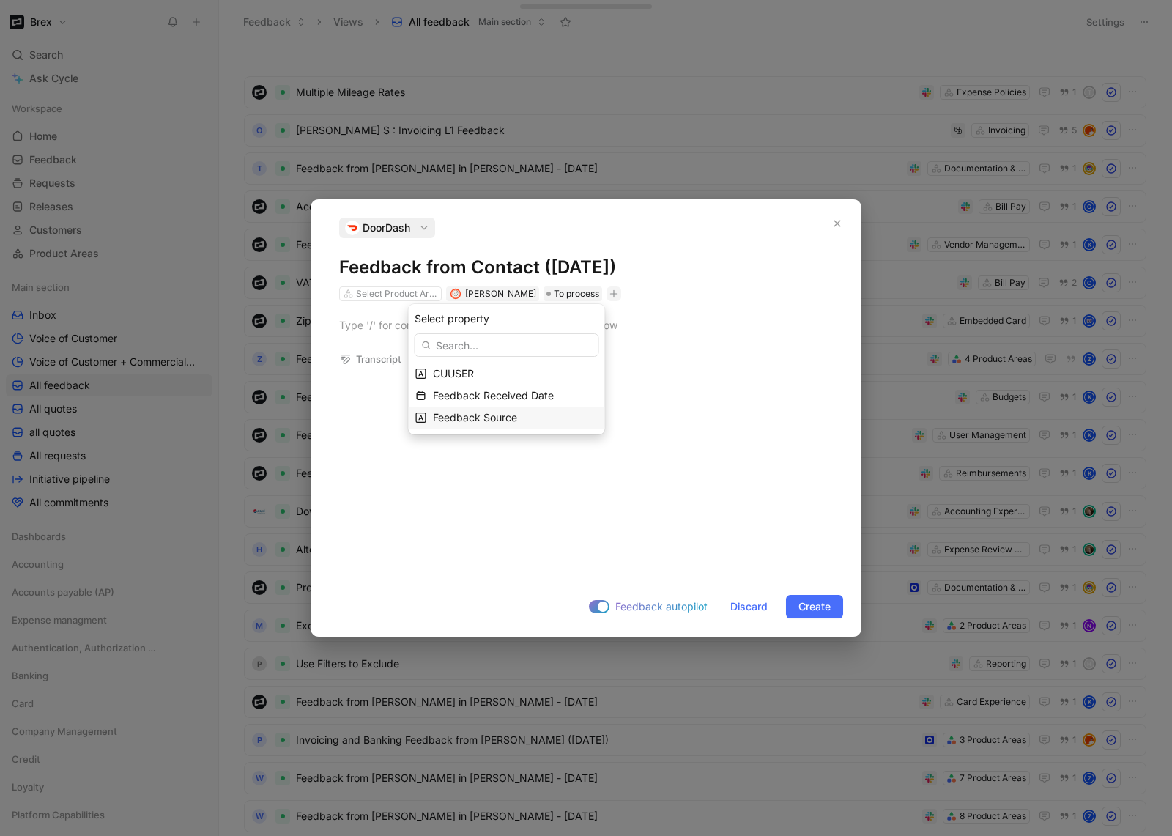
click at [489, 423] on span "Feedback Source" at bounding box center [475, 417] width 84 height 12
click at [495, 357] on input "text" at bounding box center [510, 353] width 179 height 28
type input "GQ"
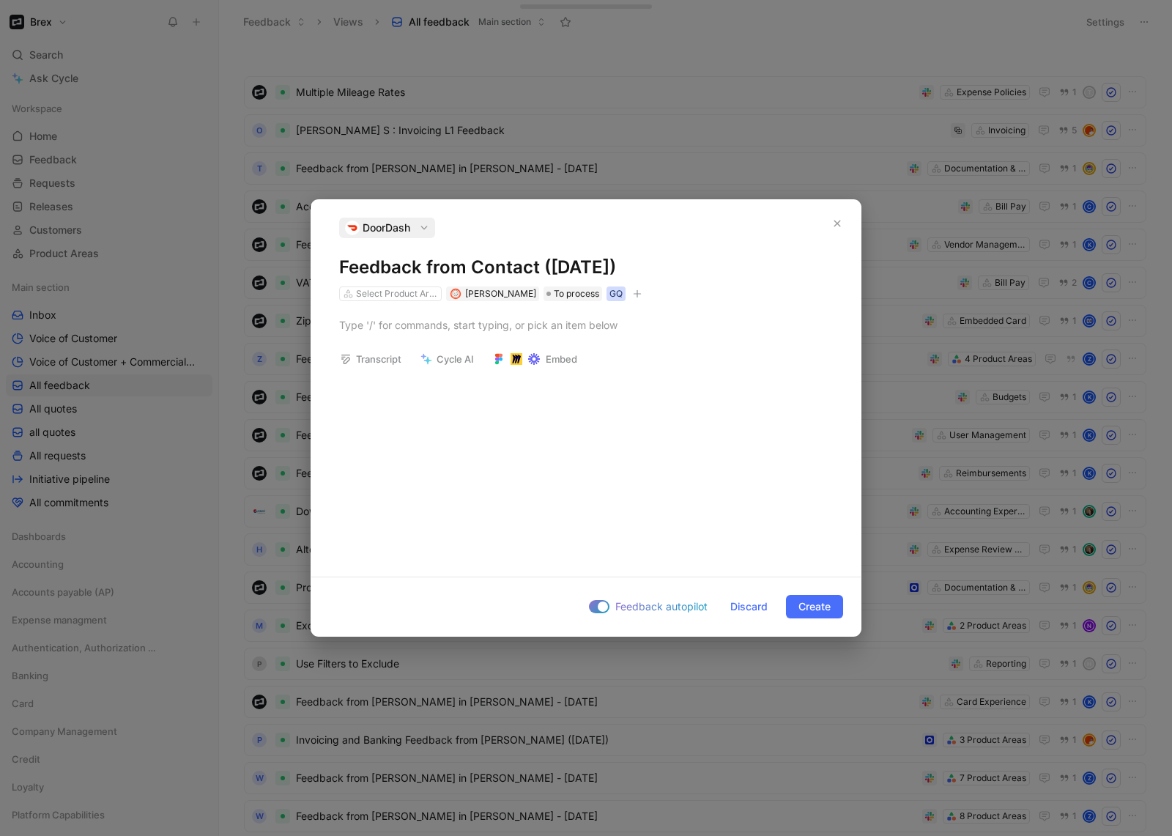
click at [610, 298] on div "GQ" at bounding box center [616, 293] width 13 height 15
drag, startPoint x: 560, startPoint y: 354, endPoint x: 533, endPoint y: 352, distance: 27.9
click at [533, 352] on input "GQ" at bounding box center [618, 353] width 173 height 28
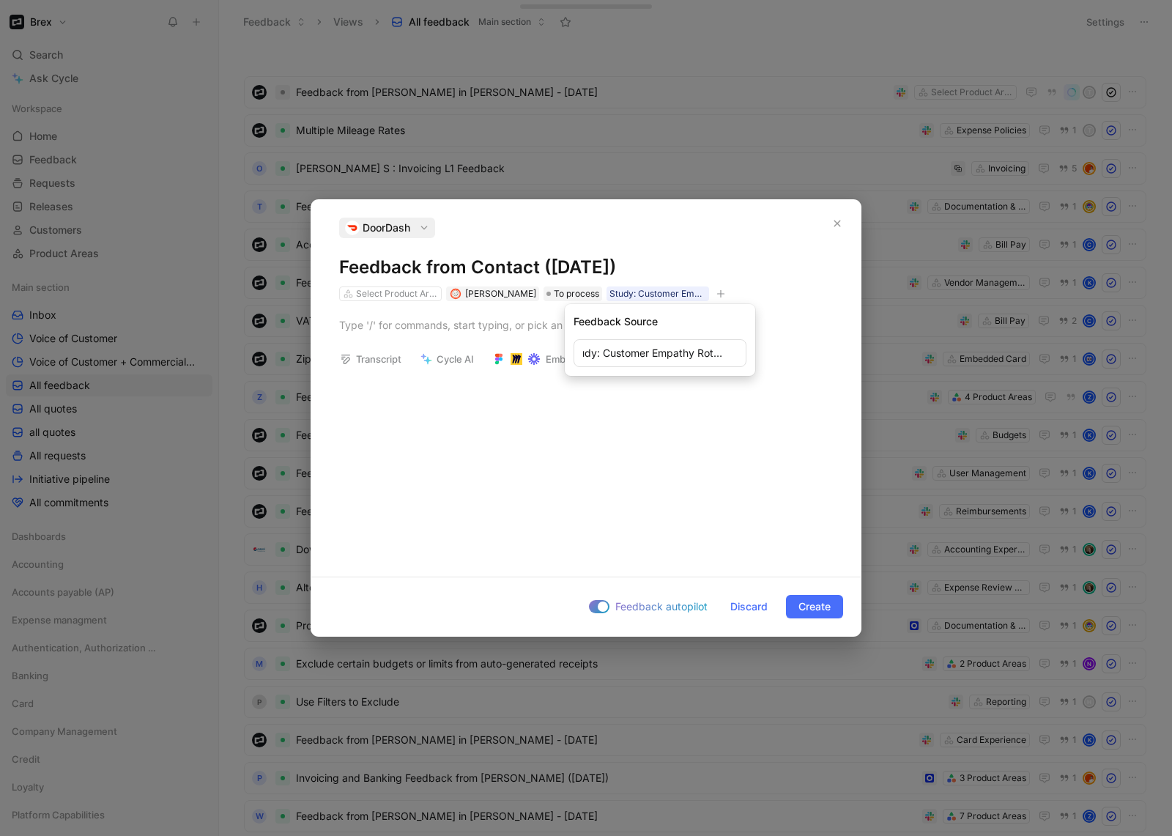
scroll to position [0, 52]
type input "Study: Customer Empathy Rotation"
click at [716, 294] on icon "button" at bounding box center [720, 293] width 9 height 9
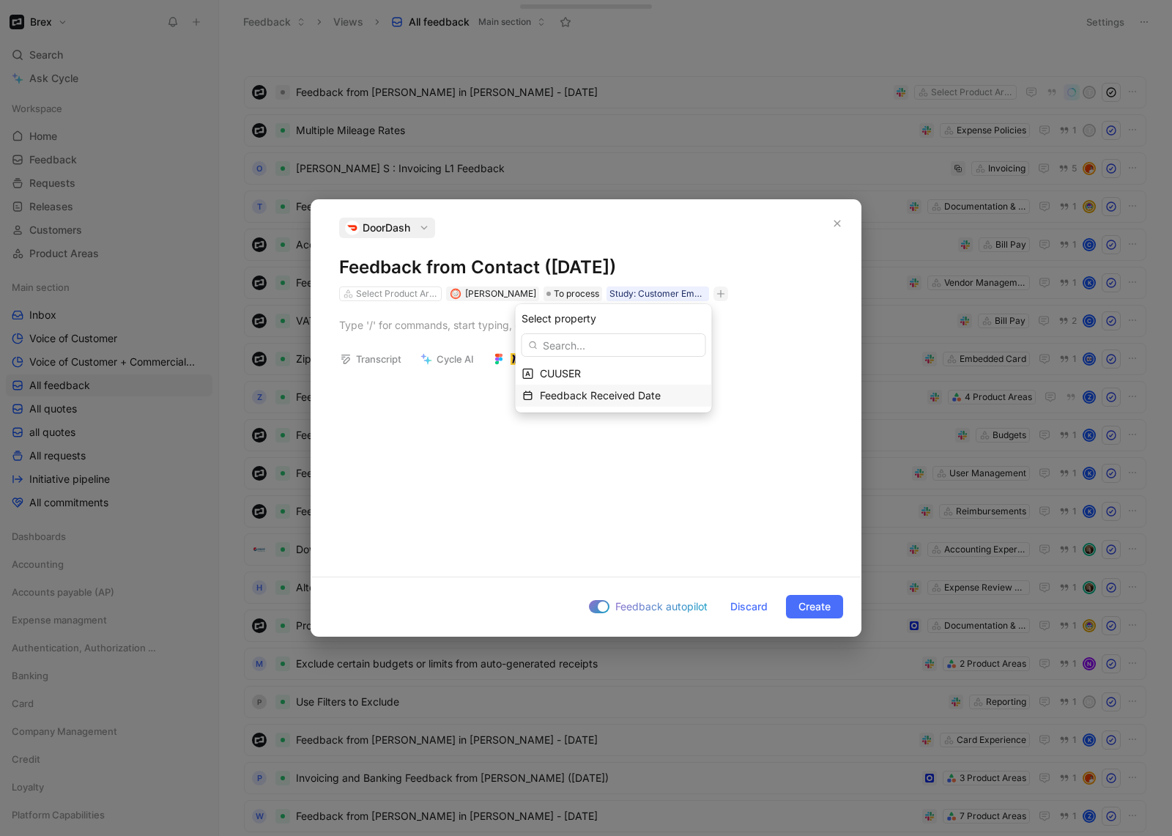
click at [636, 399] on span "Feedback Received Date" at bounding box center [600, 395] width 121 height 12
click at [692, 354] on input "date" at bounding box center [616, 353] width 179 height 29
type input "2025-07-14"
click at [734, 290] on div "13/07/2025" at bounding box center [730, 293] width 29 height 15
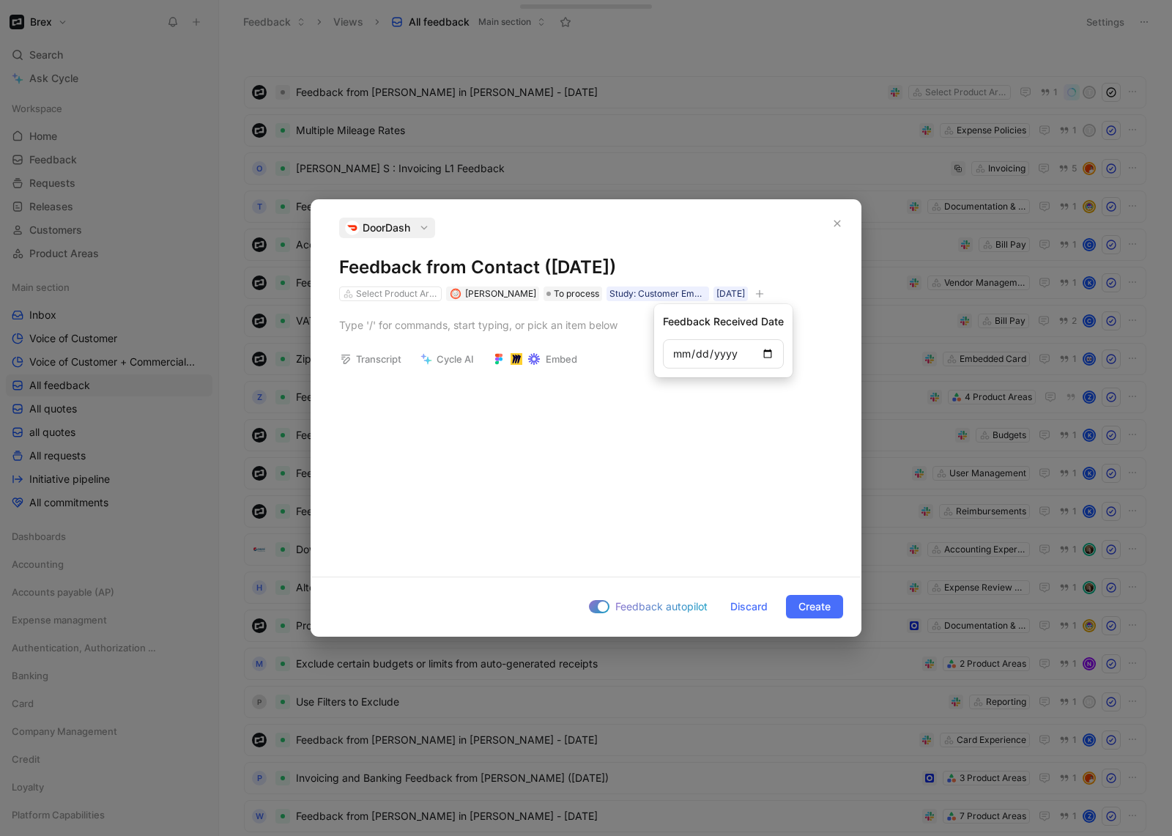
click at [766, 349] on input "2025-07-13" at bounding box center [723, 353] width 121 height 29
type input "2025-01-08"
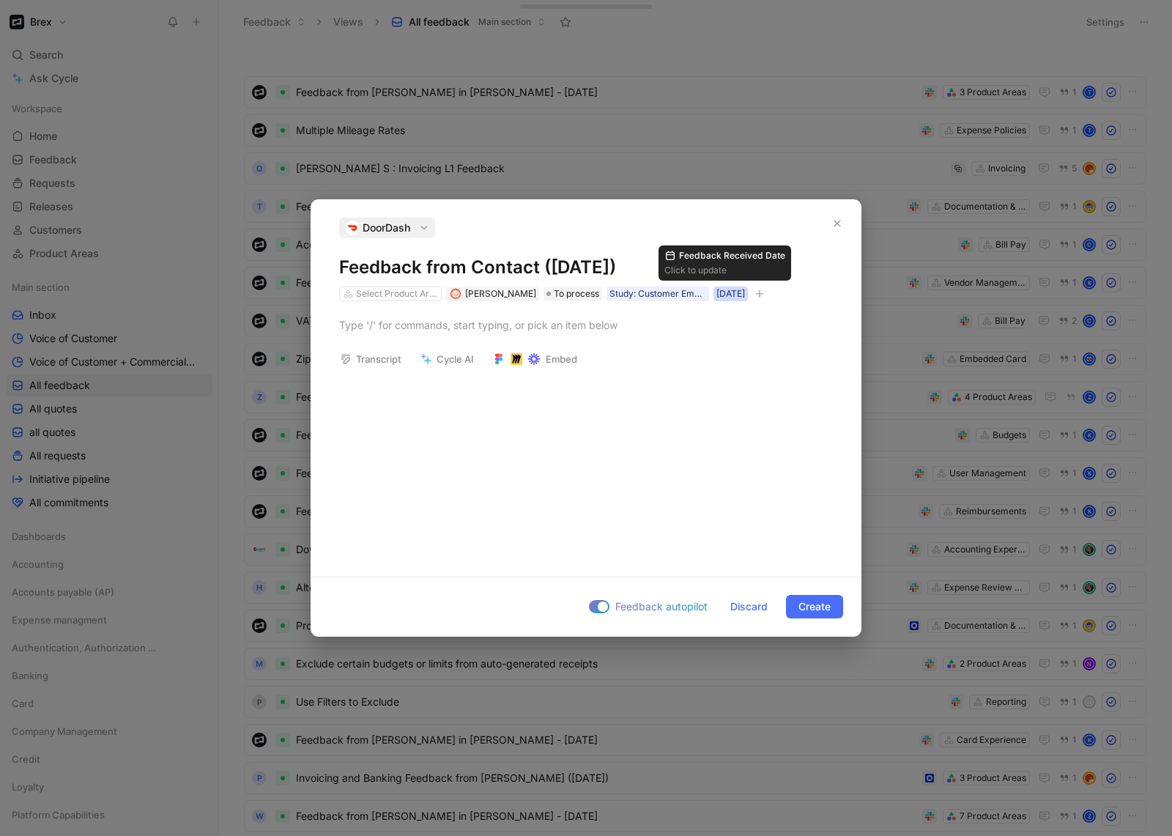
click at [725, 294] on div "07/01/2025" at bounding box center [730, 293] width 29 height 15
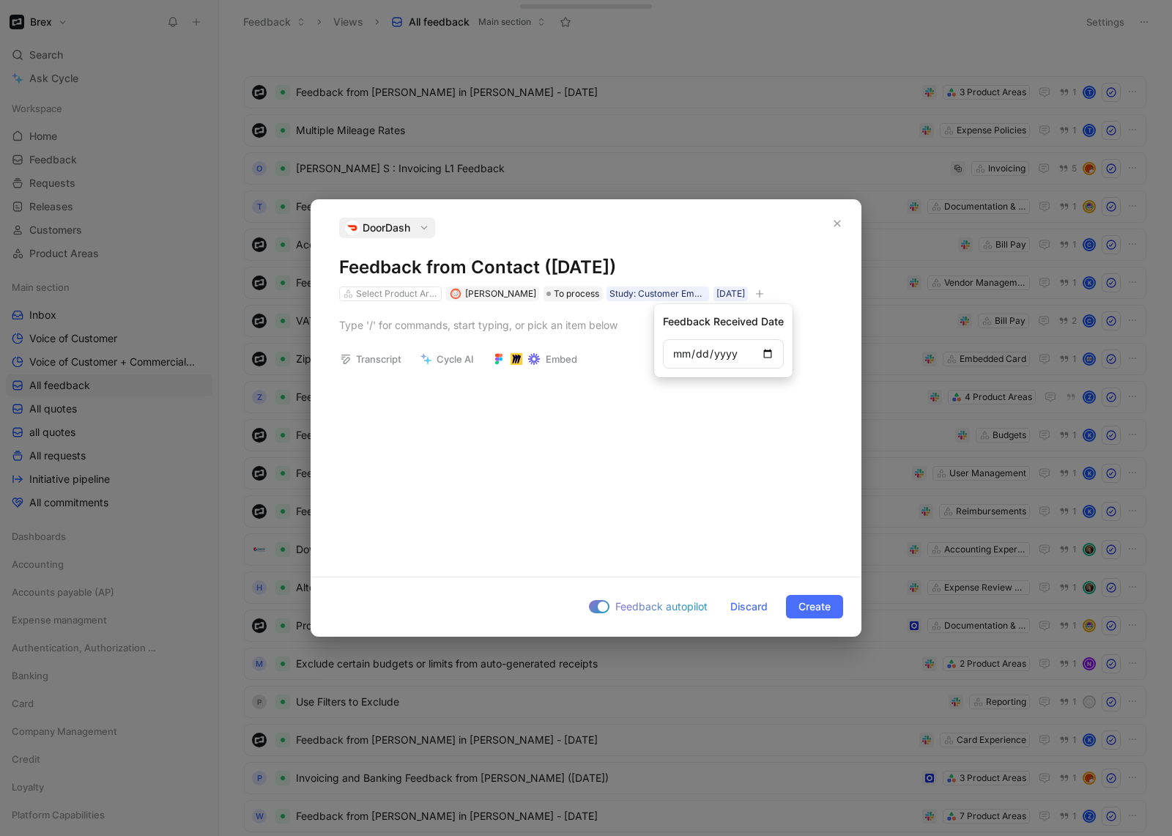
click at [751, 347] on input "2025-01-07" at bounding box center [723, 353] width 121 height 29
click at [771, 354] on input "2025-01-07" at bounding box center [723, 353] width 121 height 29
type input "2025-01-08"
click at [730, 291] on div "07/01/2025" at bounding box center [730, 293] width 29 height 15
click at [766, 356] on input "2025-01-07" at bounding box center [723, 353] width 121 height 29
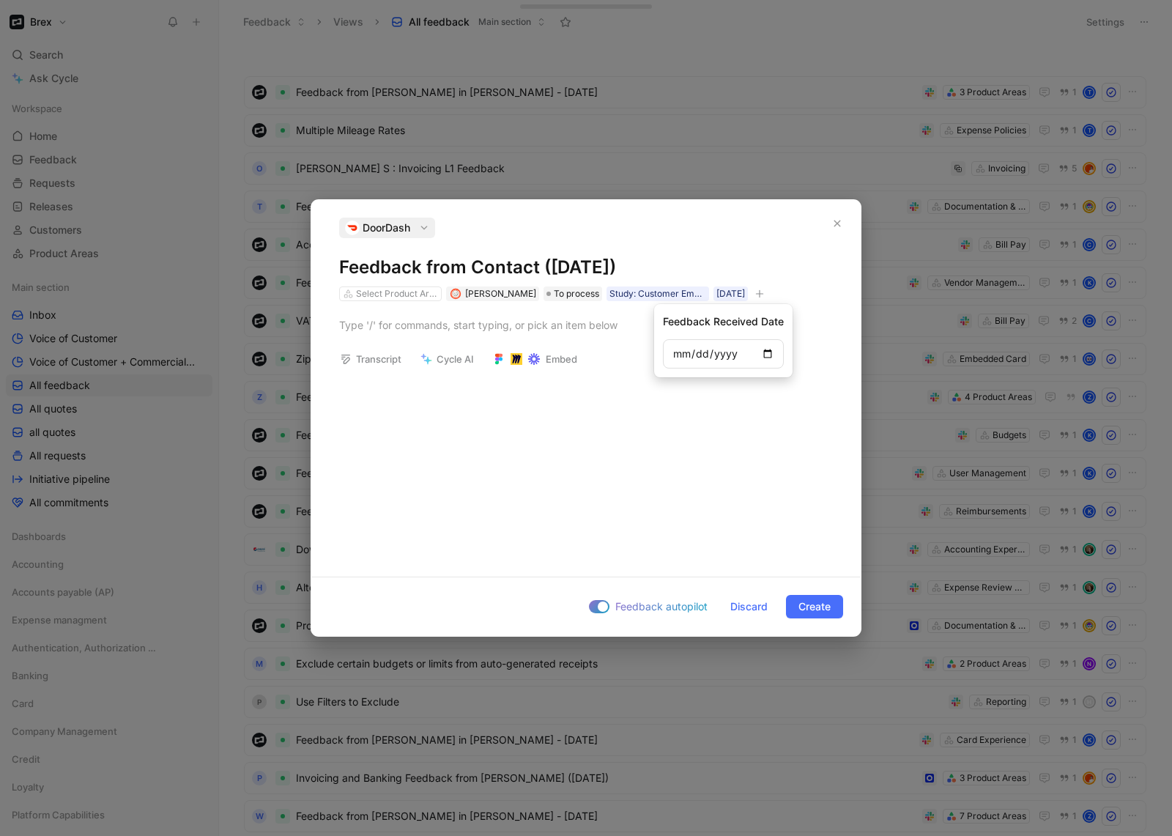
type input "2025-01-09"
click at [372, 361] on button "Transcript" at bounding box center [370, 359] width 75 height 21
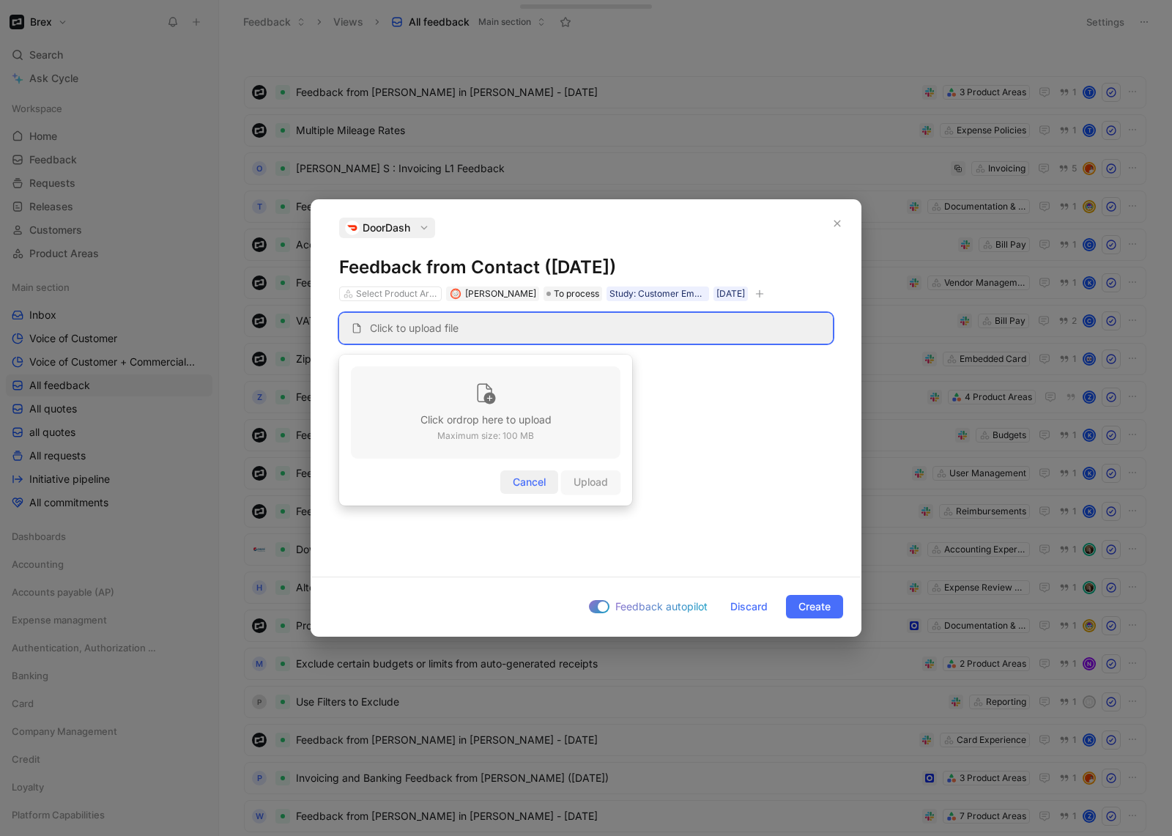
click at [519, 481] on span "Cancel" at bounding box center [529, 482] width 33 height 18
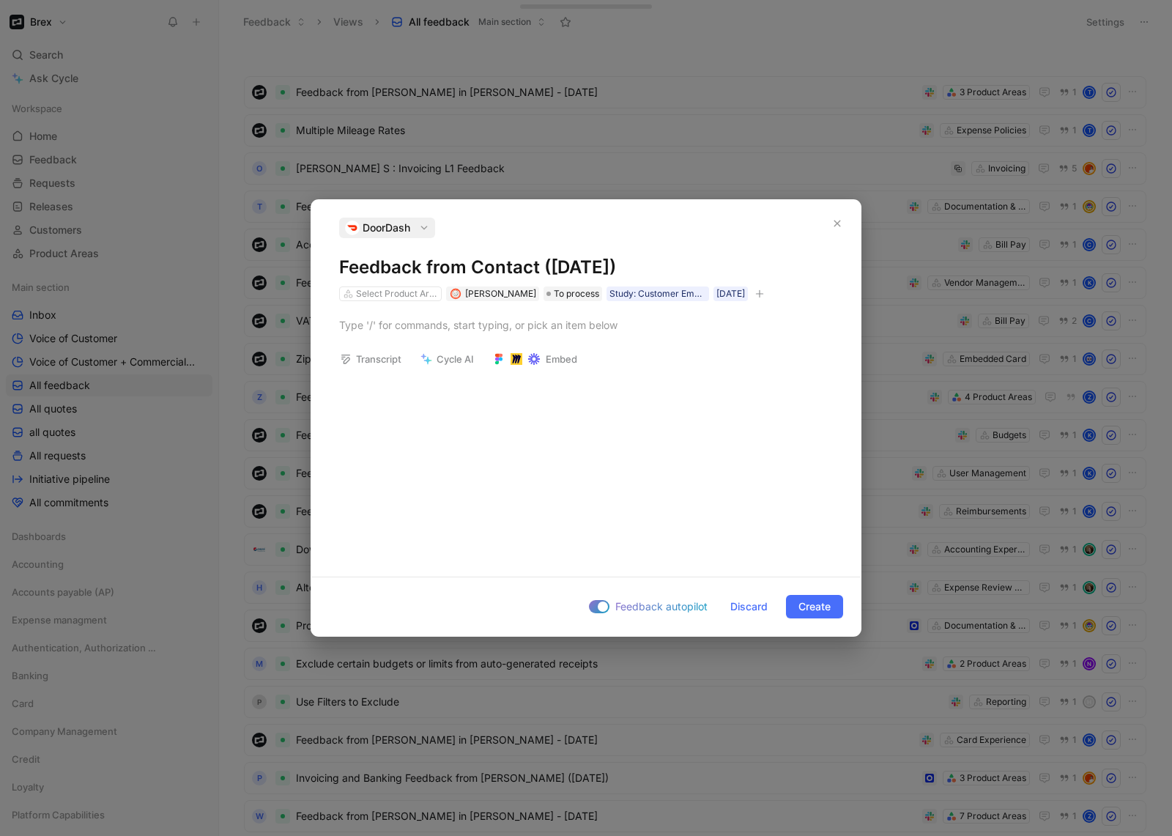
click at [378, 355] on button "Transcript" at bounding box center [370, 359] width 75 height 21
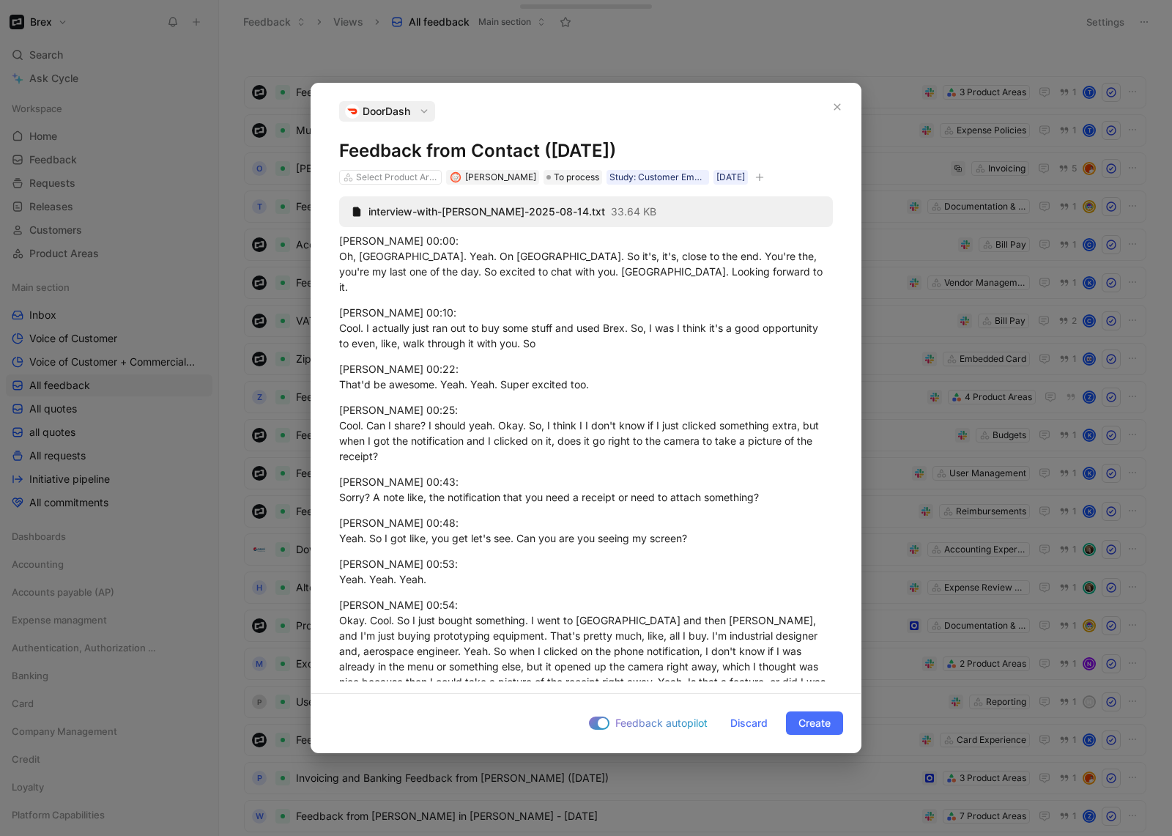
click at [484, 154] on h1 "Feedback from Contact (Aug 14, 2025)" at bounding box center [586, 150] width 494 height 23
click at [484, 153] on h1 "Feedback from Contact (Aug 14, 2025)" at bounding box center [586, 150] width 494 height 23
click at [759, 180] on icon "button" at bounding box center [759, 177] width 9 height 9
click at [340, 241] on div "Sean Vandeweerd 00:00: Oh, nice. Yeah. On East Coast. So it's, it's, close to t…" at bounding box center [586, 264] width 494 height 62
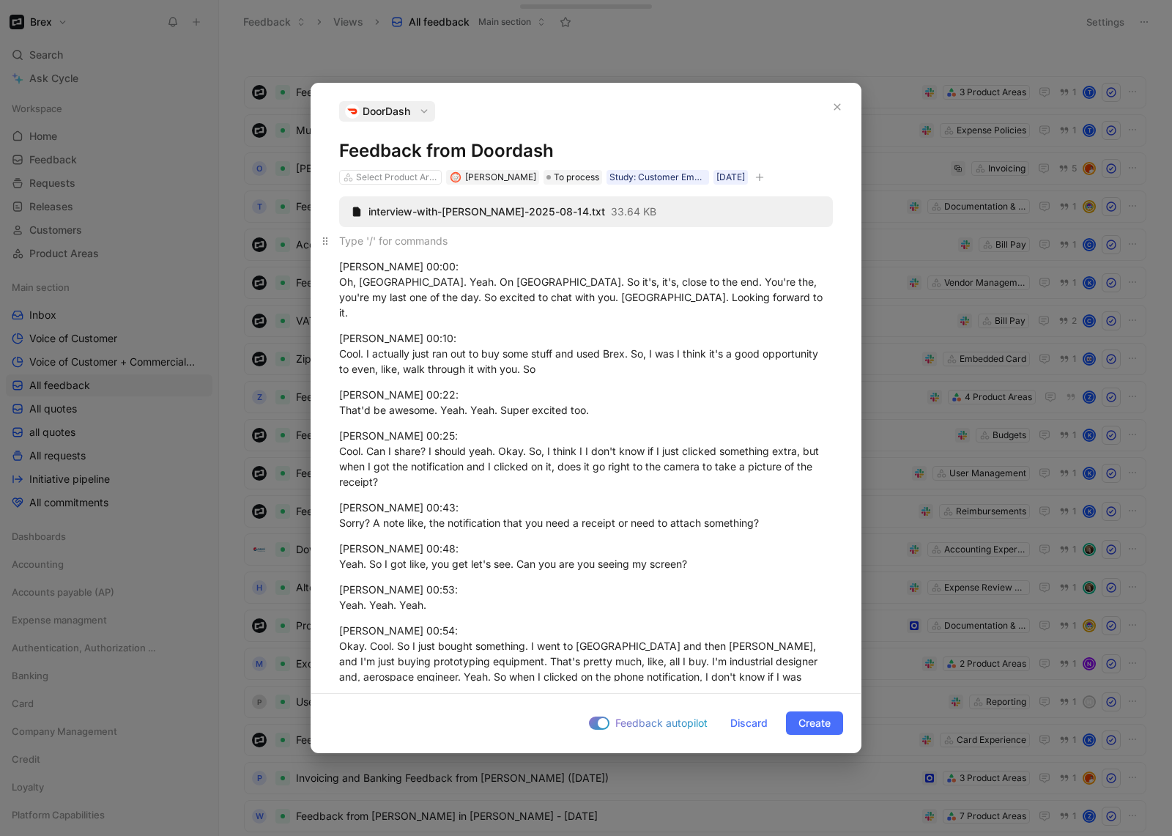
click at [396, 242] on div at bounding box center [586, 240] width 494 height 15
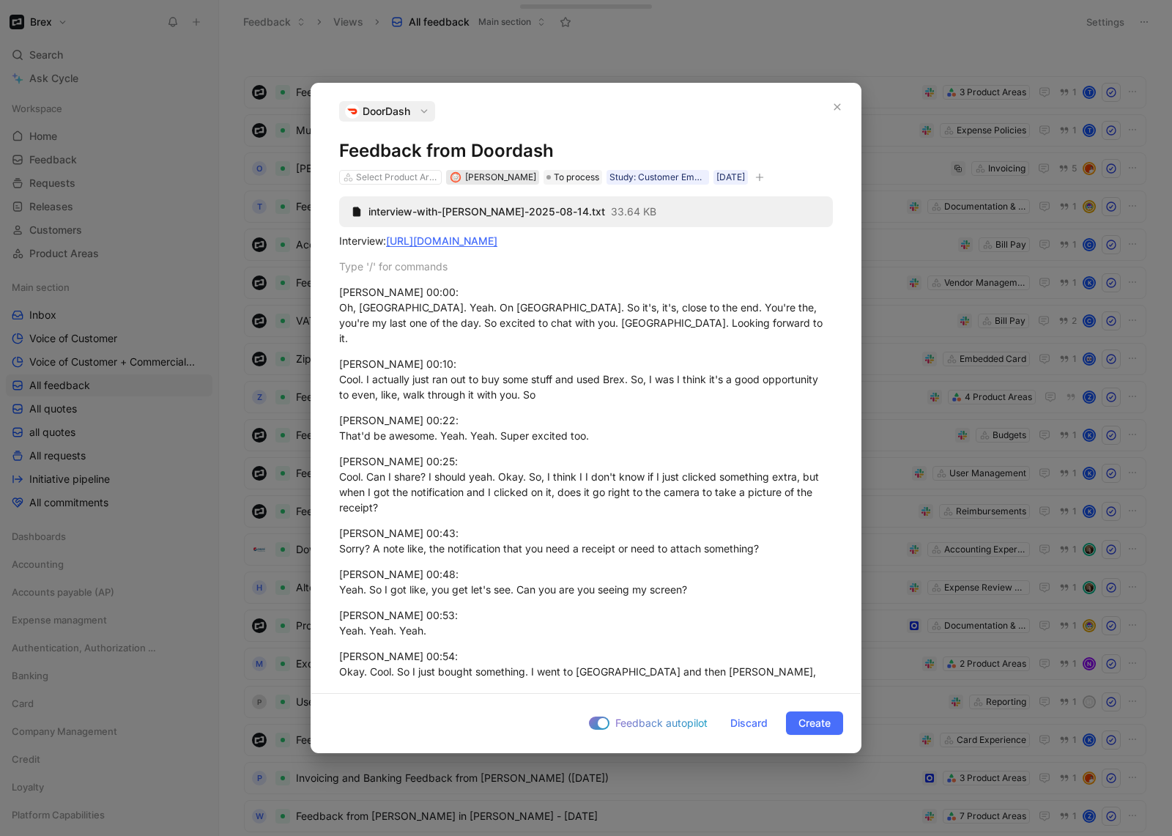
click at [473, 174] on span "[PERSON_NAME]" at bounding box center [500, 176] width 71 height 11
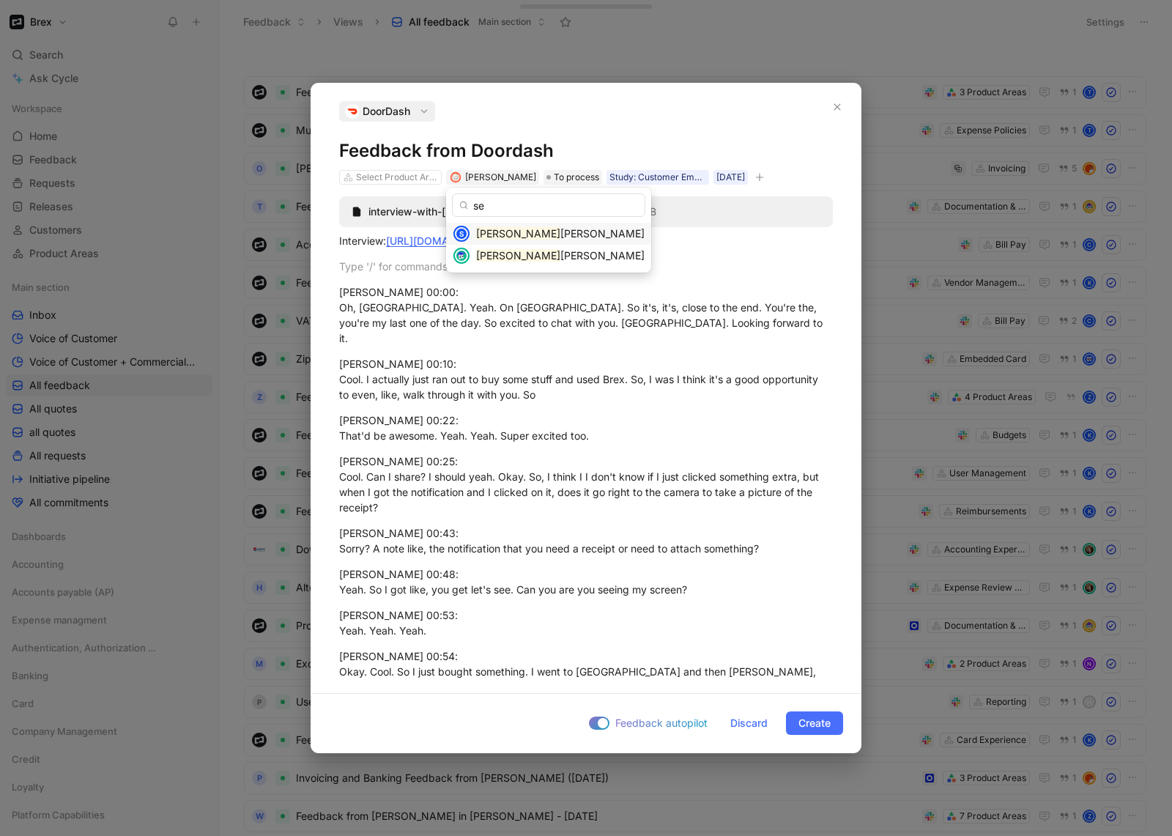
type input "s"
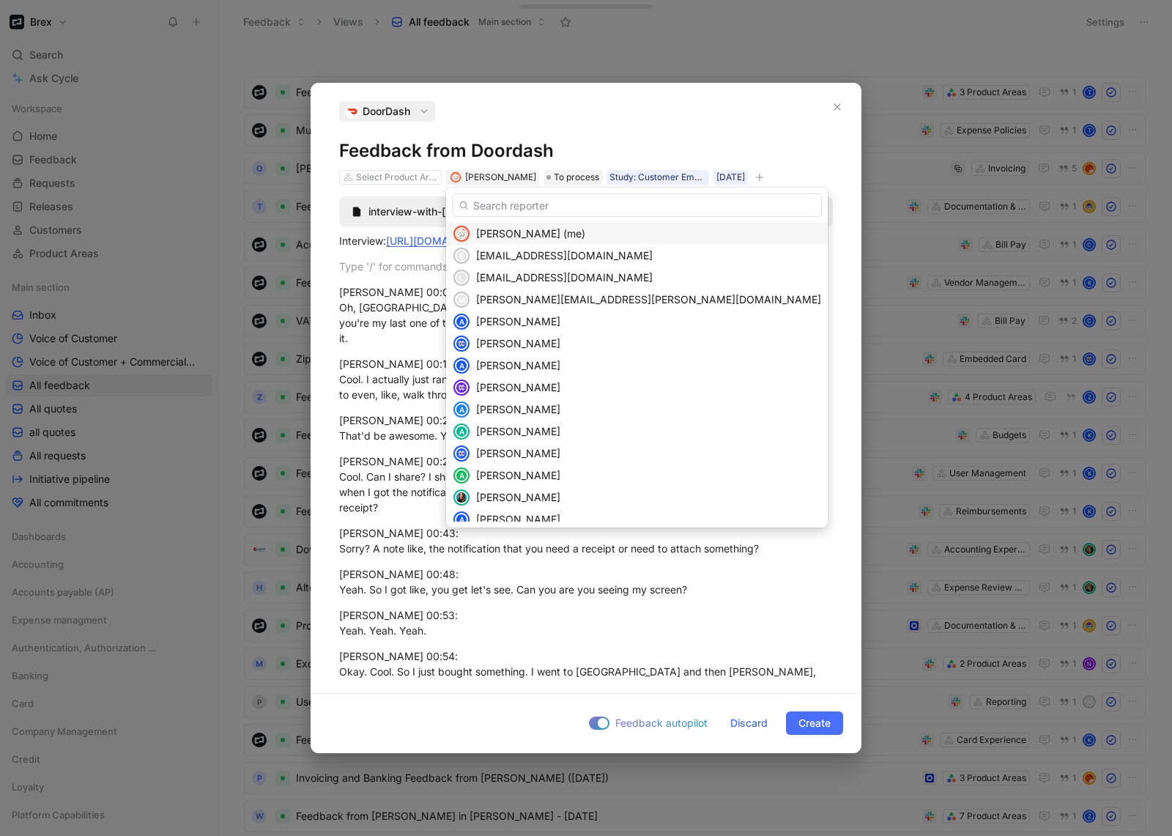
click at [511, 229] on span "James Wallis (me)" at bounding box center [530, 233] width 109 height 12
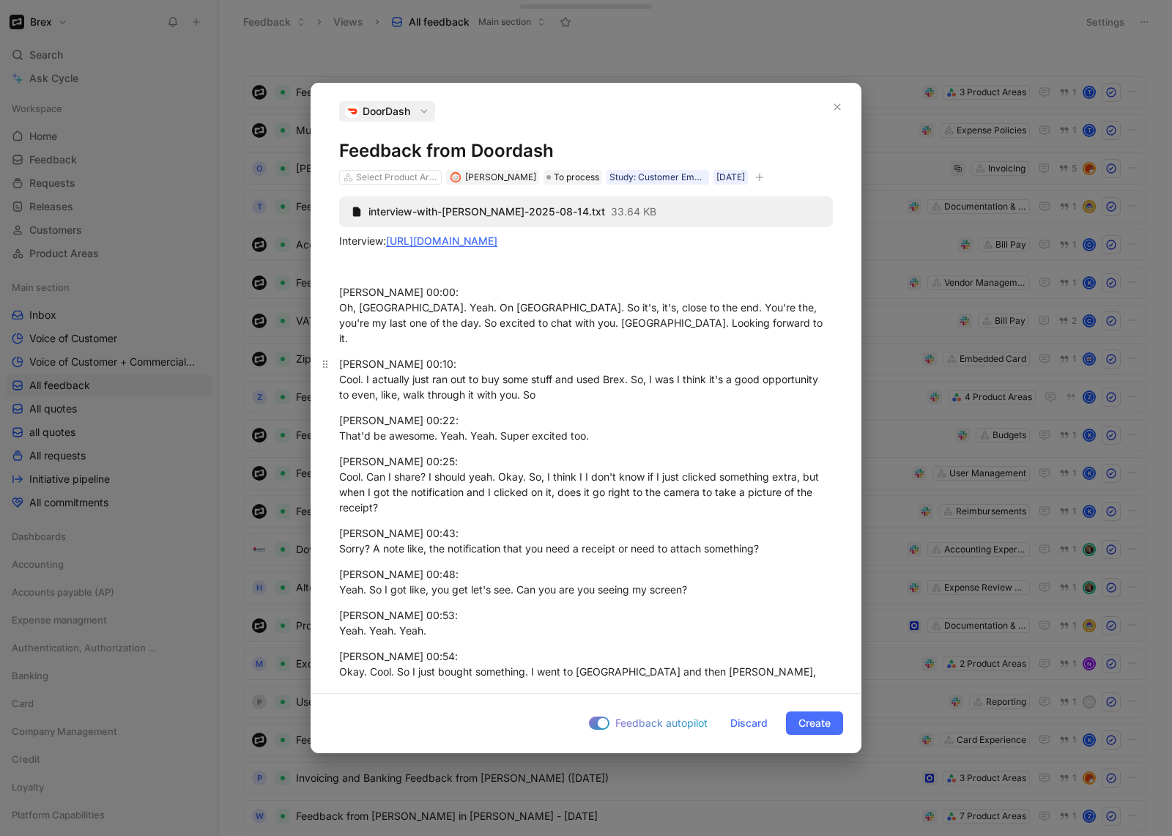
click at [638, 358] on div "Matt Derkach 00:10: Cool. I actually just ran out to buy some stuff and used Br…" at bounding box center [586, 379] width 494 height 46
click at [800, 722] on span "Create" at bounding box center [815, 723] width 32 height 18
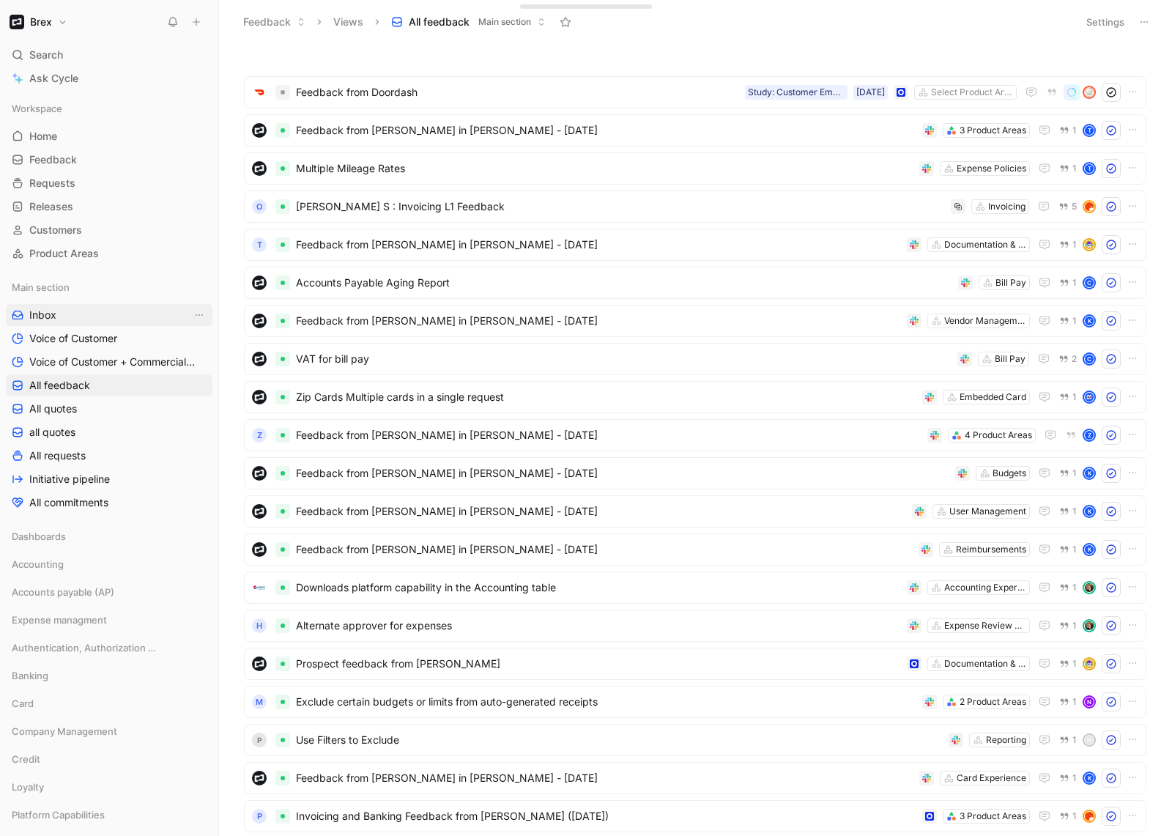
click at [38, 314] on span "Inbox" at bounding box center [42, 315] width 27 height 15
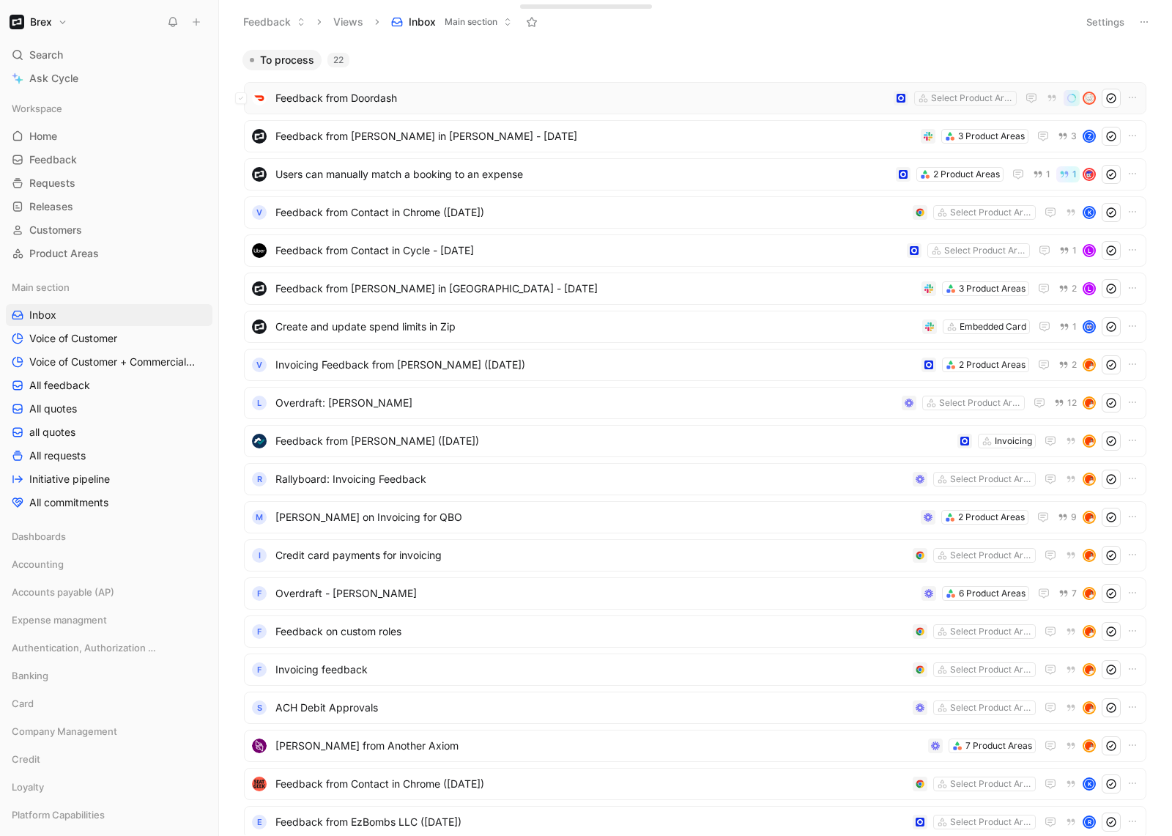
click at [467, 105] on span "Feedback from Doordash" at bounding box center [581, 98] width 612 height 18
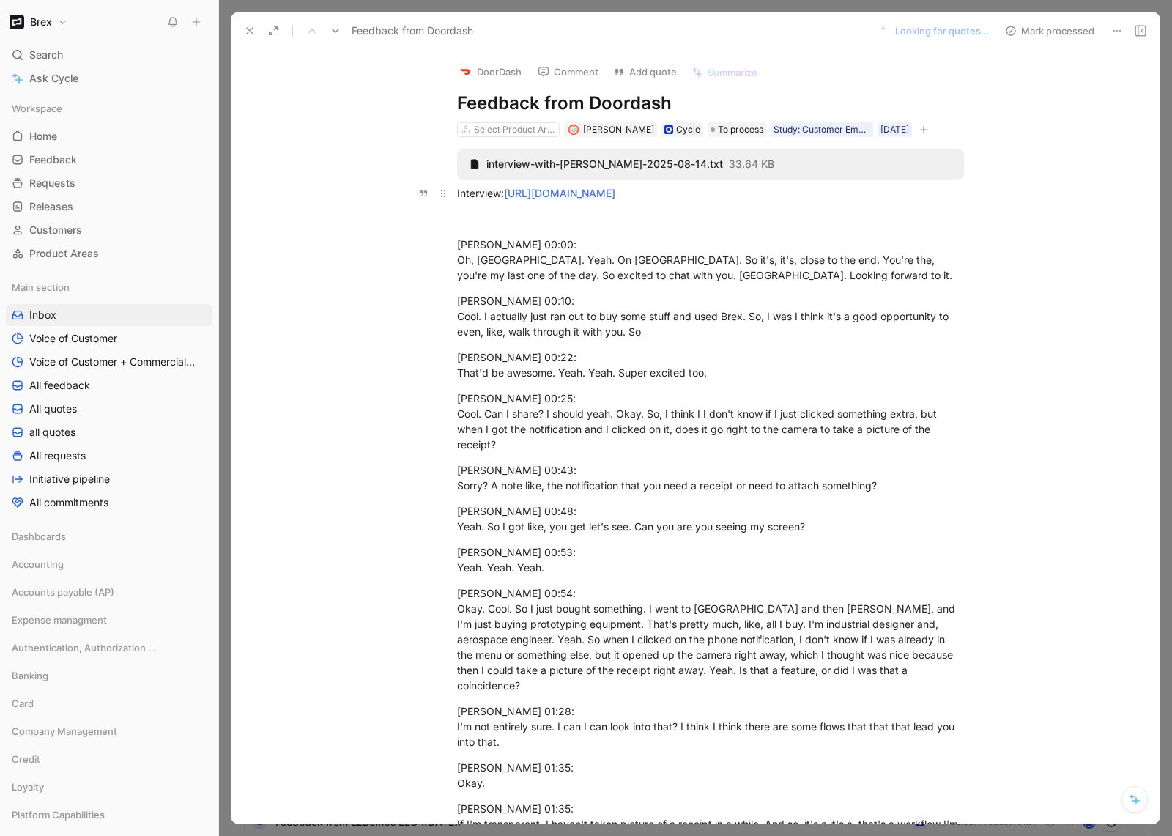
click at [615, 196] on link "https://greatquestion.co/sessions/UwEzFLEHbVi8g7PY4jcFtr2X" at bounding box center [559, 193] width 111 height 12
click at [252, 29] on use at bounding box center [250, 31] width 6 height 6
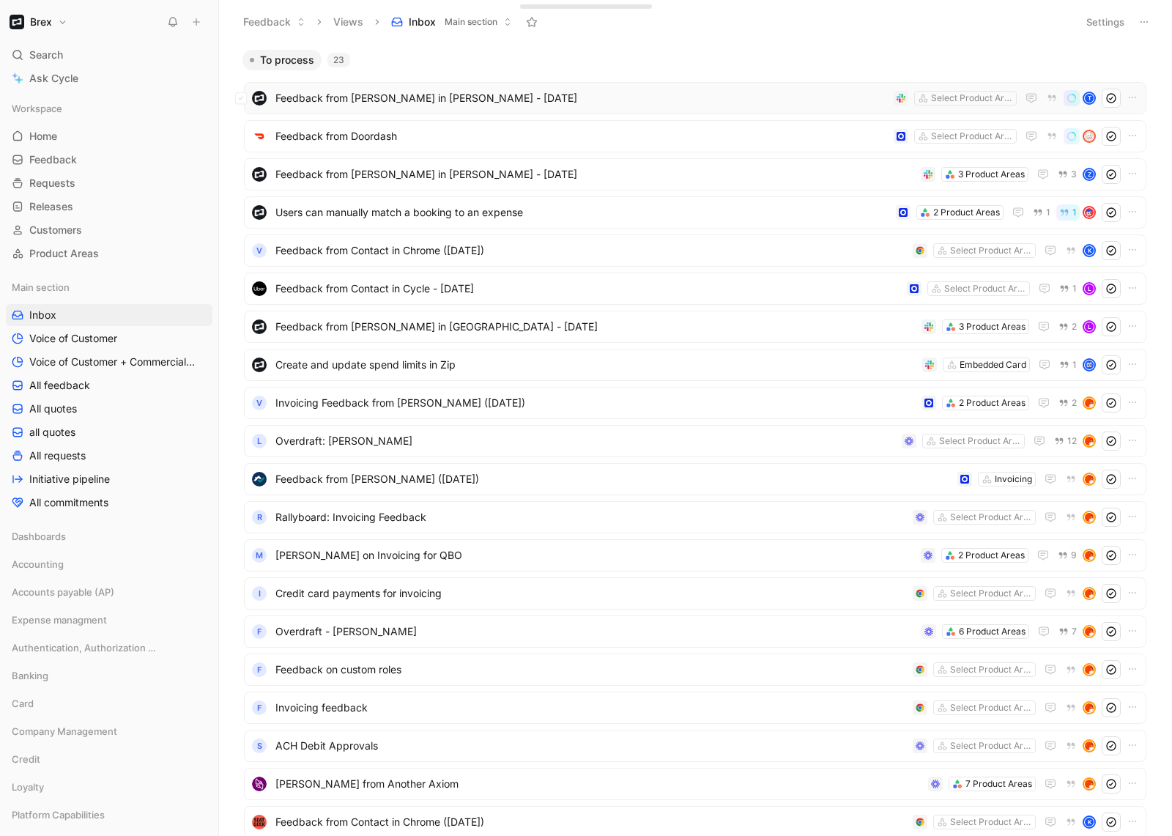
click at [544, 89] on div "Feedback from Tanya Firdman in Slack - 8/14/2025 Select Product Areas T" at bounding box center [695, 98] width 892 height 19
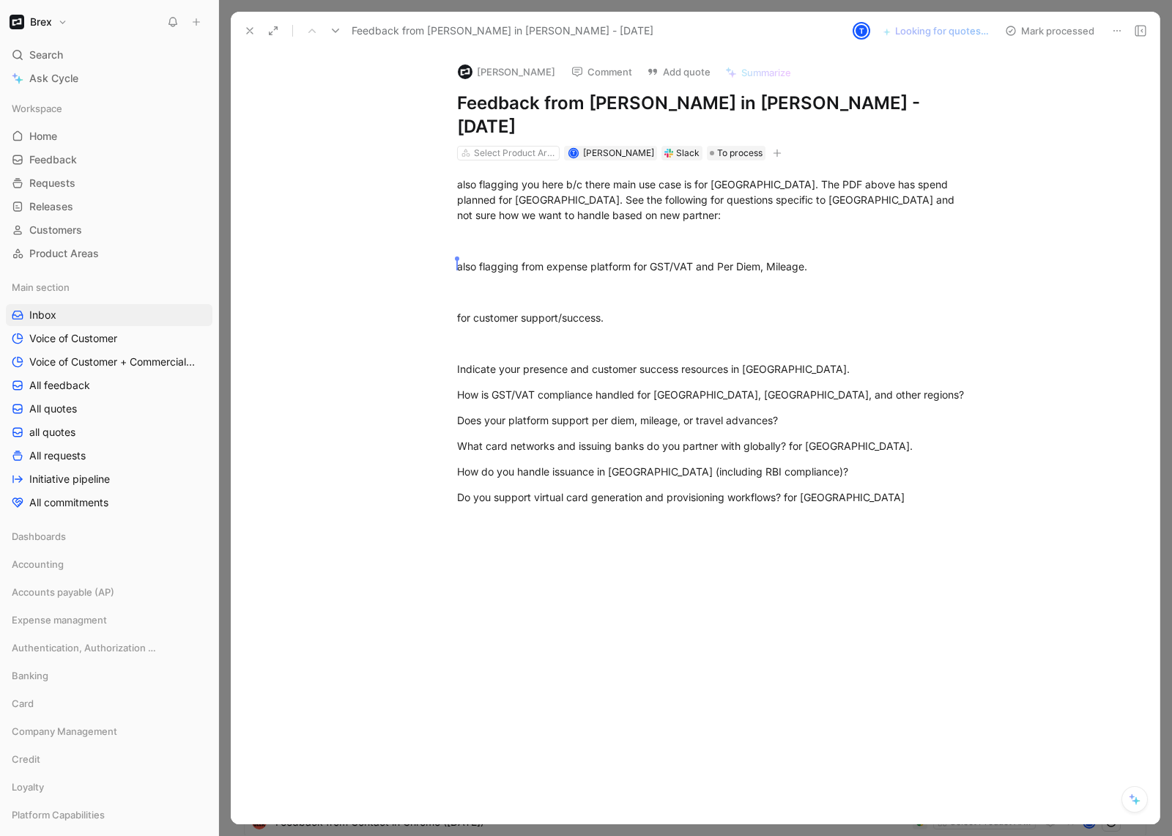
click at [253, 31] on icon at bounding box center [250, 31] width 12 height 12
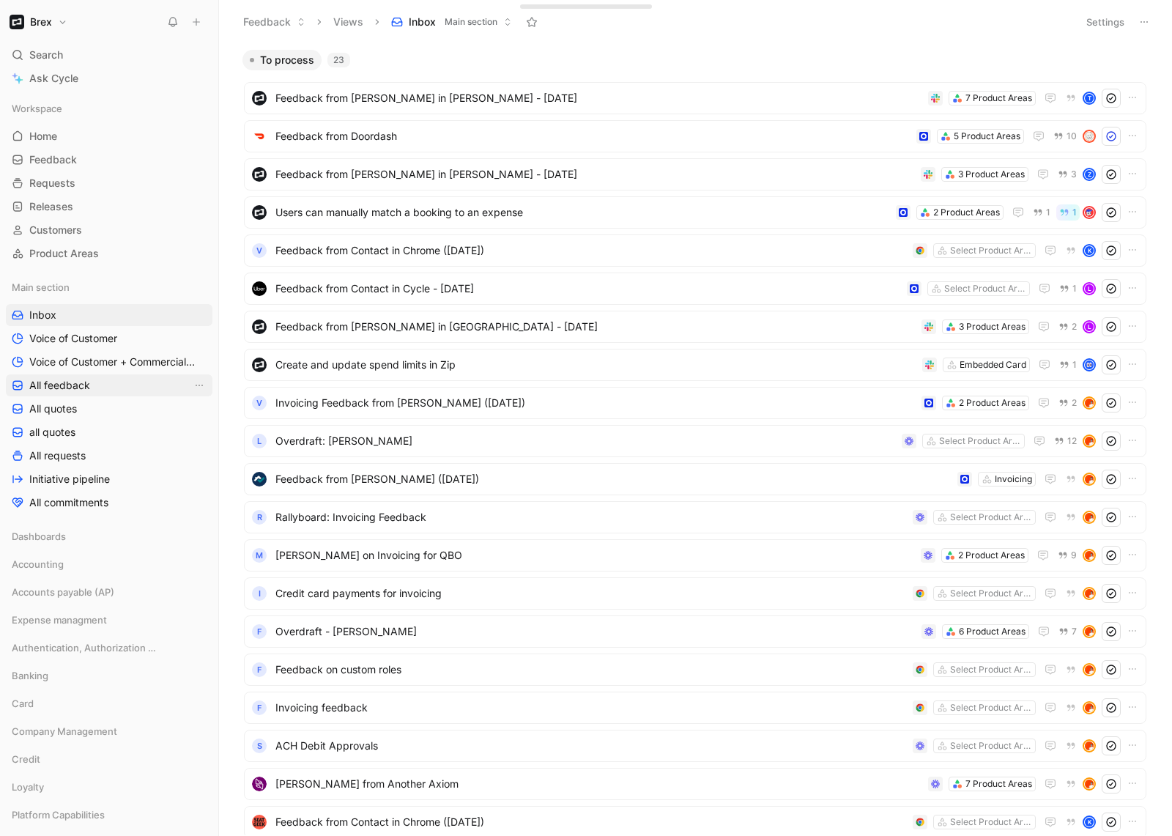
click at [67, 388] on span "All feedback" at bounding box center [59, 385] width 61 height 15
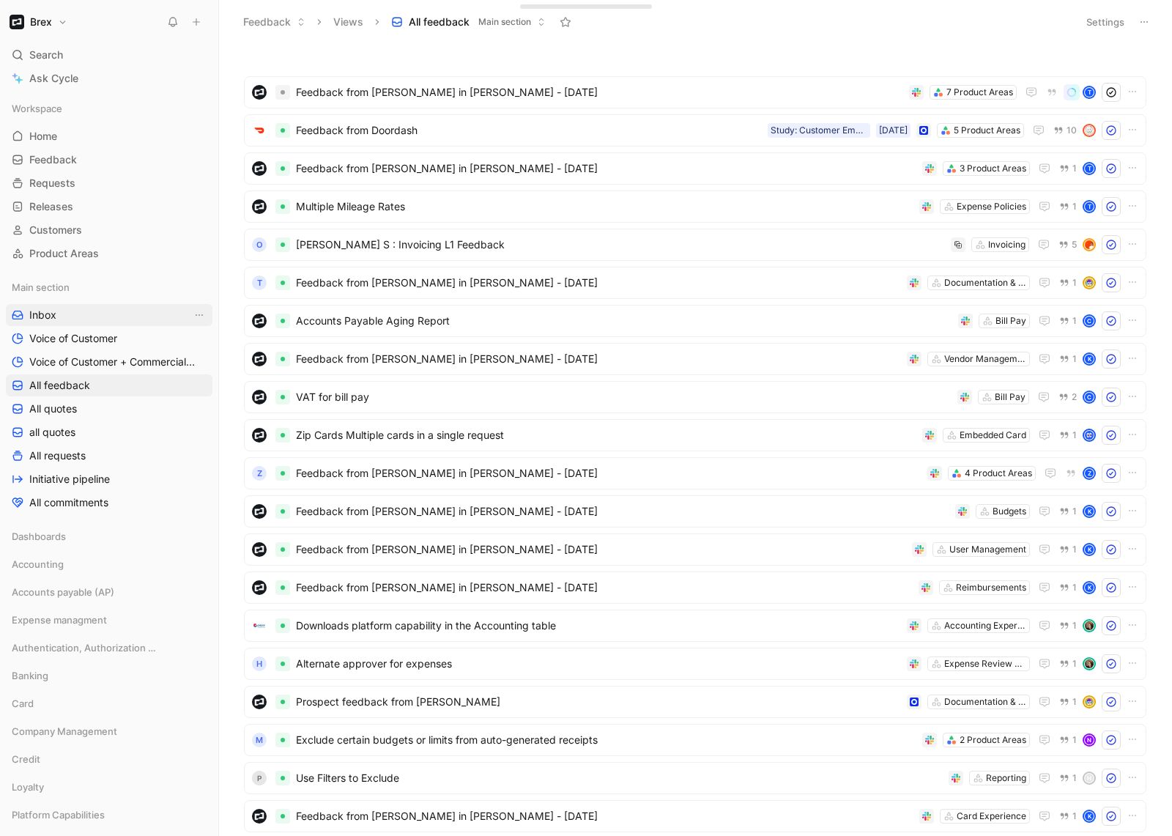
click at [52, 314] on span "Inbox" at bounding box center [42, 315] width 27 height 15
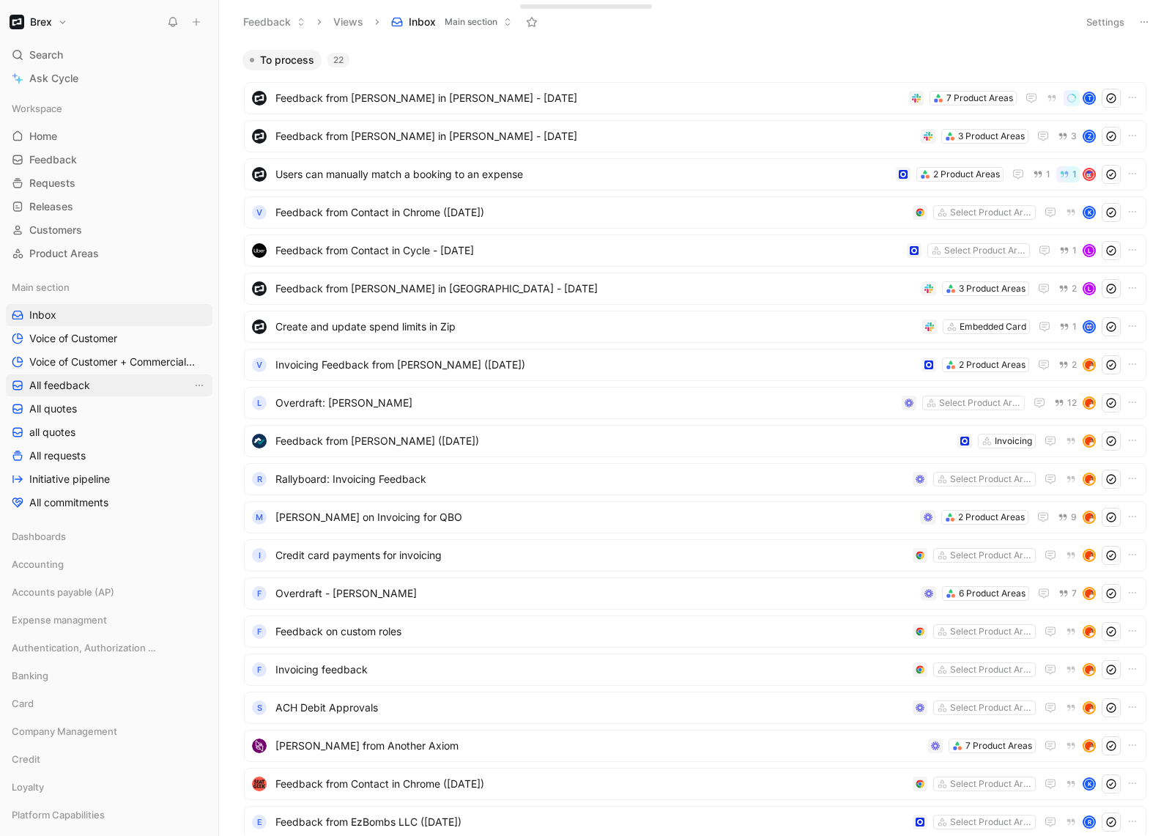
click at [67, 390] on span "All feedback" at bounding box center [59, 385] width 61 height 15
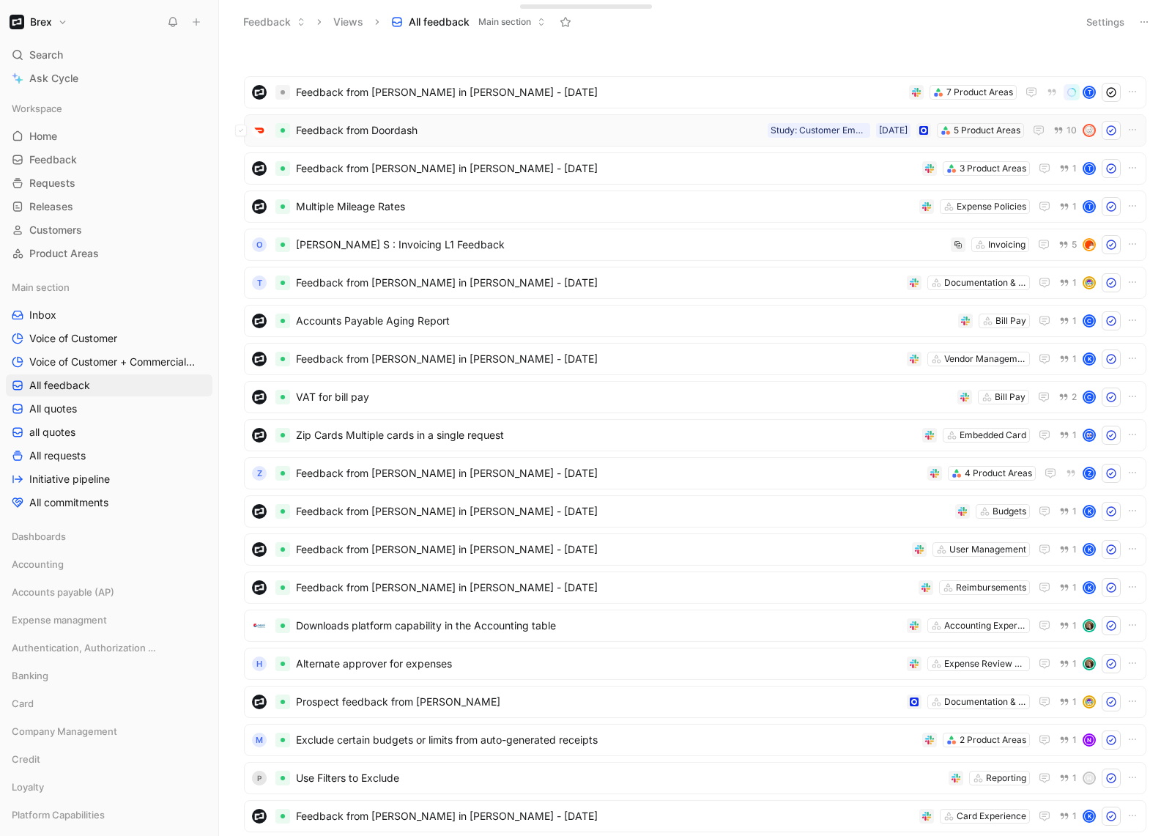
click at [463, 132] on span "Feedback from Doordash" at bounding box center [529, 131] width 466 height 18
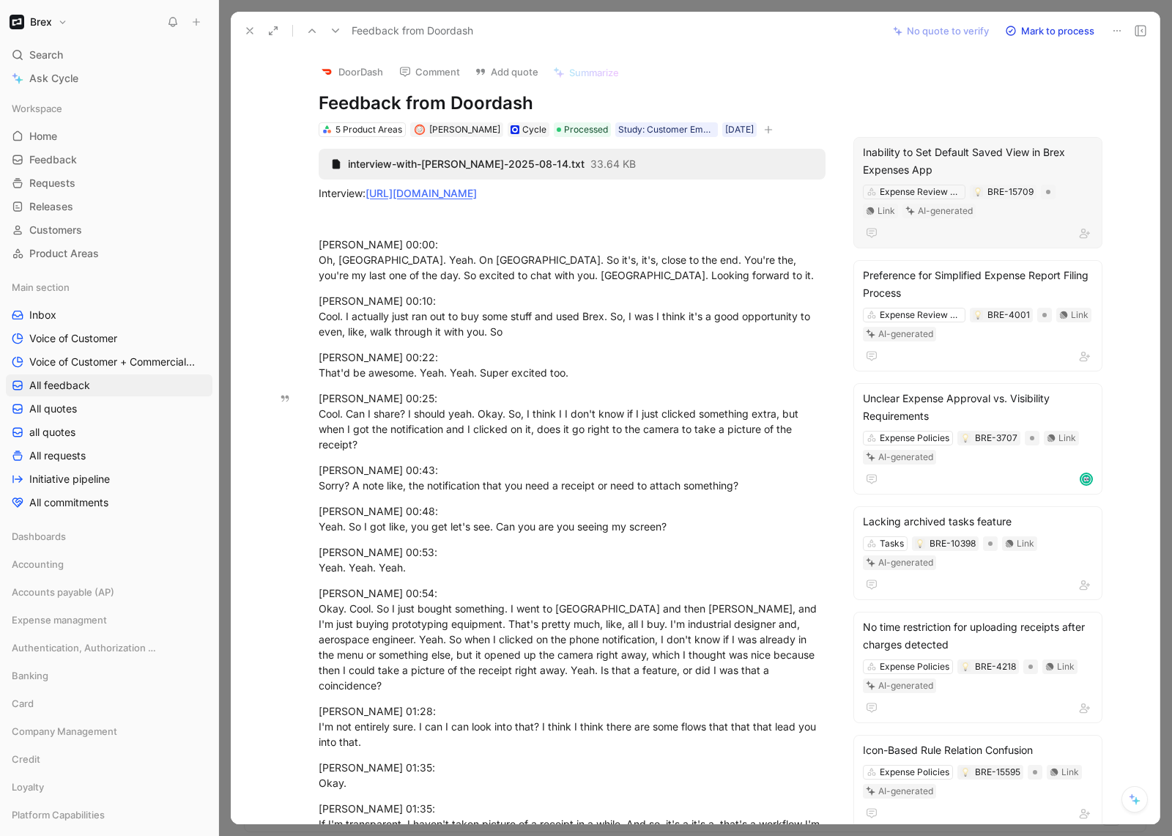
click at [977, 149] on div "Inability to Set Default Saved View in Brex Expenses App" at bounding box center [978, 161] width 230 height 35
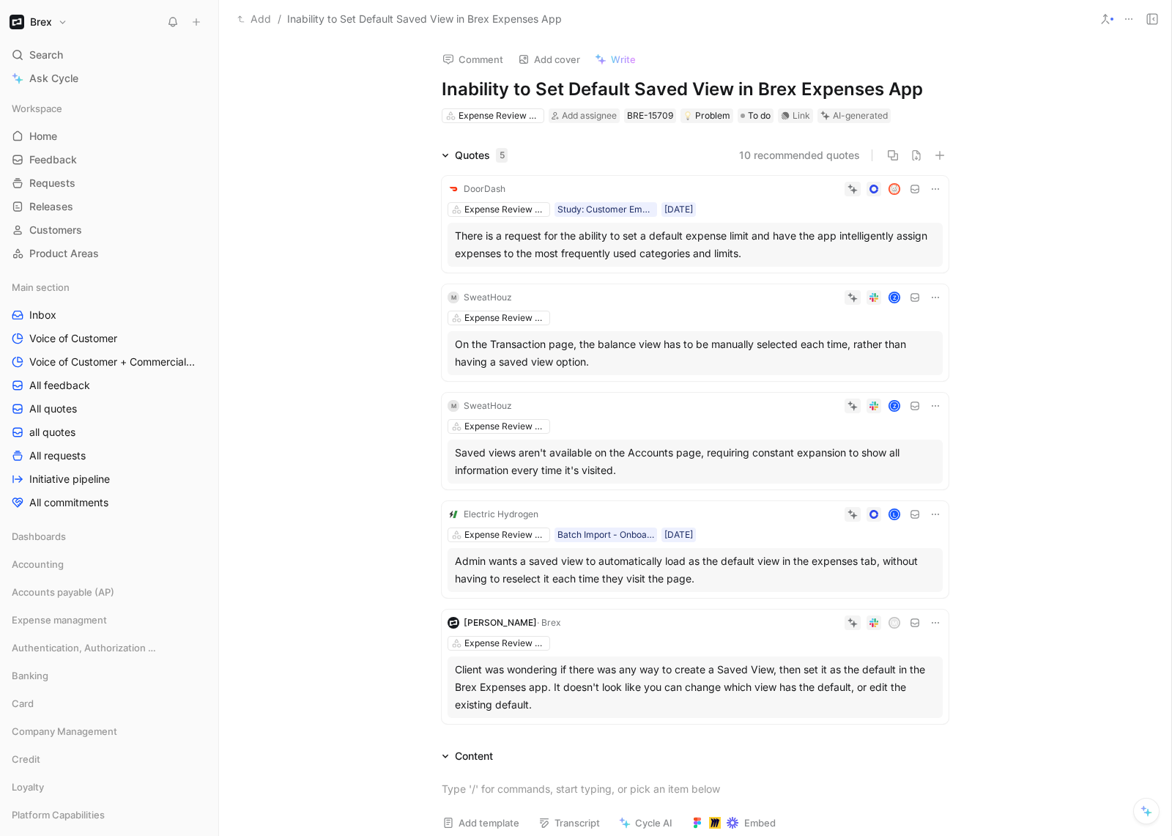
click at [560, 187] on div at bounding box center [726, 189] width 431 height 15
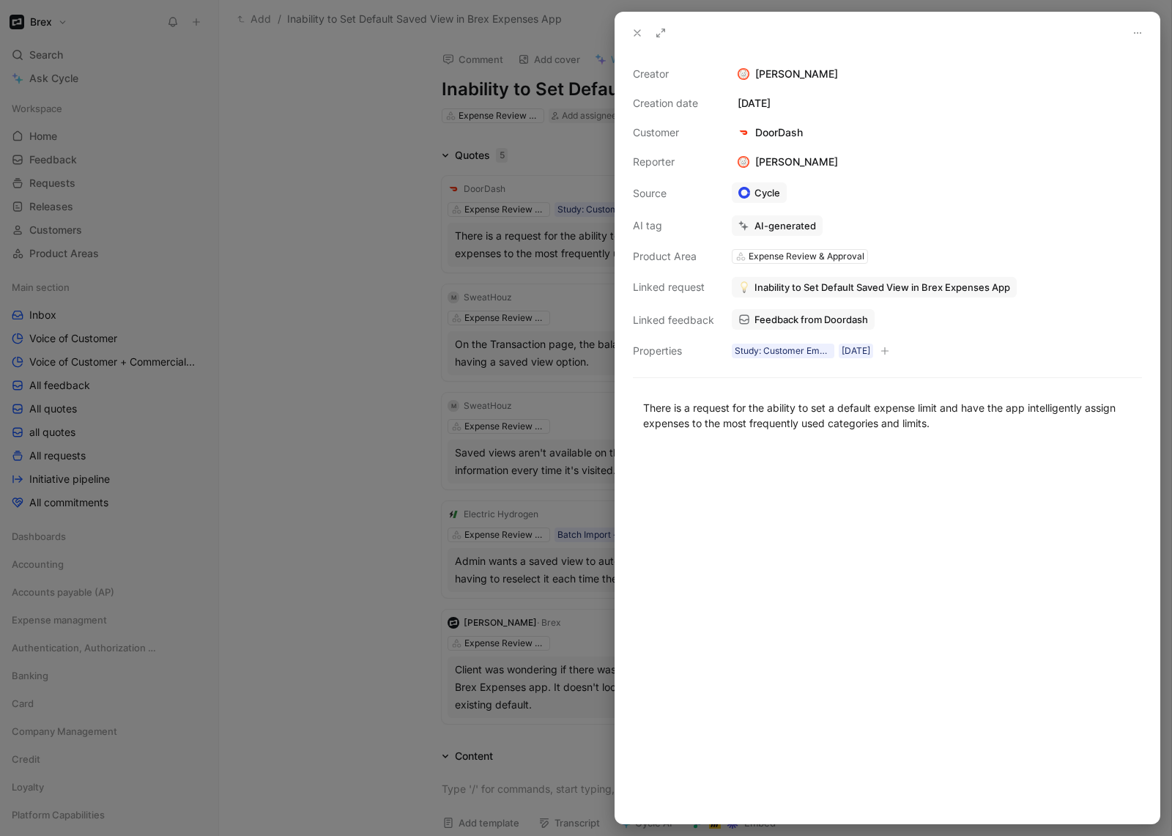
click at [631, 34] on button at bounding box center [637, 33] width 21 height 21
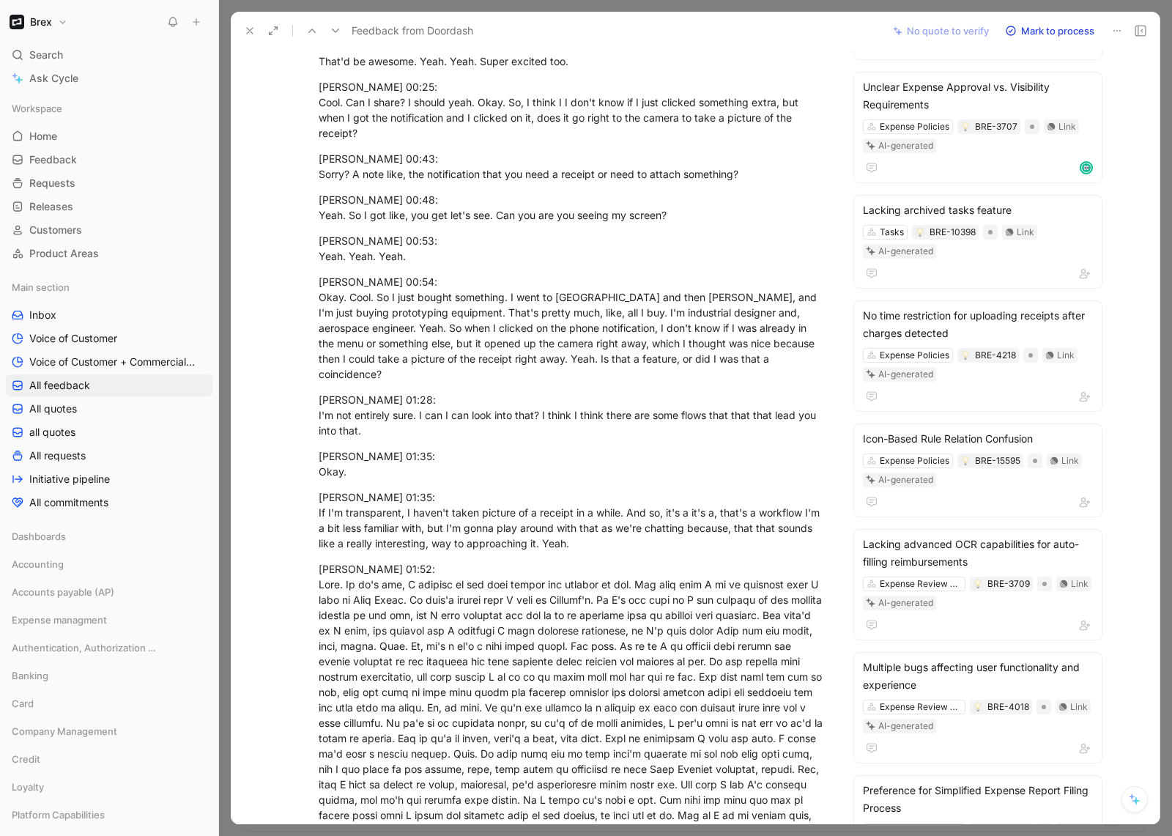
scroll to position [312, 0]
click at [1007, 426] on div "Icon-Based Rule Relation Confusion Expense Policies BRE-15595 Link AI-generated" at bounding box center [977, 470] width 249 height 94
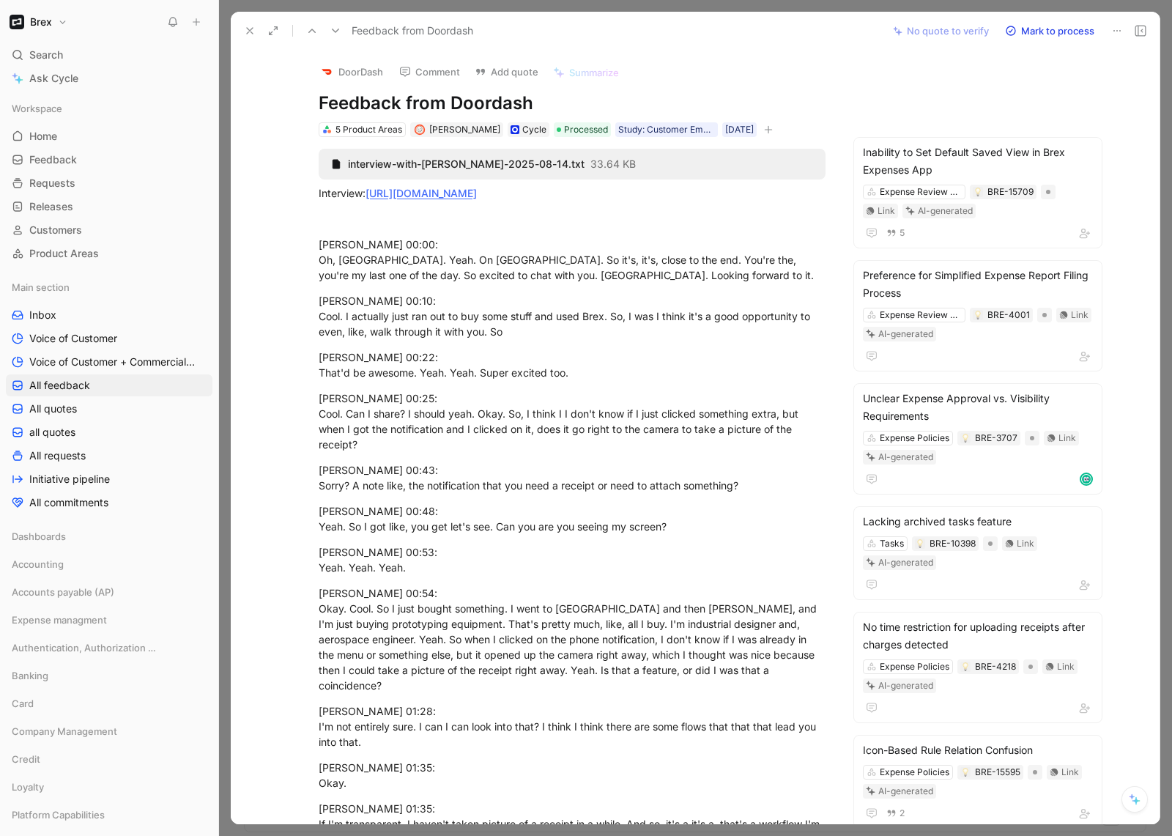
click at [253, 31] on icon at bounding box center [250, 31] width 12 height 12
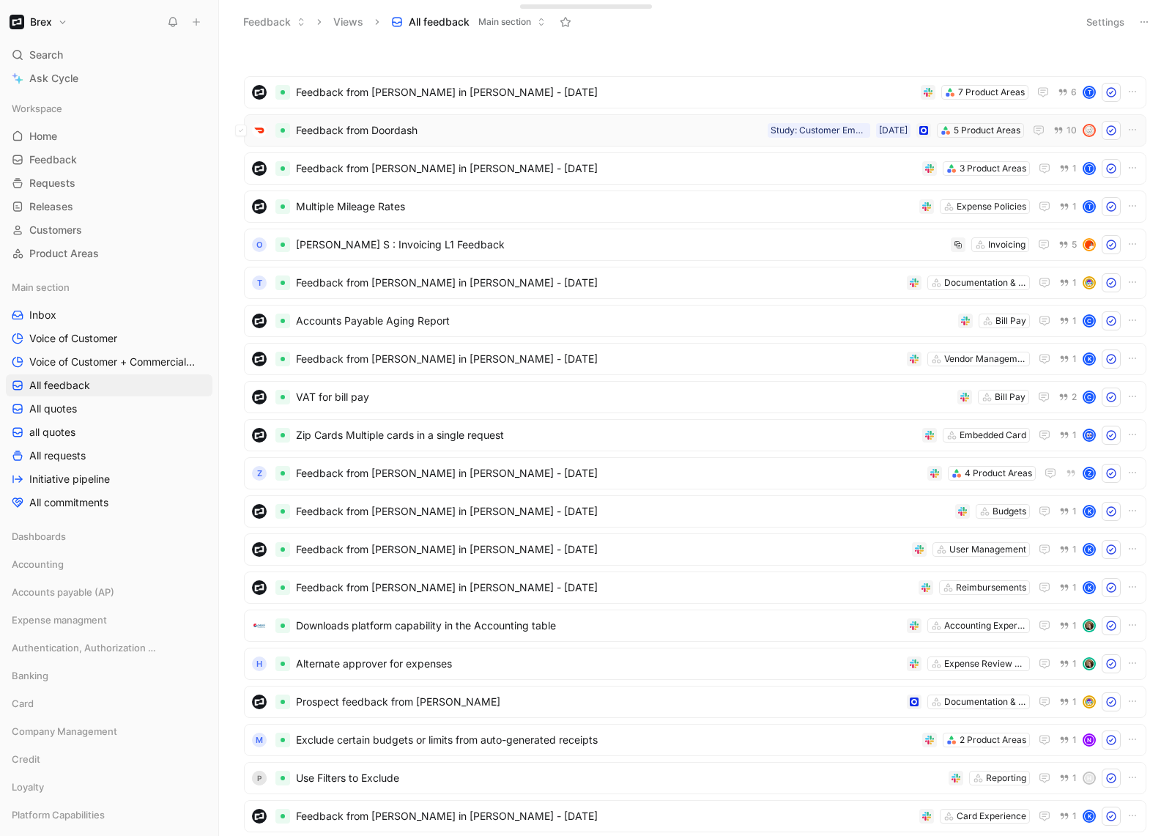
click at [542, 138] on span "Feedback from Doordash" at bounding box center [529, 131] width 466 height 18
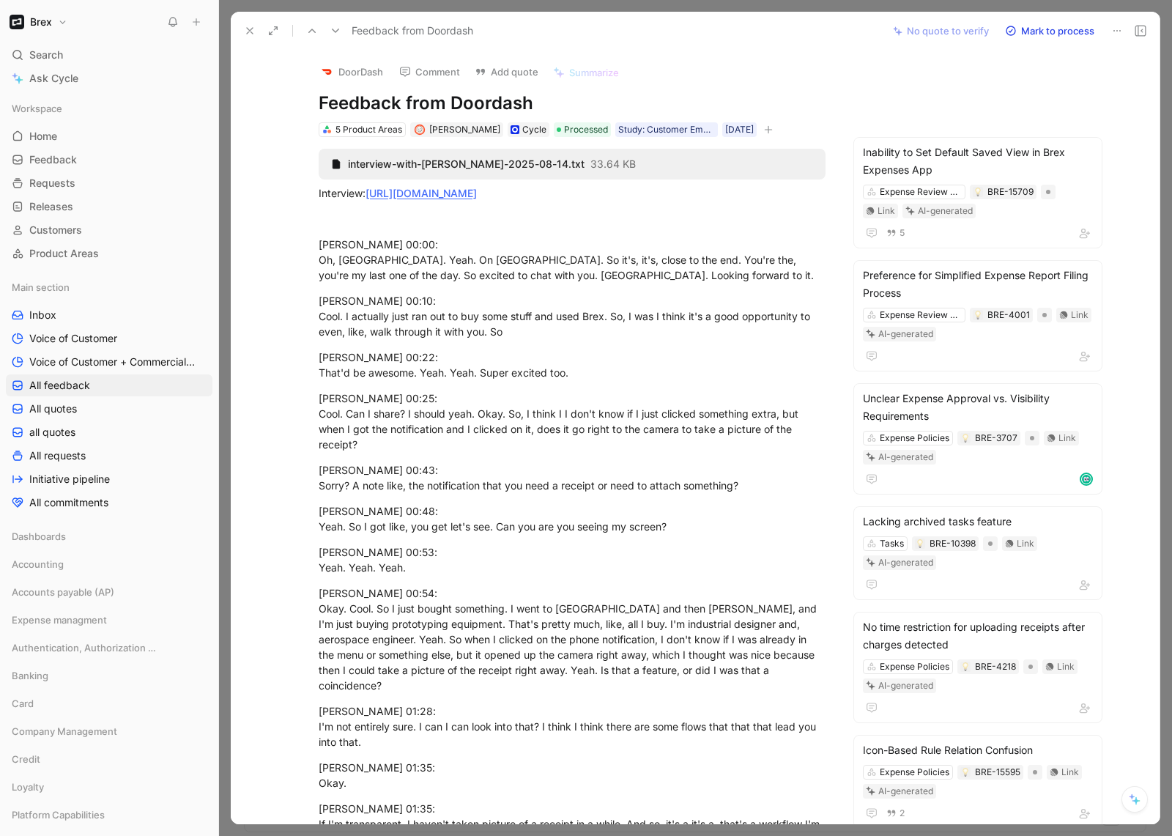
click at [764, 133] on icon "button" at bounding box center [768, 129] width 9 height 9
click at [768, 131] on icon "button" at bounding box center [768, 129] width 9 height 9
click at [616, 210] on span "CUUSER" at bounding box center [621, 209] width 41 height 12
type input "cuuser_cm3d3cmmu07xd0e77mq43o34i"
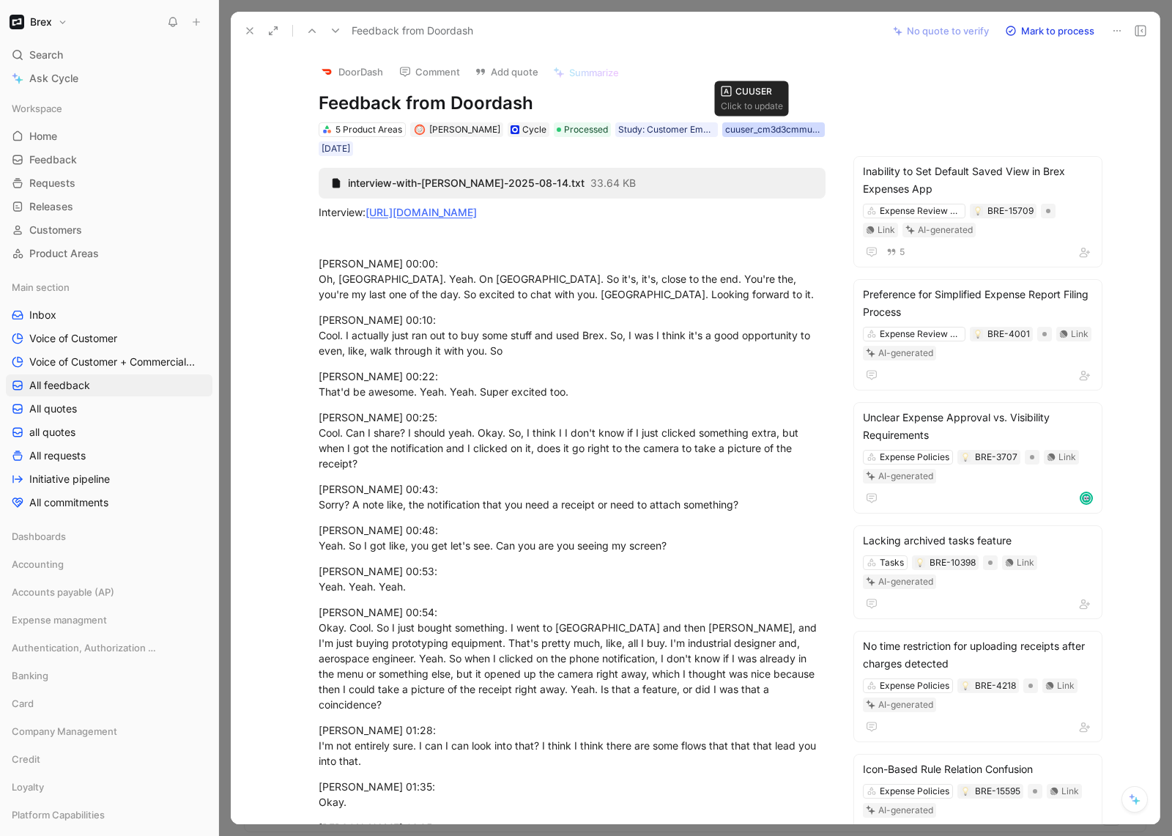
click at [757, 129] on div "cuuser_cm3d3cmmu07xd0e77mq43o34i" at bounding box center [773, 129] width 97 height 15
click at [737, 190] on input "cuuser_cm3d3cmmu07xd0e77mq43o34i" at bounding box center [770, 189] width 173 height 28
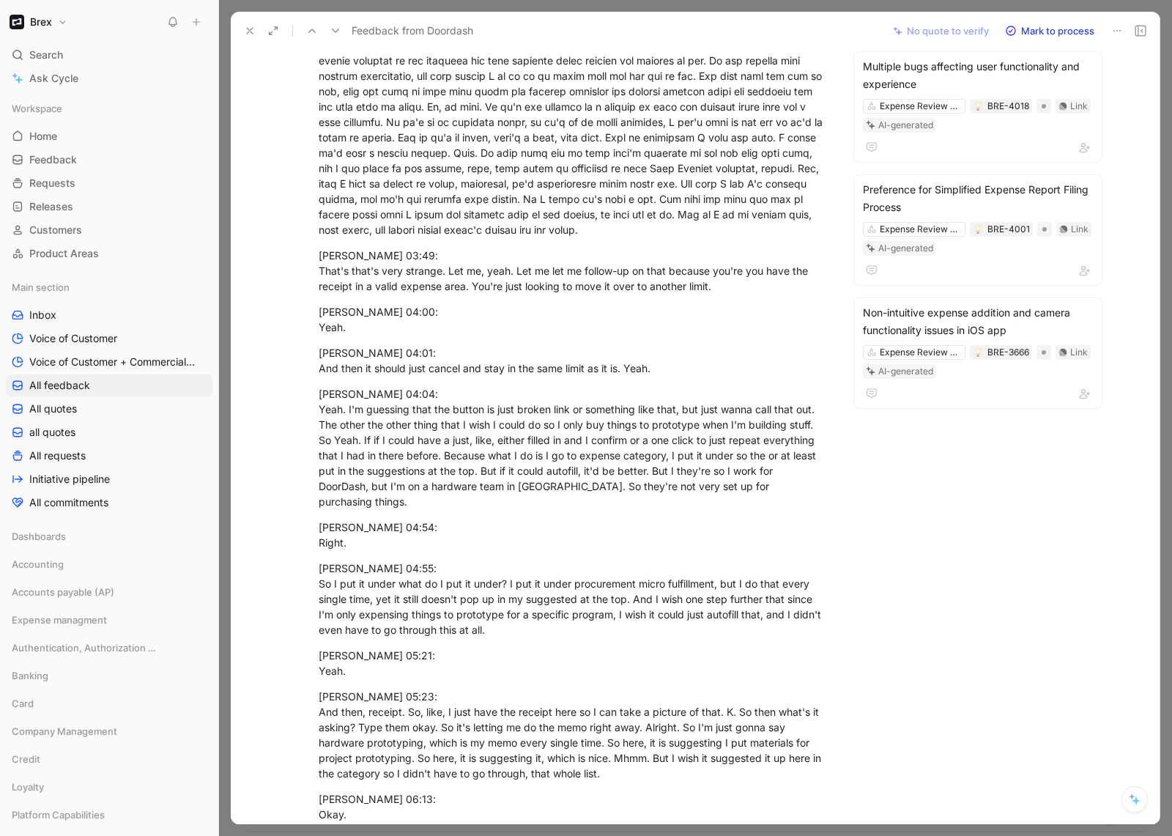
scroll to position [0, 0]
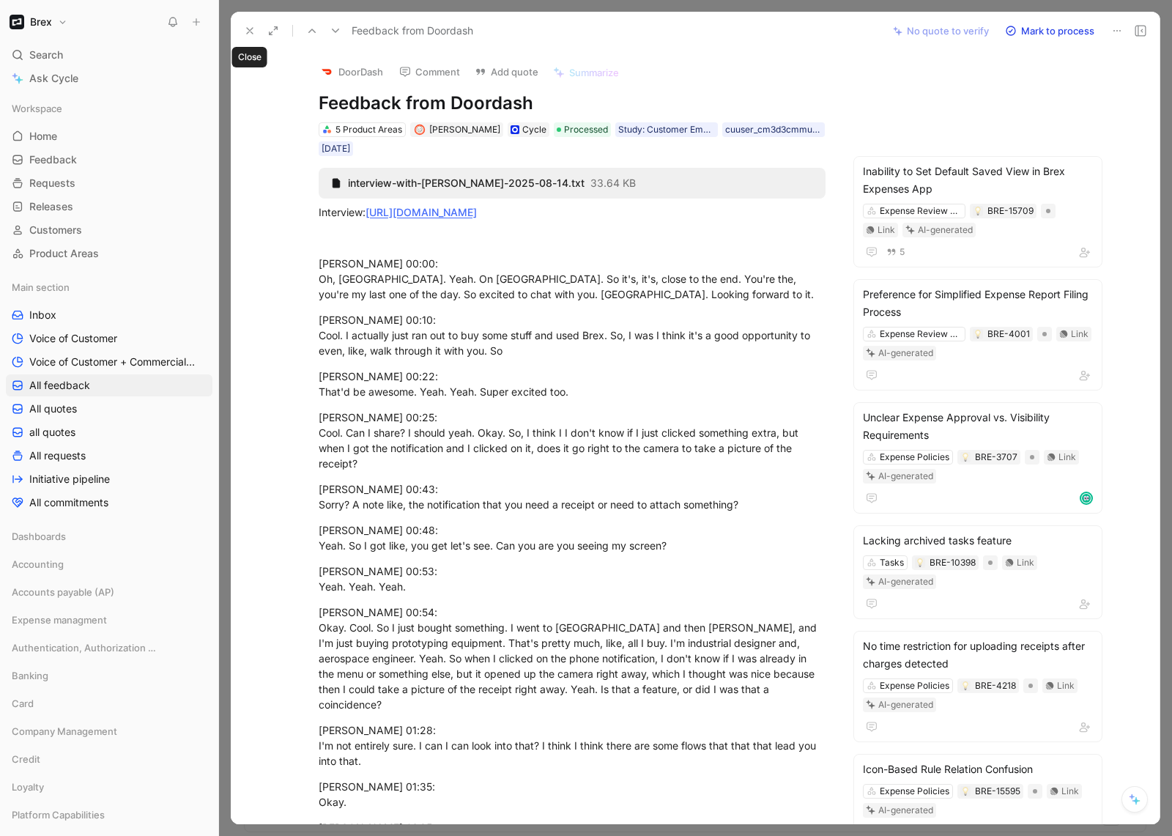
click at [250, 30] on use at bounding box center [250, 31] width 6 height 6
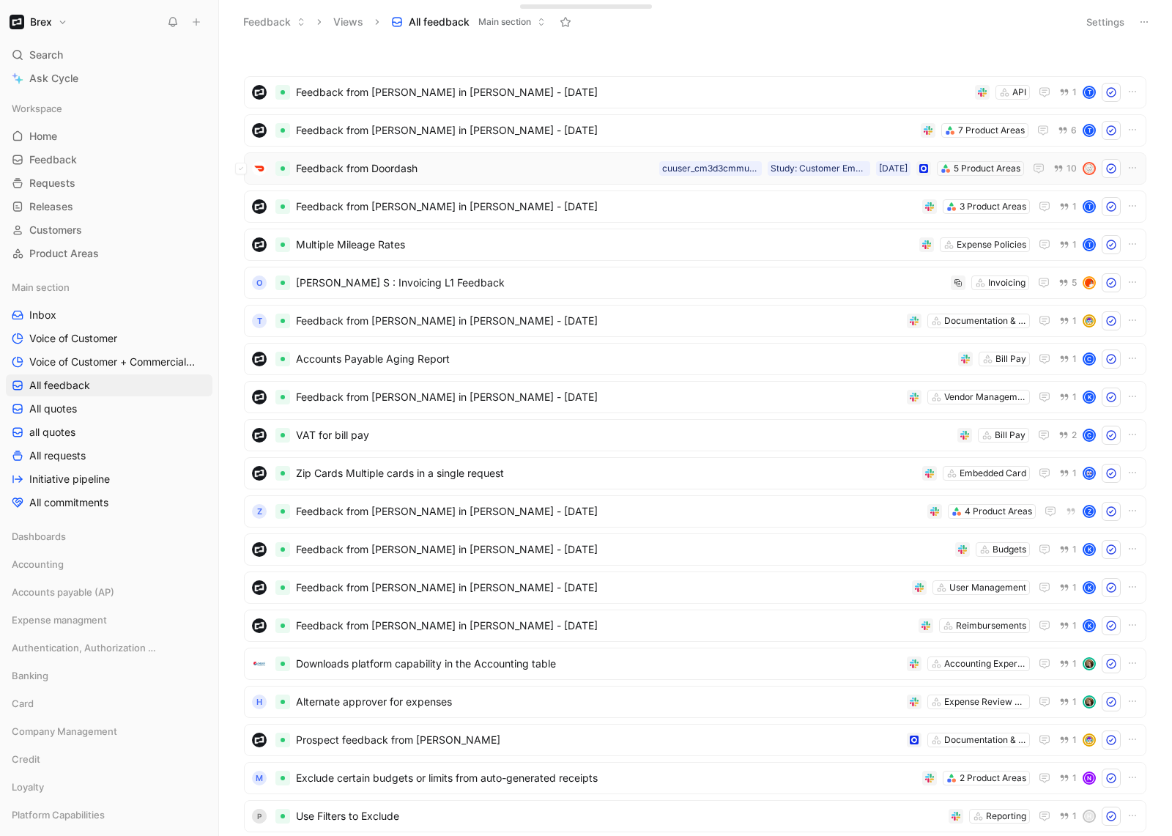
click at [521, 170] on span "Feedback from Doordash" at bounding box center [475, 169] width 358 height 18
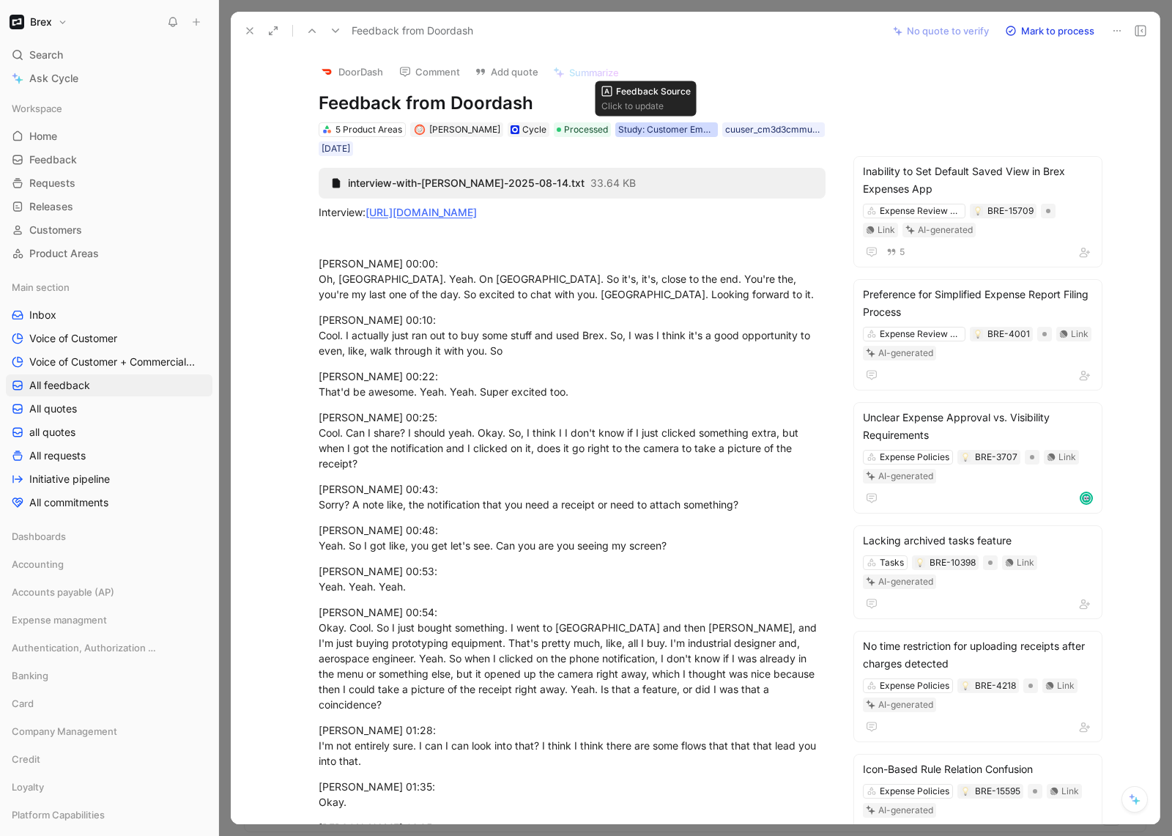
click at [645, 130] on div "Study: Customer Empathy Rotation" at bounding box center [666, 129] width 97 height 15
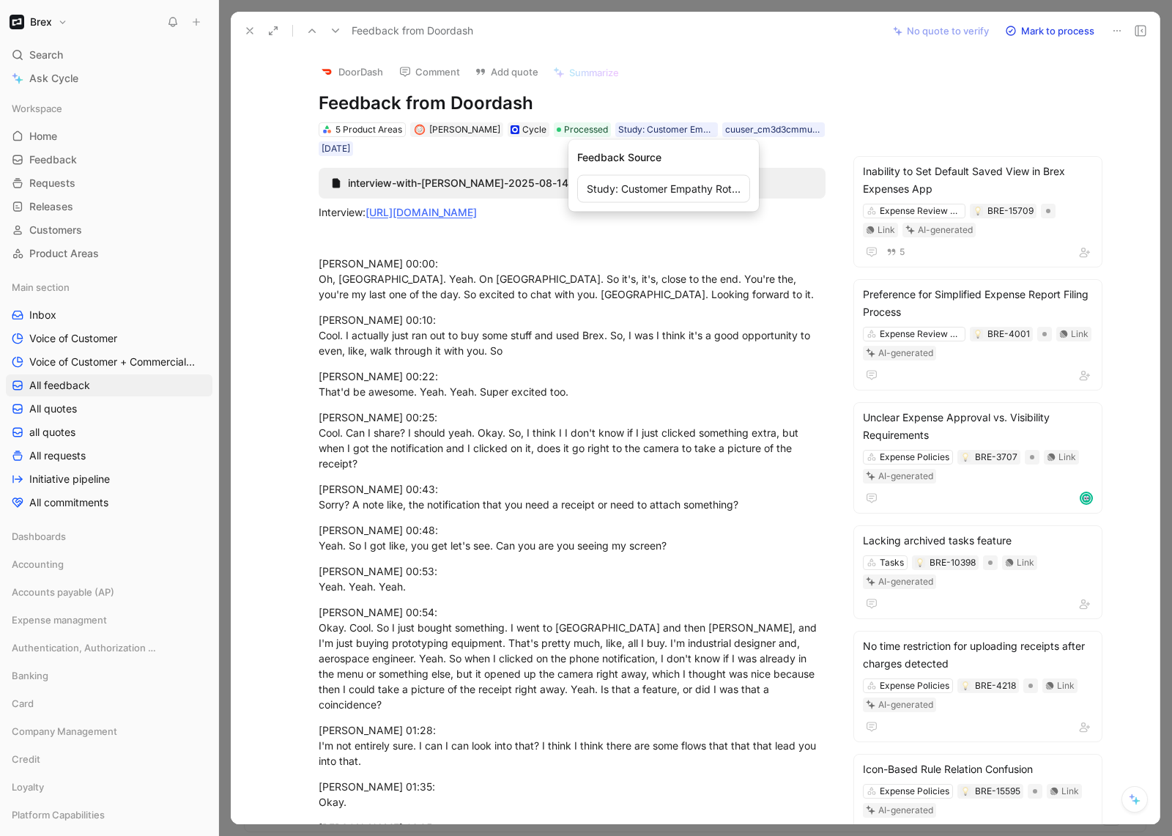
drag, startPoint x: 673, startPoint y: 185, endPoint x: 522, endPoint y: 190, distance: 151.7
click at [522, 190] on body "Brex Search ⌘ K Ask Cycle Workspace Home G then H Feedback G then F Requests G …" at bounding box center [586, 418] width 1172 height 836
click at [242, 30] on button at bounding box center [250, 31] width 21 height 21
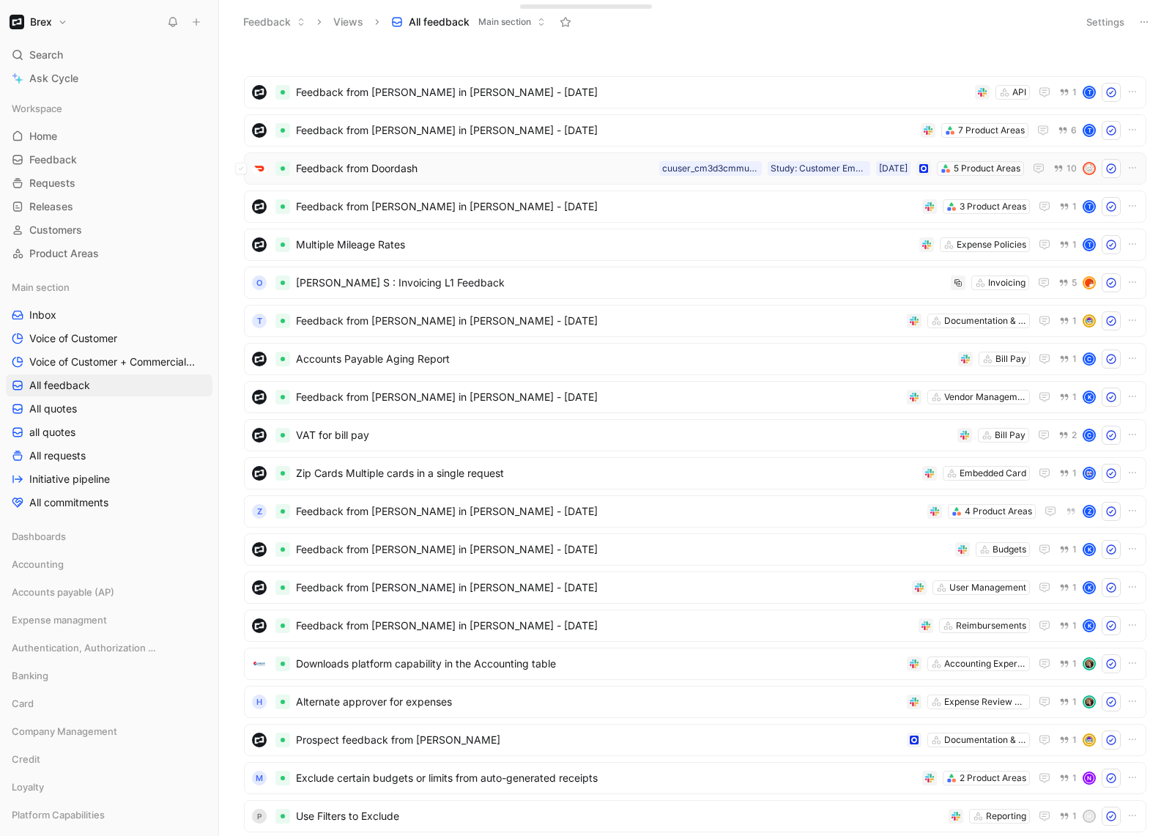
click at [514, 171] on span "Feedback from Doordash" at bounding box center [475, 169] width 358 height 18
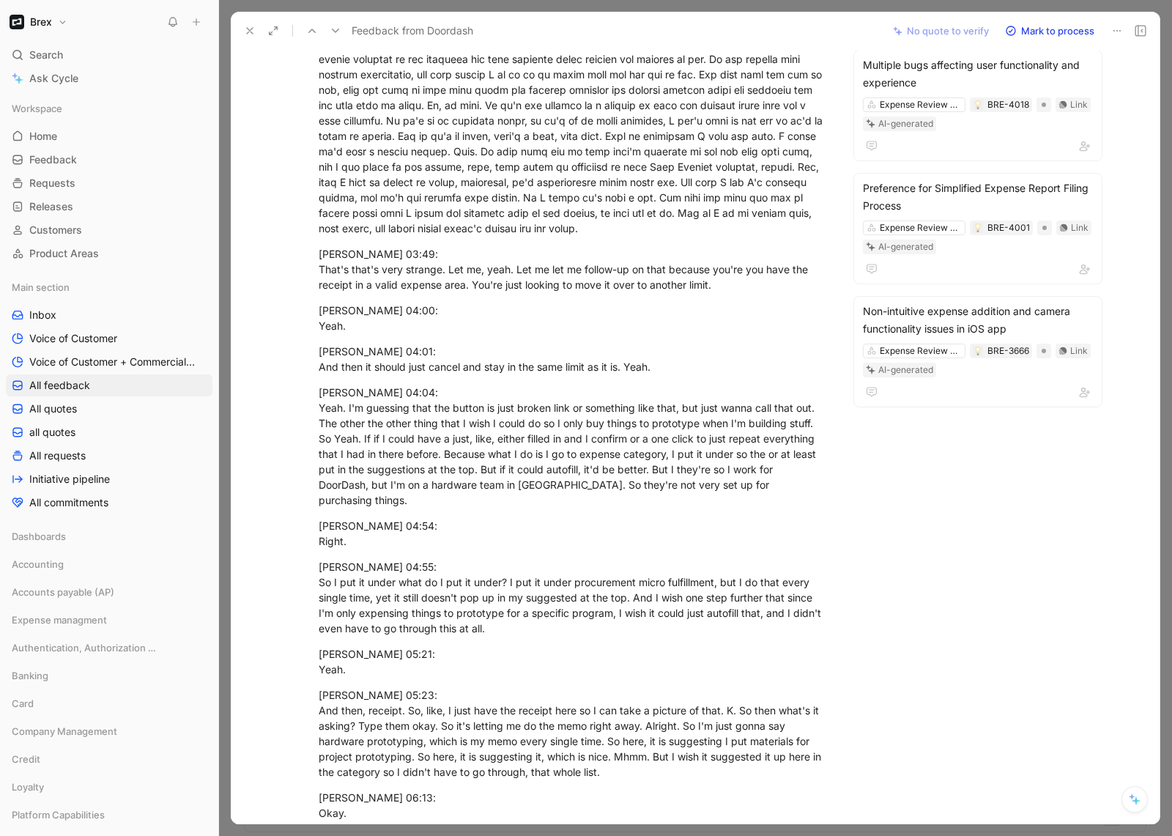
scroll to position [932, 0]
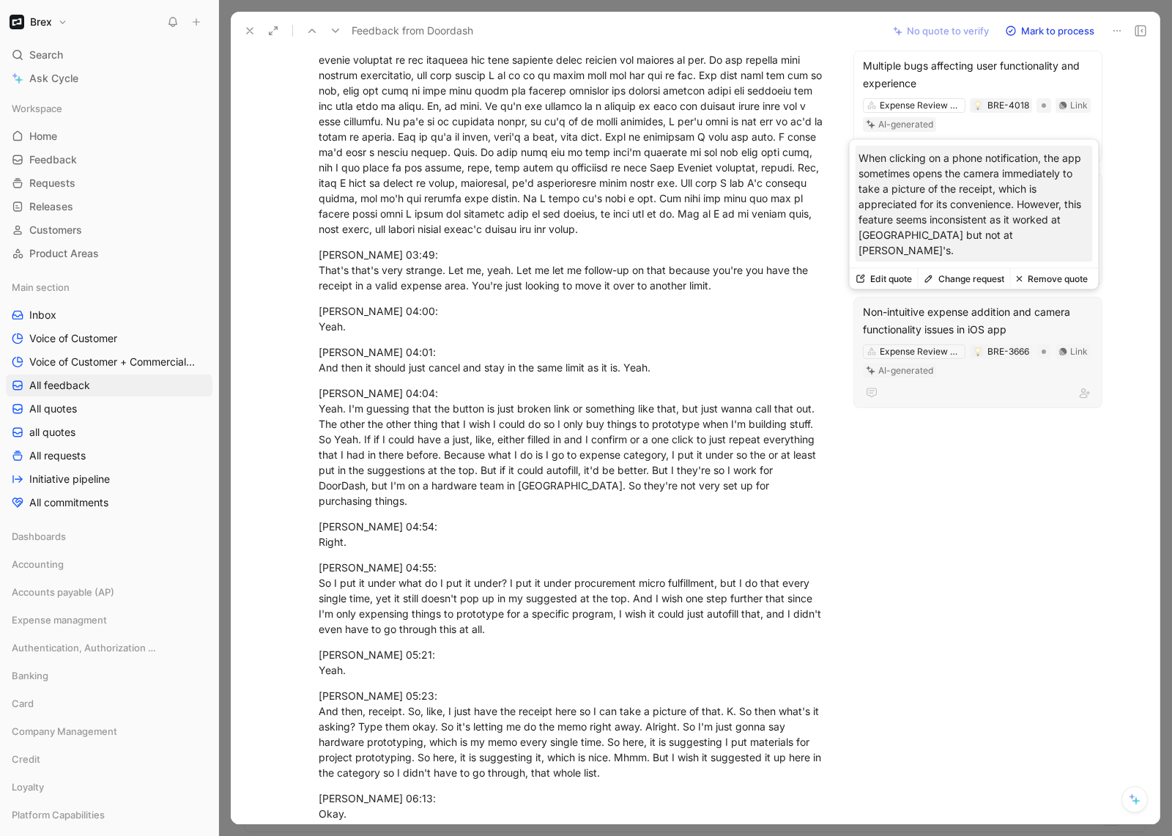
click at [960, 305] on div "Non-intuitive expense addition and camera functionality issues in iOS app" at bounding box center [978, 320] width 230 height 35
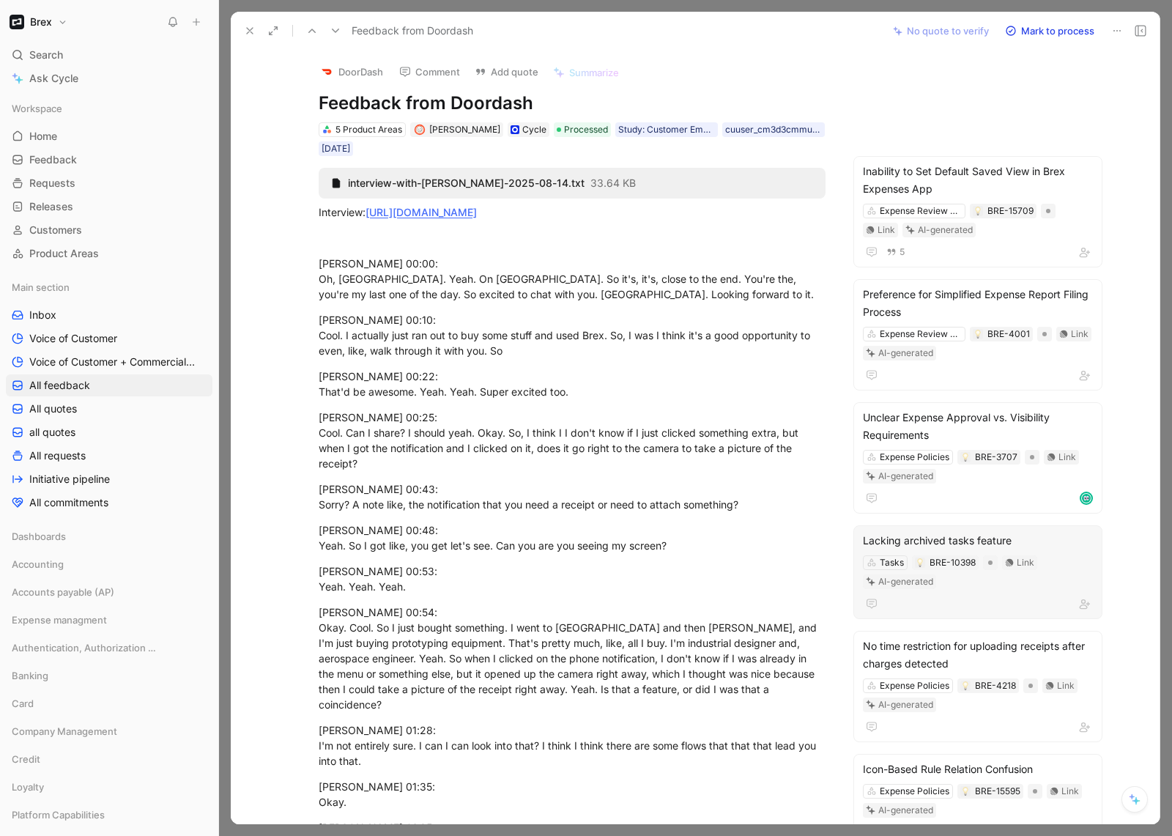
scroll to position [703, 0]
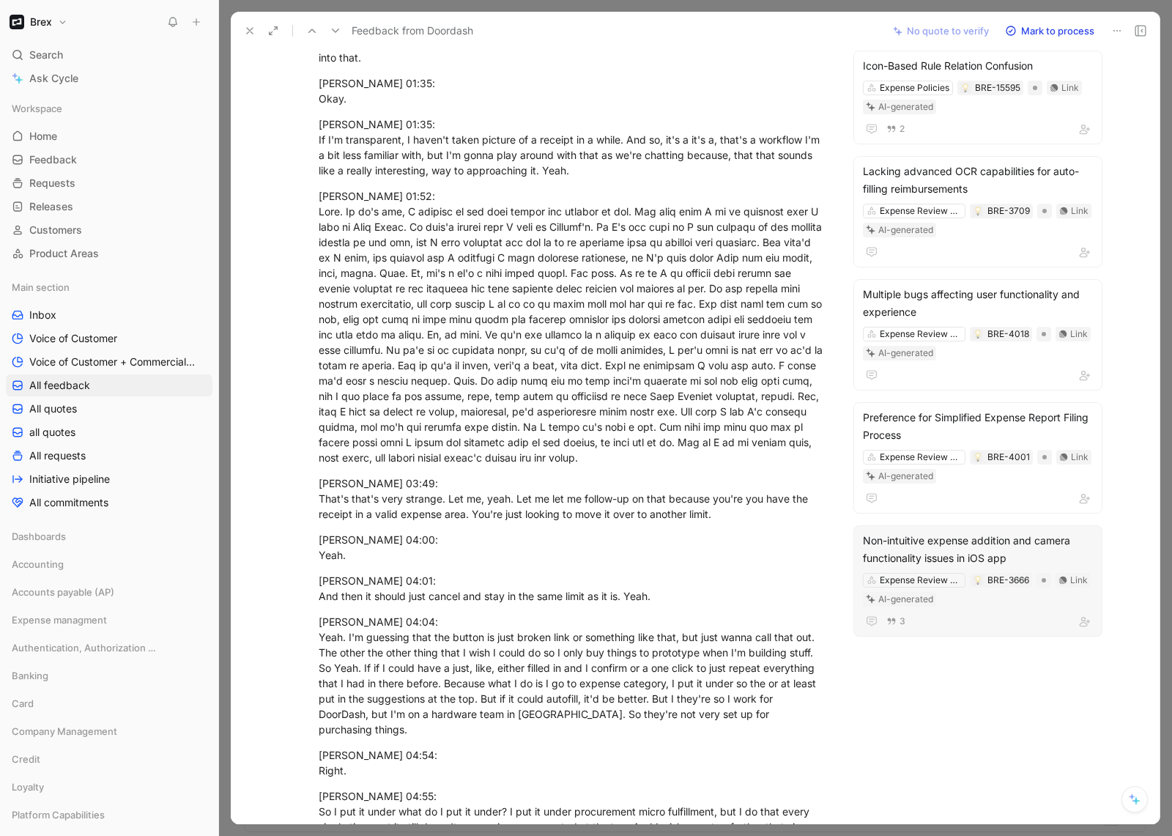
click at [982, 614] on div "3" at bounding box center [978, 621] width 230 height 18
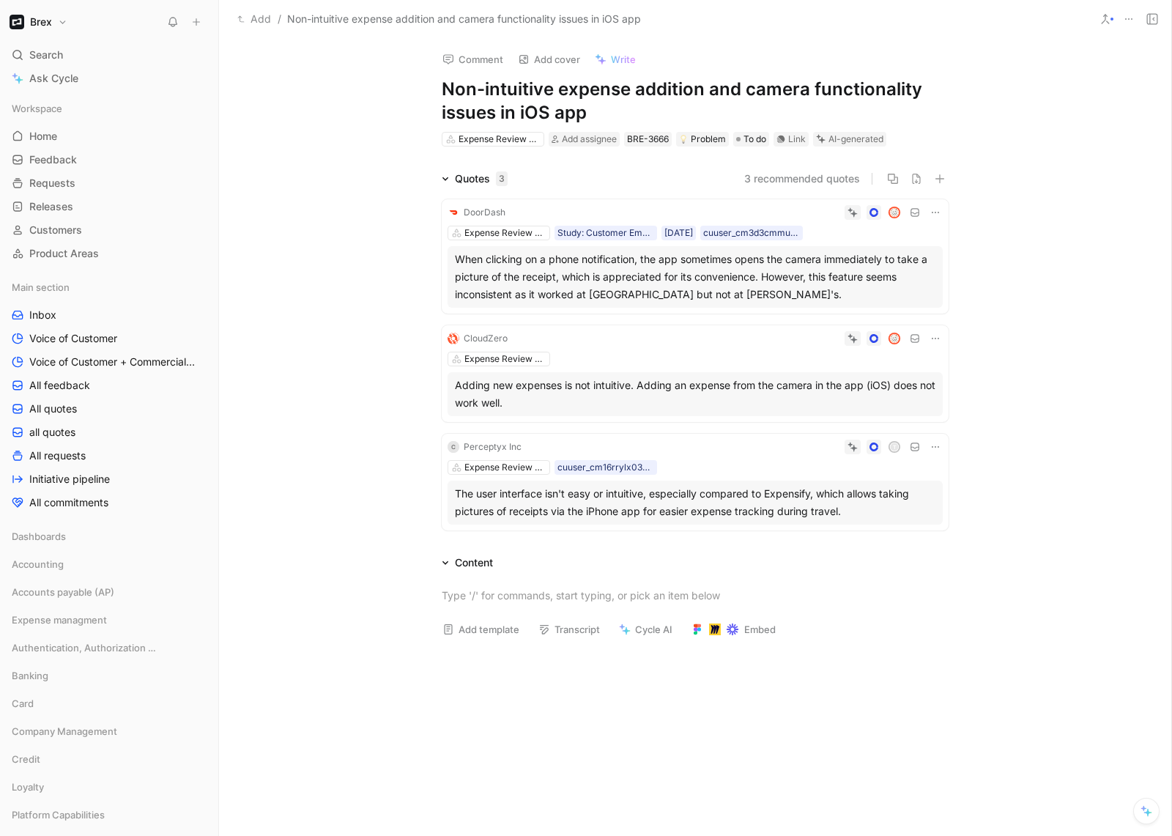
click at [810, 294] on div "When clicking on a phone notification, the app sometimes opens the camera immed…" at bounding box center [695, 277] width 481 height 53
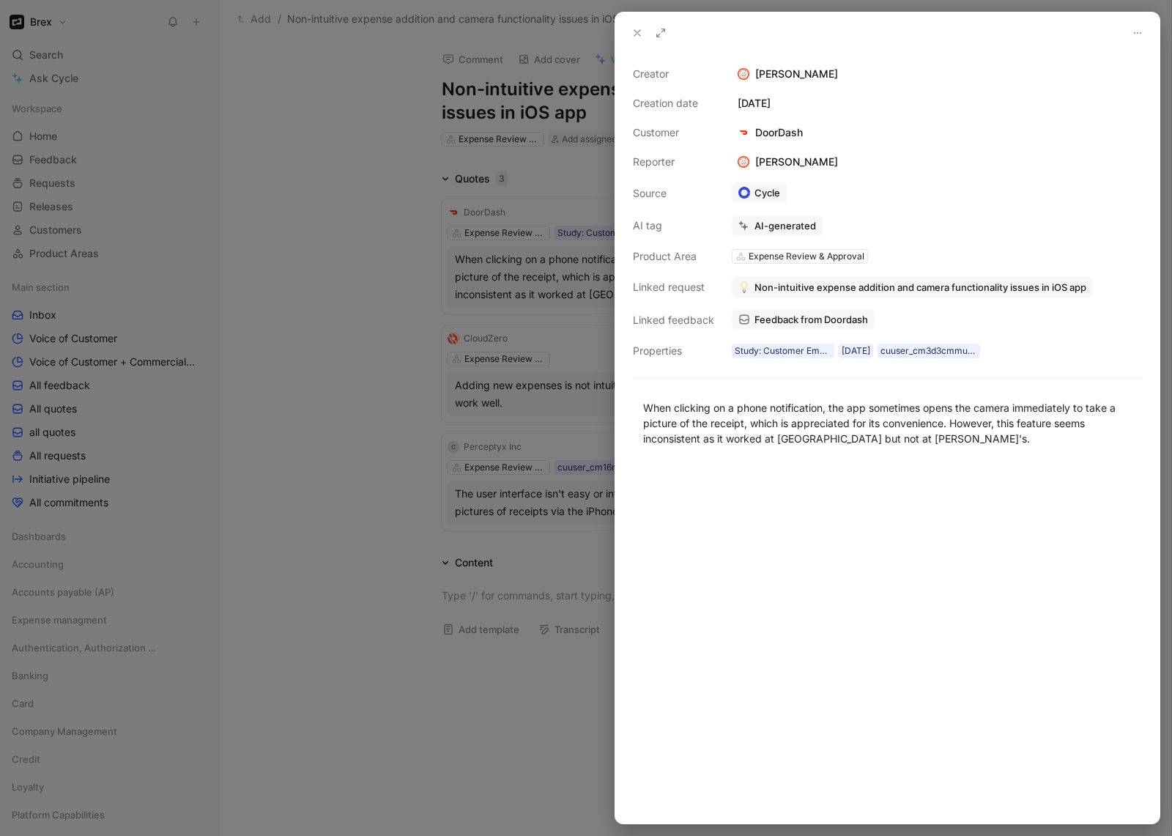
click at [633, 30] on icon at bounding box center [637, 33] width 12 height 12
click at [640, 33] on icon at bounding box center [637, 33] width 12 height 12
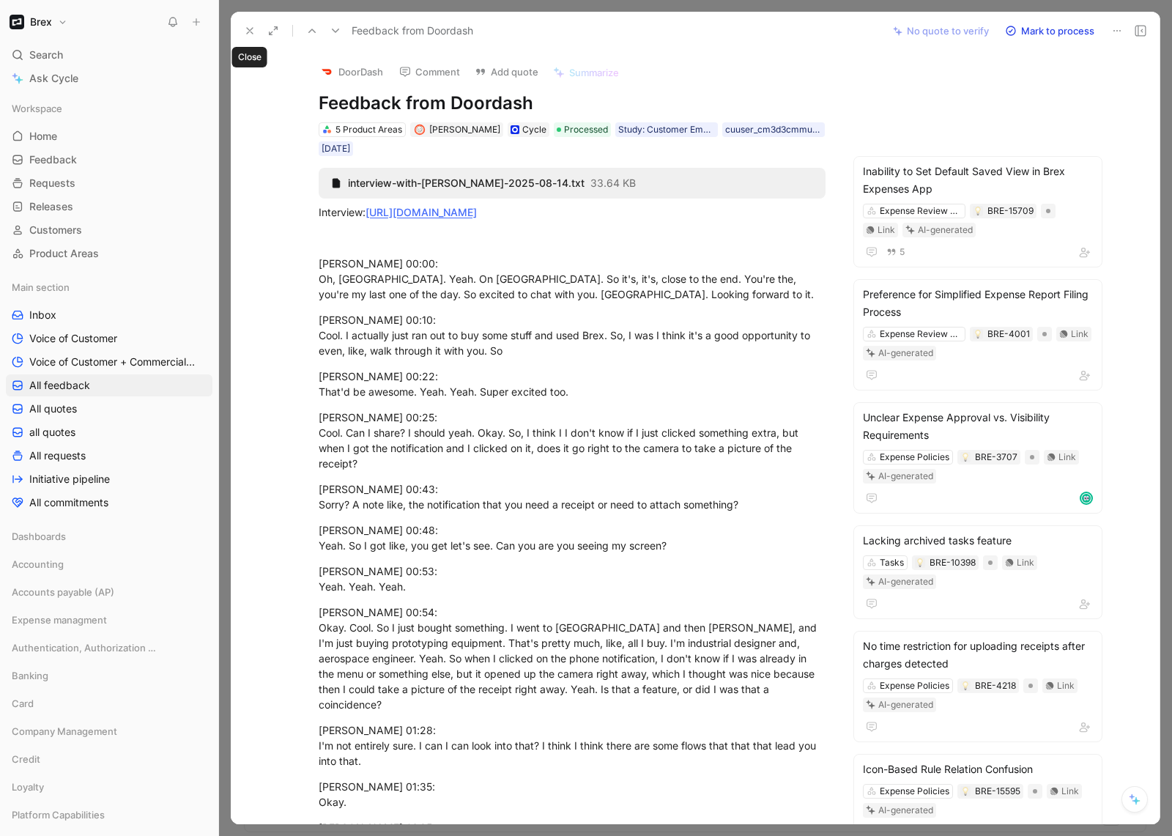
click at [245, 28] on icon at bounding box center [250, 31] width 12 height 12
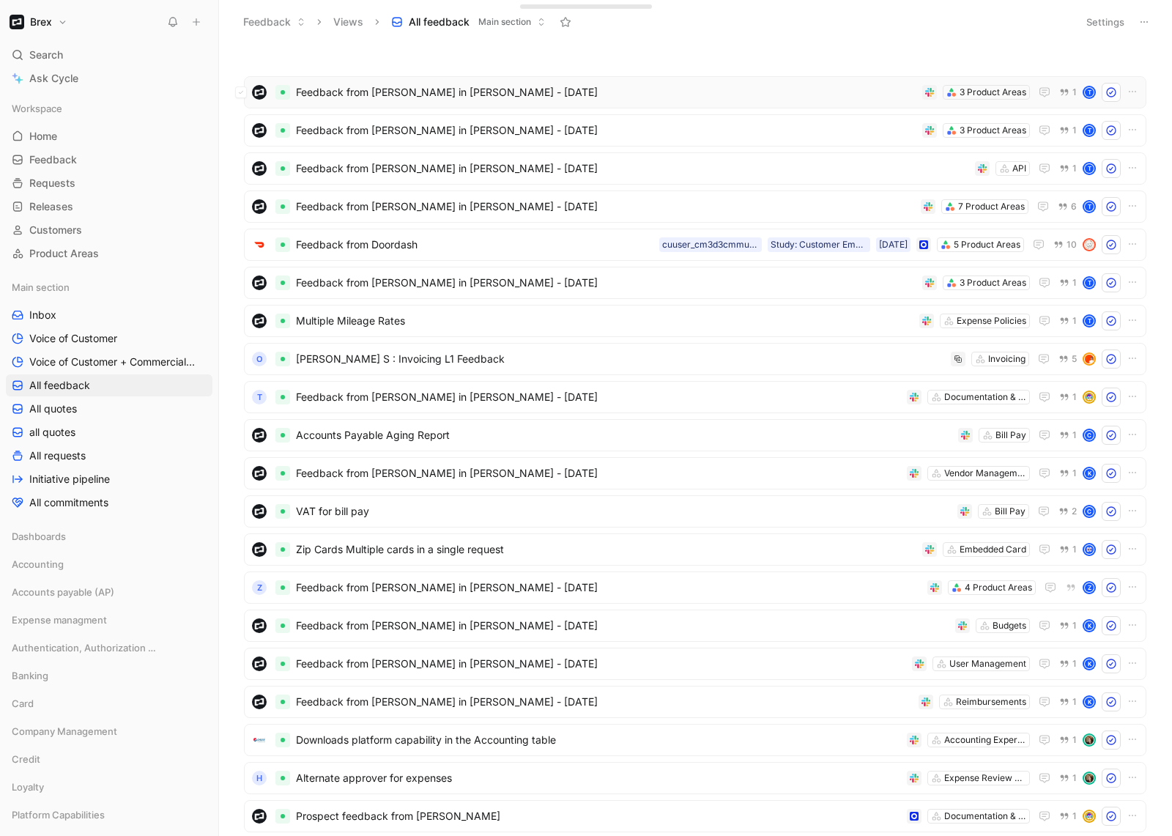
click at [666, 101] on div "Feedback from Tanya Firdman in Slack - 8/14/2025 3 Product Areas 1 T" at bounding box center [695, 92] width 892 height 19
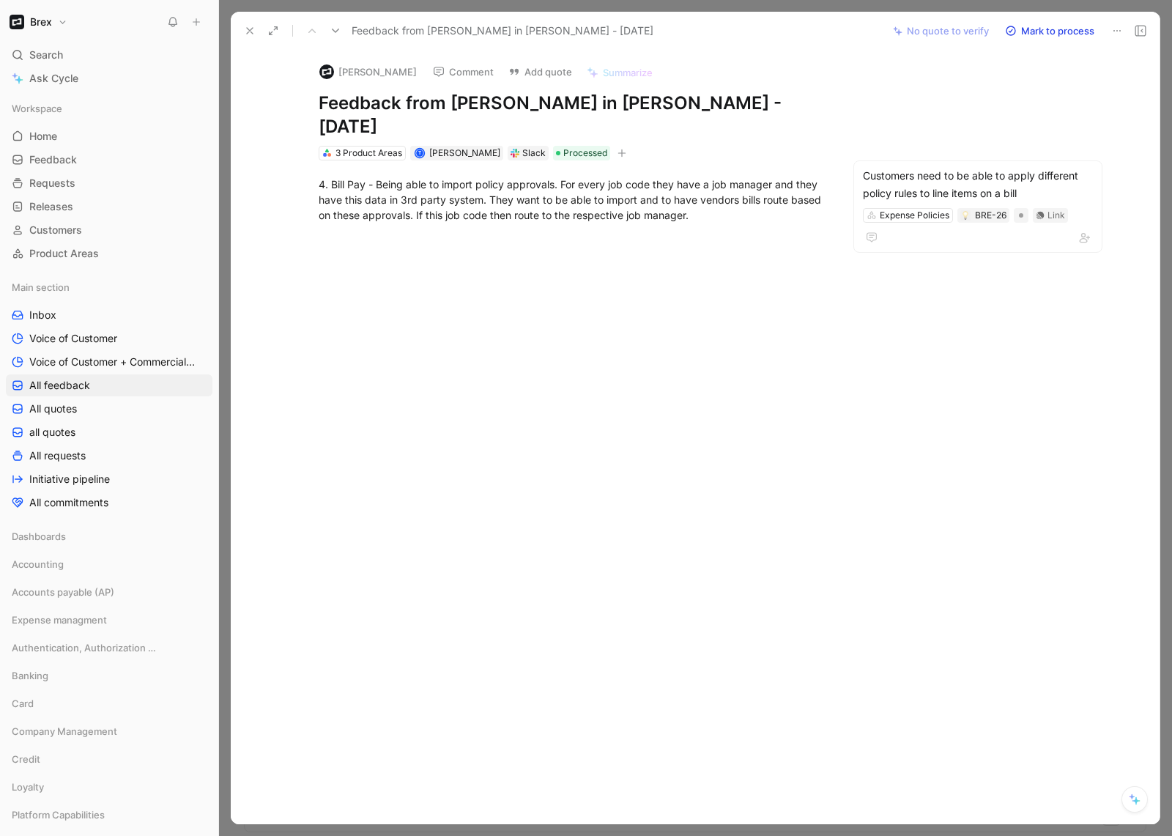
click at [248, 33] on icon at bounding box center [250, 31] width 12 height 12
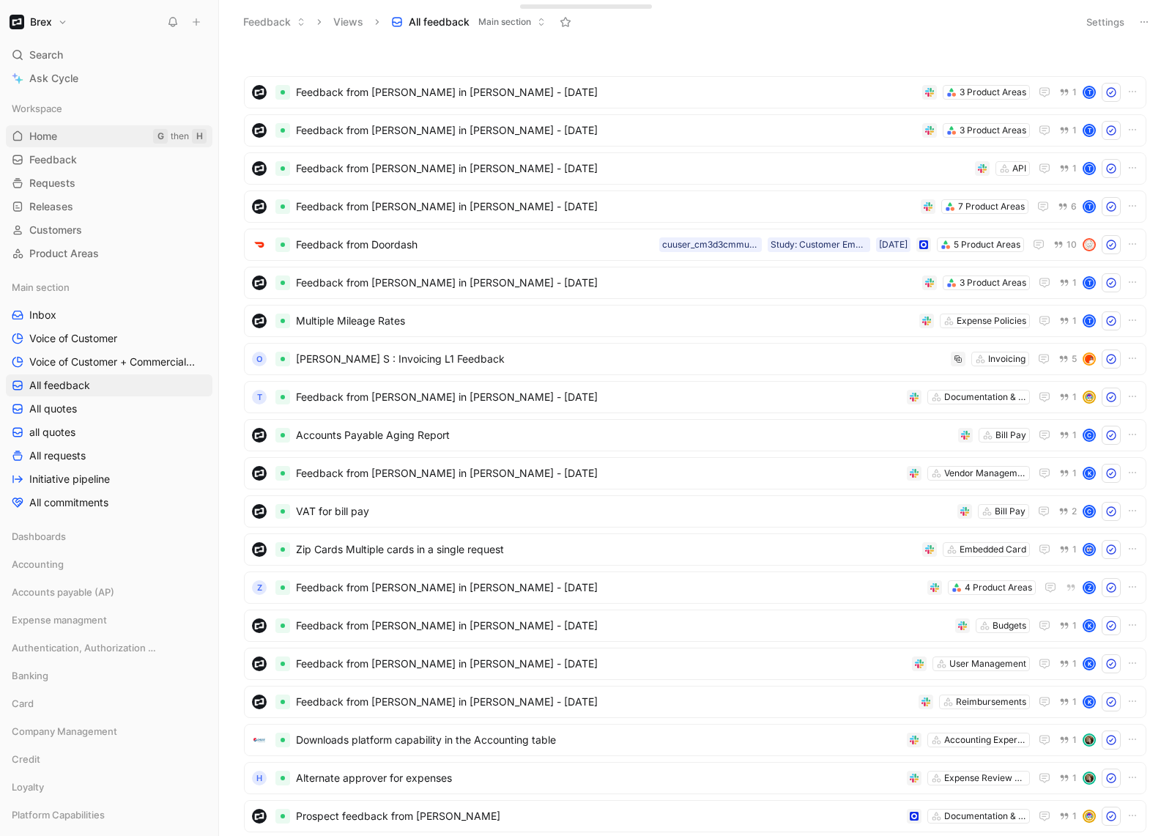
click at [68, 137] on link "Home G then H" at bounding box center [109, 136] width 207 height 22
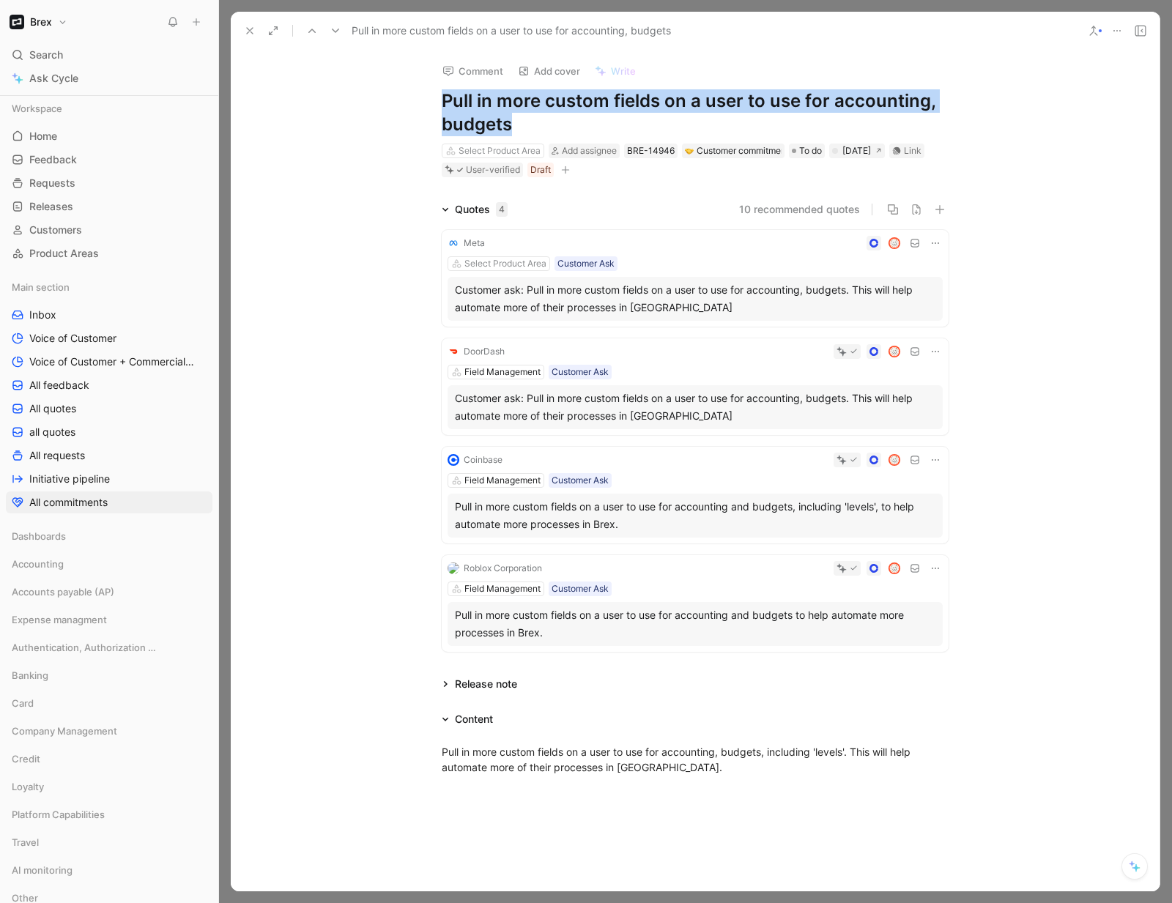
scroll to position [166, 0]
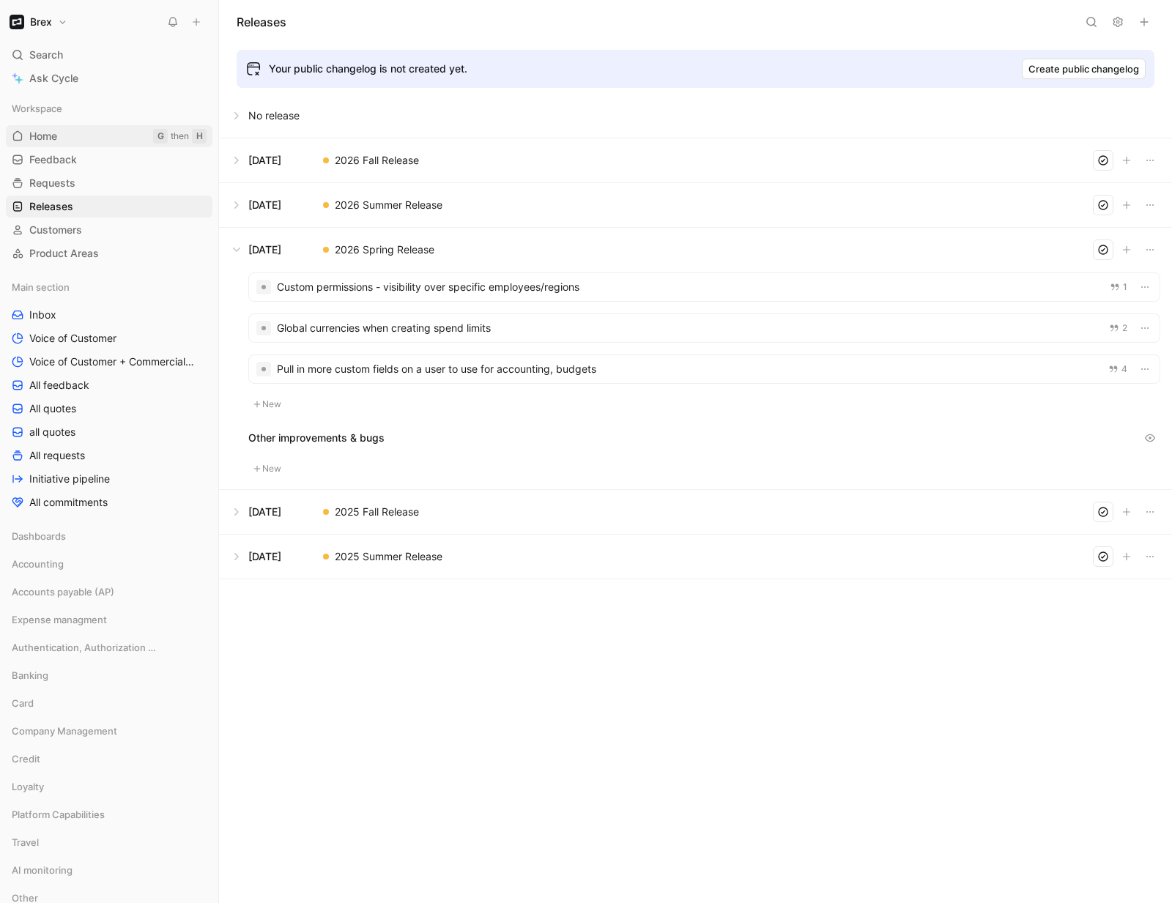
click at [45, 134] on span "Home" at bounding box center [43, 136] width 28 height 15
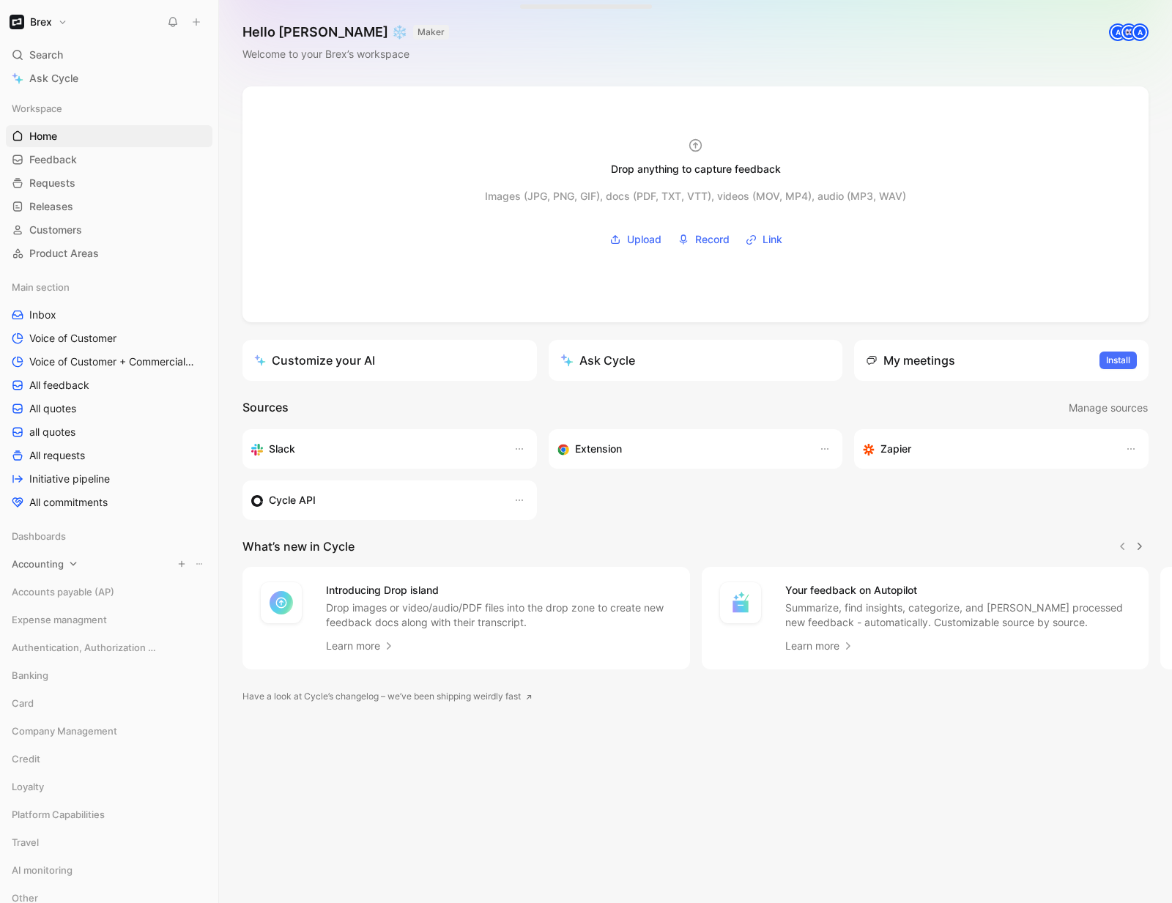
click at [67, 566] on div "Accounting" at bounding box center [109, 564] width 207 height 22
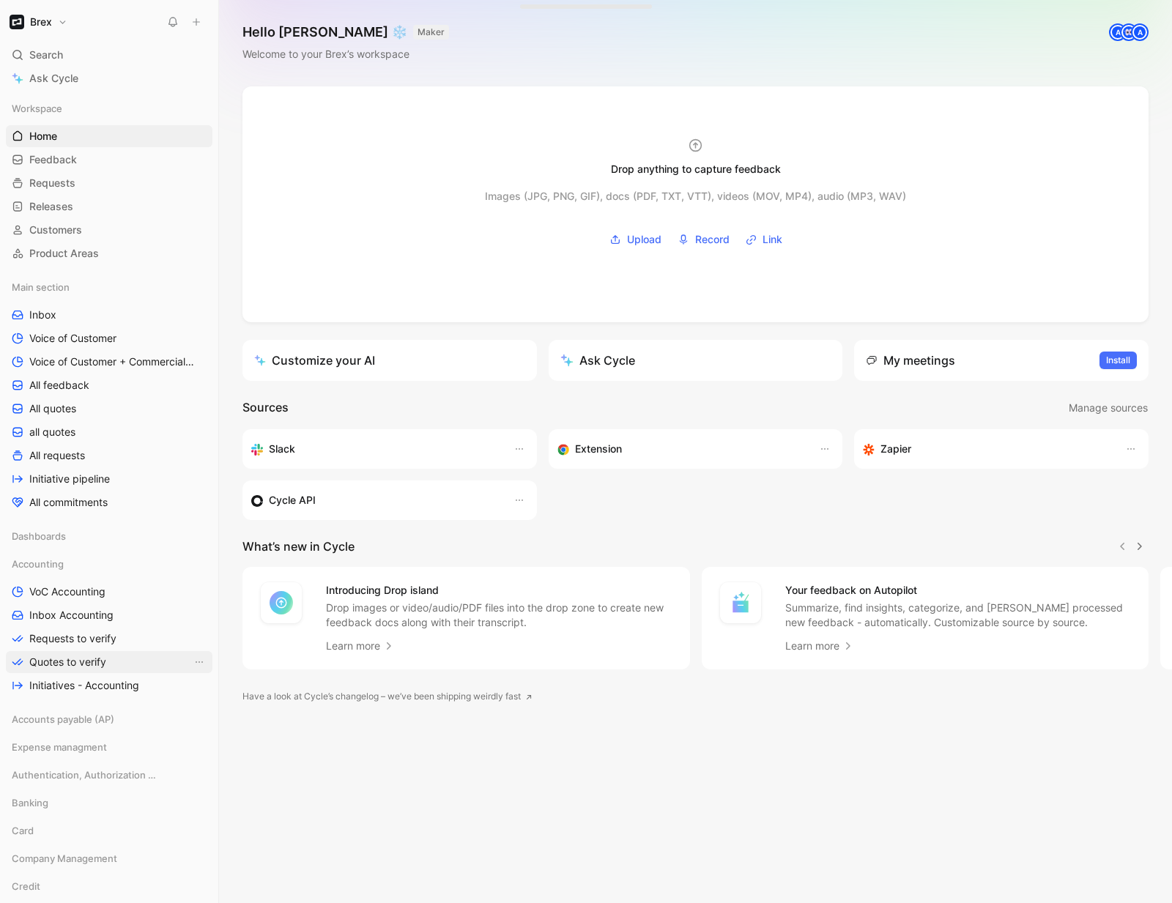
click at [95, 659] on span "Quotes to verify" at bounding box center [67, 662] width 77 height 15
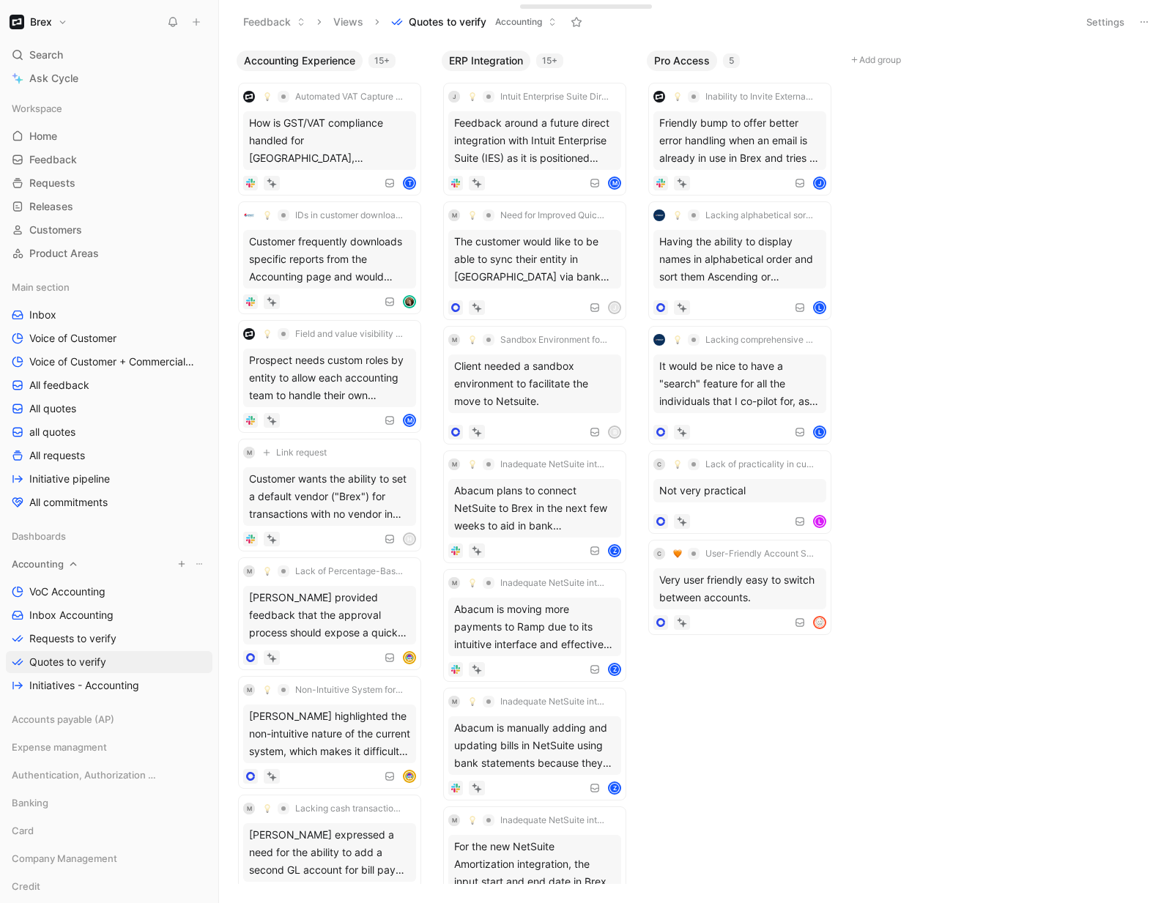
click at [73, 565] on icon at bounding box center [73, 564] width 10 height 10
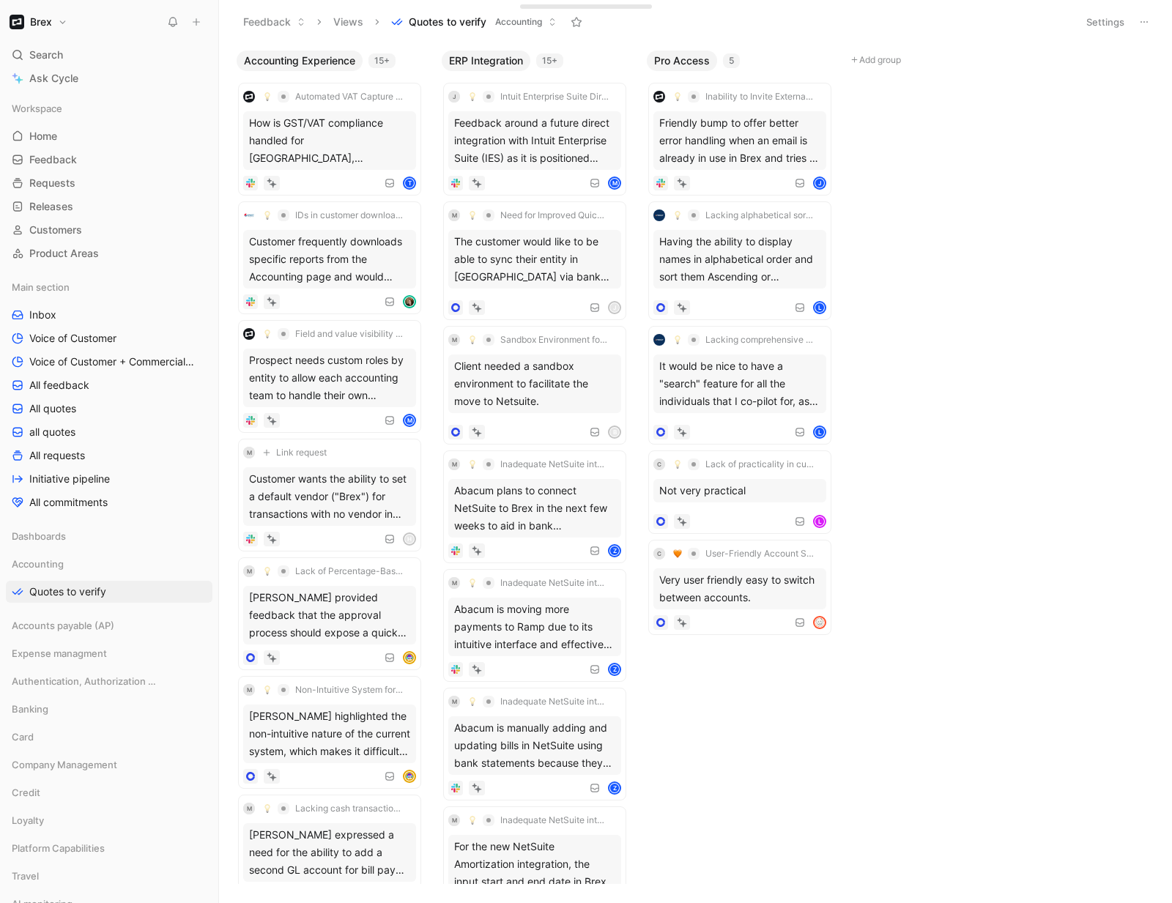
click at [62, 26] on button "Brex" at bounding box center [38, 22] width 65 height 21
click at [84, 150] on div "Workspace settings G then S" at bounding box center [100, 150] width 180 height 23
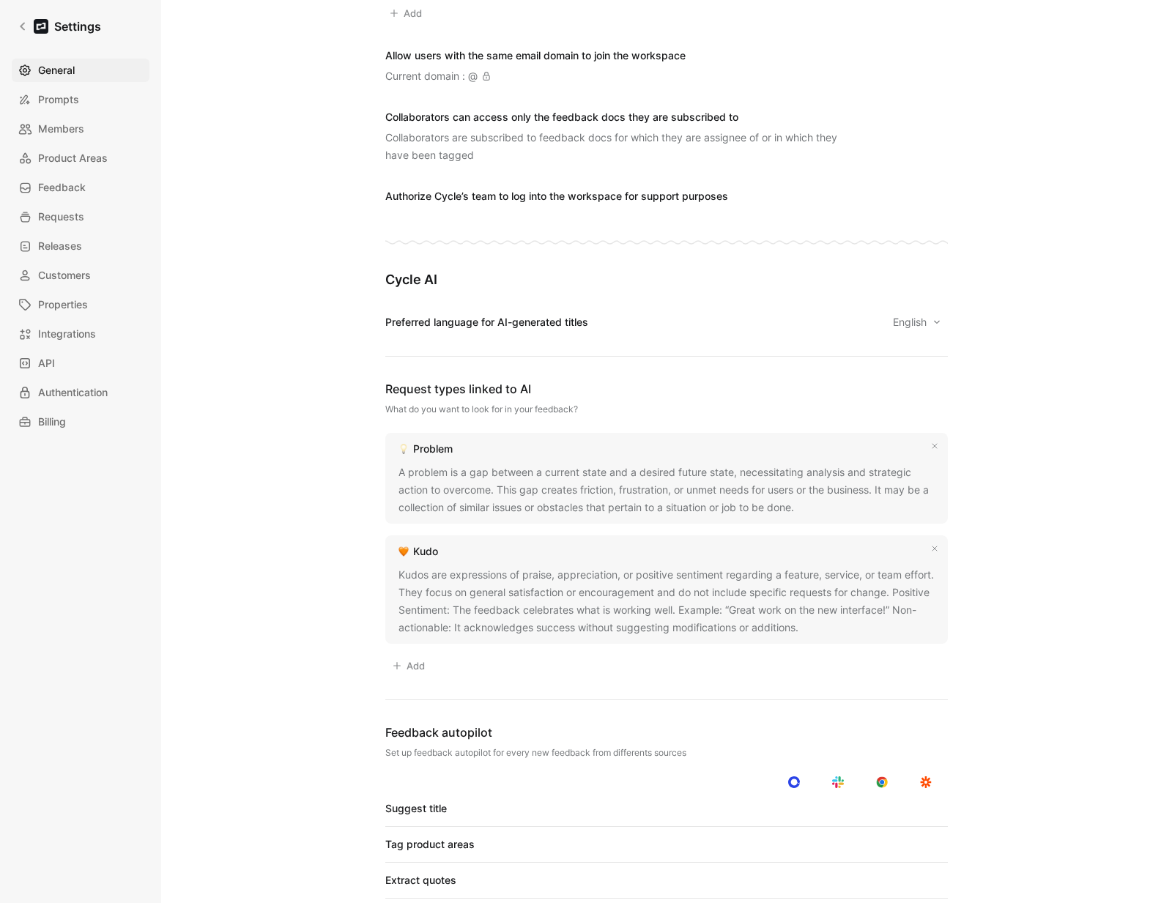
scroll to position [978, 0]
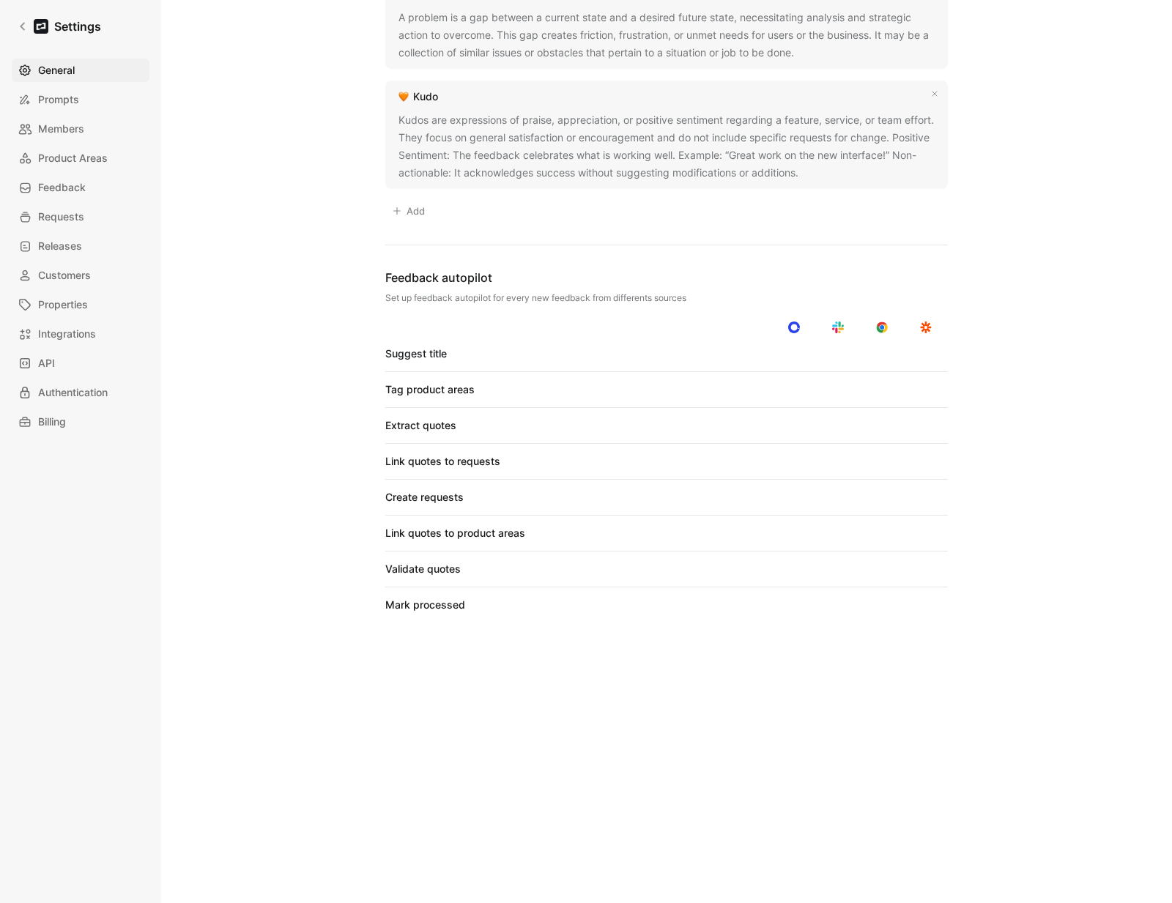
click at [832, 492] on div at bounding box center [838, 497] width 21 height 13
click at [0, 0] on input "checkbox" at bounding box center [0, 0] width 0 height 0
click at [834, 492] on div at bounding box center [834, 497] width 10 height 10
click at [0, 0] on input "checkbox" at bounding box center [0, 0] width 0 height 0
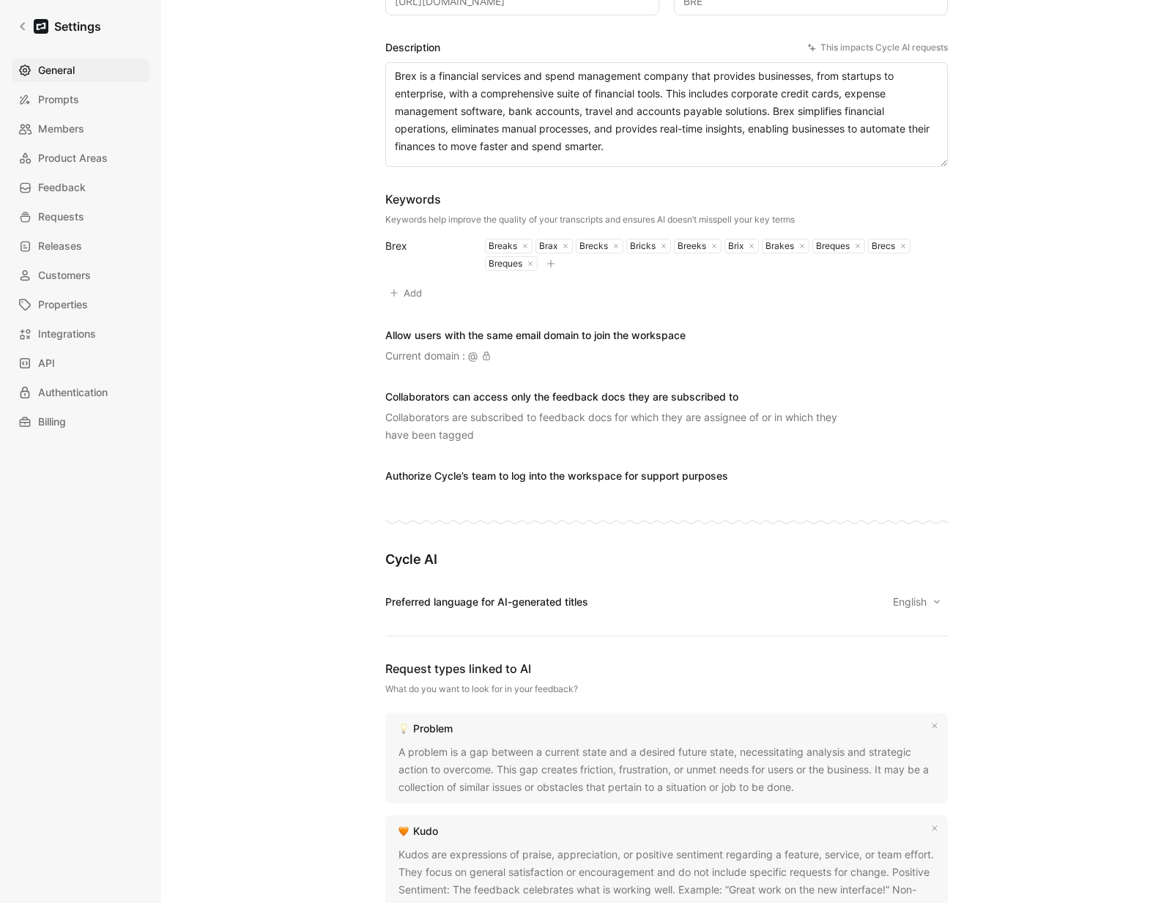
scroll to position [0, 0]
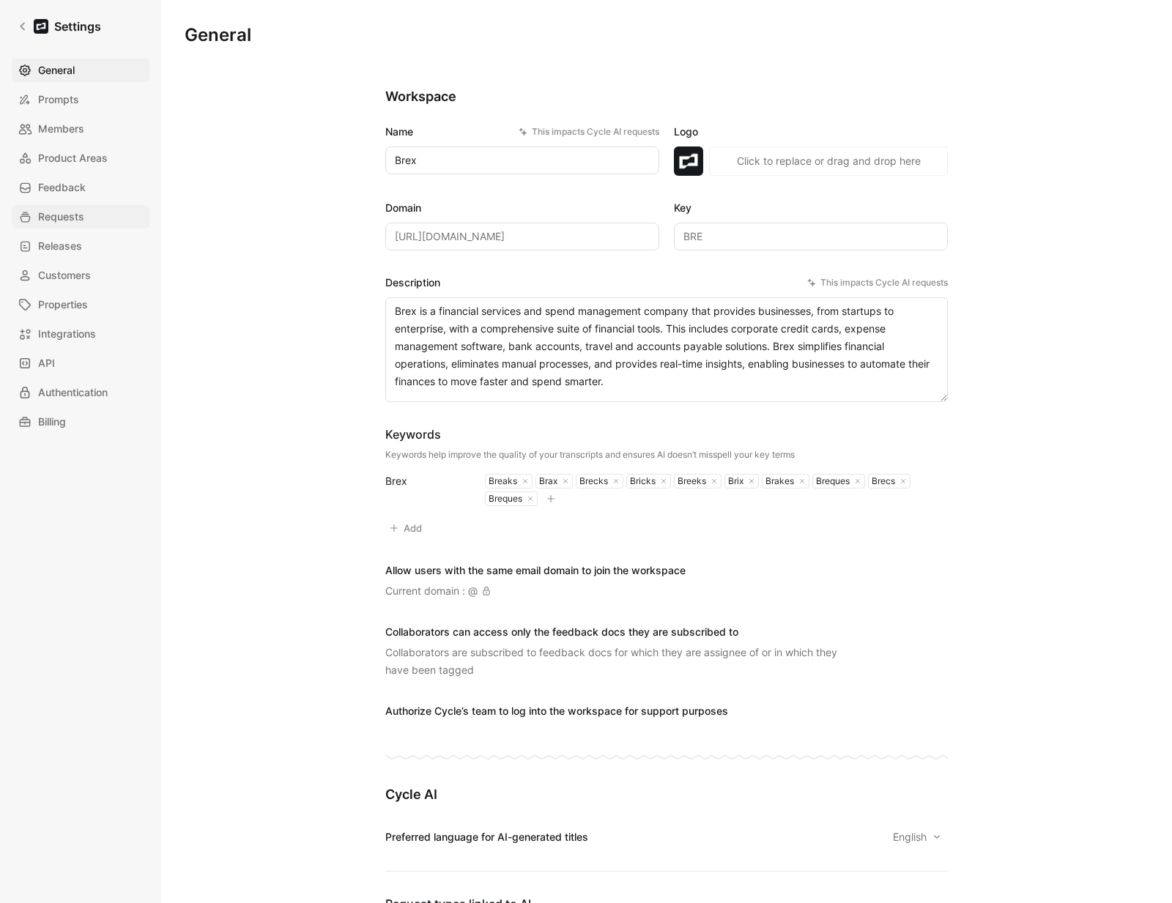
click at [70, 221] on span "Requests" at bounding box center [61, 217] width 46 height 18
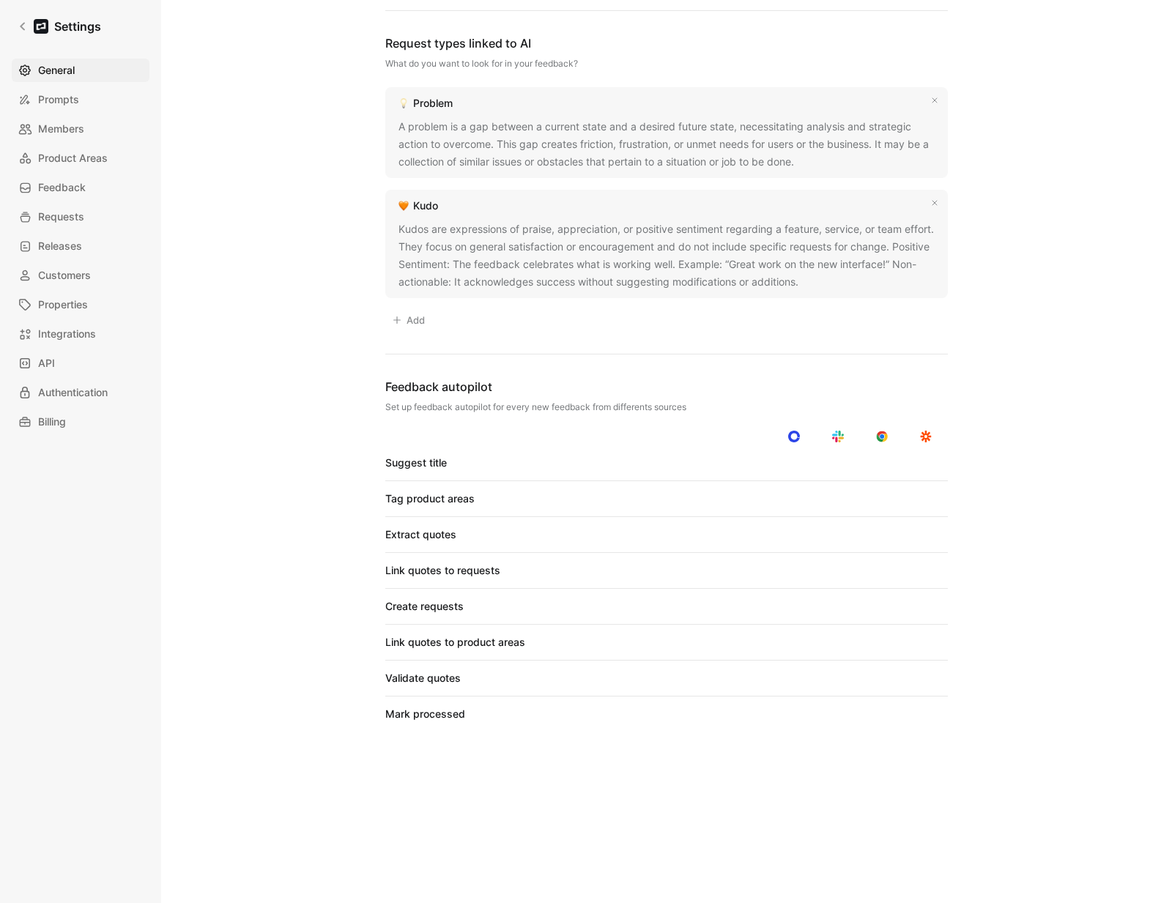
scroll to position [864, 0]
click at [799, 366] on div "Preferred language for AI-generated titles English Request types linked to AI W…" at bounding box center [666, 350] width 563 height 775
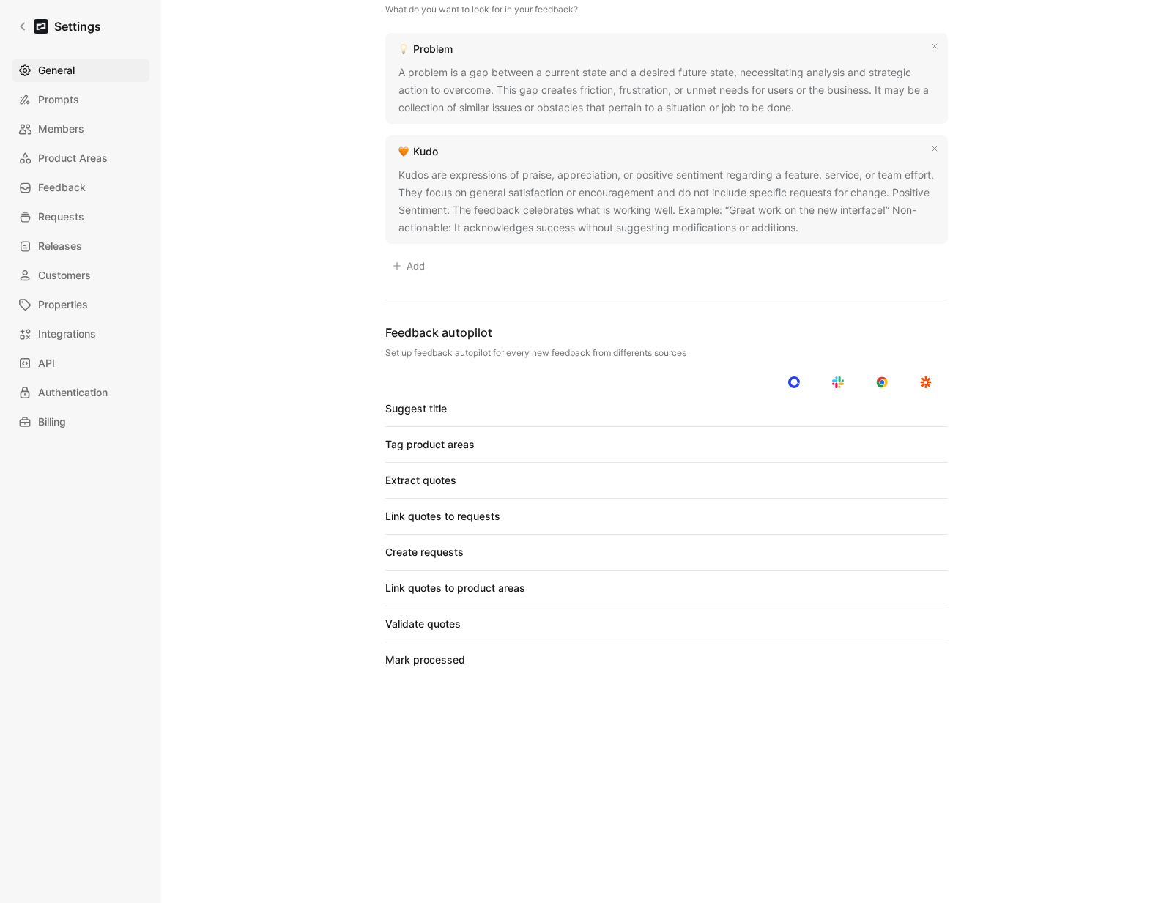
scroll to position [929, 0]
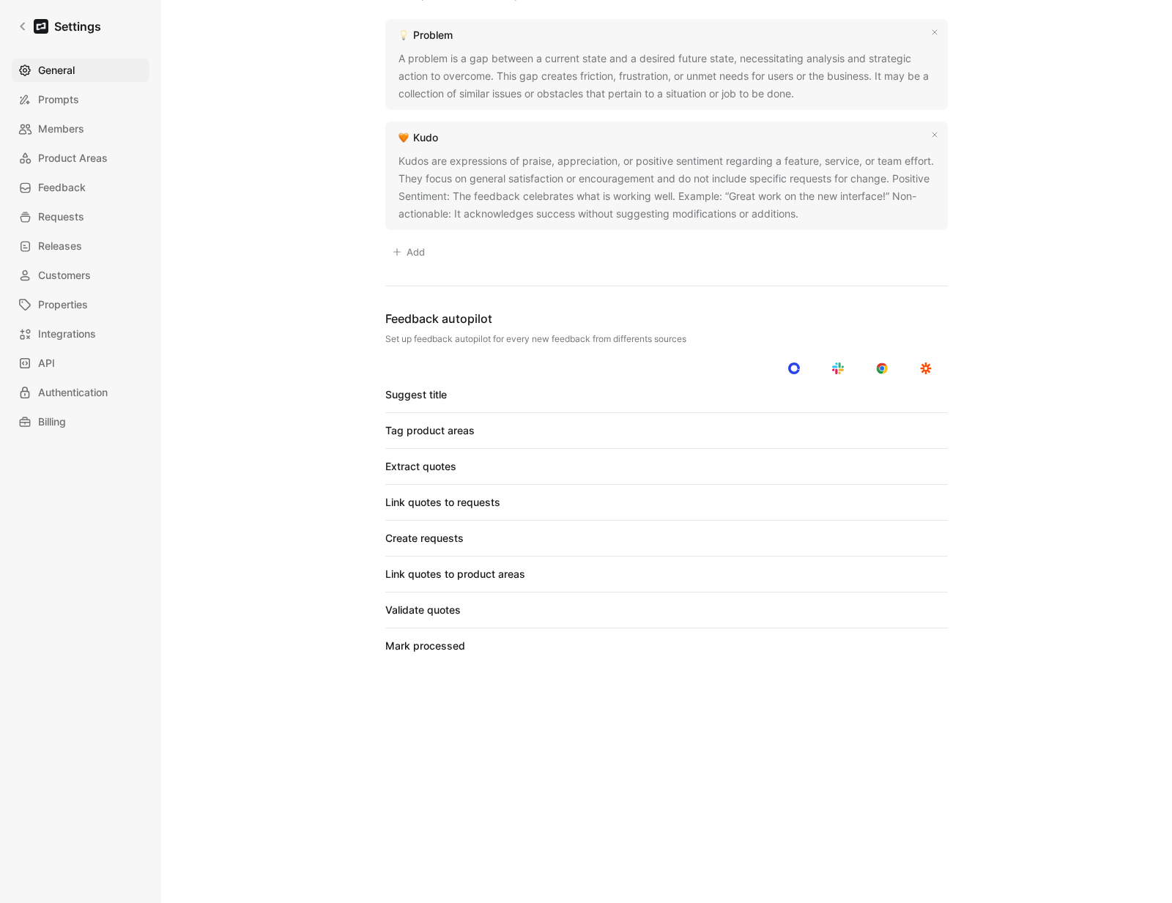
drag, startPoint x: 699, startPoint y: 765, endPoint x: 549, endPoint y: 658, distance: 184.4
click at [698, 763] on div "General Saved Workspace Name This impacts Cycle AI requests Brex Logo «r2qf» Cl…" at bounding box center [667, 20] width 964 height 1850
click at [442, 648] on div "Mark processed" at bounding box center [425, 646] width 80 height 18
click at [444, 648] on div "Mark processed" at bounding box center [425, 646] width 80 height 18
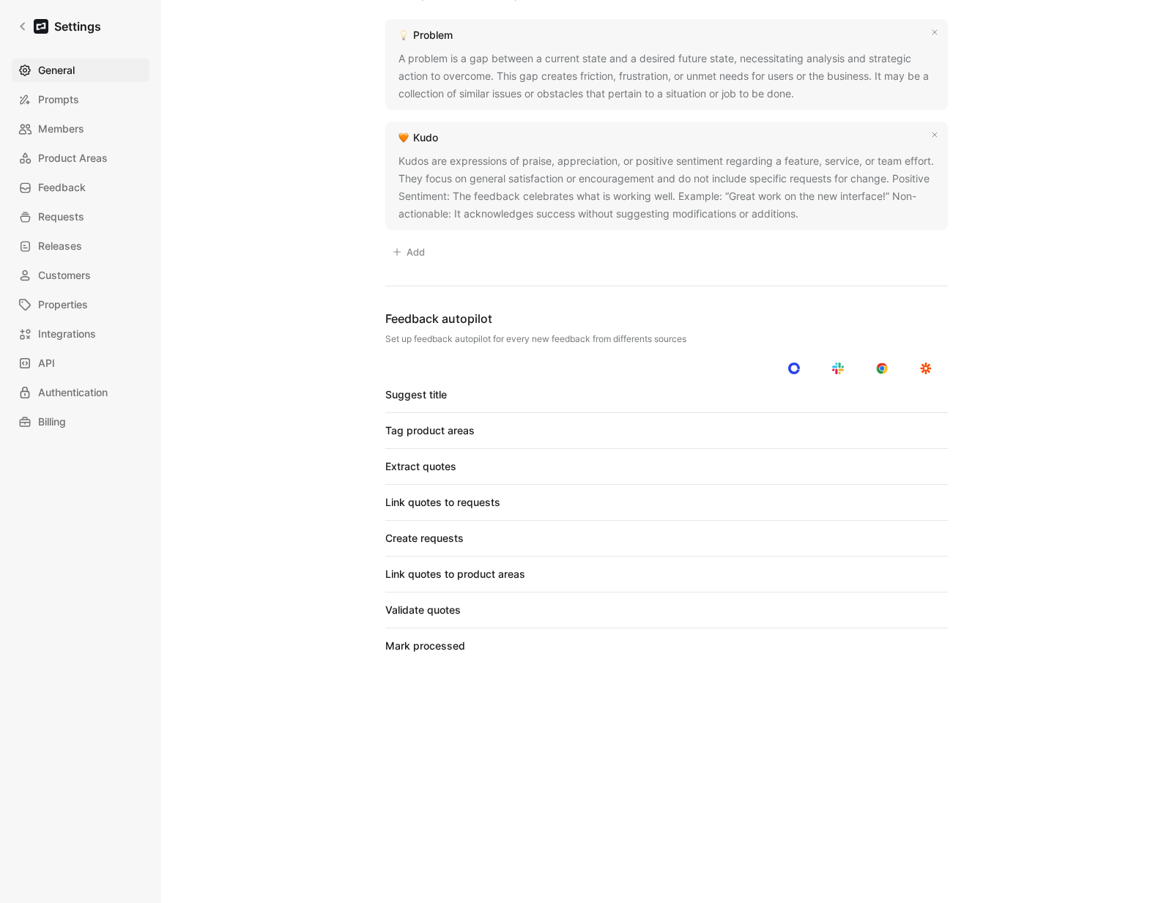
click at [443, 648] on div "Mark processed" at bounding box center [425, 646] width 80 height 18
click at [637, 714] on div "General Saved Workspace Name This impacts Cycle AI requests Brex Logo «r2qf» Cl…" at bounding box center [667, 20] width 964 height 1850
click at [26, 34] on link "Settings" at bounding box center [59, 26] width 95 height 29
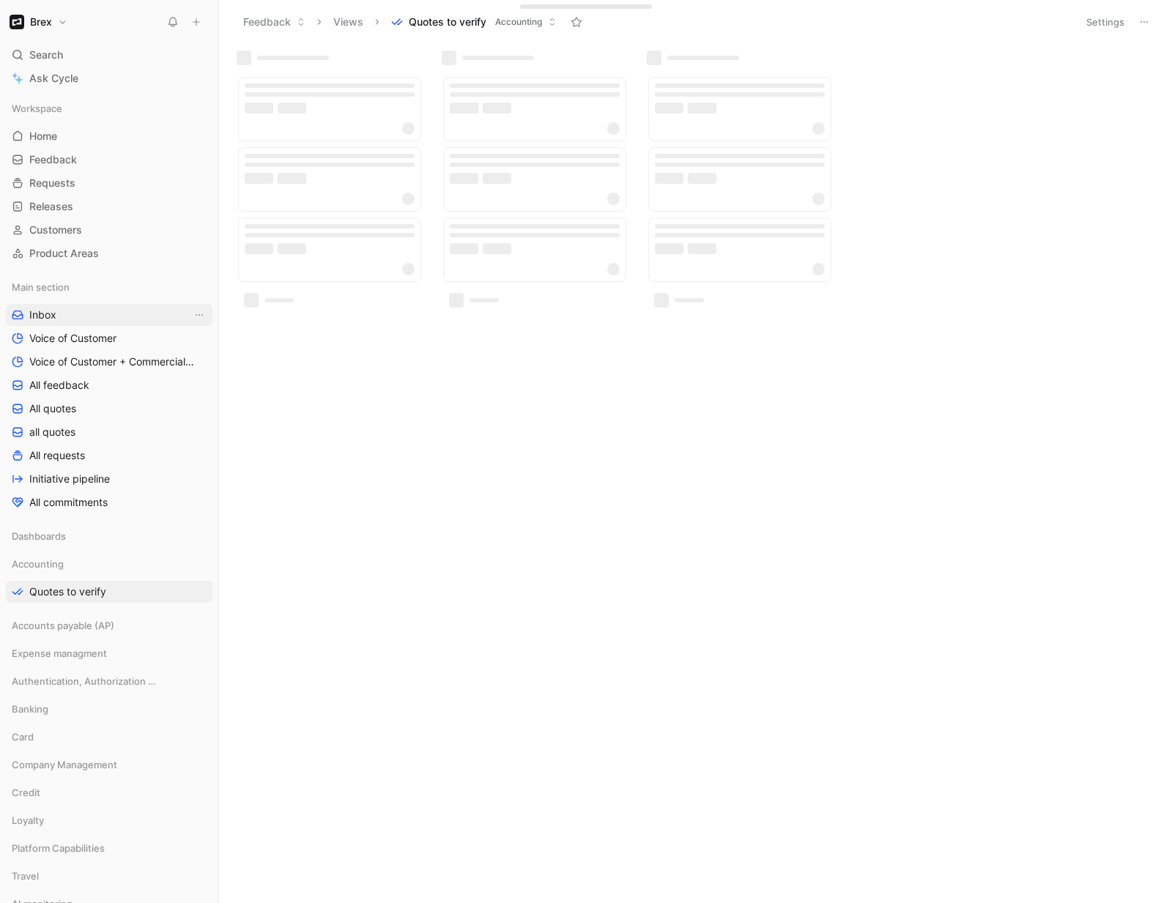
click at [50, 315] on span "Inbox" at bounding box center [42, 315] width 27 height 15
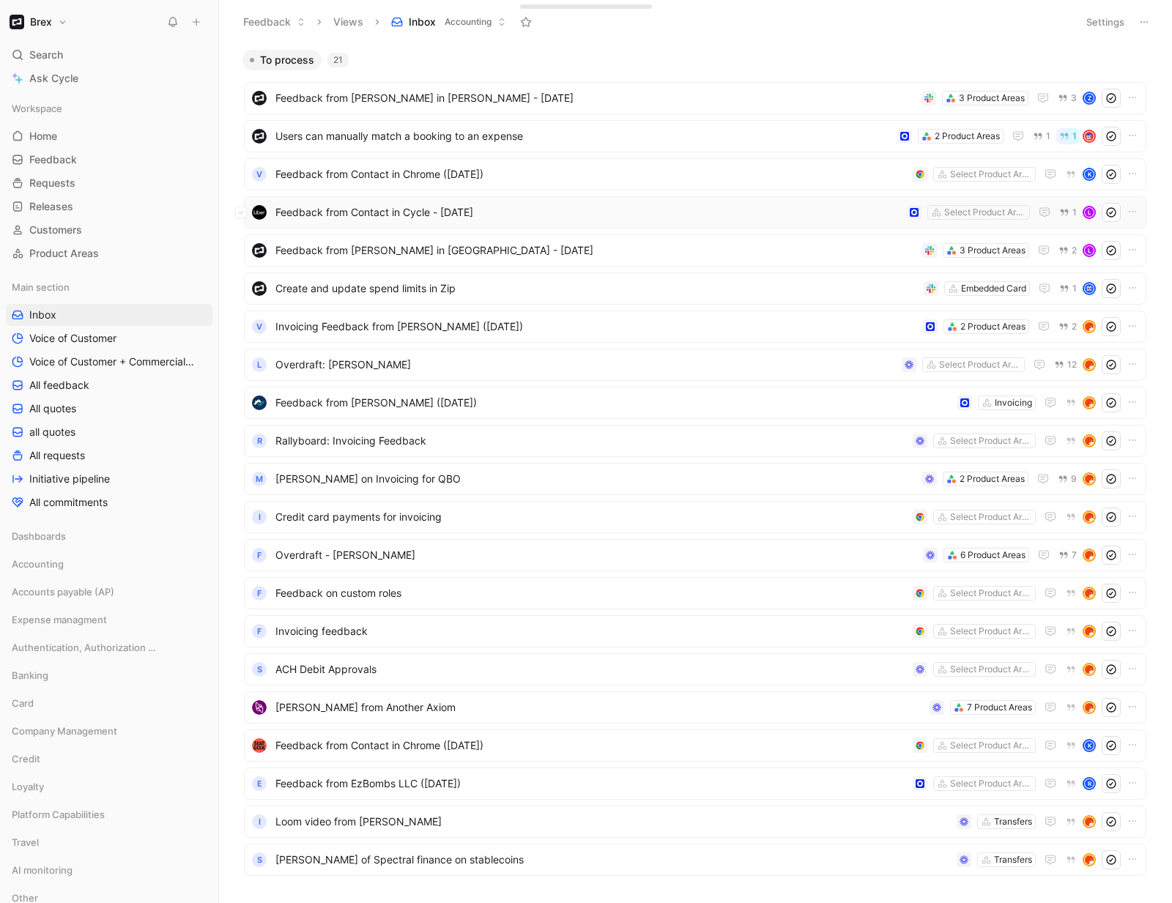
click at [617, 207] on span "Feedback from Contact in Cycle - [DATE]" at bounding box center [588, 213] width 626 height 18
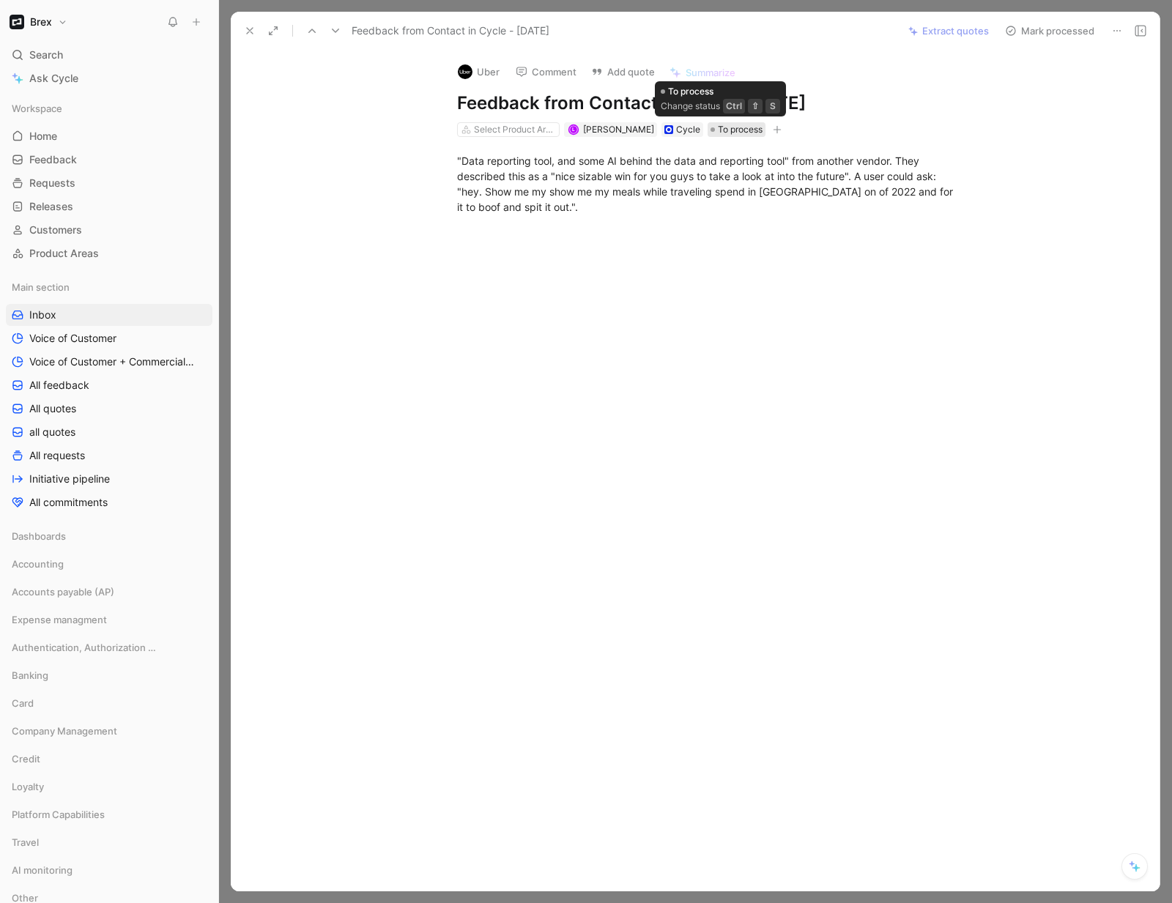
click at [725, 133] on span "To process" at bounding box center [740, 129] width 45 height 15
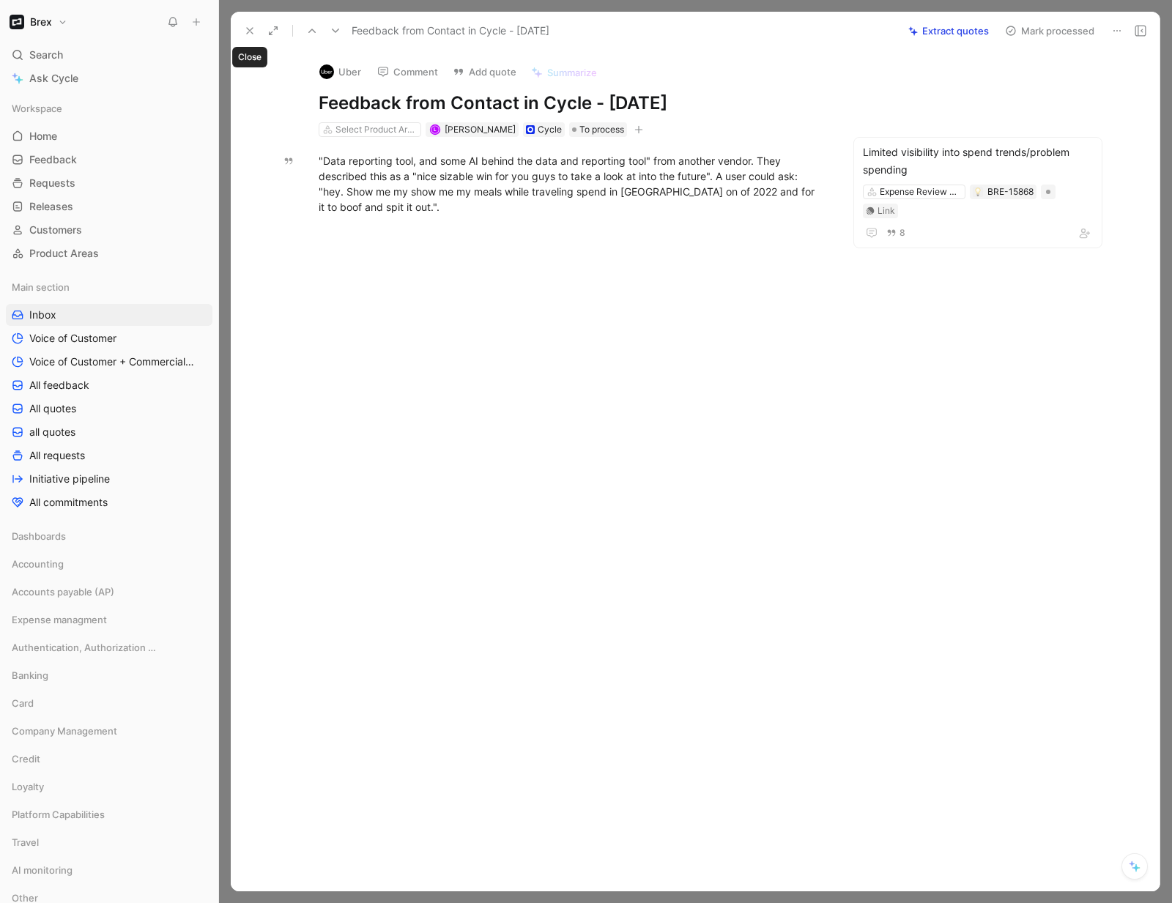
click at [245, 34] on icon at bounding box center [250, 31] width 12 height 12
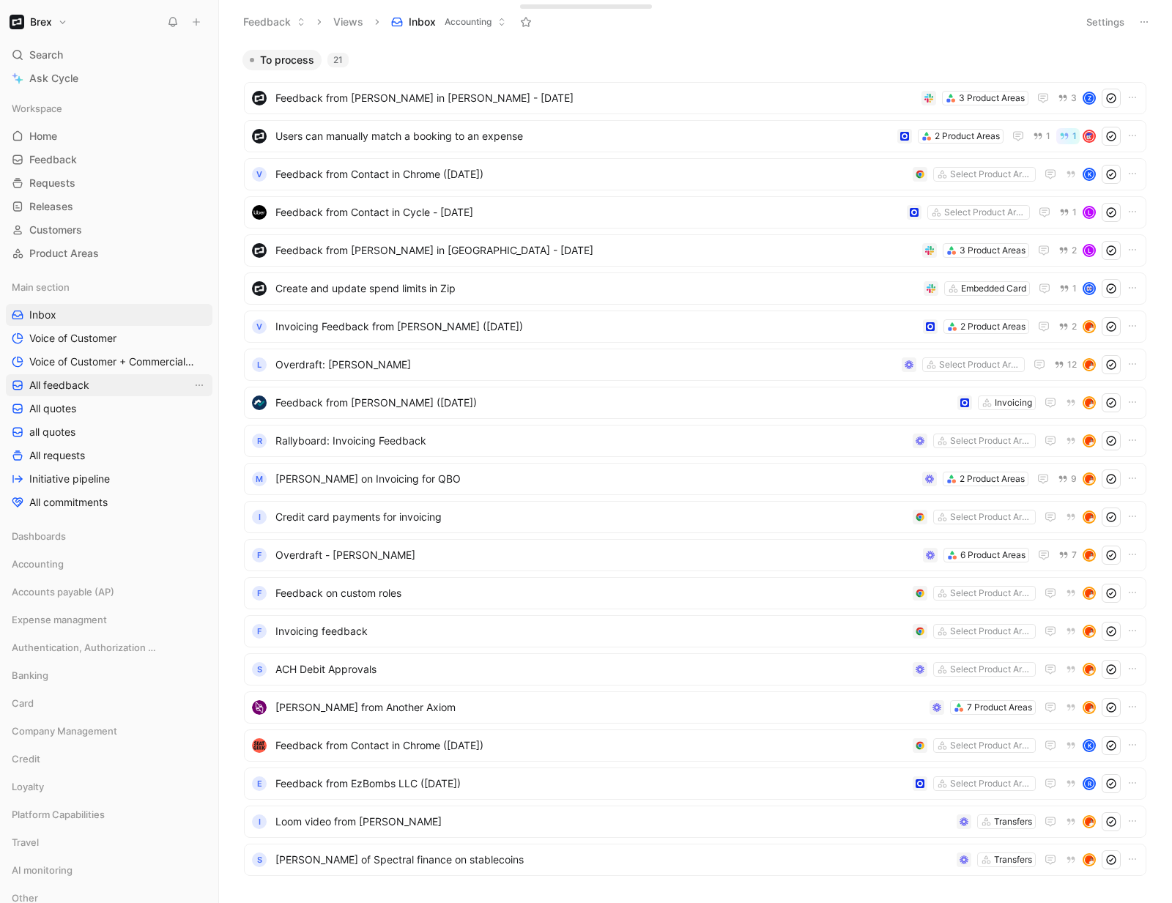
click at [73, 390] on span "All feedback" at bounding box center [59, 385] width 60 height 15
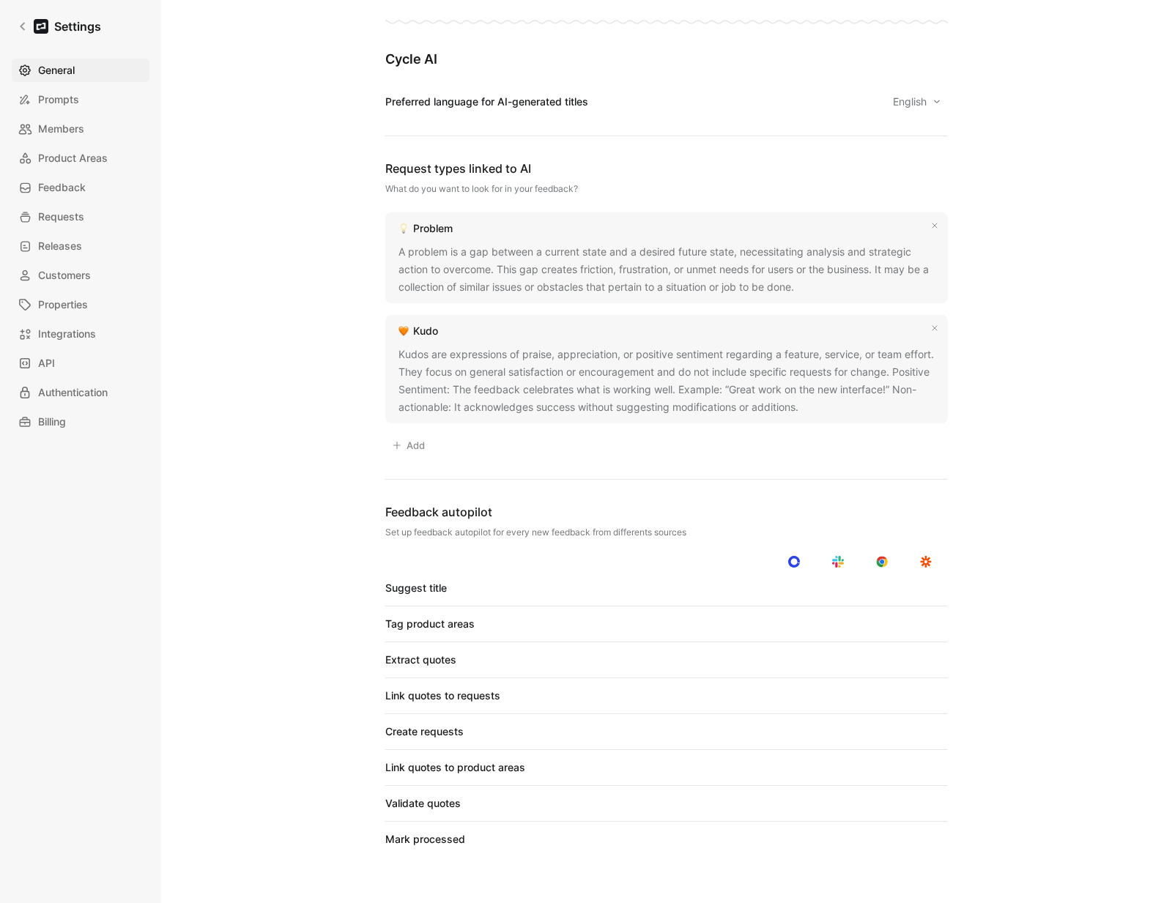
scroll to position [978, 0]
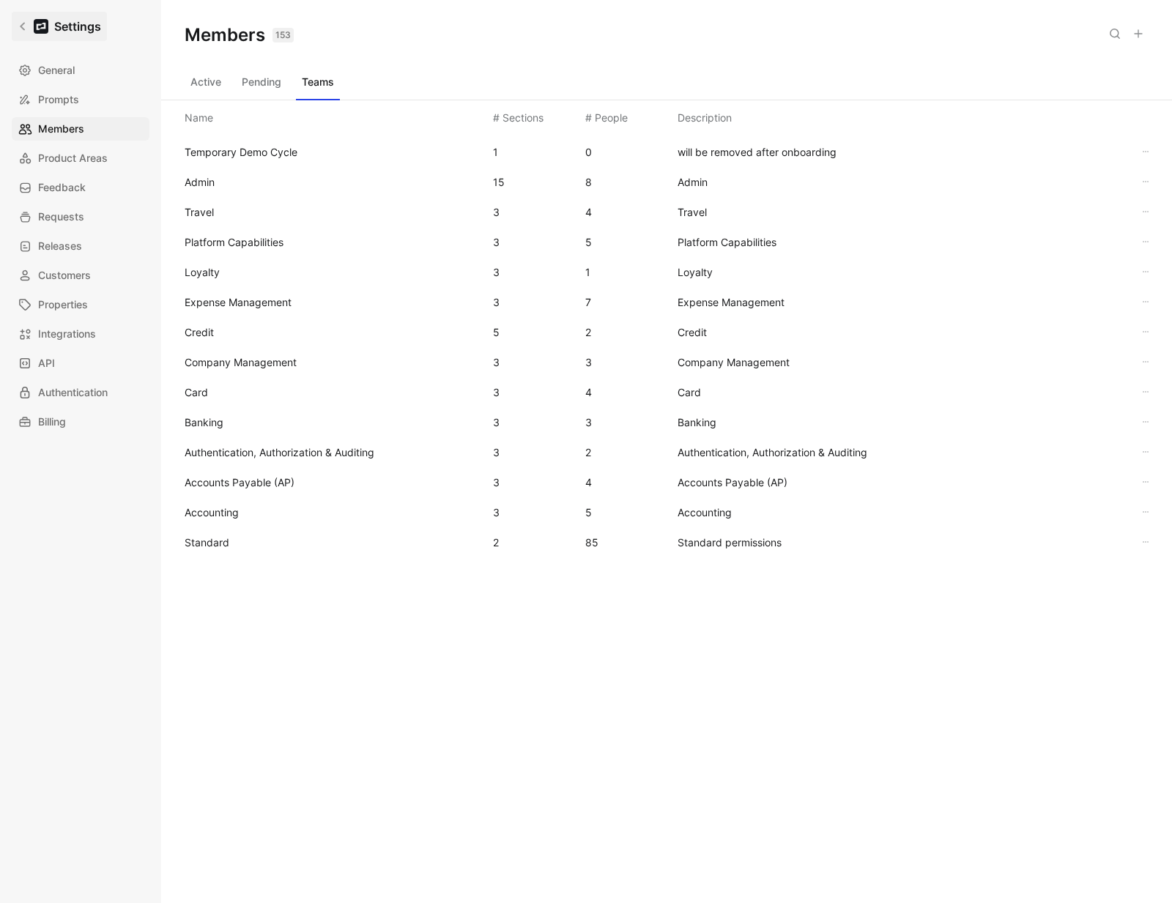
click at [18, 31] on icon at bounding box center [23, 26] width 10 height 10
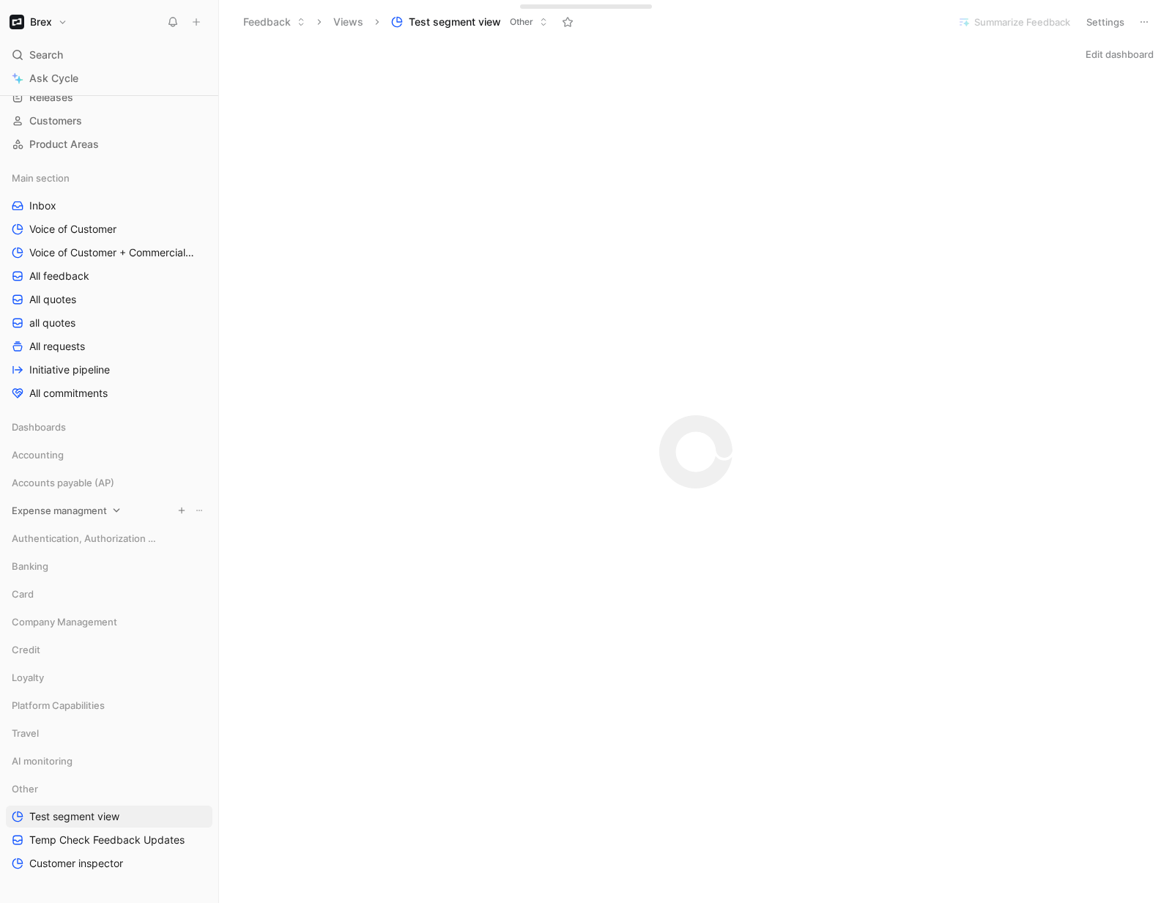
scroll to position [166, 0]
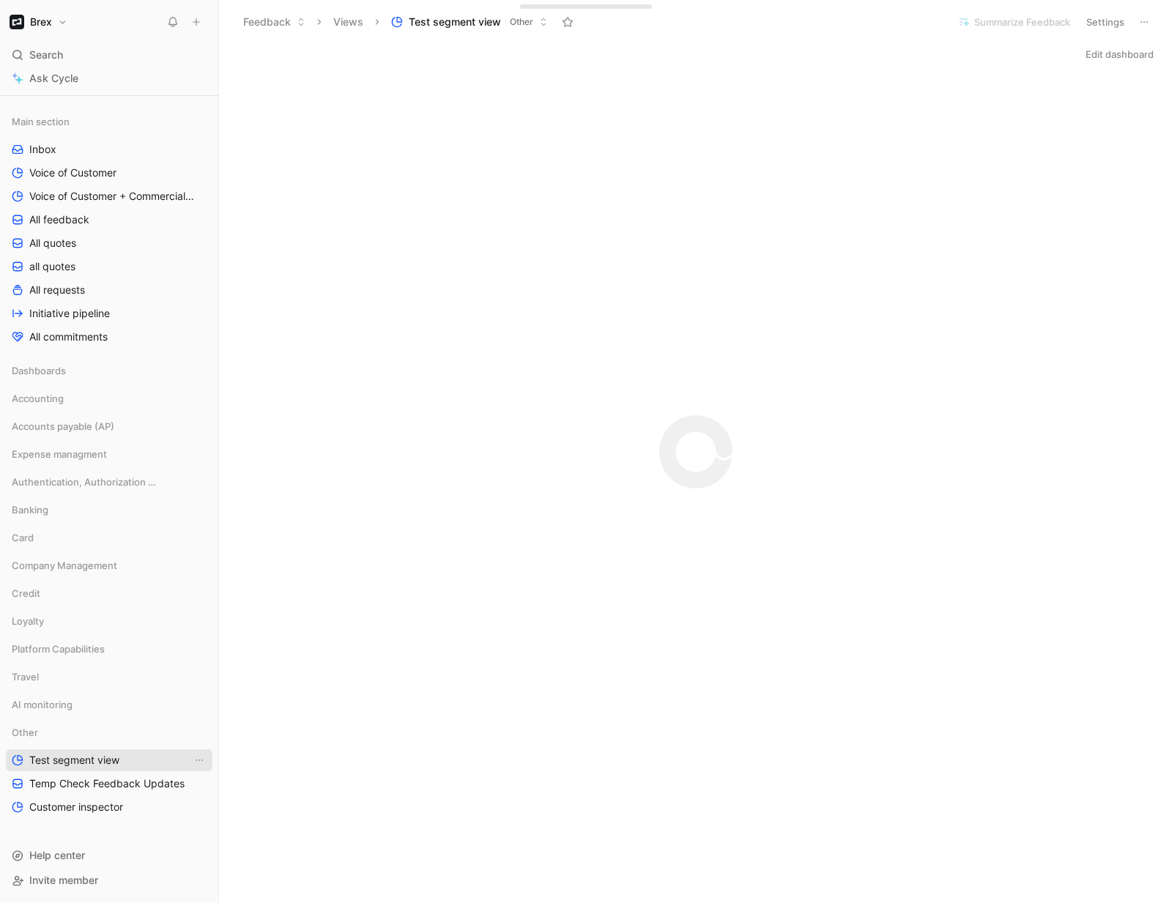
click at [116, 757] on span "Test segment view" at bounding box center [74, 760] width 90 height 15
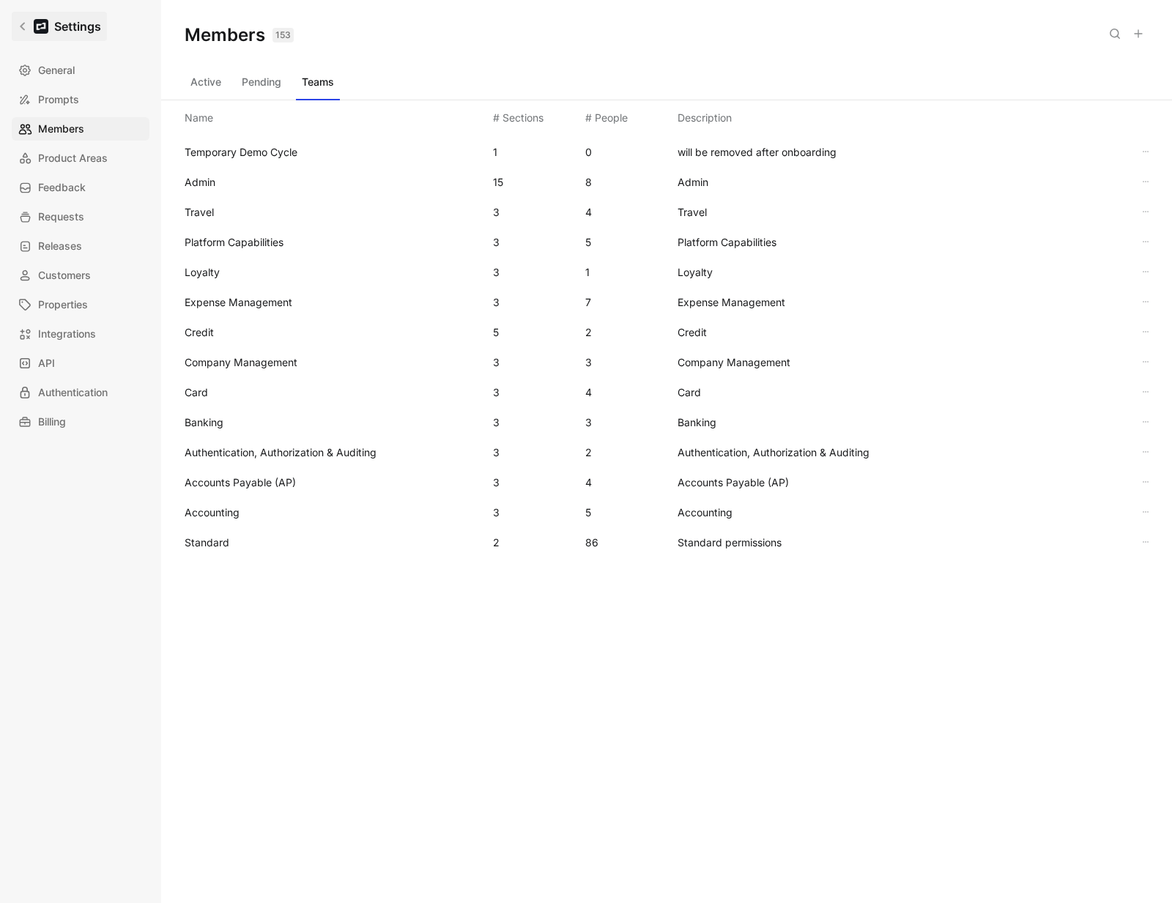
click at [18, 15] on link "Settings" at bounding box center [59, 26] width 95 height 29
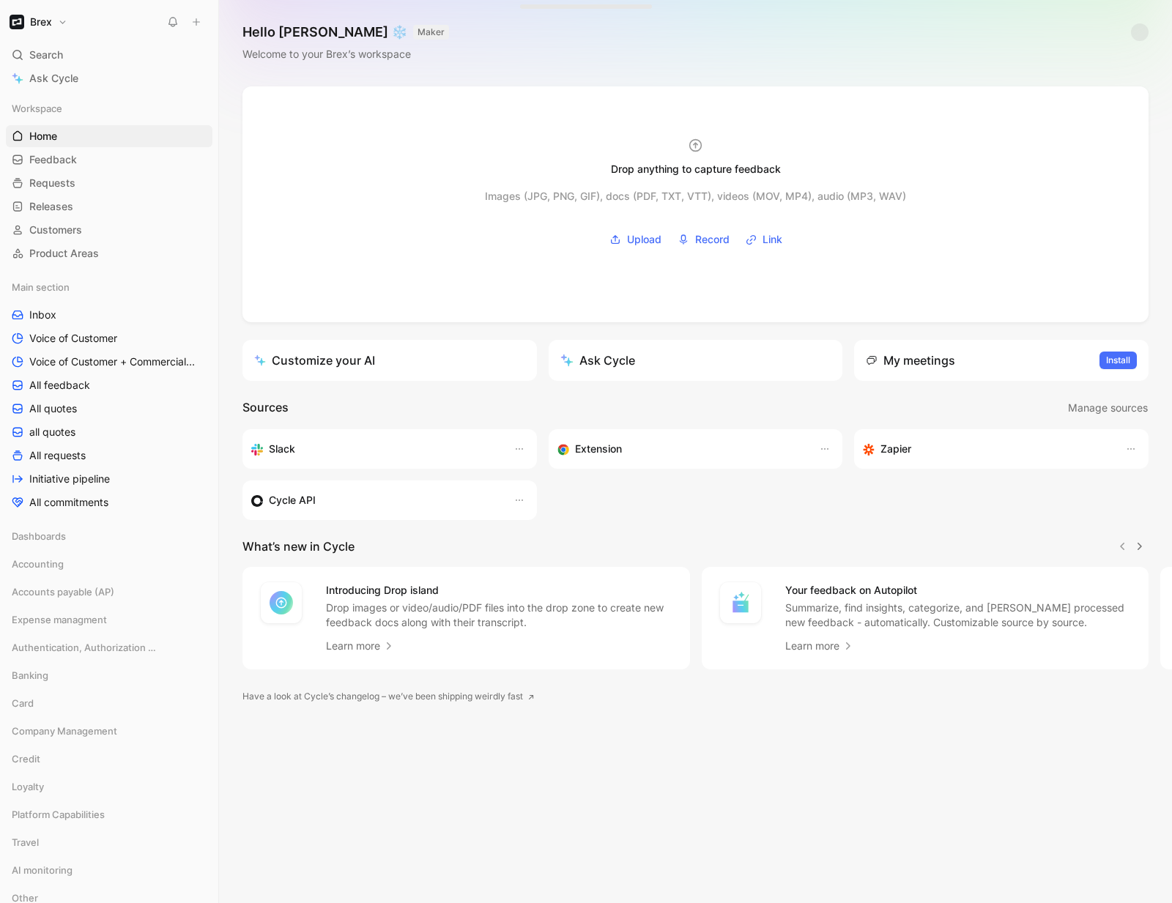
click at [55, 31] on button "Brex" at bounding box center [38, 22] width 65 height 21
click at [62, 154] on div "Workspace settings G then S" at bounding box center [100, 150] width 180 height 23
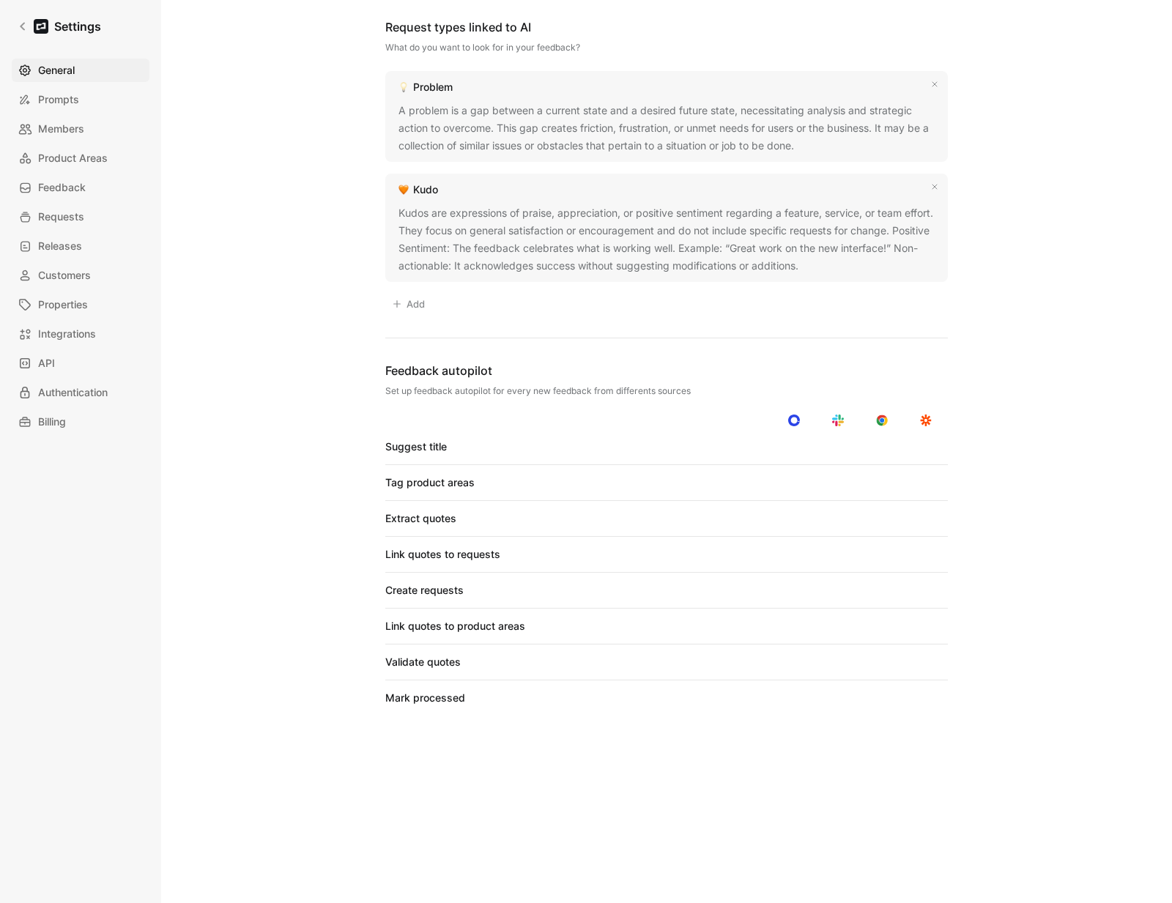
scroll to position [978, 0]
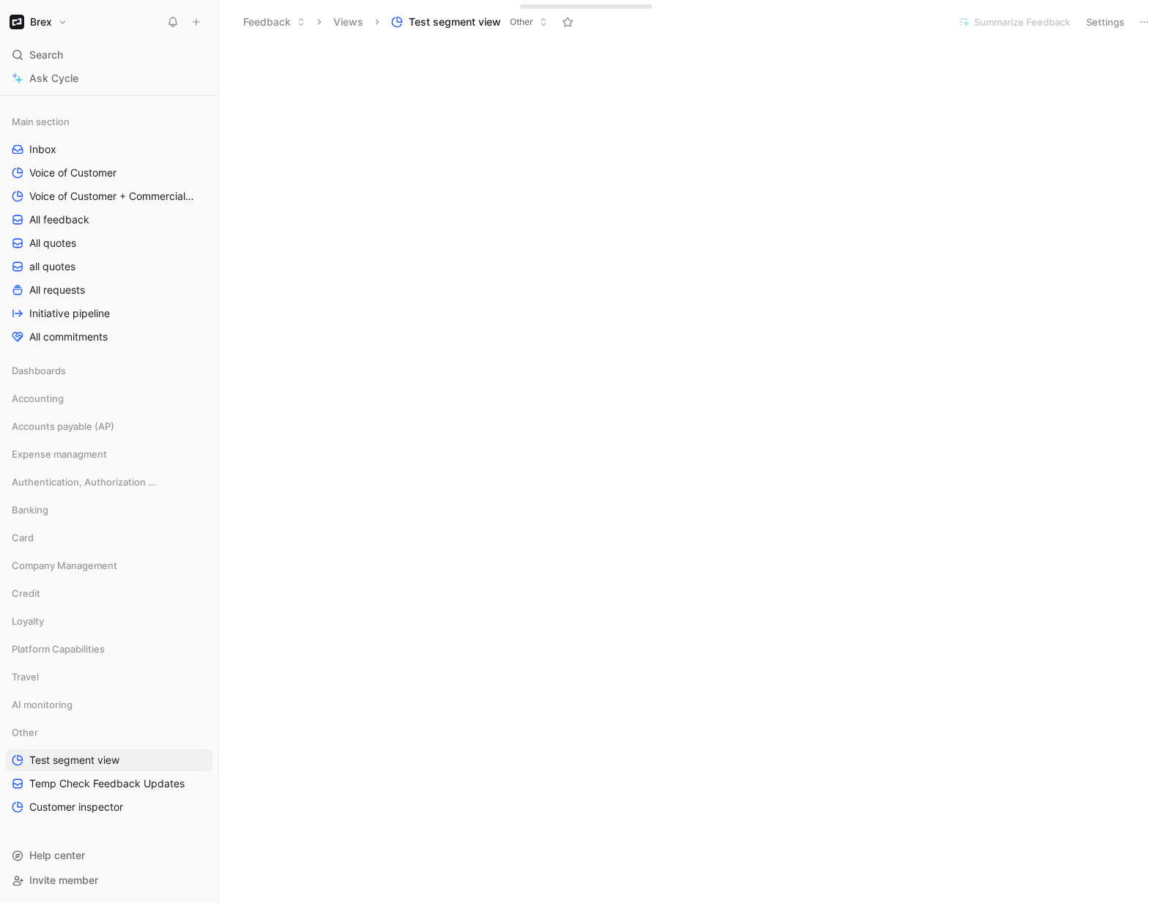
scroll to position [3624, 0]
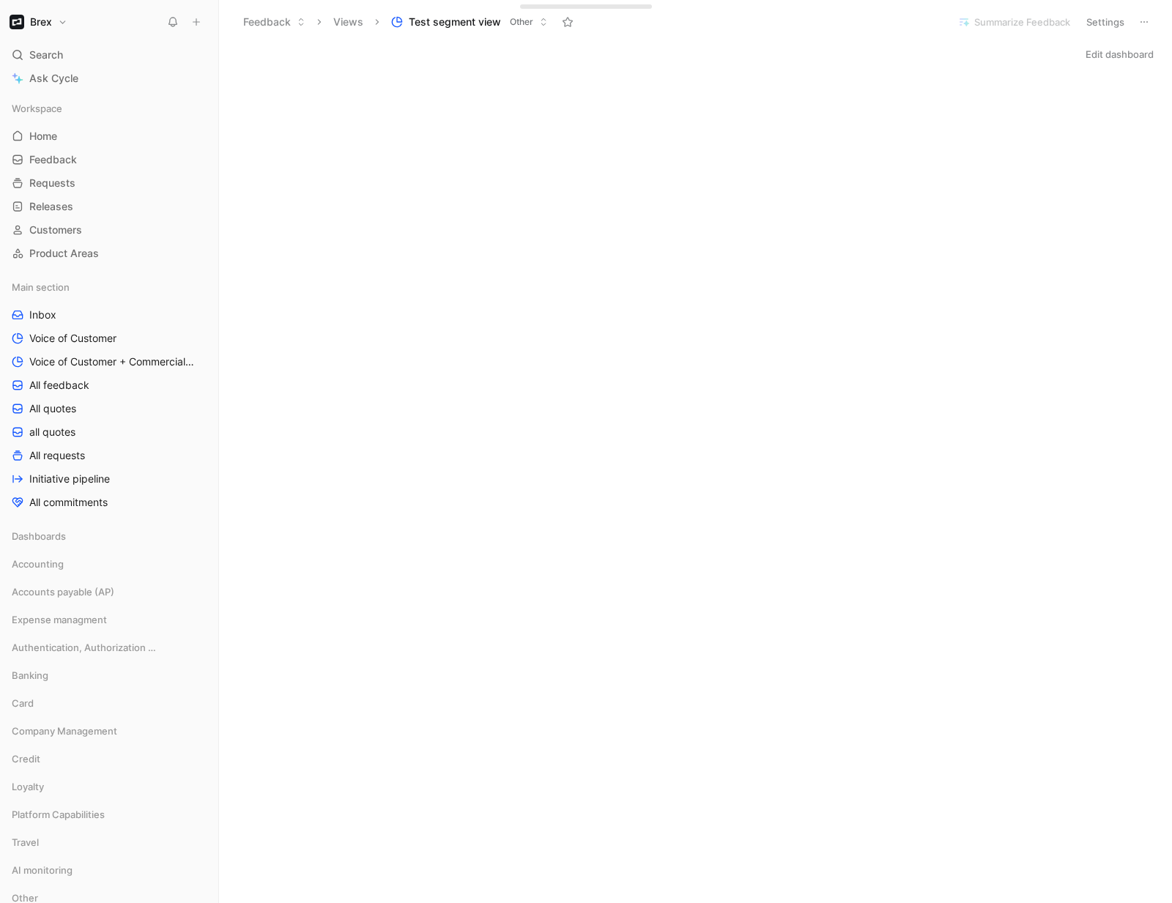
click at [61, 23] on button "Brex" at bounding box center [38, 22] width 65 height 21
click at [74, 151] on div "Workspace settings G then S" at bounding box center [100, 150] width 180 height 23
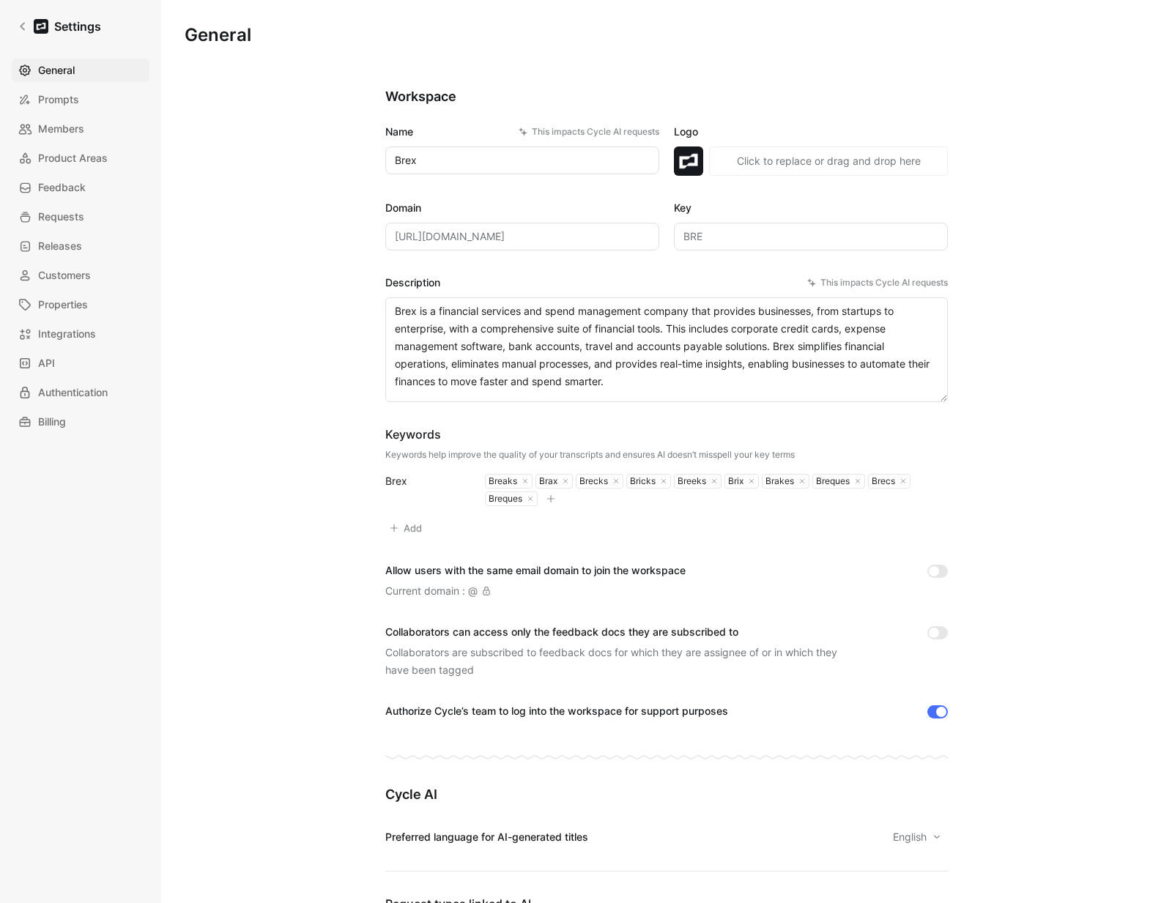
scroll to position [978, 0]
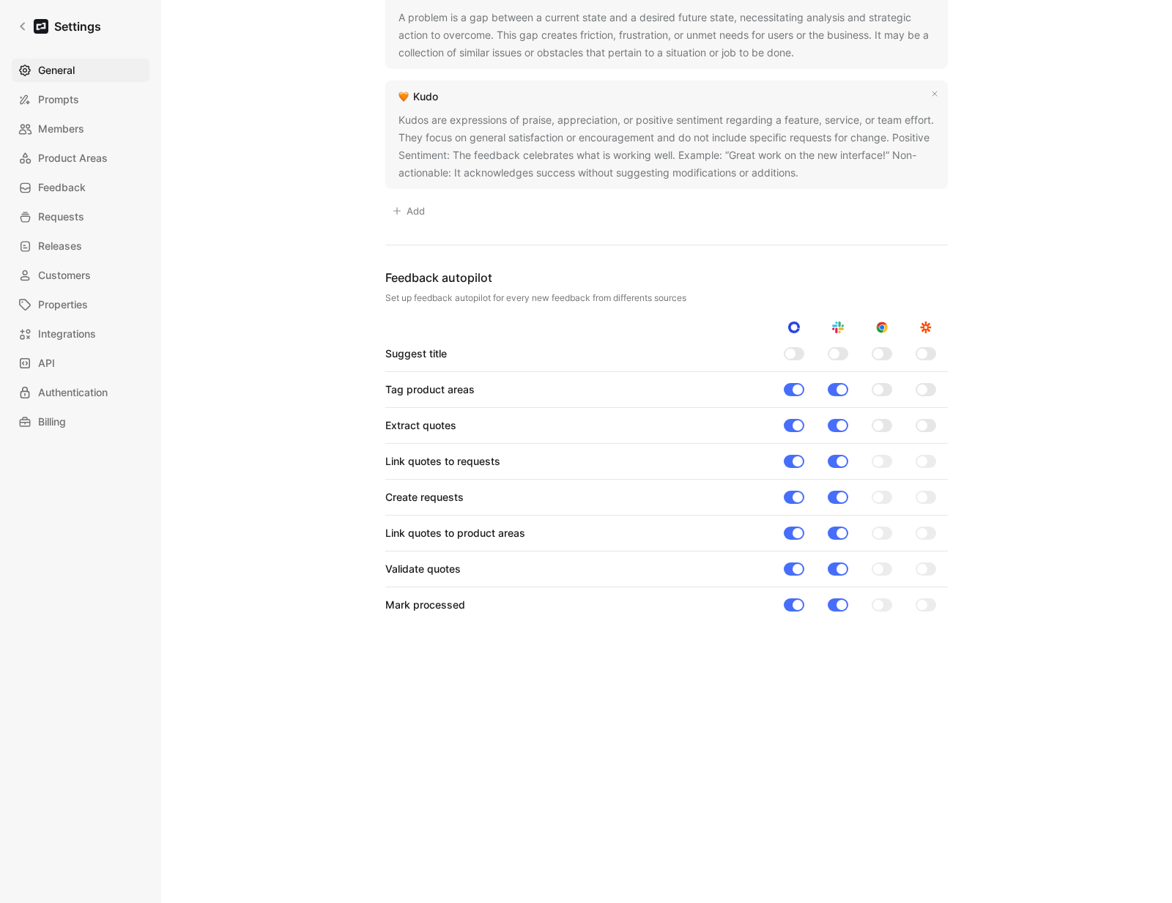
click at [796, 492] on div at bounding box center [798, 497] width 10 height 10
click at [0, 0] on input "checkbox" at bounding box center [0, 0] width 0 height 0
click at [789, 492] on div at bounding box center [790, 497] width 10 height 10
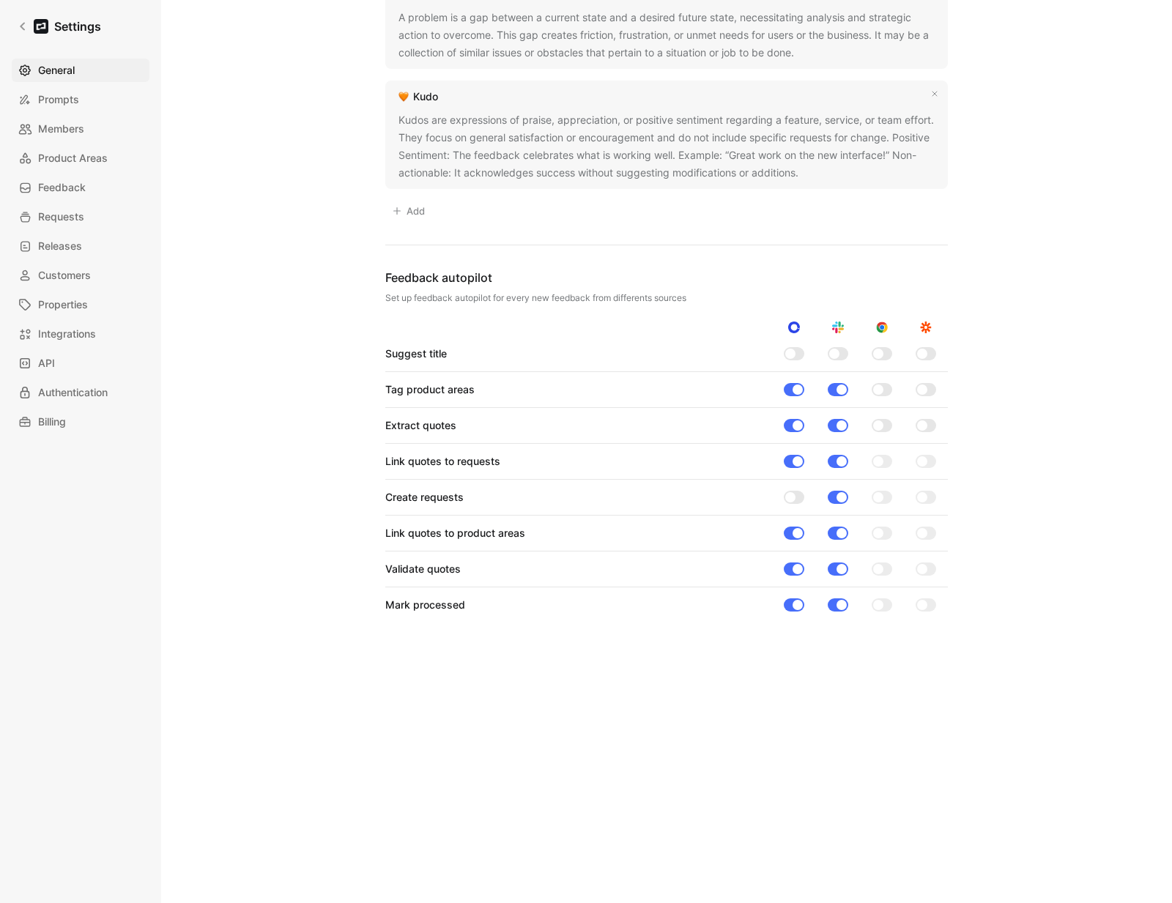
click at [0, 0] on input "checkbox" at bounding box center [0, 0] width 0 height 0
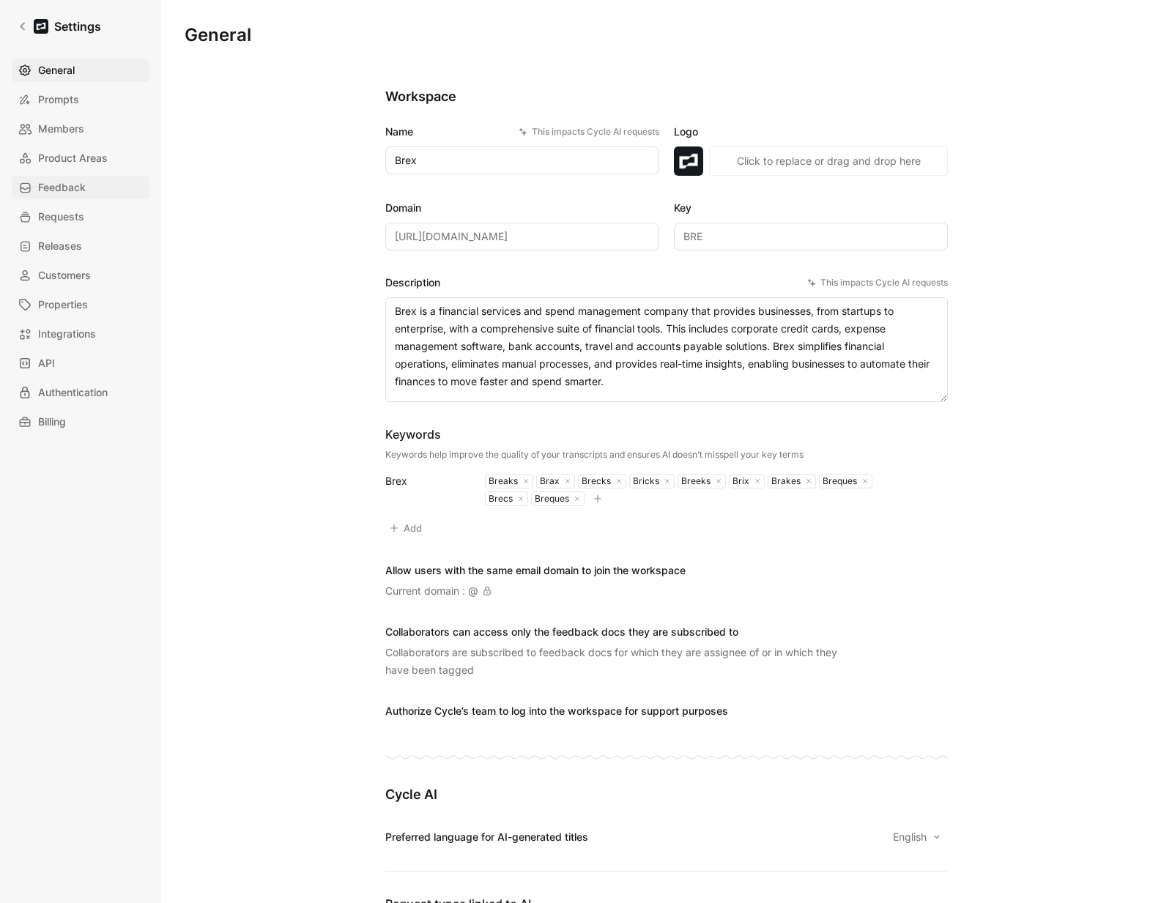
scroll to position [978, 0]
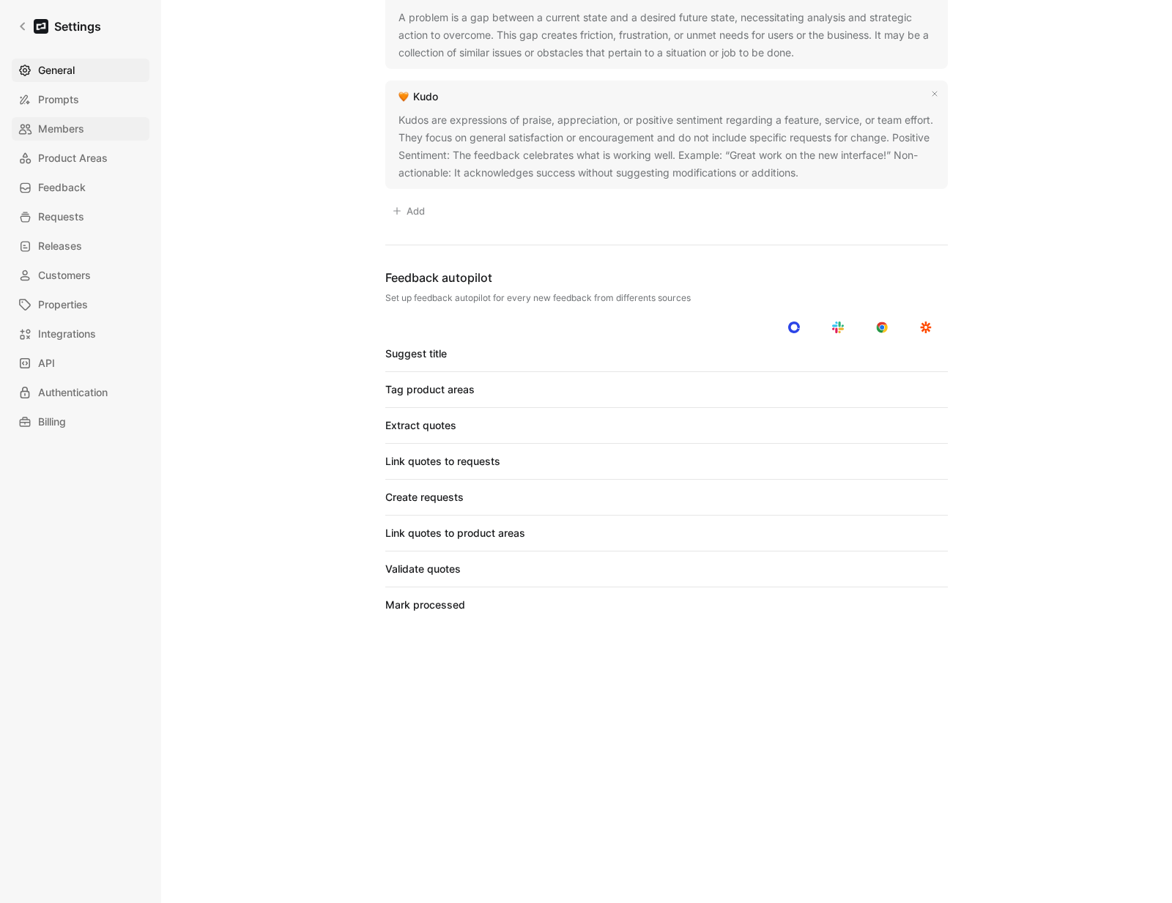
click at [53, 131] on span "Members" at bounding box center [61, 129] width 46 height 18
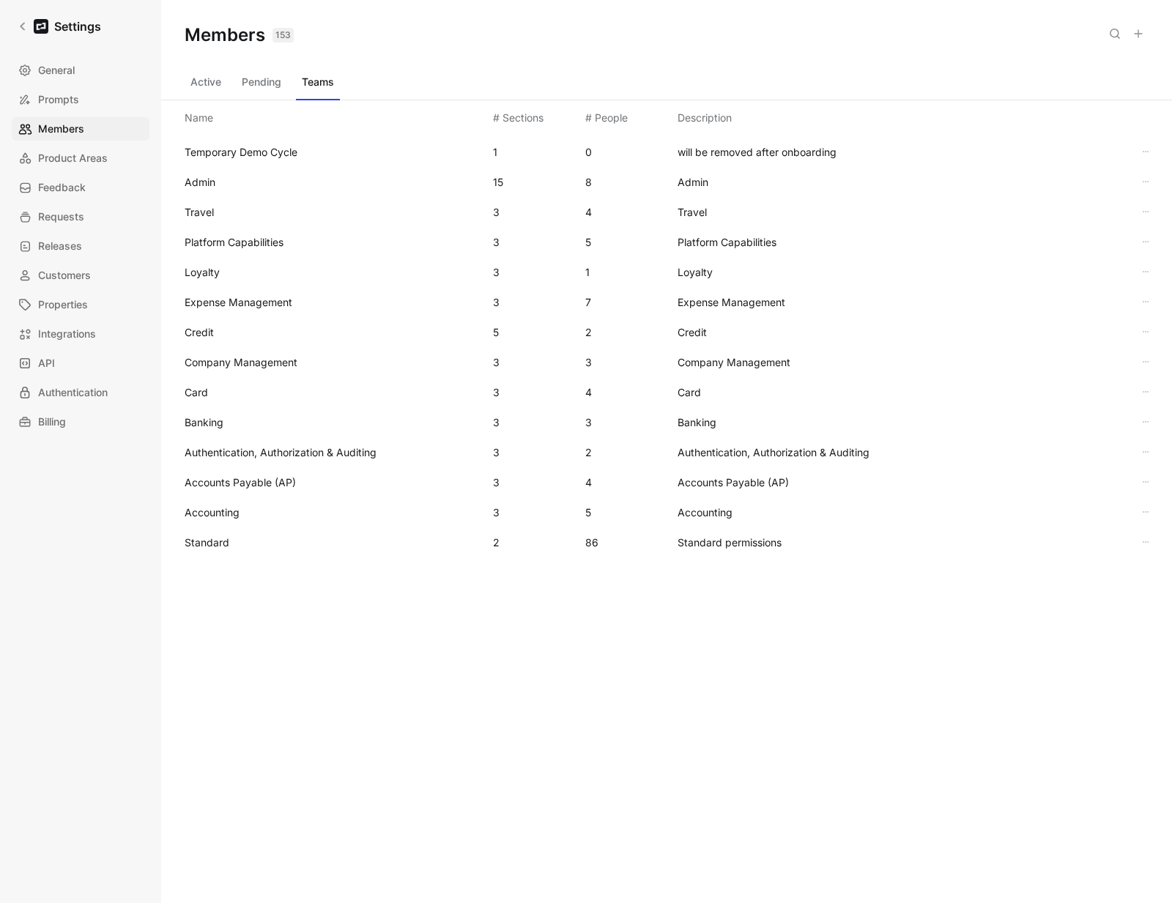
click at [221, 538] on span "Standard" at bounding box center [207, 542] width 45 height 12
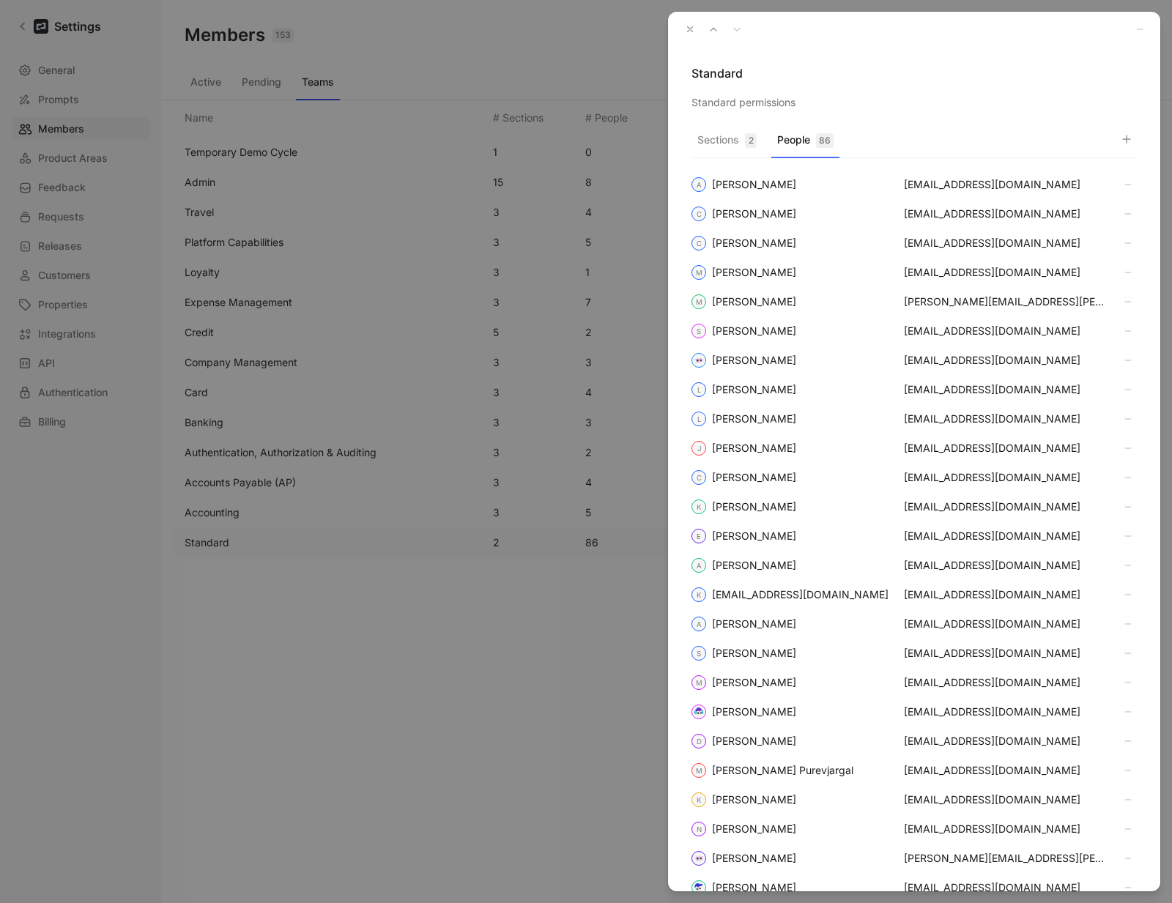
click at [794, 144] on button "People 86" at bounding box center [805, 144] width 68 height 29
click at [1129, 141] on icon "button" at bounding box center [1127, 139] width 12 height 12
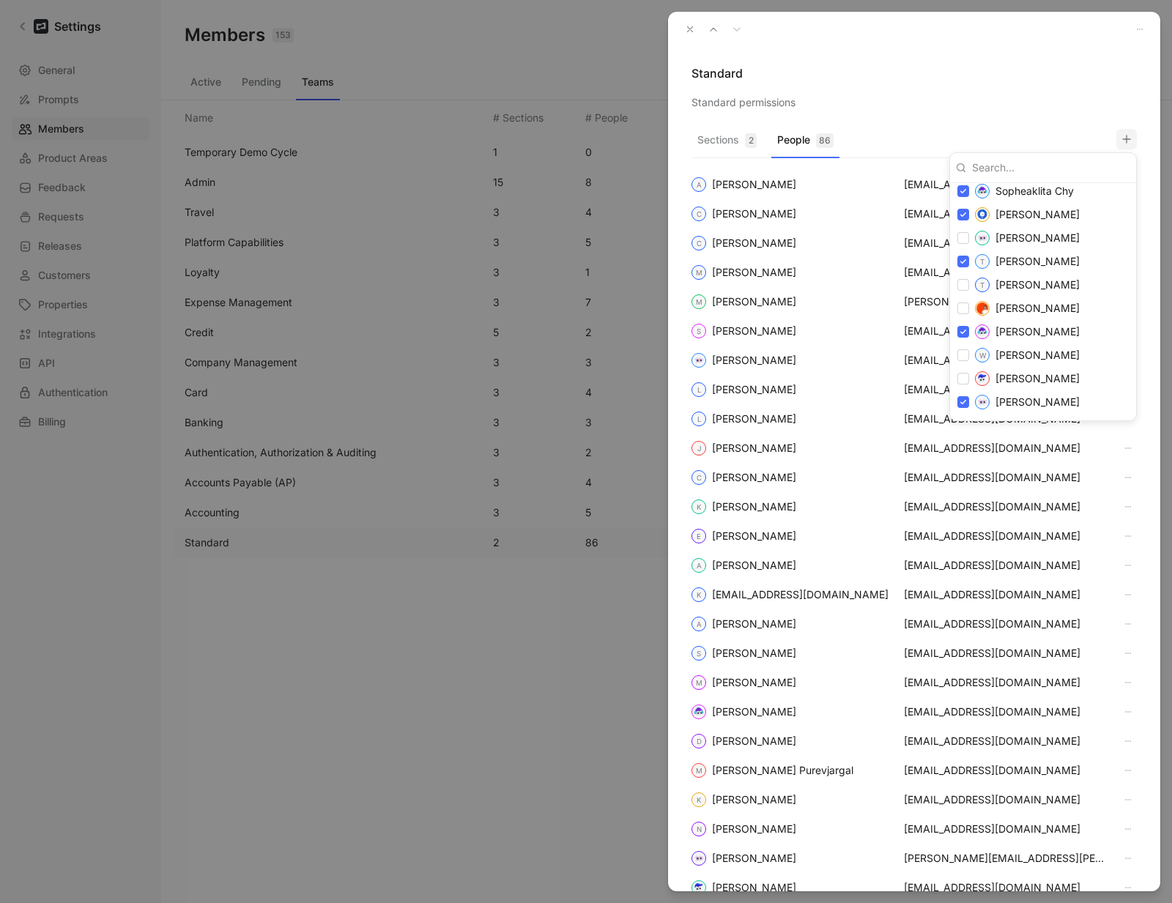
scroll to position [2307, 0]
click at [967, 284] on input "checkbox" at bounding box center [963, 282] width 12 height 12
checkbox input "true"
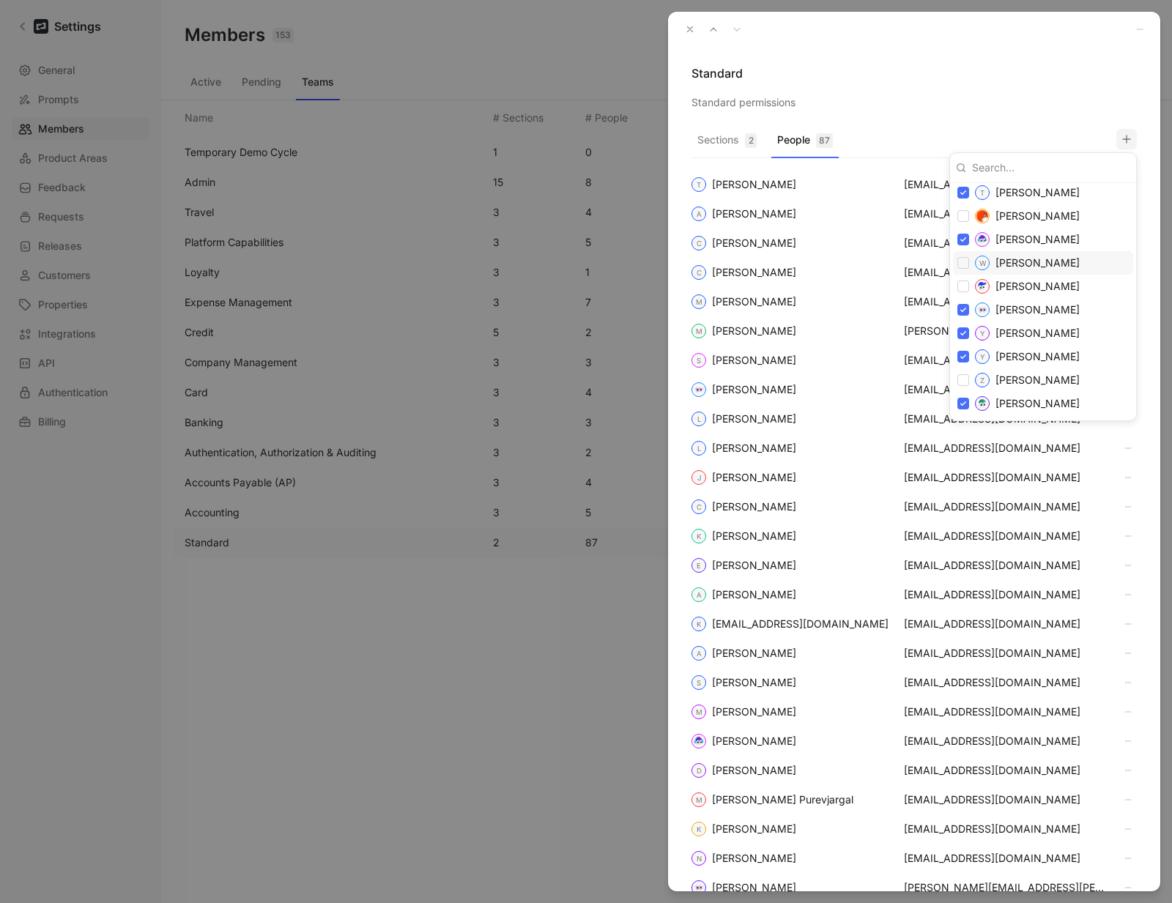
scroll to position [2397, 0]
click at [903, 75] on div at bounding box center [586, 451] width 1172 height 903
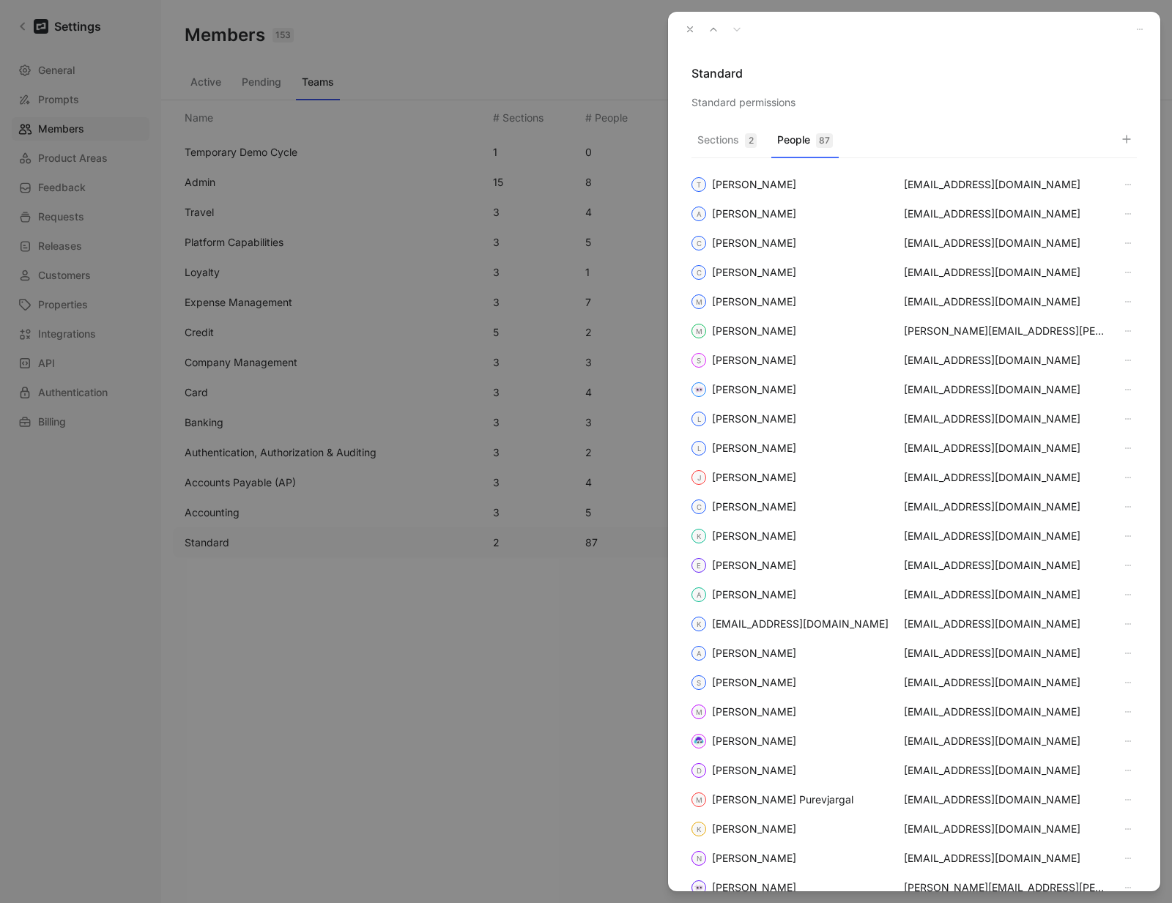
click at [694, 29] on icon "button" at bounding box center [690, 29] width 10 height 10
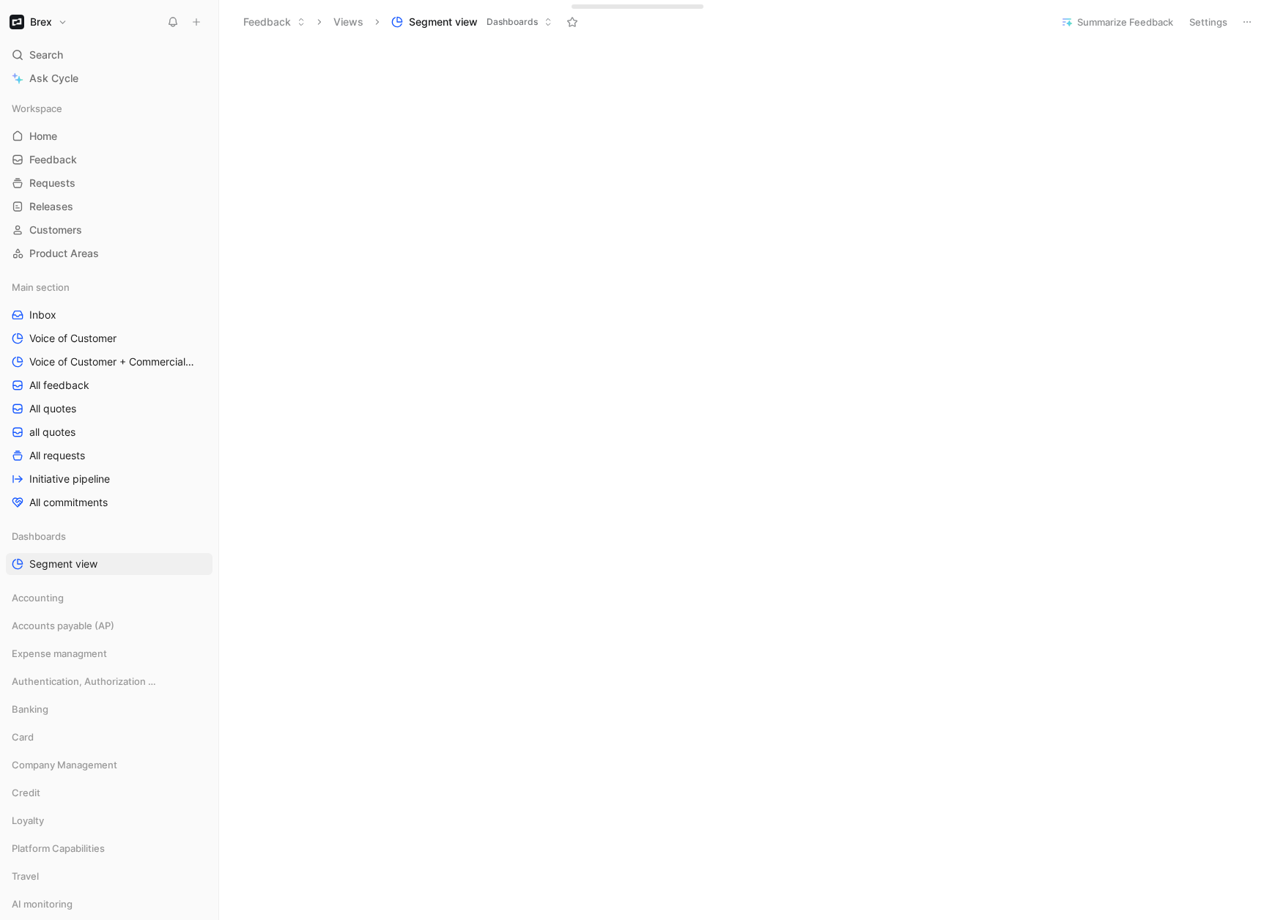
scroll to position [2040, 0]
